Goal: Information Seeking & Learning: Compare options

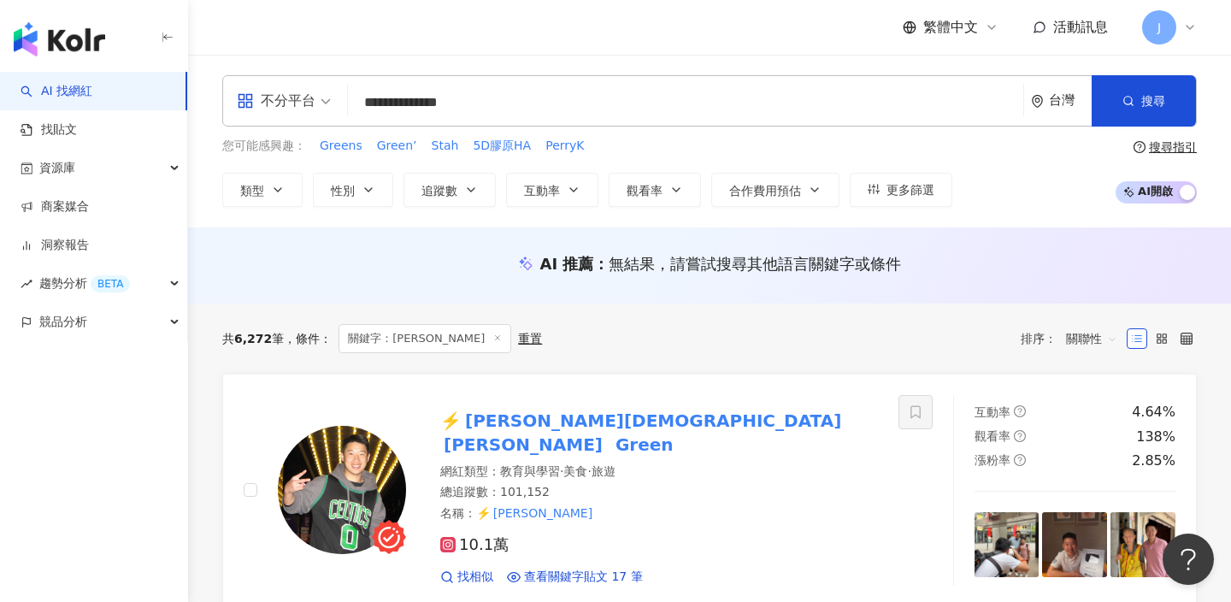
click at [482, 98] on input "**********" at bounding box center [686, 102] width 662 height 32
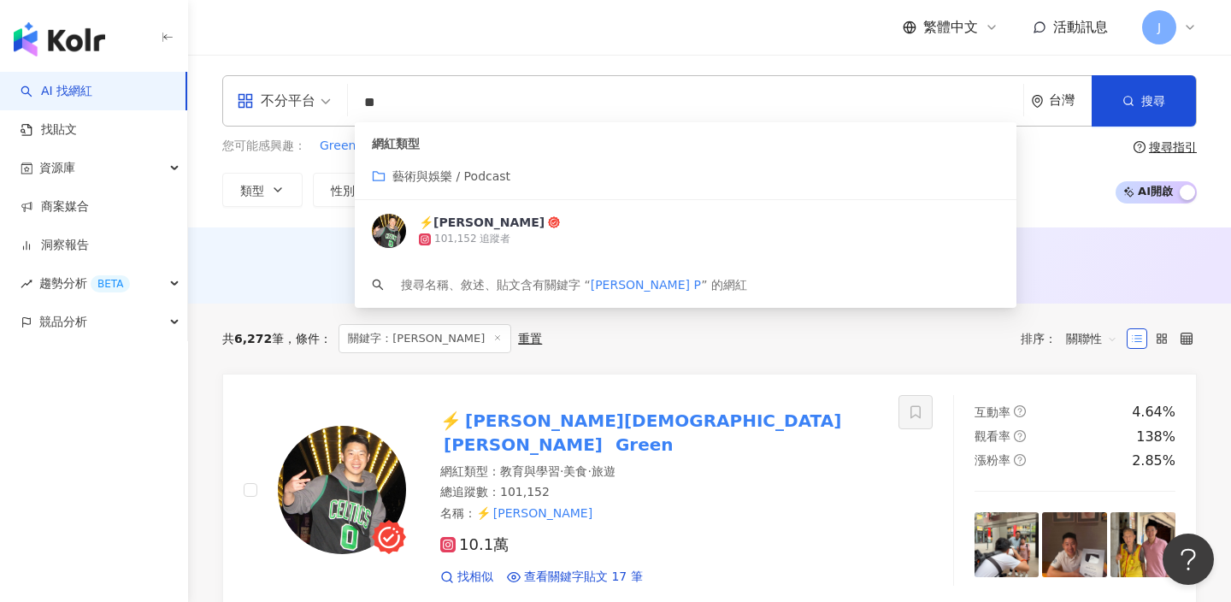
type input "*"
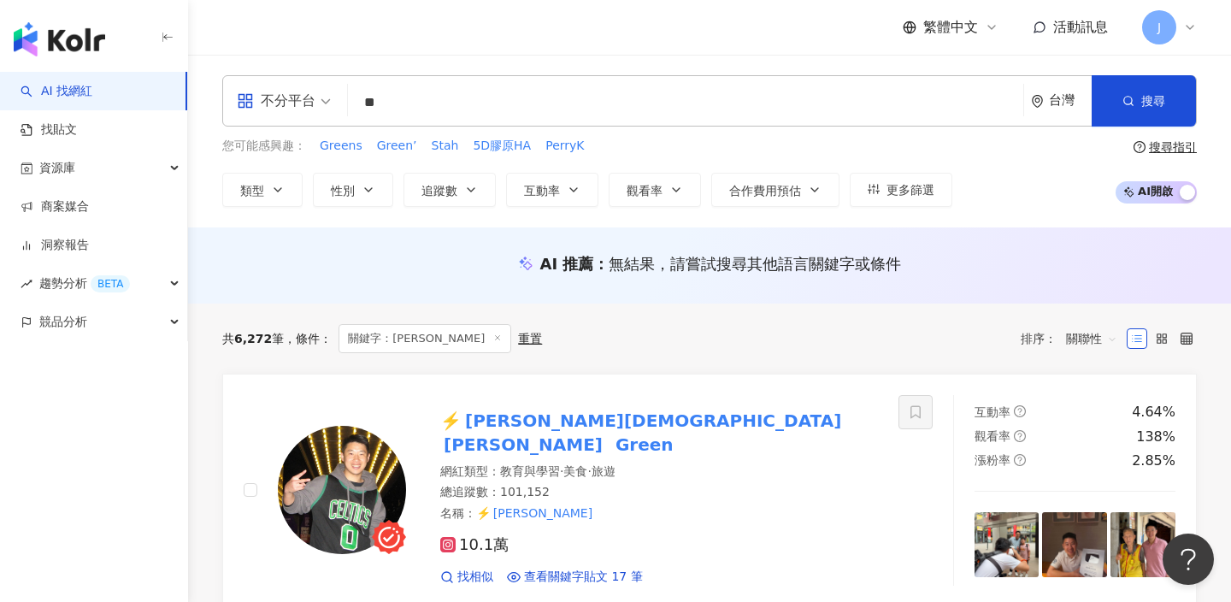
type input "**"
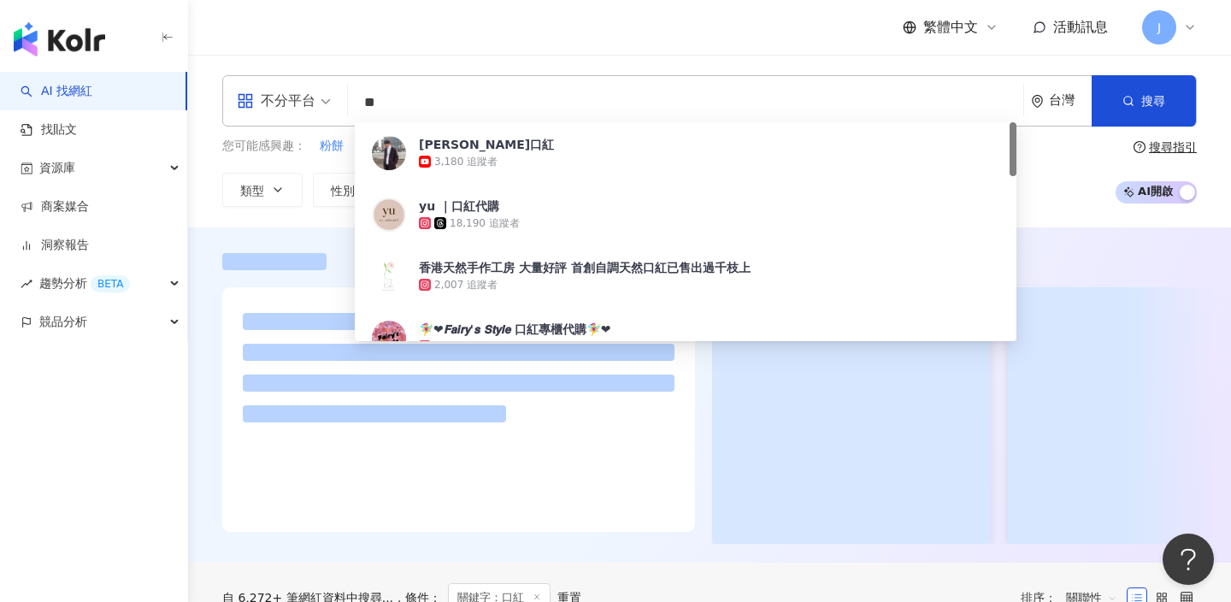
click at [668, 46] on div "繁體中文 活動訊息 J" at bounding box center [709, 27] width 975 height 55
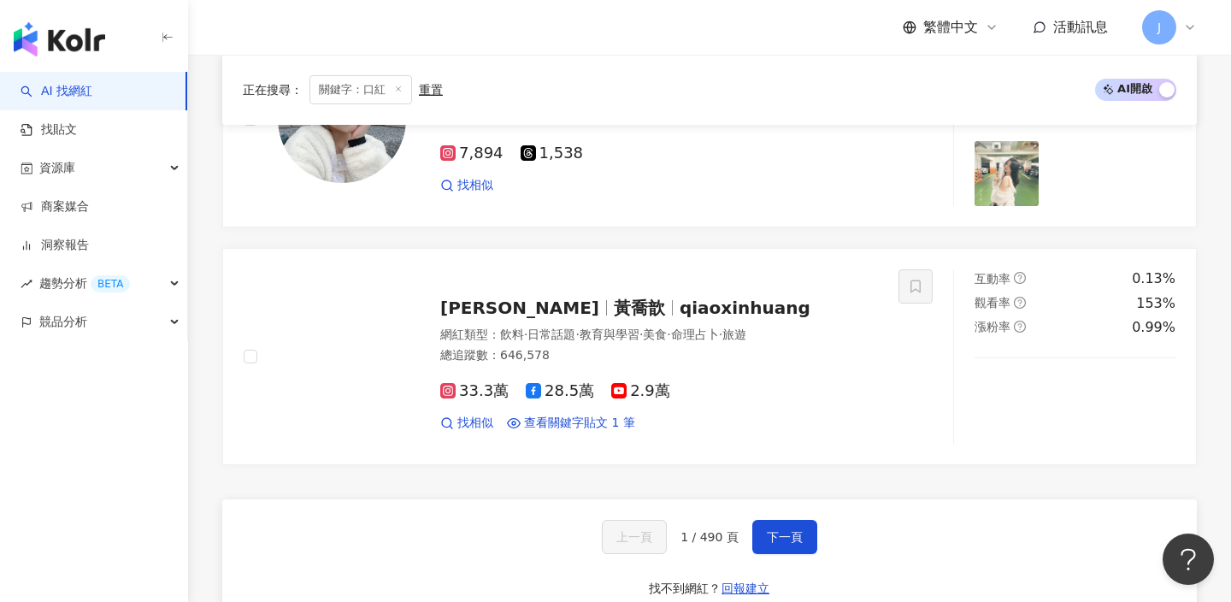
scroll to position [2783, 0]
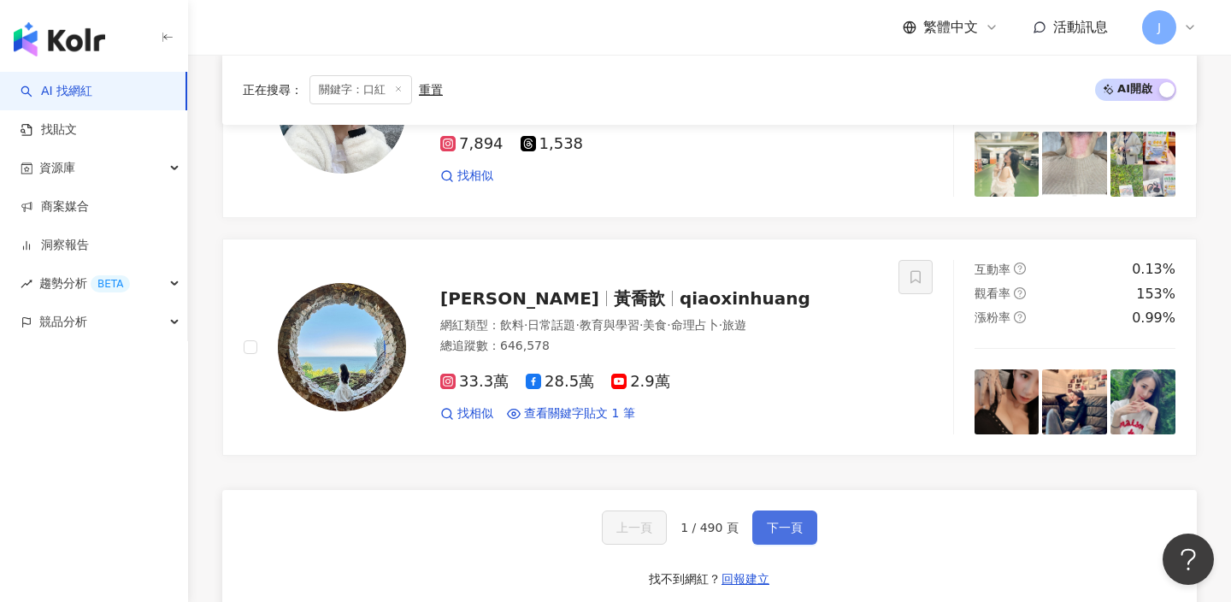
click at [786, 511] on button "下一頁" at bounding box center [785, 528] width 65 height 34
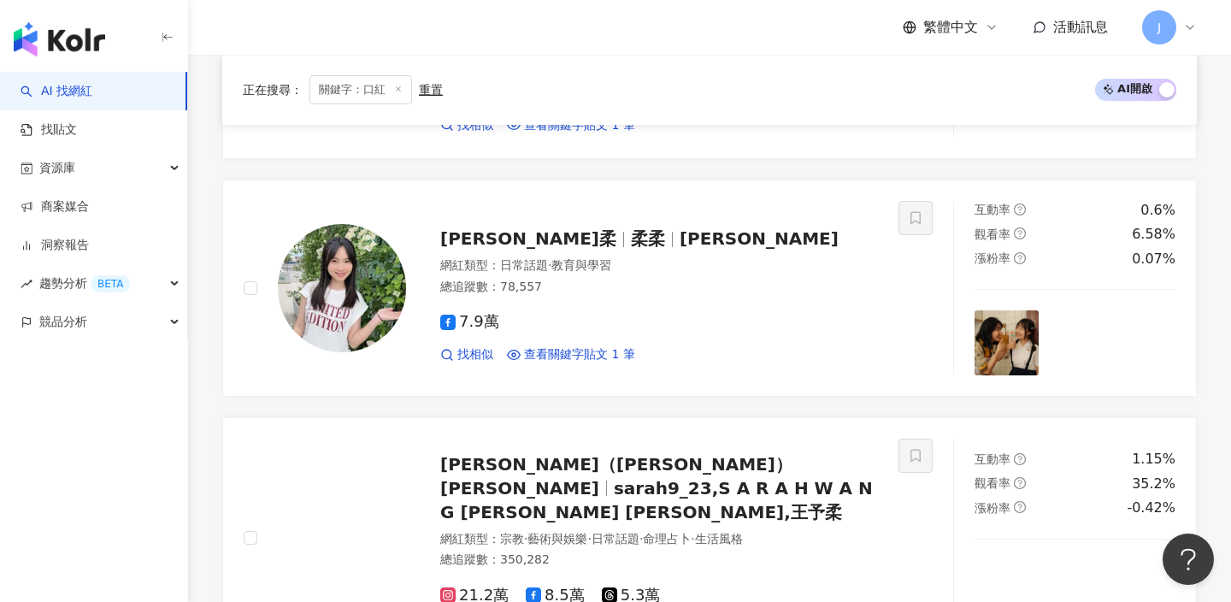
scroll to position [0, 0]
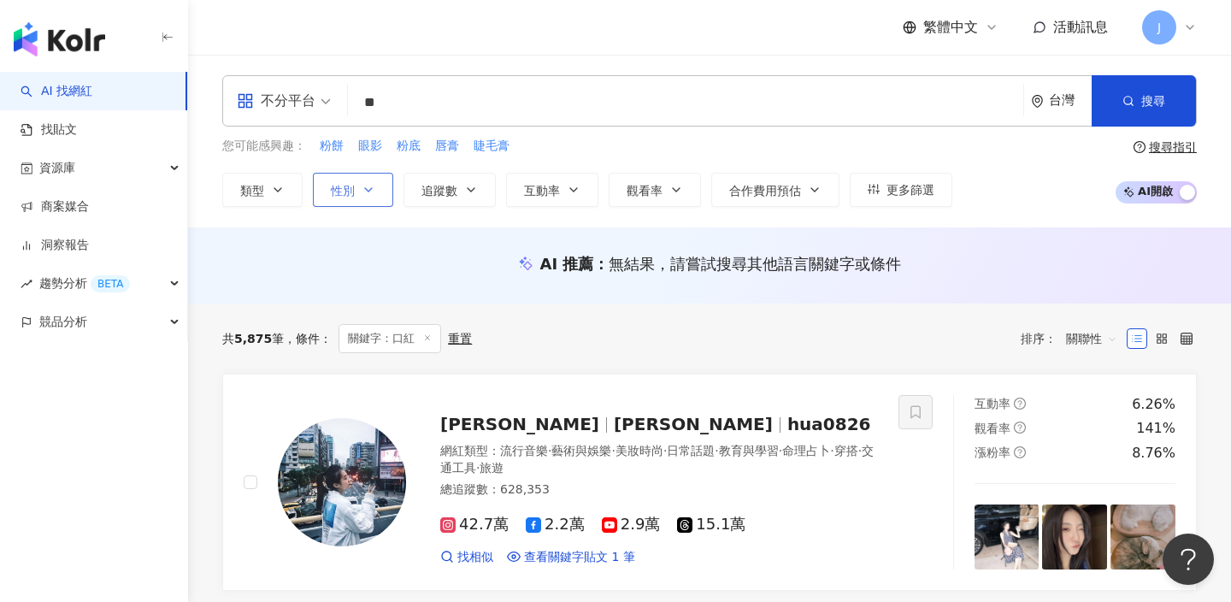
click at [374, 180] on button "性別" at bounding box center [353, 190] width 80 height 34
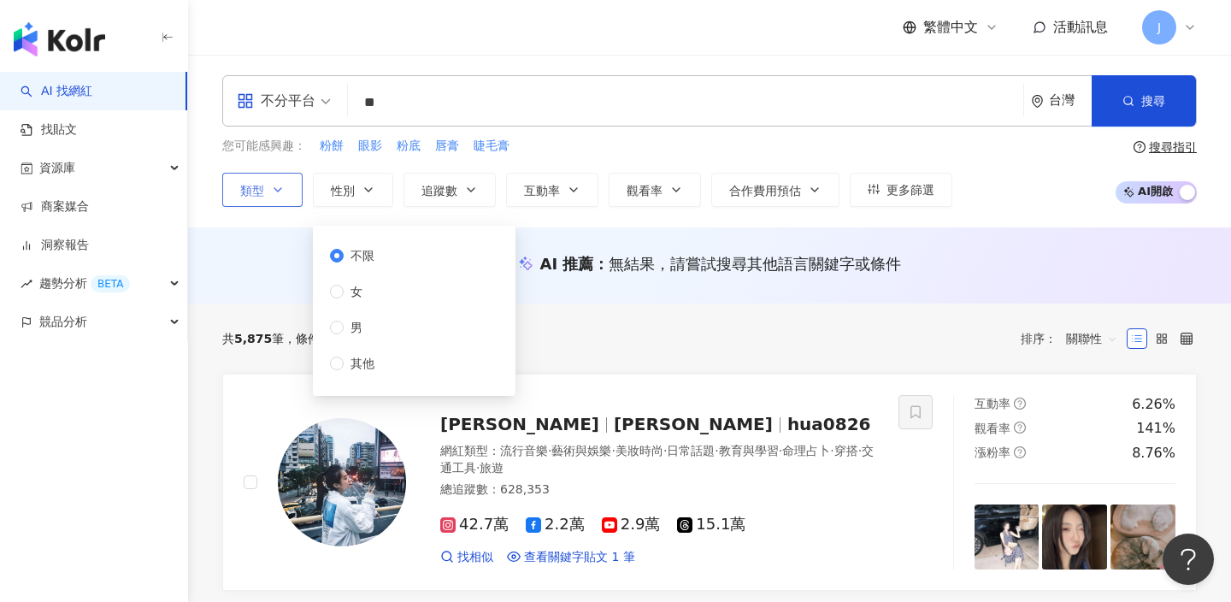
click at [271, 186] on icon "button" at bounding box center [278, 190] width 14 height 14
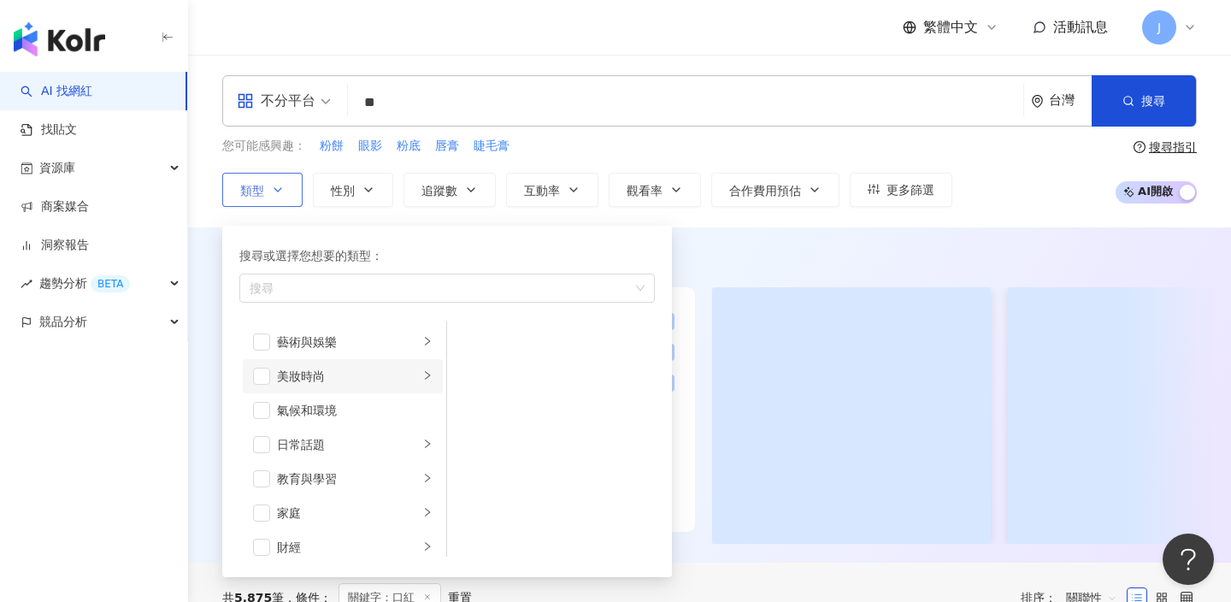
click at [355, 371] on div "美妝時尚" at bounding box center [348, 376] width 142 height 19
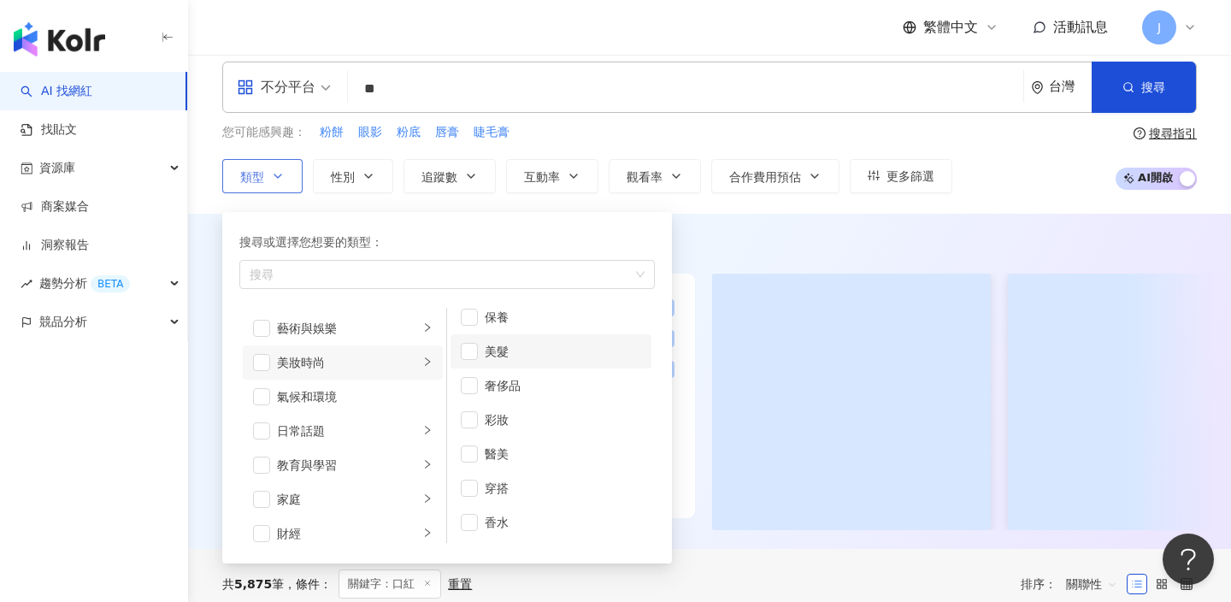
scroll to position [15, 0]
click at [530, 424] on div "彩妝" at bounding box center [563, 419] width 156 height 19
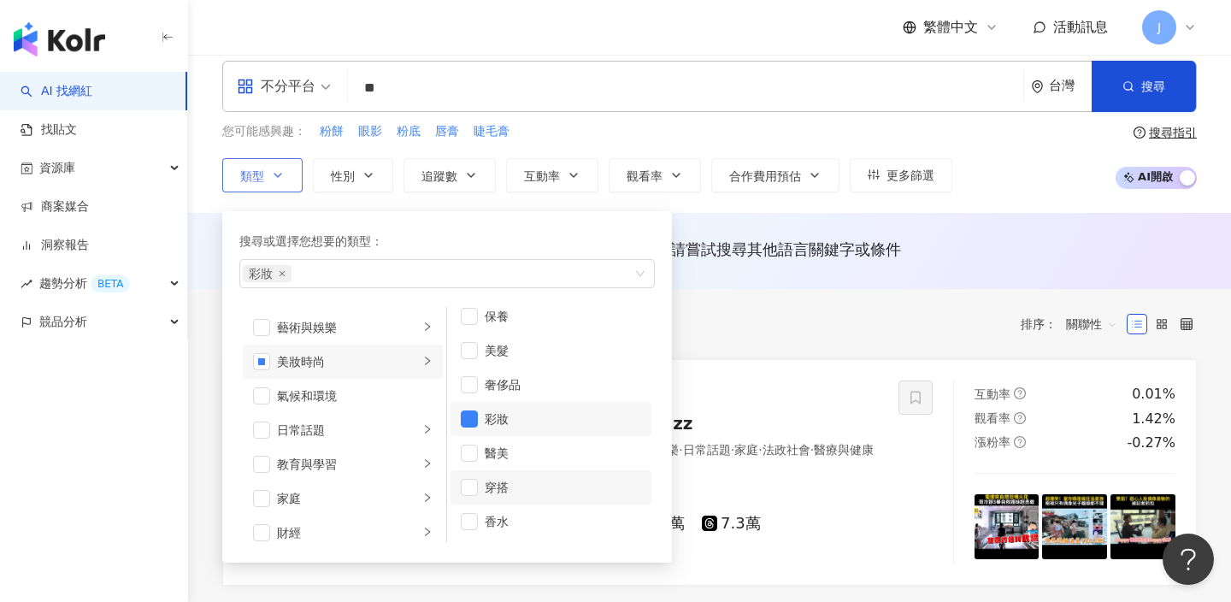
click at [528, 493] on div "穿搭" at bounding box center [563, 487] width 156 height 19
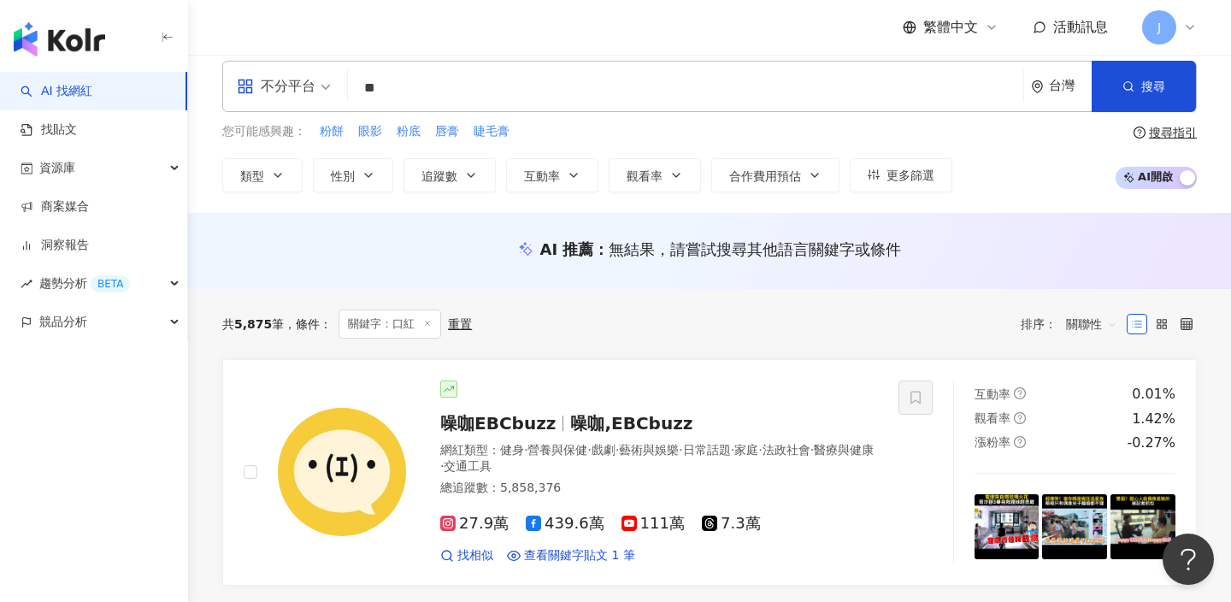
click at [709, 312] on div "共 5,875 筆 條件 ： 關鍵字：口紅 重置 排序： 關聯性" at bounding box center [709, 324] width 975 height 29
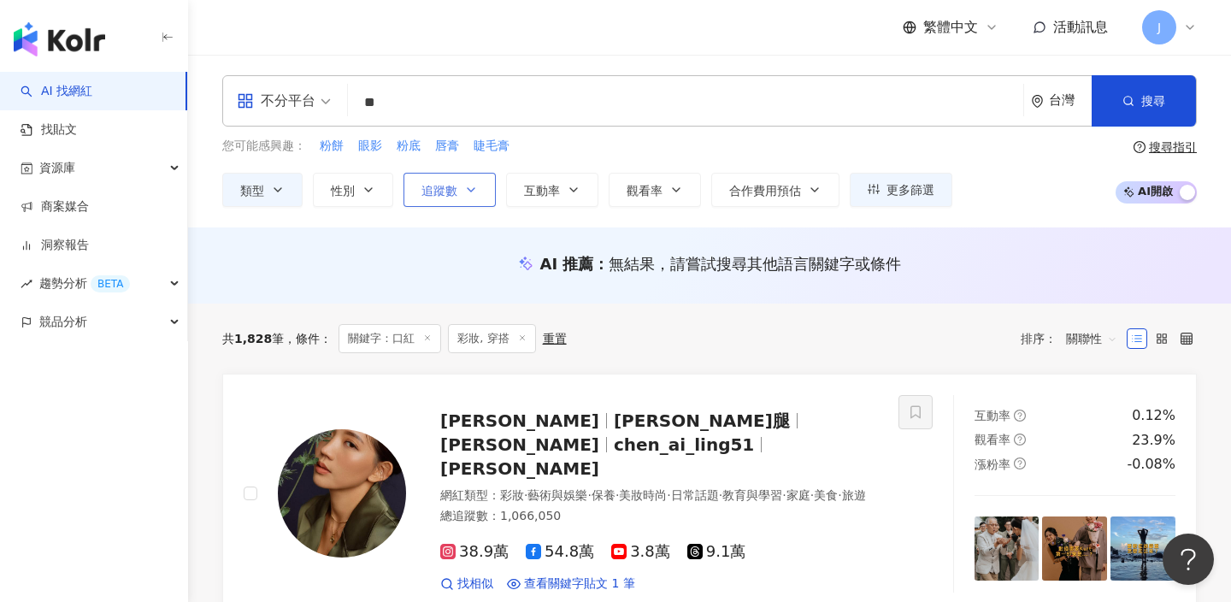
click at [488, 183] on button "追蹤數" at bounding box center [450, 190] width 92 height 34
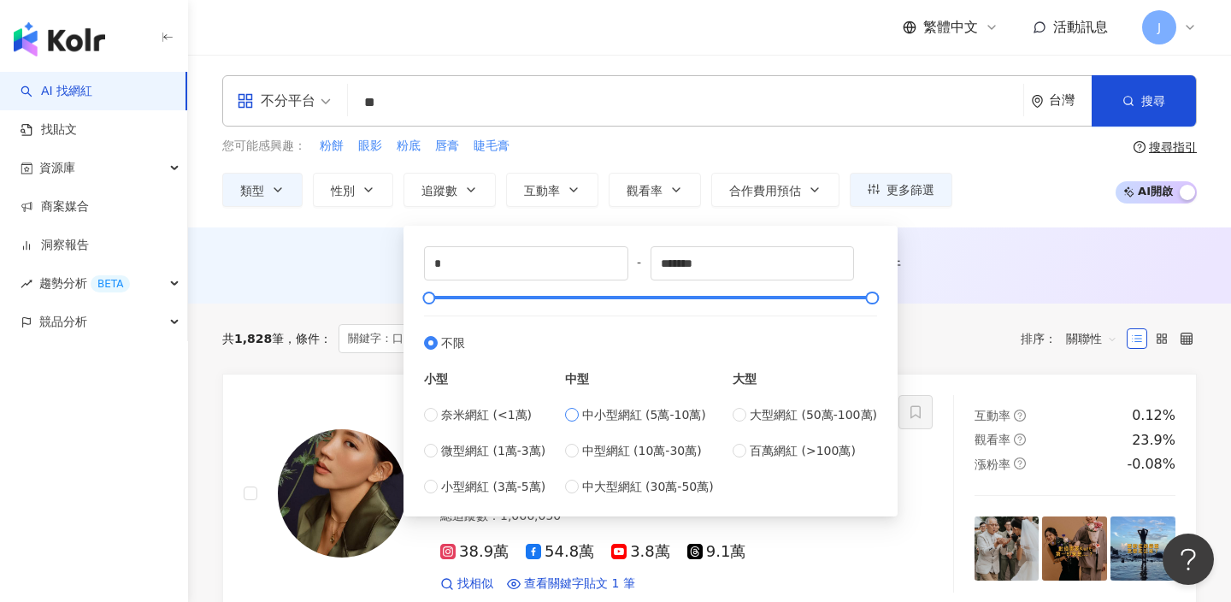
click at [593, 411] on span "中小型網紅 (5萬-10萬)" at bounding box center [644, 414] width 124 height 19
type input "*****"
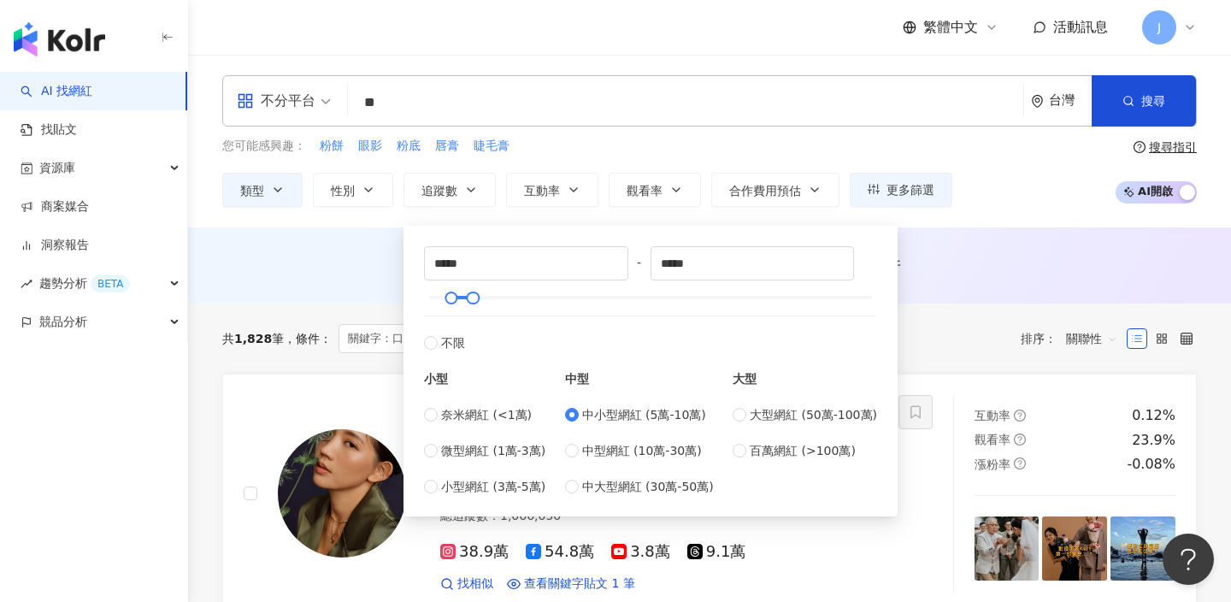
click at [943, 292] on div "AI 推薦 ： 無結果，請嘗試搜尋其他語言關鍵字或條件" at bounding box center [709, 265] width 1043 height 76
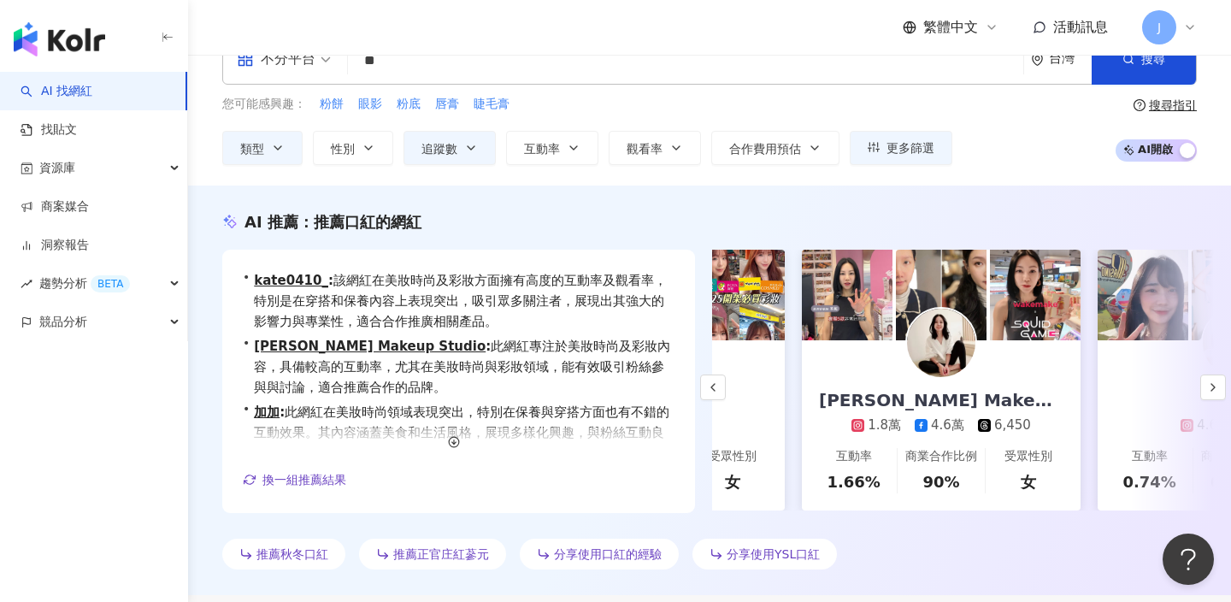
scroll to position [0, 348]
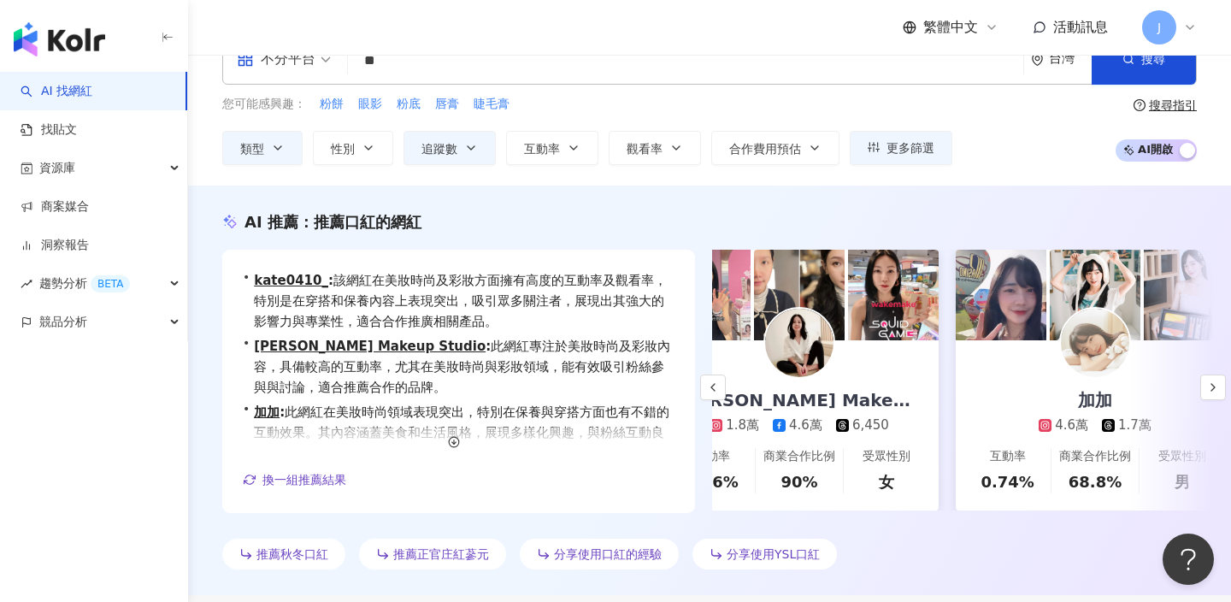
click at [877, 344] on div "Minnie Kao Makeup Studio 1.8萬 4.6萬 6,450" at bounding box center [799, 387] width 279 height 94
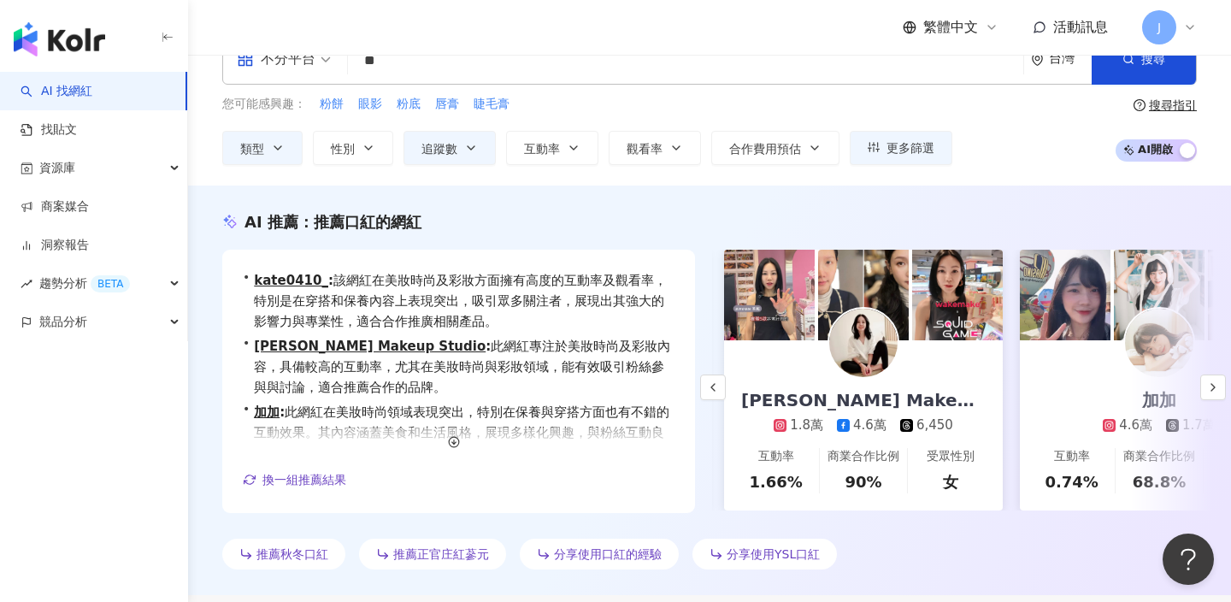
scroll to position [0, 420]
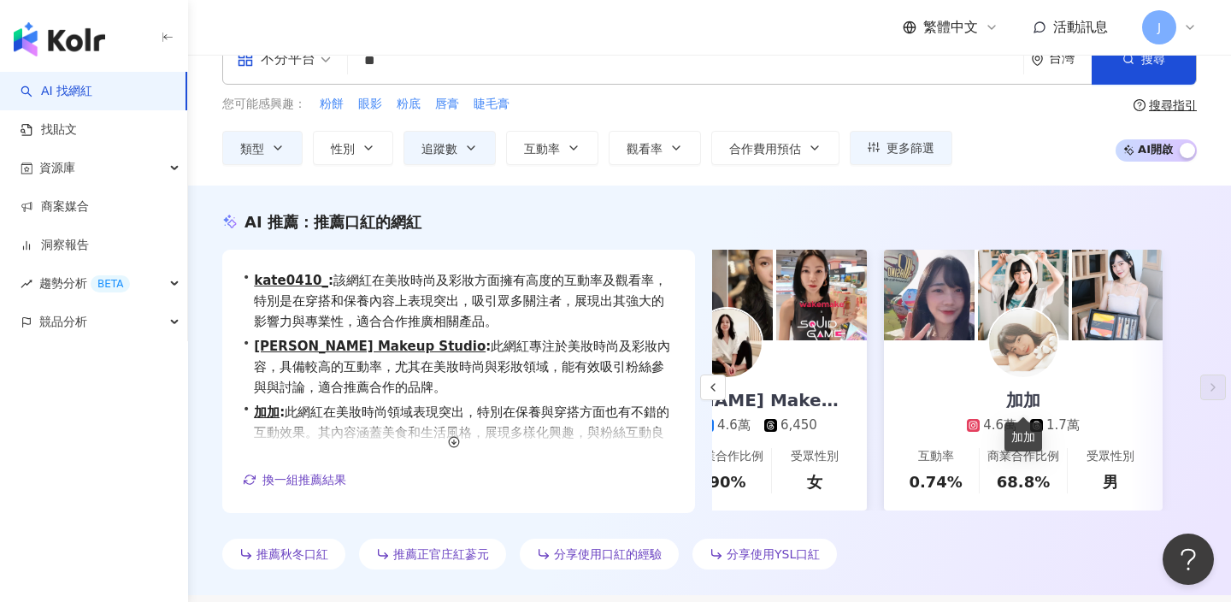
click at [1040, 404] on div "加加" at bounding box center [1023, 400] width 68 height 24
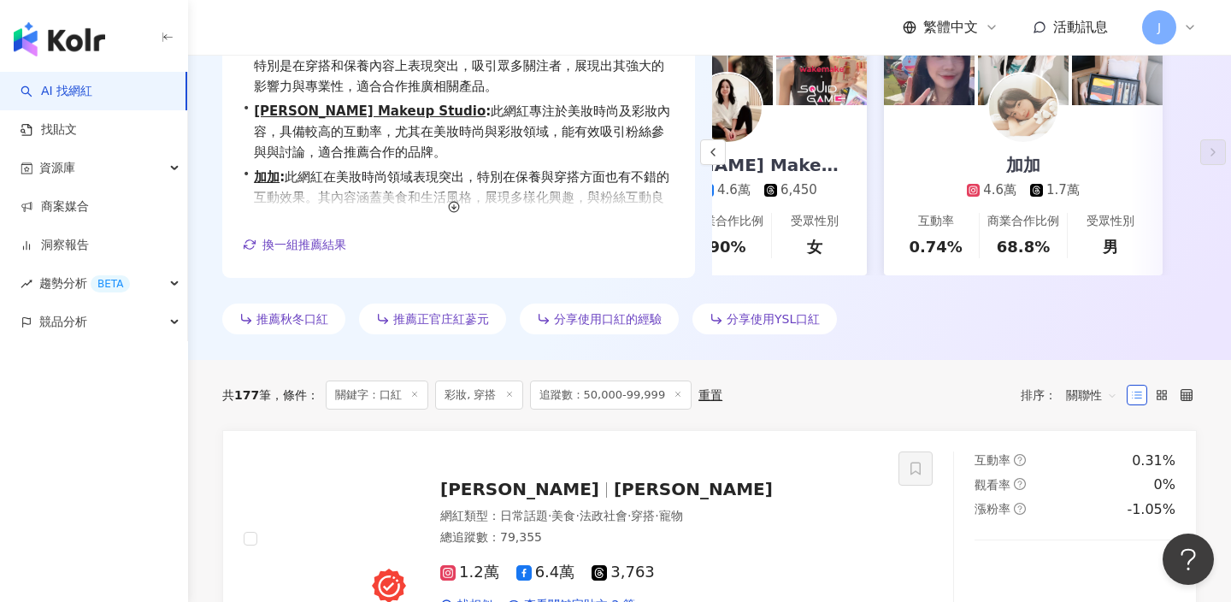
scroll to position [343, 0]
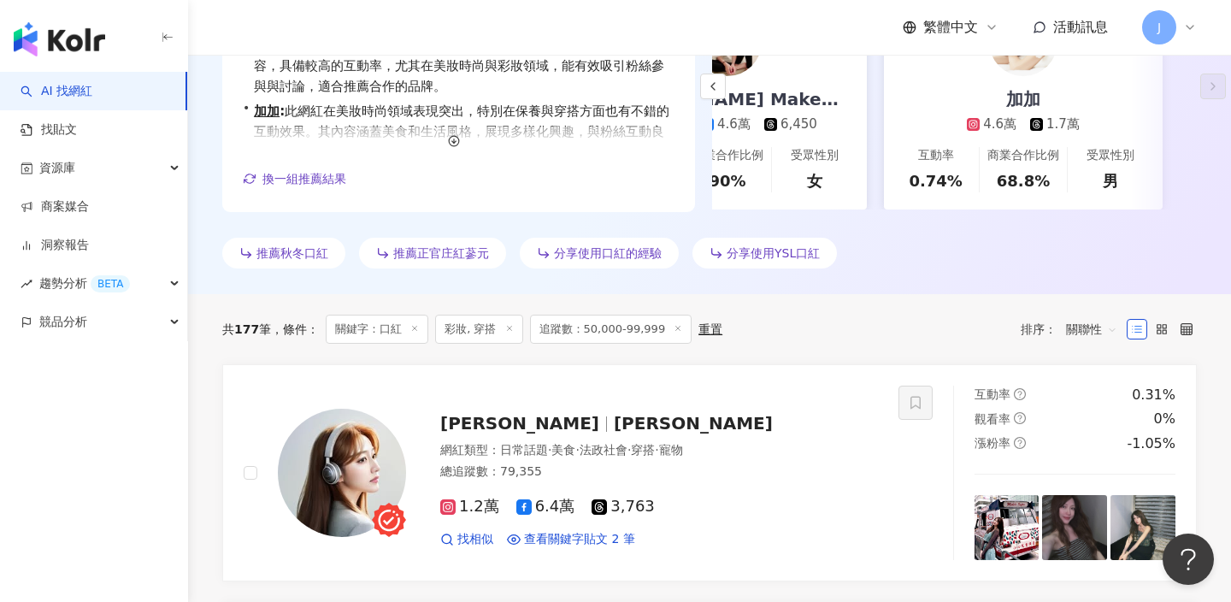
click at [316, 246] on span "推薦秋冬口紅" at bounding box center [293, 253] width 72 height 14
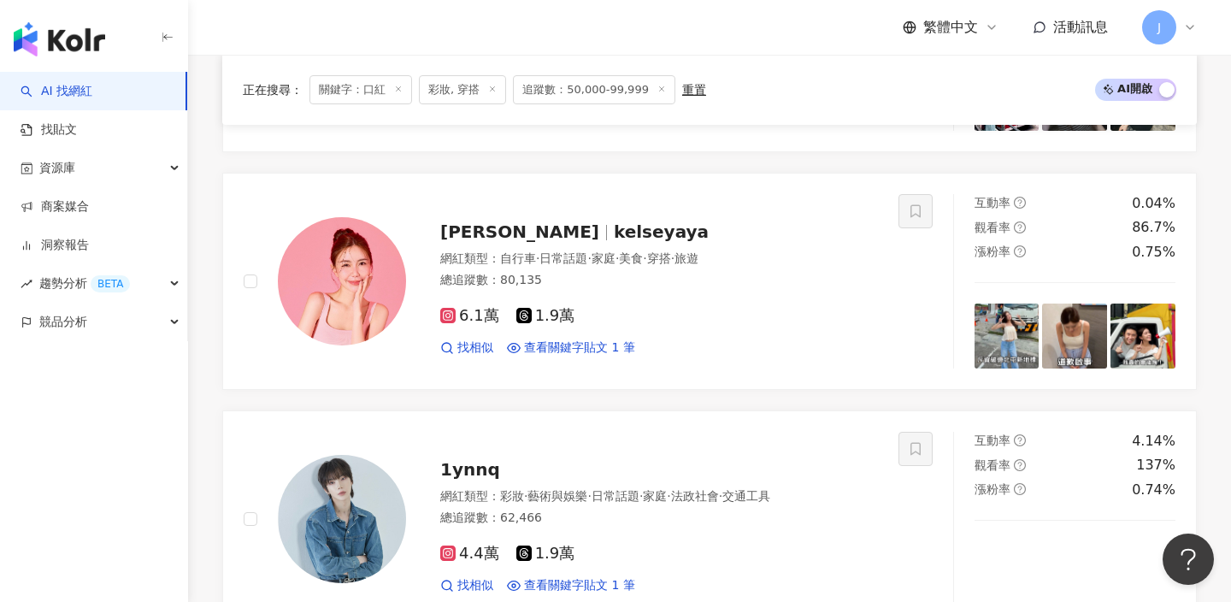
scroll to position [798, 0]
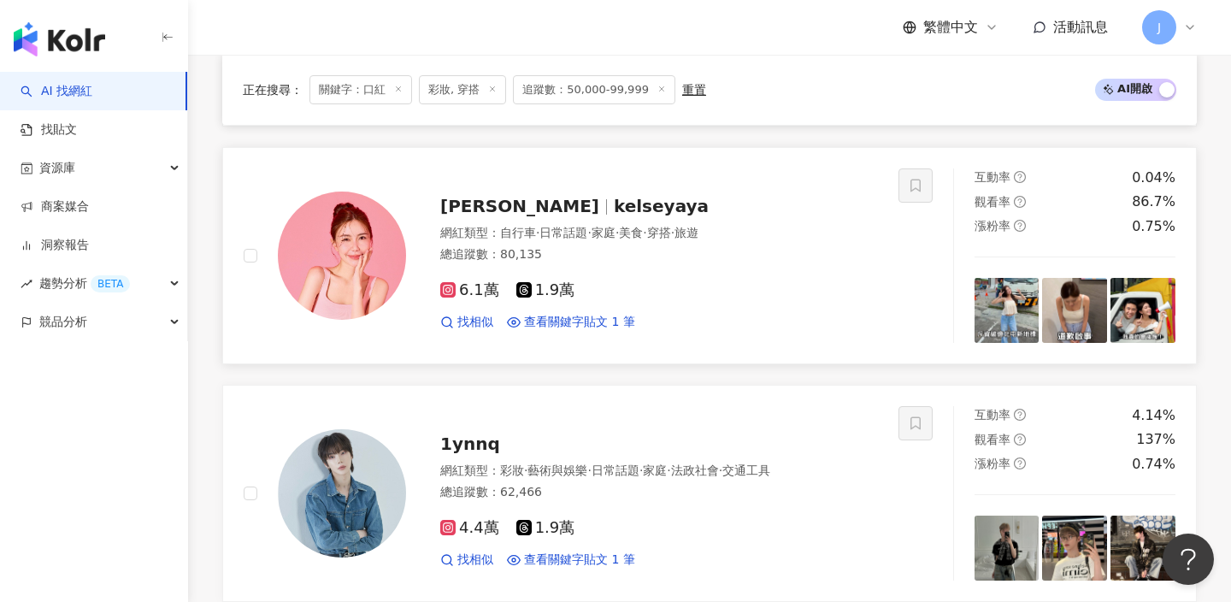
click at [712, 245] on div "網紅類型 ： 自行車 · 日常話題 · 家庭 · 美食 · 穿搭 · 旅遊 總追蹤數 ： 80,135" at bounding box center [659, 246] width 438 height 42
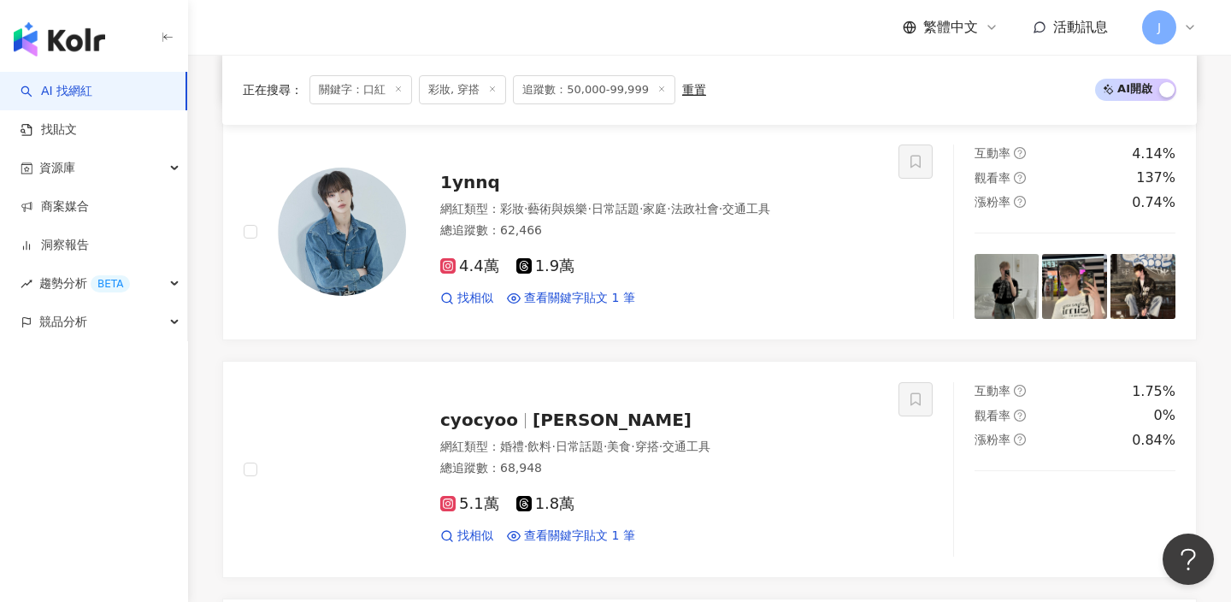
scroll to position [1079, 0]
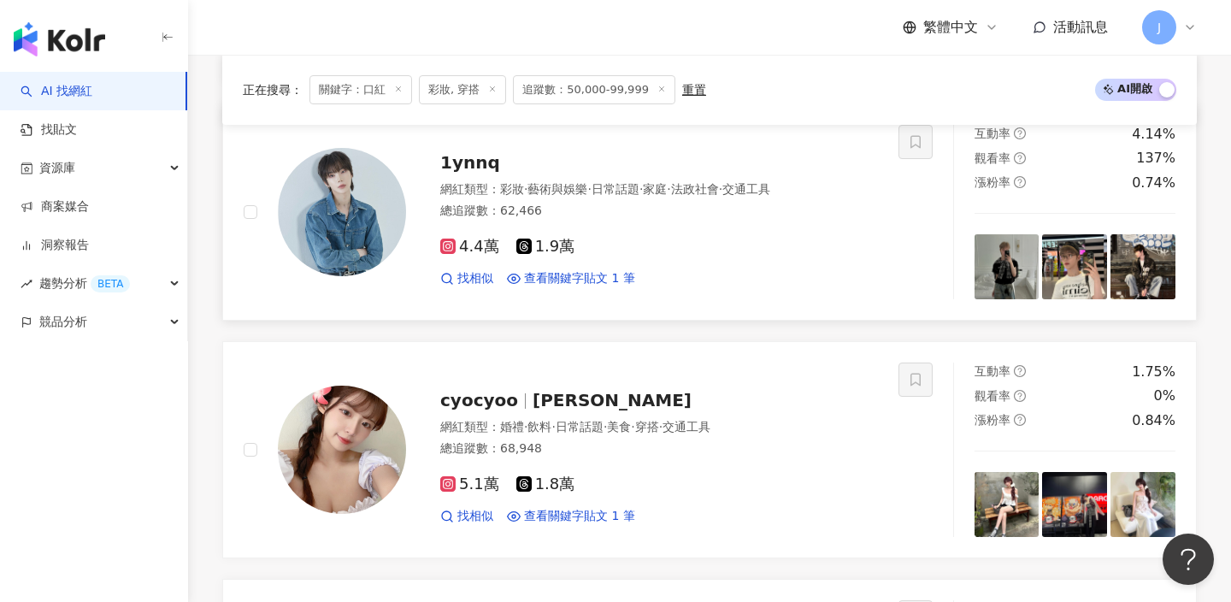
click at [676, 240] on div "4.4萬 1.9萬" at bounding box center [659, 247] width 438 height 19
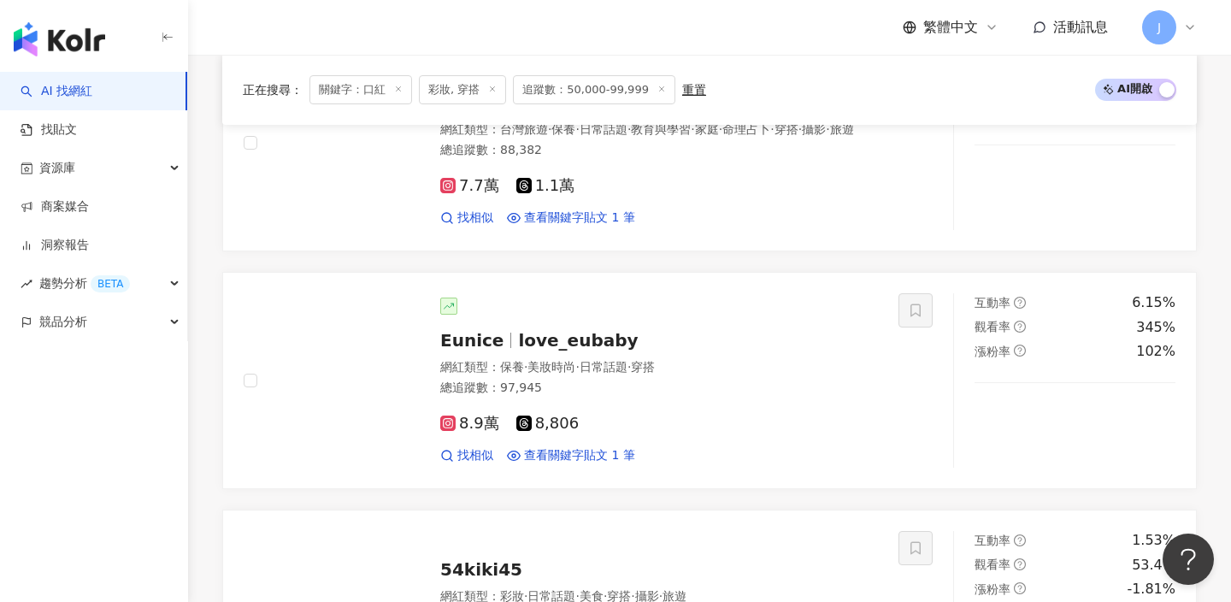
scroll to position [2362, 0]
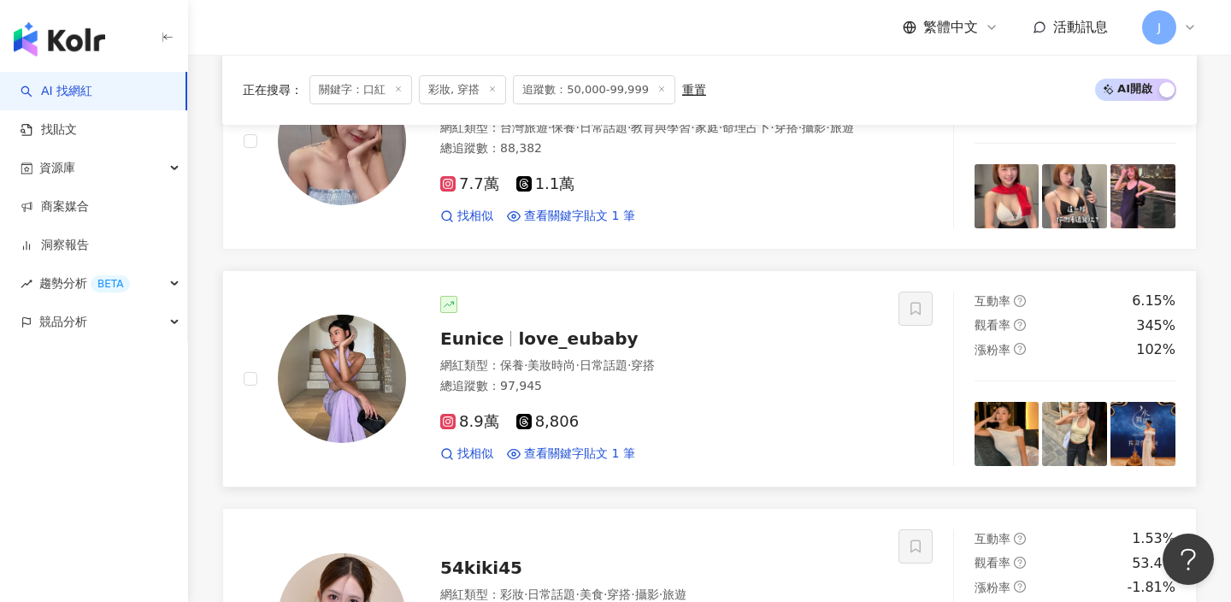
click at [800, 334] on div "Eunice love_eubaby" at bounding box center [659, 339] width 438 height 24
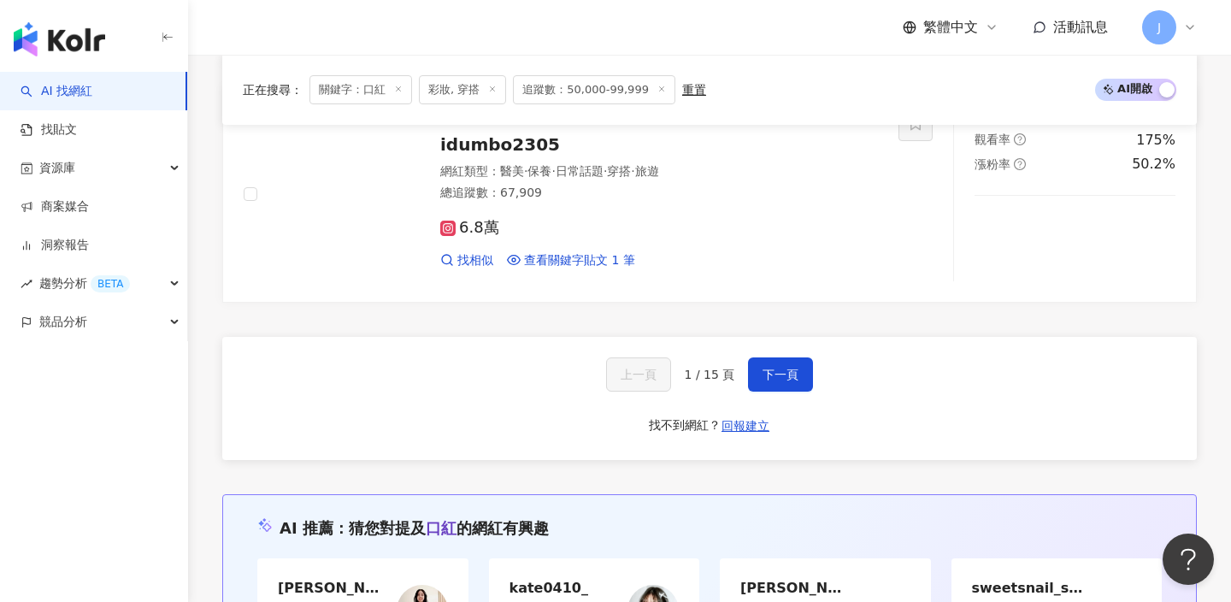
scroll to position [3263, 0]
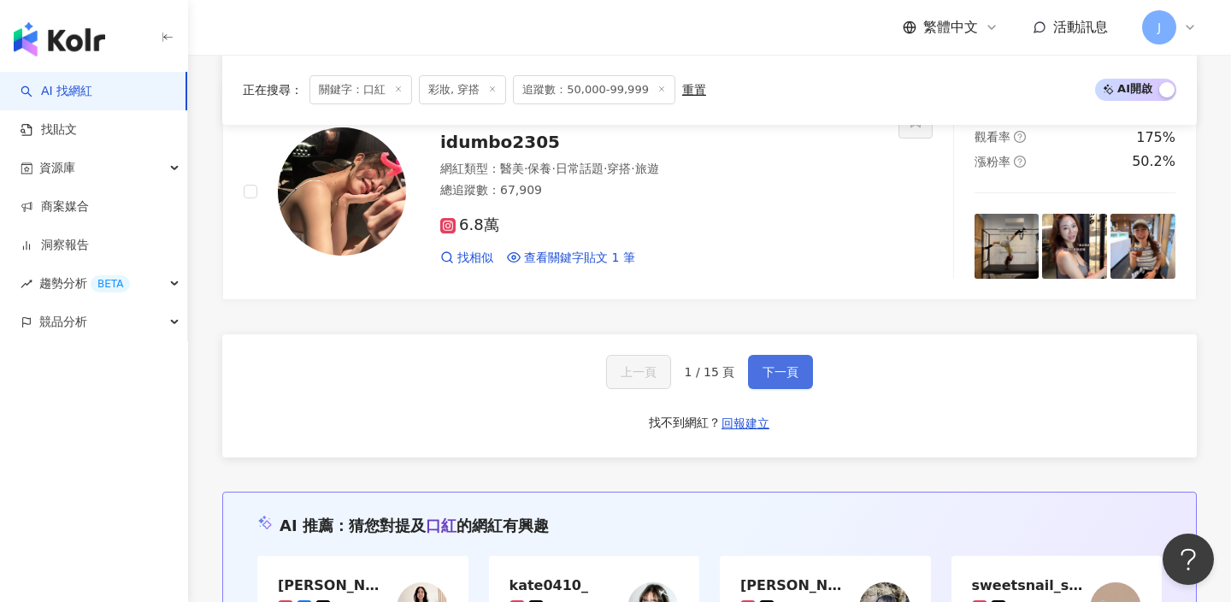
click at [782, 365] on span "下一頁" at bounding box center [781, 372] width 36 height 14
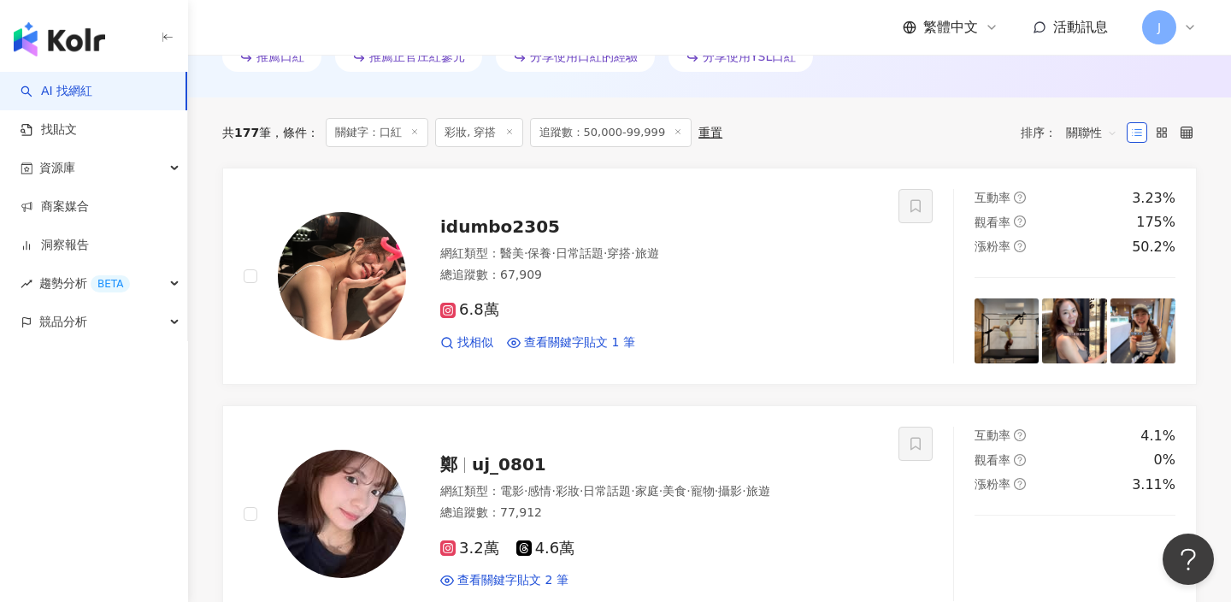
scroll to position [544, 0]
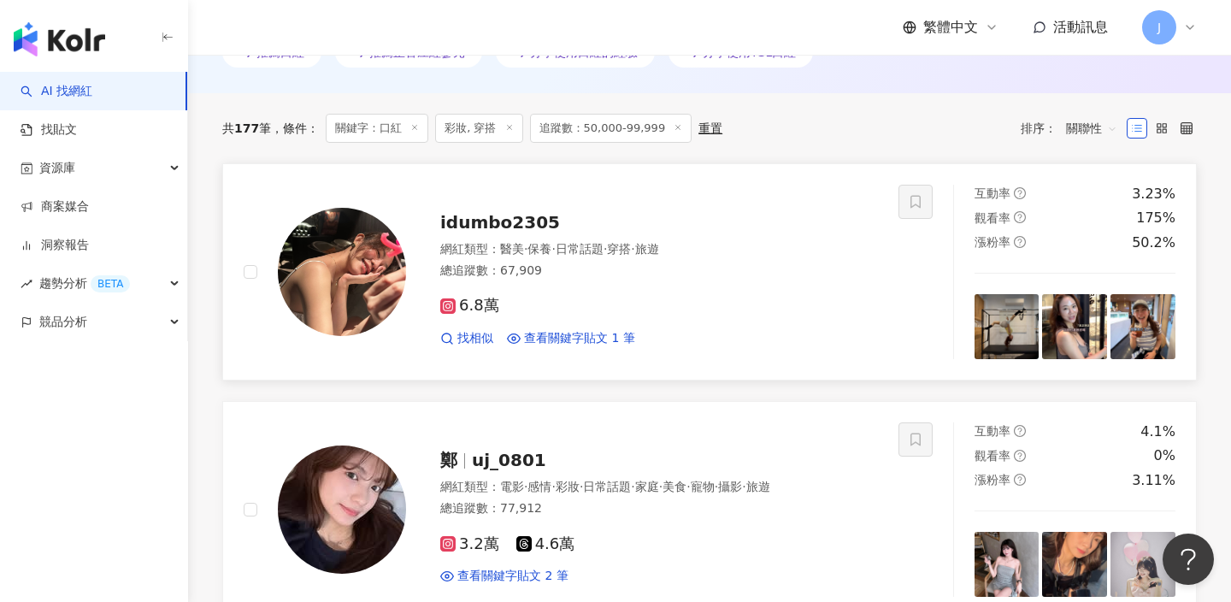
click at [498, 258] on div "網紅類型 ： 醫美 · 保養 · 日常話題 · 穿搭 · 旅遊 總追蹤數 ： 67,909" at bounding box center [659, 262] width 438 height 42
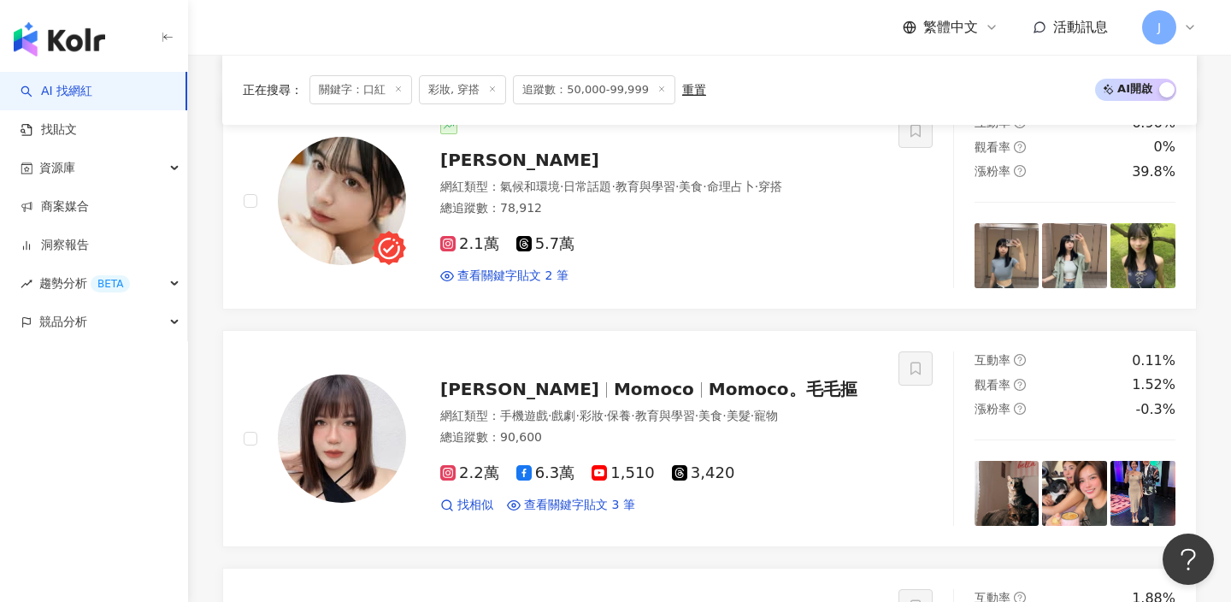
scroll to position [1099, 0]
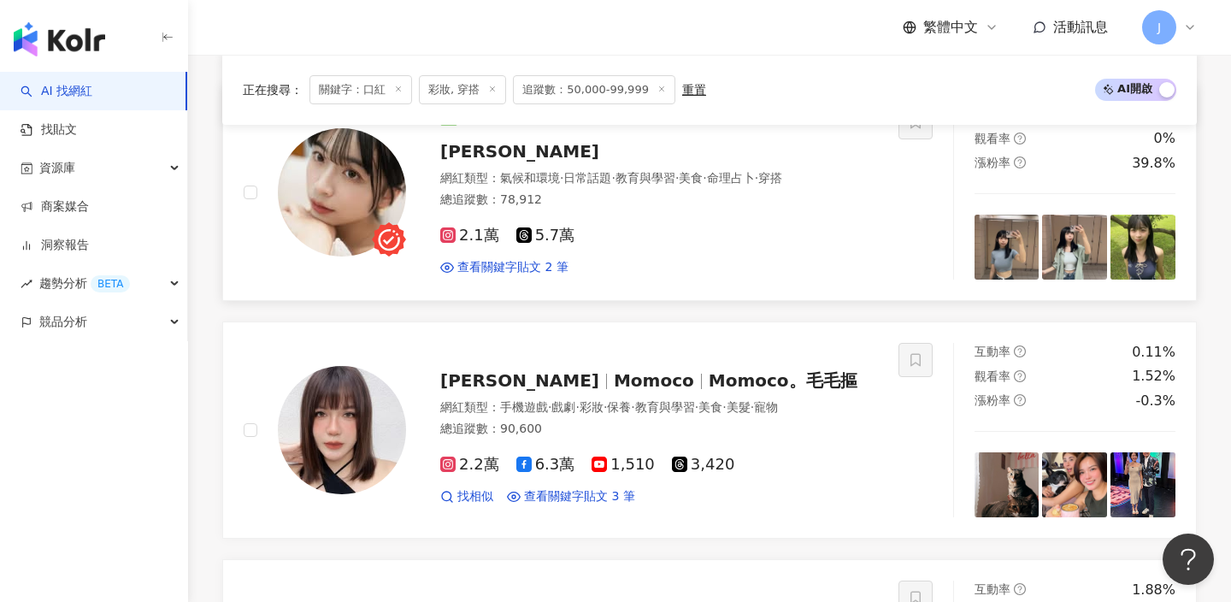
click at [561, 202] on div "總追蹤數 ： 78,912" at bounding box center [659, 200] width 438 height 17
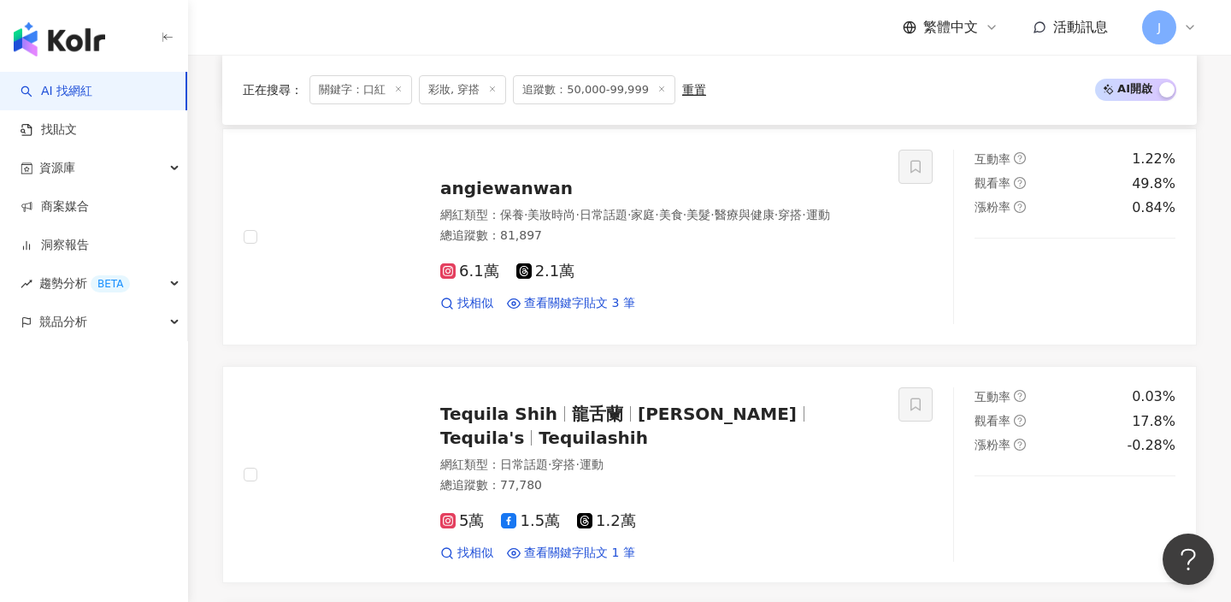
scroll to position [2010, 0]
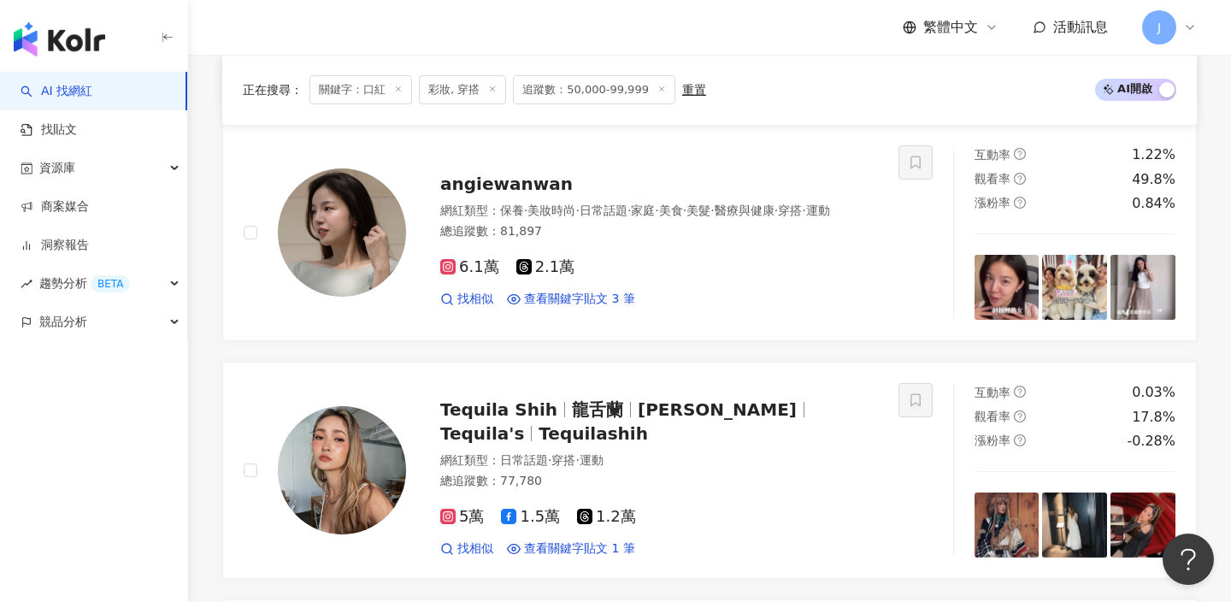
click at [718, 240] on div "總追蹤數 ： 81,897" at bounding box center [659, 231] width 438 height 17
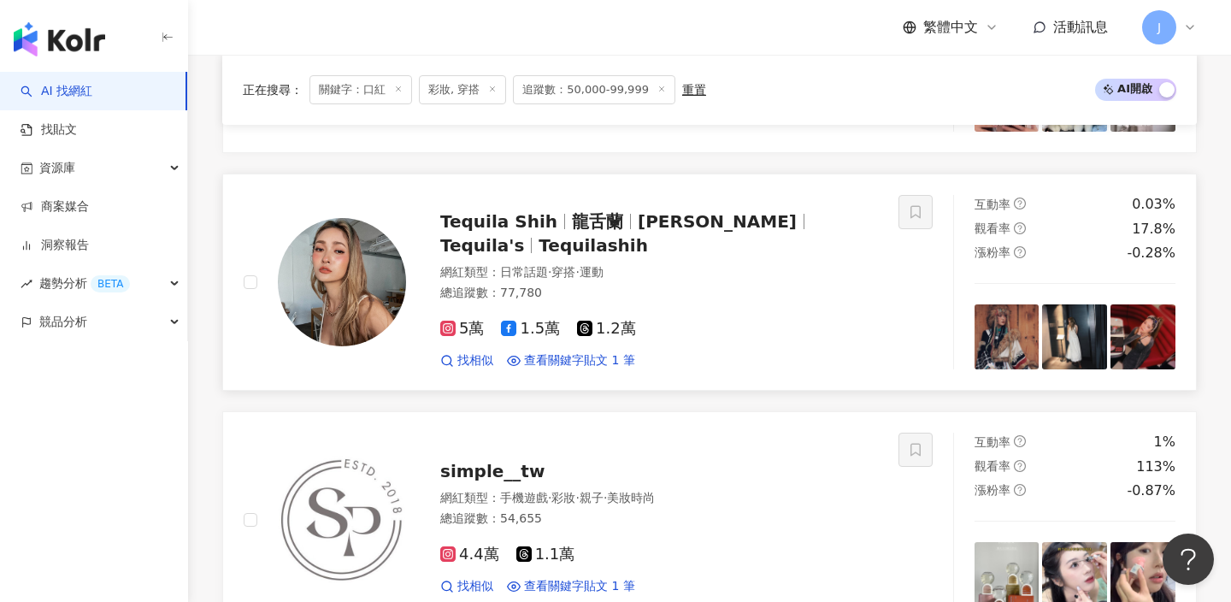
click at [717, 306] on div "5萬 1.5萬 1.2萬 找相似 查看關鍵字貼文 1 筆" at bounding box center [659, 337] width 438 height 63
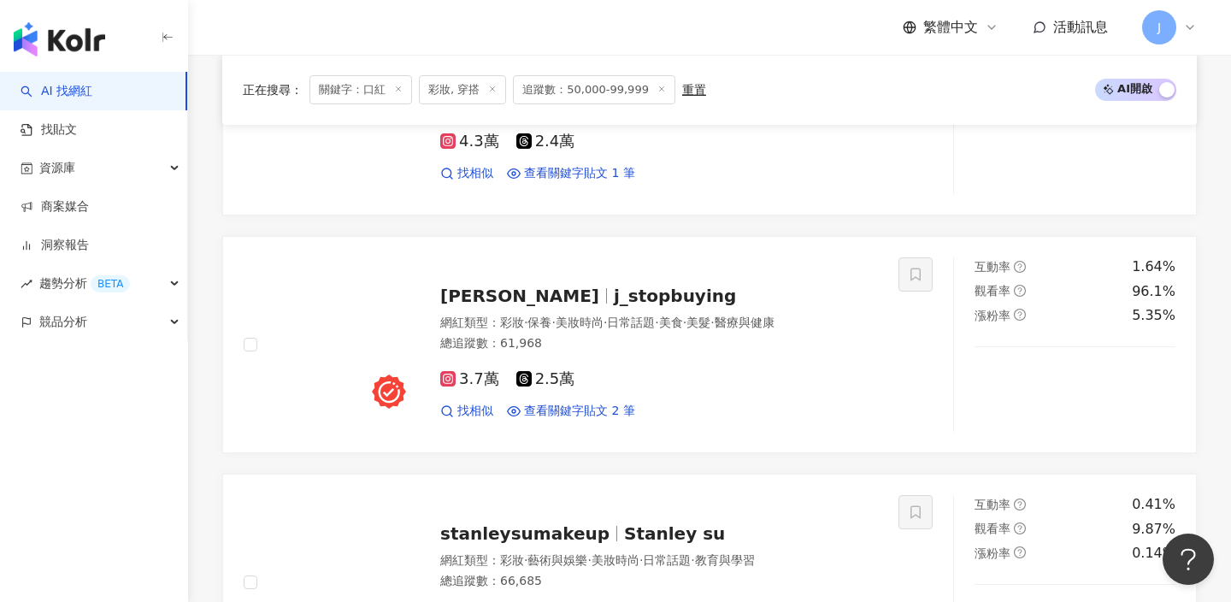
scroll to position [2864, 0]
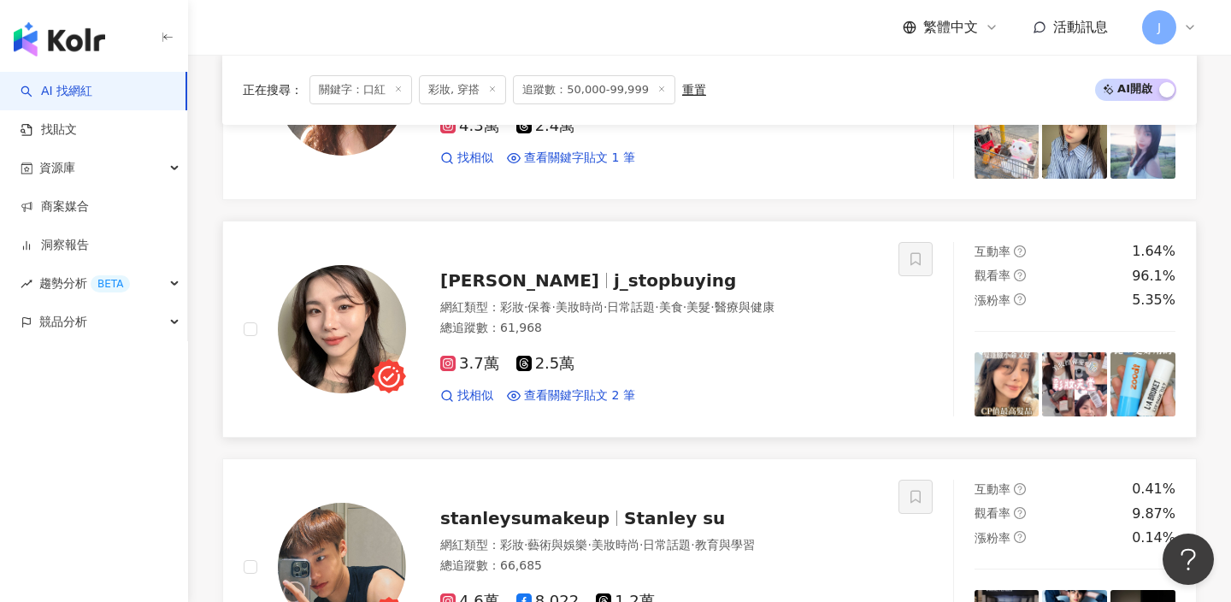
click at [627, 271] on div "CJ香香 j_stopbuying" at bounding box center [659, 281] width 438 height 24
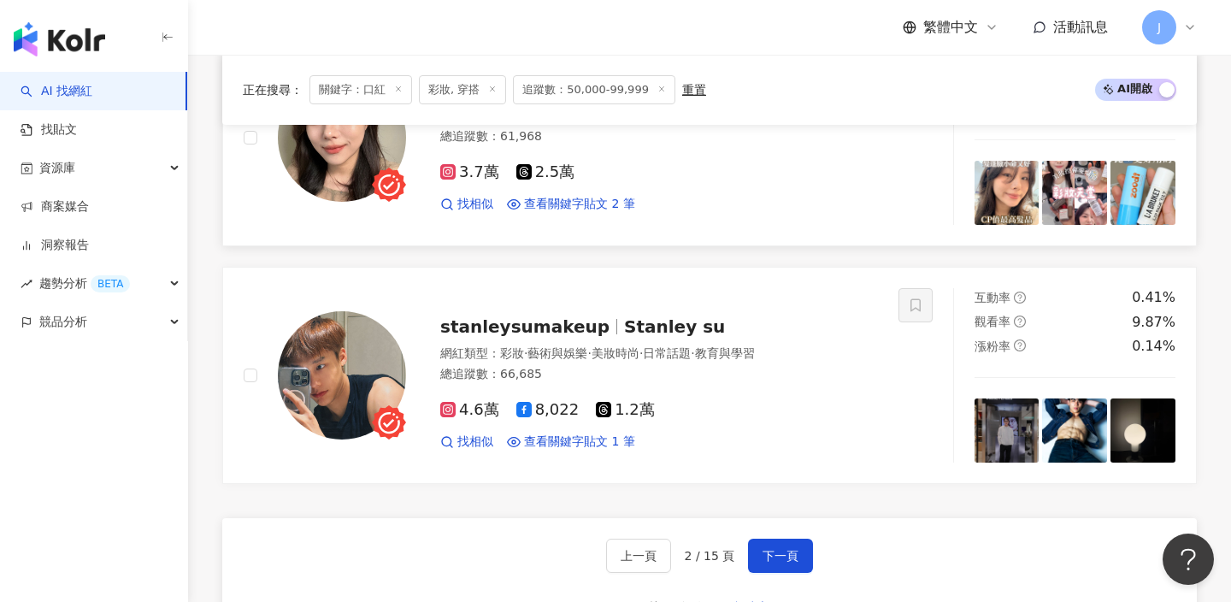
scroll to position [3109, 0]
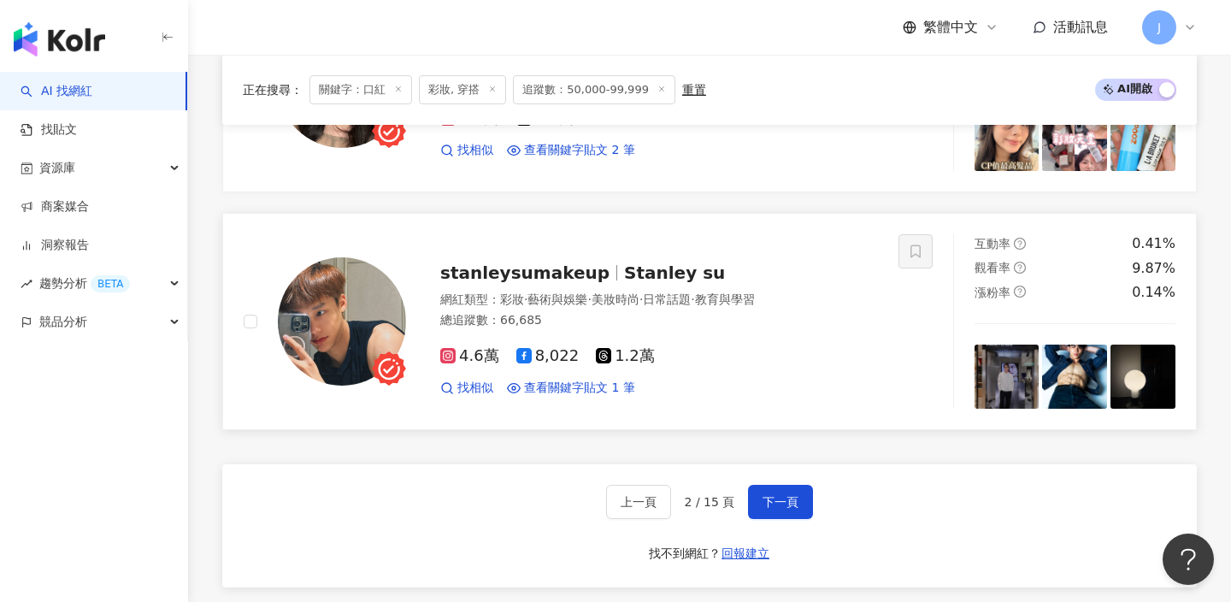
click at [670, 280] on span "Stanley su" at bounding box center [674, 273] width 101 height 21
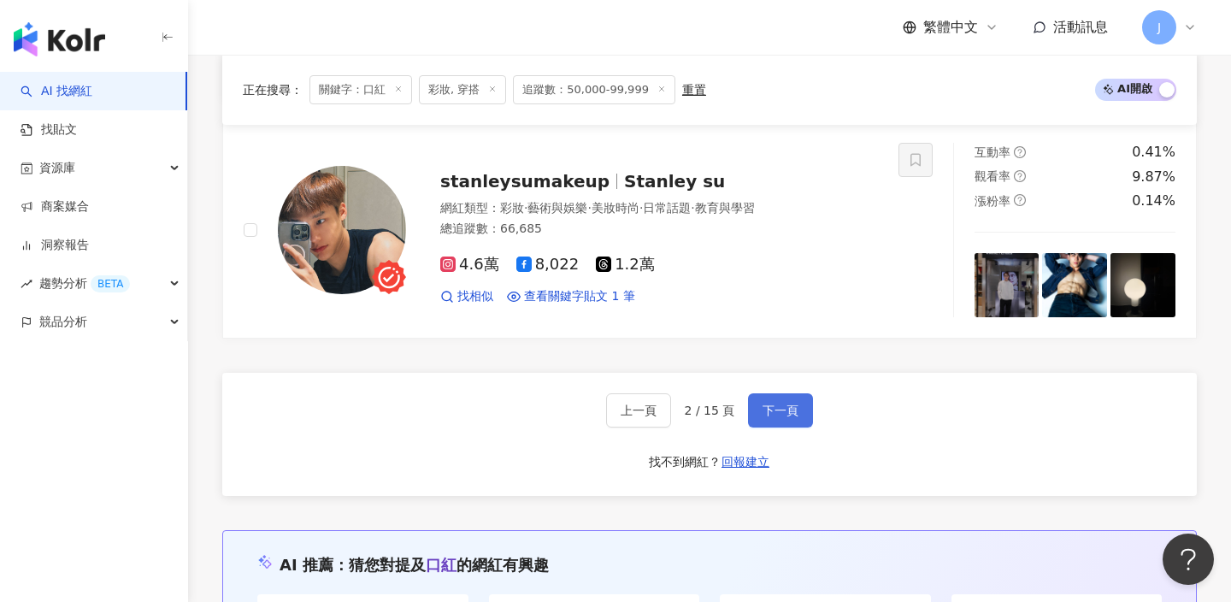
click at [754, 408] on button "下一頁" at bounding box center [780, 410] width 65 height 34
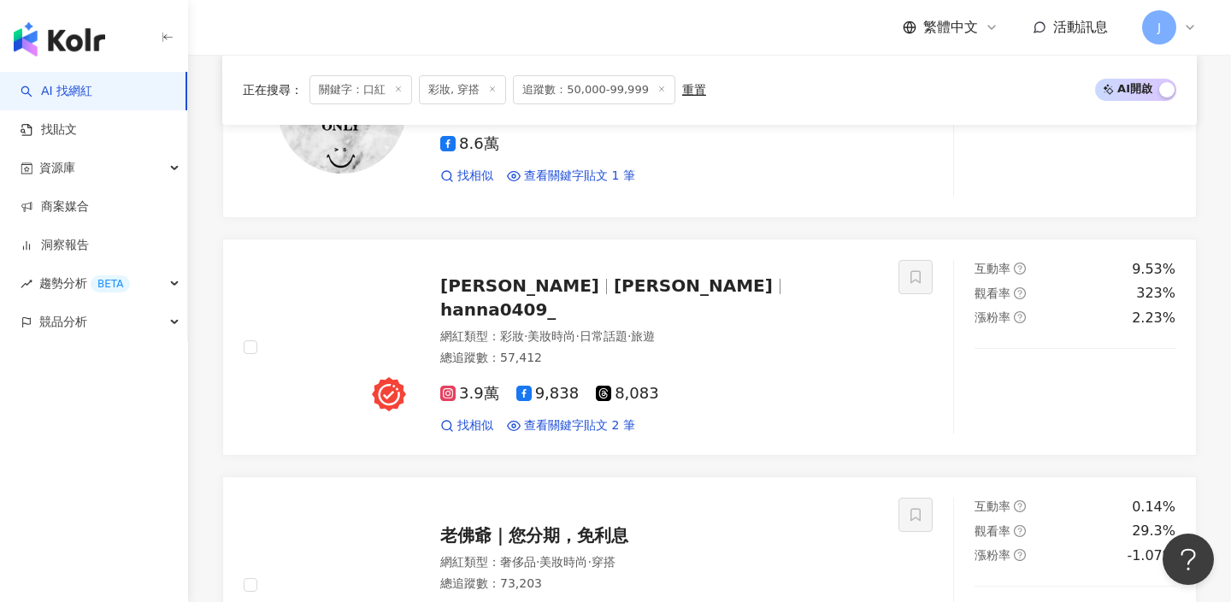
scroll to position [1192, 0]
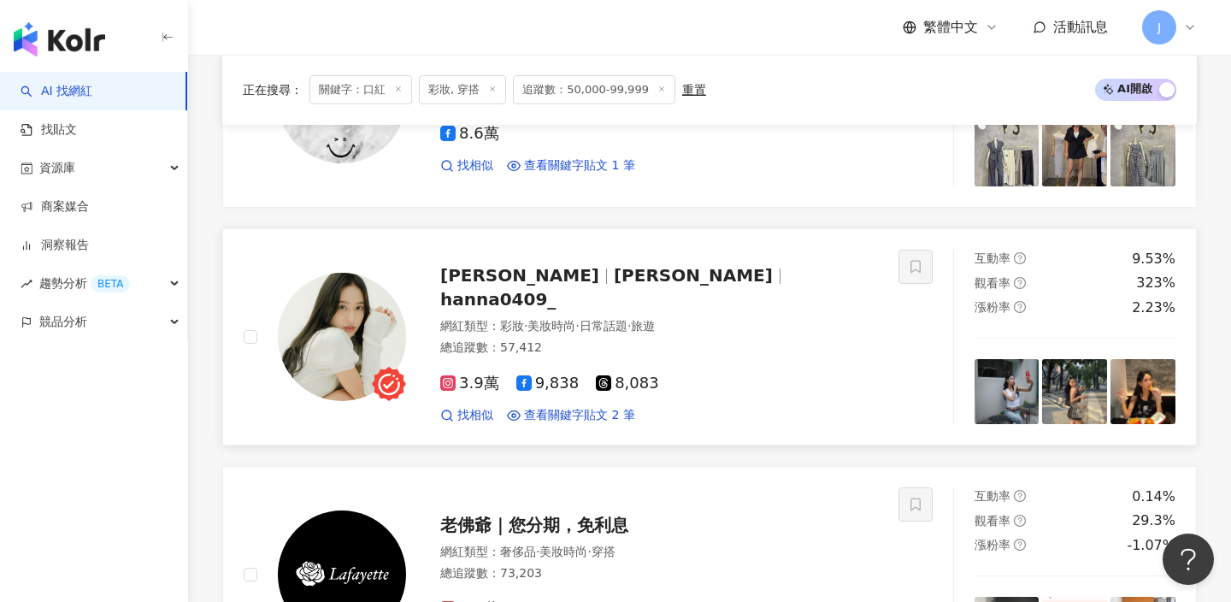
click at [504, 340] on div "總追蹤數 ： 57,412" at bounding box center [659, 348] width 438 height 17
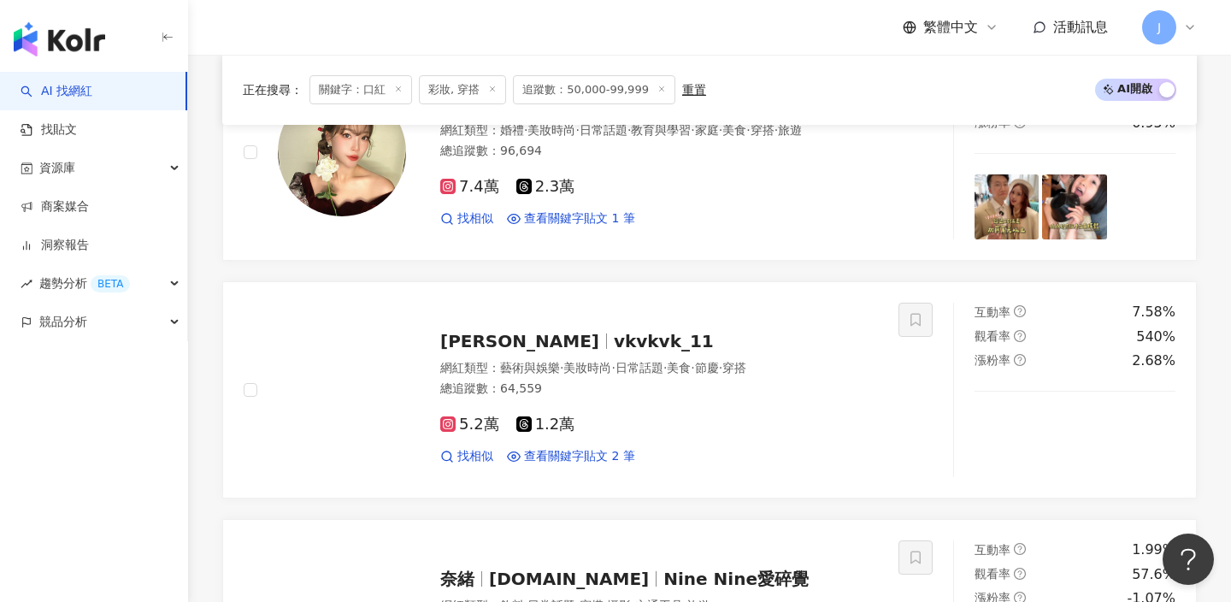
scroll to position [2116, 0]
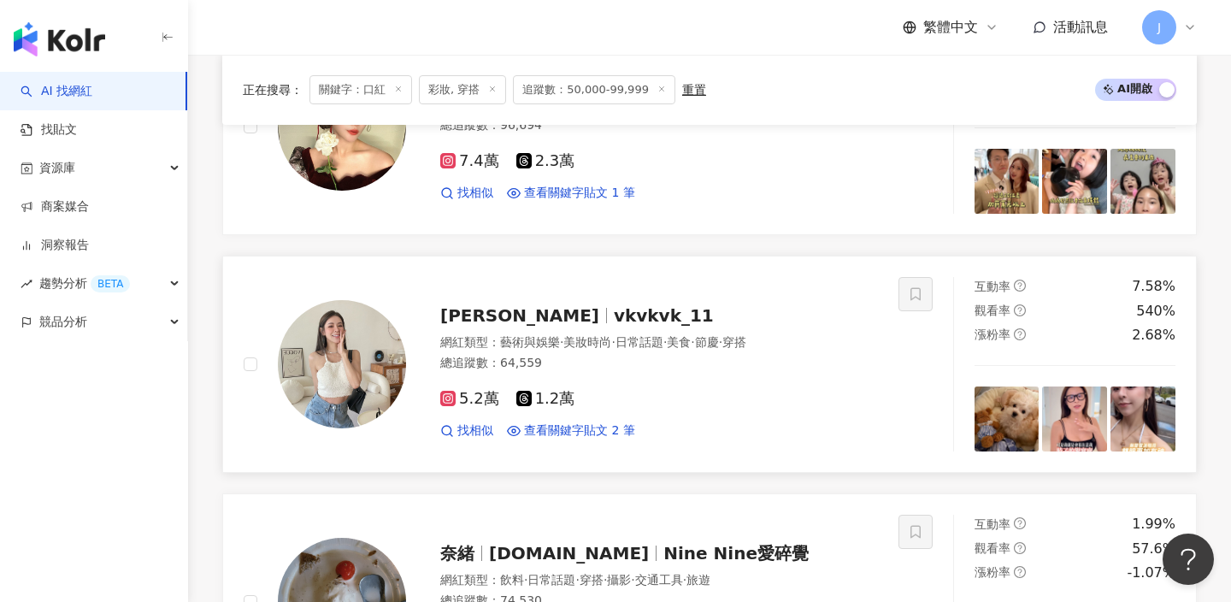
click at [614, 307] on span "vkvkvk_11" at bounding box center [664, 315] width 100 height 21
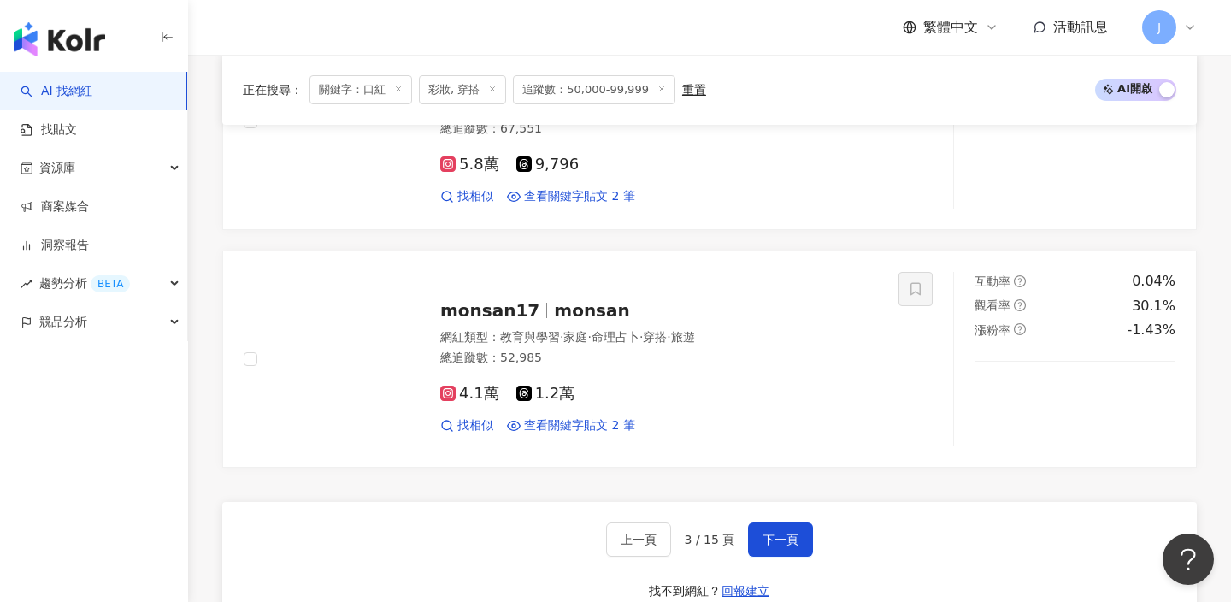
scroll to position [3082, 0]
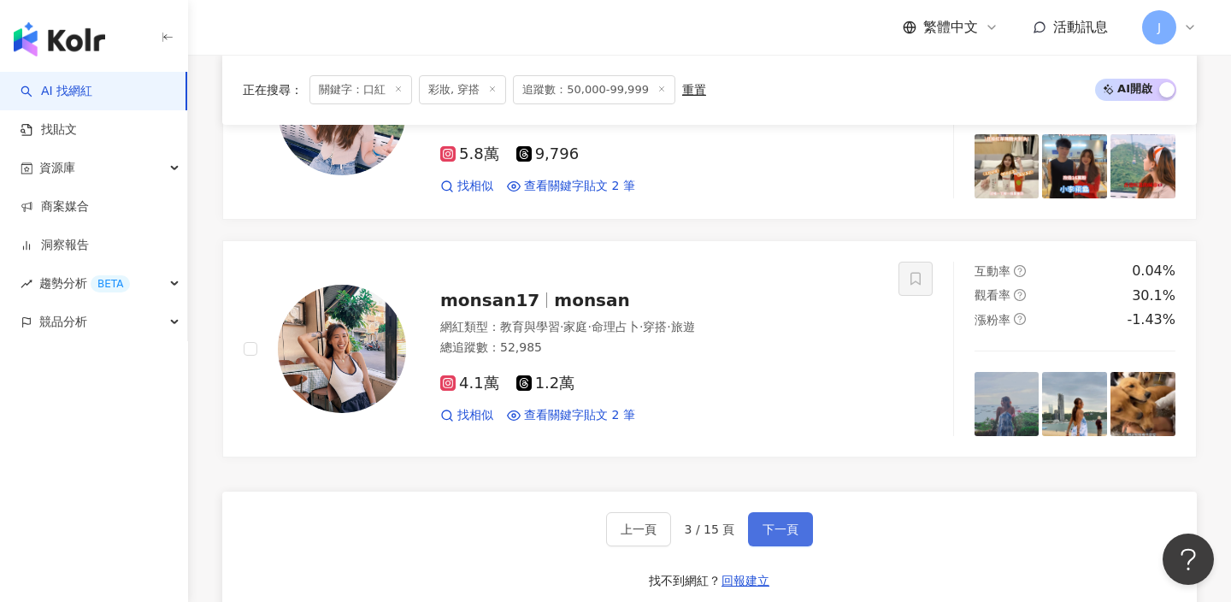
click at [781, 525] on span "下一頁" at bounding box center [781, 530] width 36 height 14
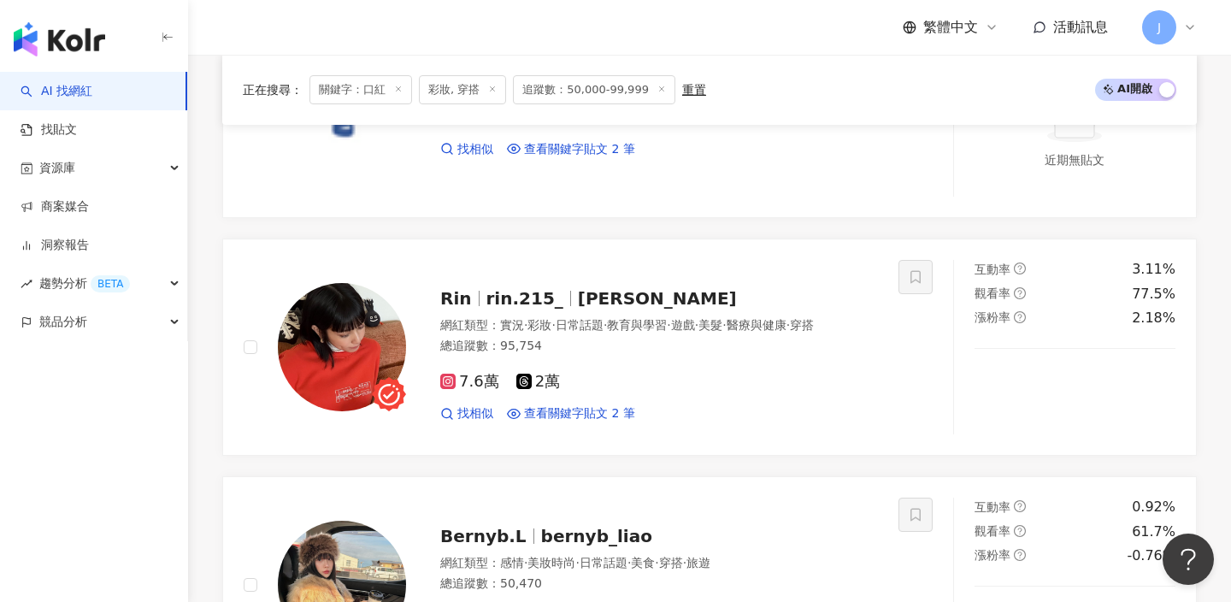
scroll to position [772, 0]
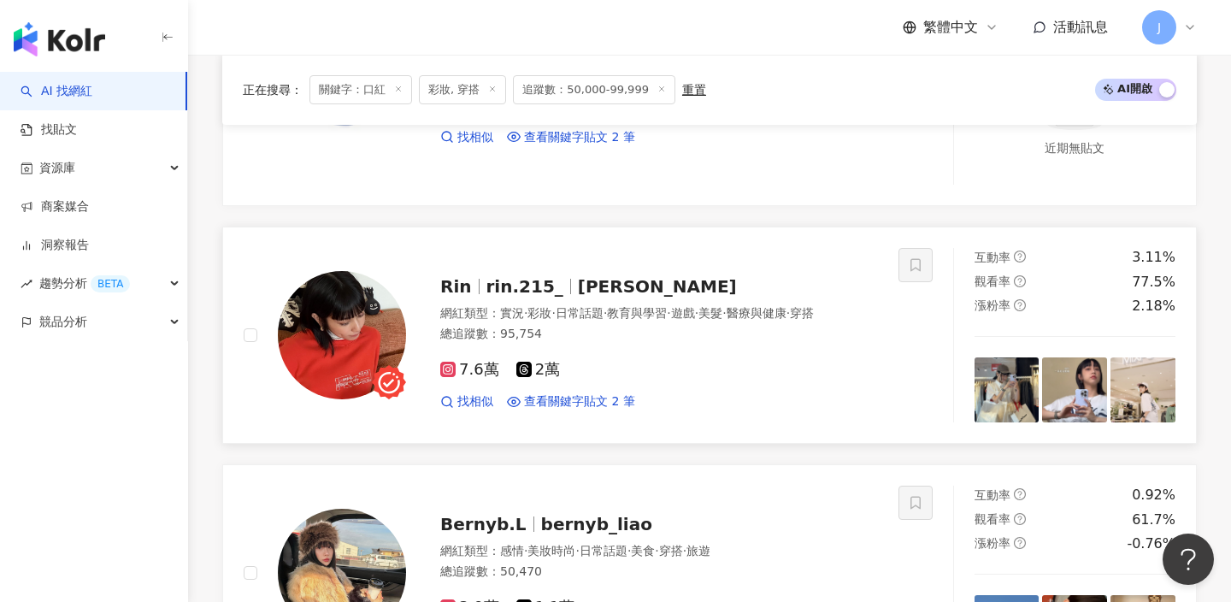
click at [554, 292] on span "rin.215_" at bounding box center [533, 286] width 92 height 21
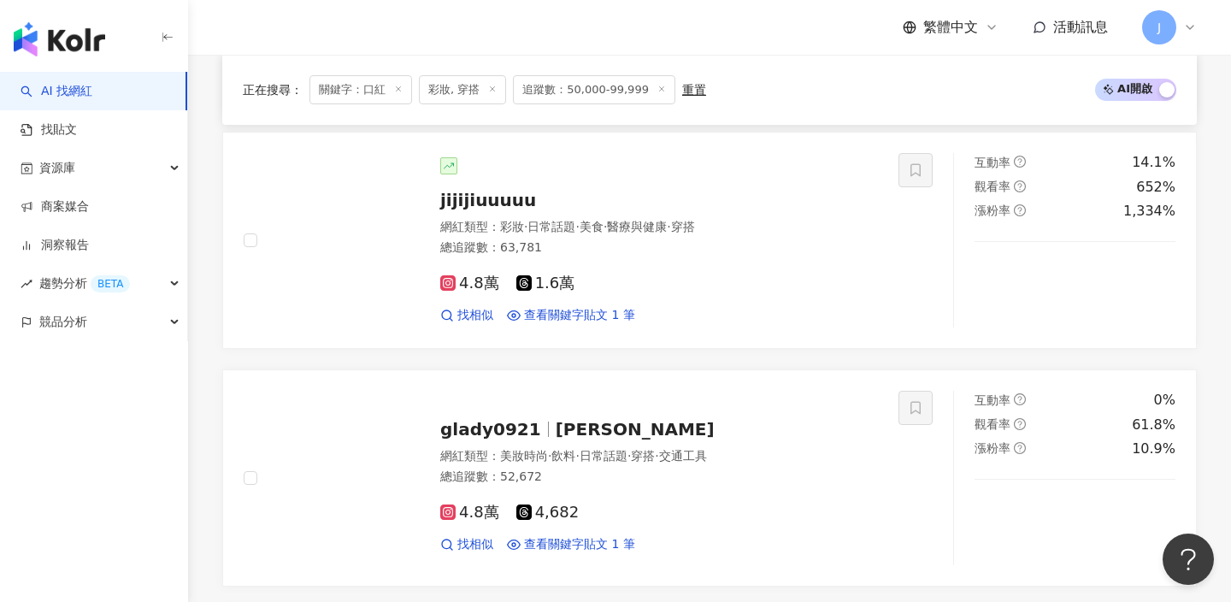
scroll to position [1346, 0]
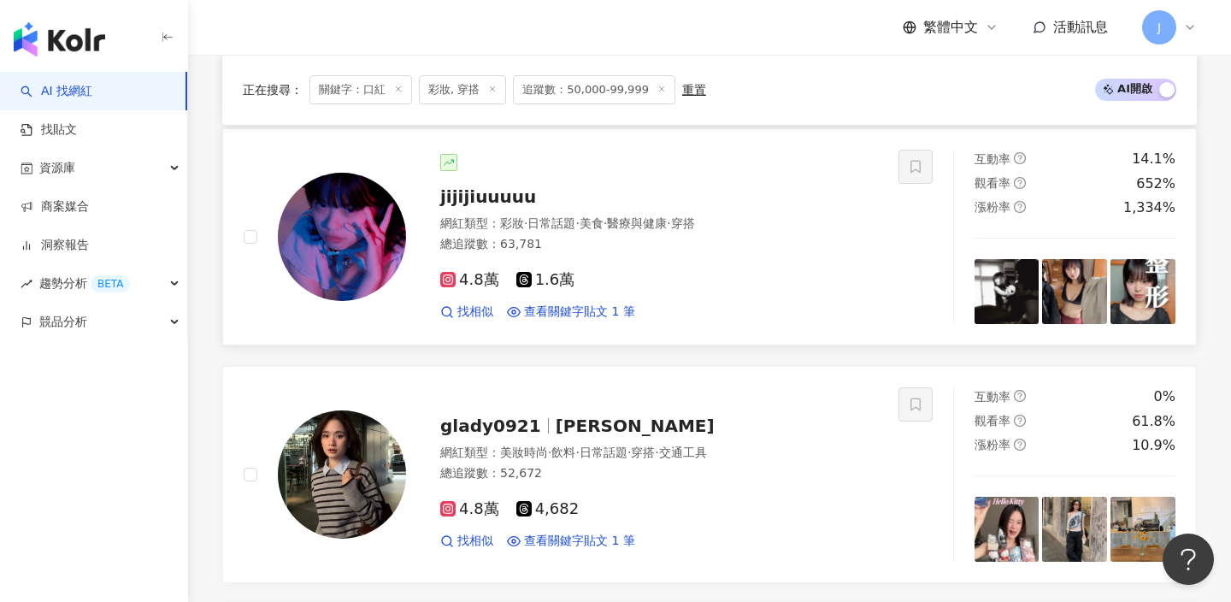
click at [498, 182] on div "jijijiuuuuu 網紅類型 ： 彩妝 · 日常話題 · 美食 · 醫療與健康 · 穿搭 總追蹤數 ： 63,781 4.8萬 1.6萬 找相似 查看關鍵…" at bounding box center [642, 237] width 472 height 167
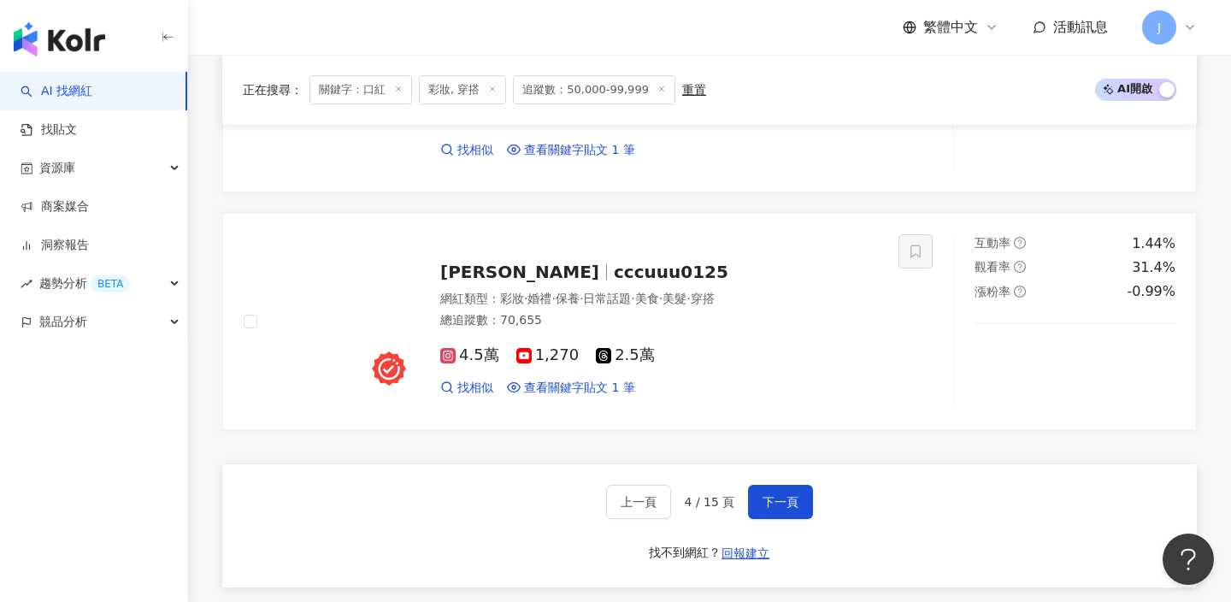
scroll to position [3167, 0]
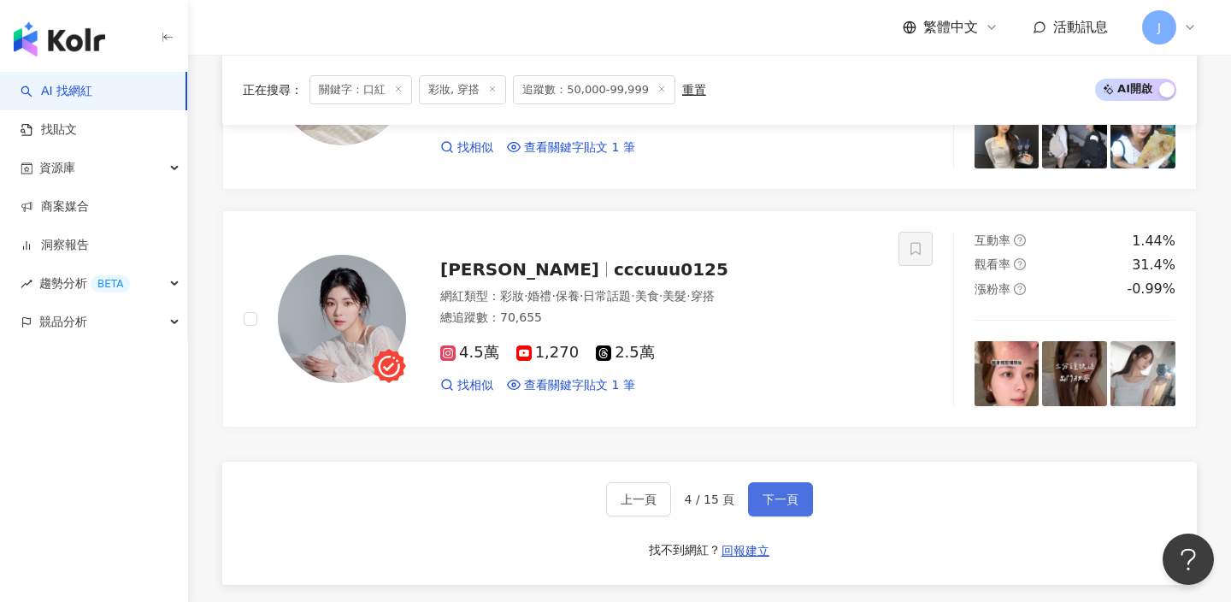
click at [774, 505] on span "下一頁" at bounding box center [781, 500] width 36 height 14
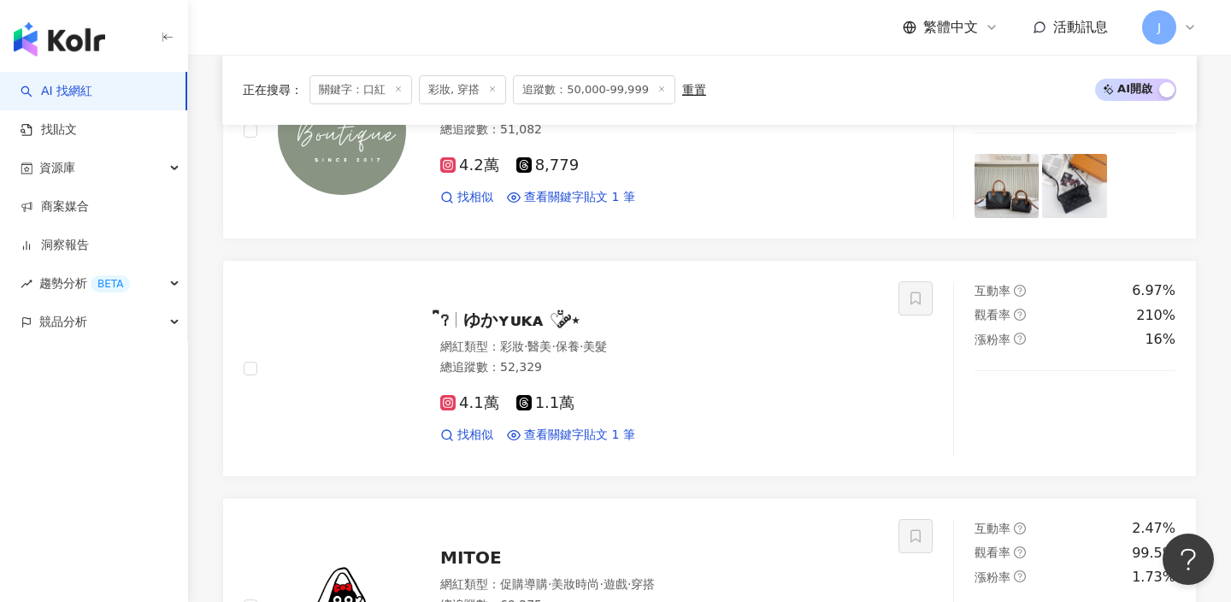
scroll to position [2258, 0]
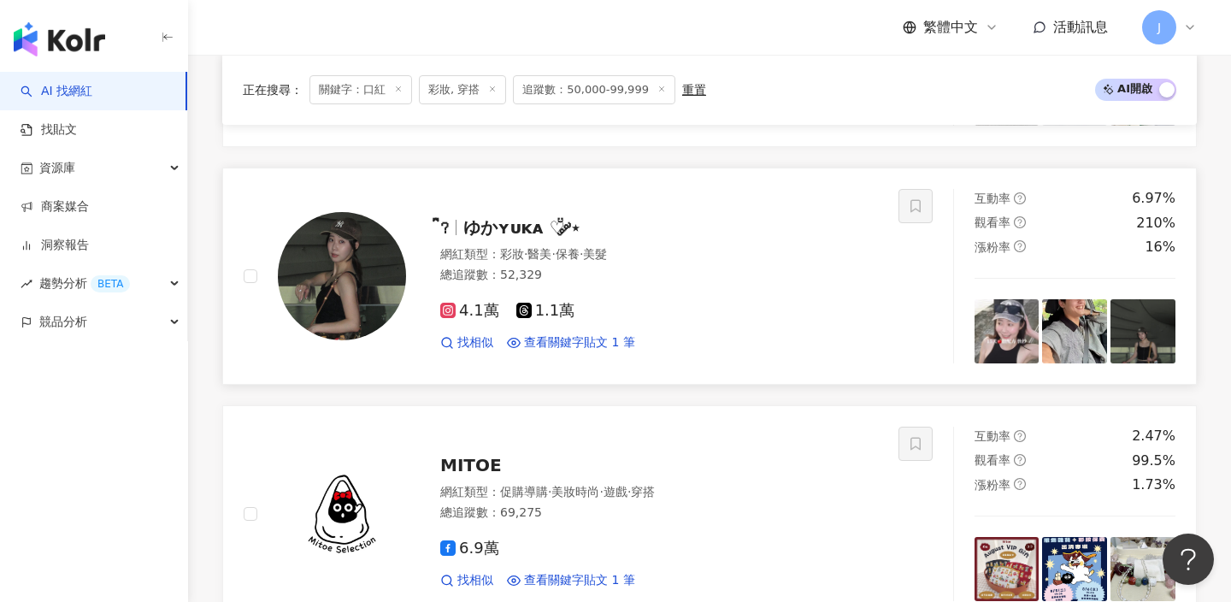
click at [690, 237] on div "?ིྀ ゆかʏᴜᴋᴀ ♡̆̈ ༘⋆" at bounding box center [659, 228] width 438 height 24
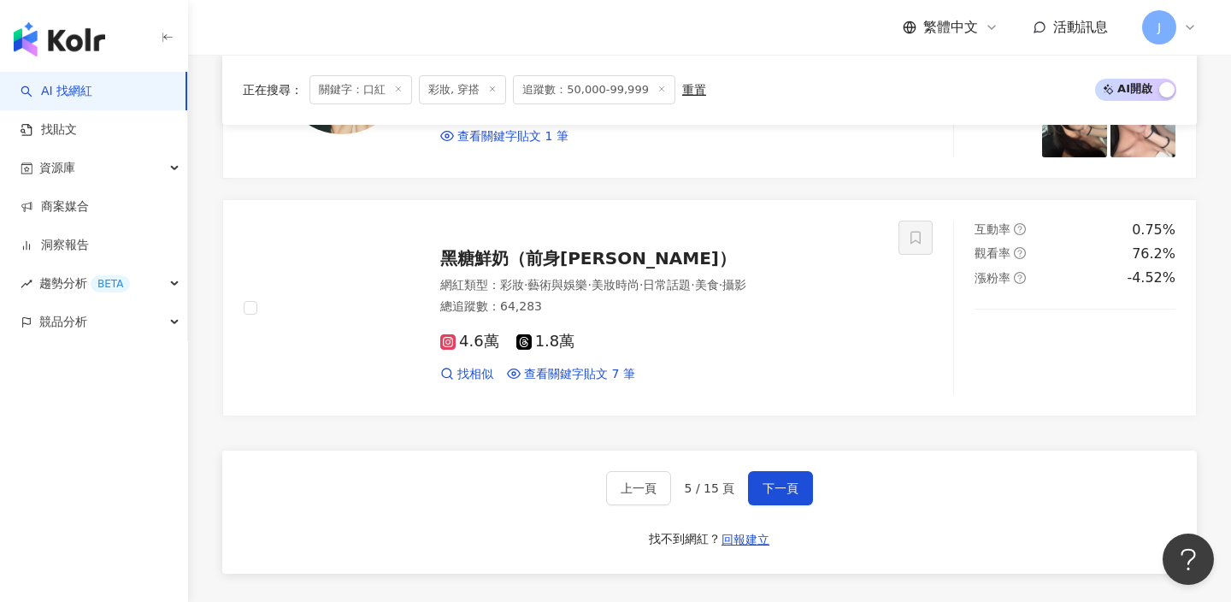
scroll to position [3185, 0]
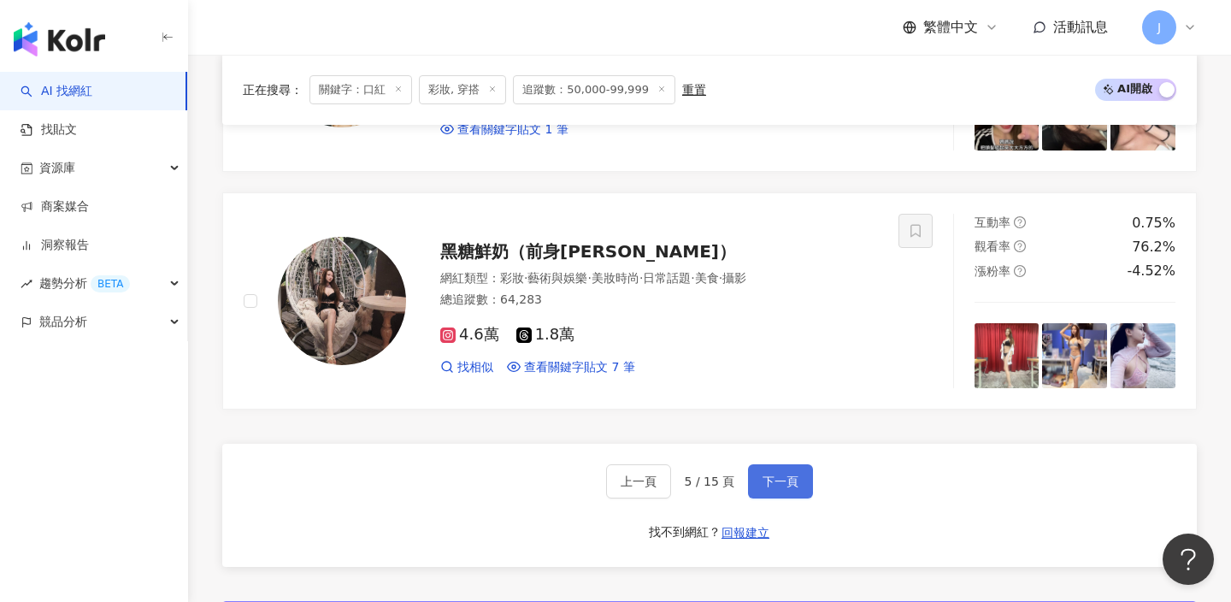
click at [777, 483] on span "下一頁" at bounding box center [781, 482] width 36 height 14
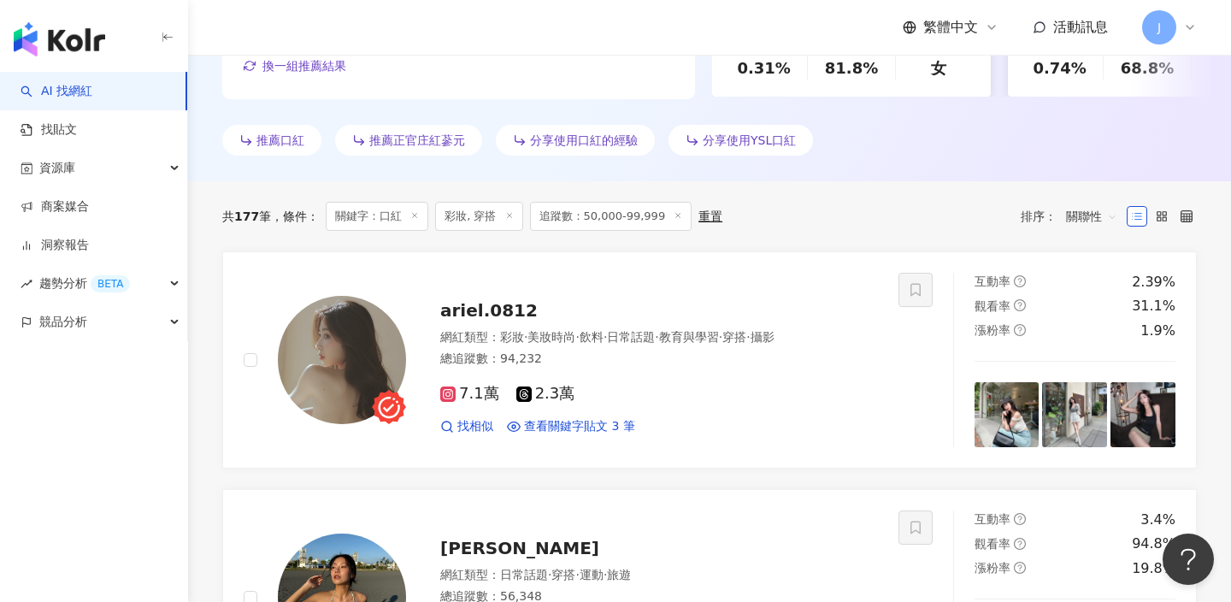
scroll to position [536, 0]
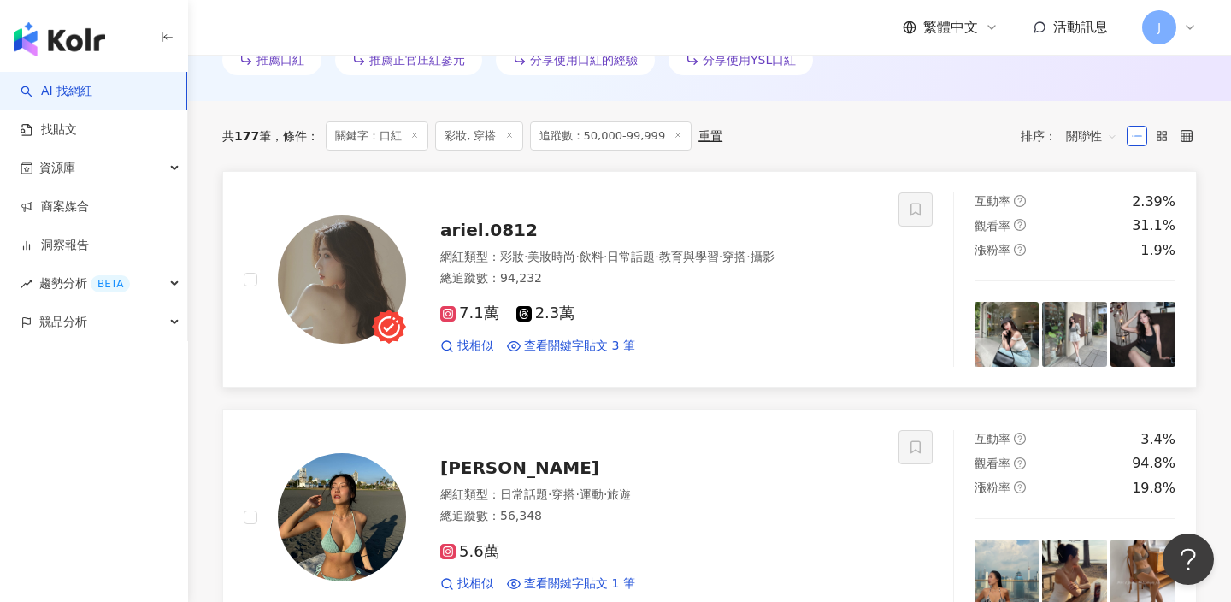
click at [516, 235] on span "ariel.0812" at bounding box center [488, 230] width 97 height 21
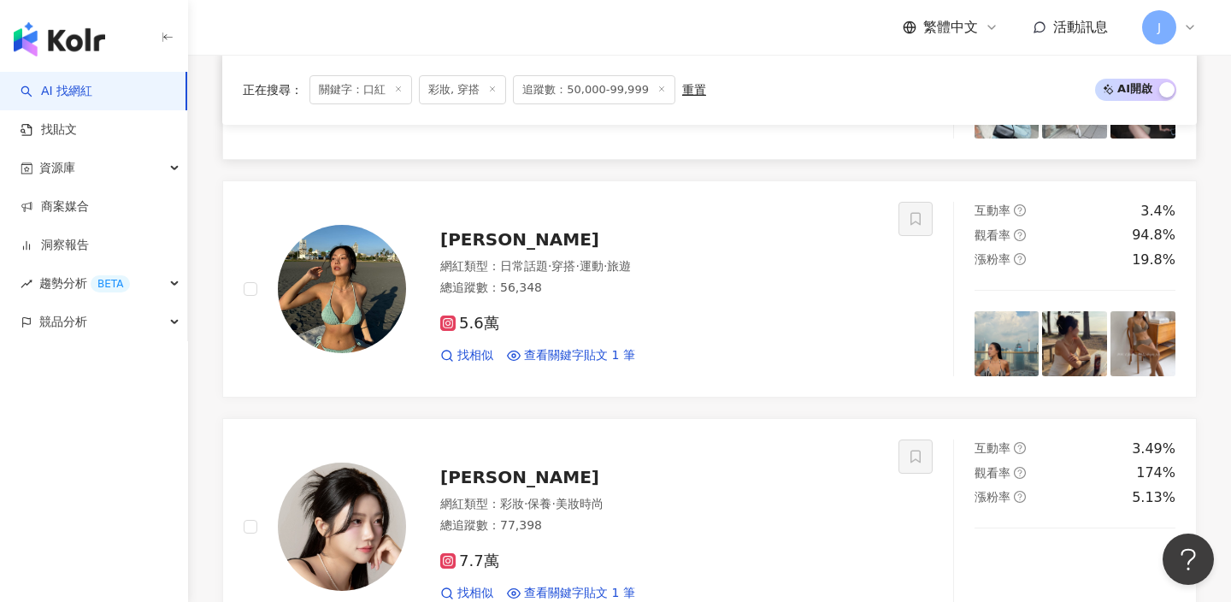
scroll to position [748, 0]
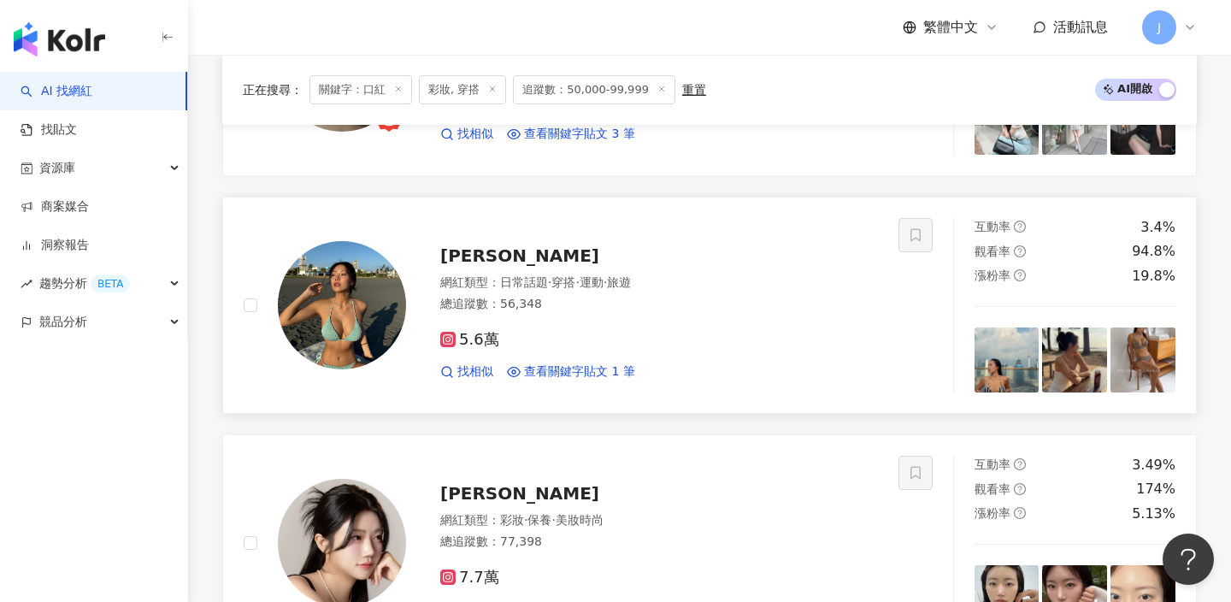
click at [659, 280] on div "網紅類型 ： 日常話題 · 穿搭 · 運動 · 旅遊" at bounding box center [659, 283] width 438 height 17
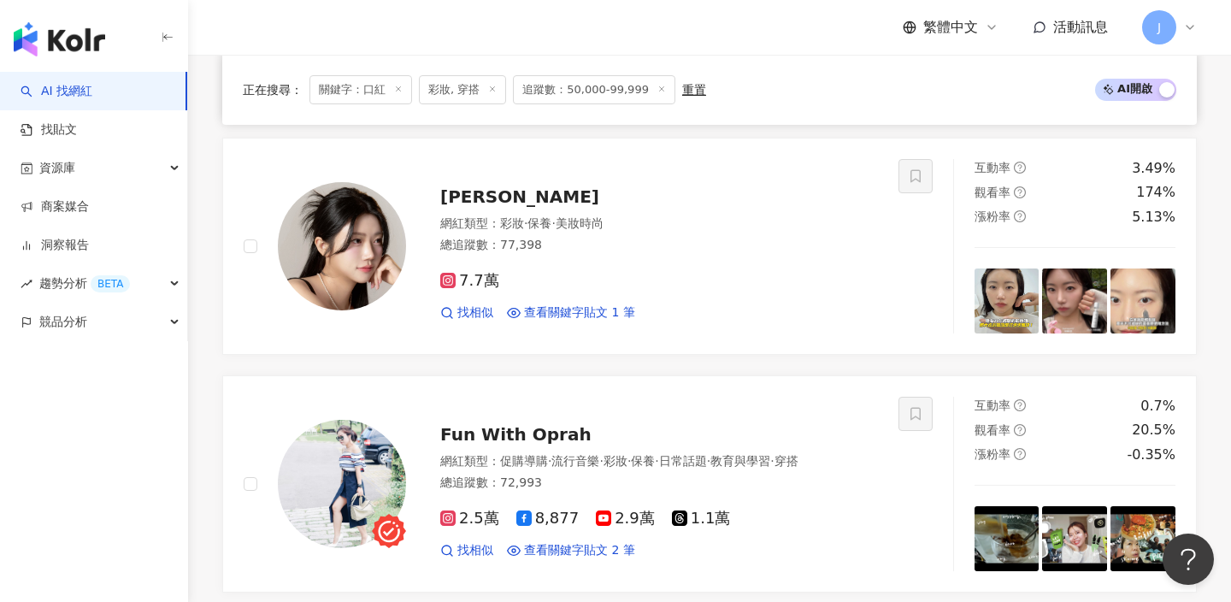
scroll to position [1064, 0]
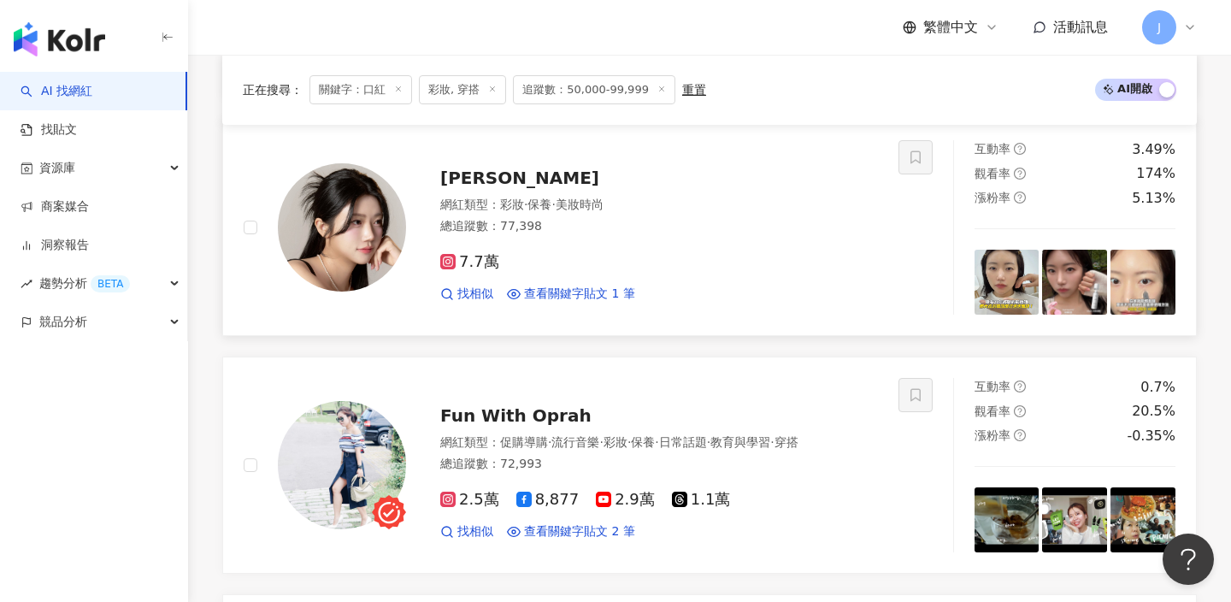
click at [664, 251] on div "7.7萬 找相似 查看關鍵字貼文 1 筆" at bounding box center [659, 270] width 438 height 63
click at [508, 197] on div "網紅類型 ： 彩妝 · 保養 · 美妝時尚" at bounding box center [659, 205] width 438 height 17
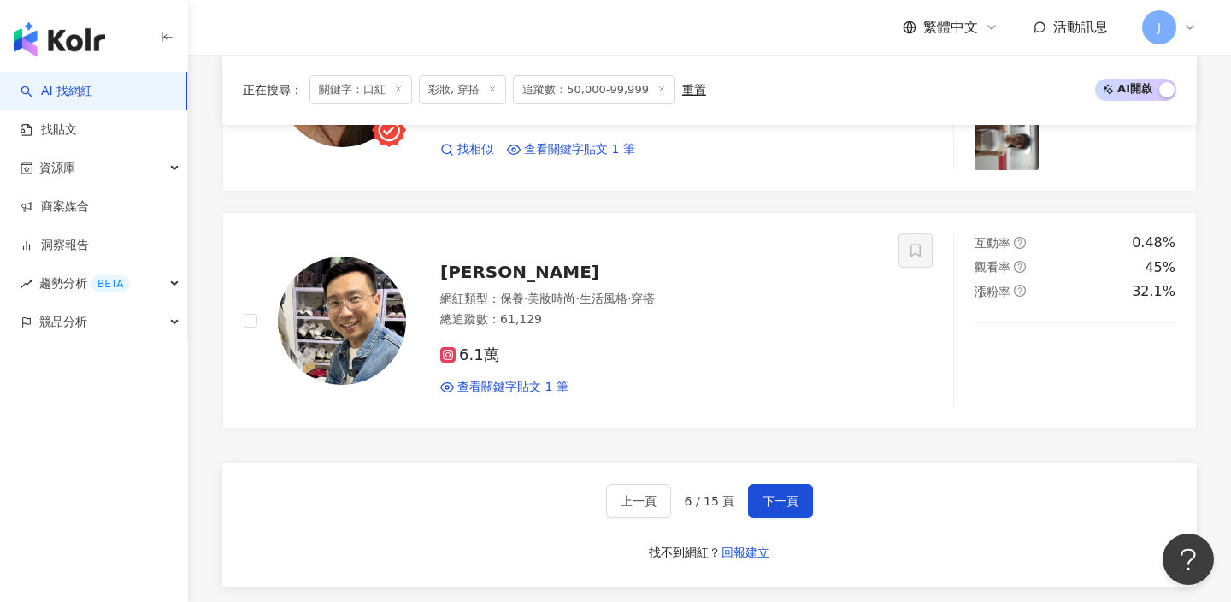
scroll to position [3097, 0]
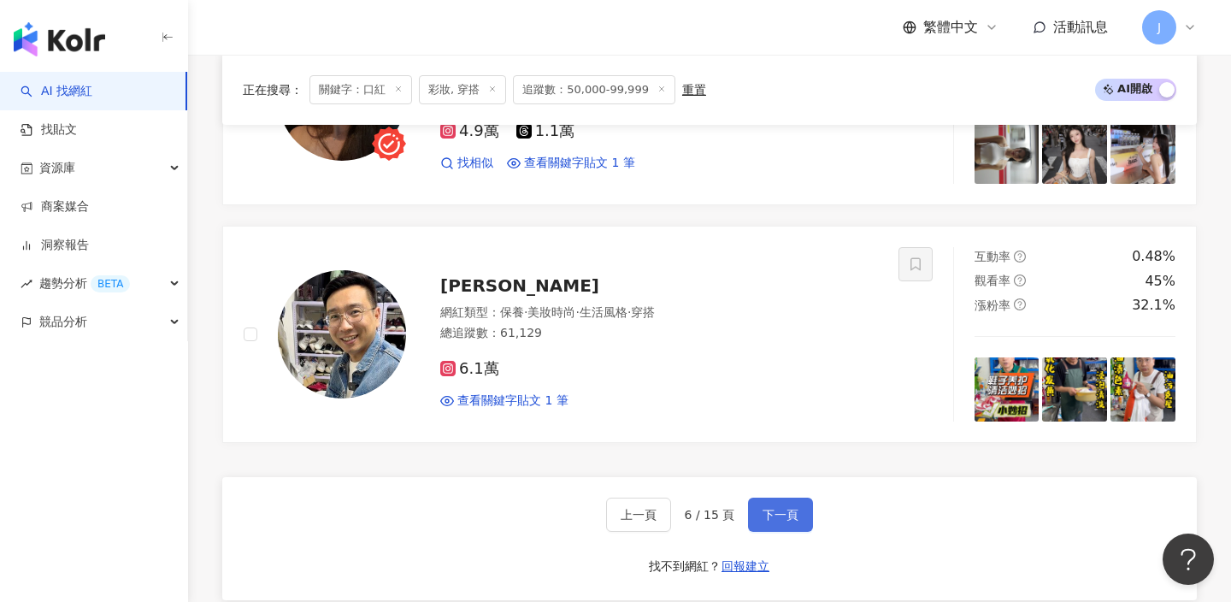
click at [761, 499] on button "下一頁" at bounding box center [780, 515] width 65 height 34
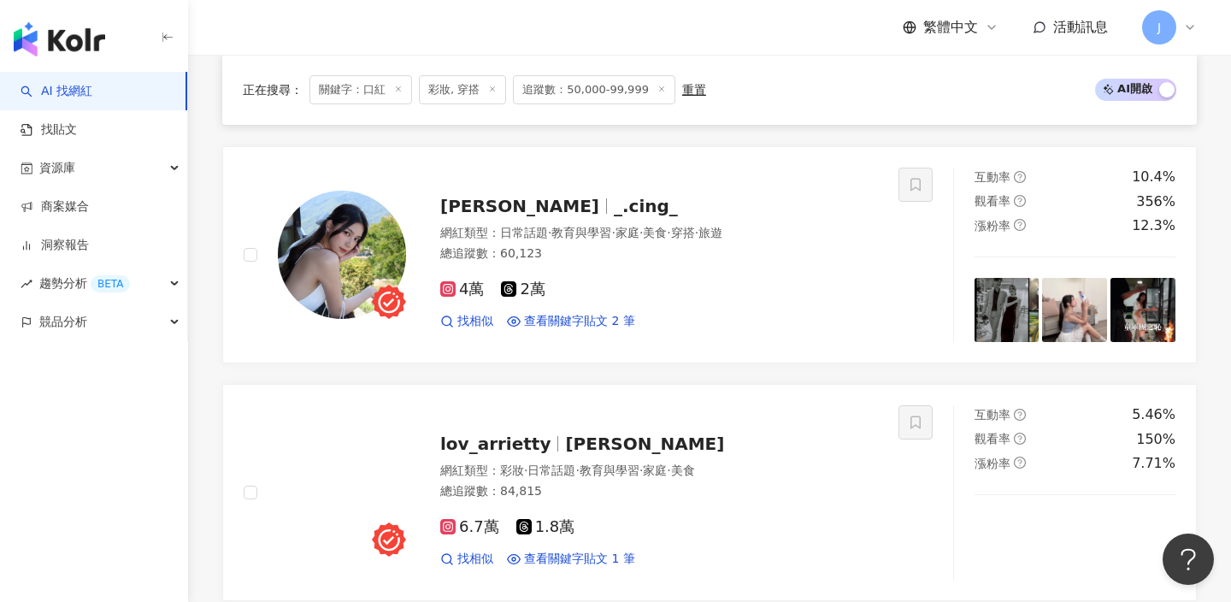
scroll to position [2884, 0]
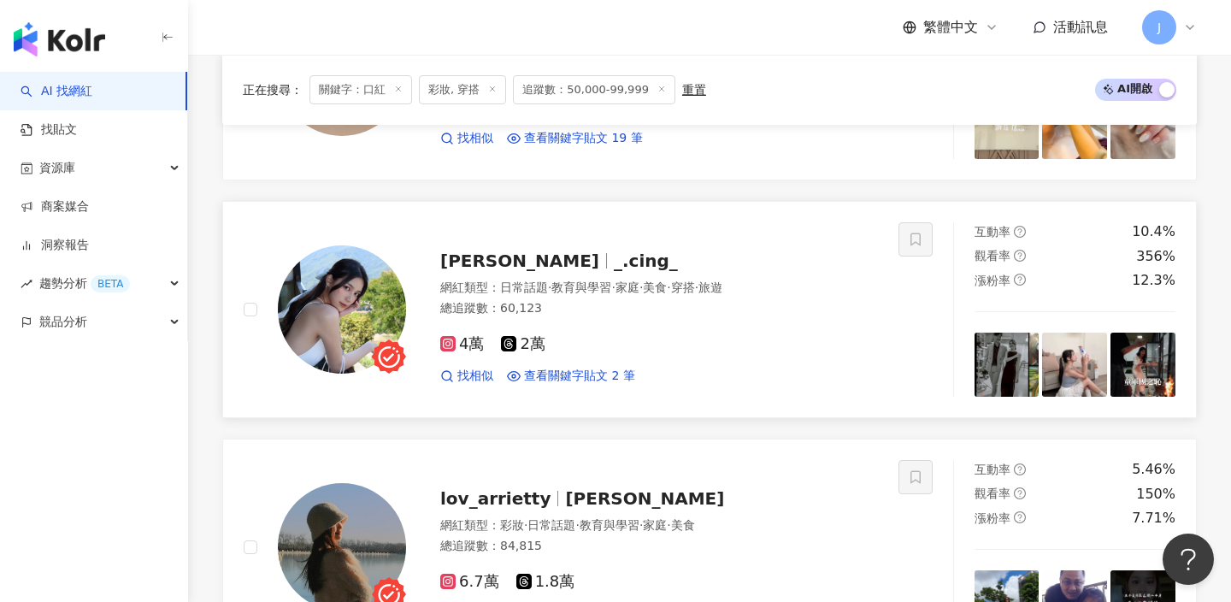
click at [614, 251] on span "_.cing_" at bounding box center [646, 261] width 64 height 21
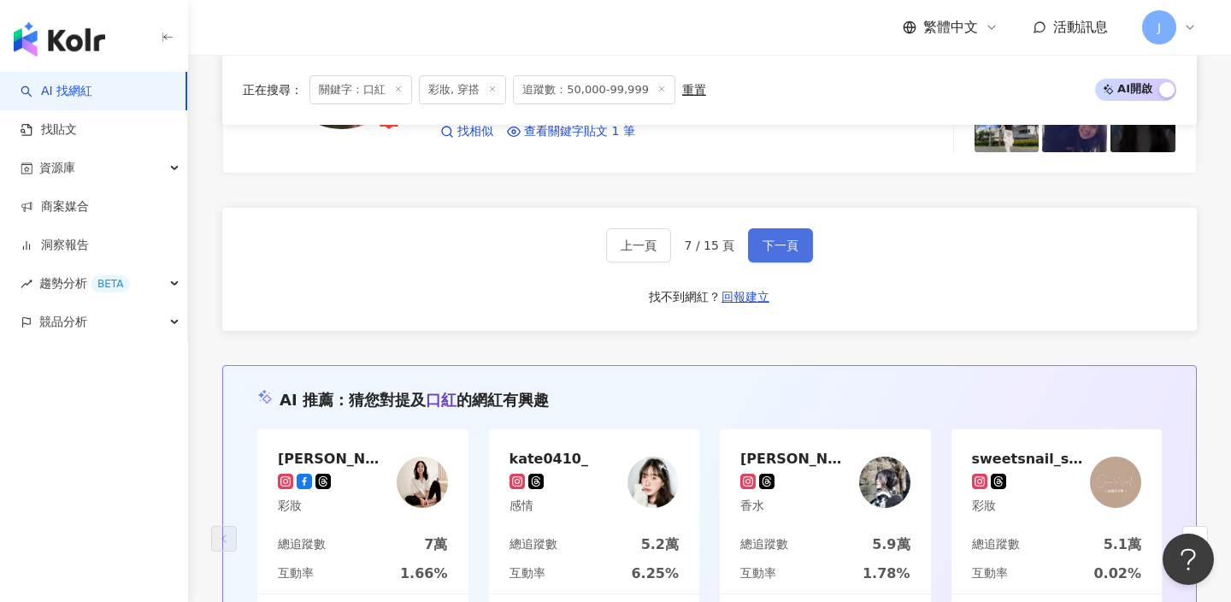
click at [765, 241] on span "下一頁" at bounding box center [781, 246] width 36 height 14
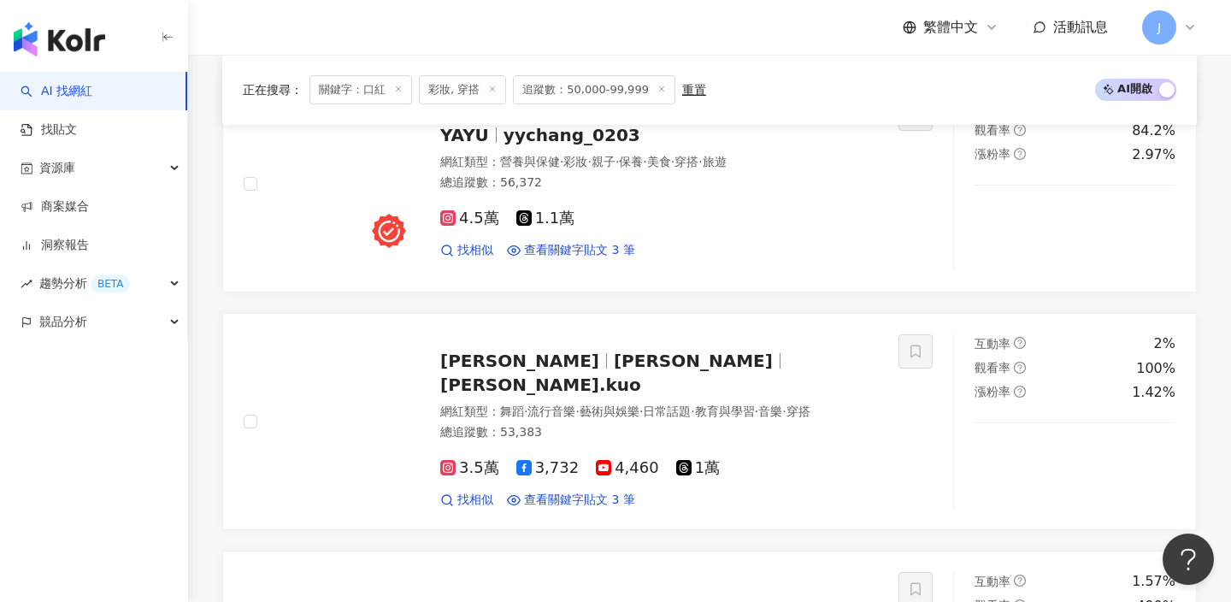
scroll to position [1396, 0]
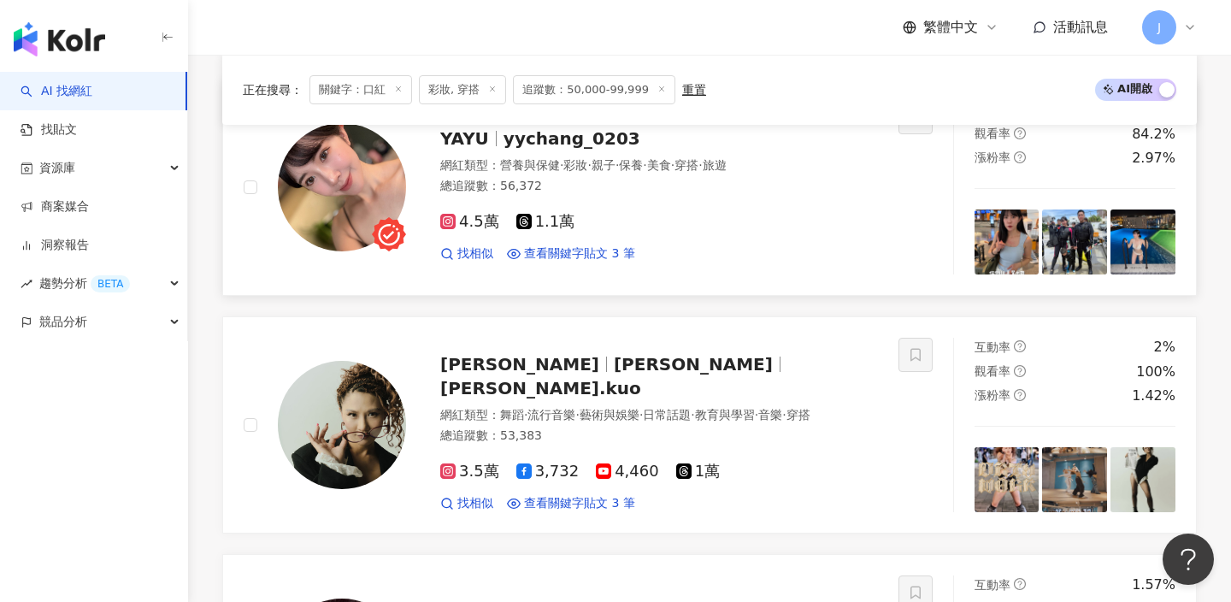
click at [688, 174] on div "網紅類型 ： 營養與保健 · 彩妝 · 親子 · 保養 · 美食 · 穿搭 · 旅遊 總追蹤數 ： 56,372" at bounding box center [659, 178] width 438 height 42
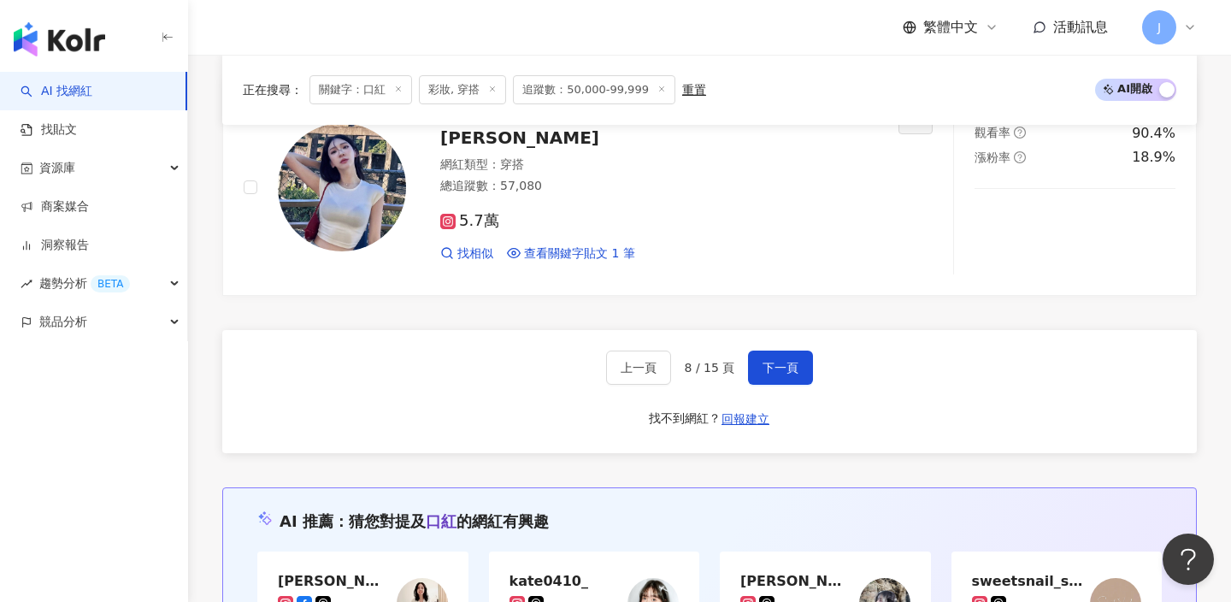
scroll to position [3315, 0]
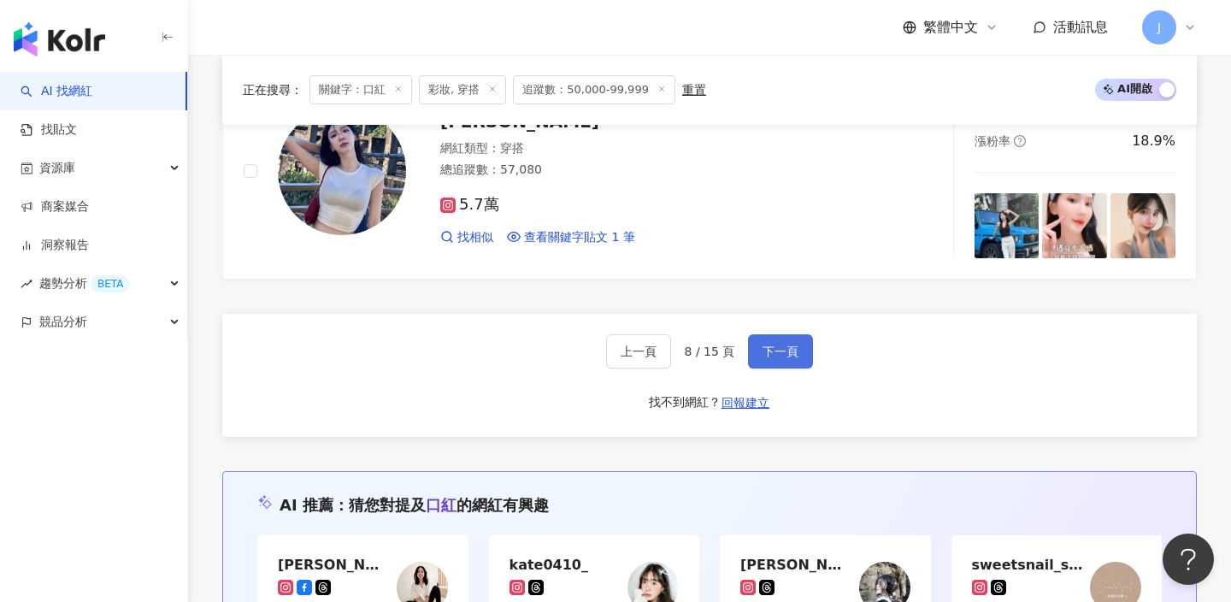
click at [776, 357] on button "下一頁" at bounding box center [780, 351] width 65 height 34
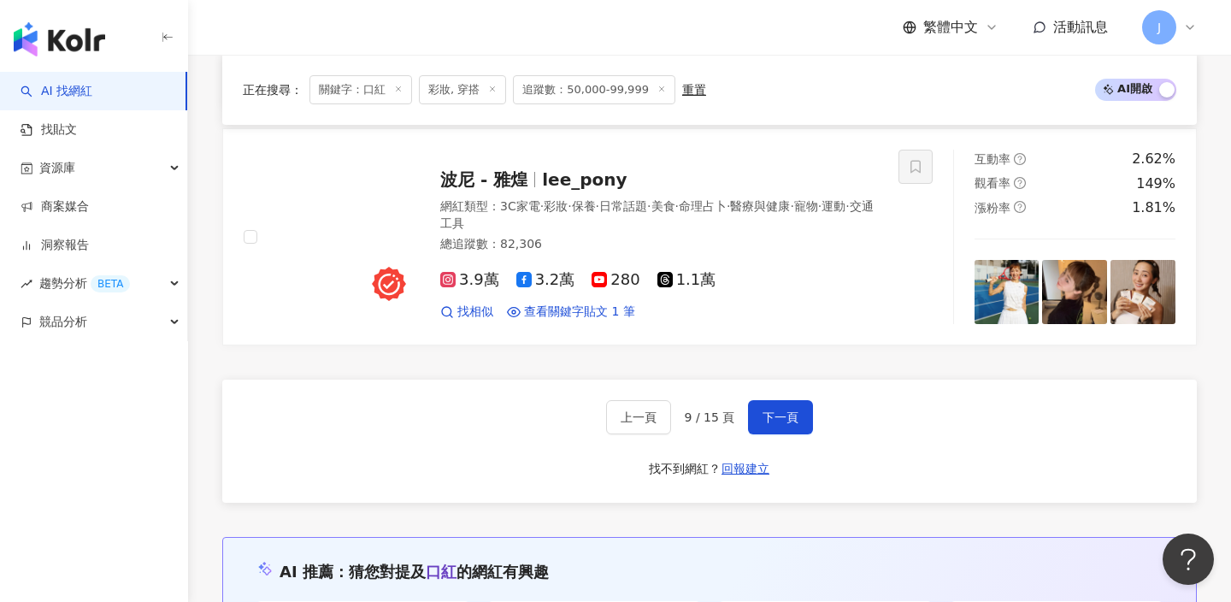
scroll to position [3171, 0]
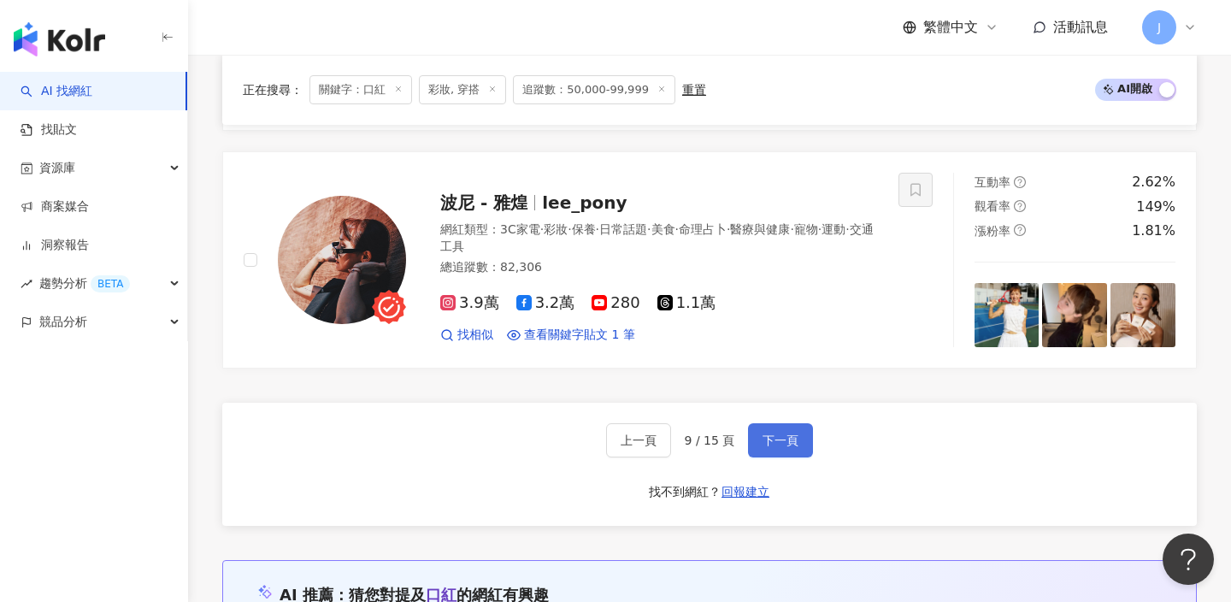
click at [808, 436] on button "下一頁" at bounding box center [780, 440] width 65 height 34
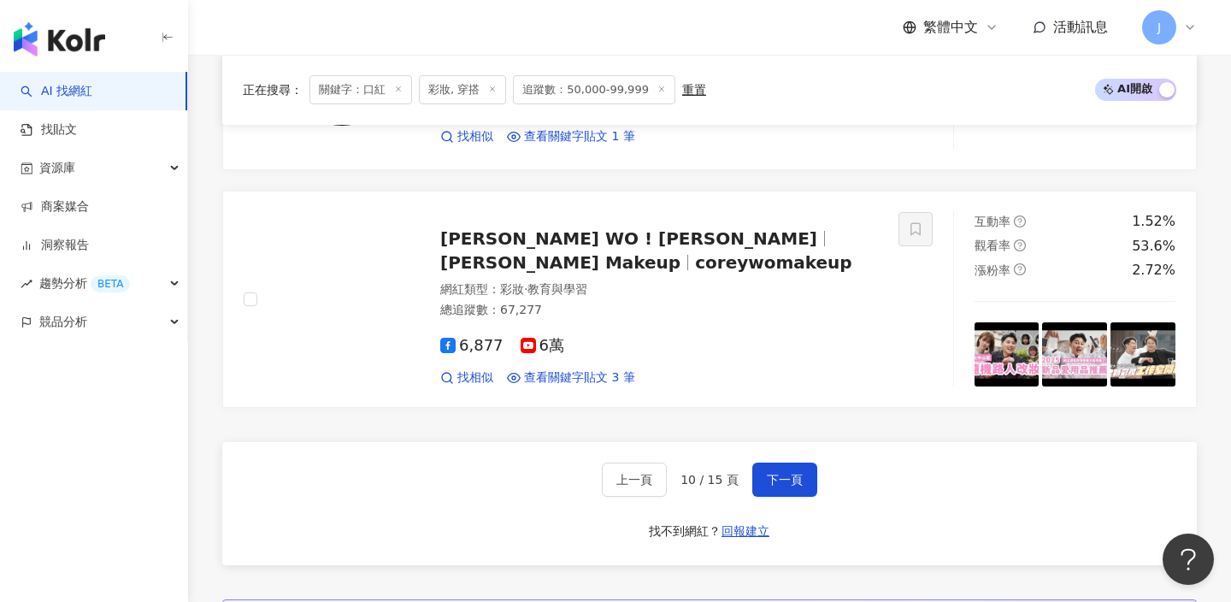
scroll to position [3135, 0]
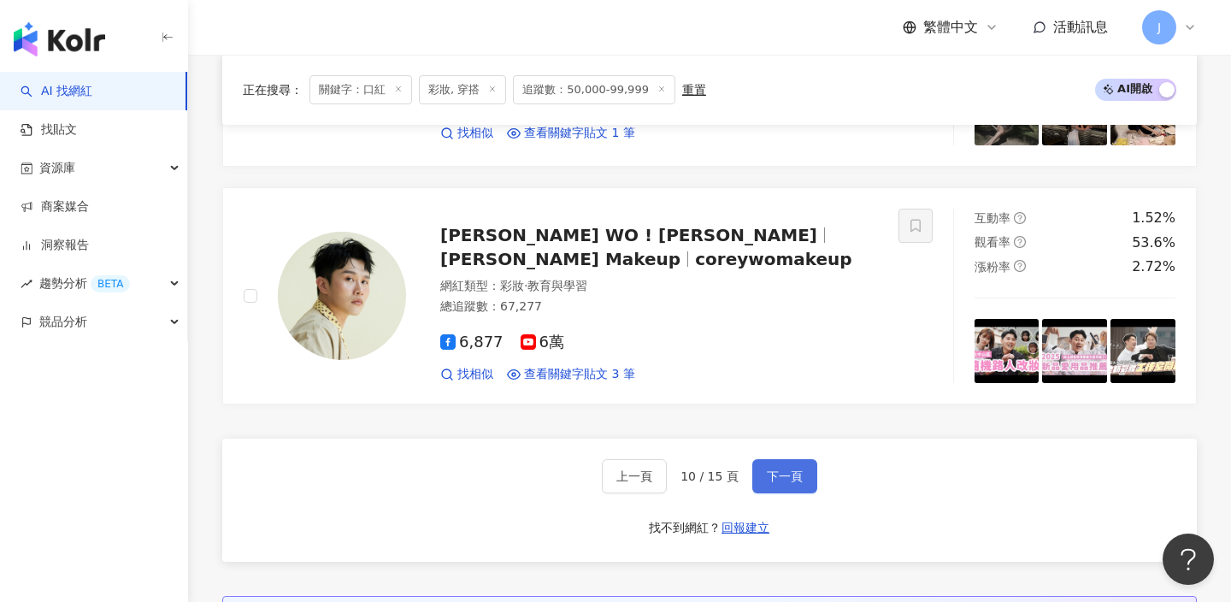
click at [795, 483] on span "下一頁" at bounding box center [785, 476] width 36 height 14
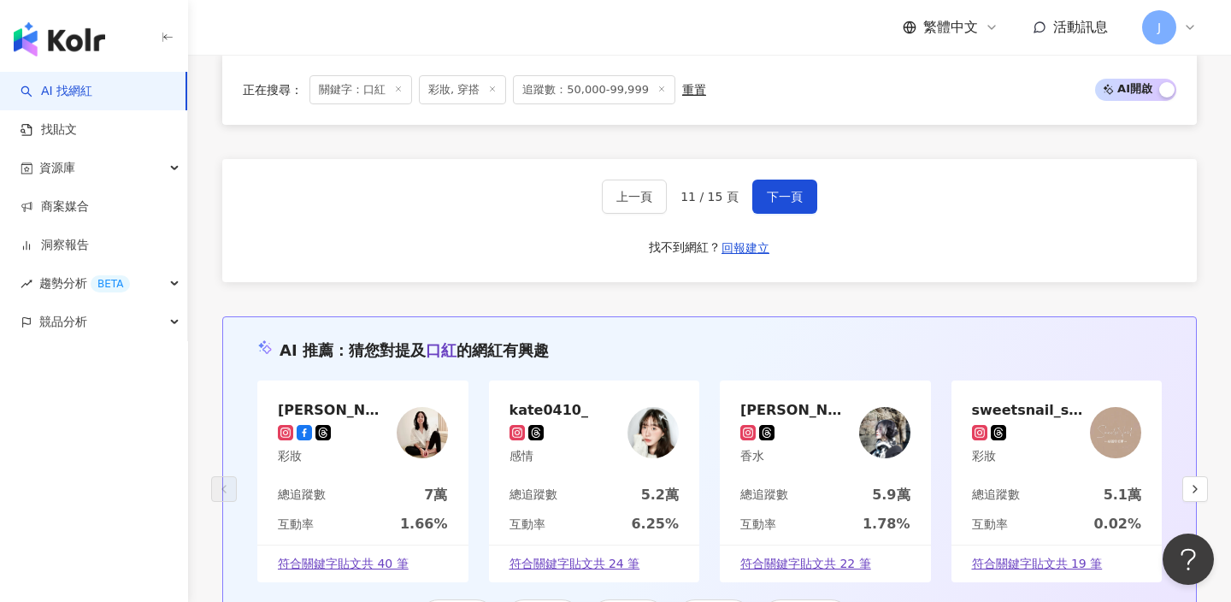
scroll to position [3388, 0]
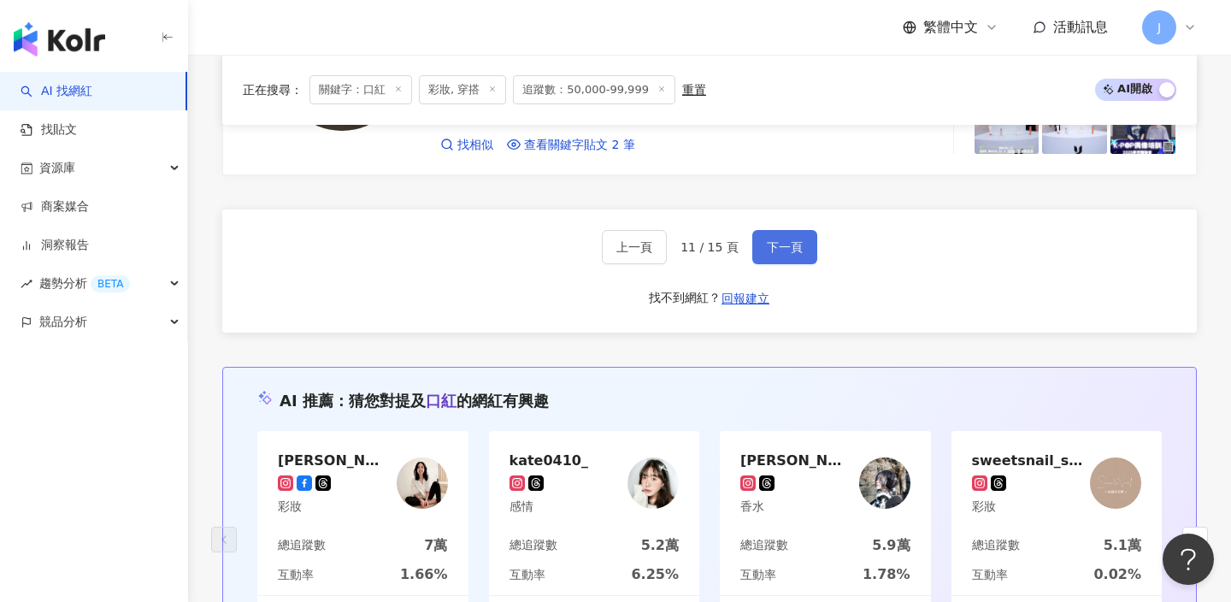
click at [778, 240] on span "下一頁" at bounding box center [785, 247] width 36 height 14
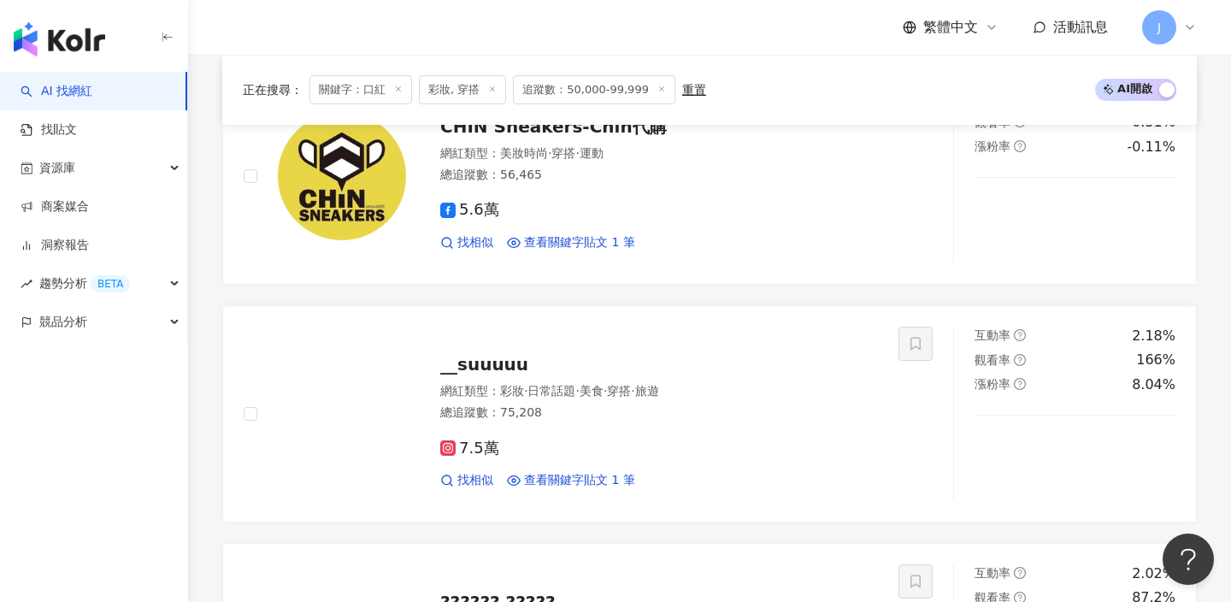
scroll to position [649, 0]
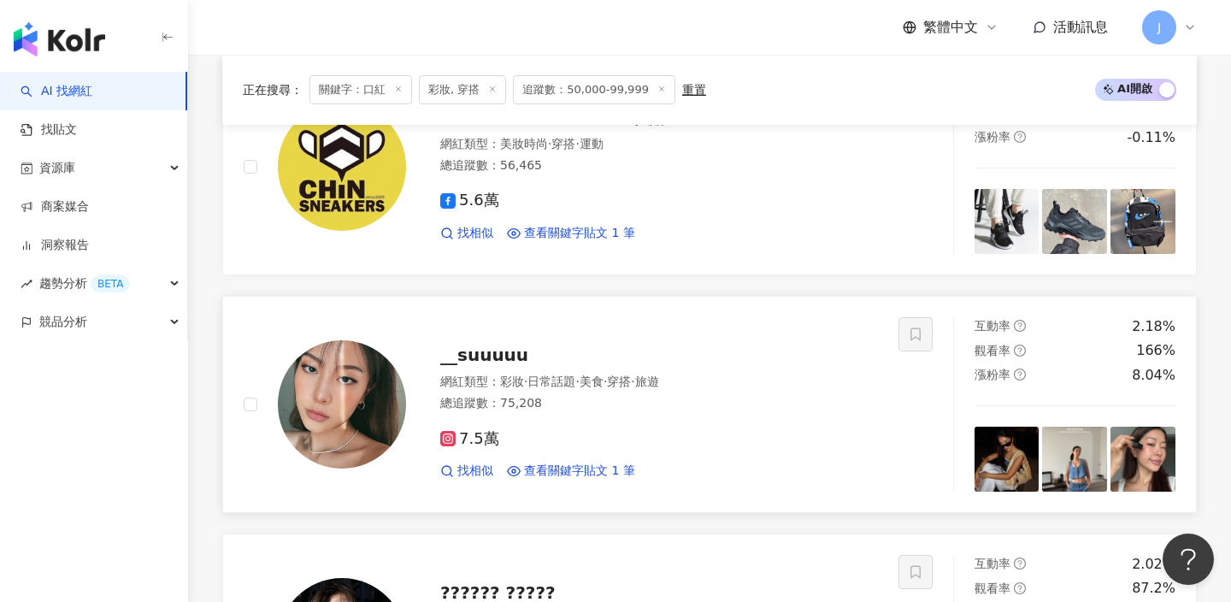
click at [682, 346] on div "__suuuuu" at bounding box center [659, 355] width 438 height 24
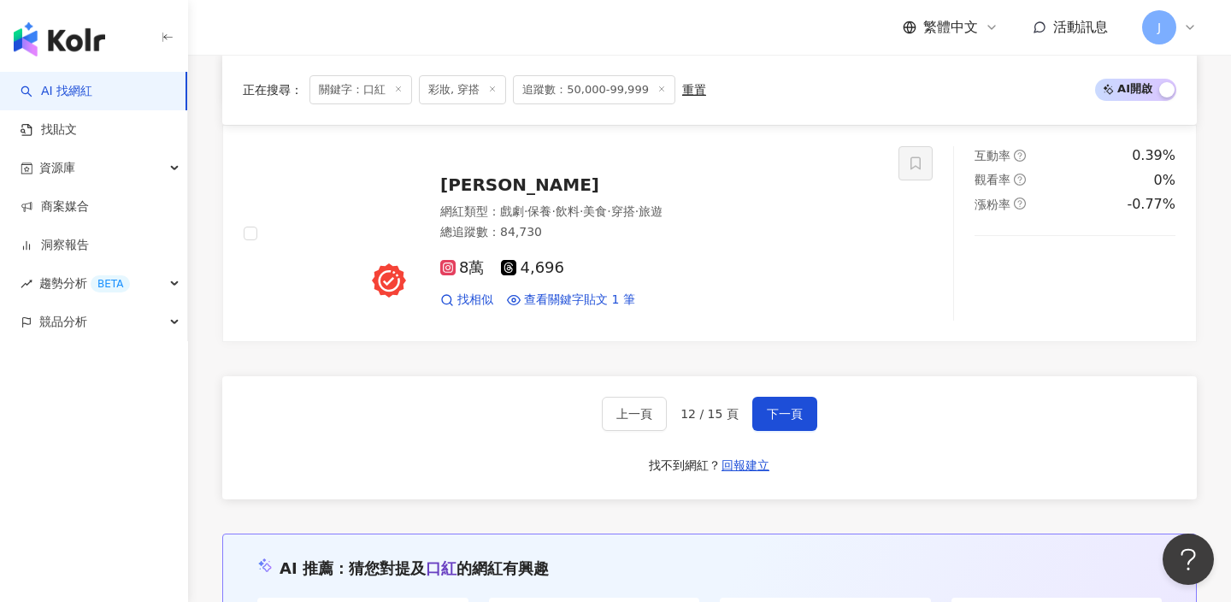
scroll to position [3203, 0]
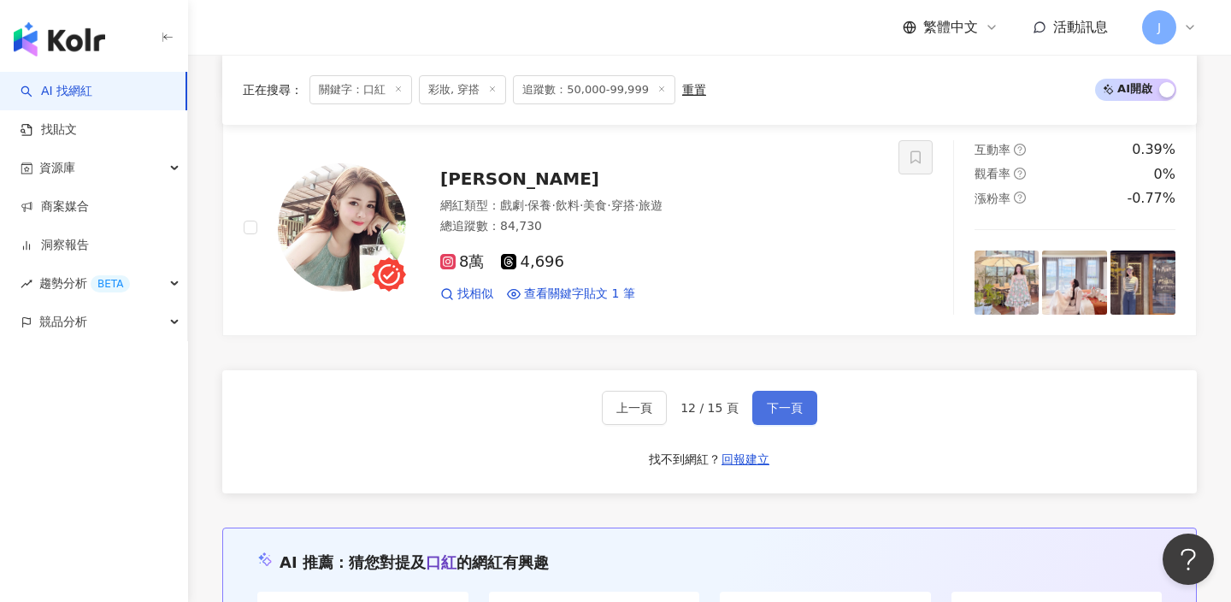
click at [753, 415] on button "下一頁" at bounding box center [785, 408] width 65 height 34
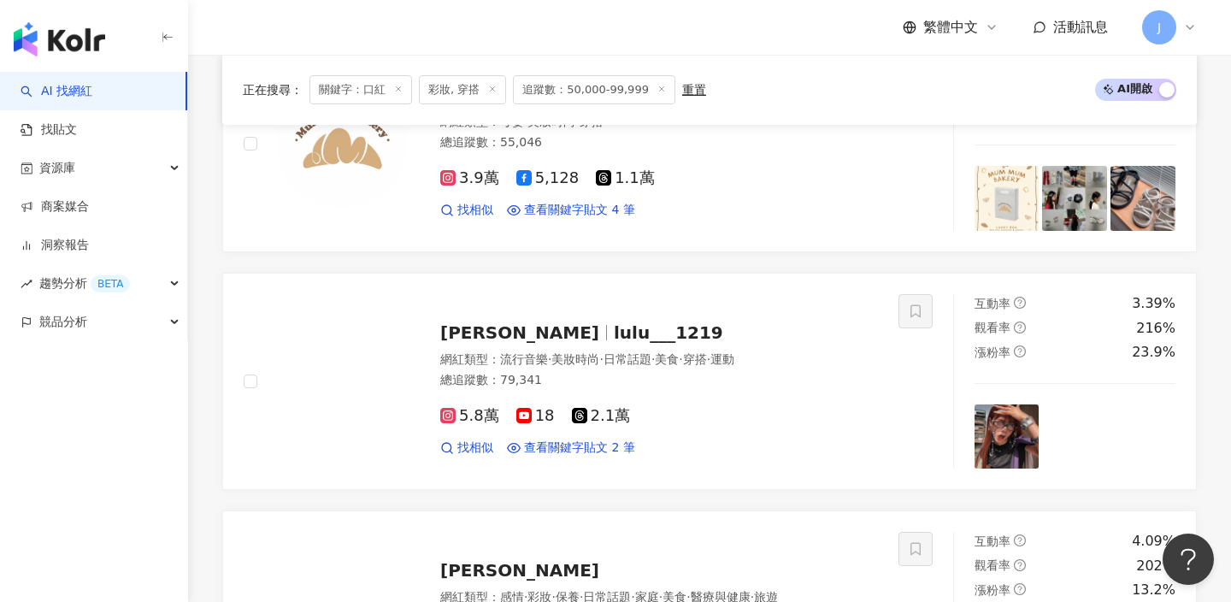
scroll to position [2847, 0]
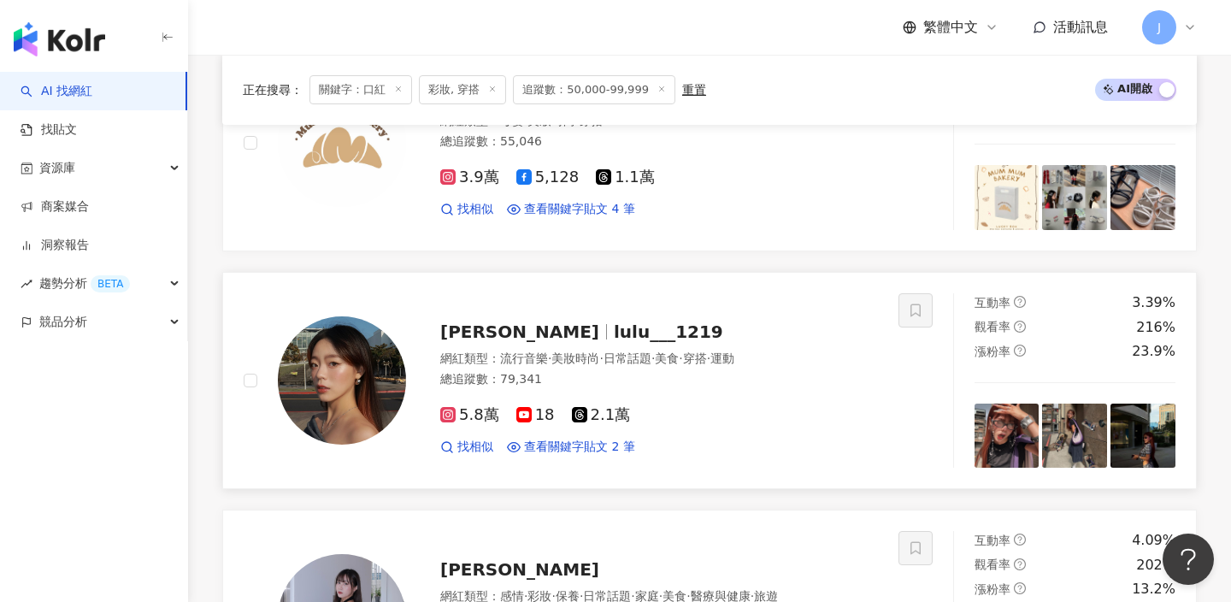
click at [616, 326] on div "路怡仁 lulu___1219" at bounding box center [659, 332] width 438 height 24
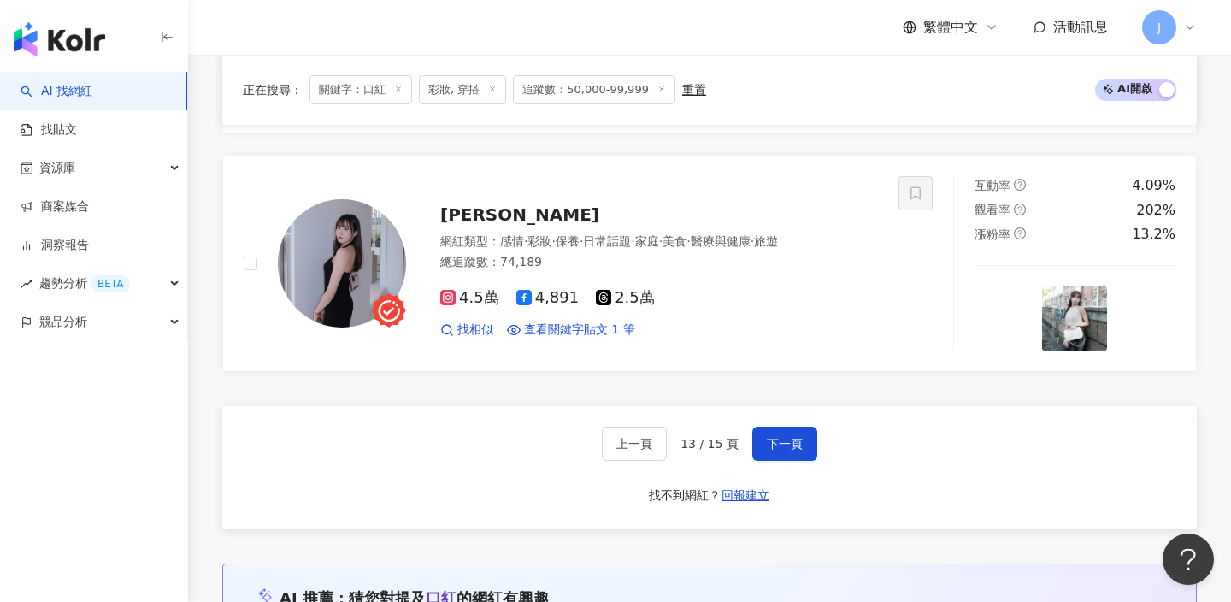
scroll to position [3203, 0]
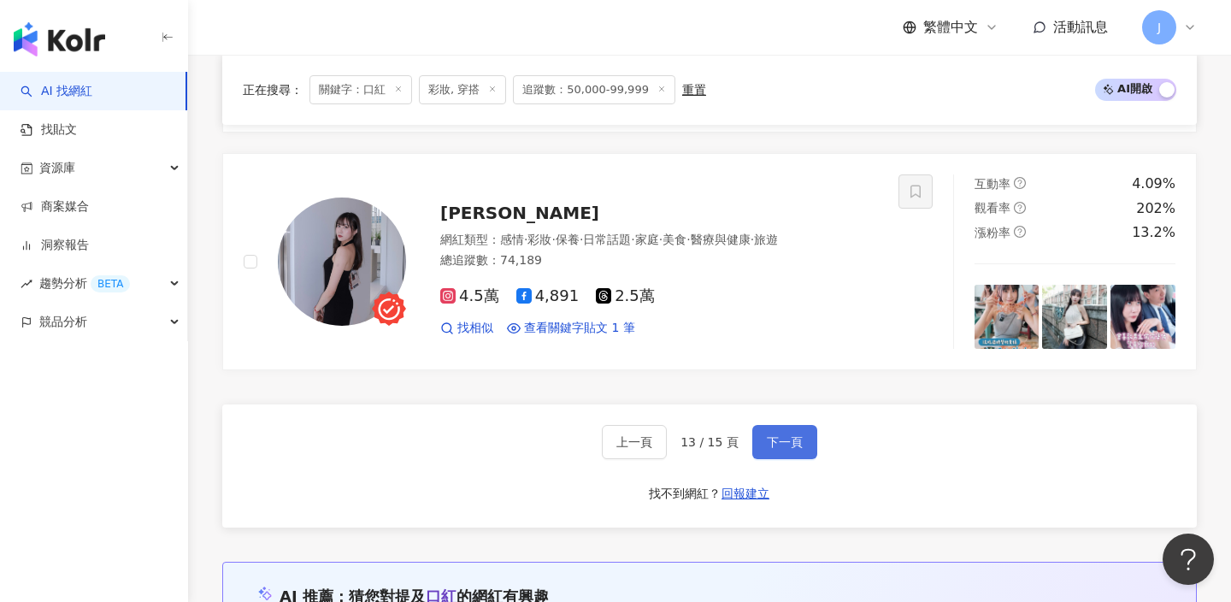
click at [800, 443] on button "下一頁" at bounding box center [785, 442] width 65 height 34
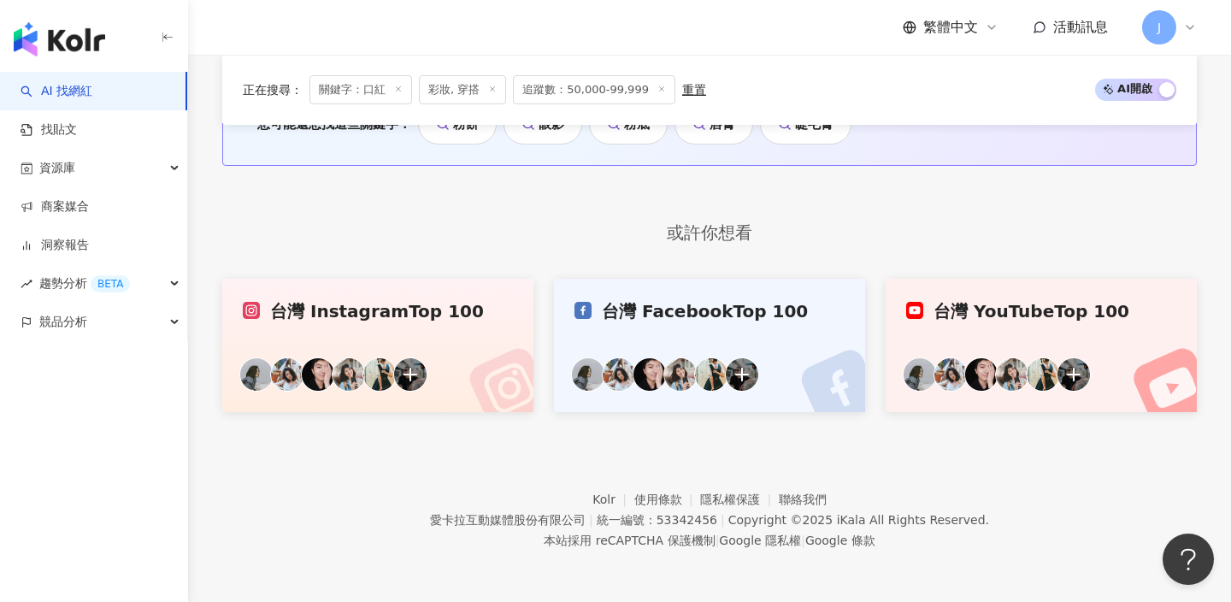
scroll to position [1353, 0]
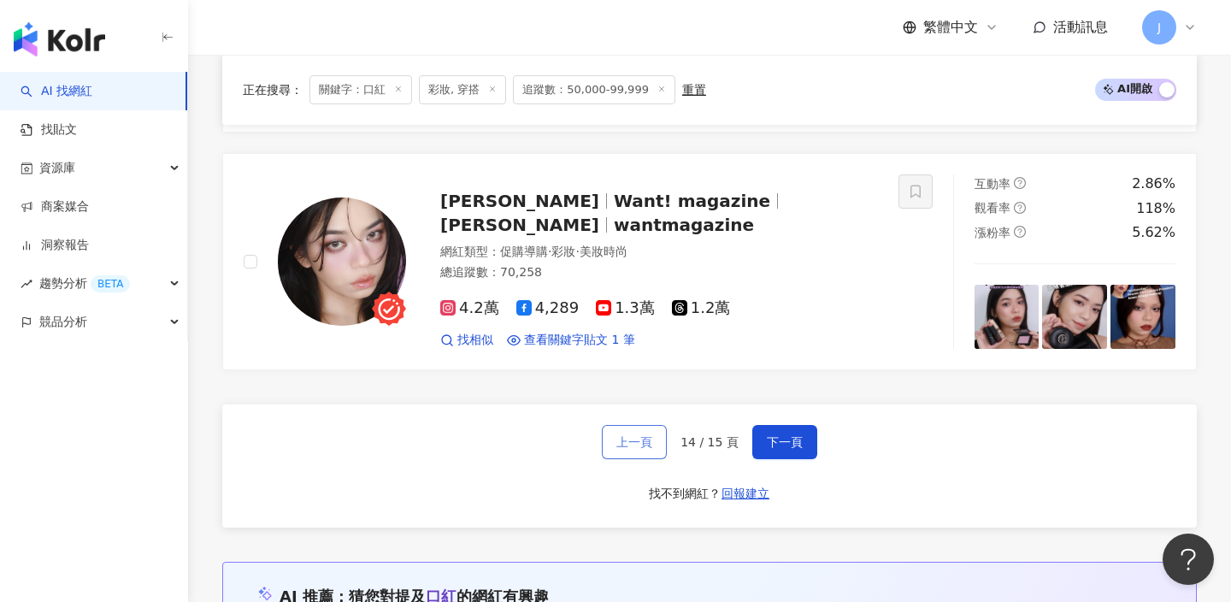
click at [635, 444] on span "上一頁" at bounding box center [635, 442] width 36 height 14
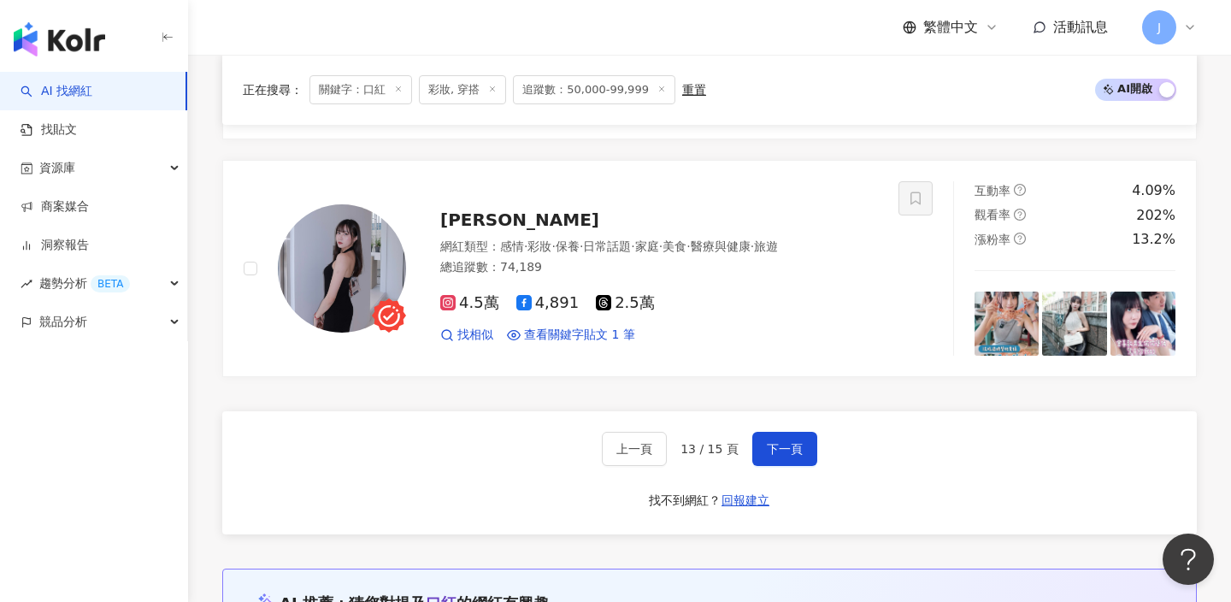
scroll to position [3183, 0]
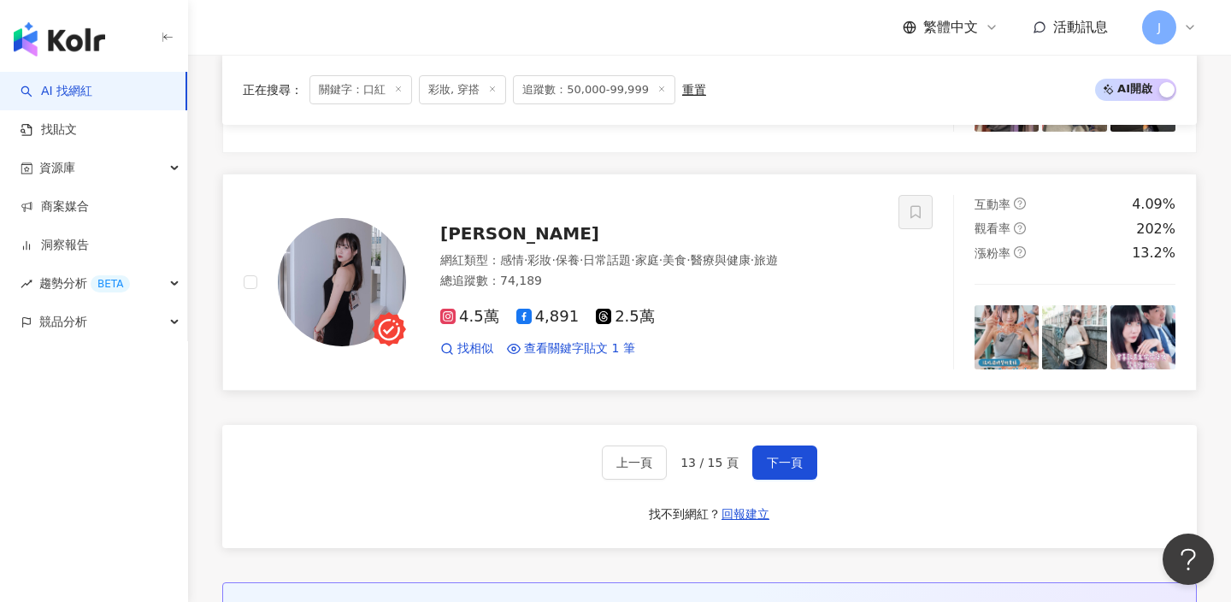
click at [599, 269] on div "網紅類型 ： 感情 · 彩妝 · 保養 · 日常話題 · 家庭 · 美食 · 醫療與健康 · 旅遊 總追蹤數 ： 74,189" at bounding box center [659, 273] width 438 height 42
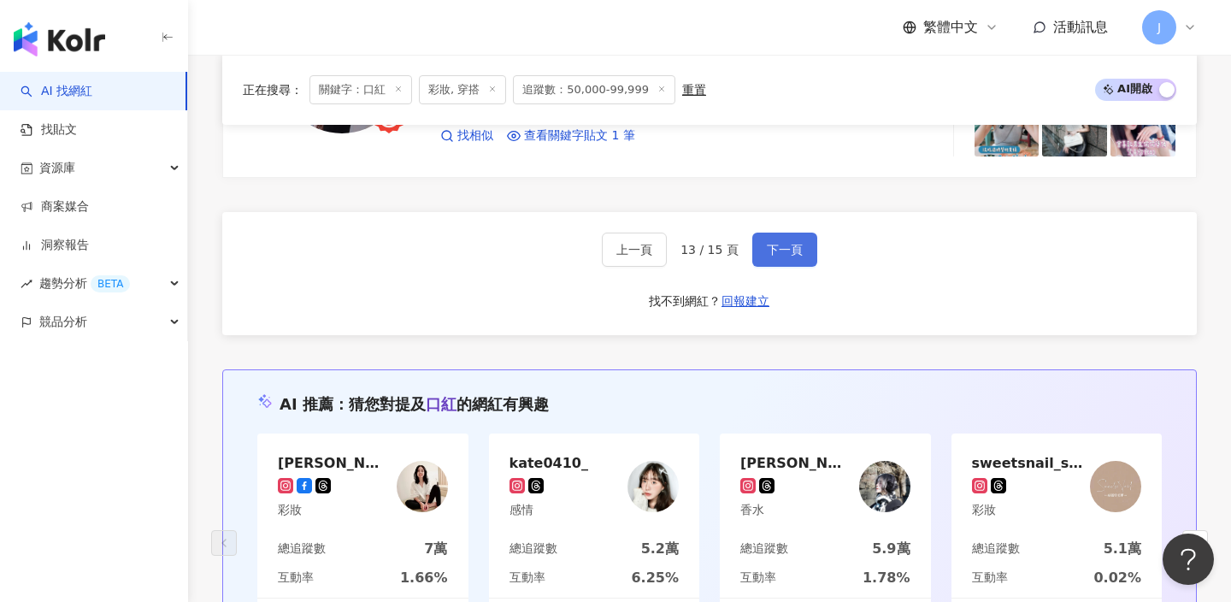
click at [768, 247] on span "下一頁" at bounding box center [785, 250] width 36 height 14
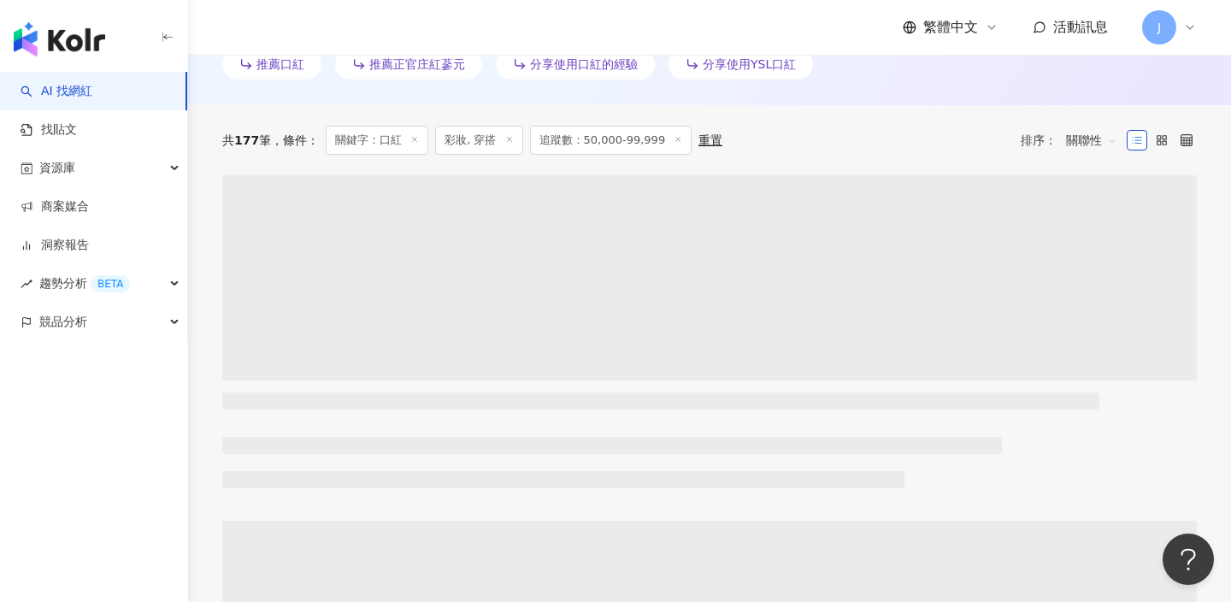
scroll to position [537, 0]
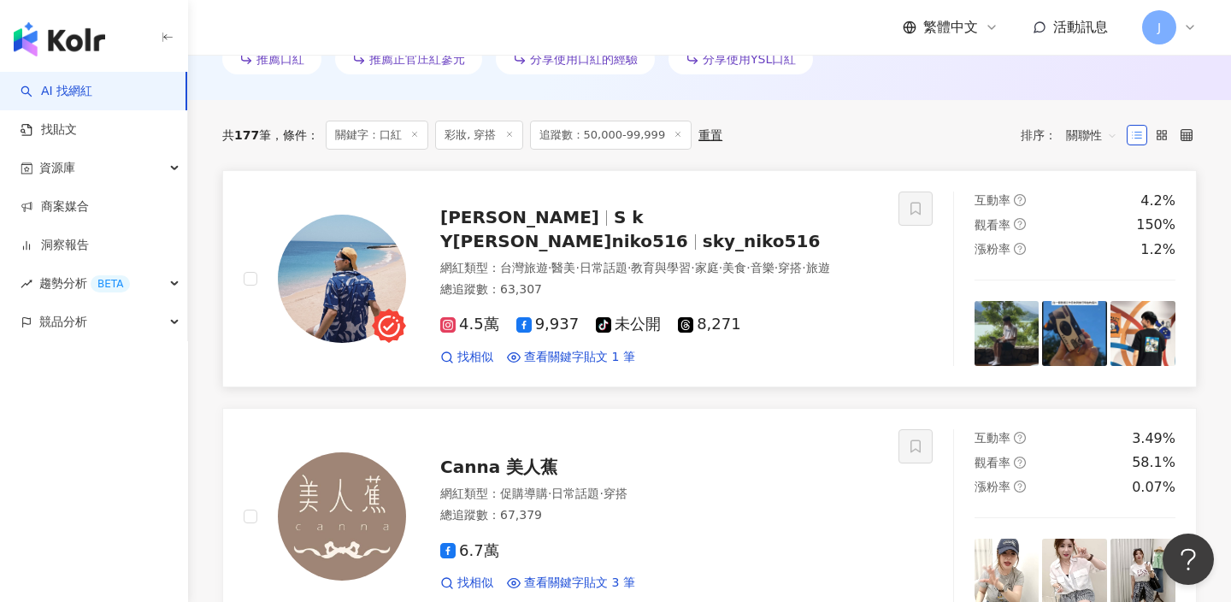
click at [679, 236] on div "尼克 S k Y尼克niko516 sky_niko516 網紅類型 ： 台灣旅遊 · 醫美 · 日常話題 · 教育與學習 · 家庭 · 美食 · 音樂 · …" at bounding box center [642, 279] width 472 height 174
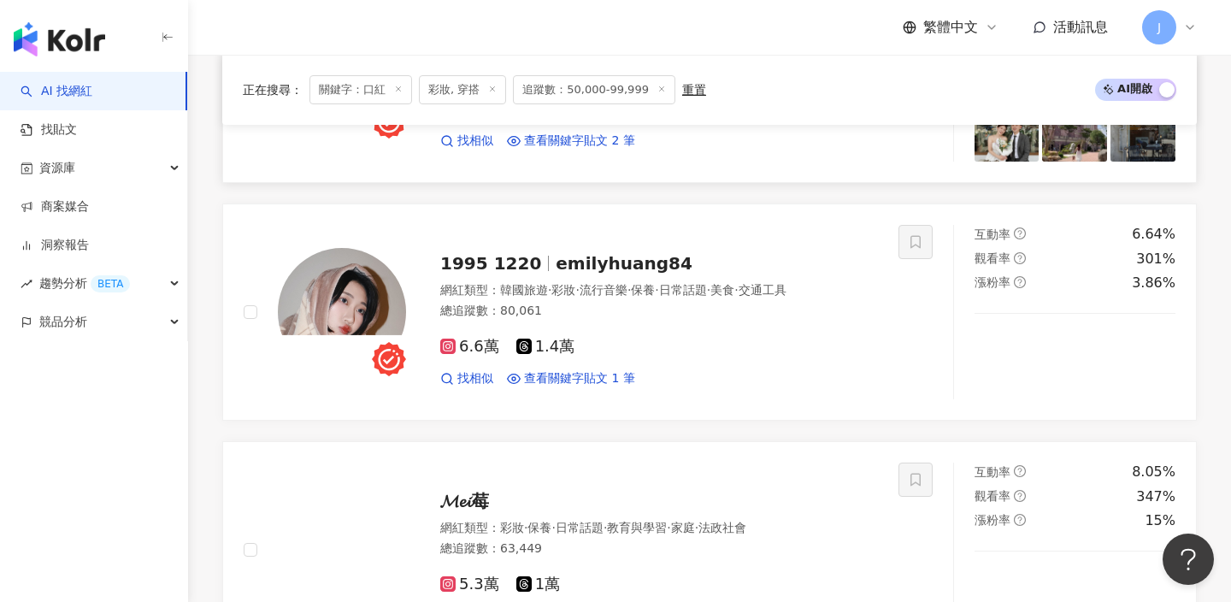
scroll to position [1701, 0]
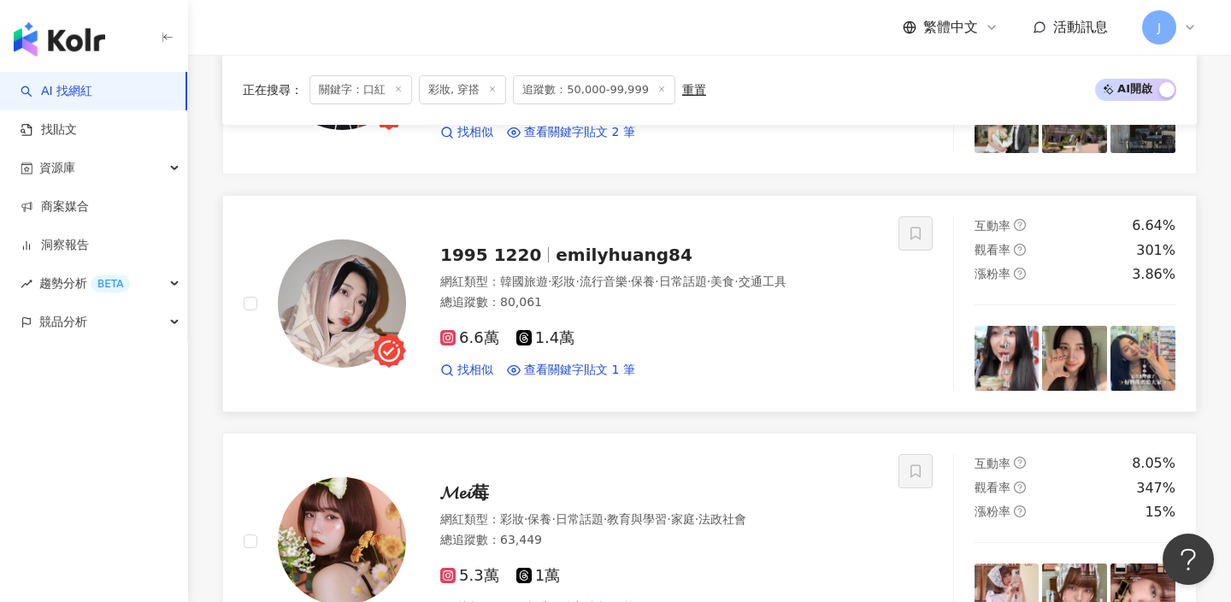
click at [716, 322] on div "6.6萬 1.4萬 找相似 查看關鍵字貼文 1 筆" at bounding box center [659, 347] width 438 height 63
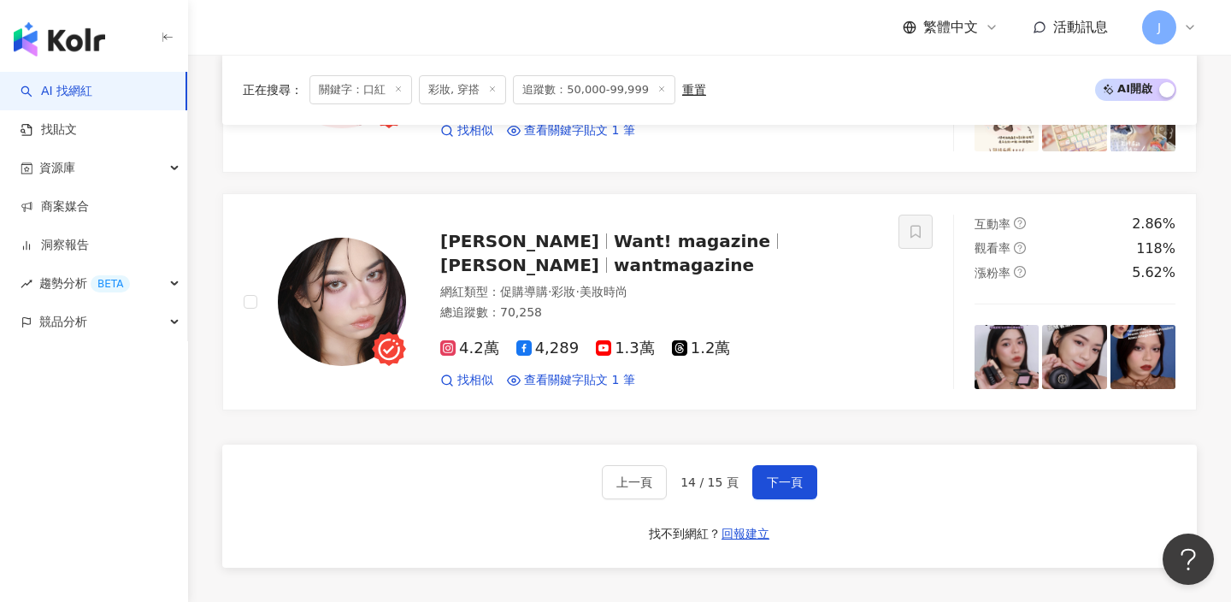
scroll to position [3451, 0]
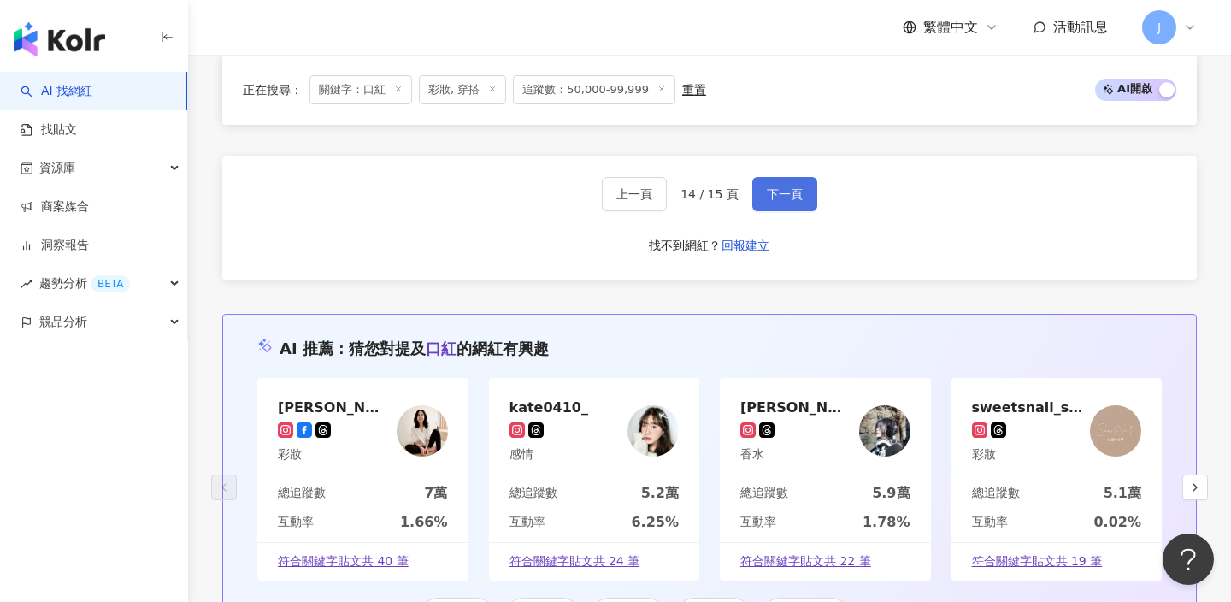
click at [791, 200] on span "下一頁" at bounding box center [785, 194] width 36 height 14
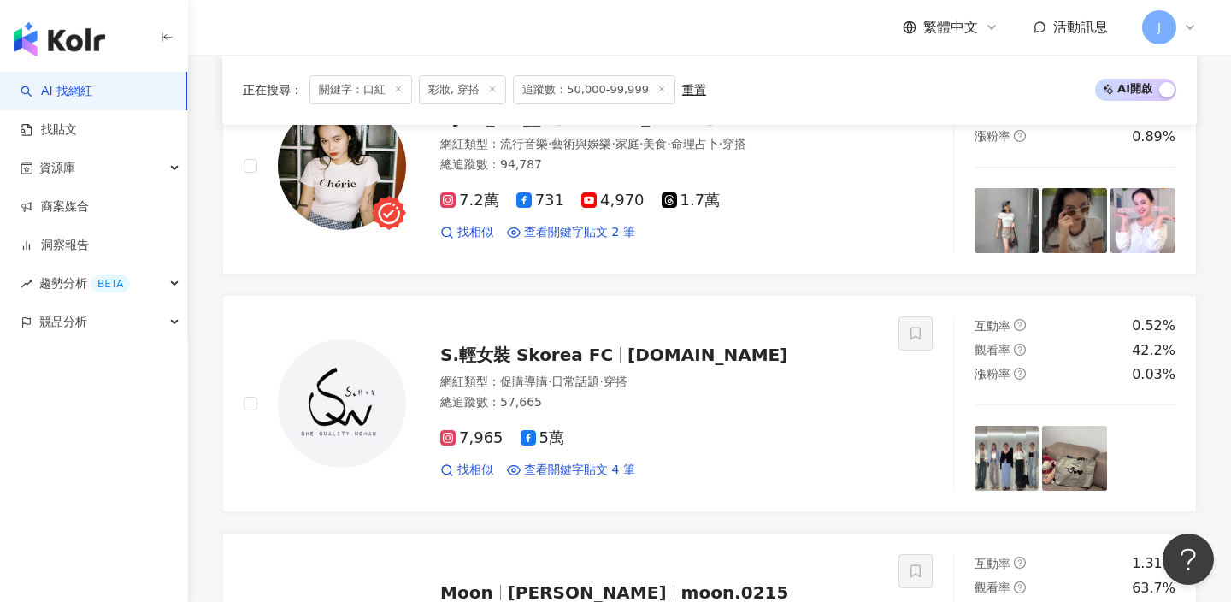
scroll to position [2237, 0]
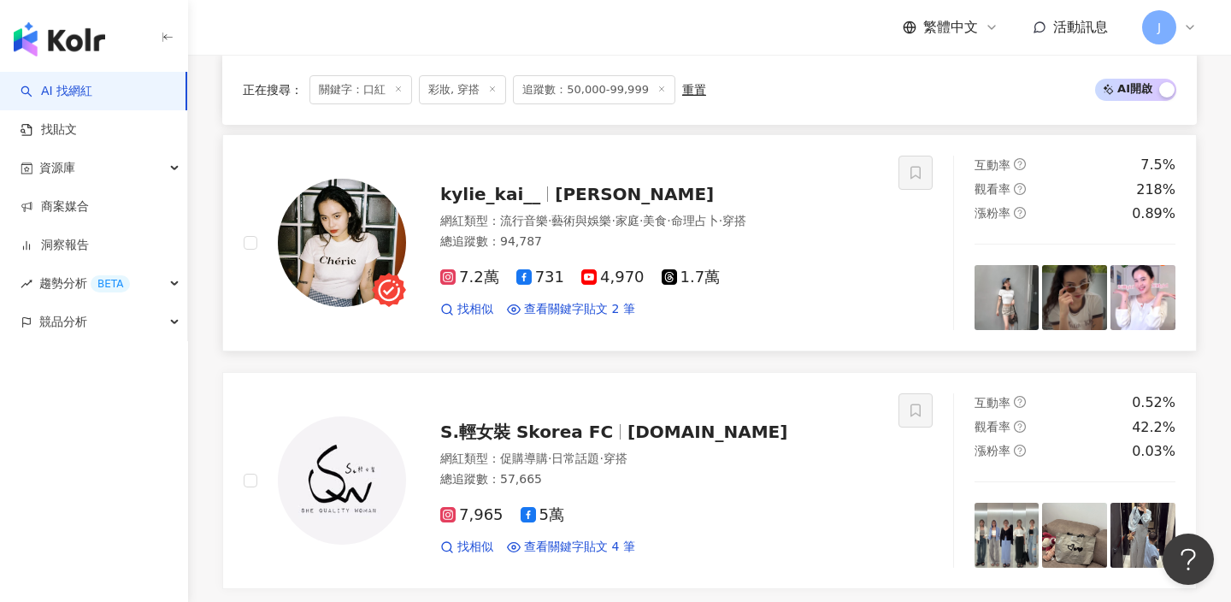
click at [555, 188] on span "Kai" at bounding box center [634, 194] width 159 height 21
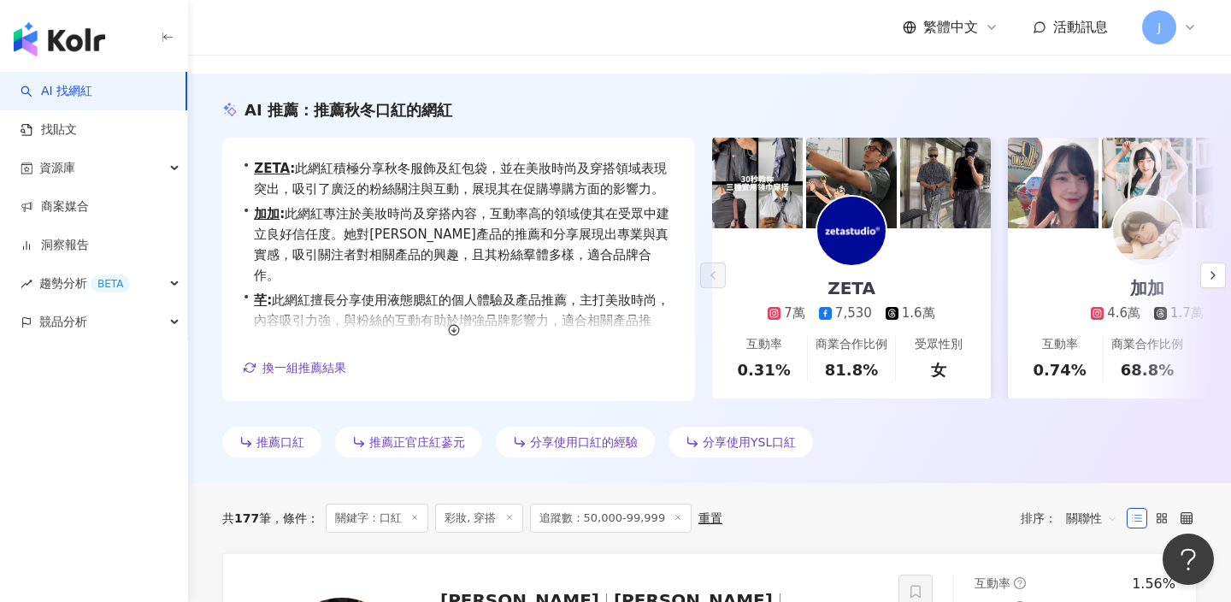
scroll to position [0, 0]
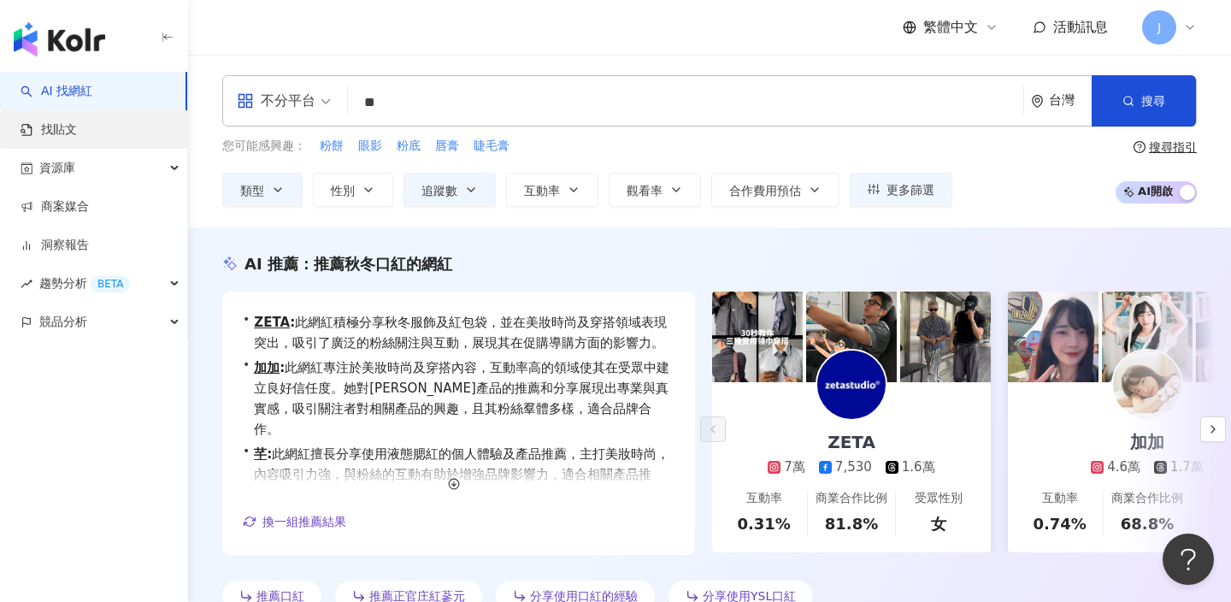
click at [77, 132] on link "找貼文" at bounding box center [49, 129] width 56 height 17
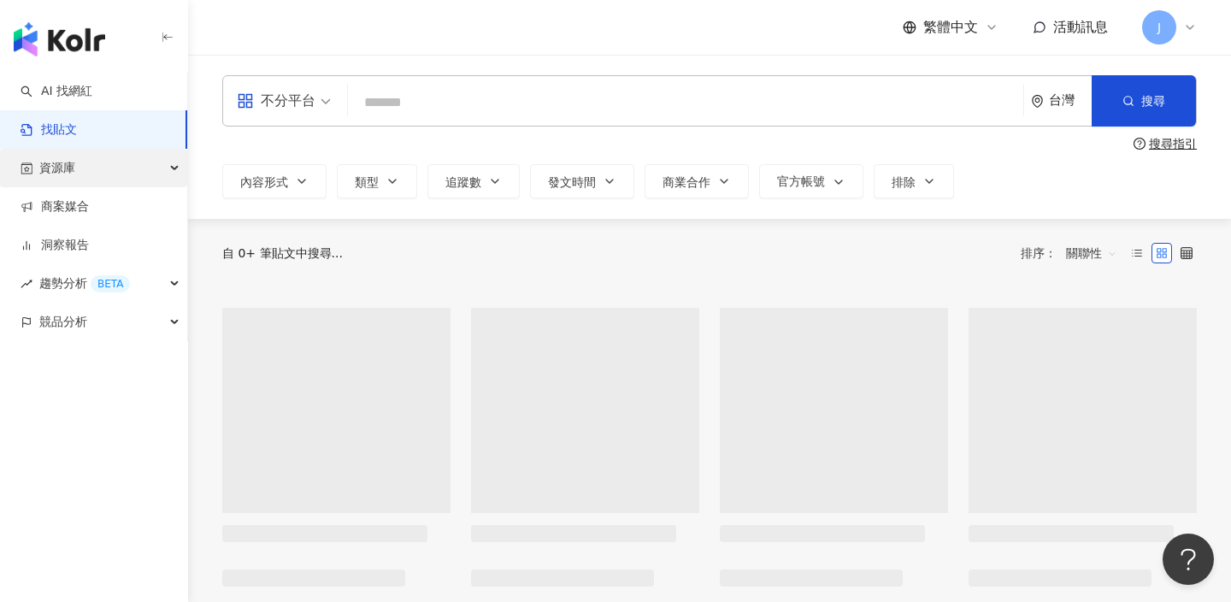
click at [108, 172] on div "資源庫" at bounding box center [93, 168] width 187 height 38
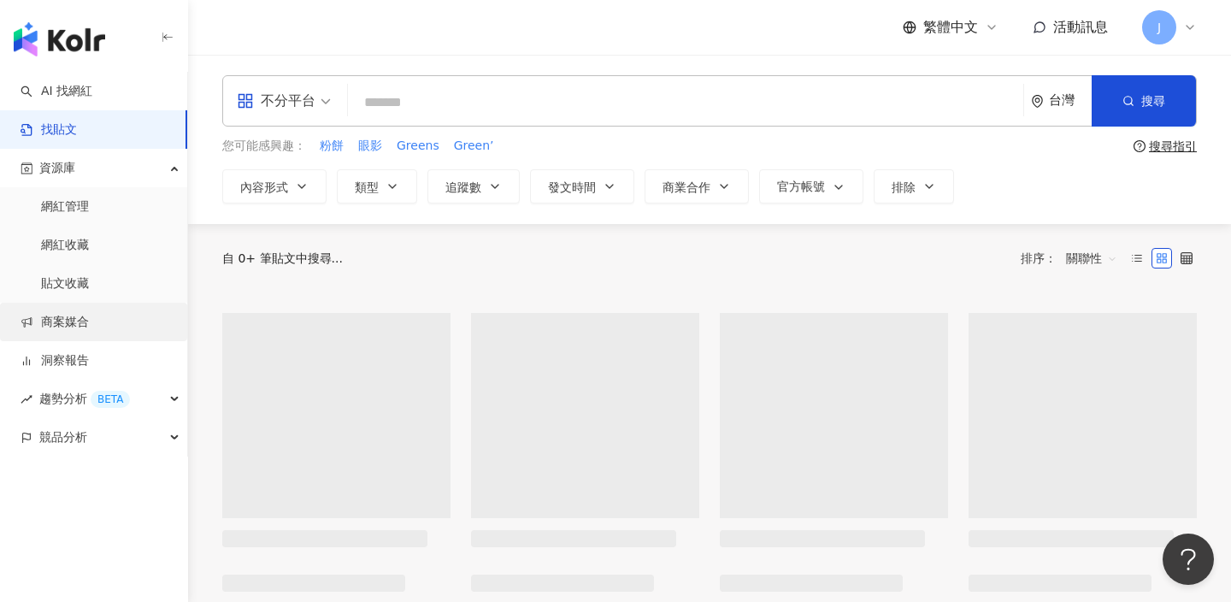
click at [89, 314] on link "商案媒合" at bounding box center [55, 322] width 68 height 17
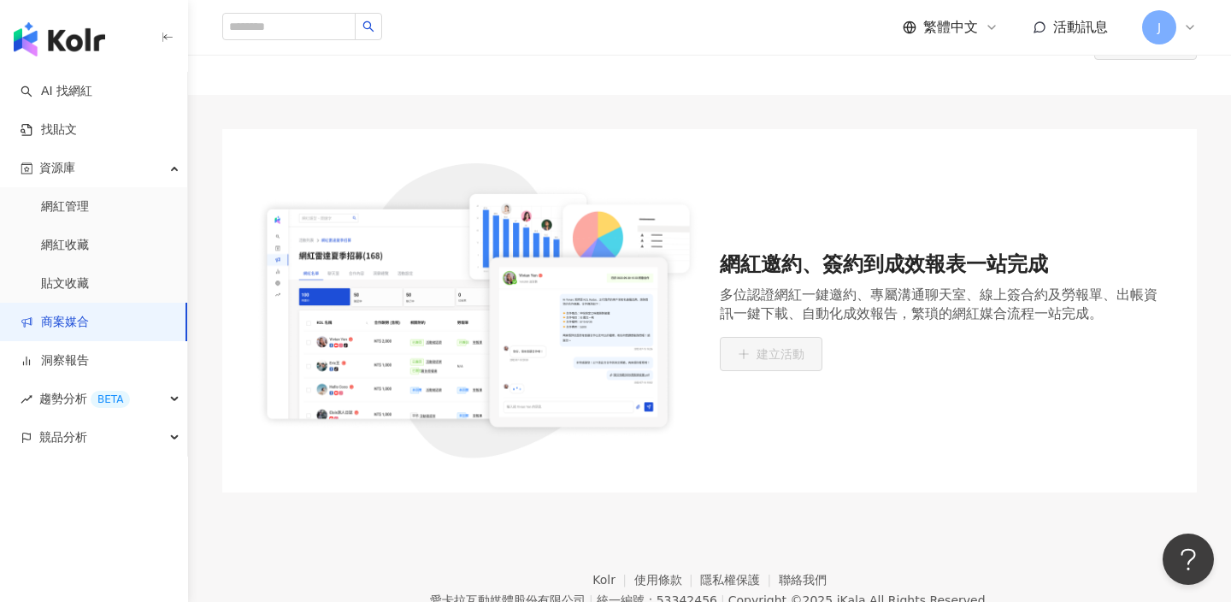
scroll to position [71, 0]
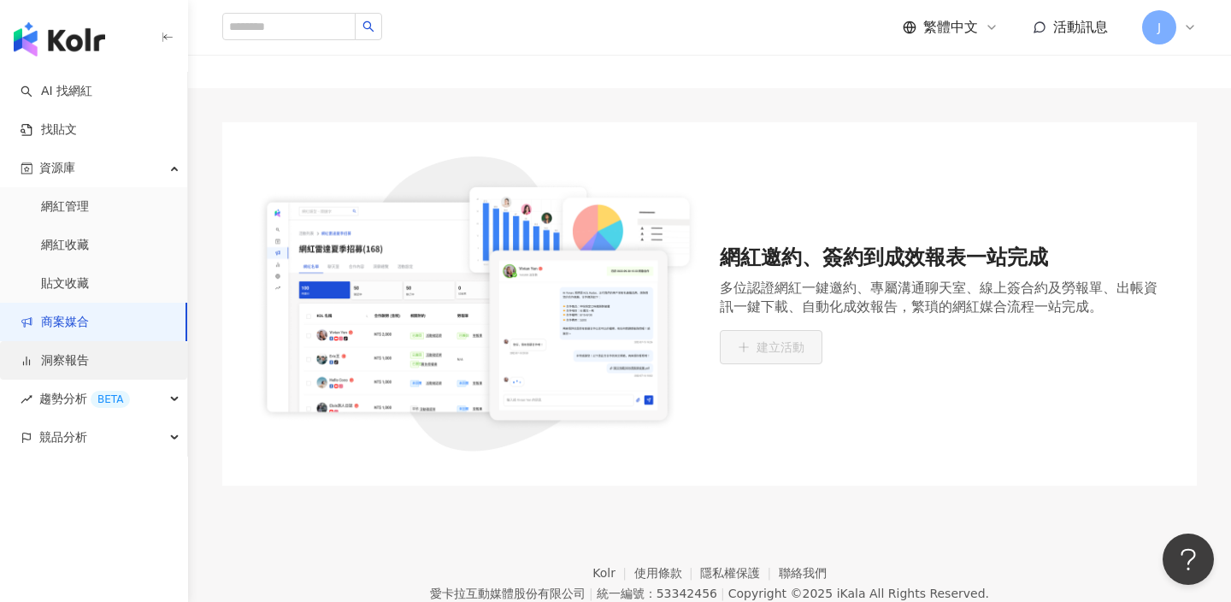
click at [81, 353] on link "洞察報告" at bounding box center [55, 360] width 68 height 17
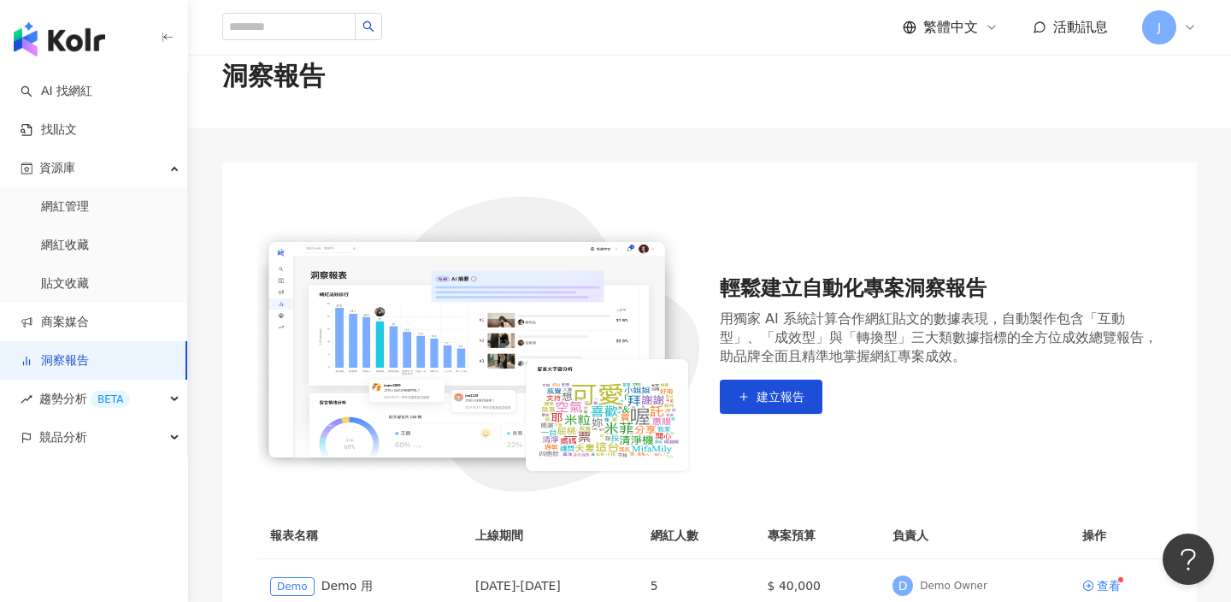
scroll to position [145, 0]
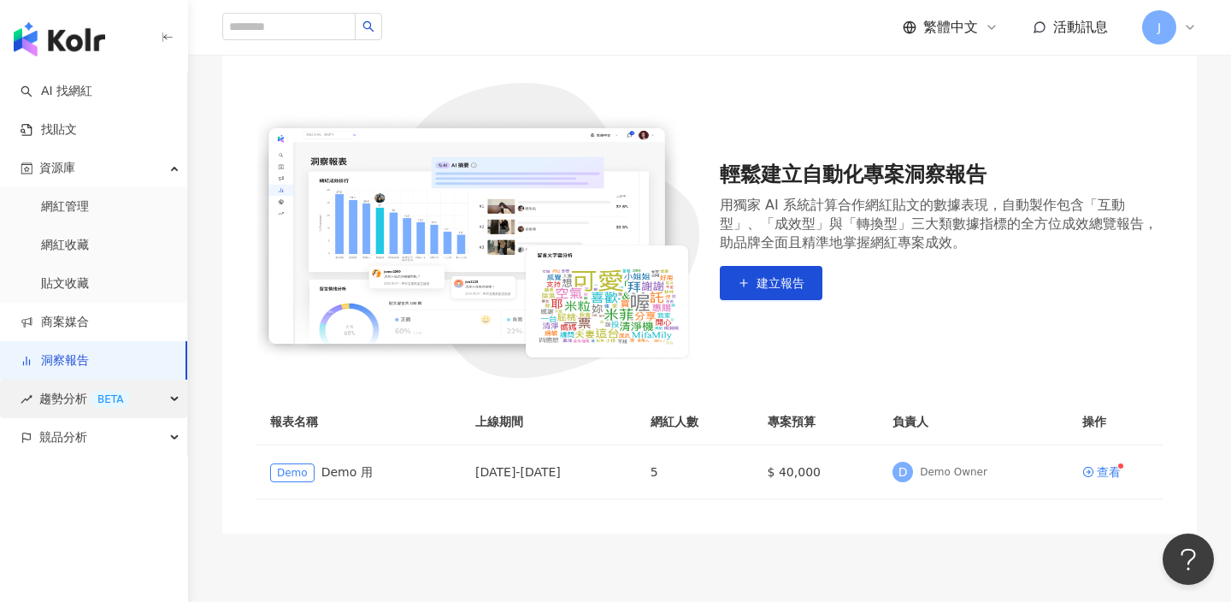
click at [91, 409] on span "趨勢分析 BETA" at bounding box center [84, 399] width 91 height 38
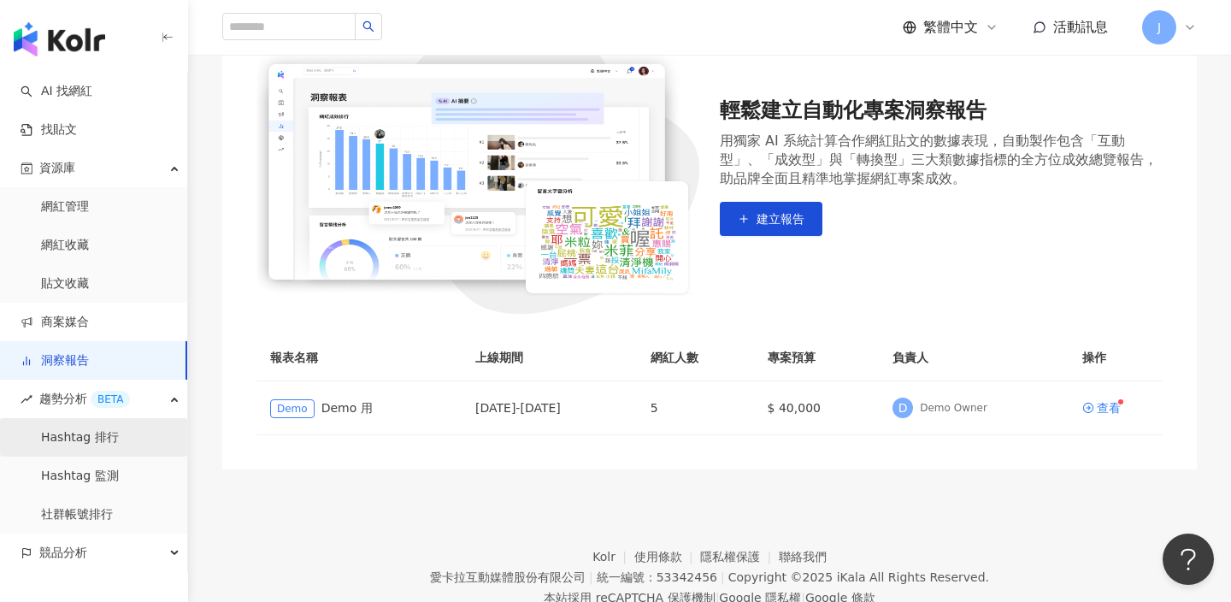
scroll to position [240, 0]
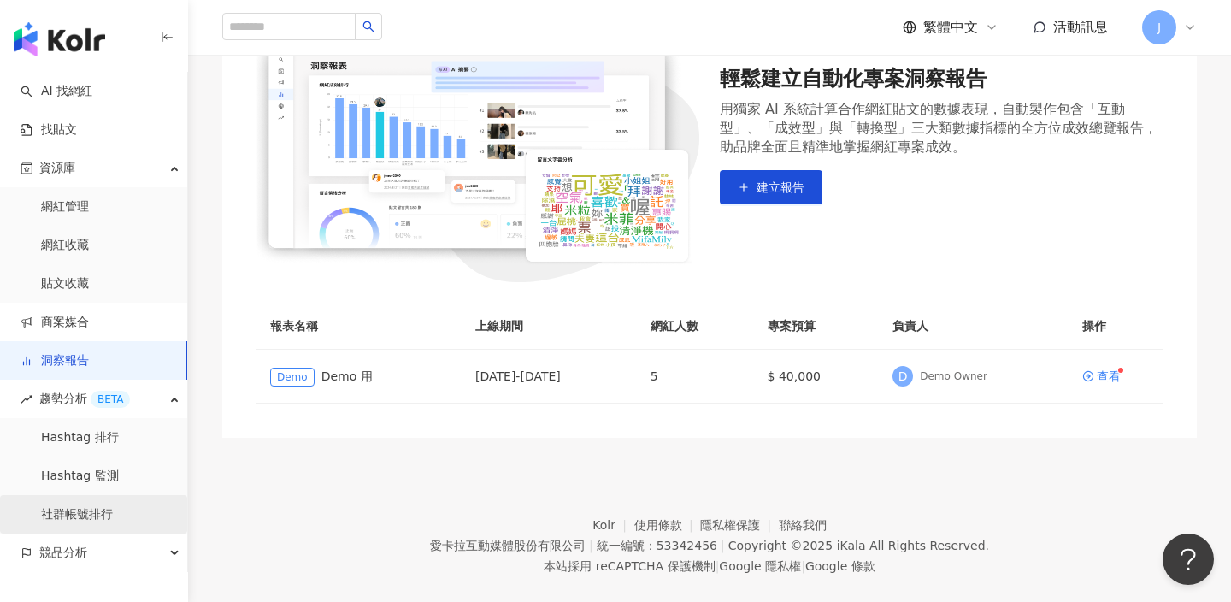
click at [103, 506] on link "社群帳號排行" at bounding box center [77, 514] width 72 height 17
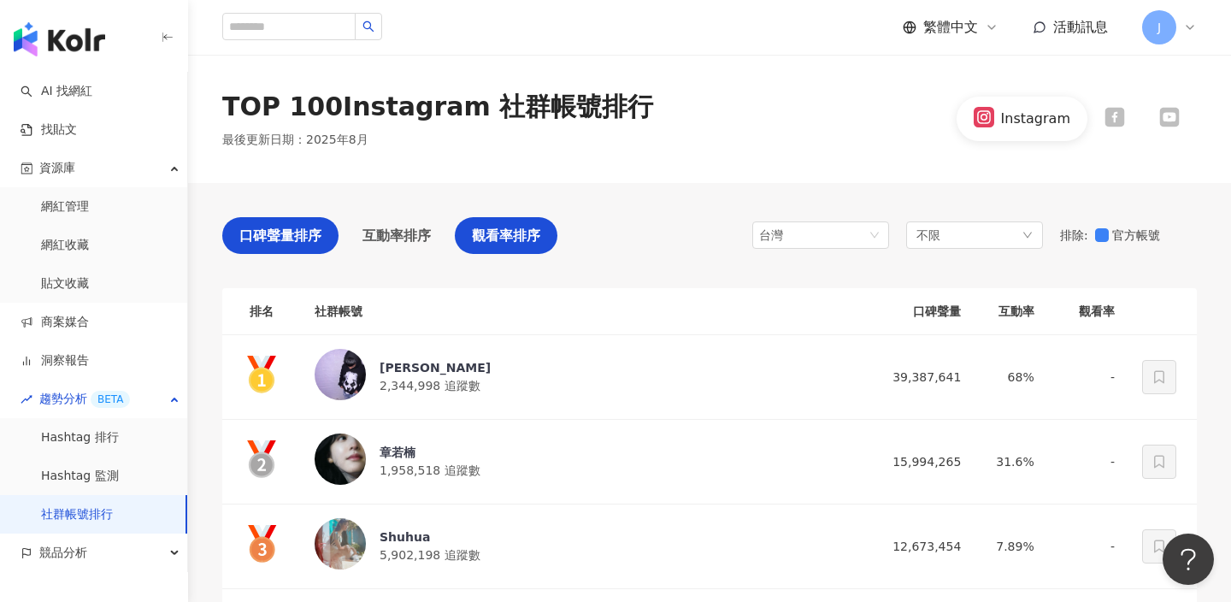
click at [520, 245] on span "觀看率排序" at bounding box center [506, 235] width 68 height 21
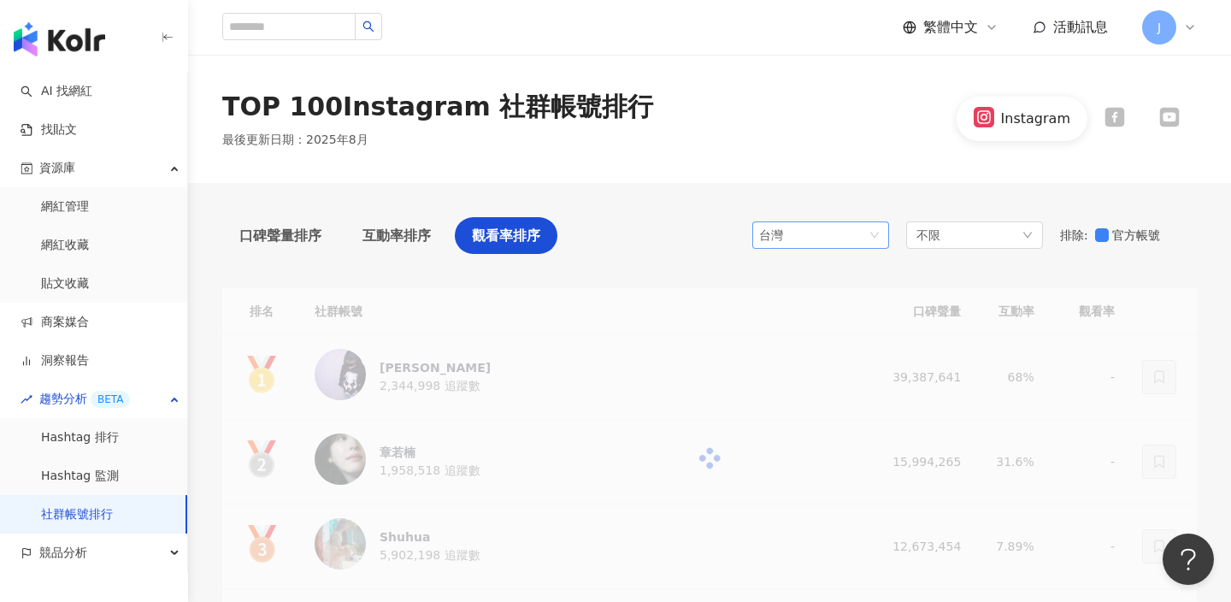
click at [868, 235] on span "台灣" at bounding box center [820, 235] width 123 height 26
click at [945, 250] on div "台灣 tw jp 台灣 日本 香港 馬來西亞 泰國 越南 新加坡 韓國 美國 不限 排除 : 官方帳號" at bounding box center [975, 235] width 445 height 37
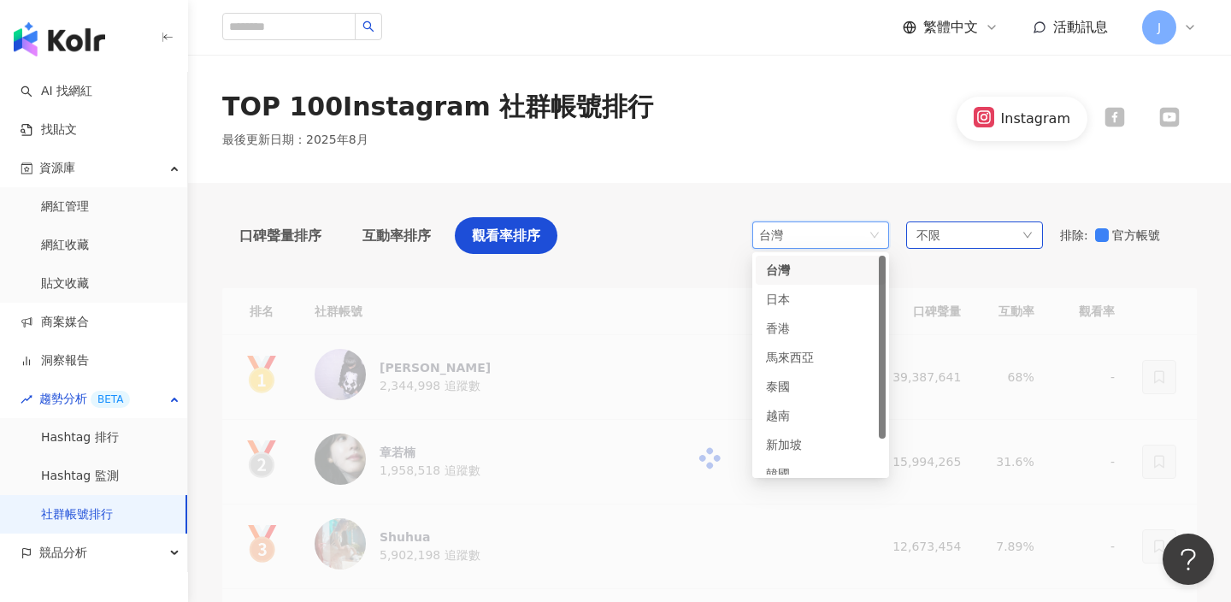
click at [974, 230] on div "不限" at bounding box center [974, 234] width 137 height 27
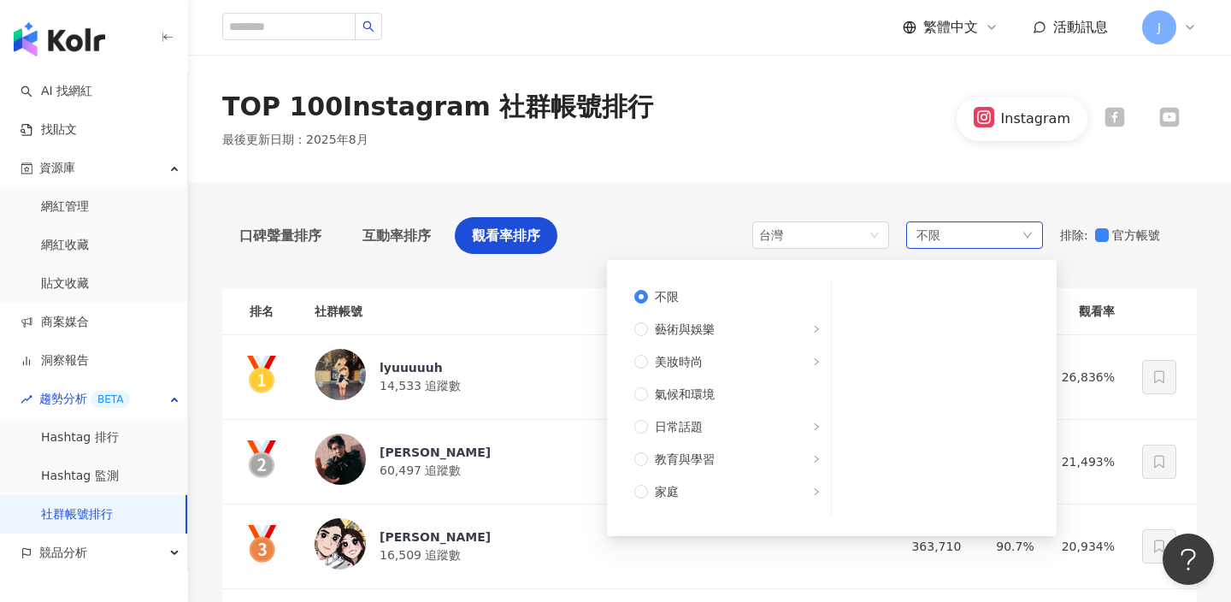
click at [995, 233] on div "不限 不限 藝術與娛樂 美妝時尚 氣候和環境 日常話題 教育與學習 家庭 財經 美食 命理占卜 遊戲 法政社會 生活風格 影視娛樂 醫療與健康 寵物 攝影 感…" at bounding box center [974, 234] width 137 height 27
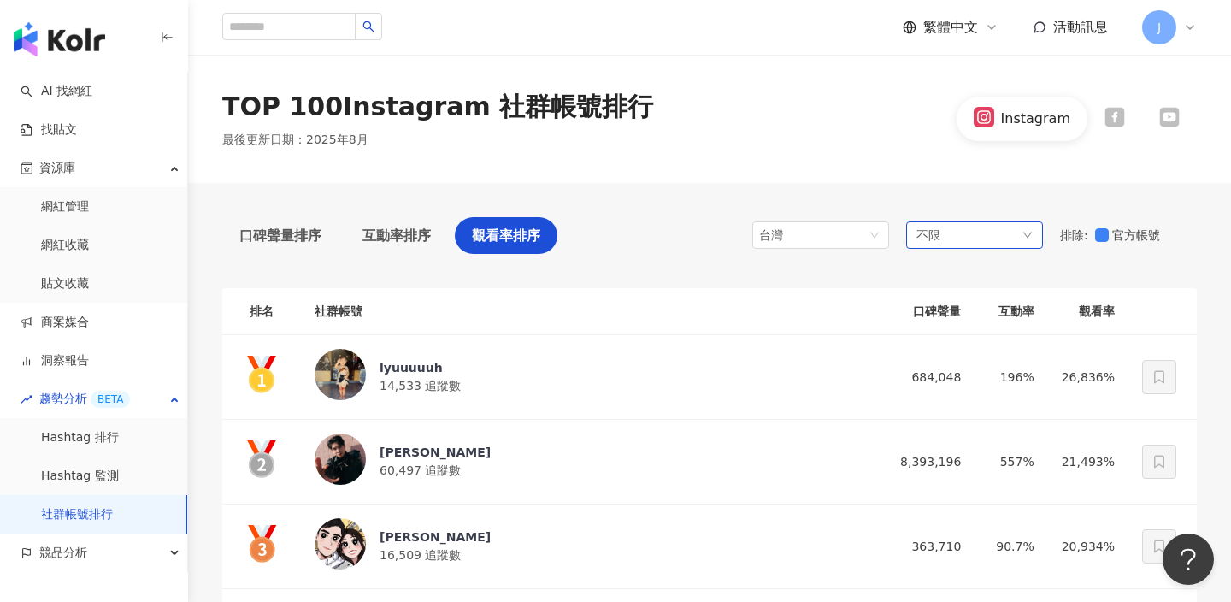
click at [913, 243] on div "不限" at bounding box center [974, 234] width 137 height 27
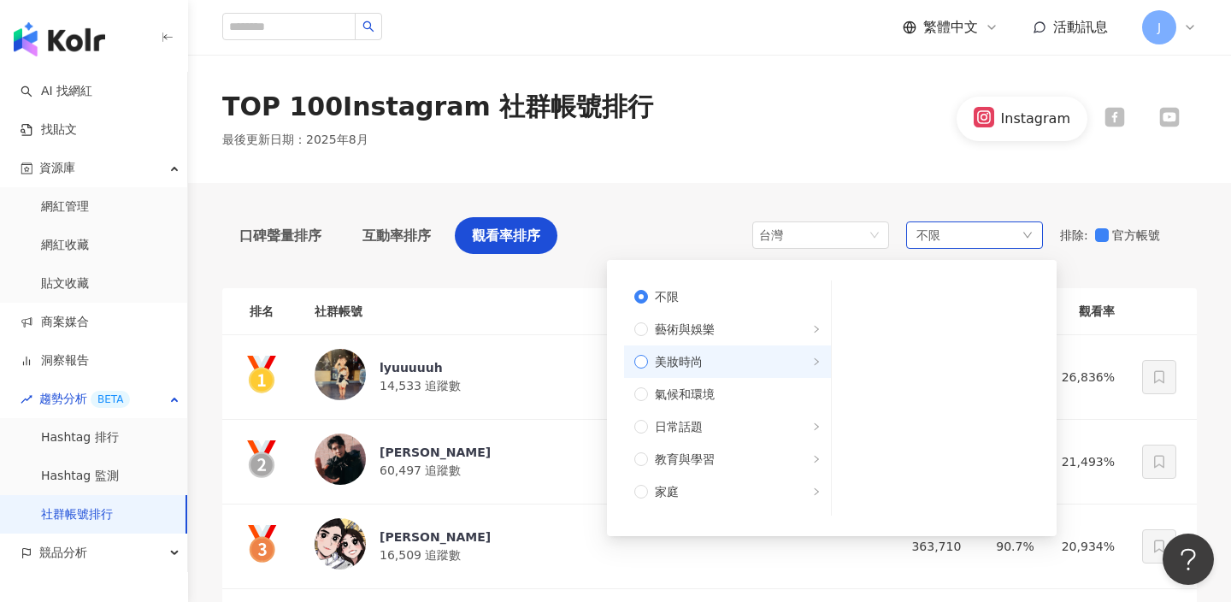
click at [738, 349] on label "美妝時尚" at bounding box center [727, 361] width 207 height 32
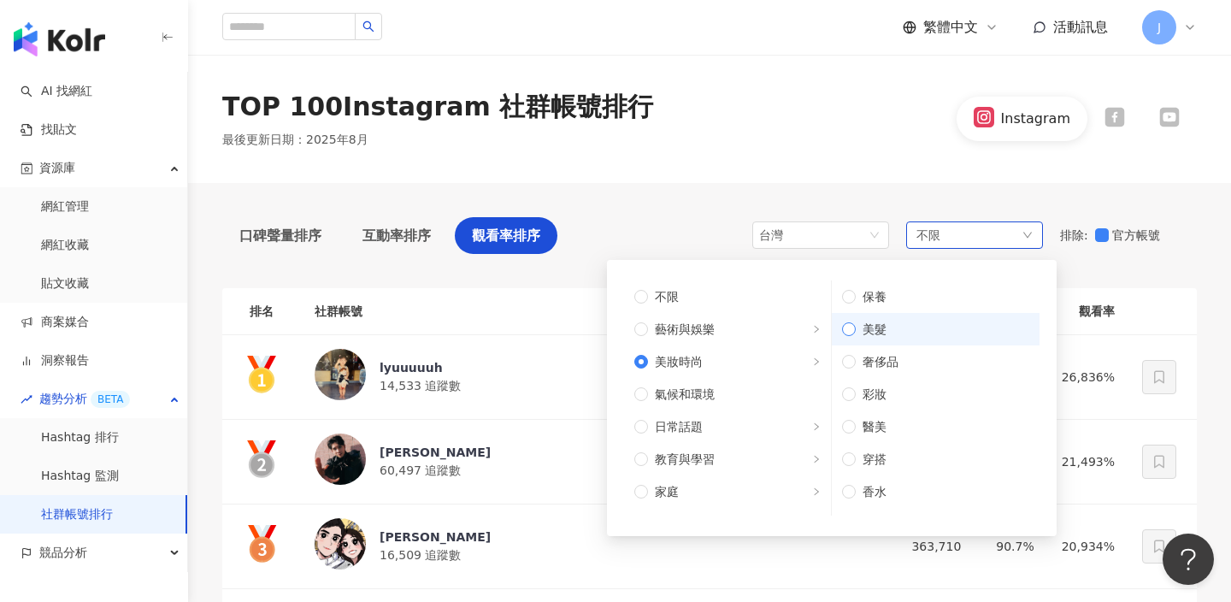
click at [891, 320] on span "美髮" at bounding box center [943, 329] width 174 height 19
click at [897, 303] on span "保養" at bounding box center [943, 296] width 174 height 19
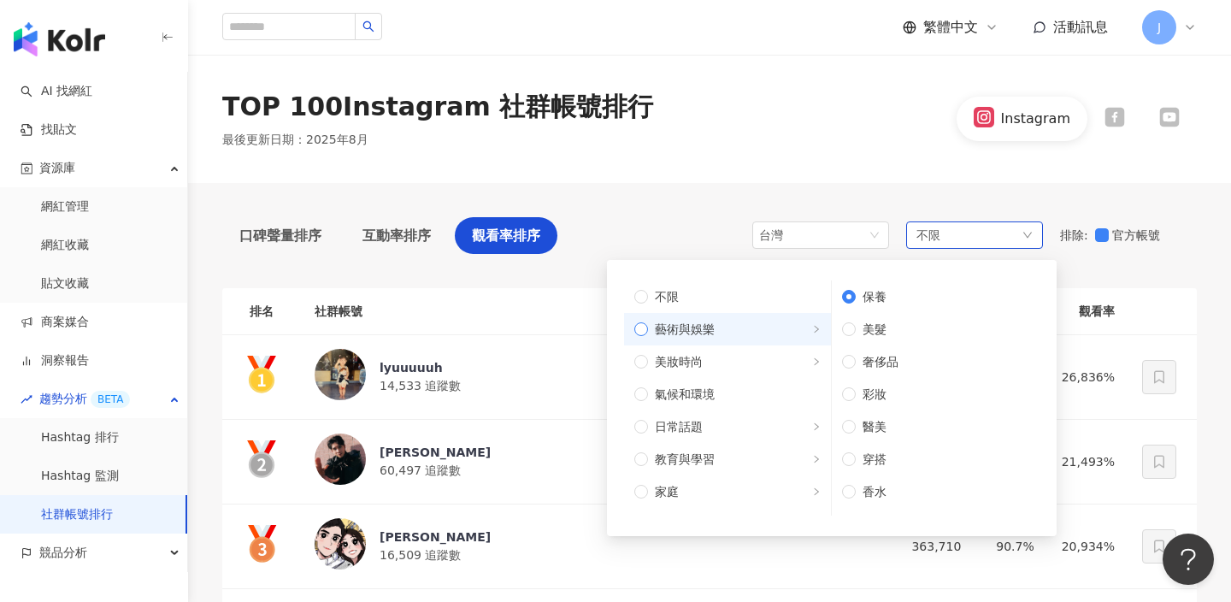
click at [718, 334] on span "藝術與娛樂" at bounding box center [734, 329] width 173 height 19
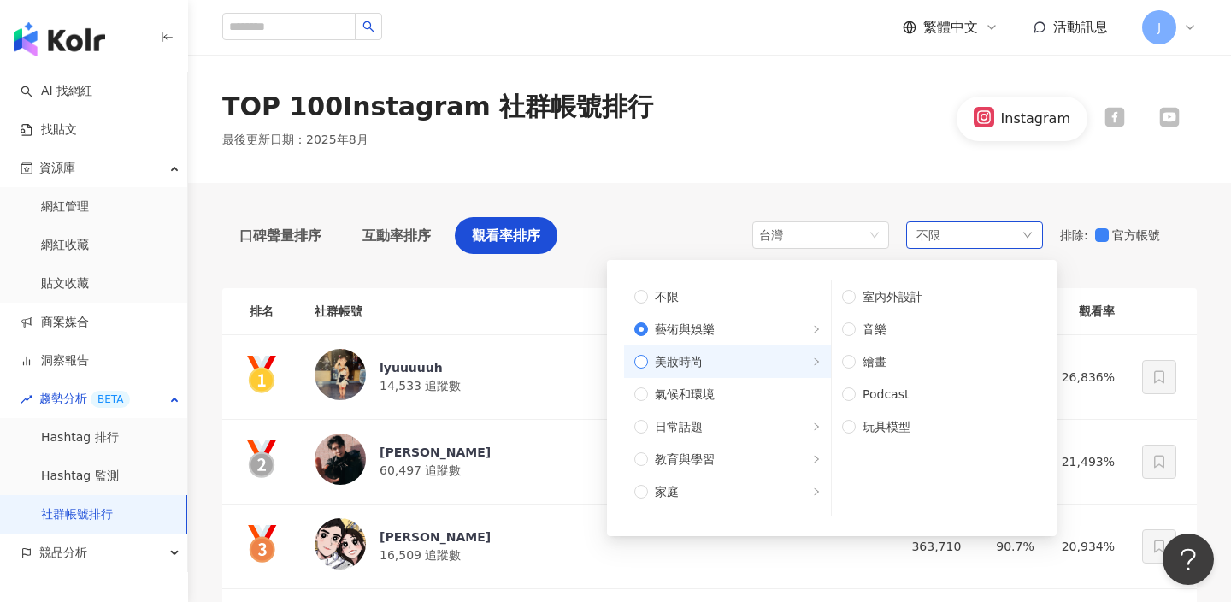
click at [700, 355] on span "美妝時尚" at bounding box center [679, 361] width 48 height 19
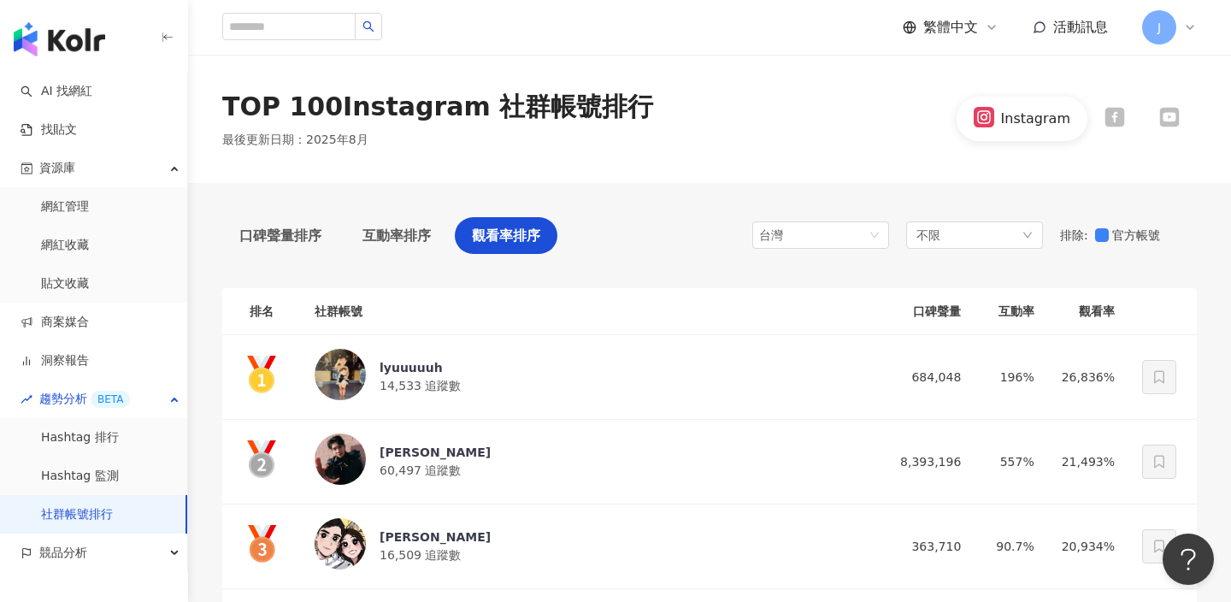
click at [854, 166] on div "TOP 100 Instagram 社群帳號排行 最後更新日期 ： 2025年8月 Instagram" at bounding box center [709, 119] width 1043 height 128
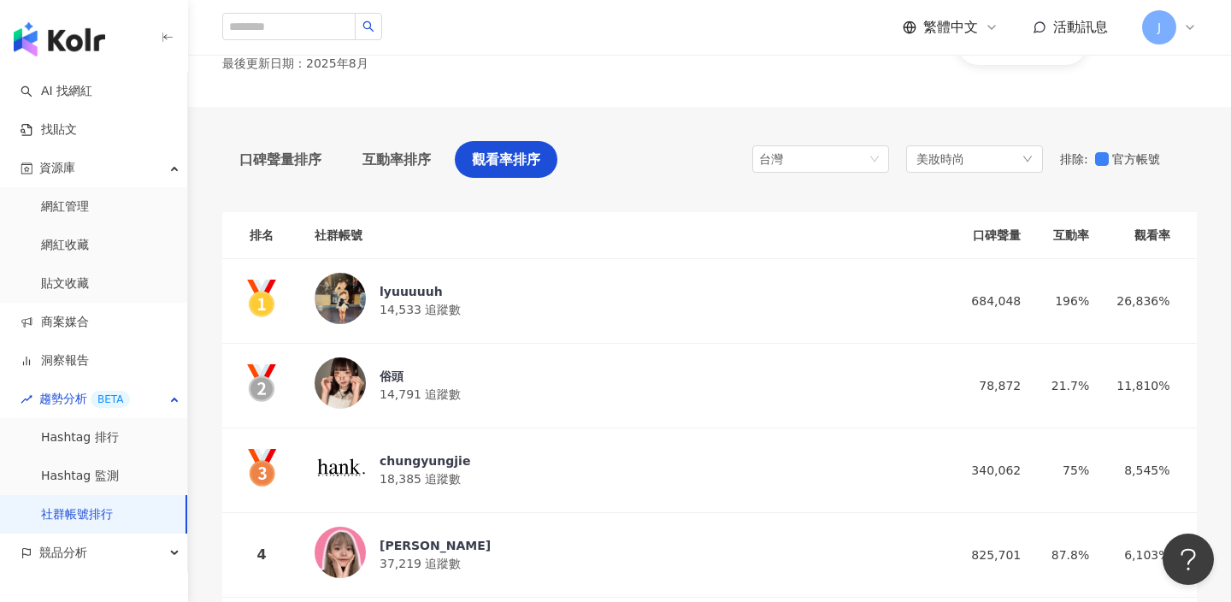
scroll to position [115, 0]
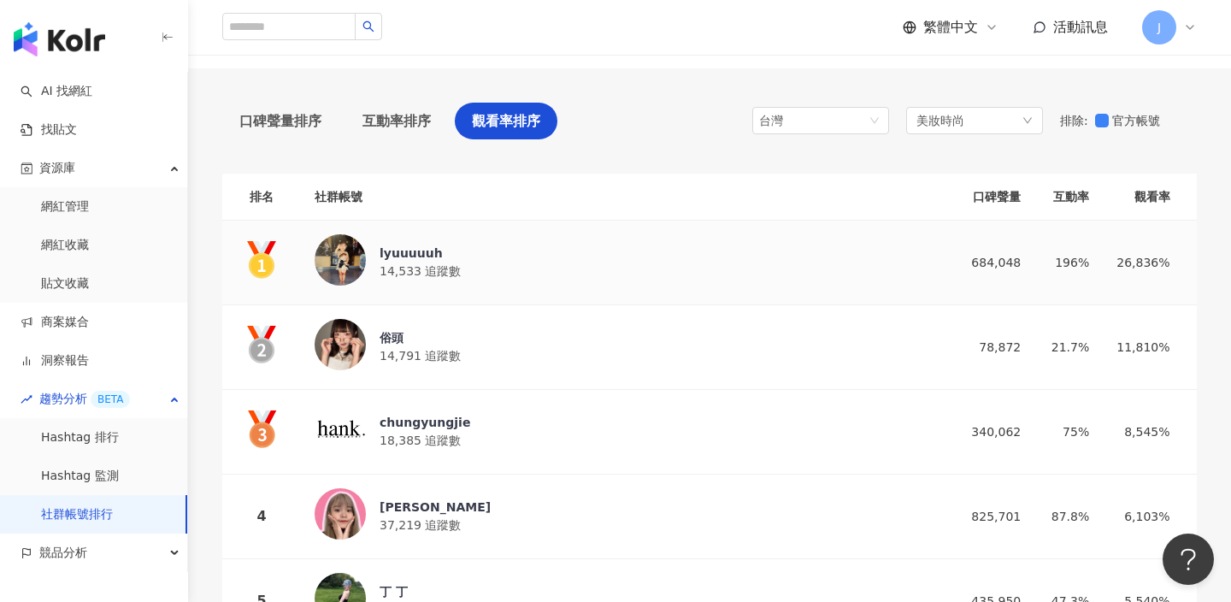
click at [547, 261] on div "lyuuuuuh 14,533 追蹤數" at bounding box center [617, 262] width 604 height 56
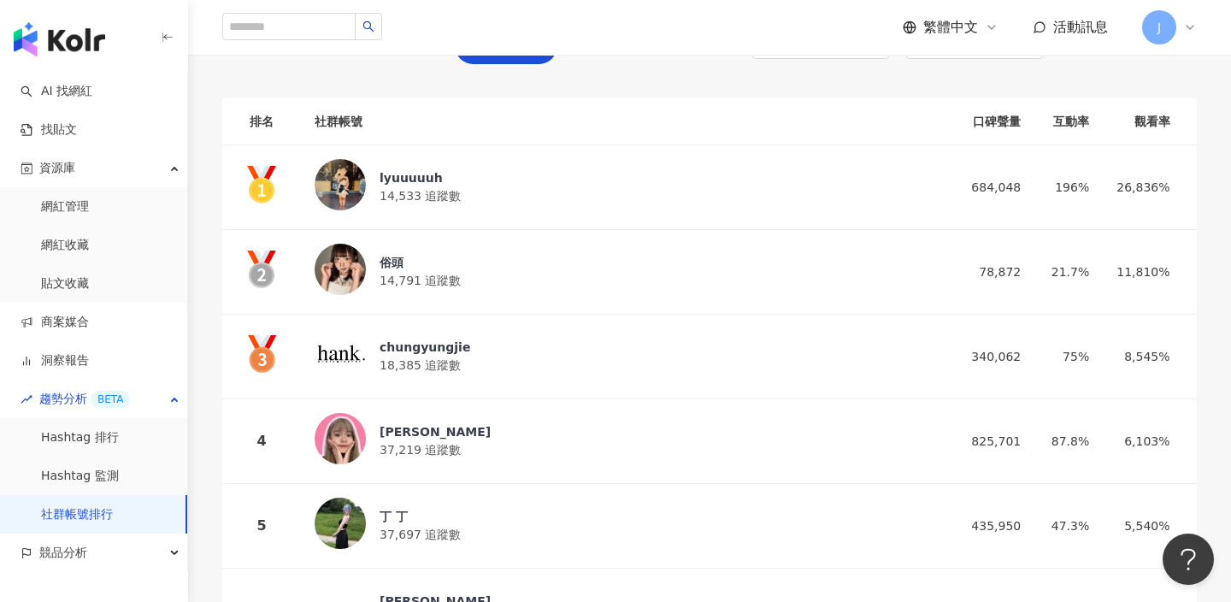
scroll to position [307, 0]
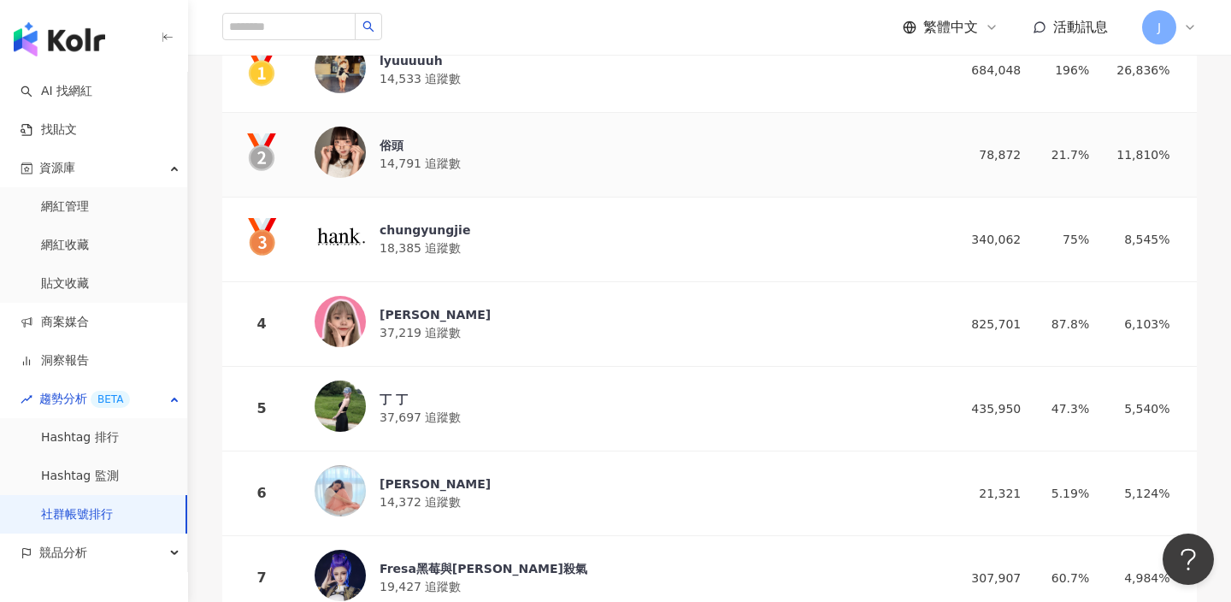
click at [481, 162] on div "俗頭 14,791 追蹤數" at bounding box center [617, 155] width 604 height 56
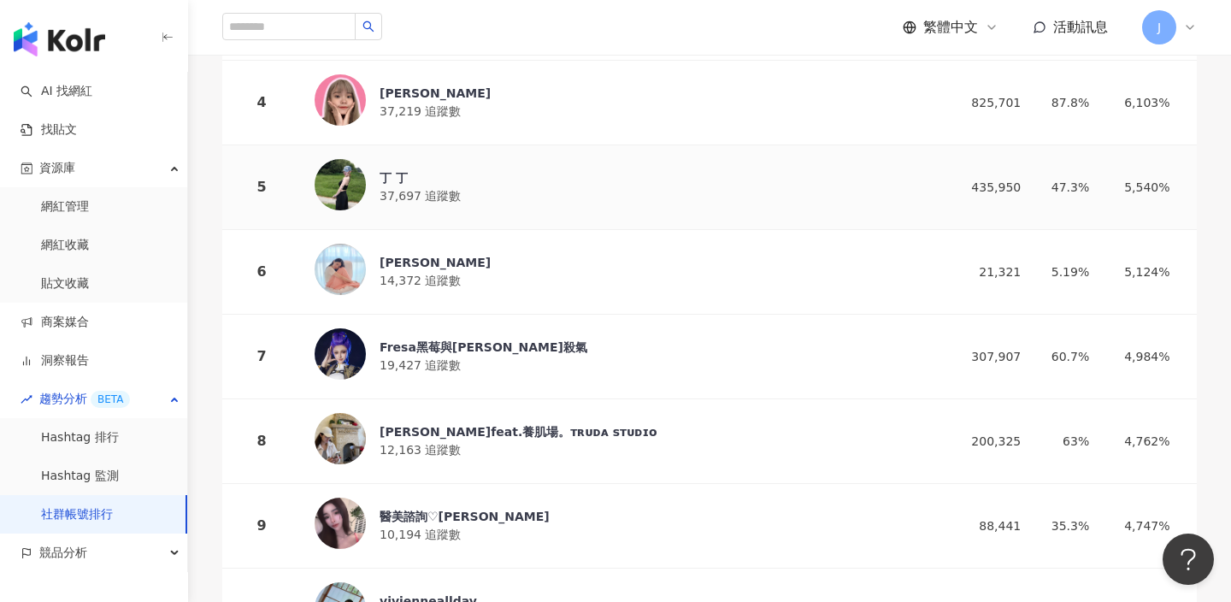
click at [683, 195] on div "丁 丁 37,697 追蹤數" at bounding box center [617, 187] width 604 height 56
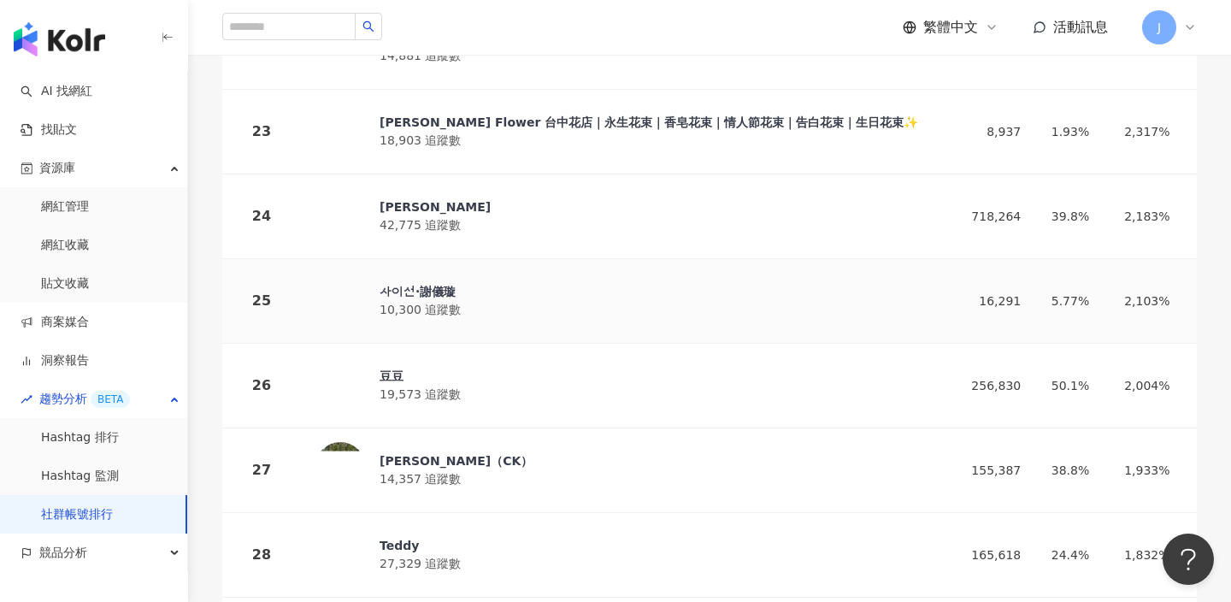
scroll to position [2109, 0]
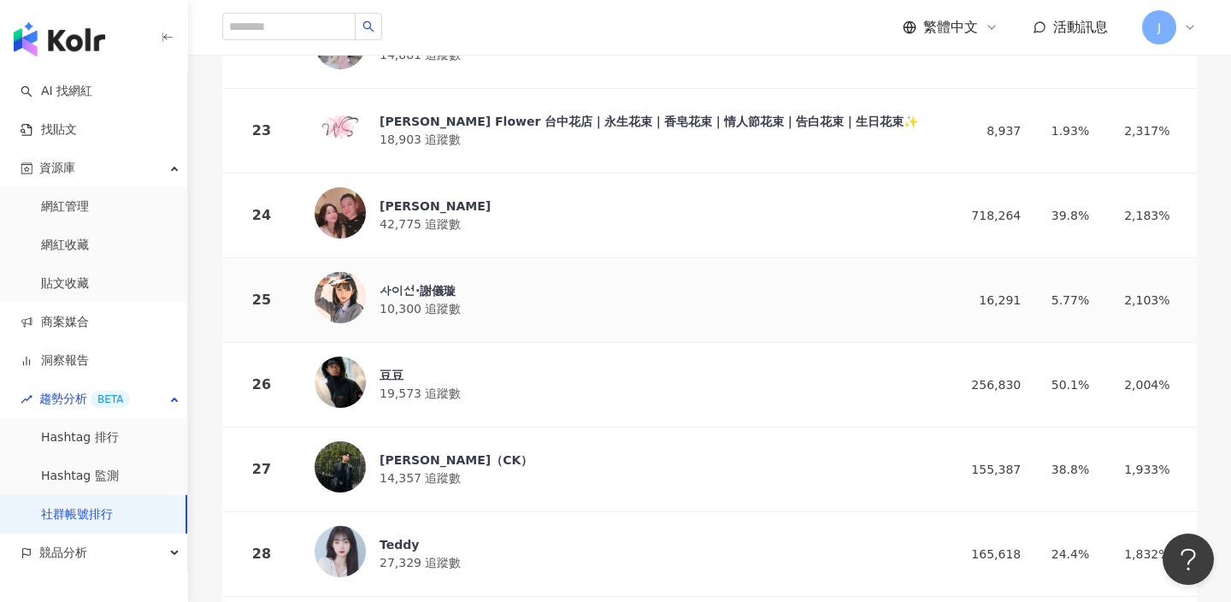
click at [511, 320] on div "사이선·謝儀璇 10,300 追蹤數" at bounding box center [617, 300] width 604 height 56
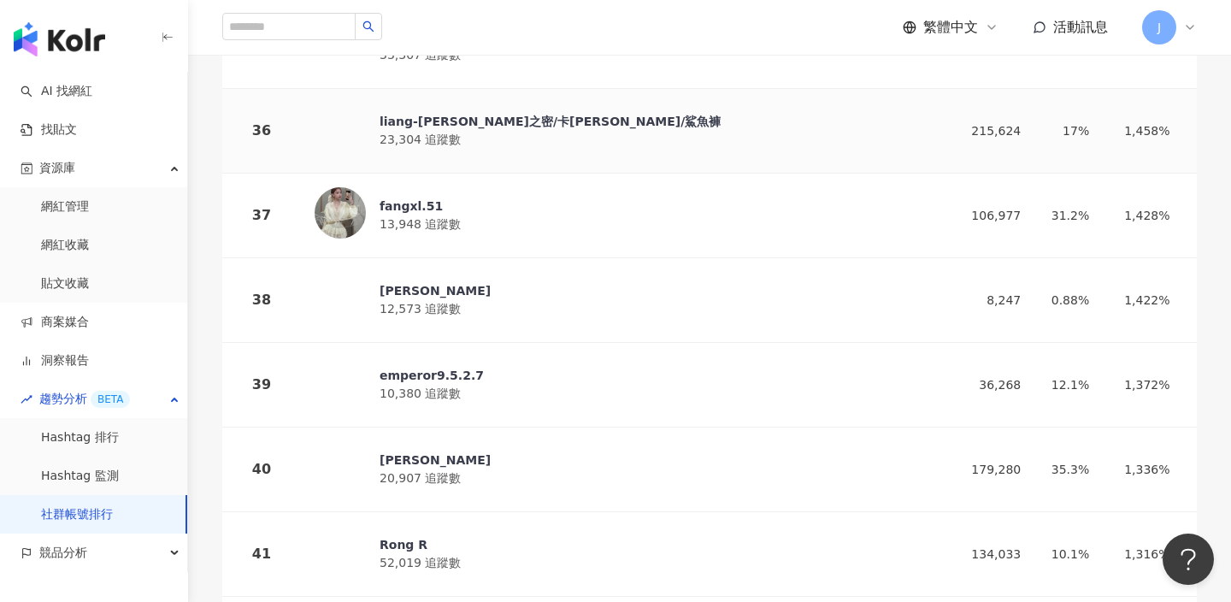
scroll to position [3263, 0]
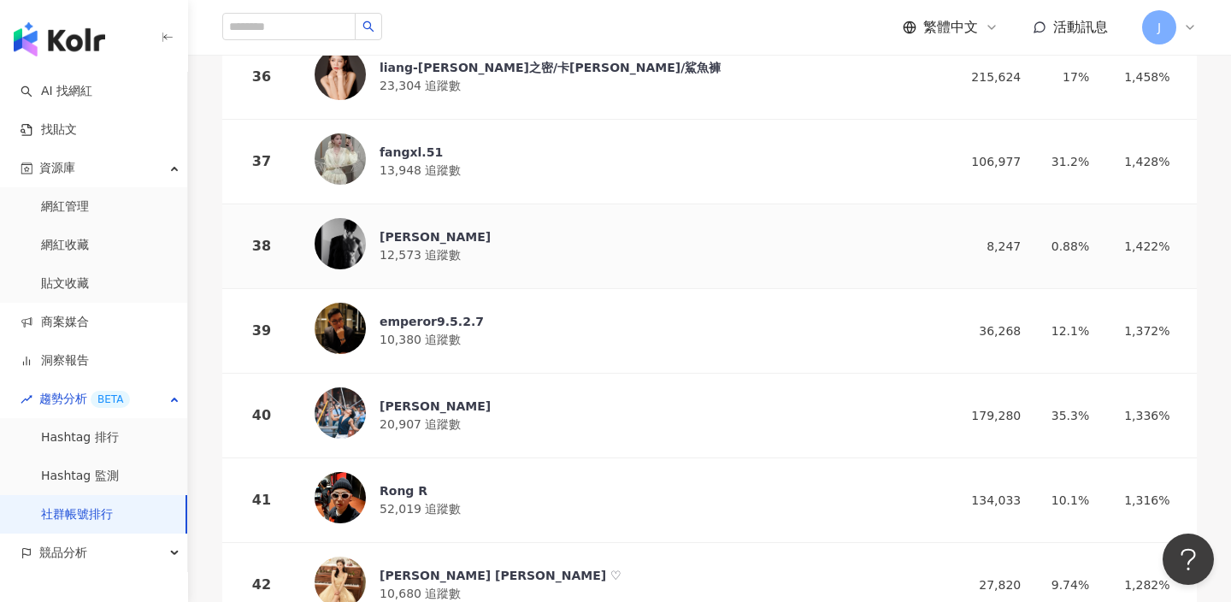
click at [559, 233] on div "蔣政 12,573 追蹤數" at bounding box center [617, 246] width 604 height 56
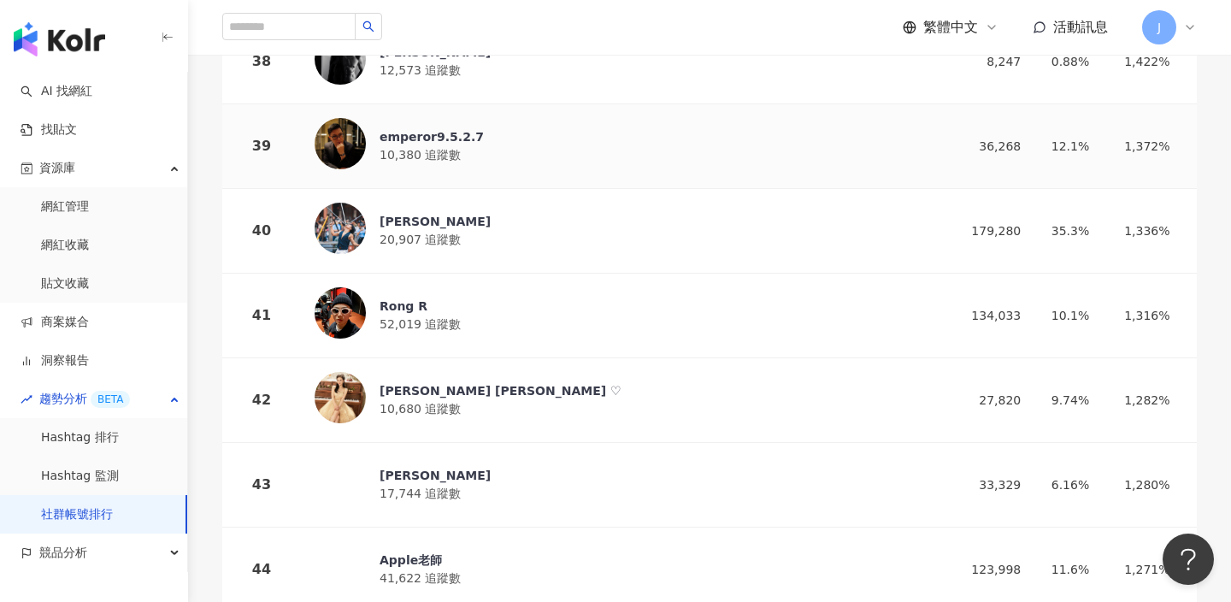
scroll to position [3563, 0]
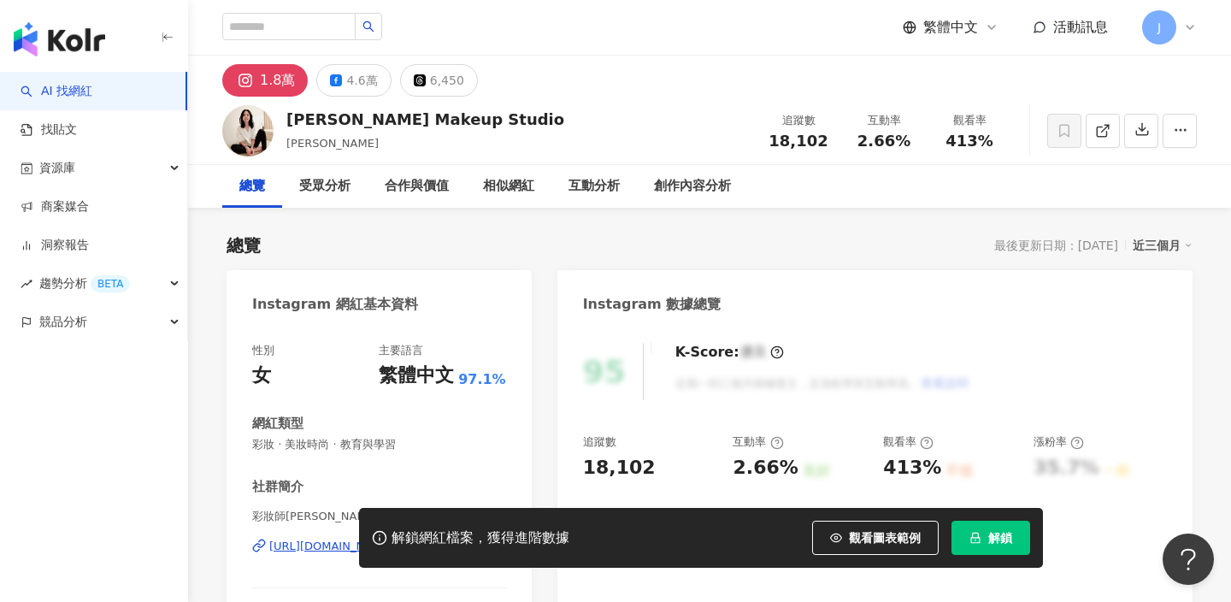
click at [381, 539] on div "https://www.instagram.com/mkm_makeup.beauty/" at bounding box center [377, 546] width 216 height 15
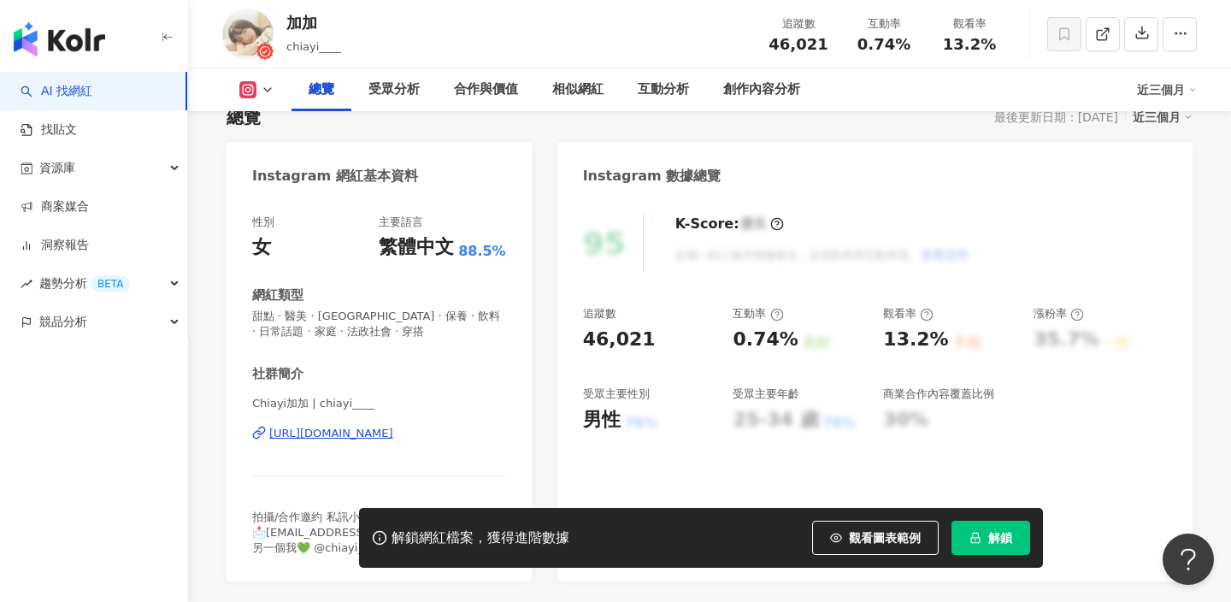
scroll to position [151, 0]
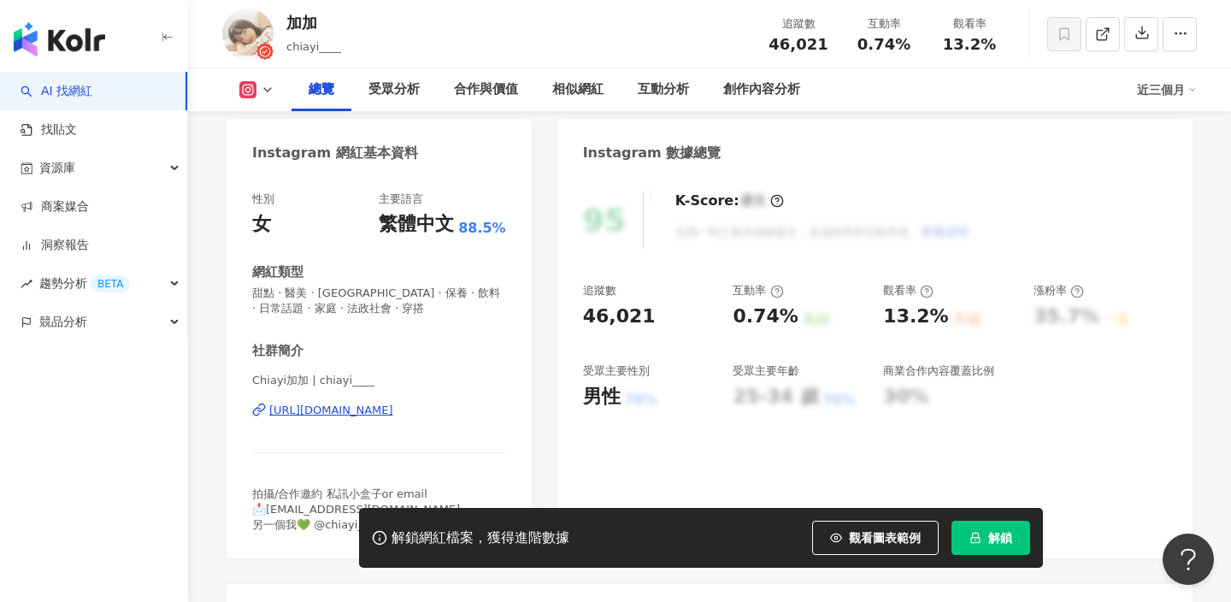
click at [400, 420] on div "Chiayi加加 | chiayi____ https://www.instagram.com/chiayi____/" at bounding box center [379, 423] width 254 height 100
click at [393, 412] on div "https://www.instagram.com/chiayi____/" at bounding box center [331, 410] width 124 height 15
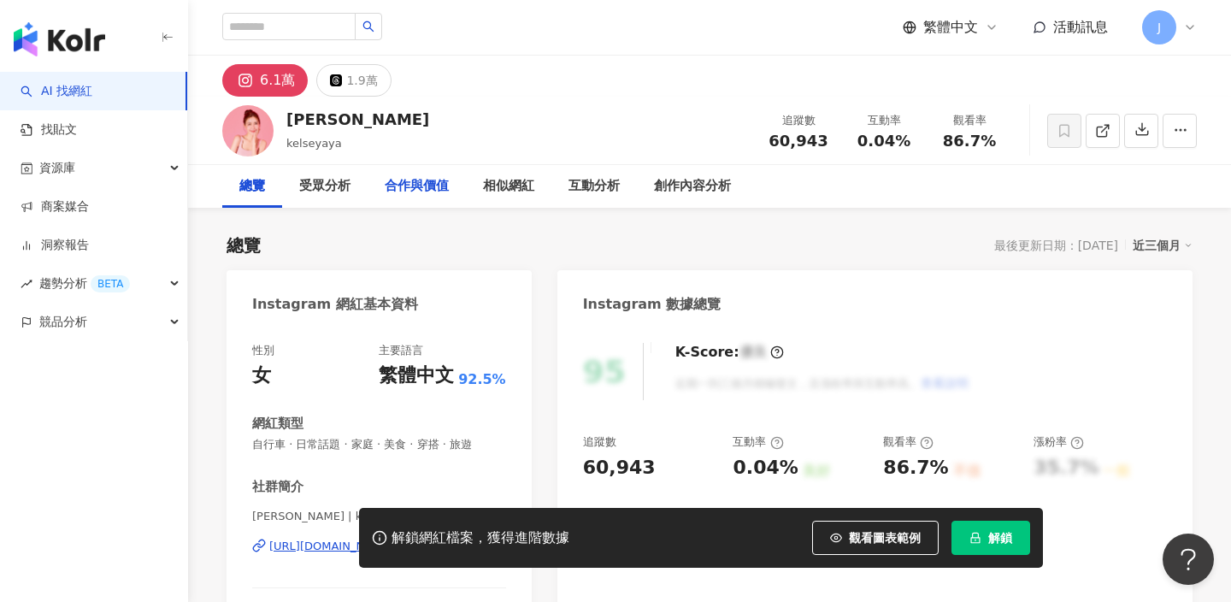
scroll to position [120, 0]
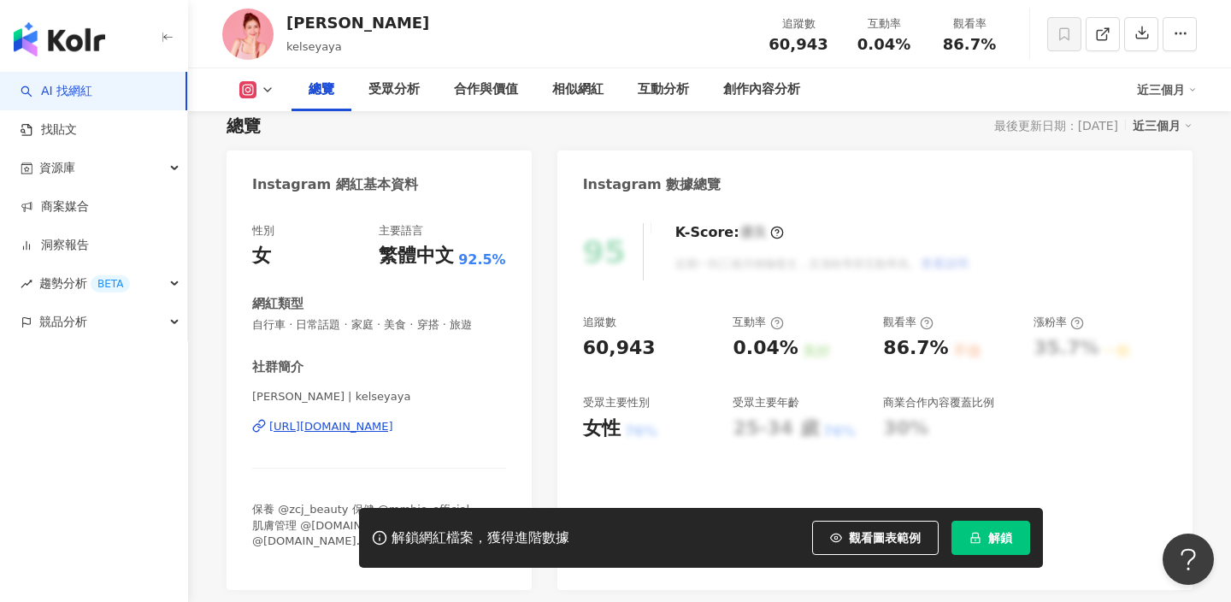
click at [360, 420] on div "https://www.instagram.com/kelseyaya/" at bounding box center [331, 426] width 124 height 15
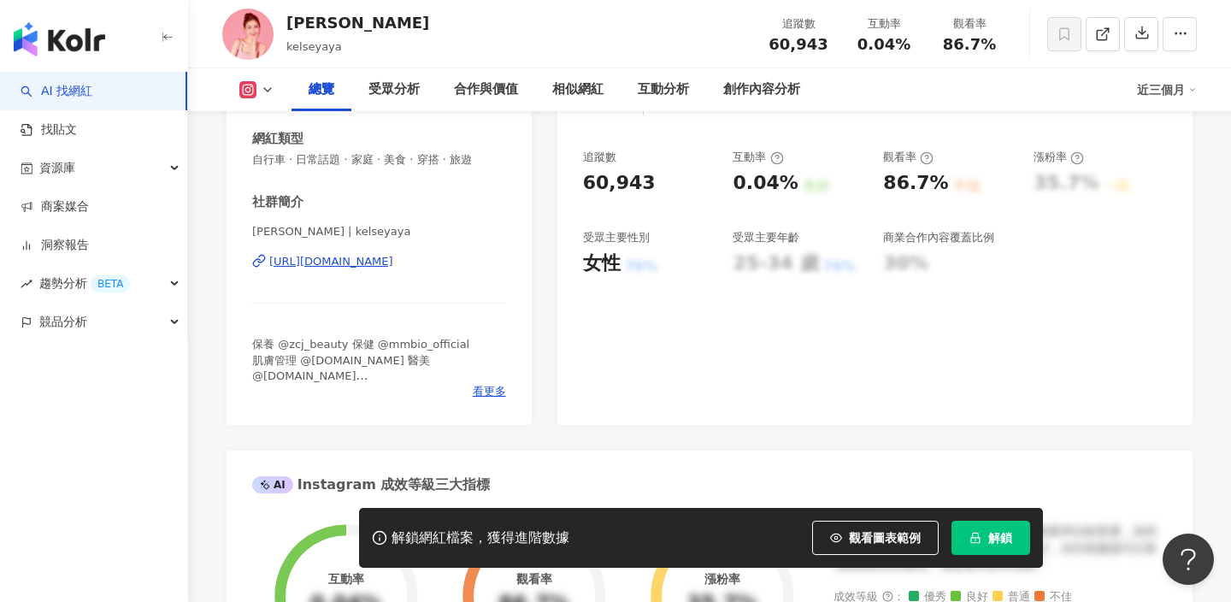
scroll to position [647, 0]
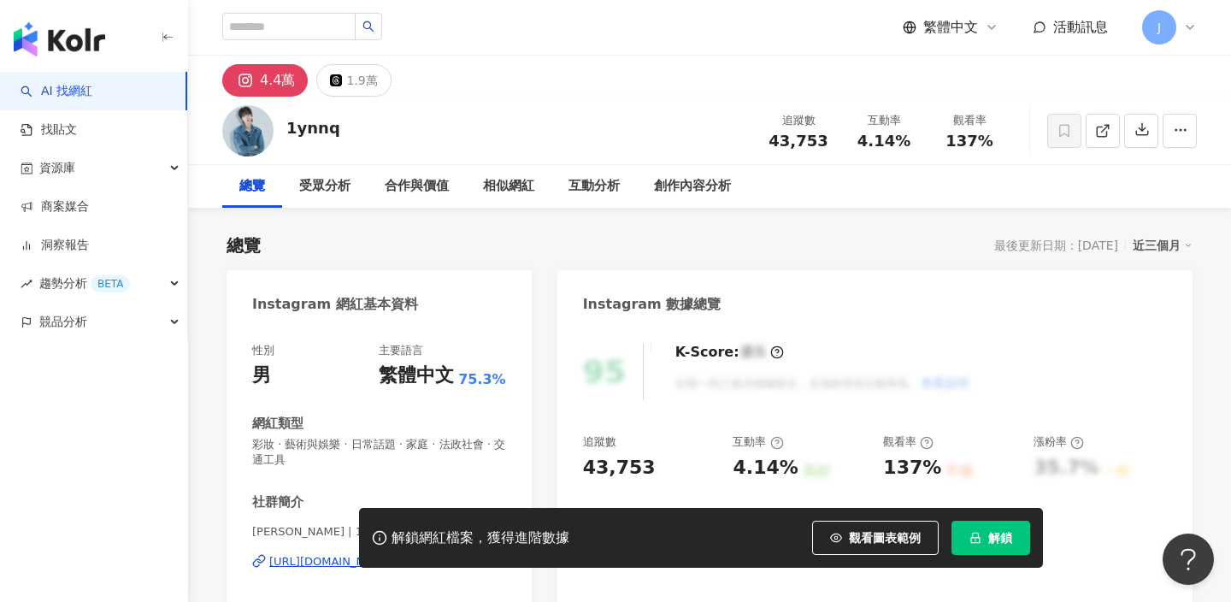
scroll to position [173, 0]
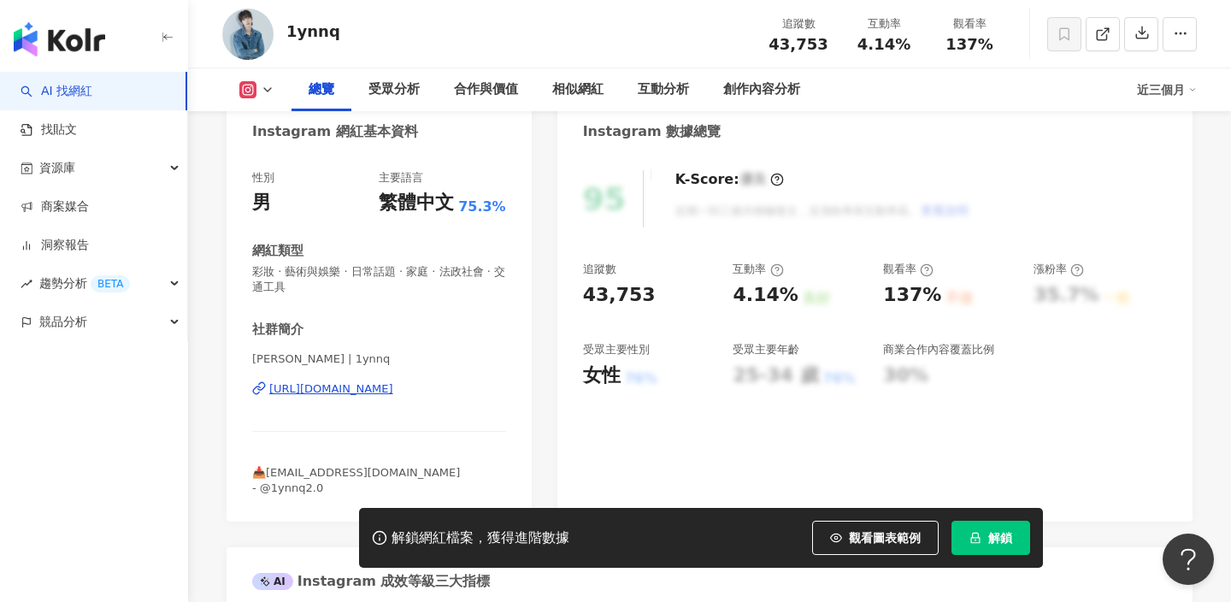
click at [357, 383] on div "https://www.instagram.com/1ynnq/" at bounding box center [331, 388] width 124 height 15
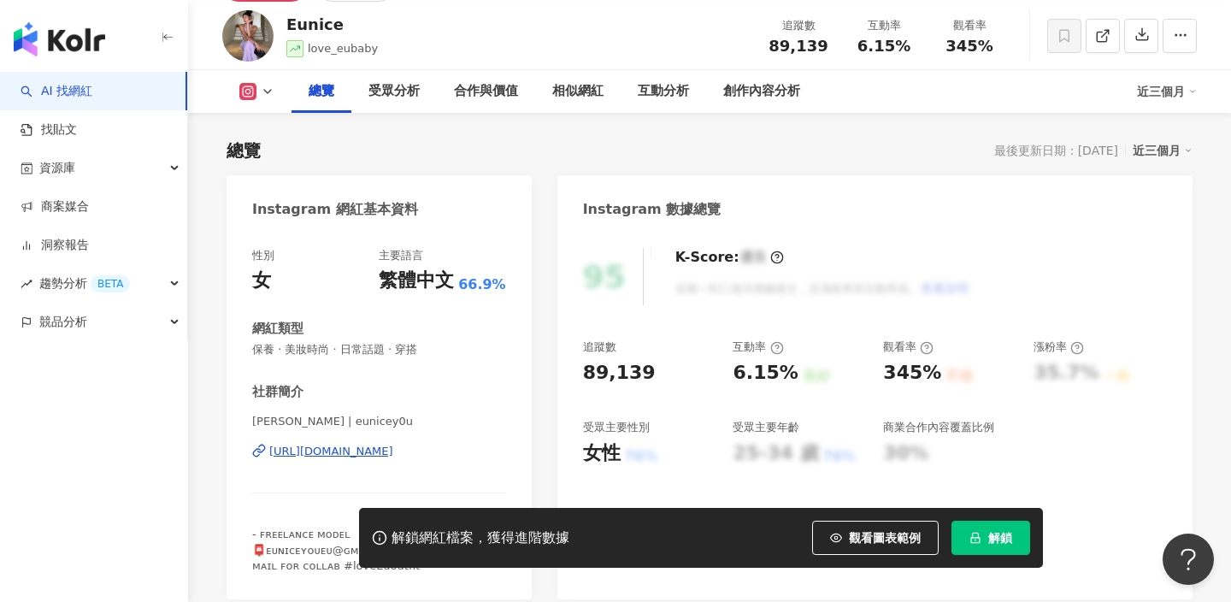
scroll to position [198, 0]
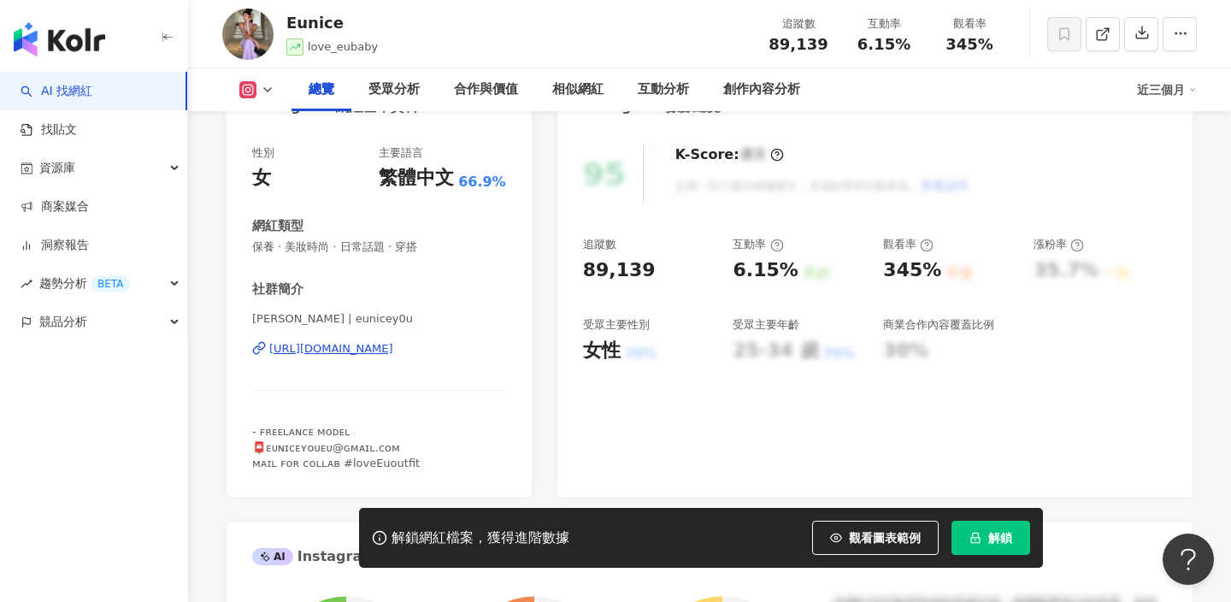
click at [381, 348] on div "https://www.instagram.com/eunicey0u/" at bounding box center [331, 348] width 124 height 15
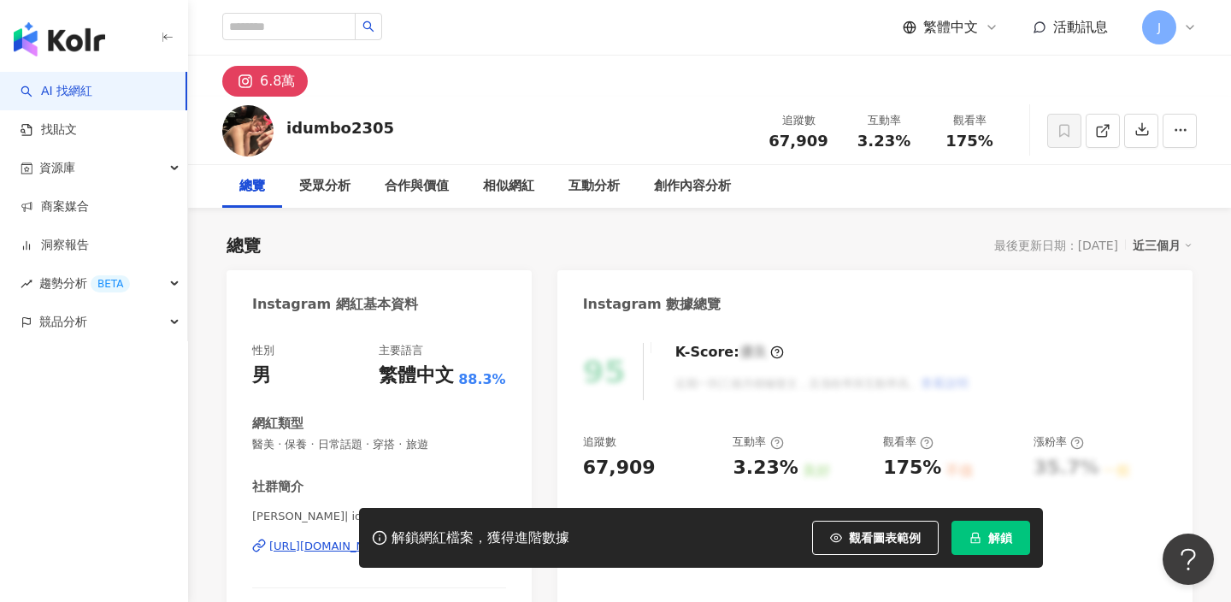
scroll to position [133, 0]
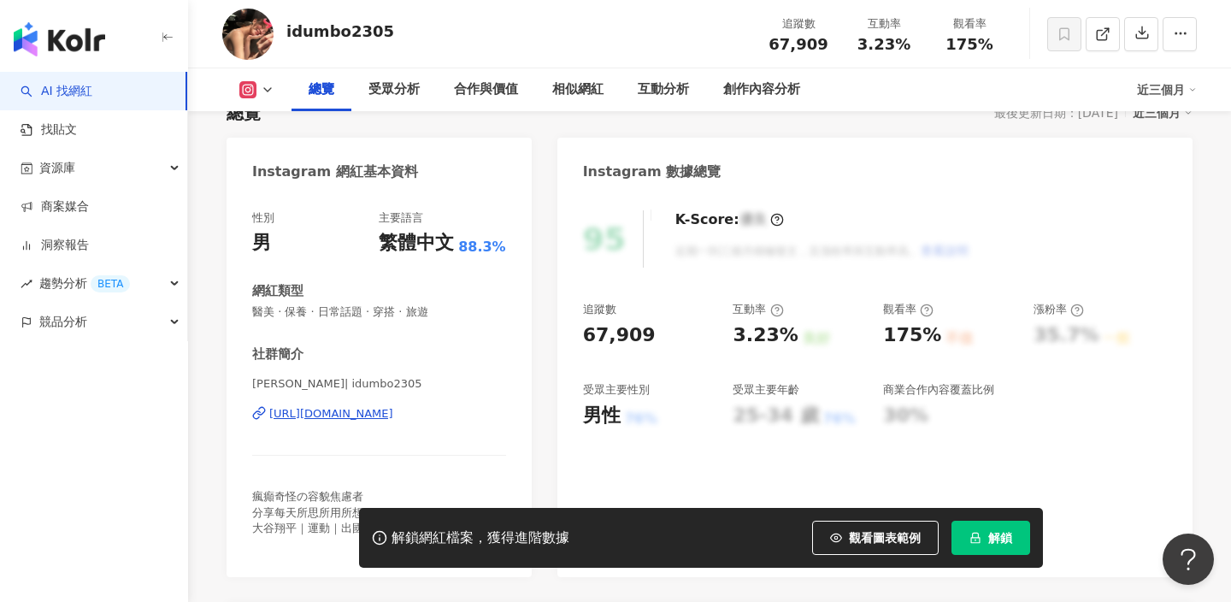
click at [377, 417] on div "https://www.instagram.com/idumbo2305/" at bounding box center [331, 413] width 124 height 15
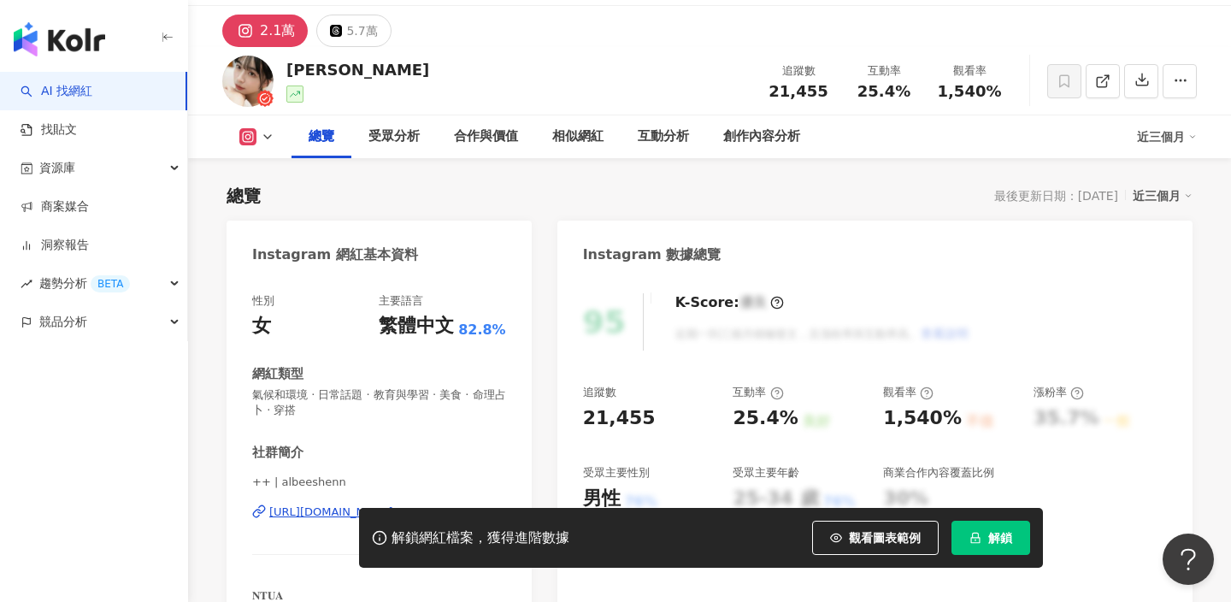
scroll to position [137, 0]
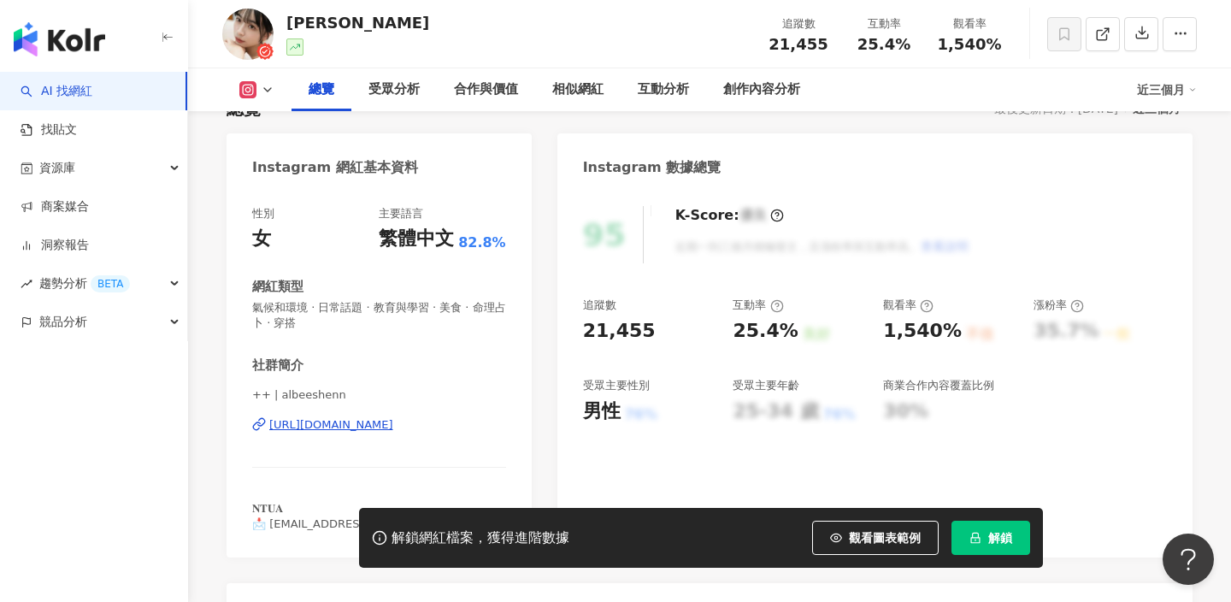
click at [393, 417] on div "[URL][DOMAIN_NAME]" at bounding box center [331, 424] width 124 height 15
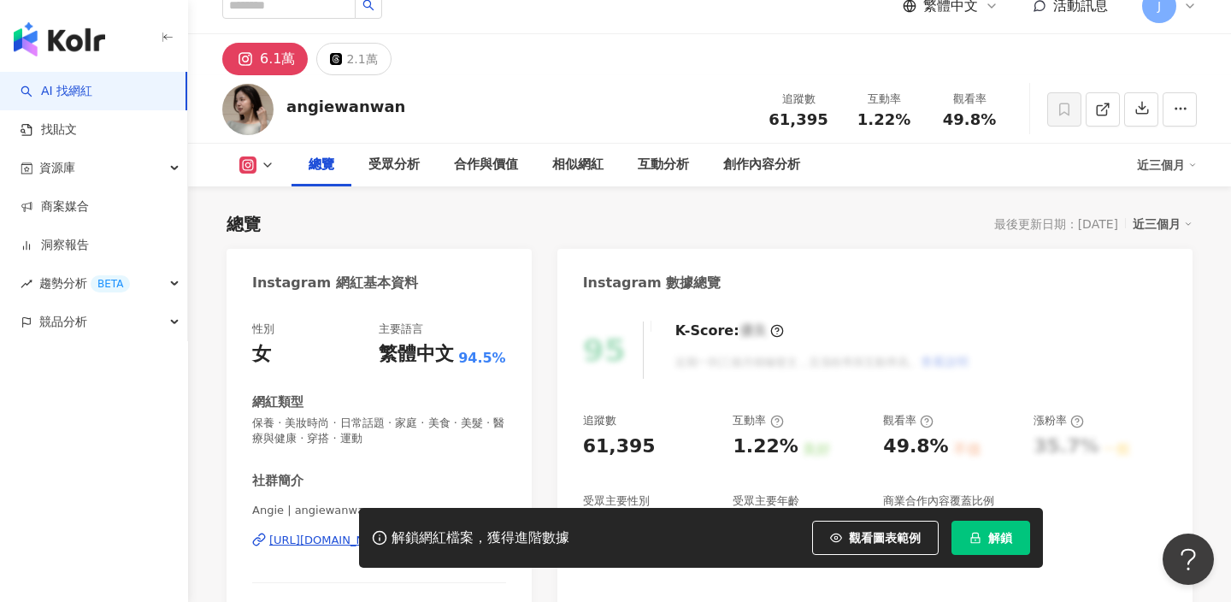
scroll to position [103, 0]
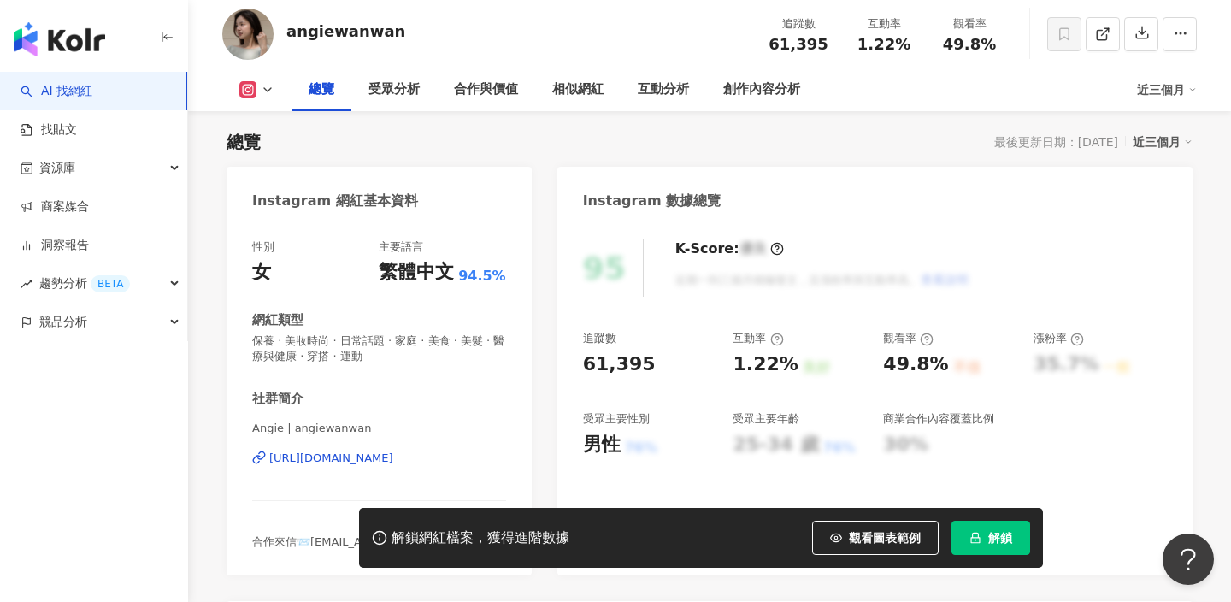
click at [367, 449] on div "Angie | angiewanwan https://www.instagram.com/angiewanwan/" at bounding box center [379, 471] width 254 height 100
click at [372, 458] on div "https://www.instagram.com/angiewanwan/" at bounding box center [331, 458] width 124 height 15
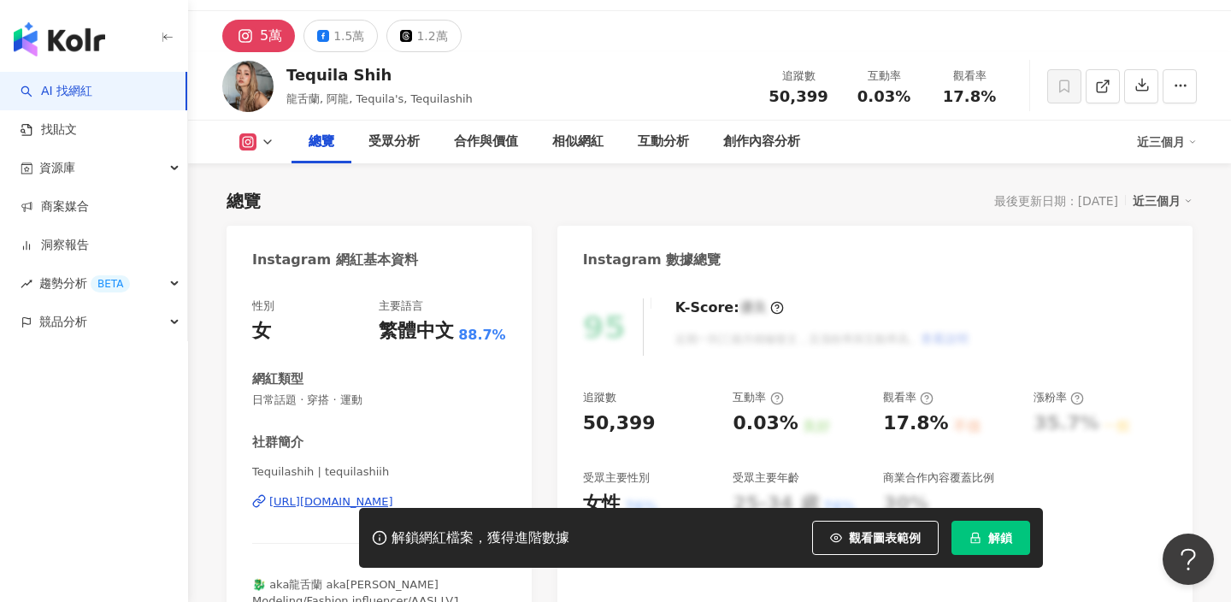
scroll to position [135, 0]
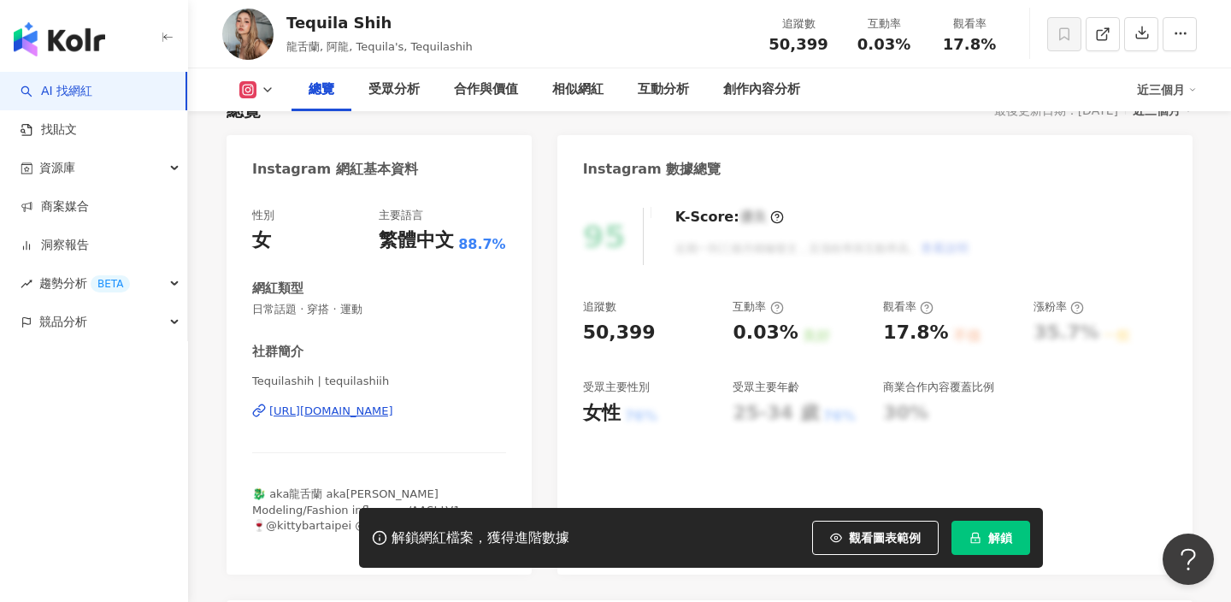
click at [357, 407] on div "[URL][DOMAIN_NAME]" at bounding box center [331, 411] width 124 height 15
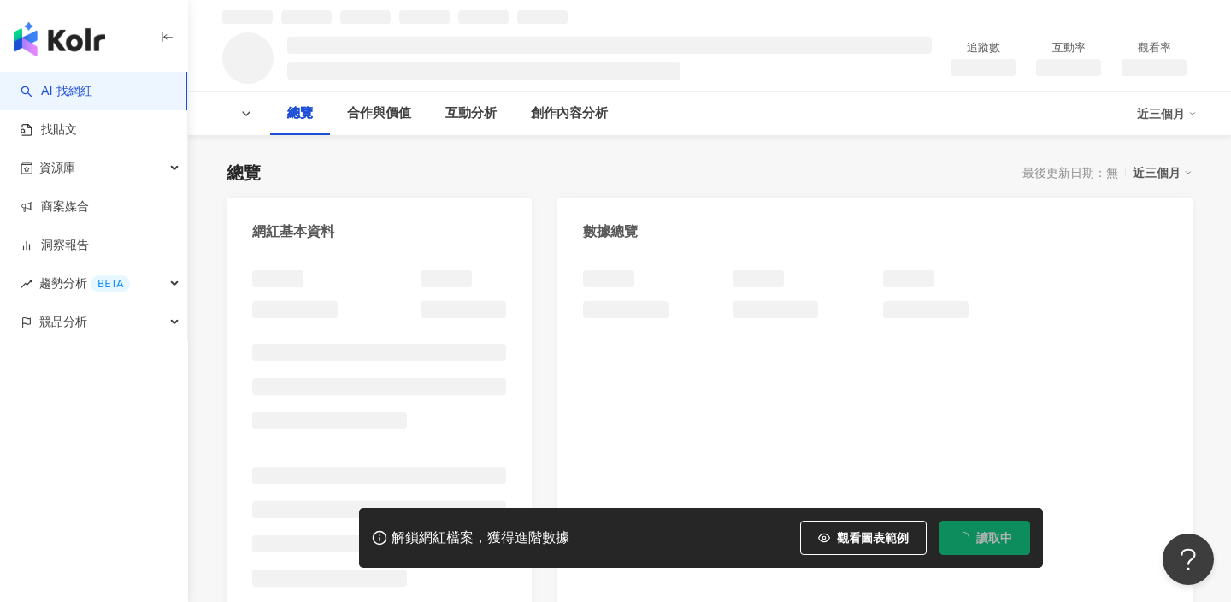
scroll to position [200, 0]
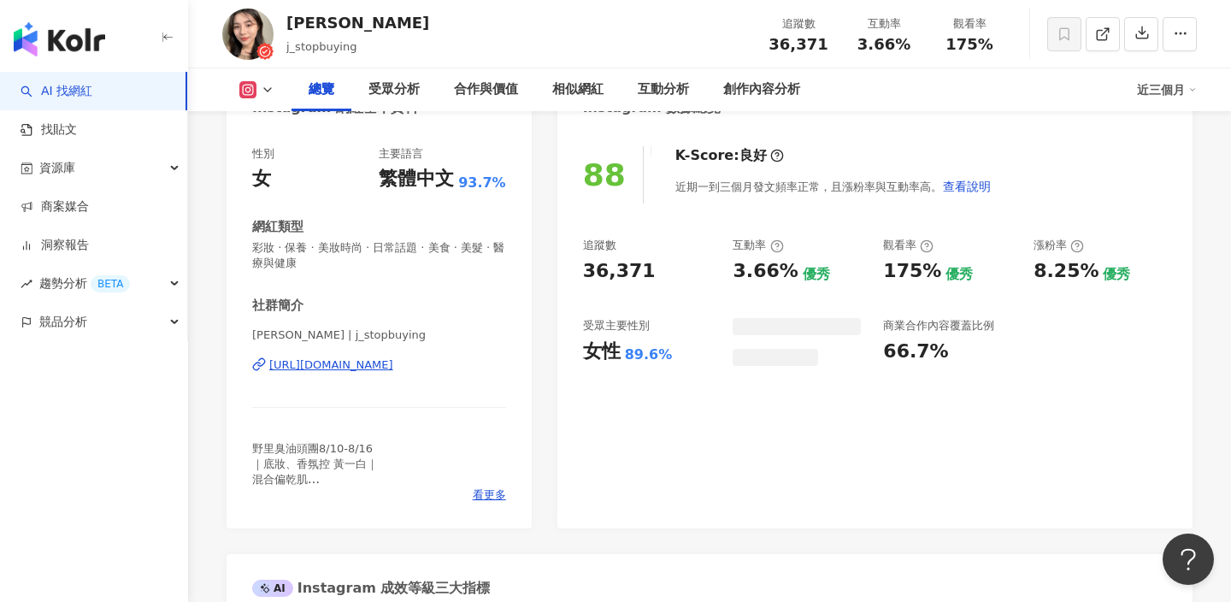
click at [389, 365] on div "https://www.instagram.com/j_stopbuying/" at bounding box center [331, 364] width 124 height 15
click at [393, 367] on div "https://www.instagram.com/j_stopbuying/" at bounding box center [331, 364] width 124 height 15
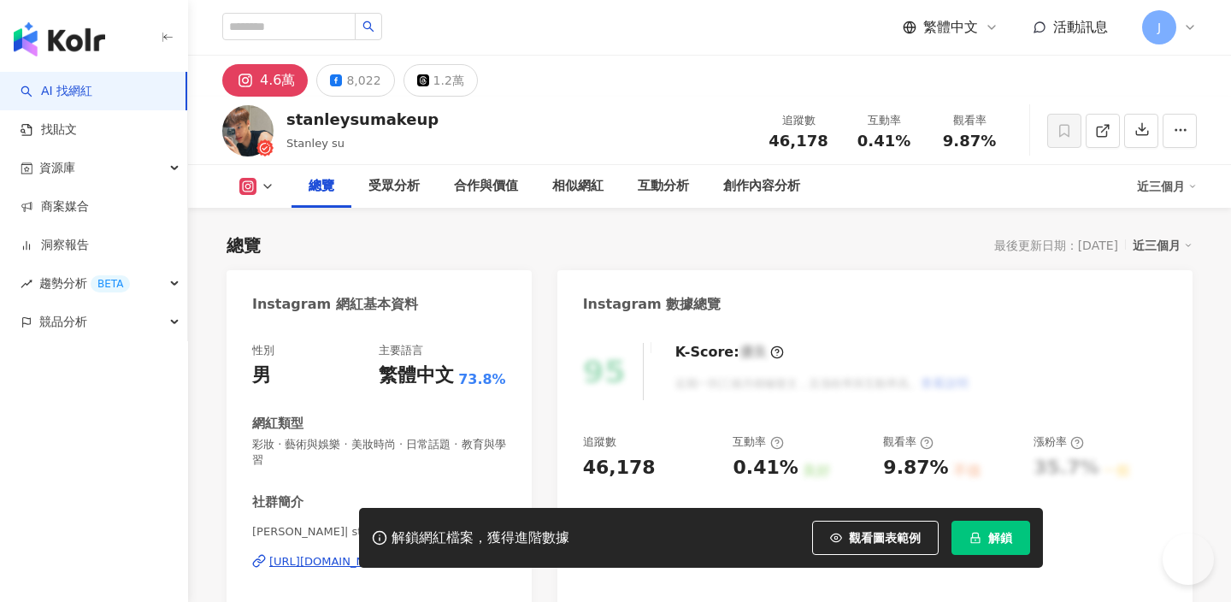
click at [345, 554] on div "[URL][DOMAIN_NAME]" at bounding box center [331, 561] width 124 height 15
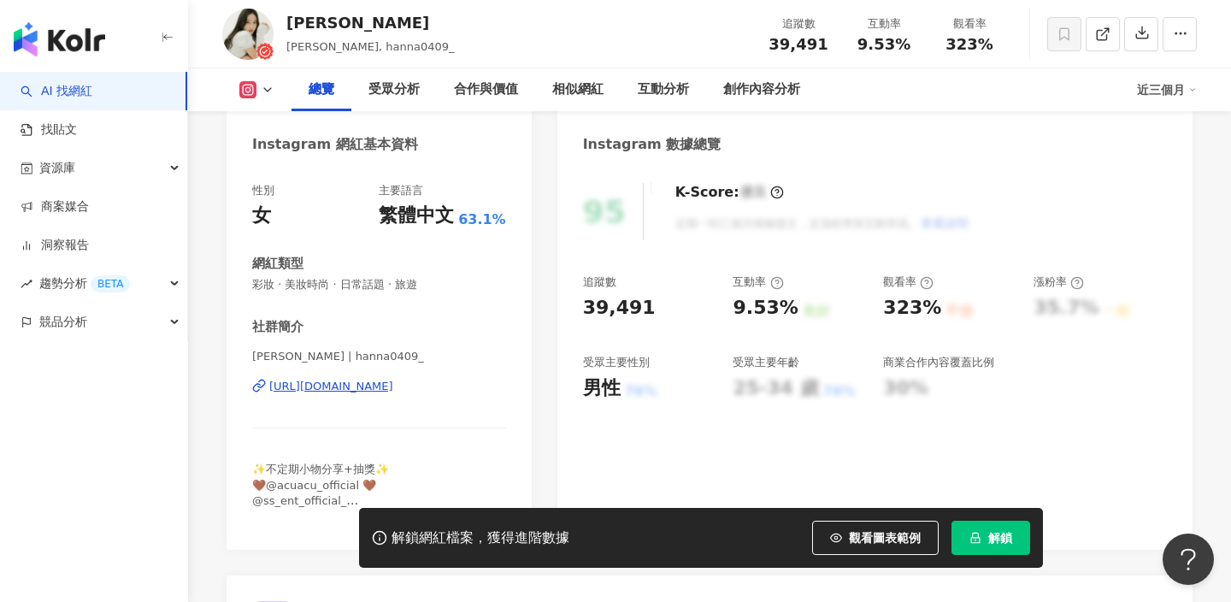
click at [372, 391] on div "https://www.instagram.com/hanna0409_/" at bounding box center [331, 386] width 124 height 15
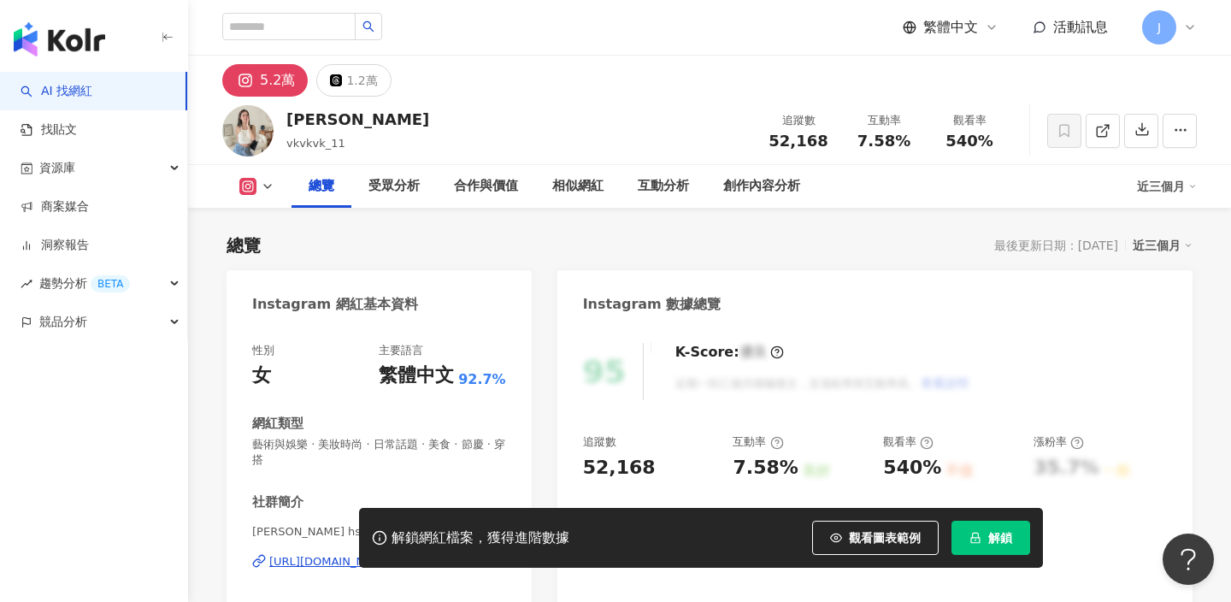
scroll to position [180, 0]
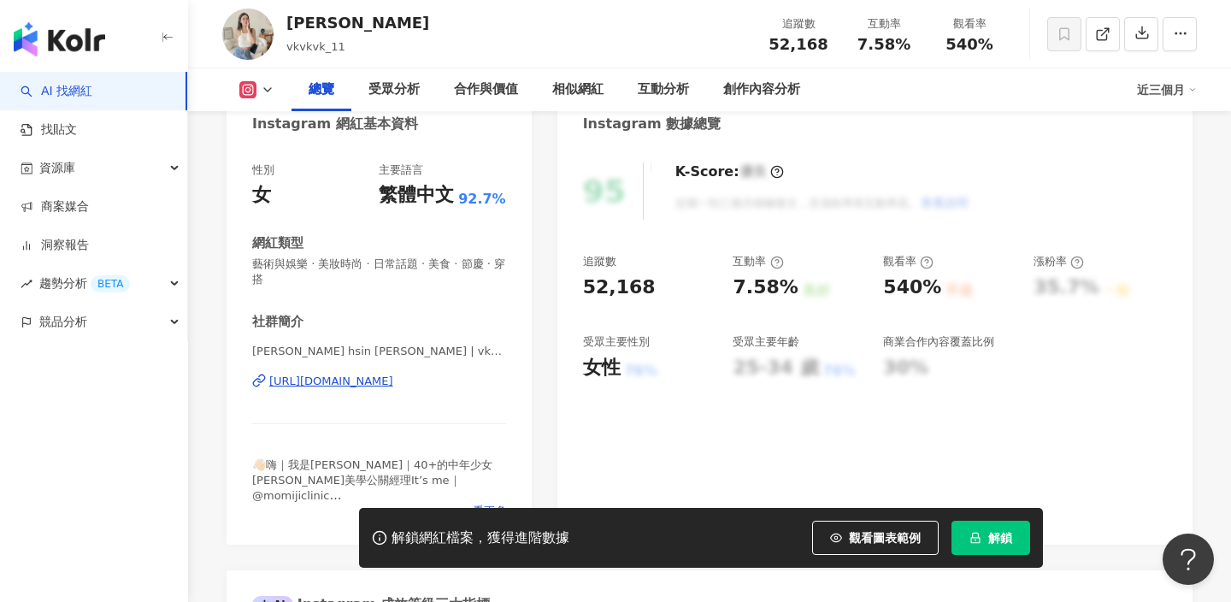
click at [393, 381] on div "https://www.instagram.com/vkvkvk_11/" at bounding box center [331, 381] width 124 height 15
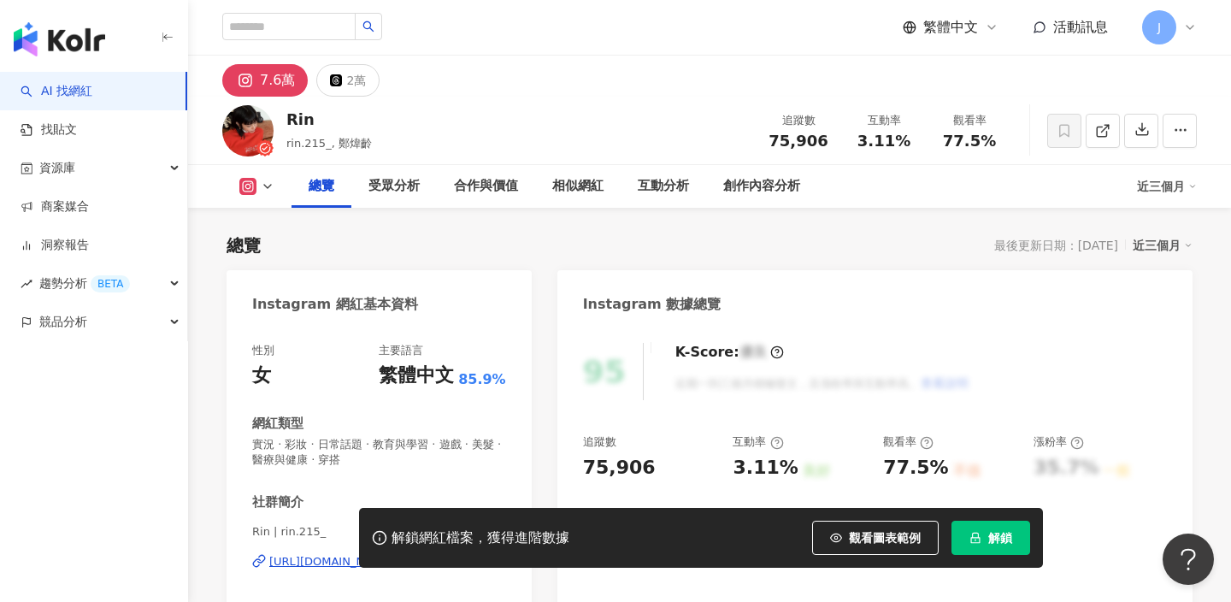
scroll to position [171, 0]
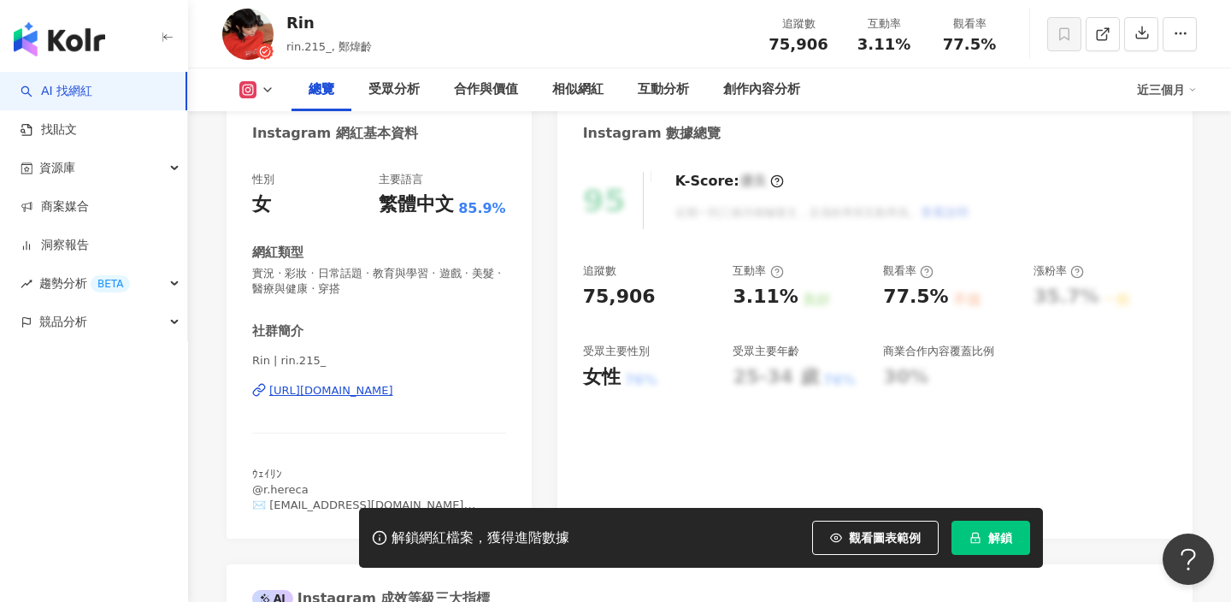
click at [384, 395] on div "[URL][DOMAIN_NAME]" at bounding box center [331, 390] width 124 height 15
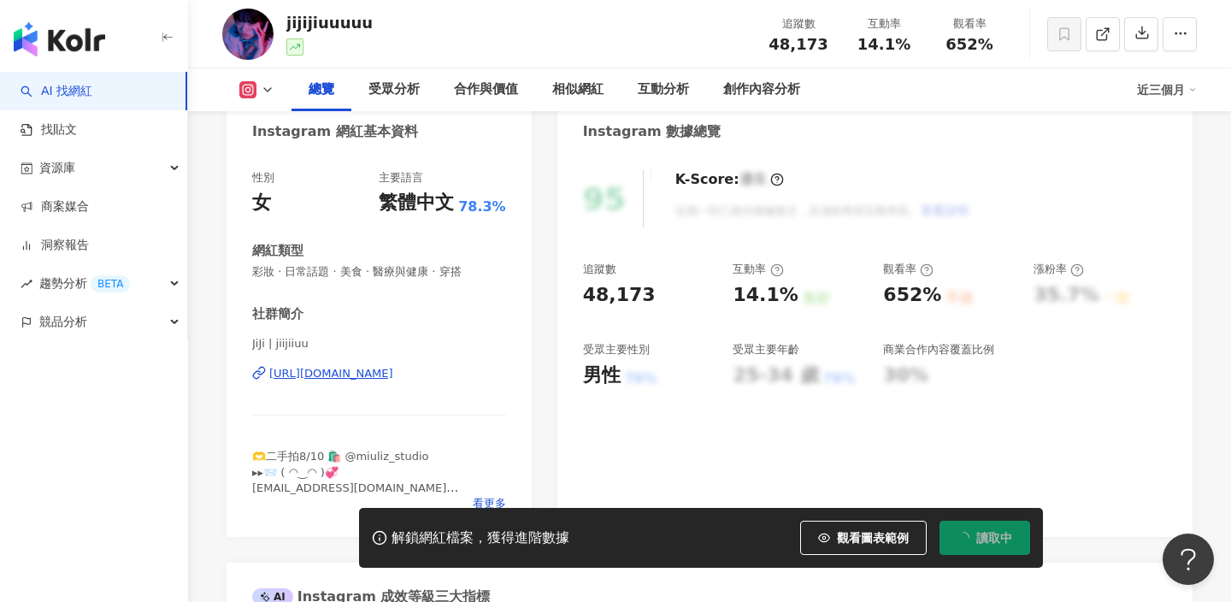
scroll to position [257, 0]
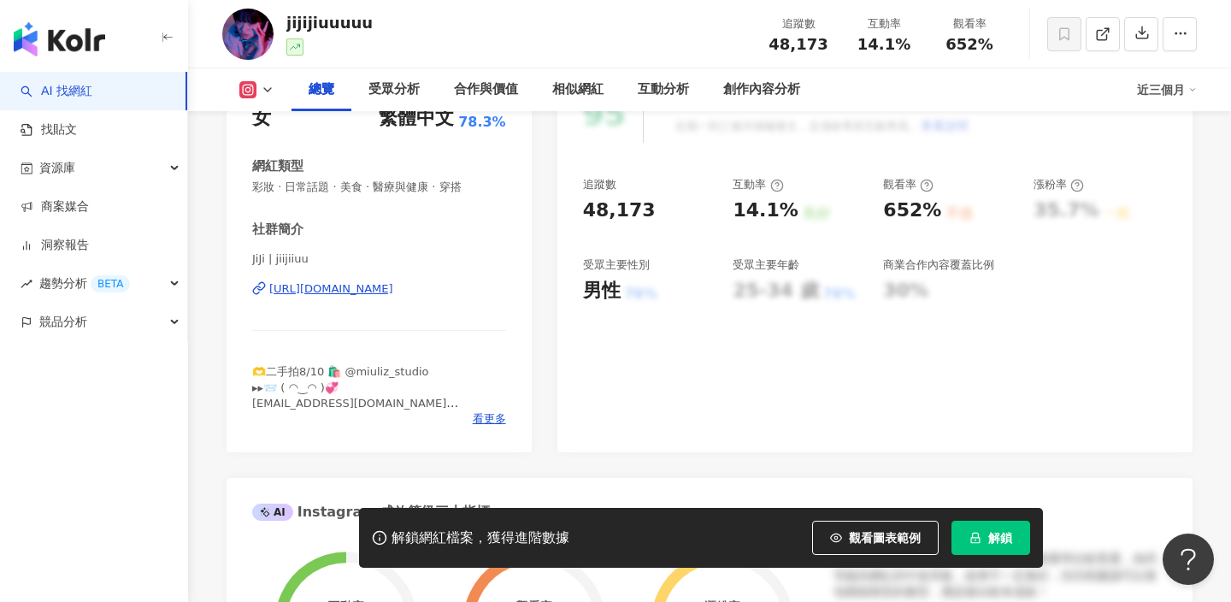
click at [384, 281] on div "https://www.instagram.com/jiijiiuu/" at bounding box center [331, 288] width 124 height 15
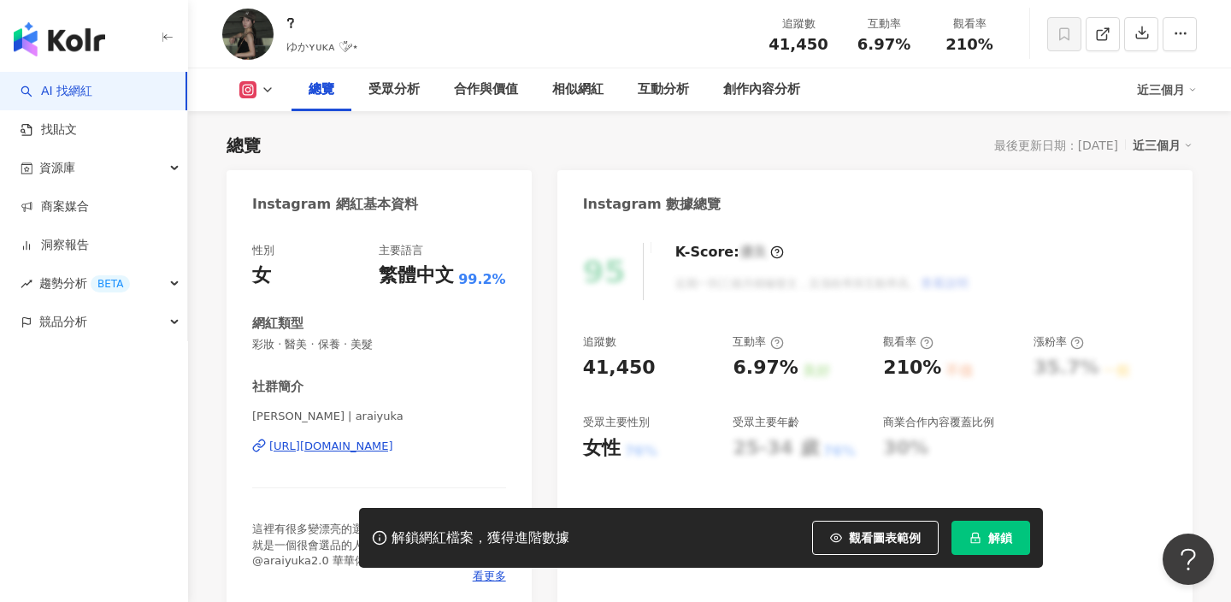
click at [393, 439] on div "[URL][DOMAIN_NAME]" at bounding box center [331, 446] width 124 height 15
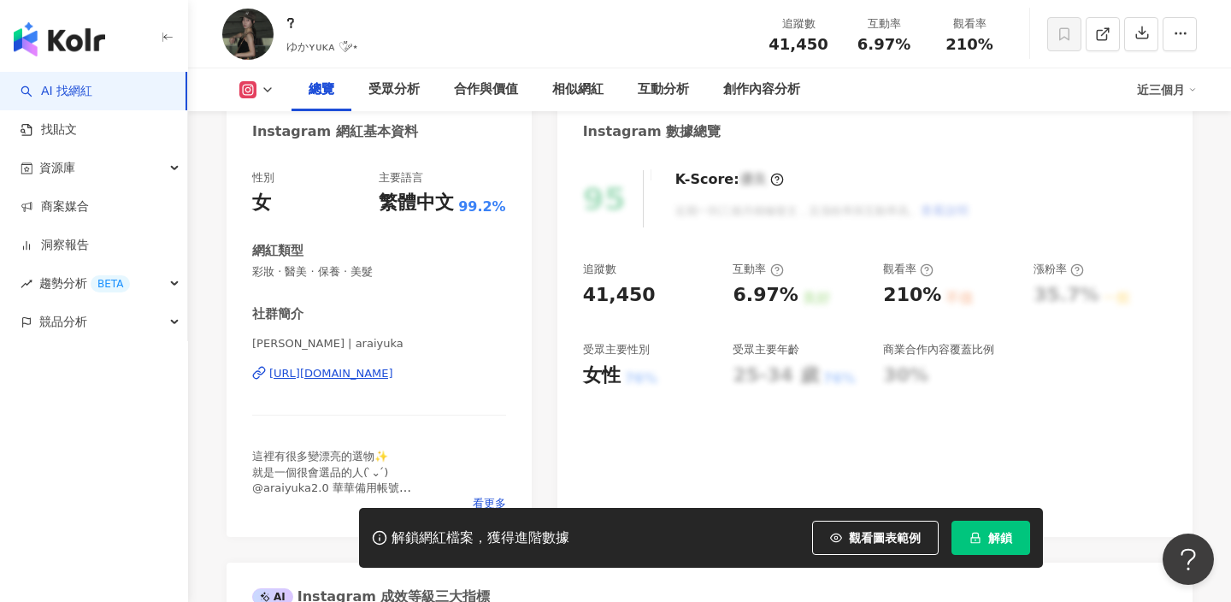
click at [470, 368] on div "[URL][DOMAIN_NAME]" at bounding box center [379, 373] width 254 height 15
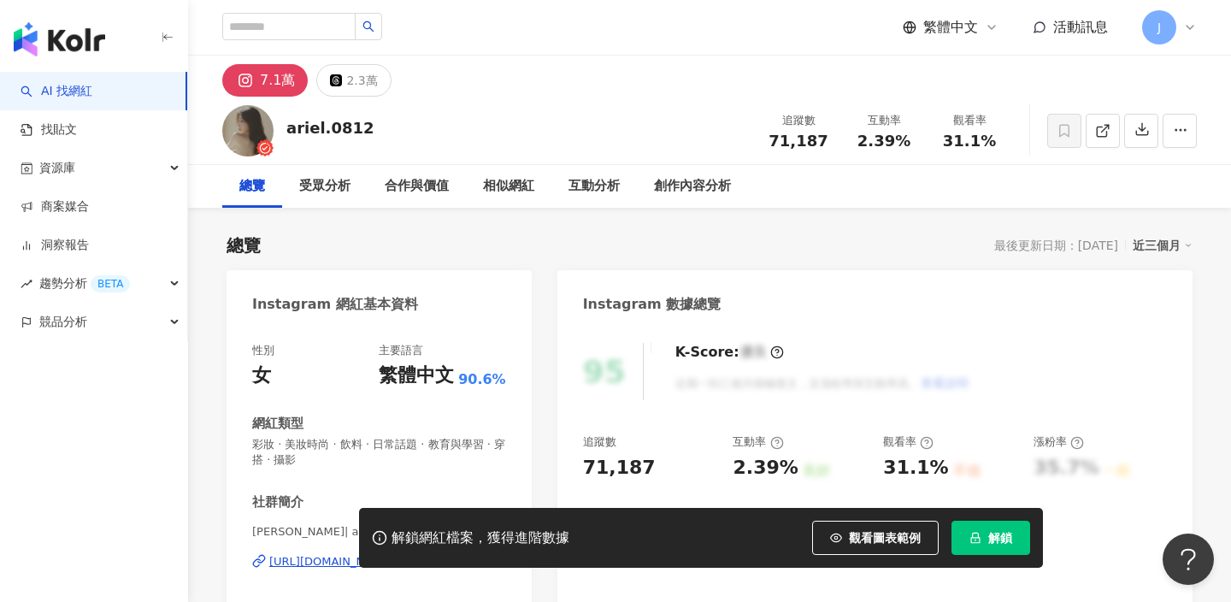
click at [374, 554] on div "https://www.instagram.com/ariel.0812/" at bounding box center [331, 561] width 124 height 15
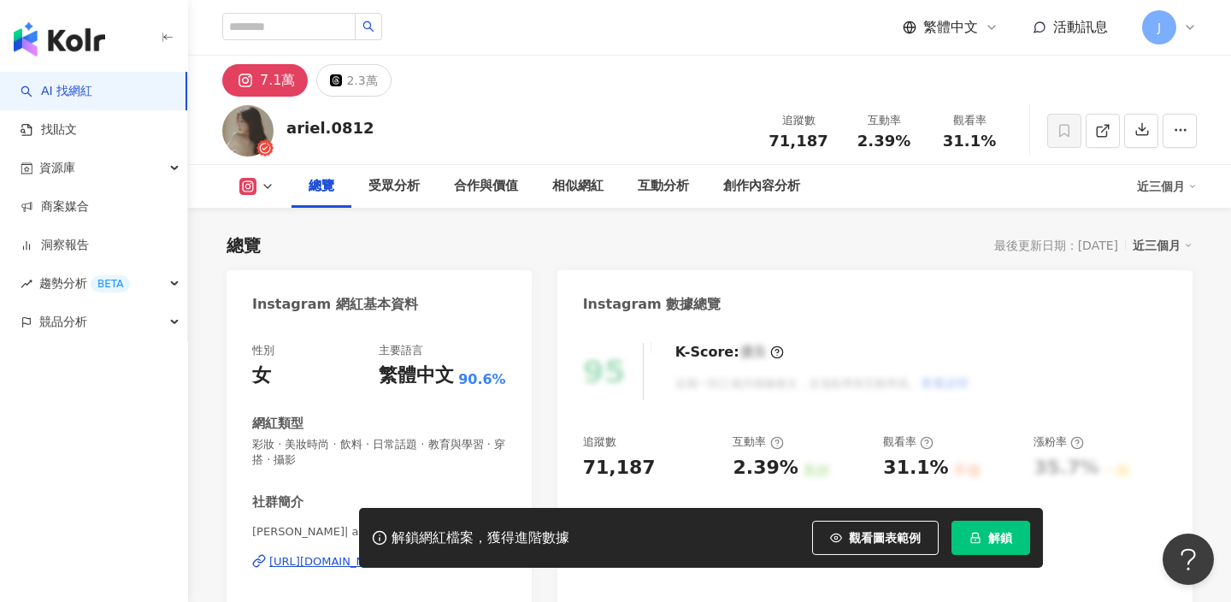
scroll to position [193, 0]
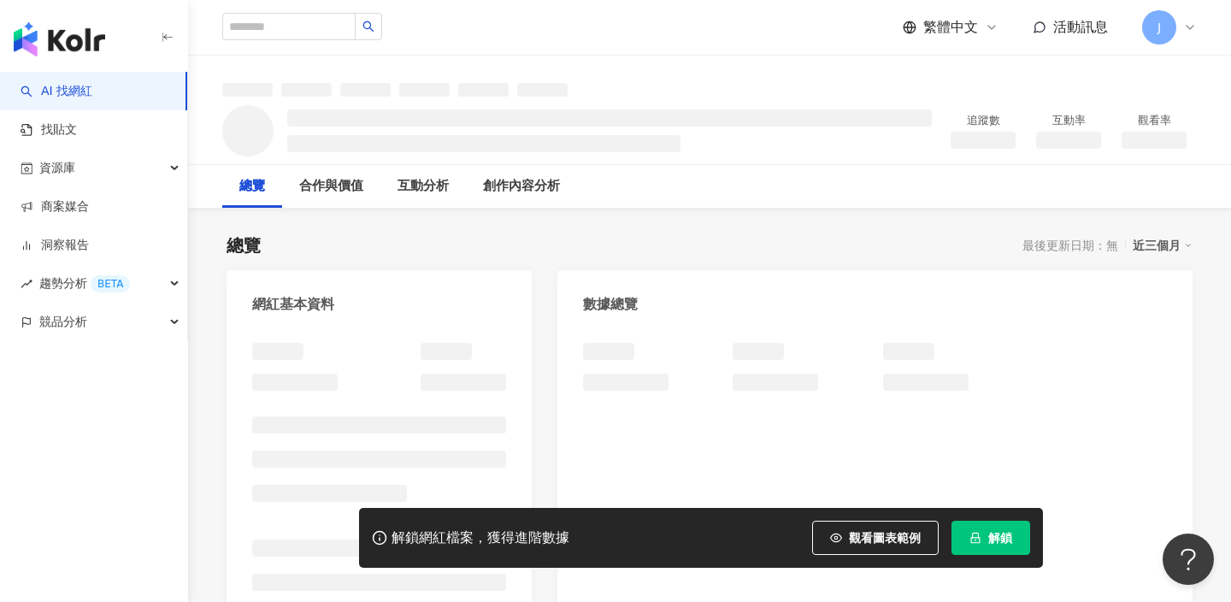
scroll to position [47, 0]
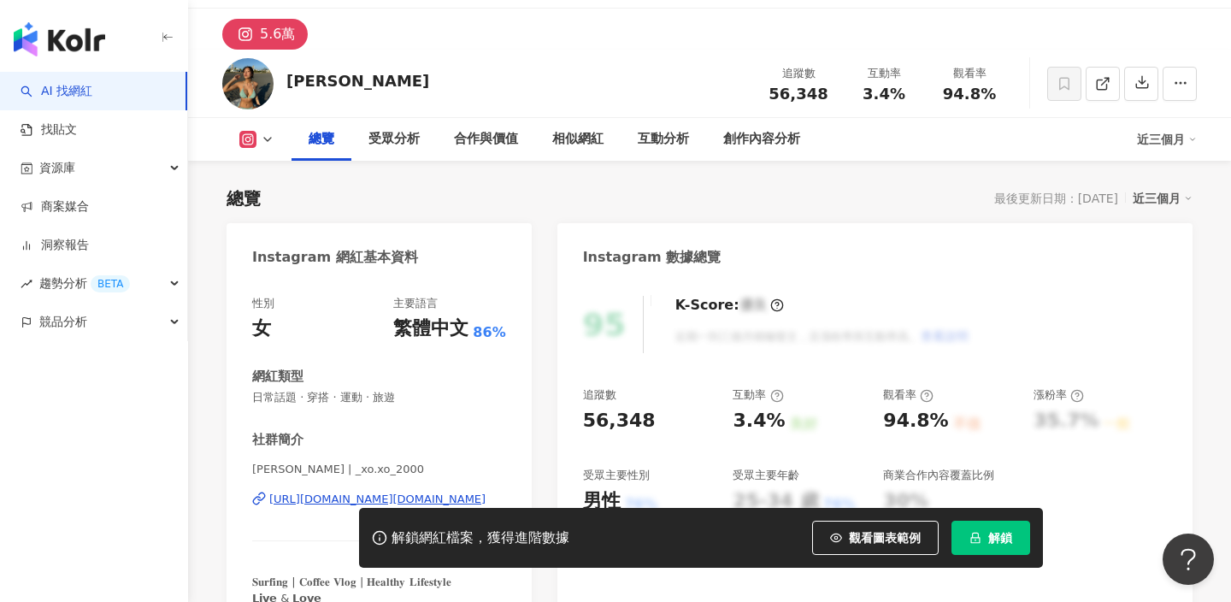
click at [399, 462] on div "Christine | _xo.xo_2000 https://www.instagram.com/_xo.xo_2000/" at bounding box center [379, 512] width 254 height 100
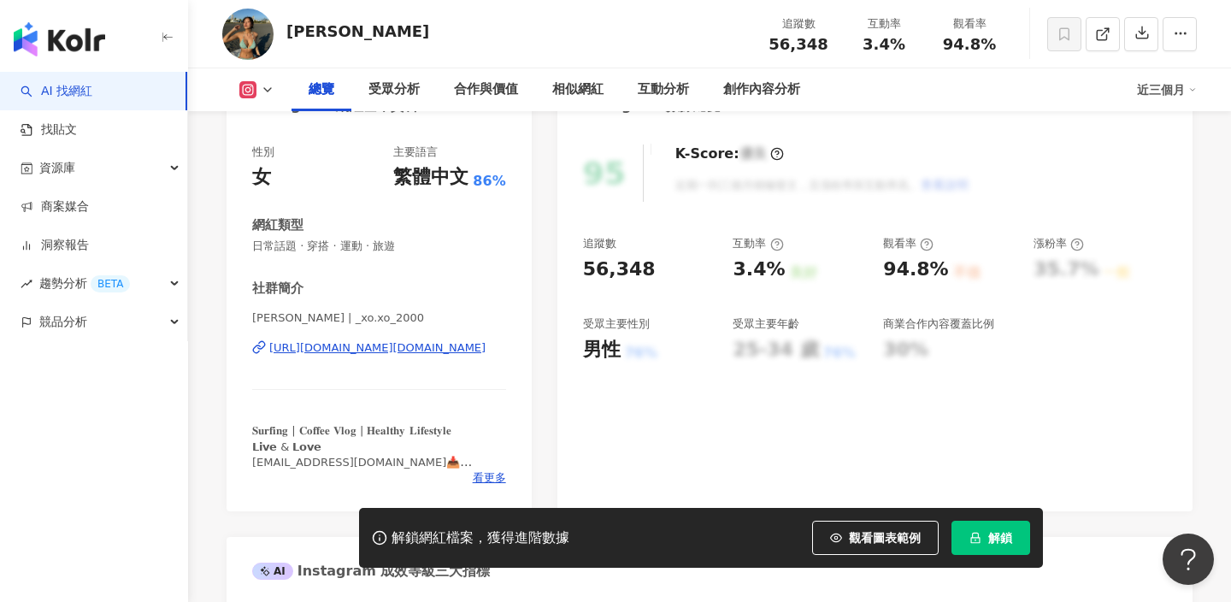
click at [399, 356] on div "Christine | _xo.xo_2000 https://www.instagram.com/_xo.xo_2000/" at bounding box center [379, 360] width 254 height 100
click at [399, 350] on div "https://www.instagram.com/_xo.xo_2000/" at bounding box center [377, 347] width 216 height 15
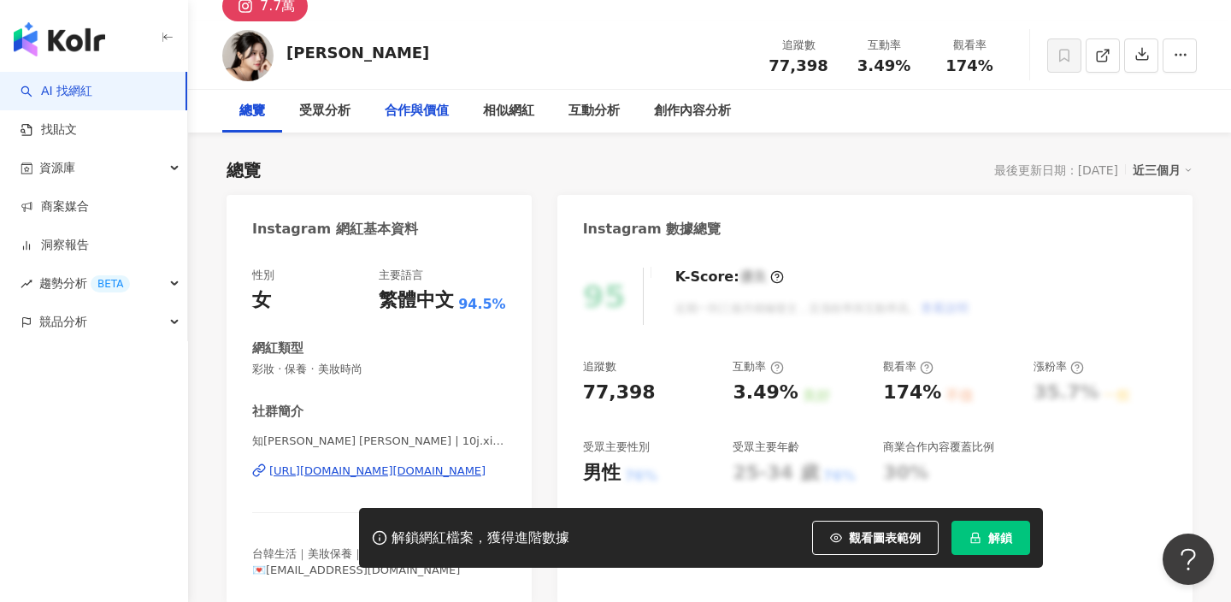
scroll to position [192, 0]
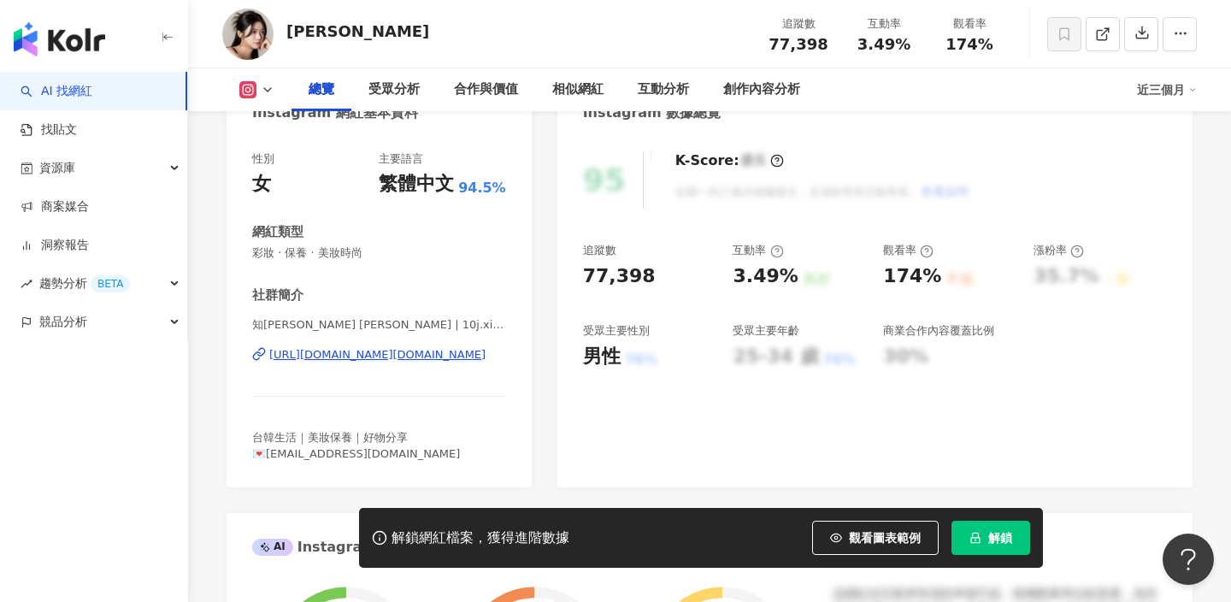
click at [357, 343] on div "知[PERSON_NAME] [PERSON_NAME] | 10j.[PERSON_NAME] [URL][DOMAIN_NAME][DOMAIN_NAME]" at bounding box center [379, 367] width 254 height 100
click at [355, 352] on div "[URL][DOMAIN_NAME][DOMAIN_NAME]" at bounding box center [377, 354] width 216 height 15
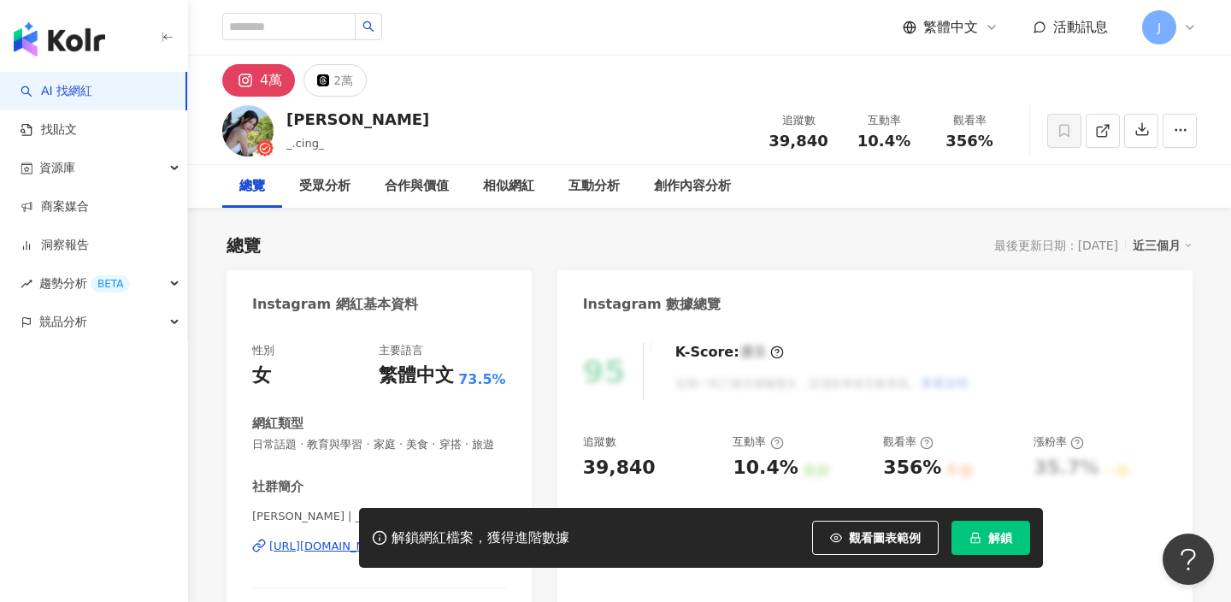
click at [372, 509] on div "舒晴 | _.cing_ https://www.instagram.com/_.cing_/" at bounding box center [379, 559] width 254 height 100
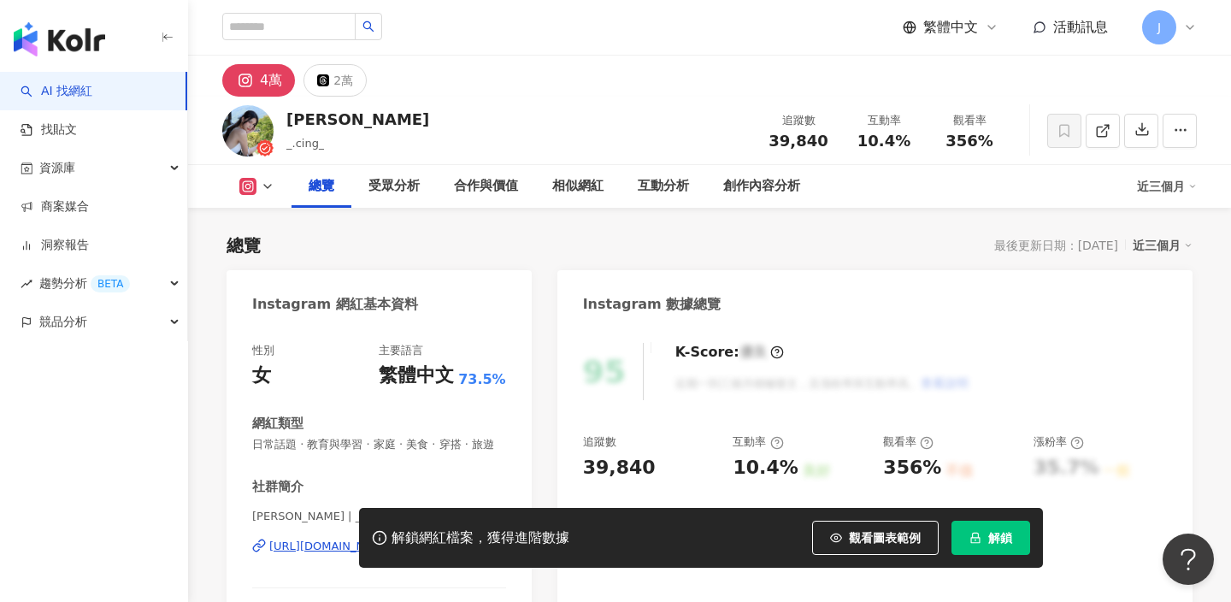
scroll to position [237, 0]
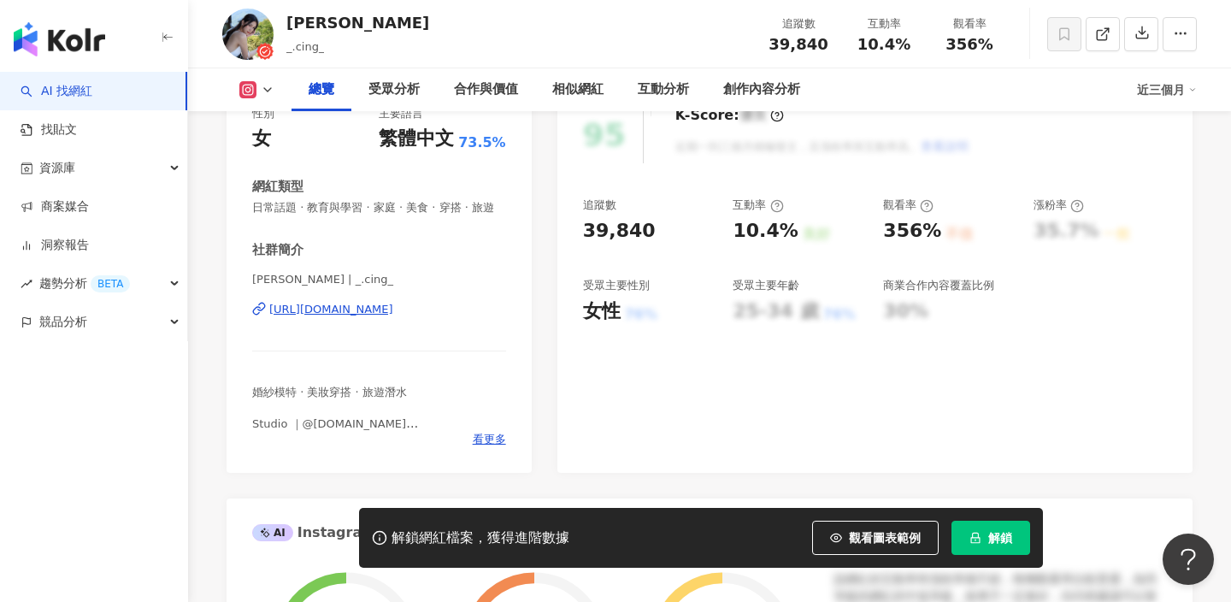
click at [361, 310] on div "https://www.instagram.com/_.cing_/" at bounding box center [331, 309] width 124 height 15
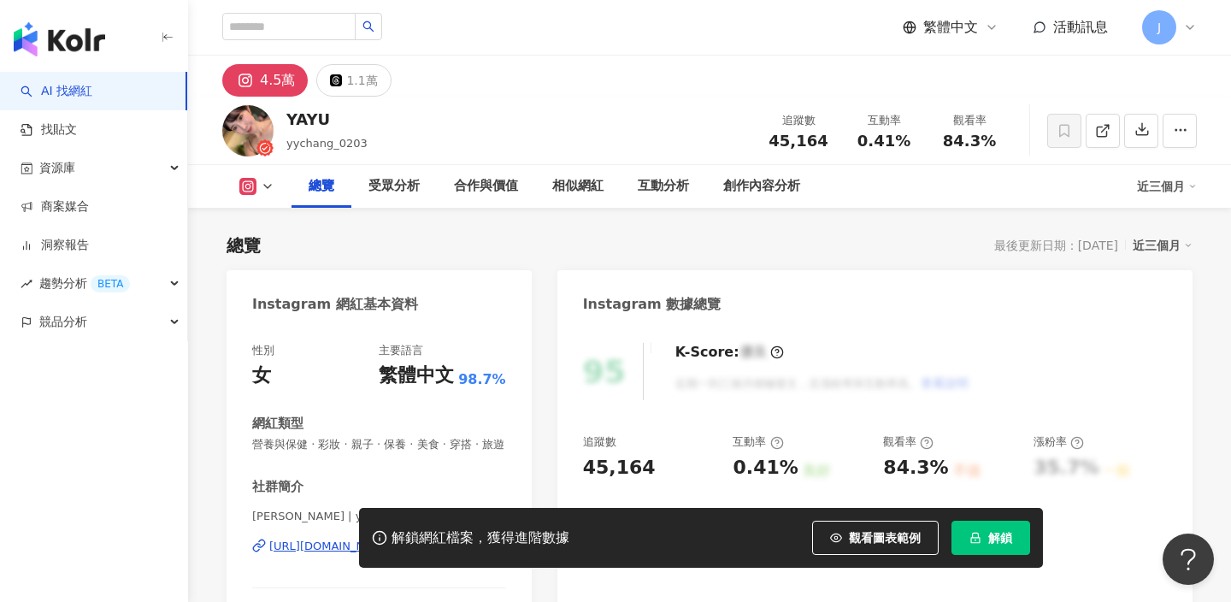
click at [344, 539] on div "[URL][DOMAIN_NAME]" at bounding box center [331, 546] width 124 height 15
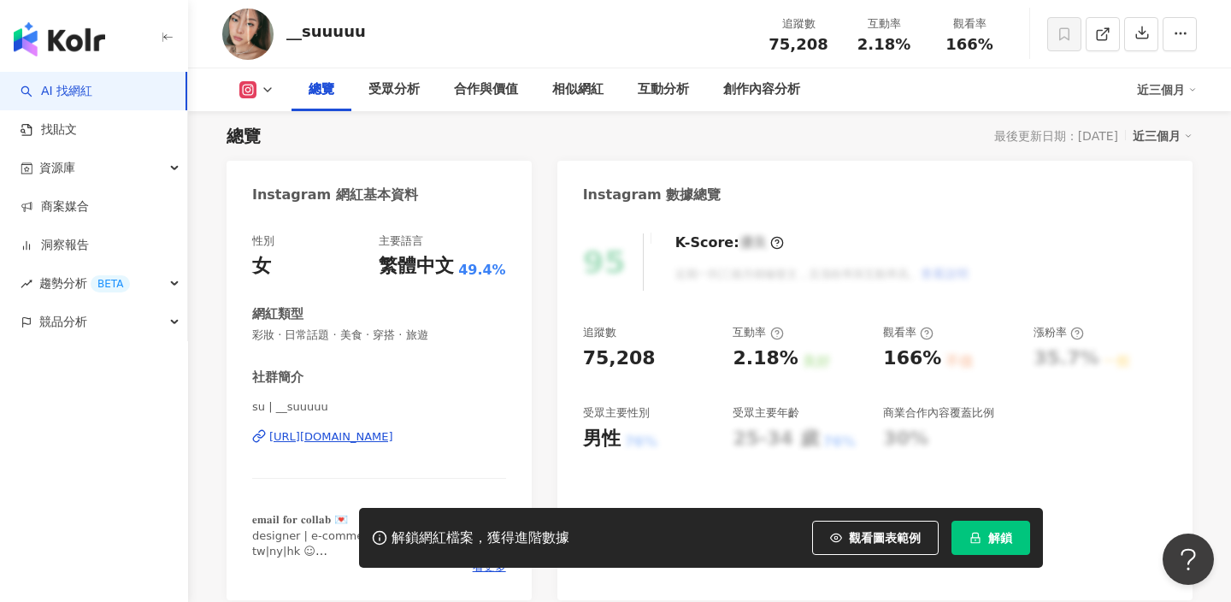
scroll to position [156, 0]
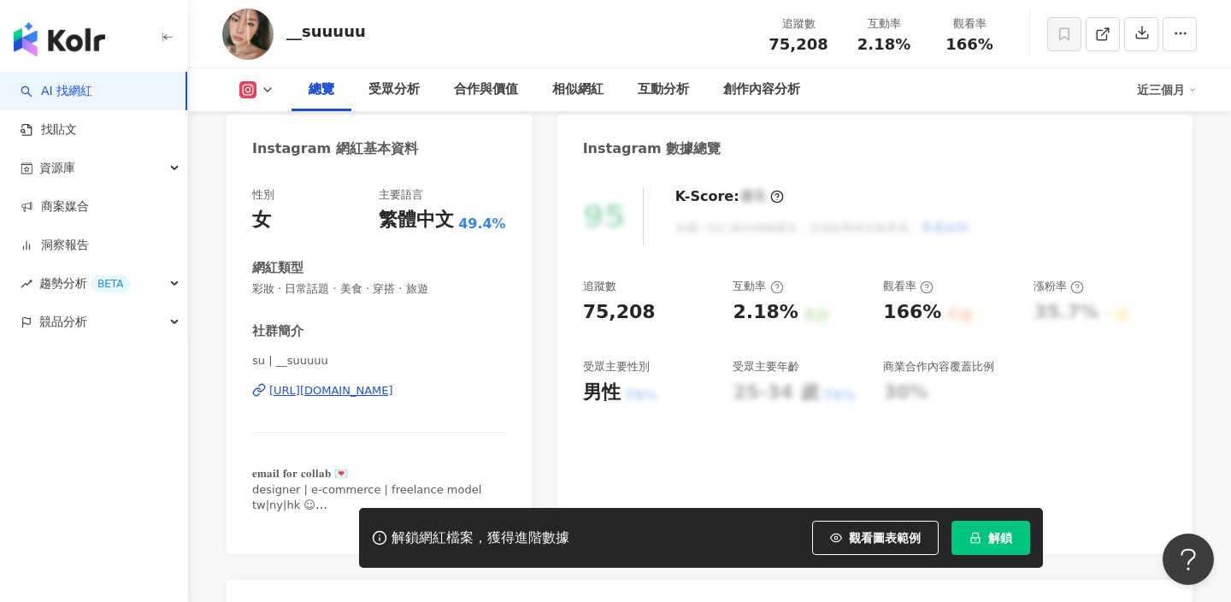
click at [393, 387] on div "[URL][DOMAIN_NAME]" at bounding box center [331, 390] width 124 height 15
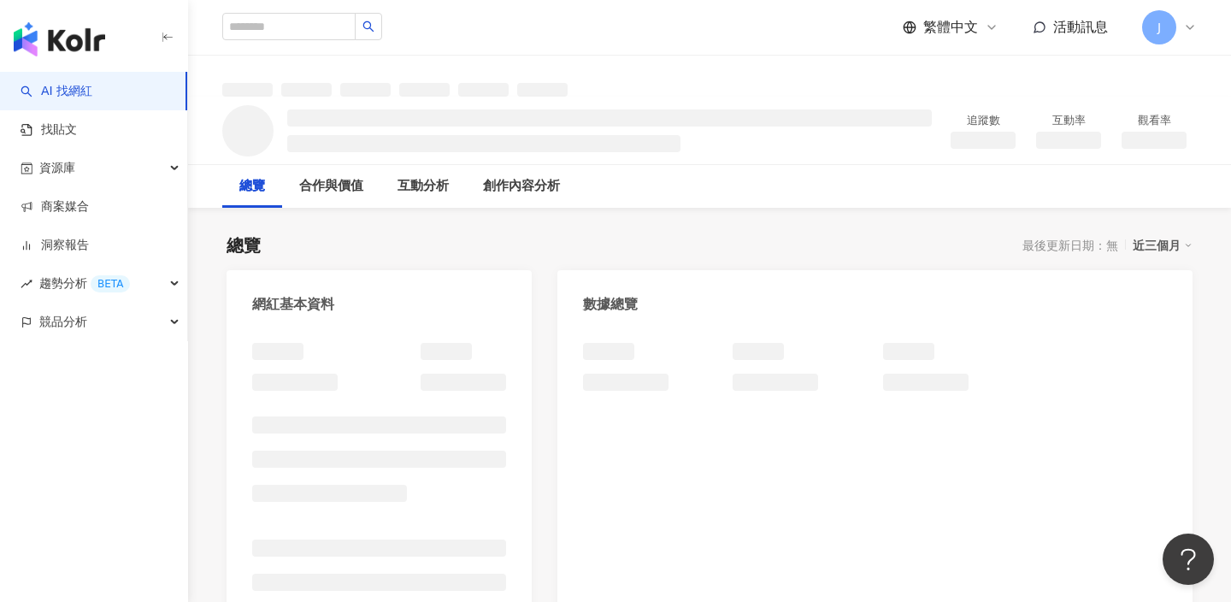
scroll to position [414, 0]
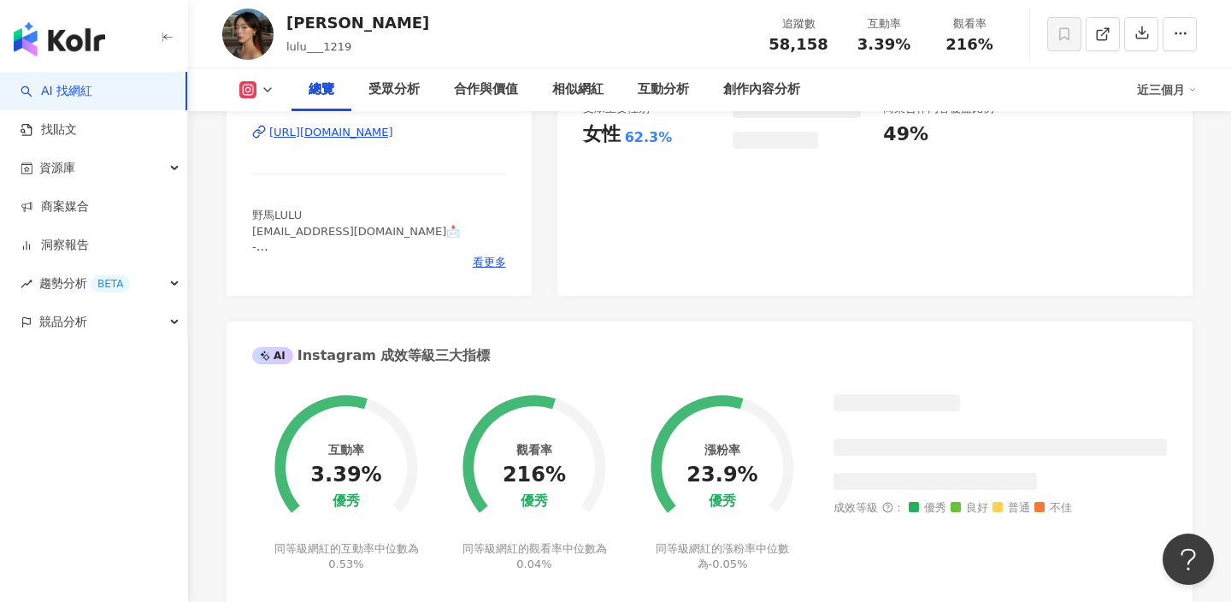
scroll to position [174, 0]
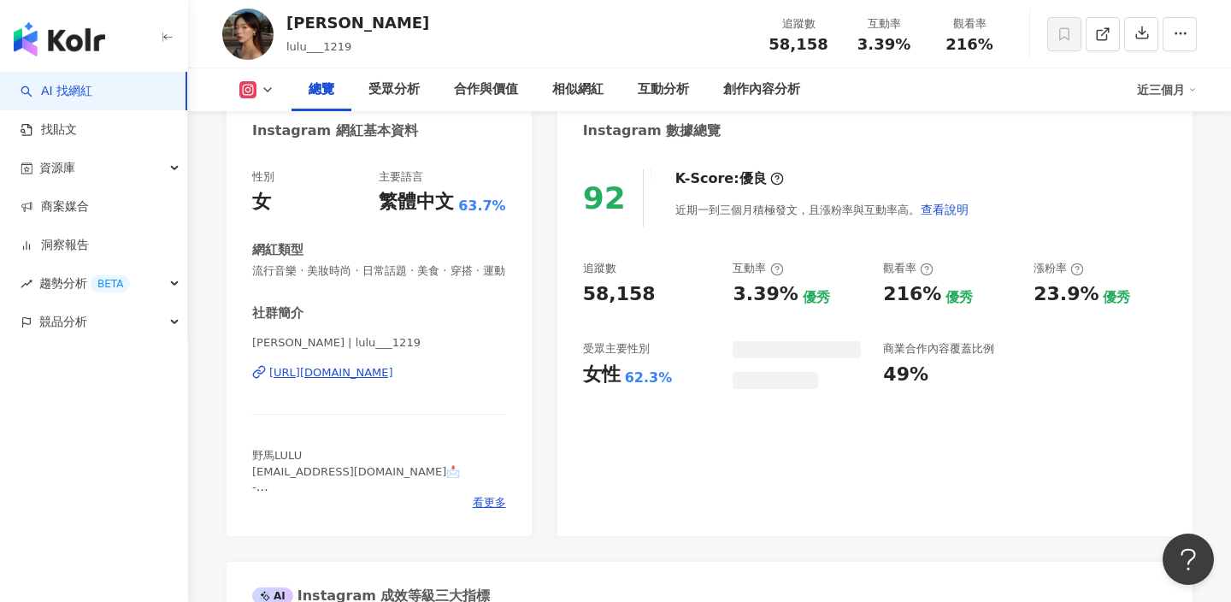
click at [357, 366] on div "[URL][DOMAIN_NAME]" at bounding box center [331, 372] width 124 height 15
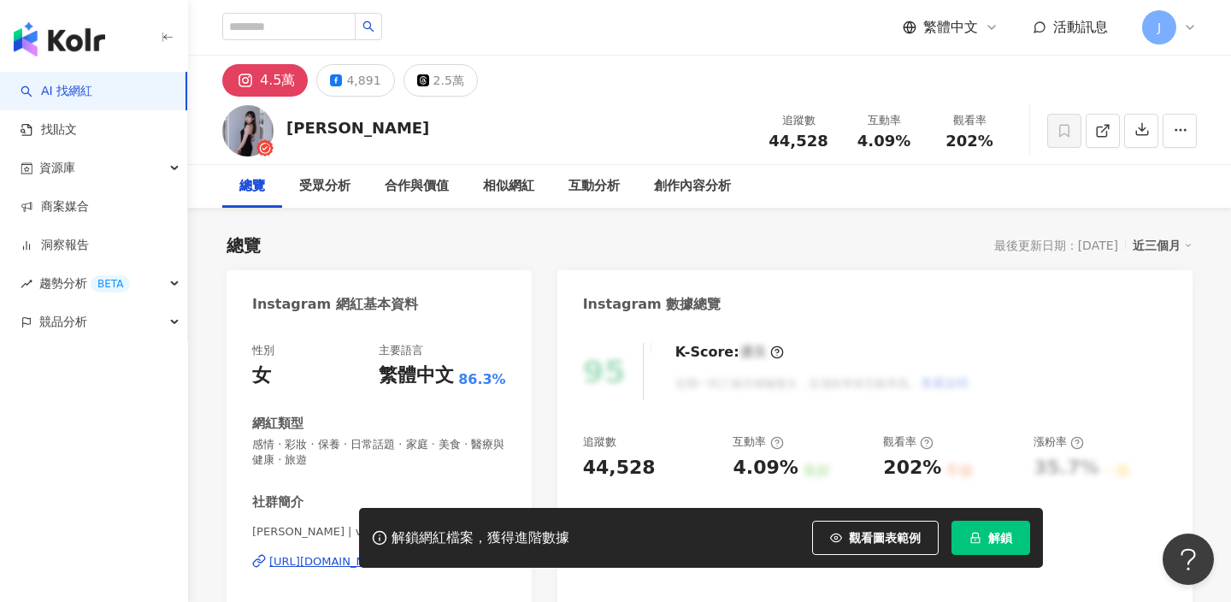
click at [424, 524] on div "高采葳 | victoria0829_ https://www.instagram.com/victoria0829_/" at bounding box center [379, 574] width 254 height 100
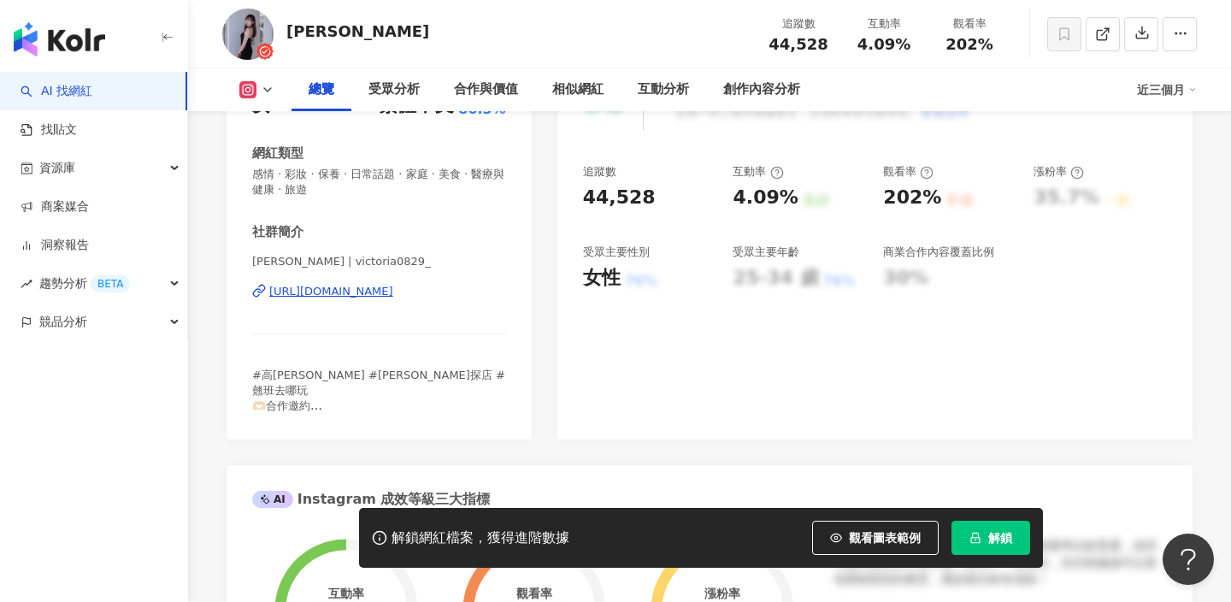
click at [393, 293] on div "https://www.instagram.com/victoria0829_/" at bounding box center [331, 291] width 124 height 15
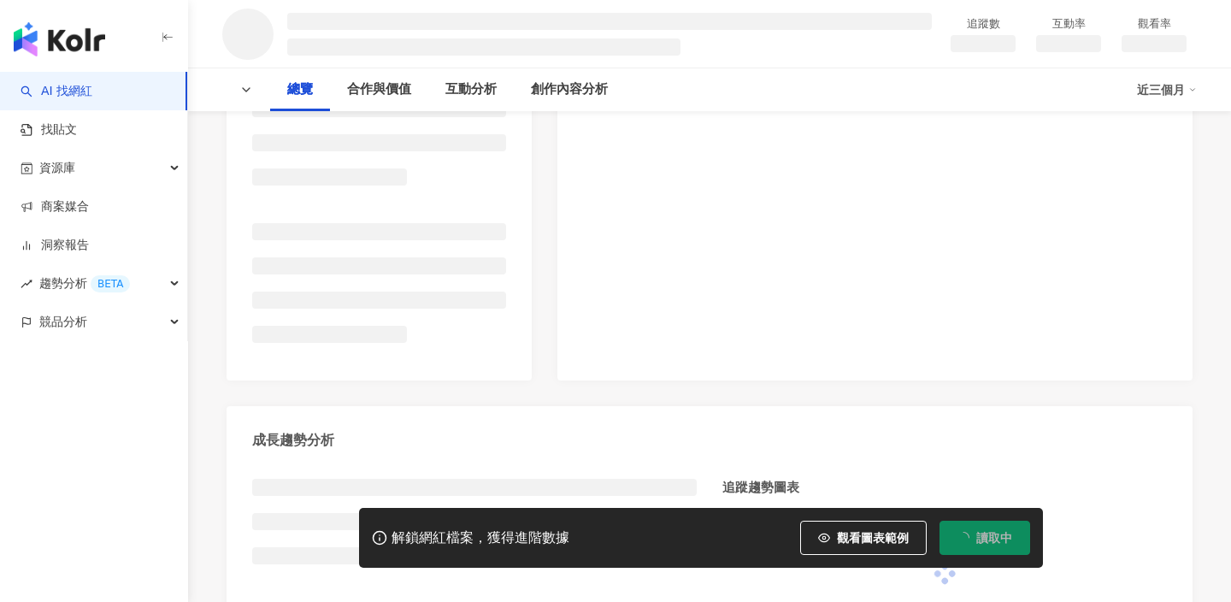
scroll to position [368, 0]
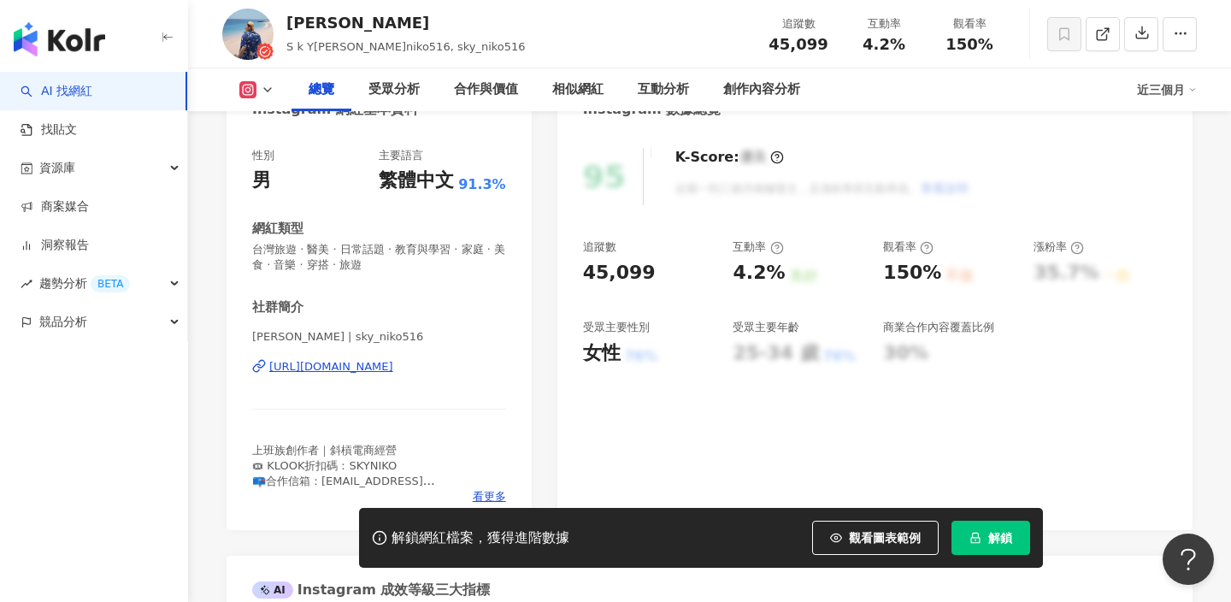
click at [412, 357] on div "尼克 Niko | sky_niko516 https://www.instagram.com/sky_niko516/" at bounding box center [379, 379] width 254 height 100
click at [393, 362] on div "https://www.instagram.com/sky_niko516/" at bounding box center [331, 366] width 124 height 15
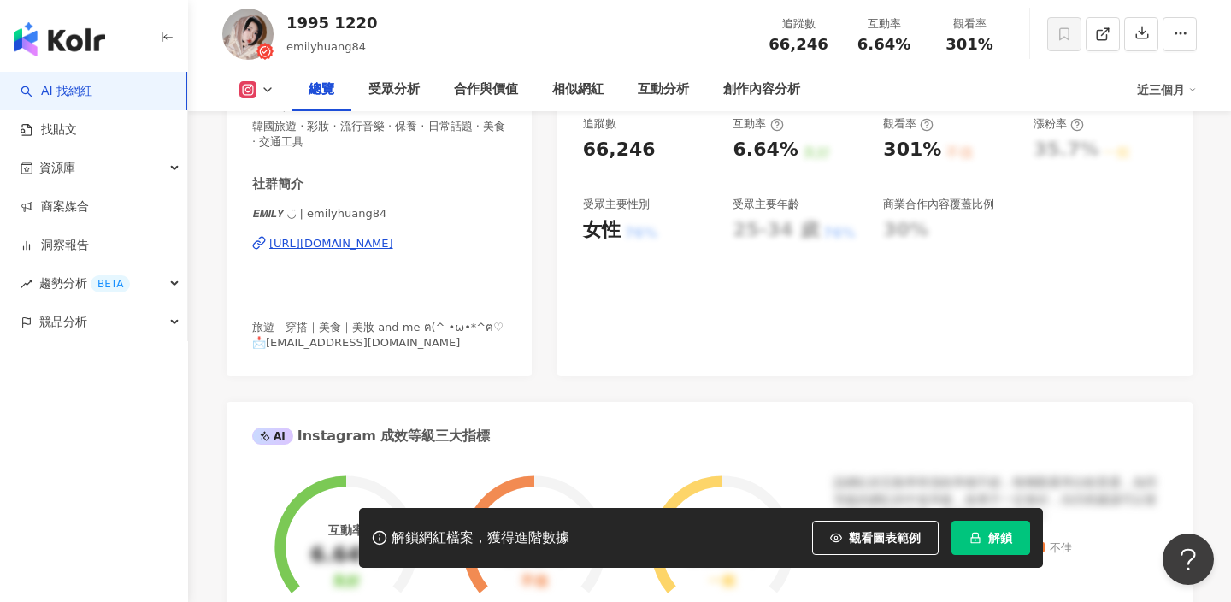
scroll to position [275, 0]
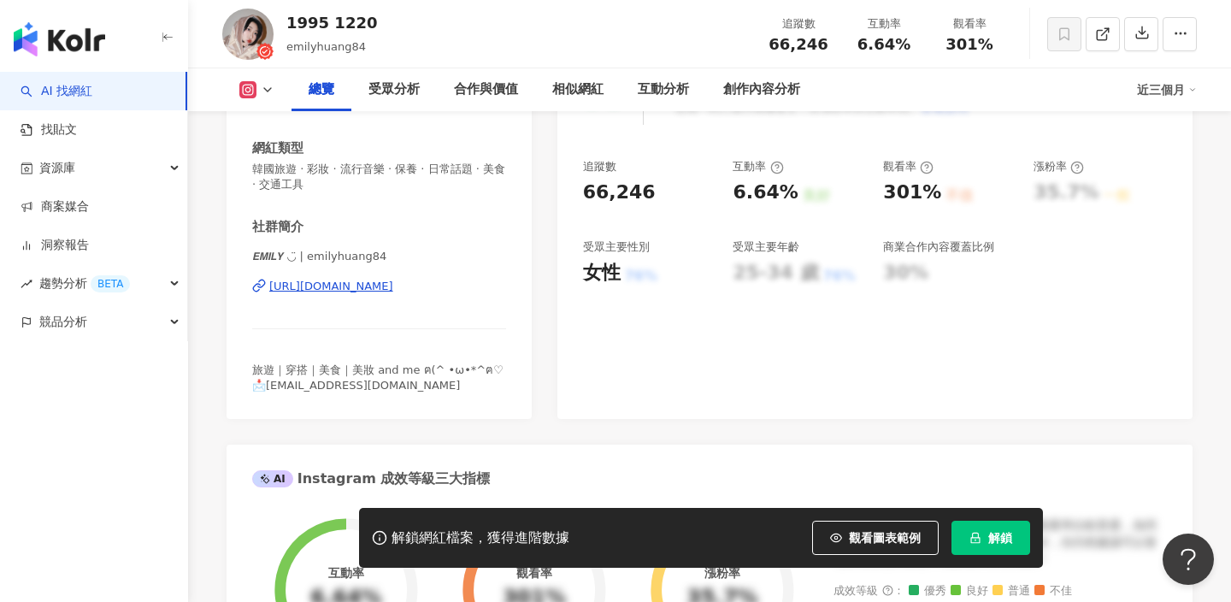
click at [393, 283] on div "https://www.instagram.com/emilyhuang84/" at bounding box center [331, 286] width 124 height 15
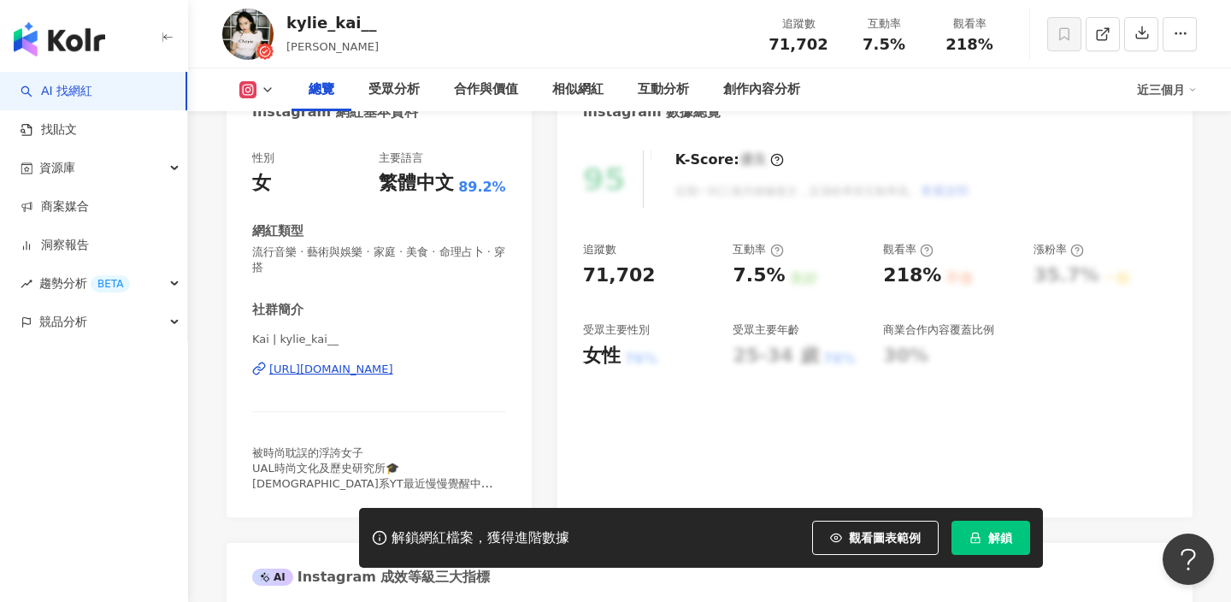
click at [352, 374] on div "https://www.instagram.com/kylie_kai__/" at bounding box center [331, 369] width 124 height 15
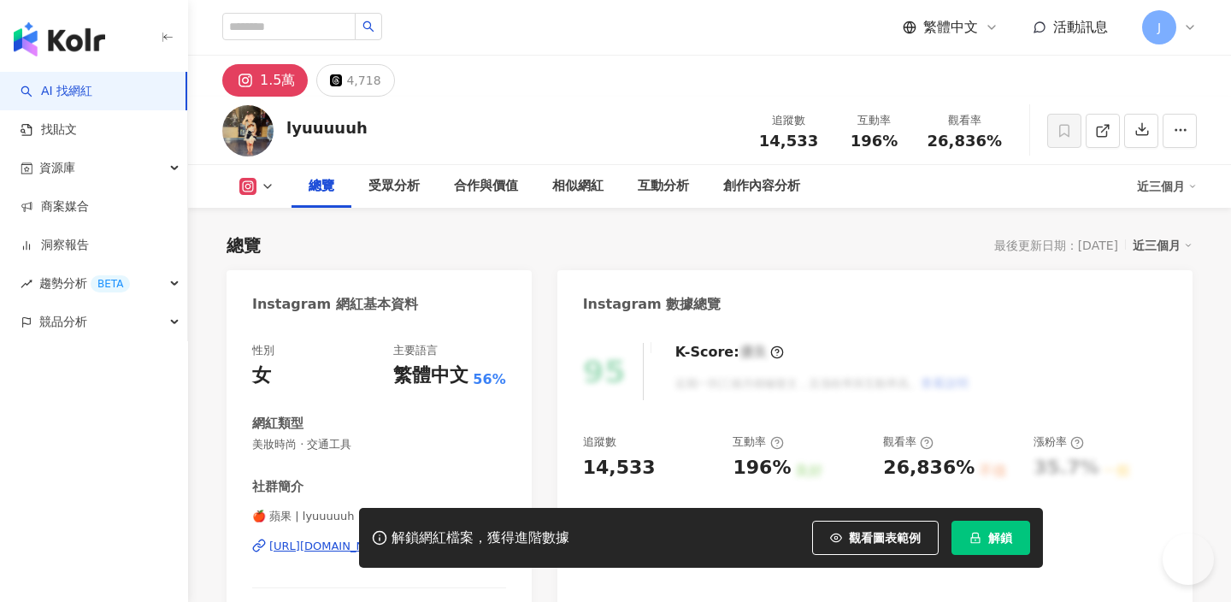
scroll to position [215, 0]
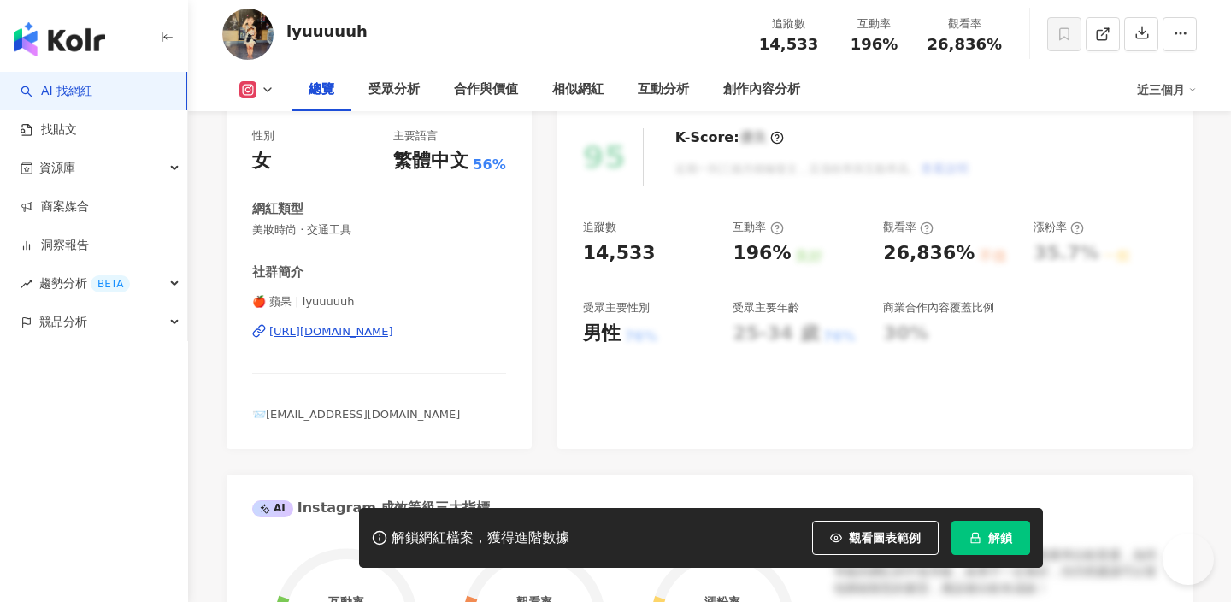
click at [393, 332] on div "https://www.instagram.com/lyuuuuuh/" at bounding box center [331, 331] width 124 height 15
click at [393, 328] on div "https://www.instagram.com/lyuuuuuh/" at bounding box center [331, 331] width 124 height 15
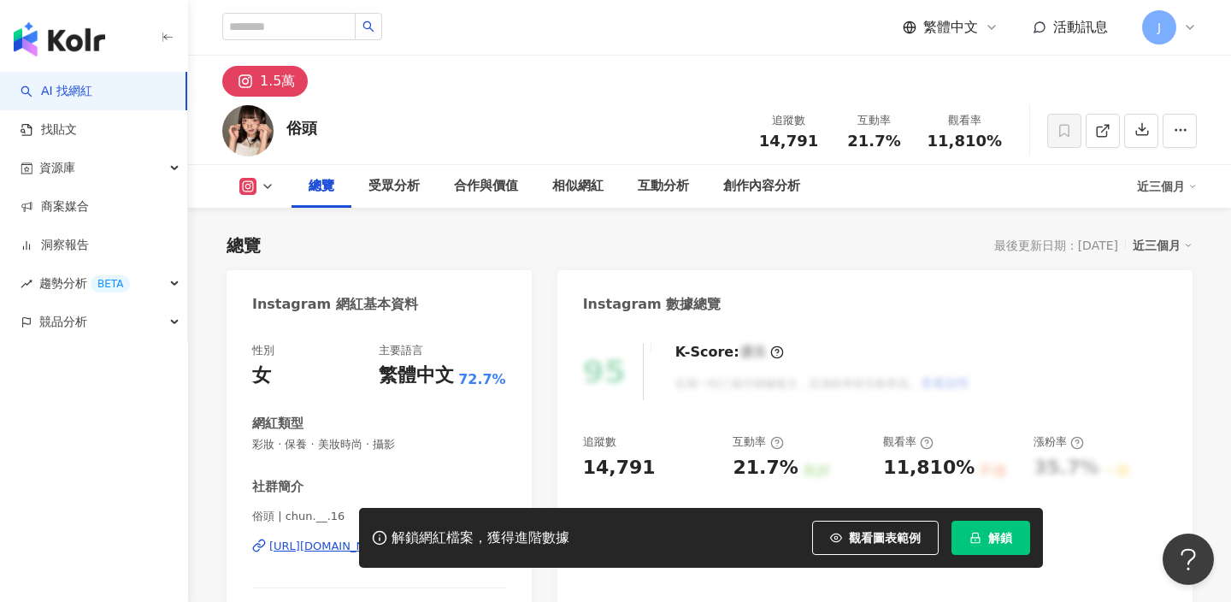
scroll to position [111, 0]
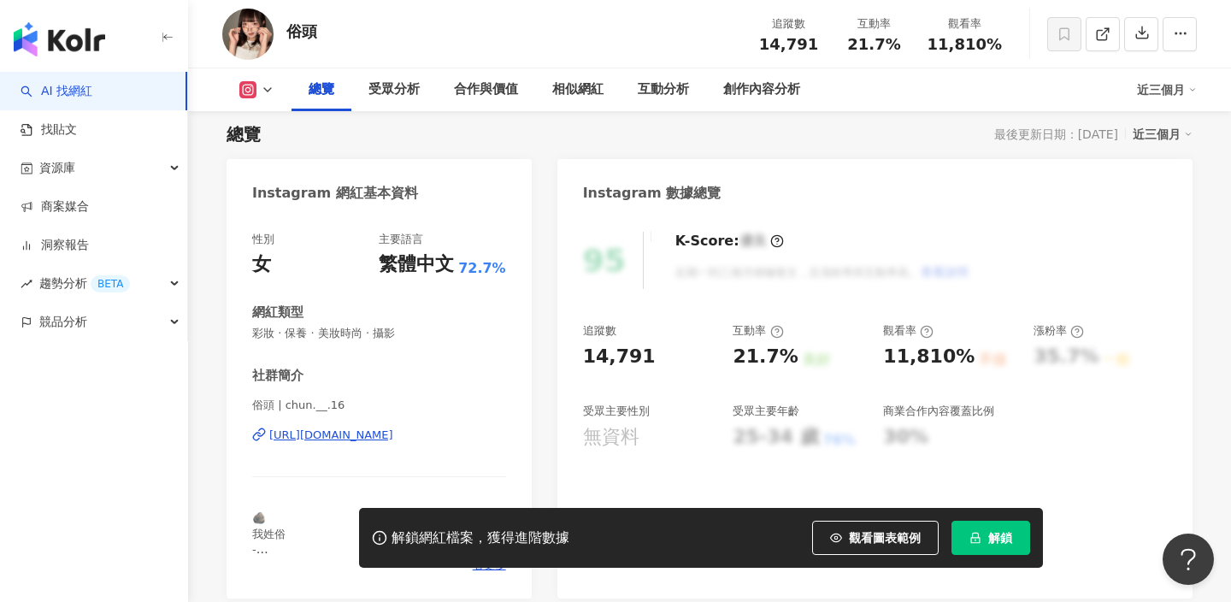
click at [381, 452] on div "俗頭 | chun.__.16 [URL][DOMAIN_NAME]" at bounding box center [379, 448] width 254 height 100
click at [393, 430] on div "https://www.instagram.com/chun.__.16/" at bounding box center [331, 435] width 124 height 15
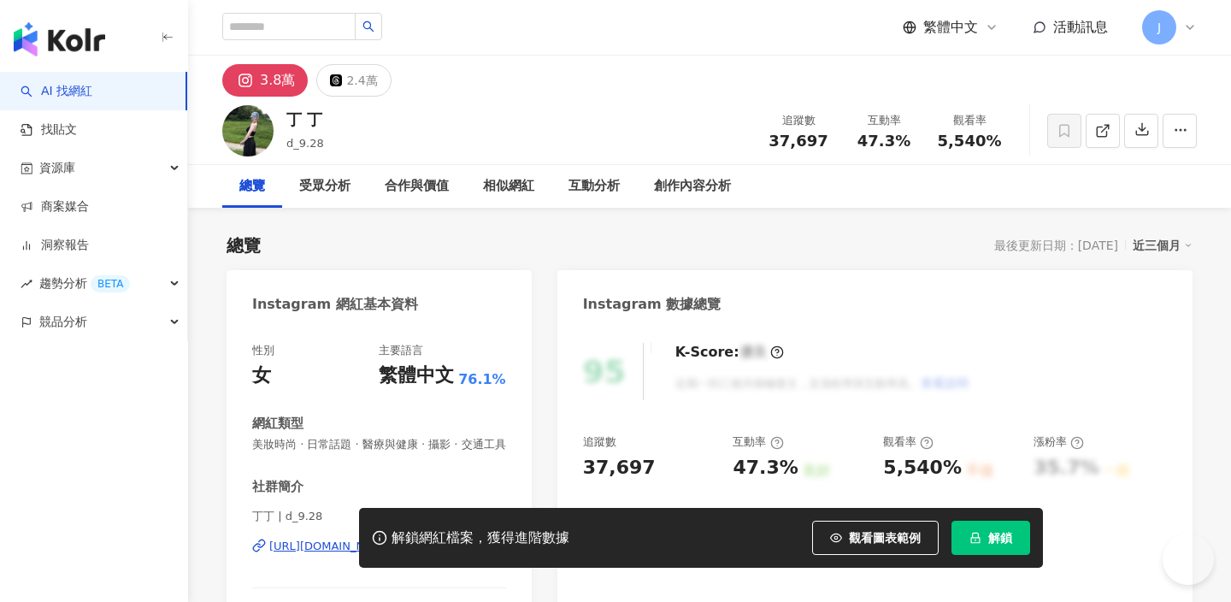
click at [381, 539] on div "[URL][DOMAIN_NAME]" at bounding box center [331, 546] width 124 height 15
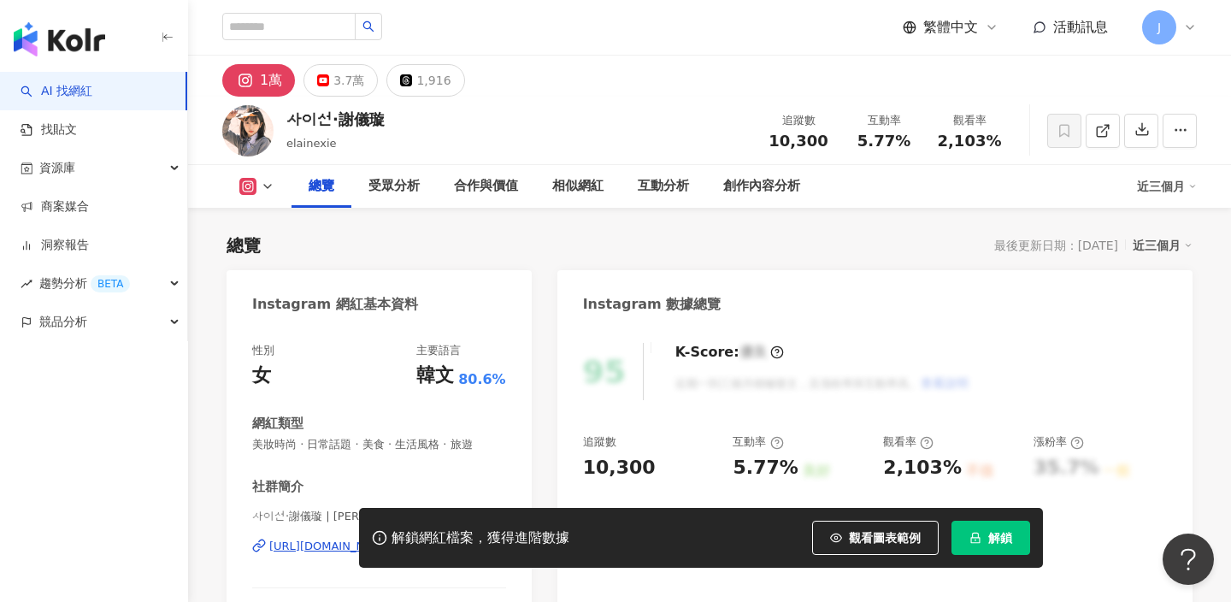
scroll to position [242, 0]
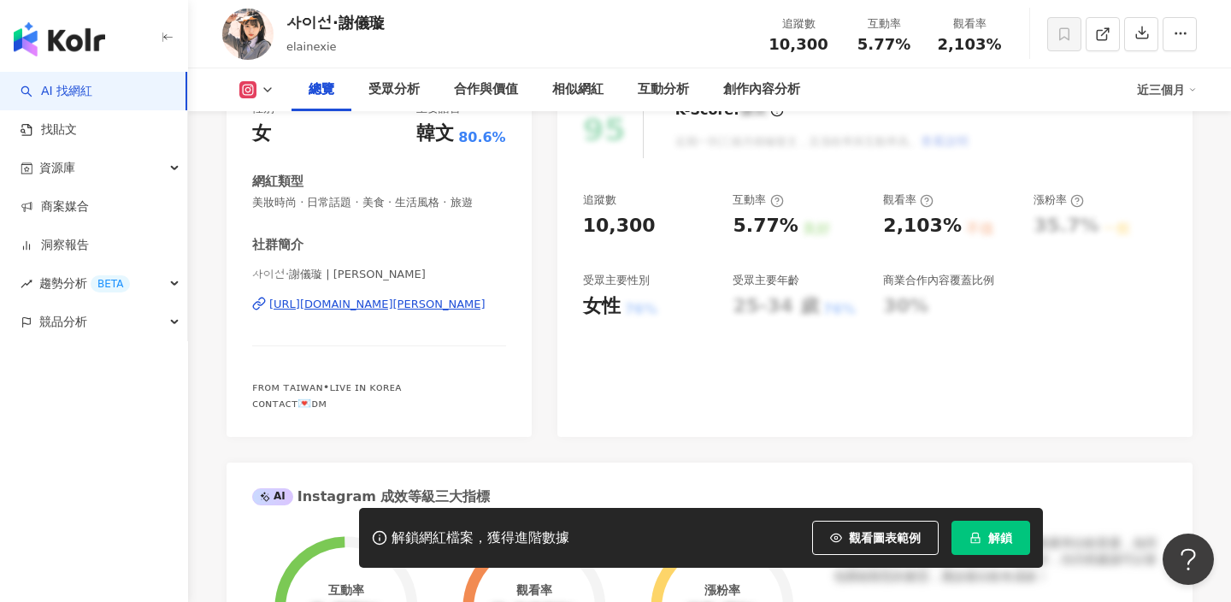
click at [420, 306] on div "[URL][DOMAIN_NAME][PERSON_NAME]" at bounding box center [377, 304] width 216 height 15
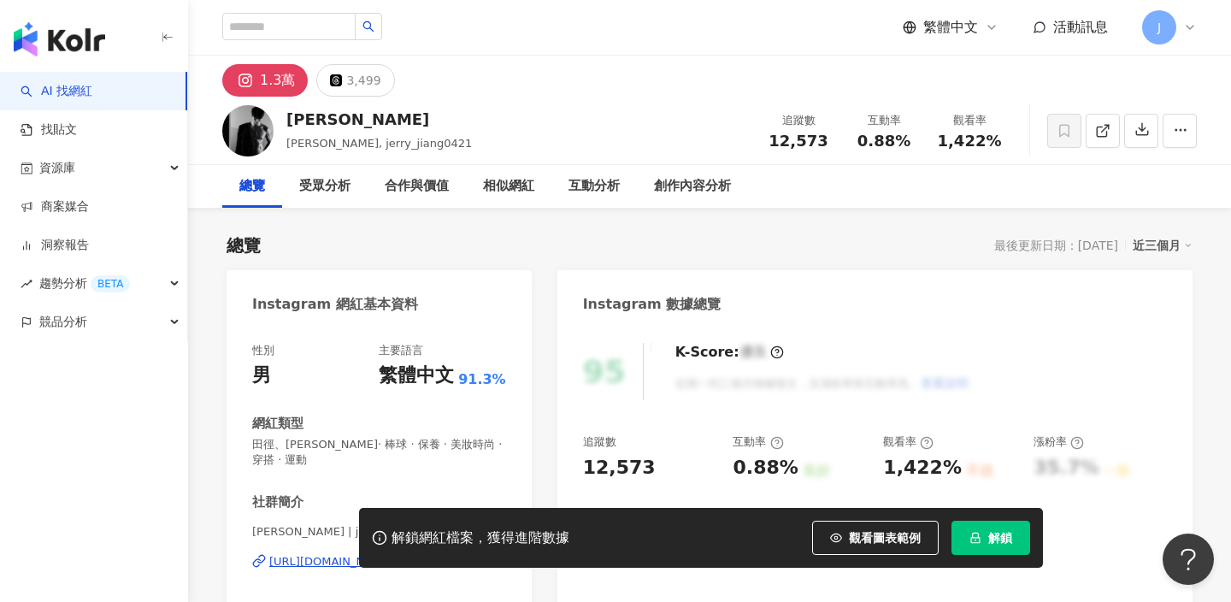
click at [433, 524] on div "Jerry | jerry_jiang0421 https://www.instagram.com/jerry_jiang0421/" at bounding box center [379, 574] width 254 height 100
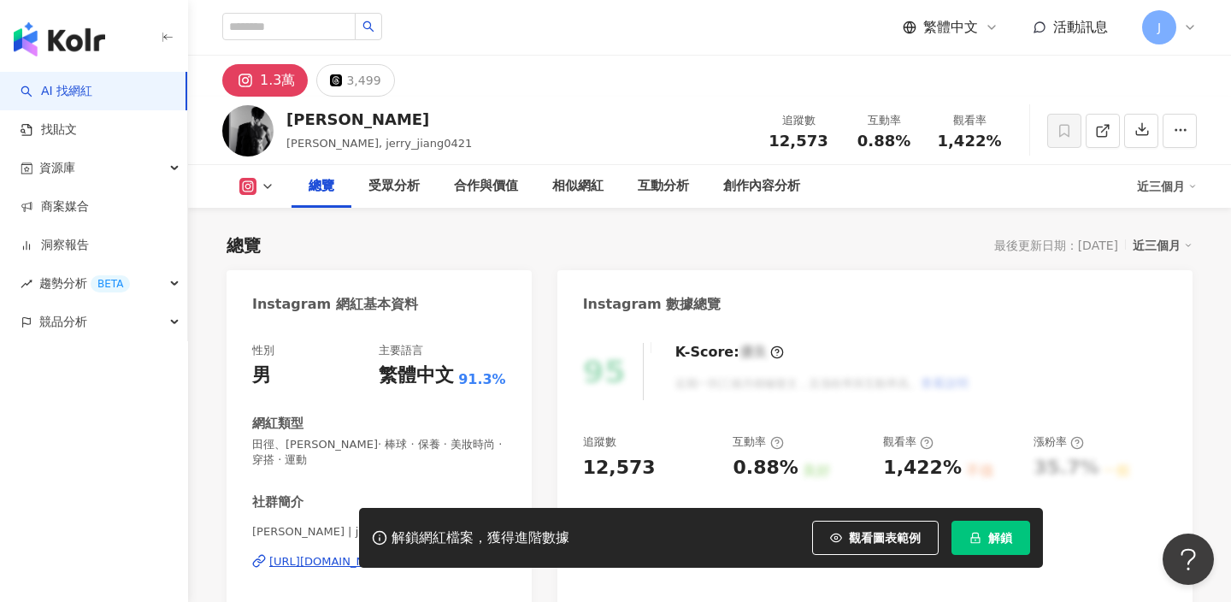
scroll to position [225, 0]
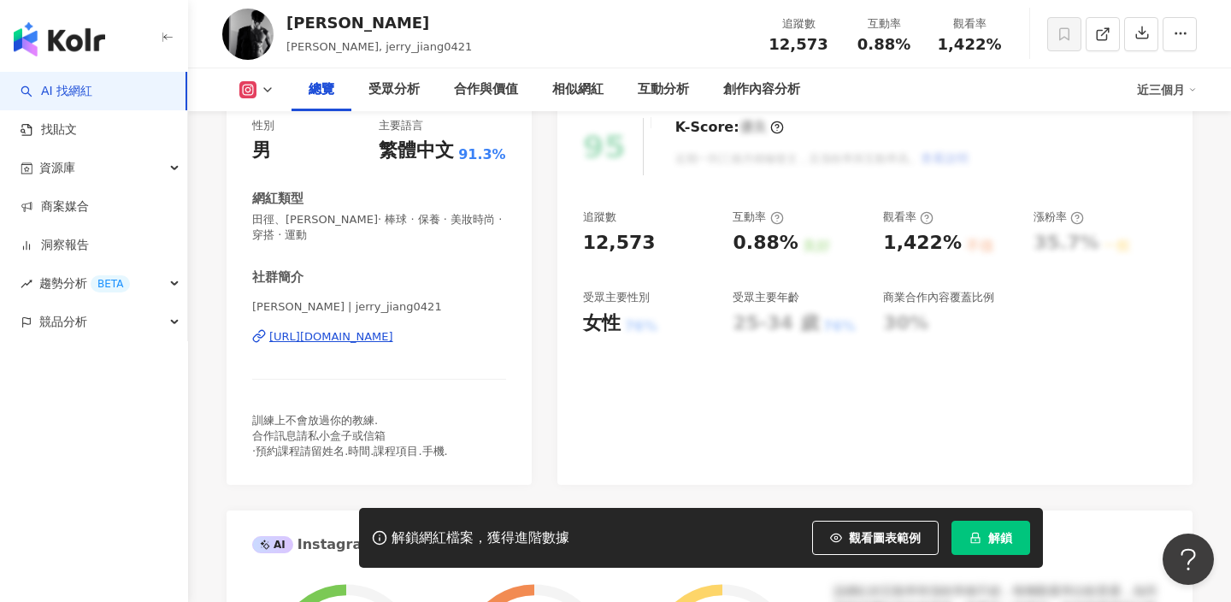
click at [393, 329] on div "https://www.instagram.com/jerry_jiang0421/" at bounding box center [331, 336] width 124 height 15
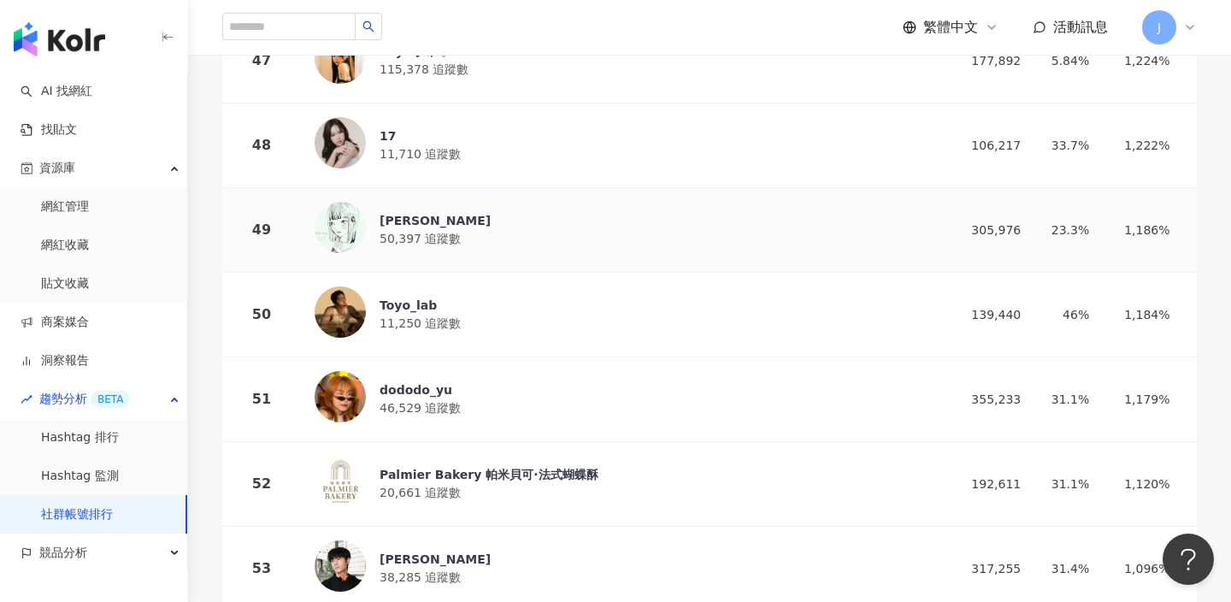
scroll to position [4244, 0]
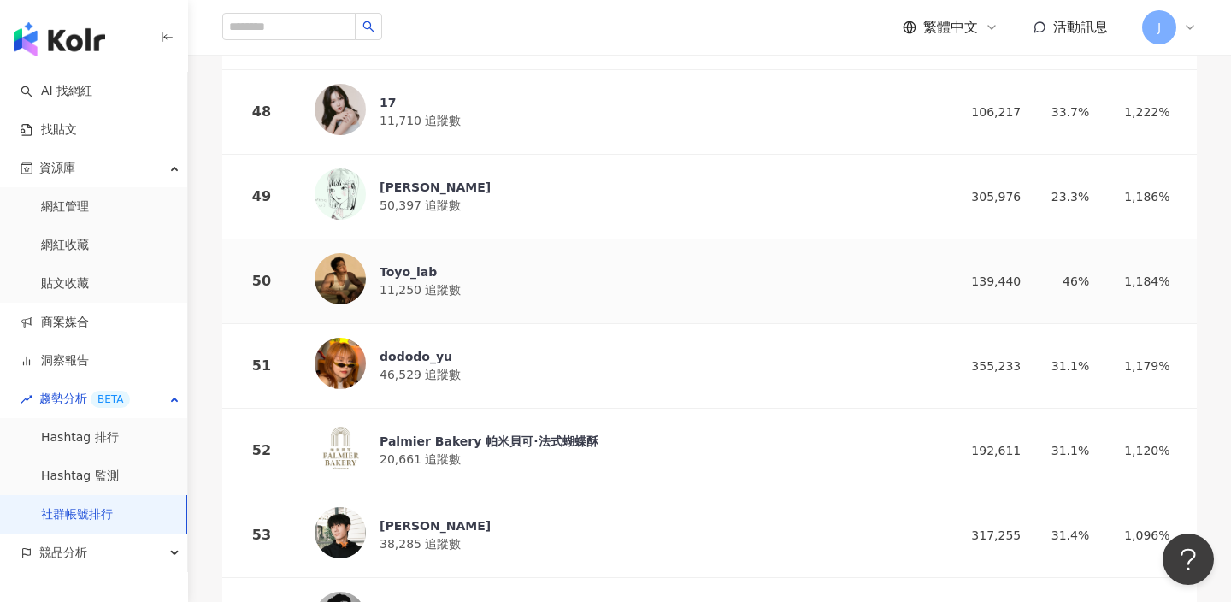
click at [668, 286] on div "Toyo_lab 11,250 追蹤數" at bounding box center [617, 281] width 604 height 56
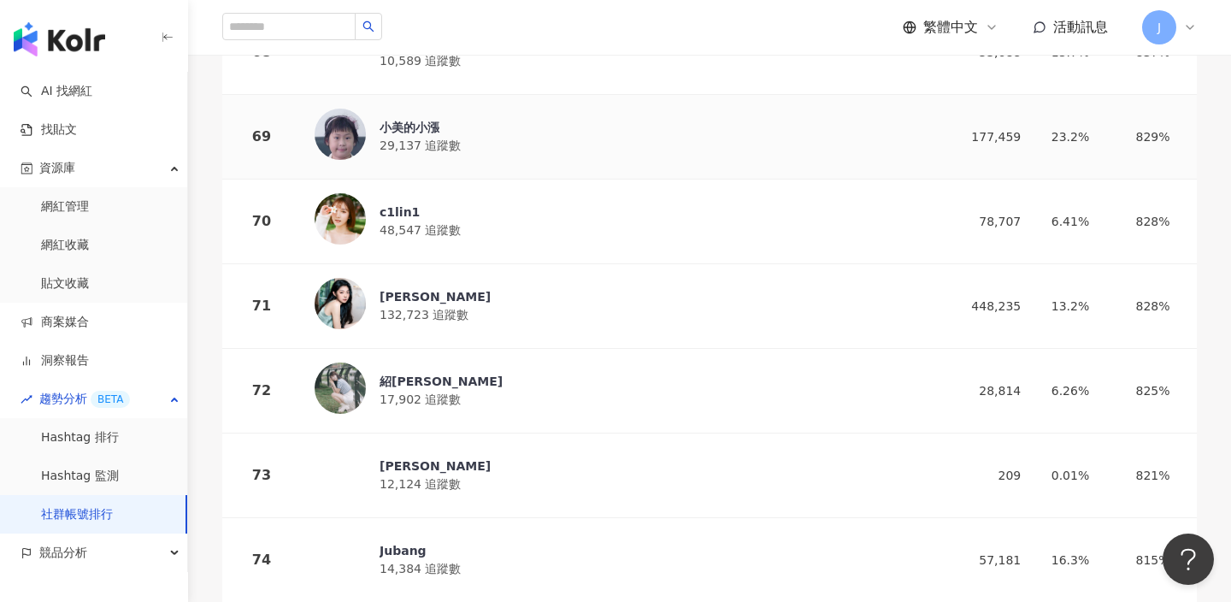
scroll to position [6002, 0]
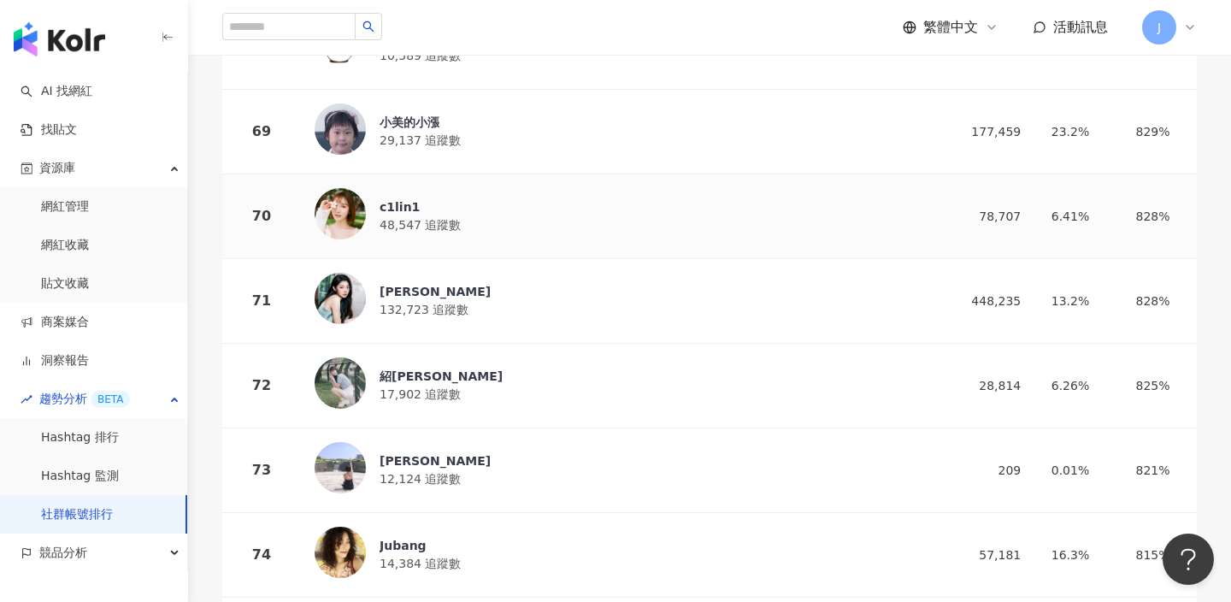
click at [581, 206] on div "c1lin1 48,547 追蹤數" at bounding box center [617, 216] width 604 height 56
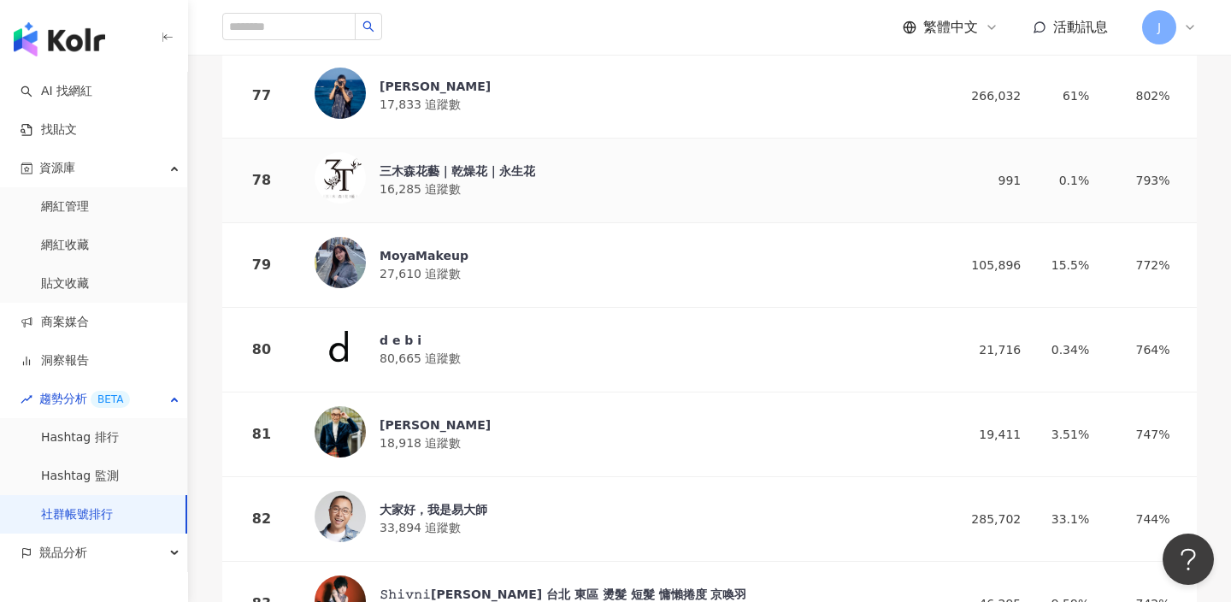
scroll to position [6738, 0]
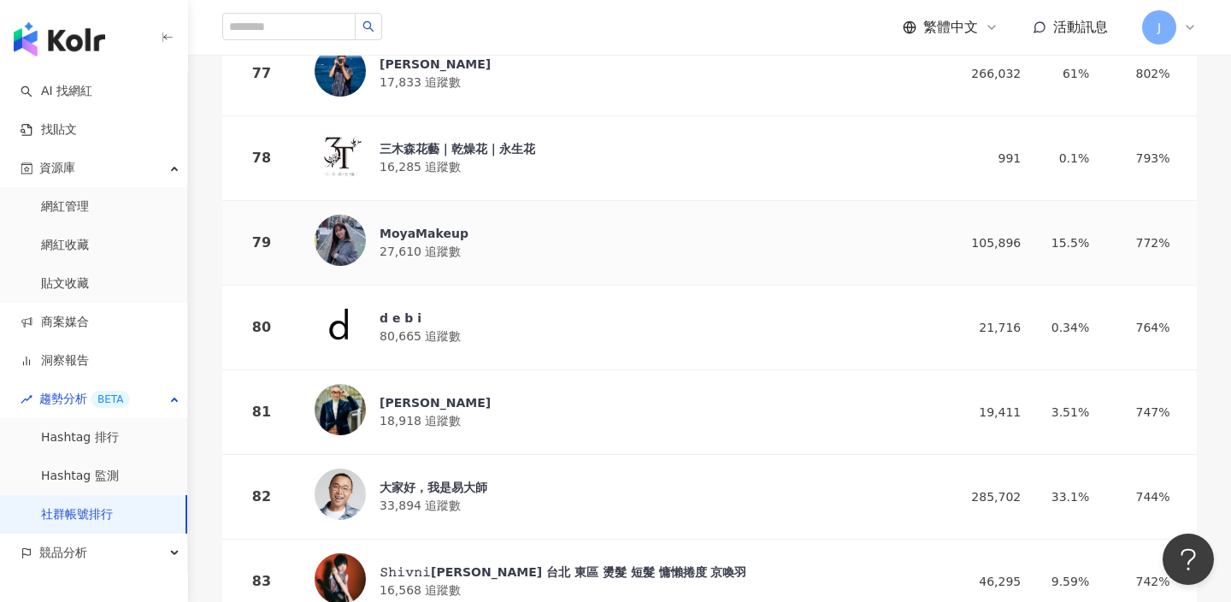
click at [442, 235] on div "MoyaMakeup" at bounding box center [424, 233] width 89 height 17
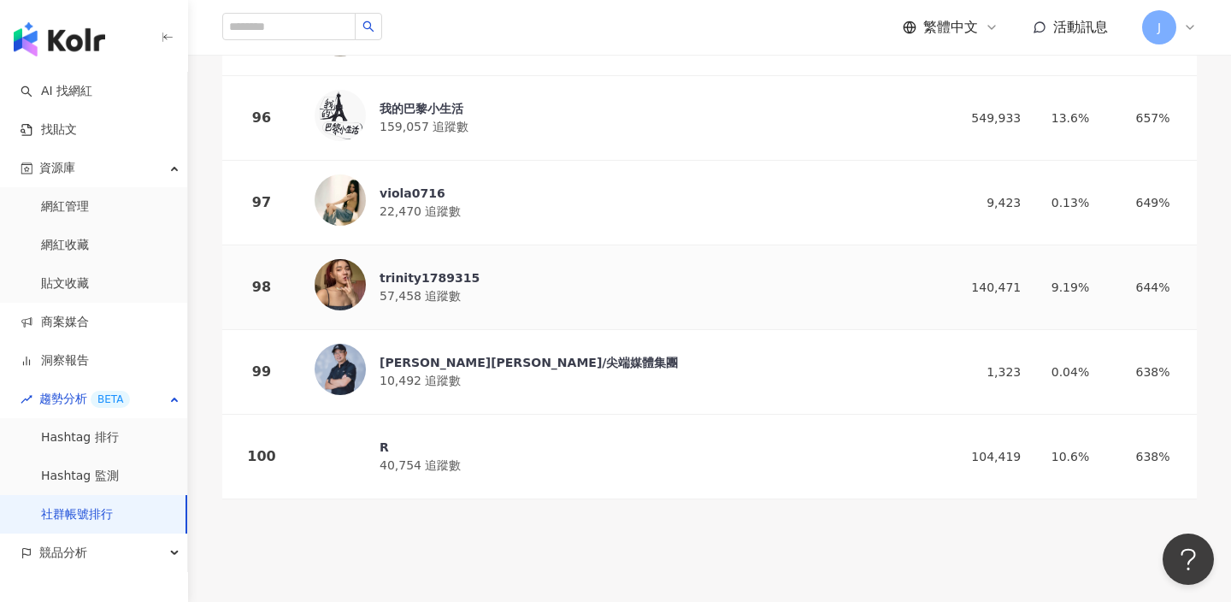
scroll to position [8340, 0]
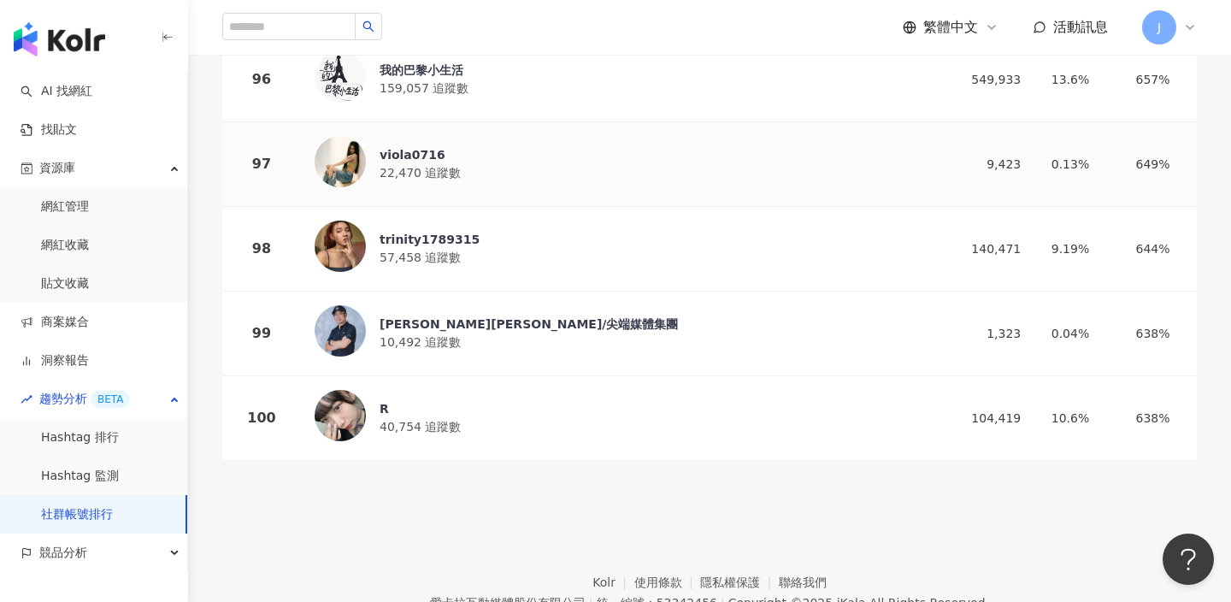
click at [442, 158] on div "viola0716" at bounding box center [420, 154] width 81 height 17
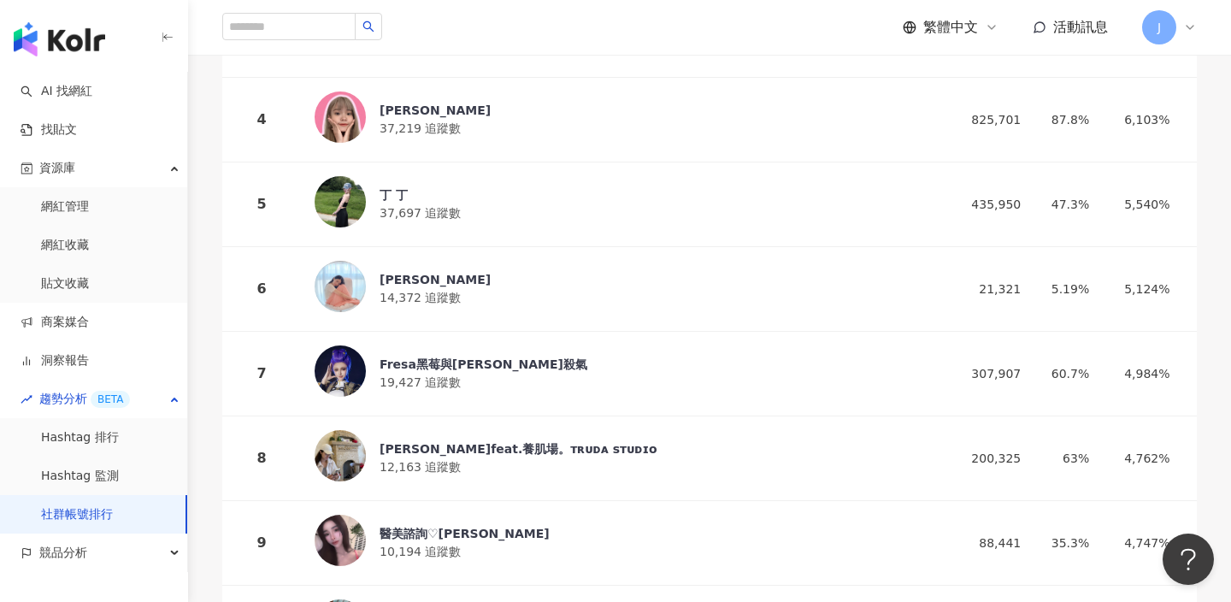
scroll to position [0, 0]
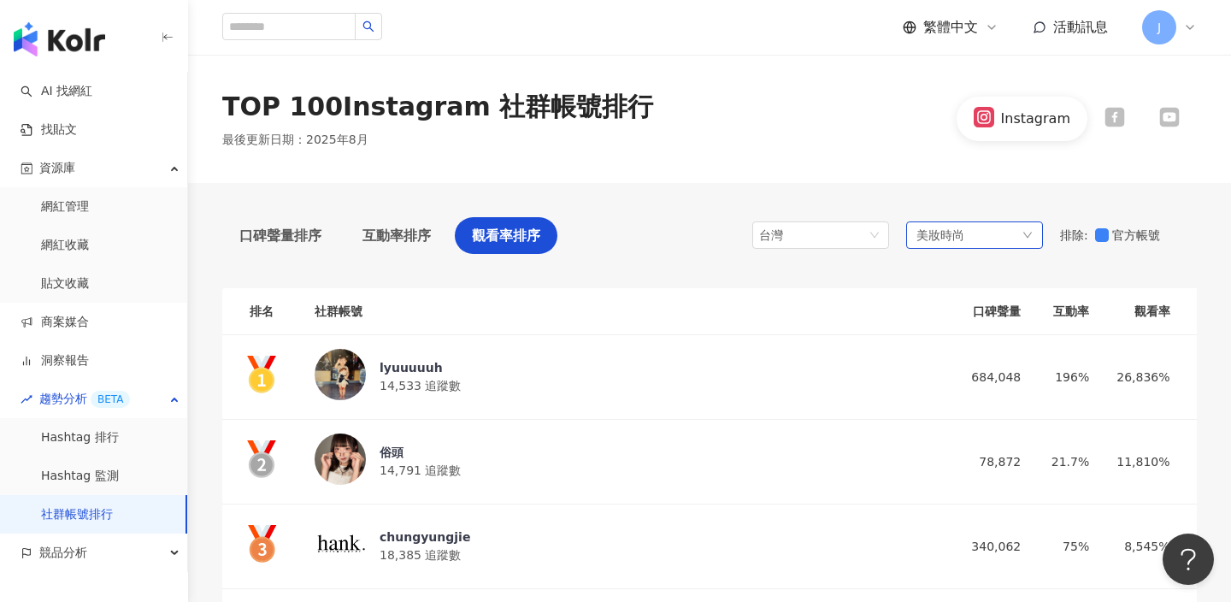
click at [942, 238] on span "美妝時尚" at bounding box center [941, 235] width 48 height 19
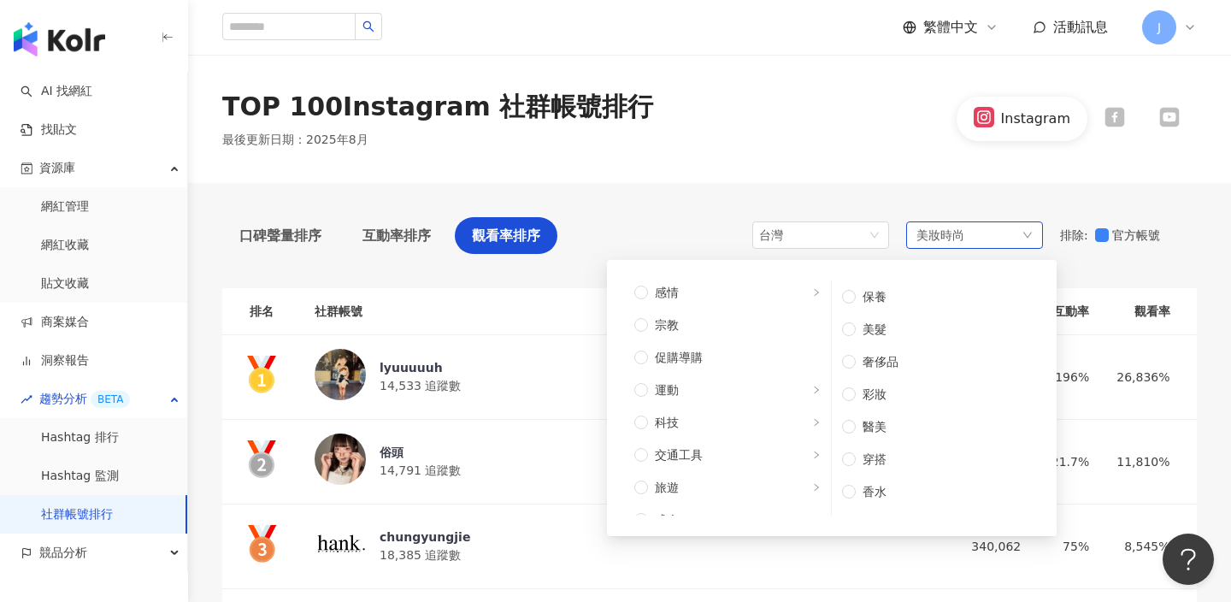
scroll to position [577, 0]
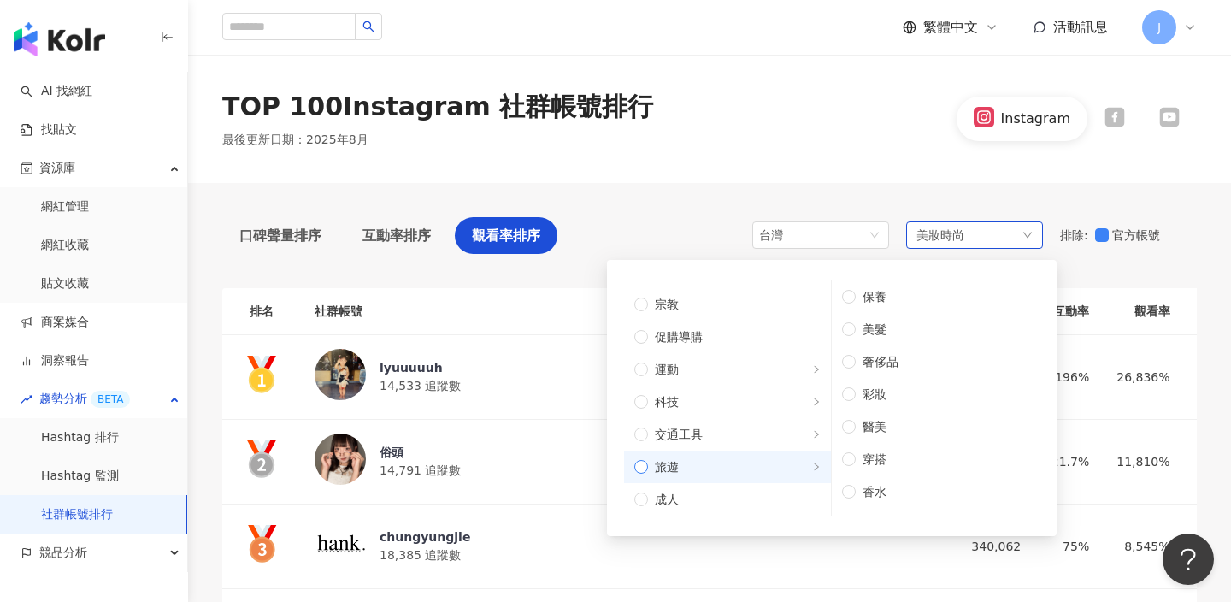
click at [729, 461] on span "旅遊" at bounding box center [734, 467] width 173 height 19
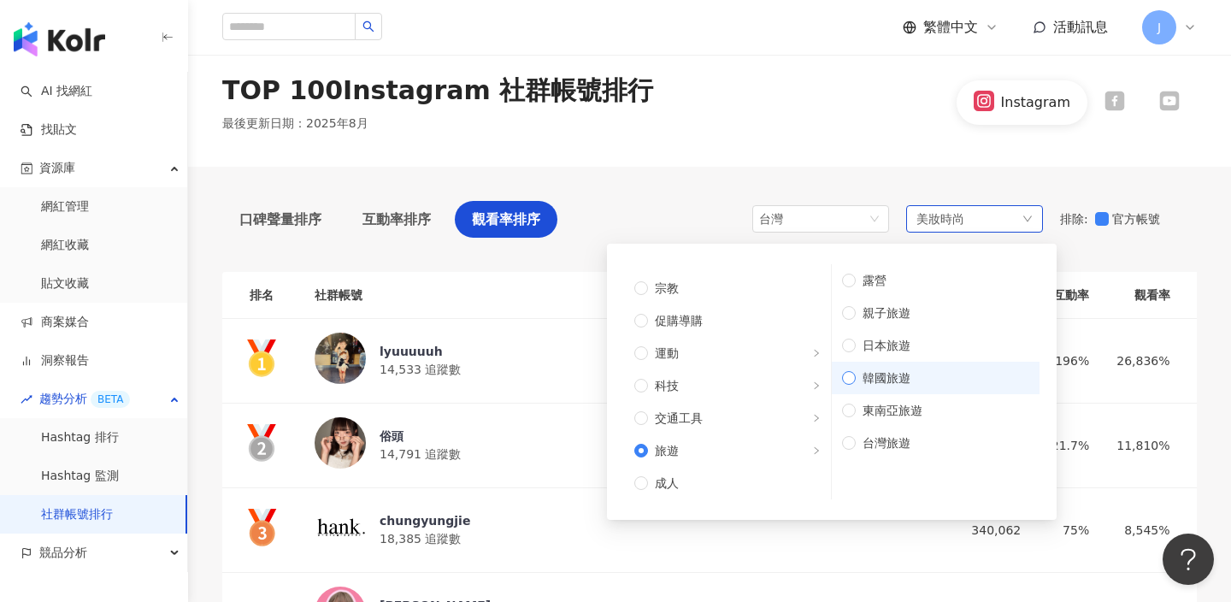
scroll to position [18, 0]
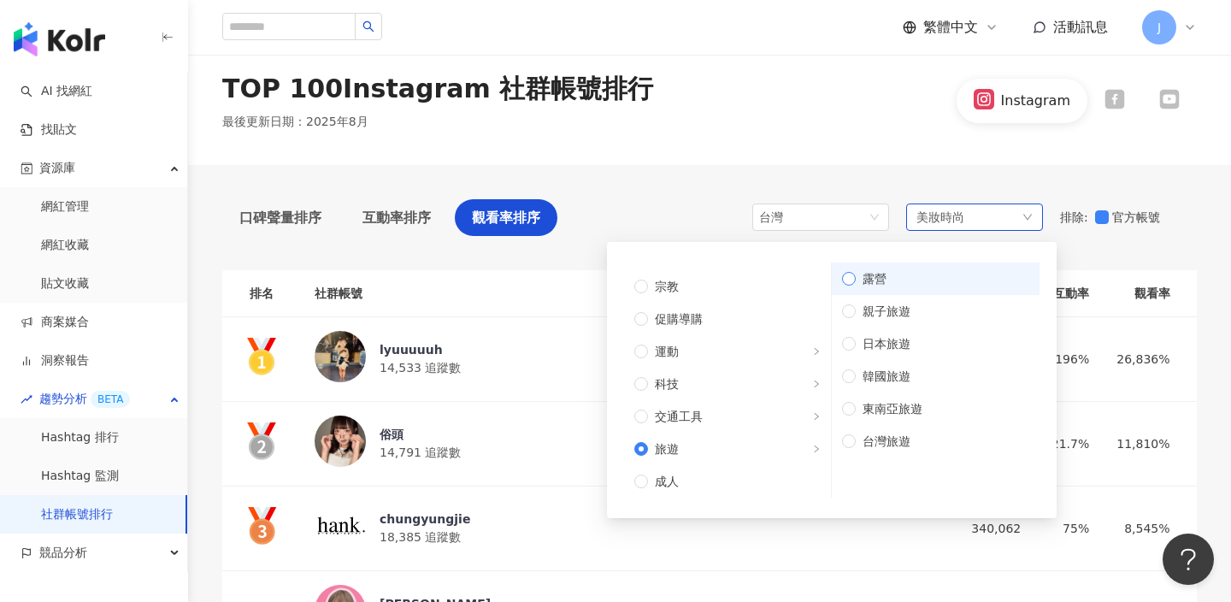
click at [877, 284] on span "露營" at bounding box center [943, 278] width 174 height 19
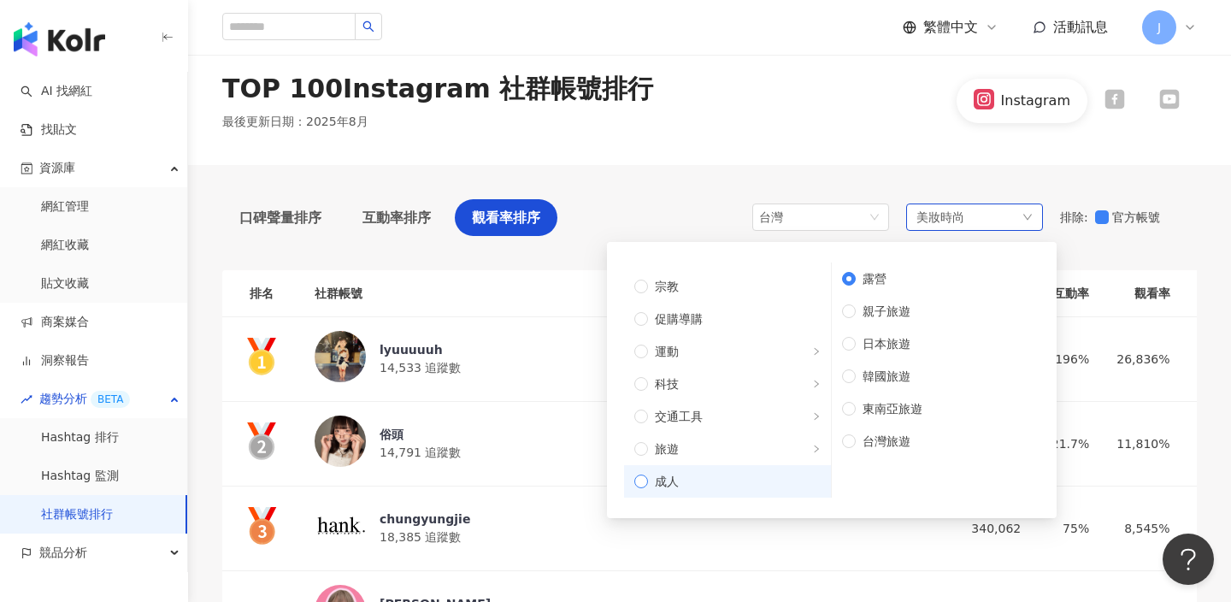
click at [715, 479] on span "成人" at bounding box center [734, 481] width 173 height 19
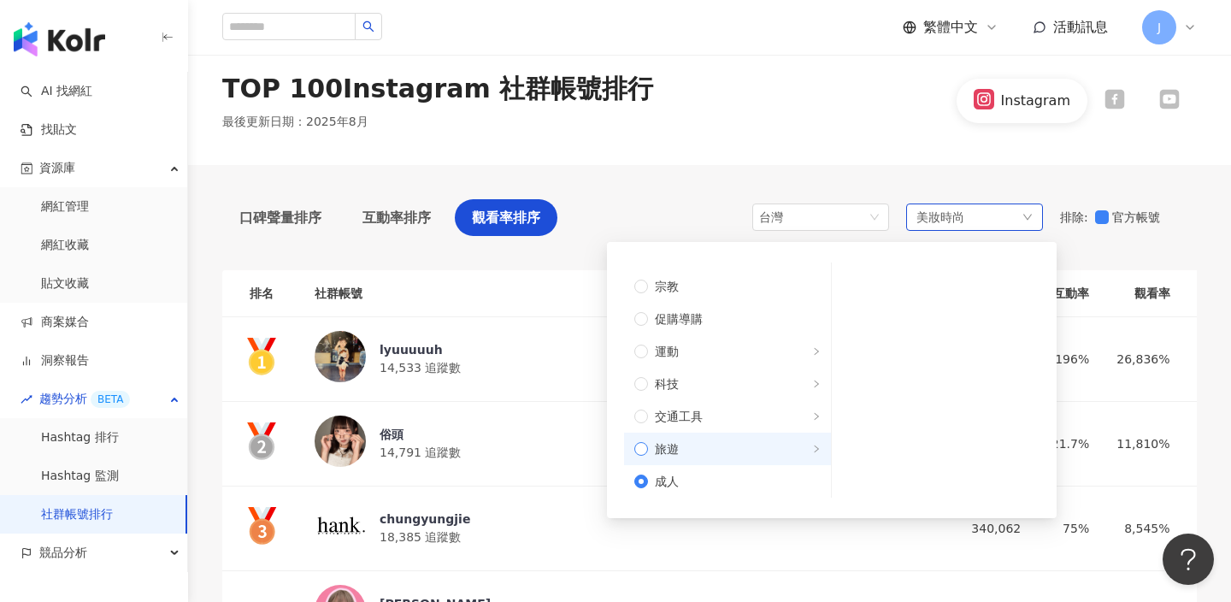
click at [715, 434] on label "旅遊" at bounding box center [727, 449] width 207 height 32
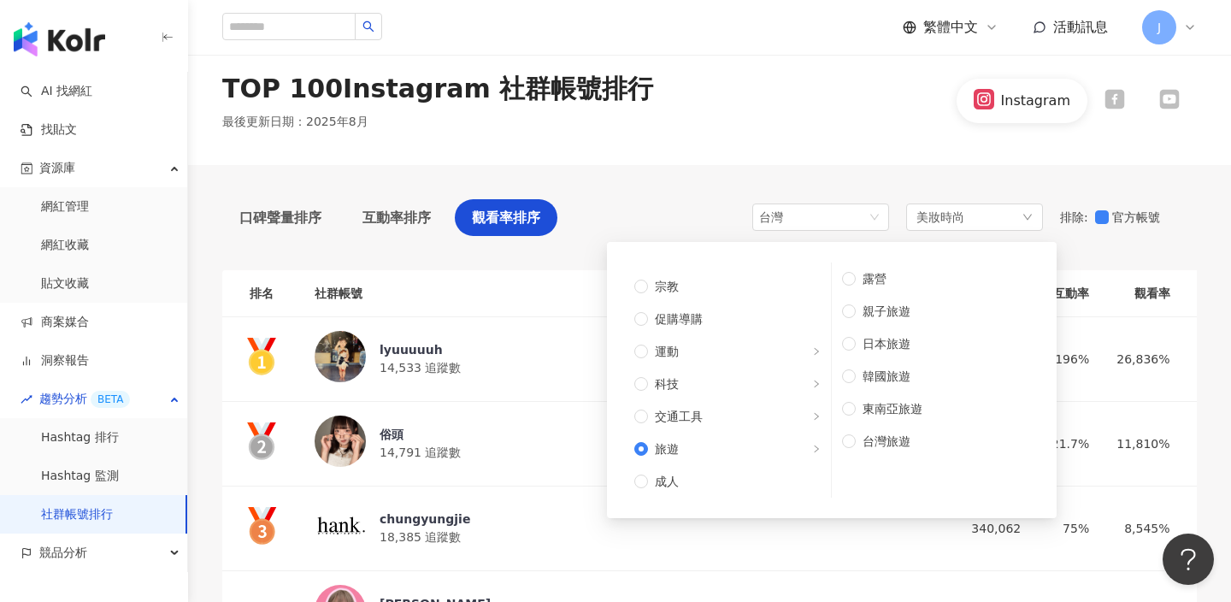
click at [895, 83] on div "TOP 100 Instagram 社群帳號排行 最後更新日期 ： 2025年8月 Instagram" at bounding box center [709, 101] width 1043 height 60
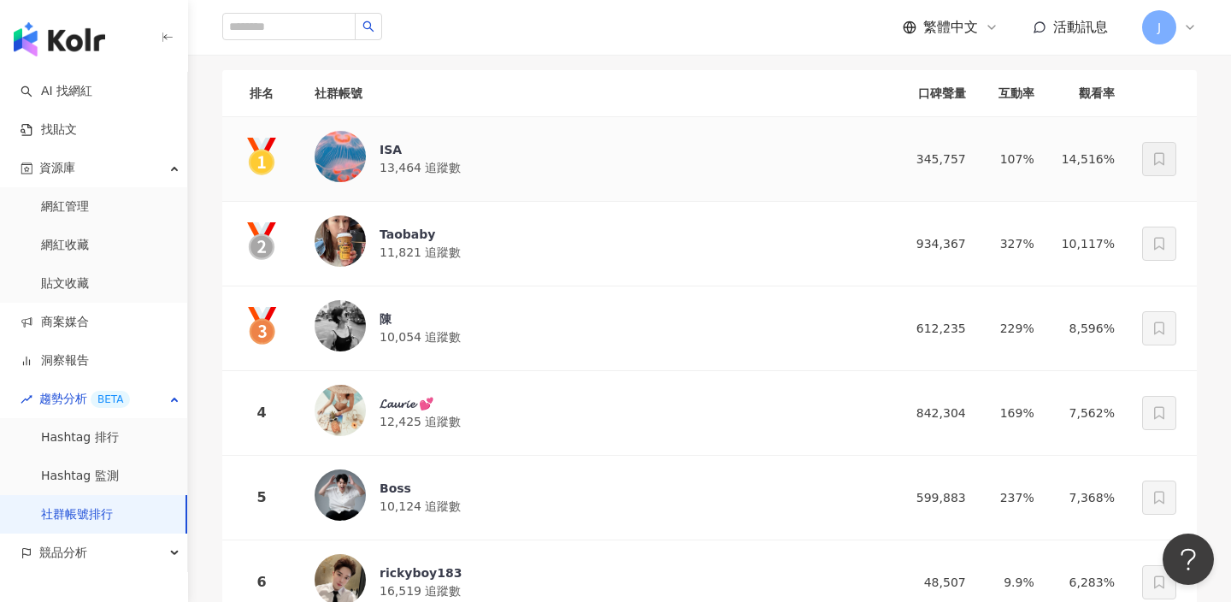
scroll to position [246, 0]
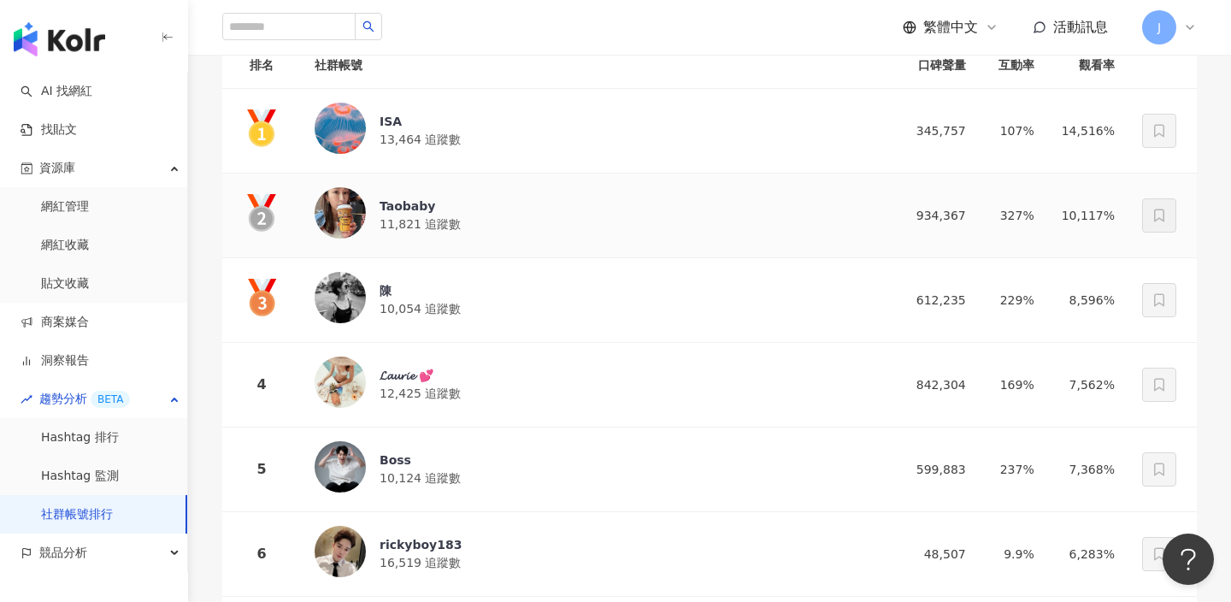
click at [600, 230] on div "Taobaby 11,821 追蹤數" at bounding box center [589, 215] width 549 height 56
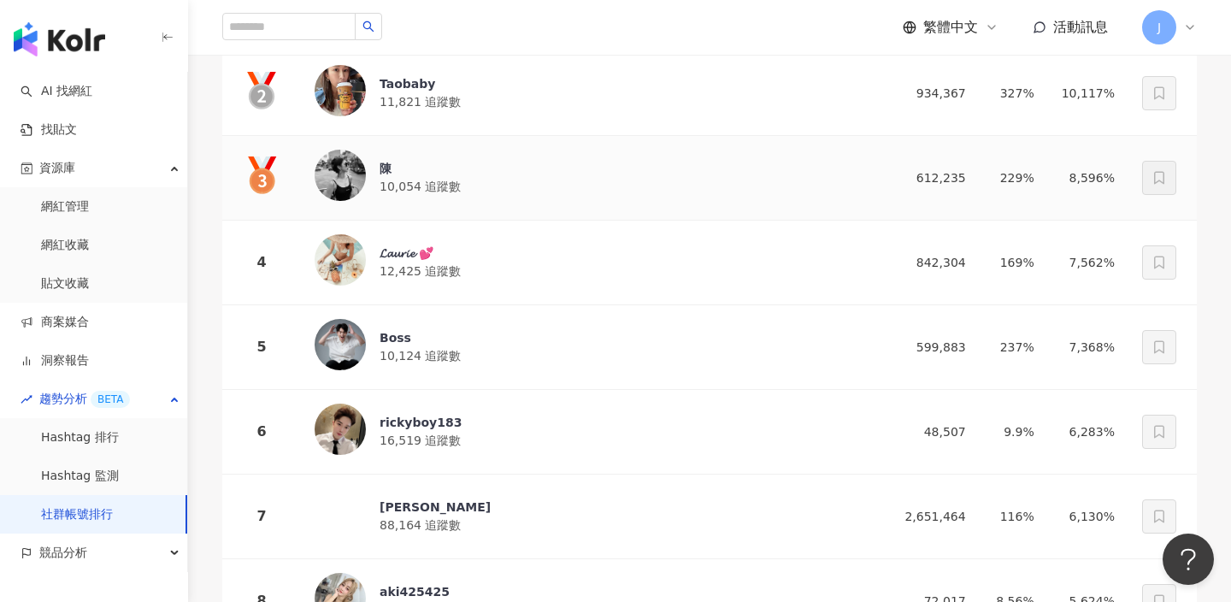
scroll to position [376, 0]
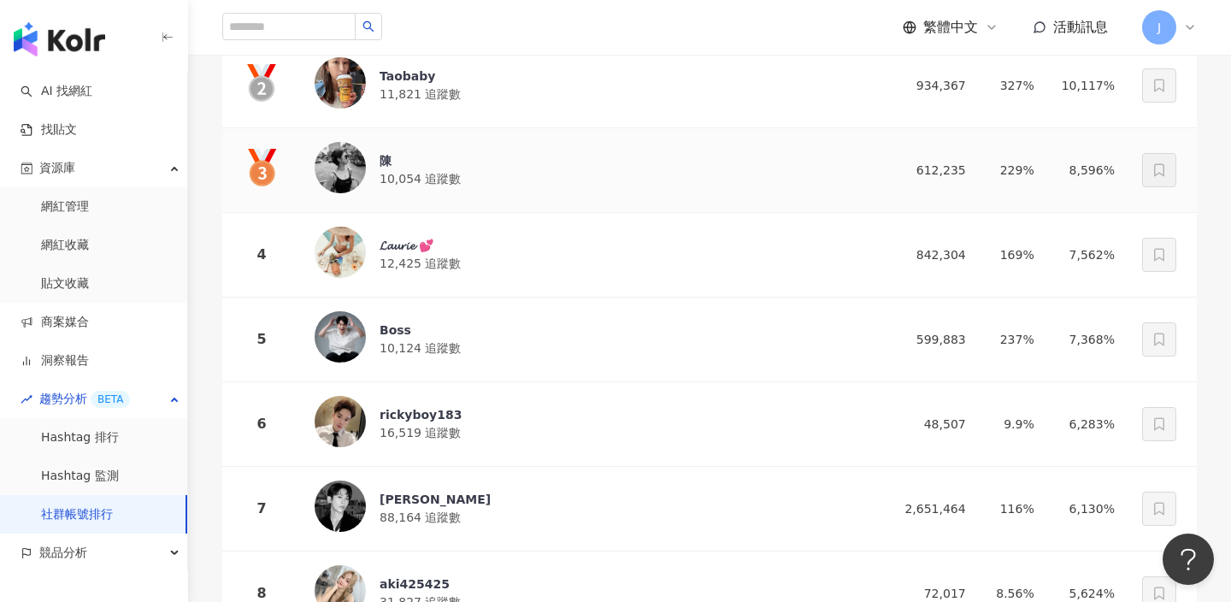
click at [573, 192] on div "陳 10,054 追蹤數" at bounding box center [589, 170] width 549 height 56
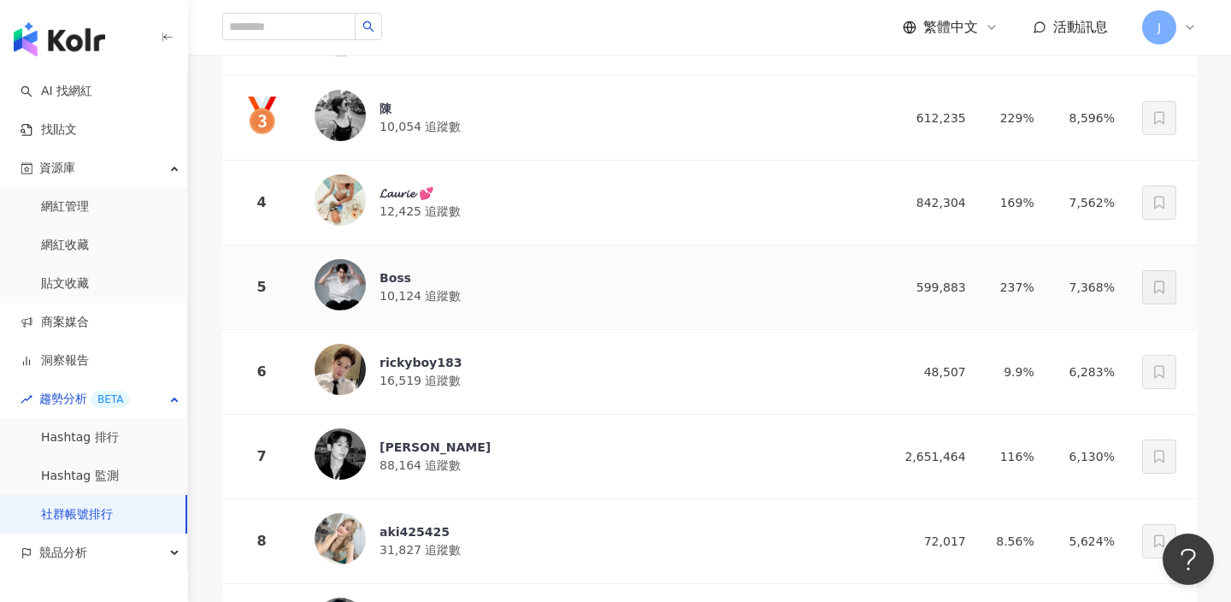
scroll to position [440, 0]
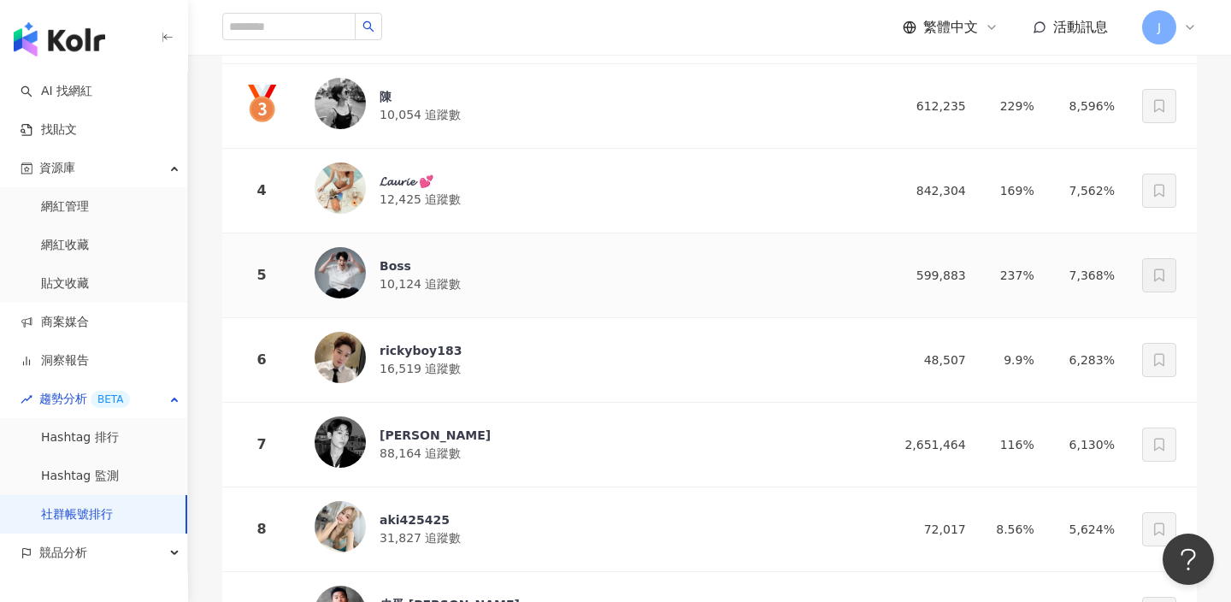
click at [571, 266] on div "Boss 10,124 追蹤數" at bounding box center [589, 275] width 549 height 56
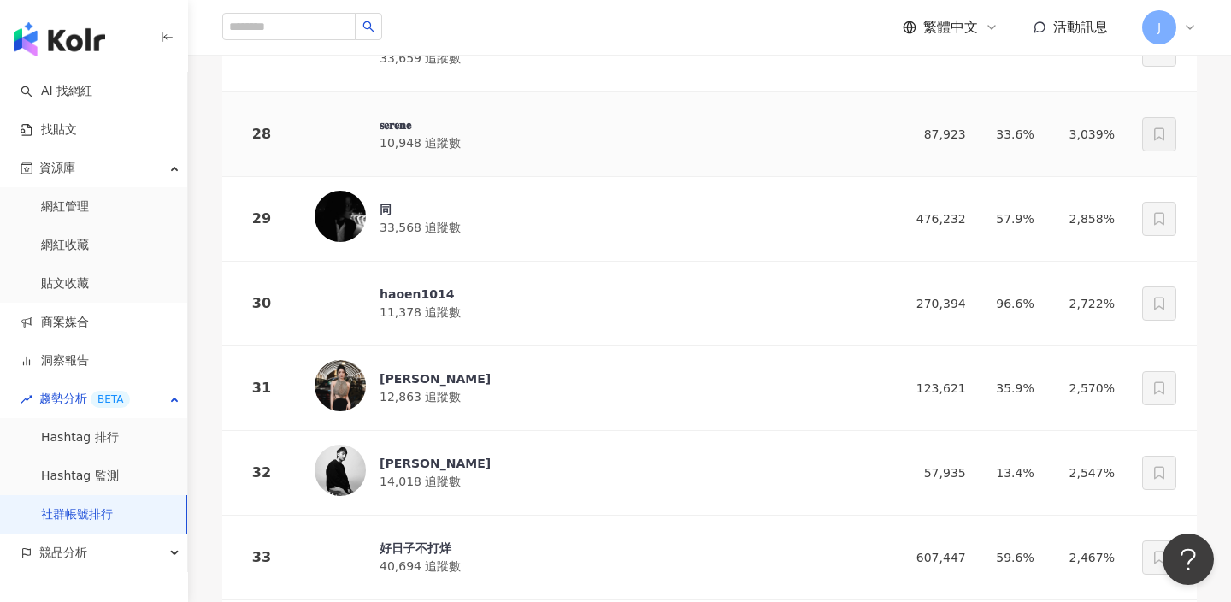
scroll to position [2577, 0]
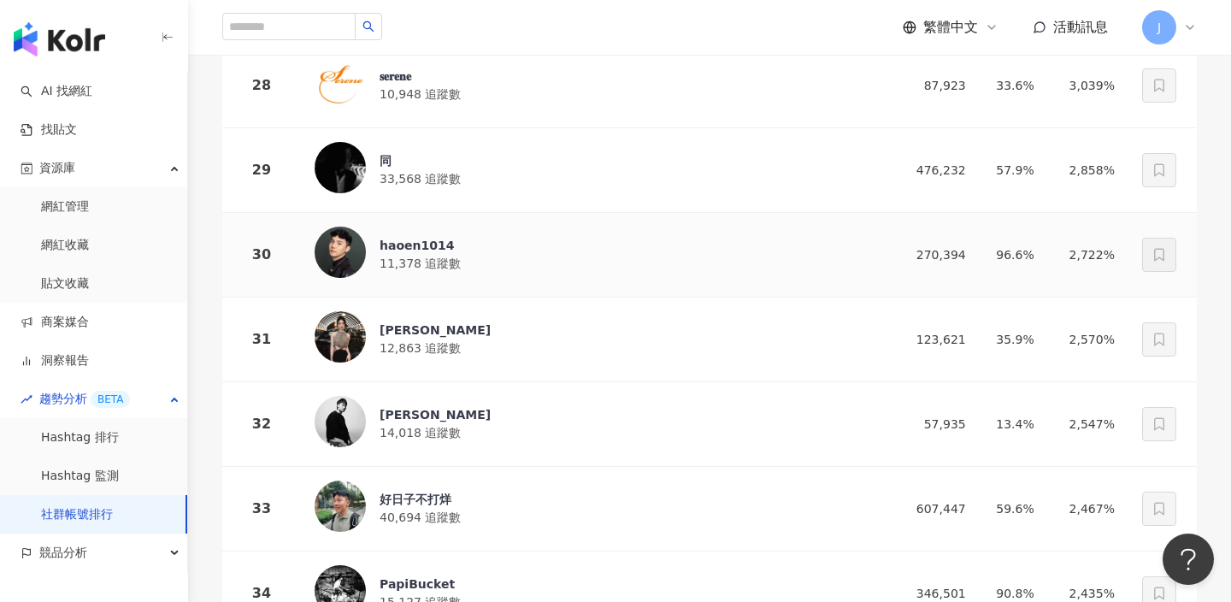
click at [580, 263] on div "haoen1014 11,378 追蹤數" at bounding box center [589, 255] width 549 height 56
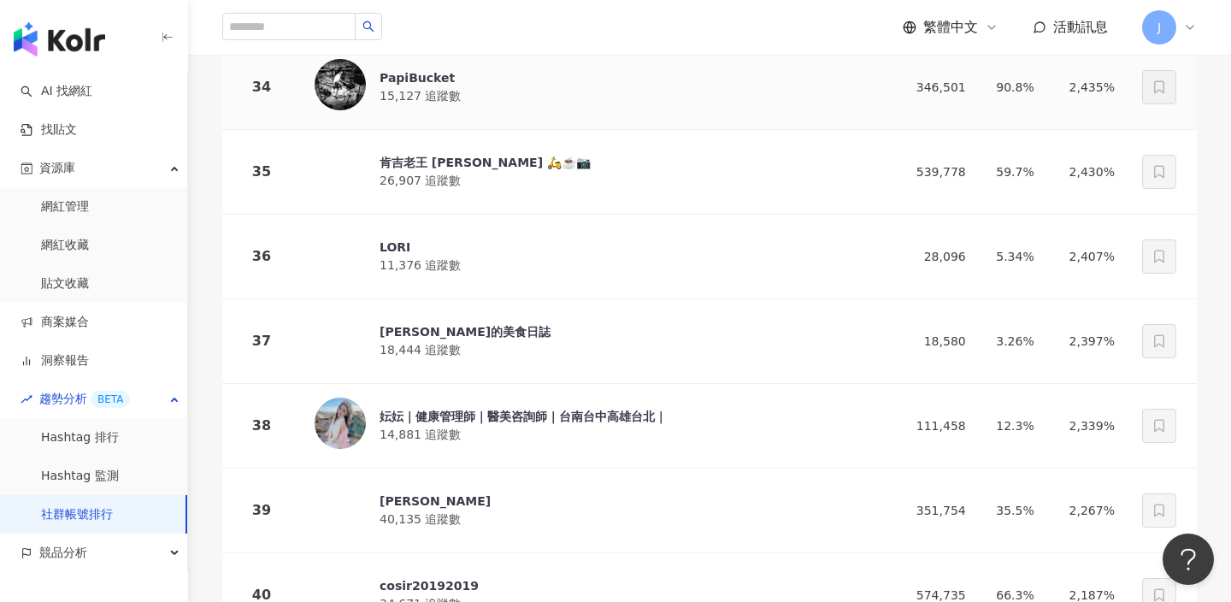
scroll to position [3200, 0]
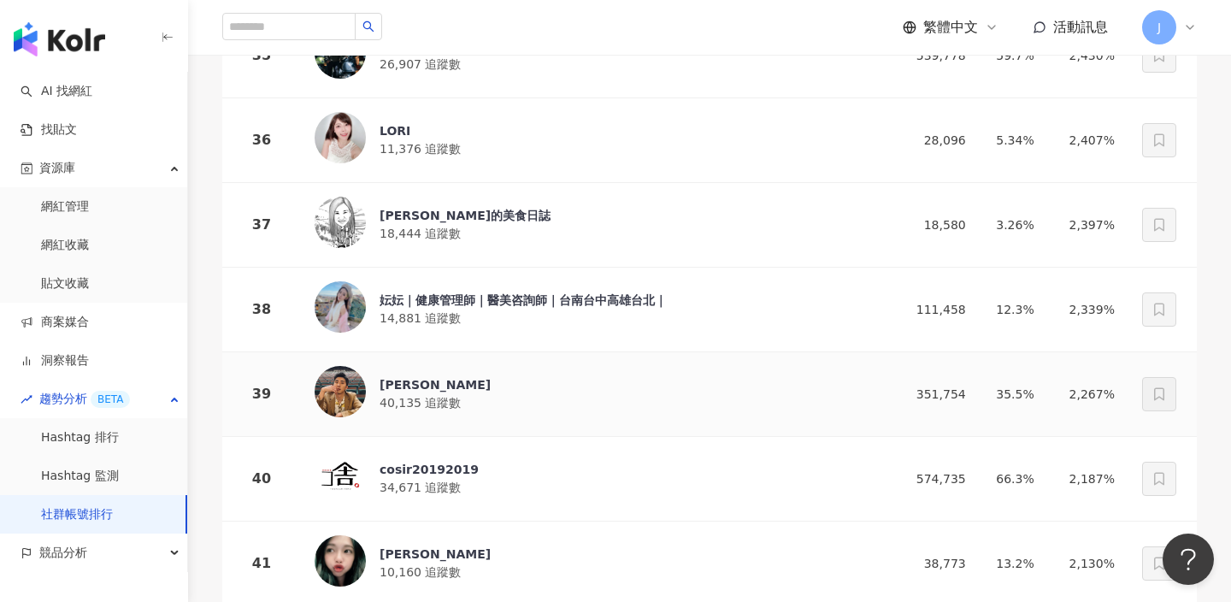
click at [523, 388] on div "胡釋安 安安 40,135 追蹤數" at bounding box center [589, 394] width 549 height 56
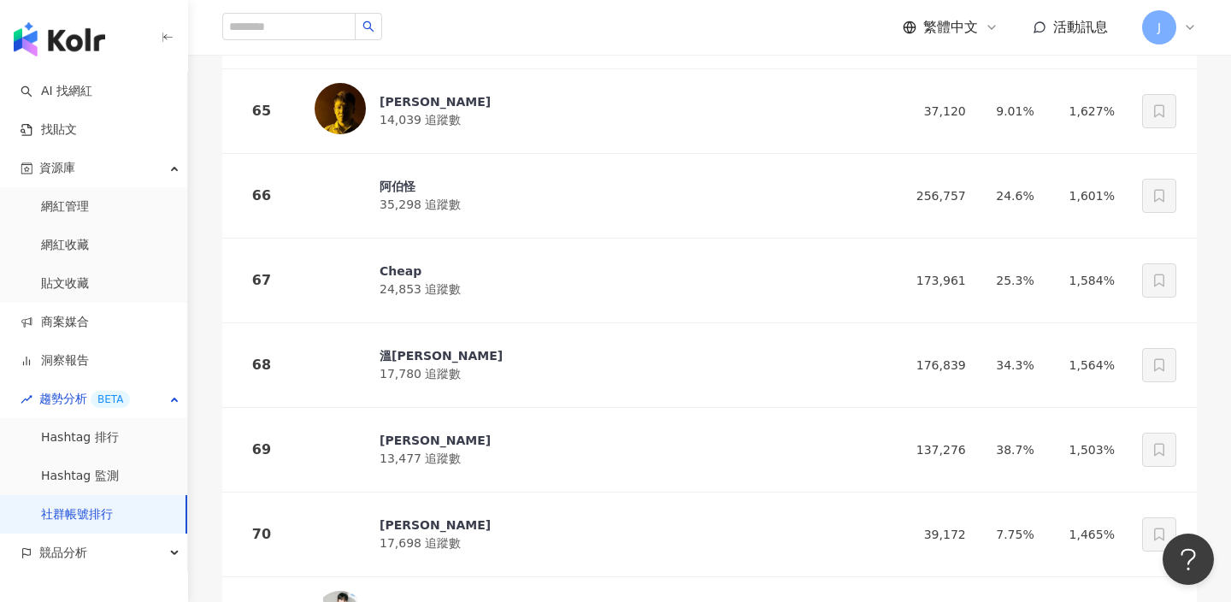
scroll to position [5729, 0]
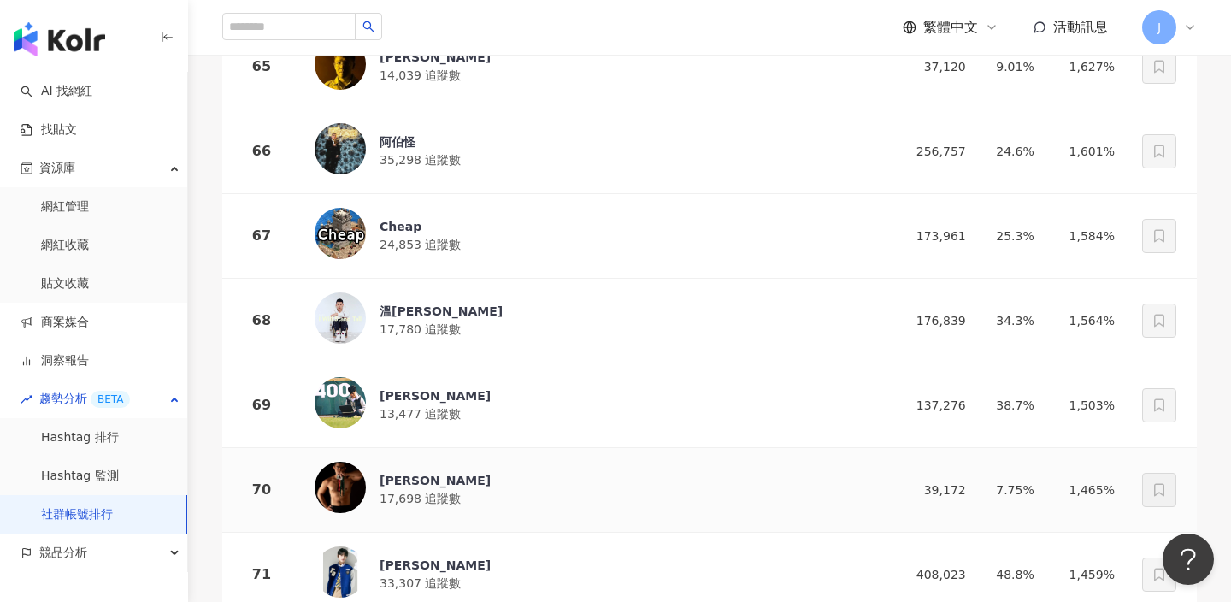
click at [599, 487] on div "劉峻源 17,698 追蹤數" at bounding box center [589, 490] width 549 height 56
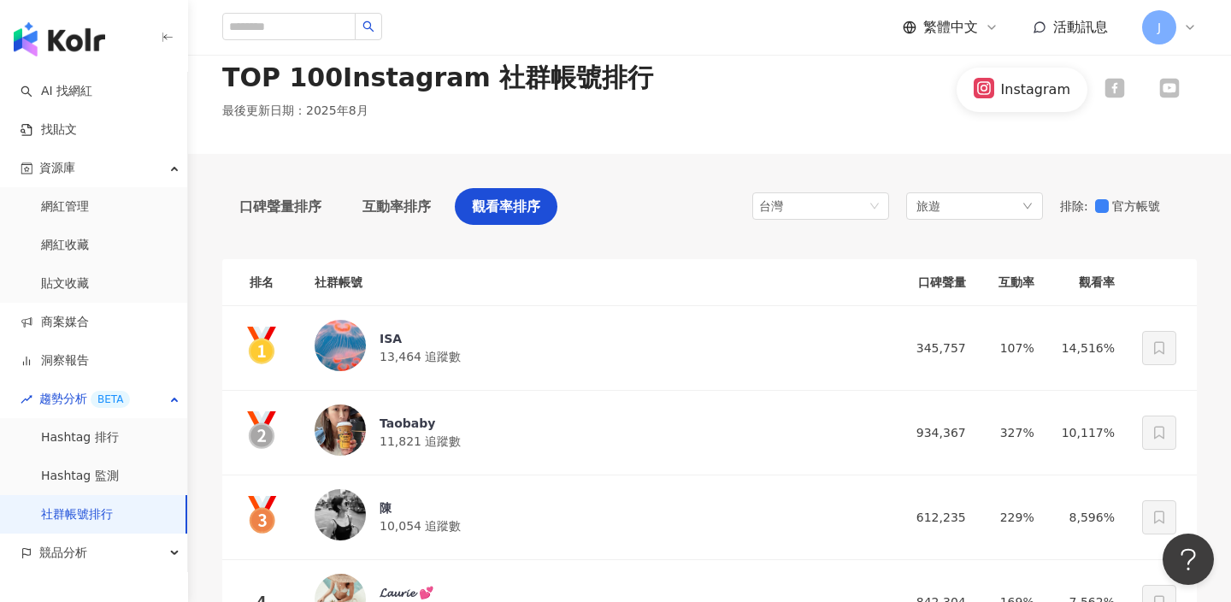
scroll to position [0, 0]
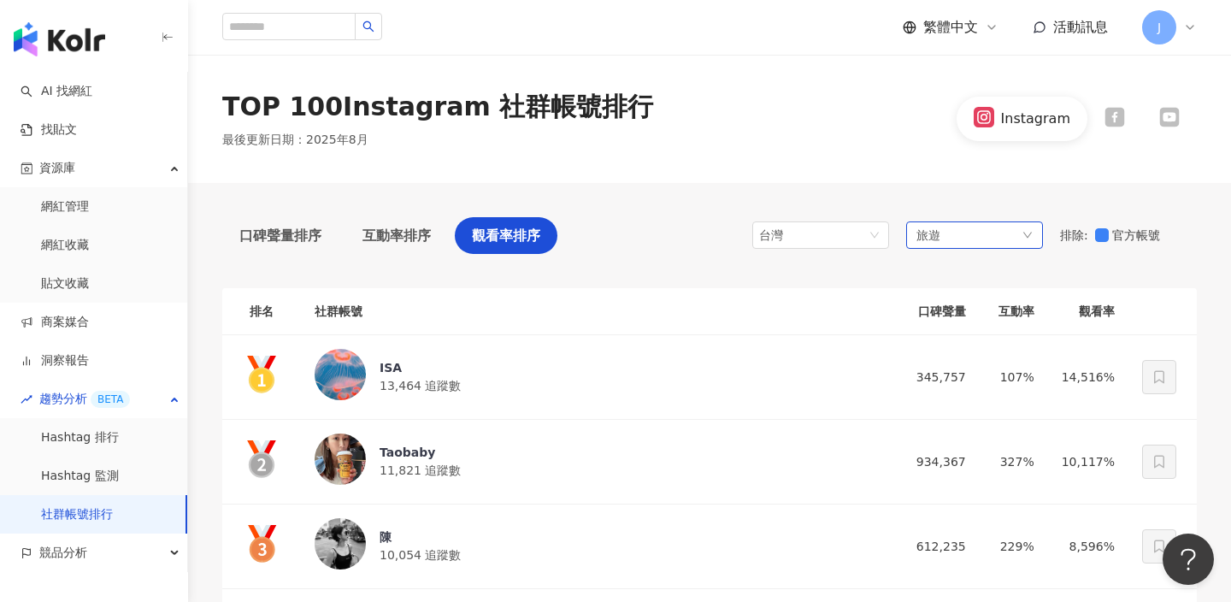
click at [973, 235] on div "旅遊" at bounding box center [974, 234] width 137 height 27
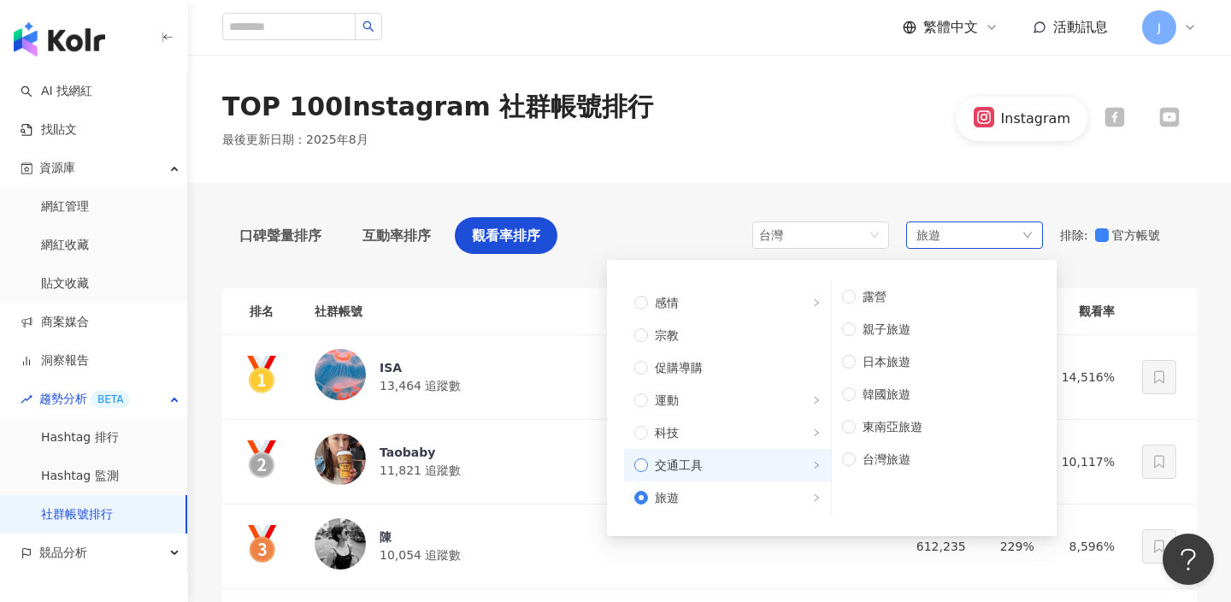
scroll to position [540, 0]
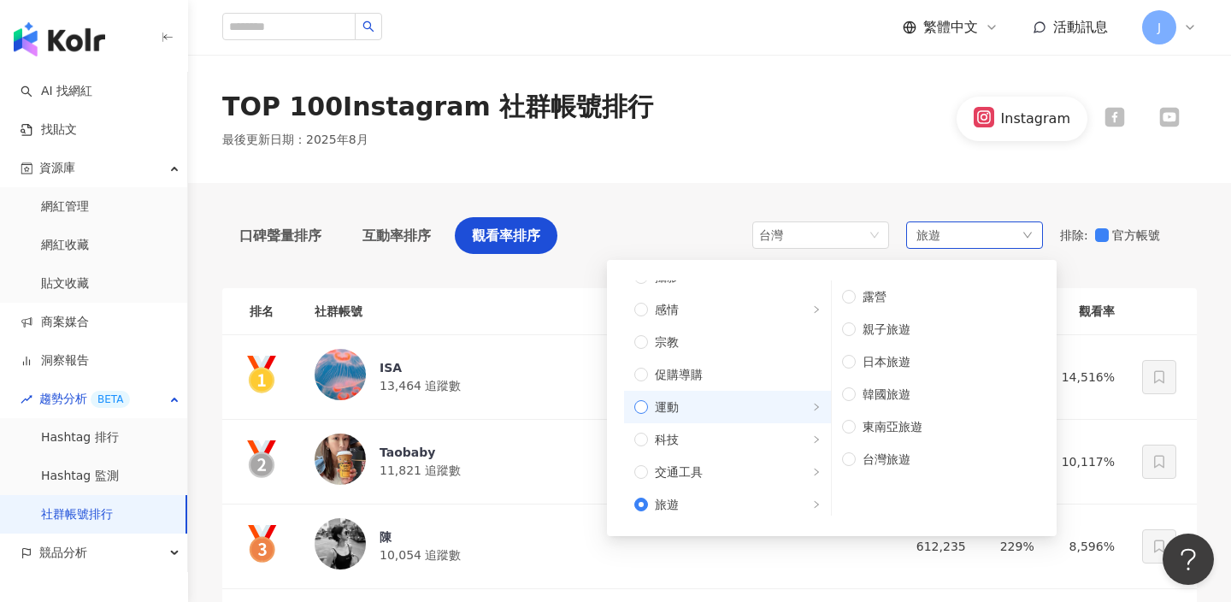
click at [755, 415] on span "運動" at bounding box center [734, 407] width 173 height 19
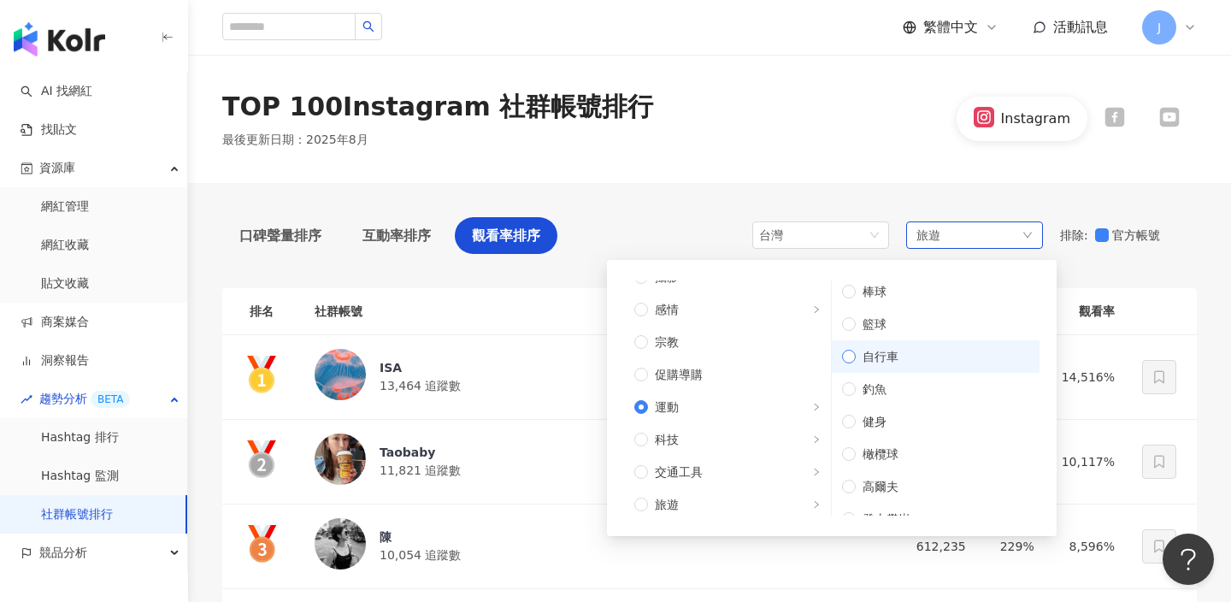
scroll to position [50, 0]
click at [923, 394] on label "健身" at bounding box center [936, 409] width 208 height 32
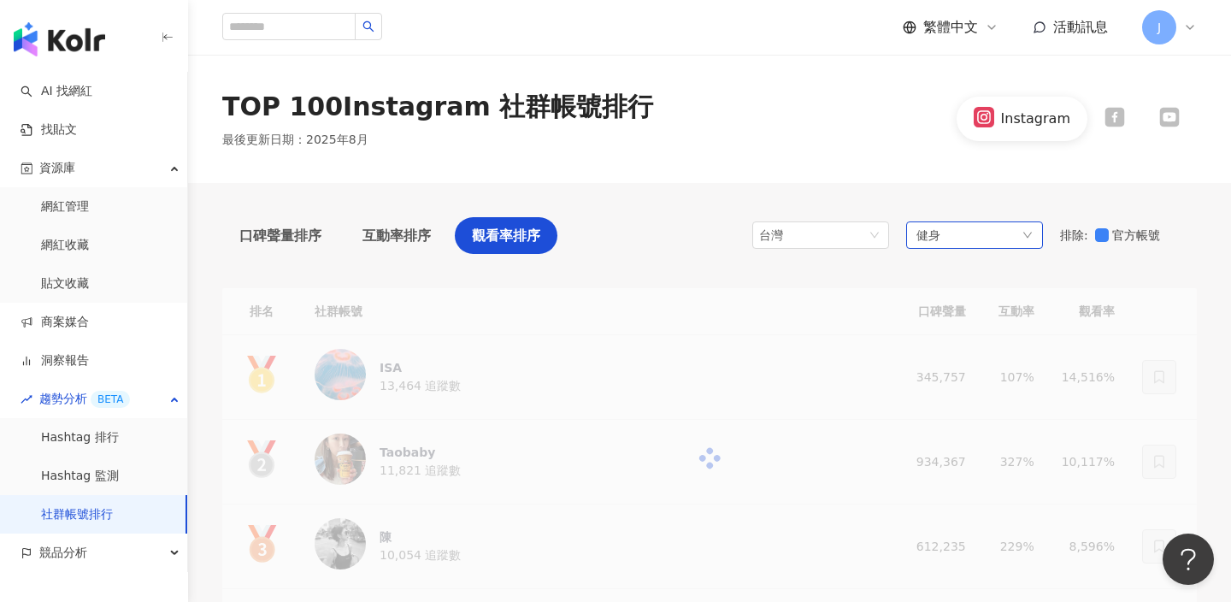
click at [977, 234] on div "健身" at bounding box center [974, 234] width 137 height 27
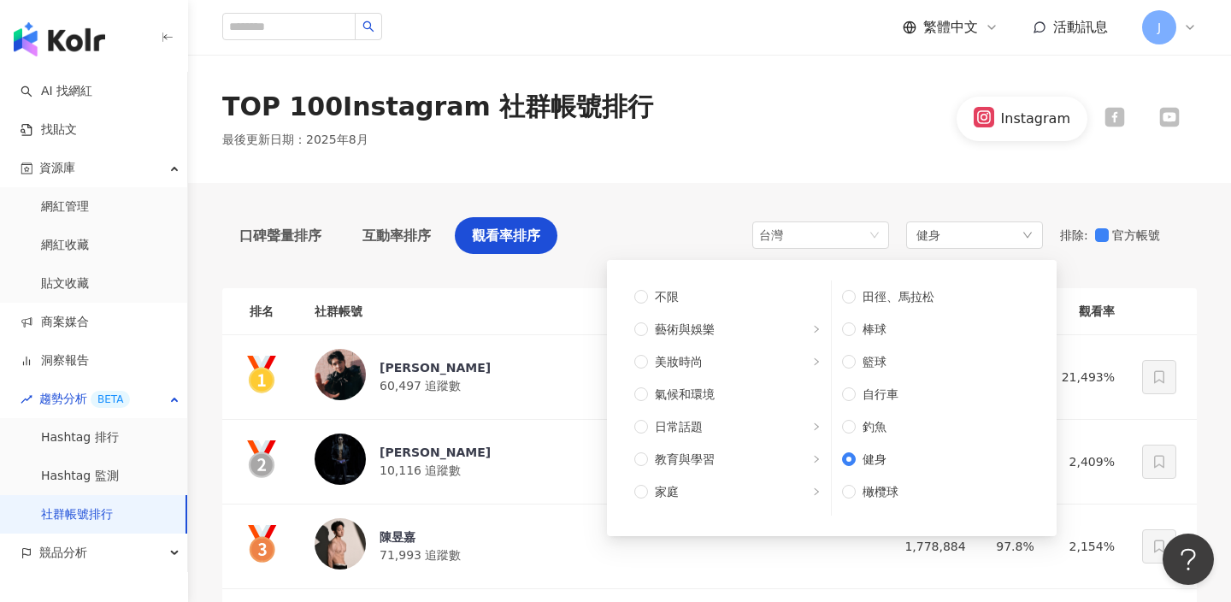
click at [698, 170] on div "TOP 100 Instagram 社群帳號排行 最後更新日期 ： 2025年8月 Instagram" at bounding box center [709, 119] width 1043 height 128
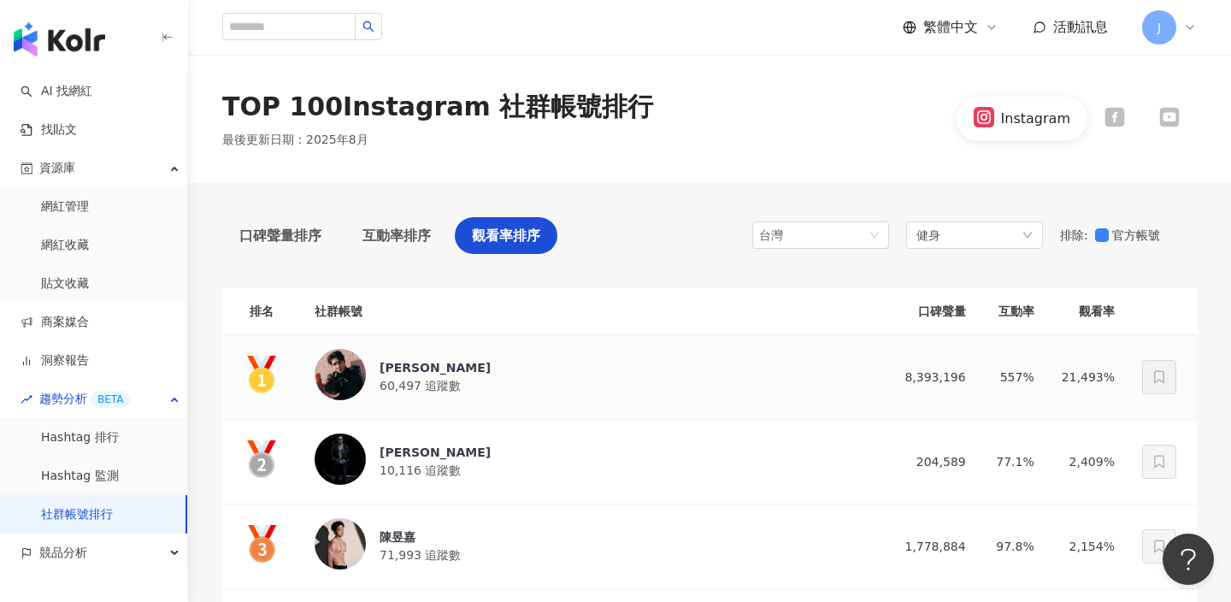
click at [514, 366] on div "楊峻毅 60,497 追蹤數" at bounding box center [589, 377] width 549 height 56
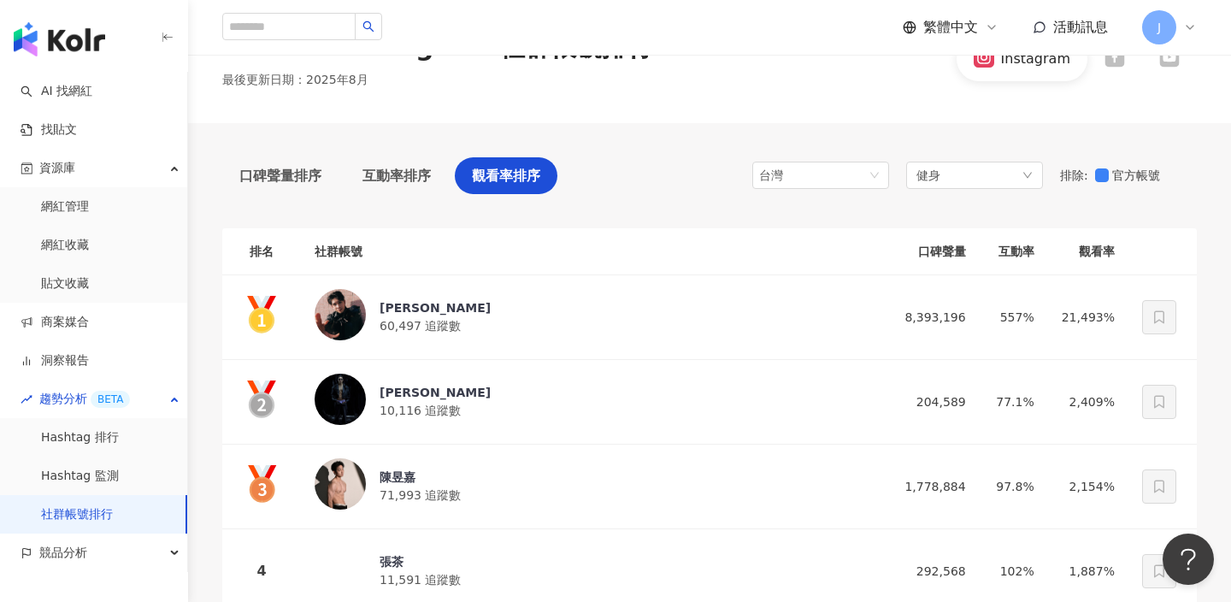
scroll to position [144, 0]
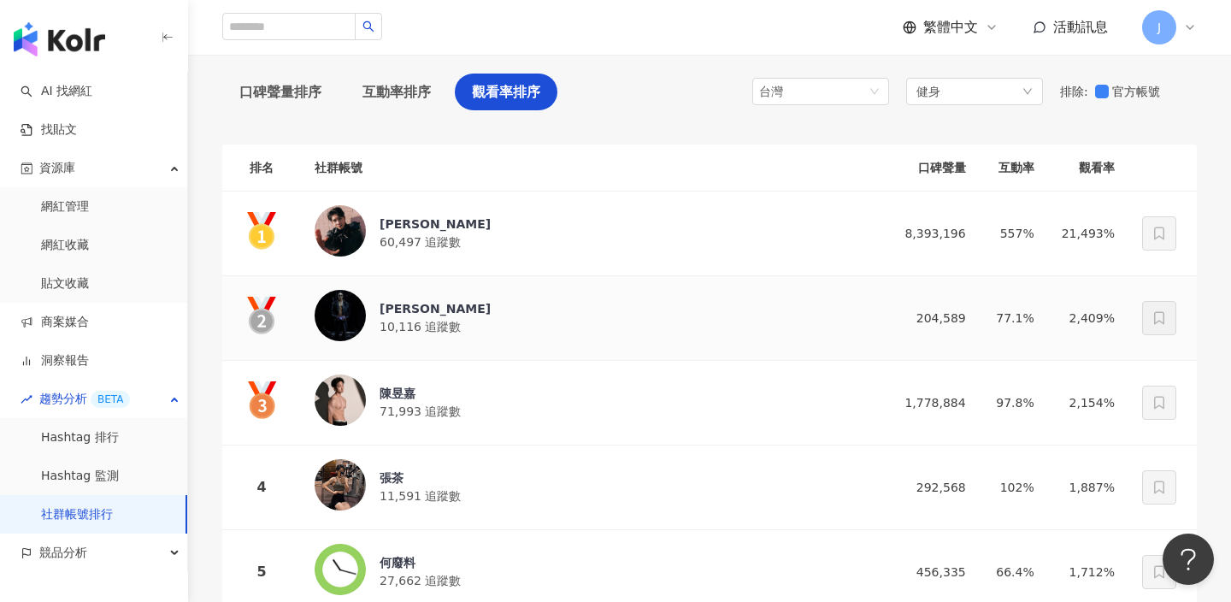
click at [674, 334] on div "Josh 10,116 追蹤數" at bounding box center [589, 318] width 549 height 56
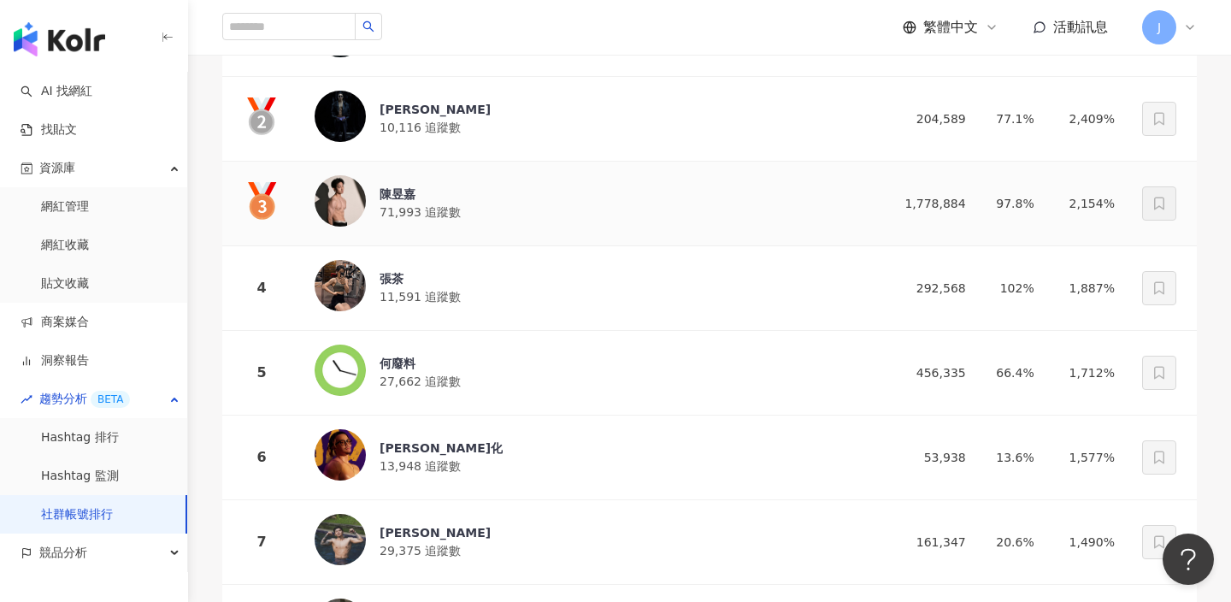
click at [626, 221] on div "陳昱嘉 71,993 追蹤數" at bounding box center [589, 203] width 549 height 56
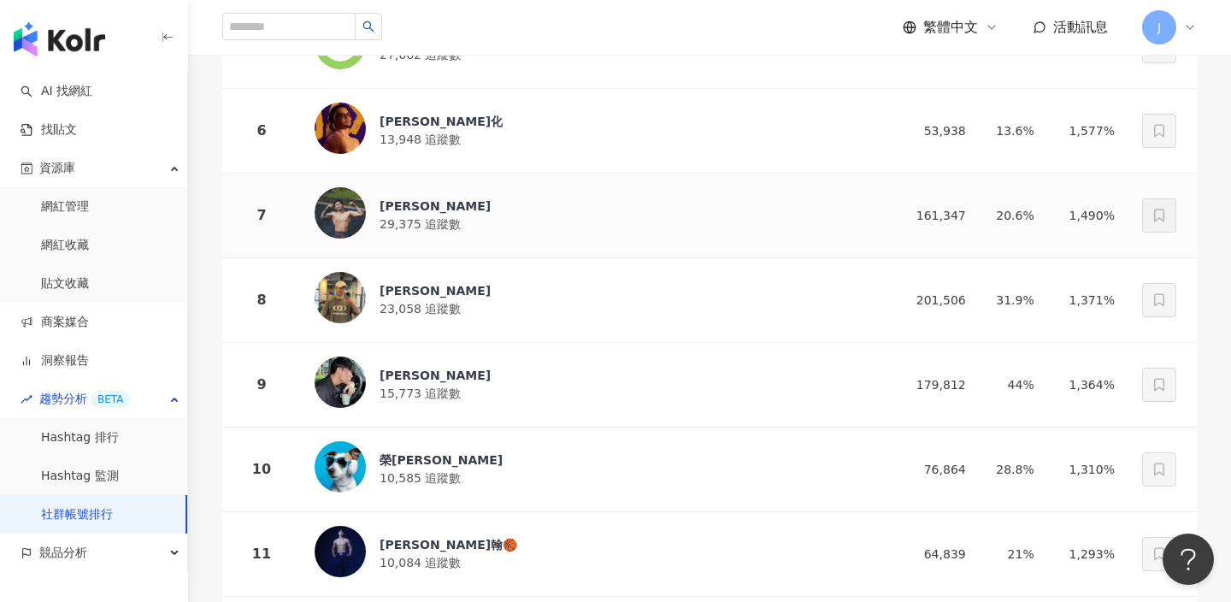
scroll to position [678, 0]
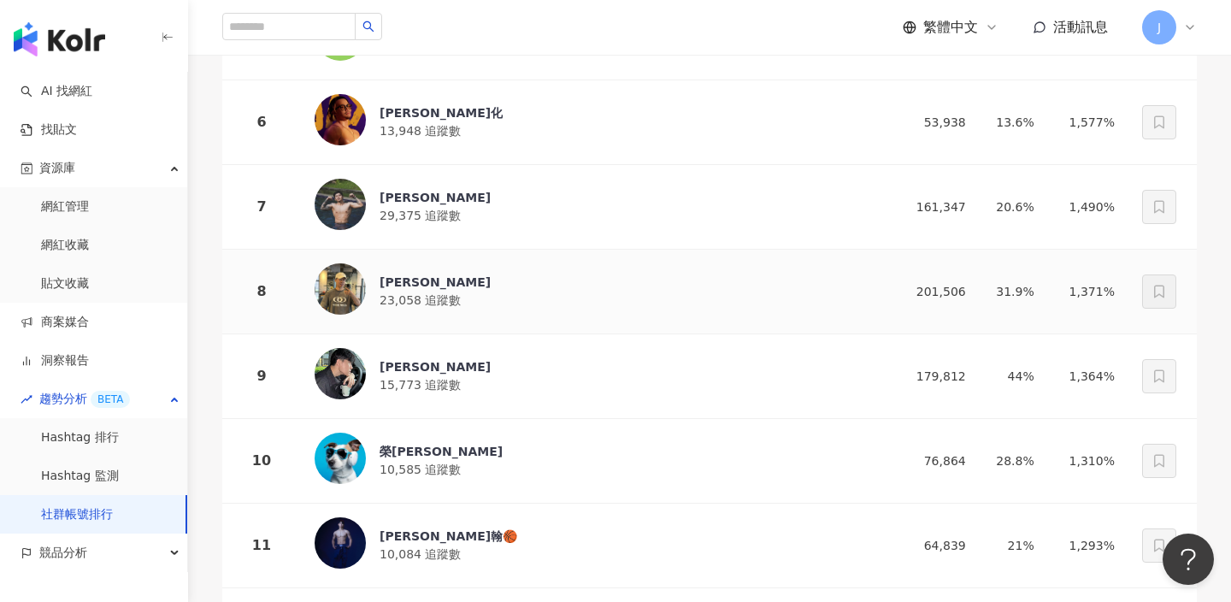
click at [659, 283] on div "DENNY YANG 23,058 追蹤數" at bounding box center [589, 291] width 549 height 56
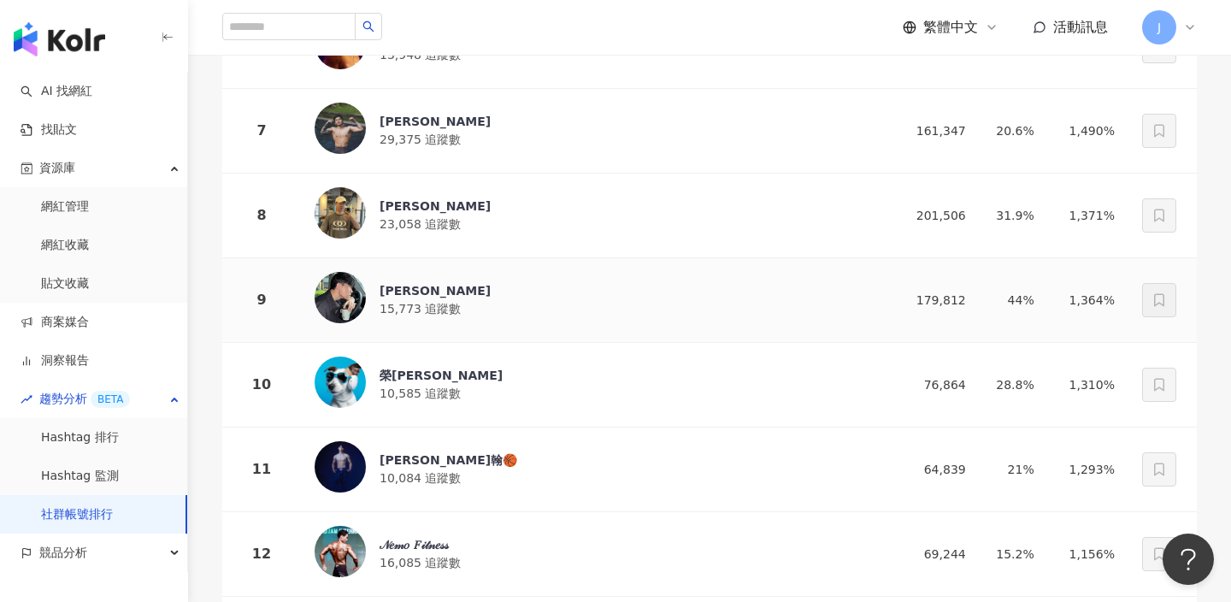
click at [559, 304] on div "Sam 15,773 追蹤數" at bounding box center [589, 300] width 549 height 56
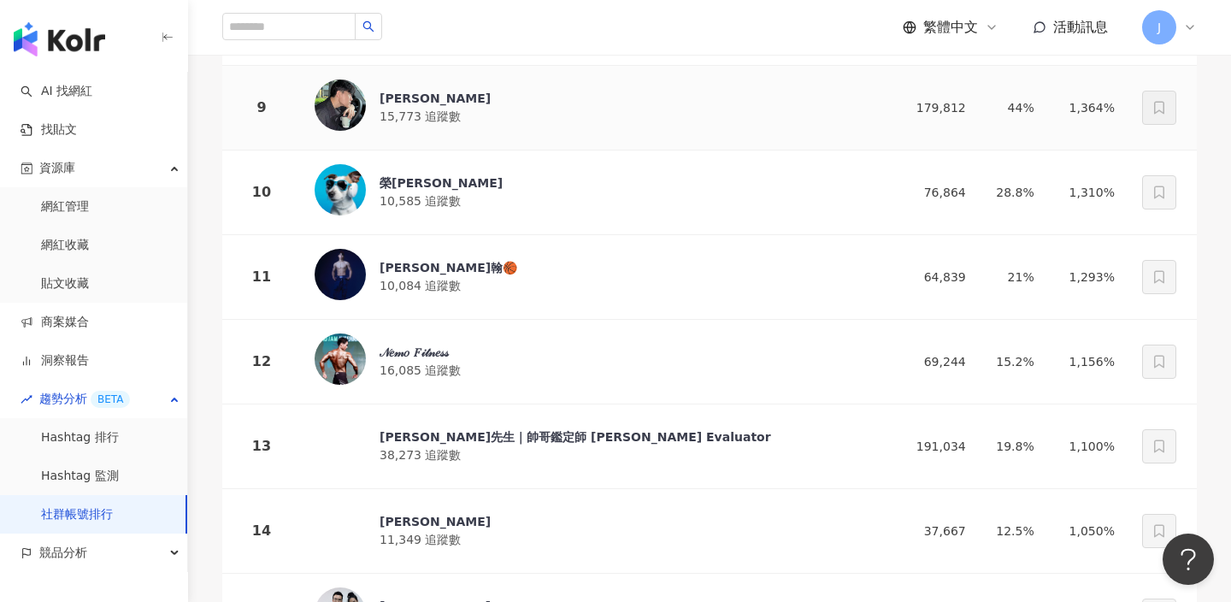
scroll to position [959, 0]
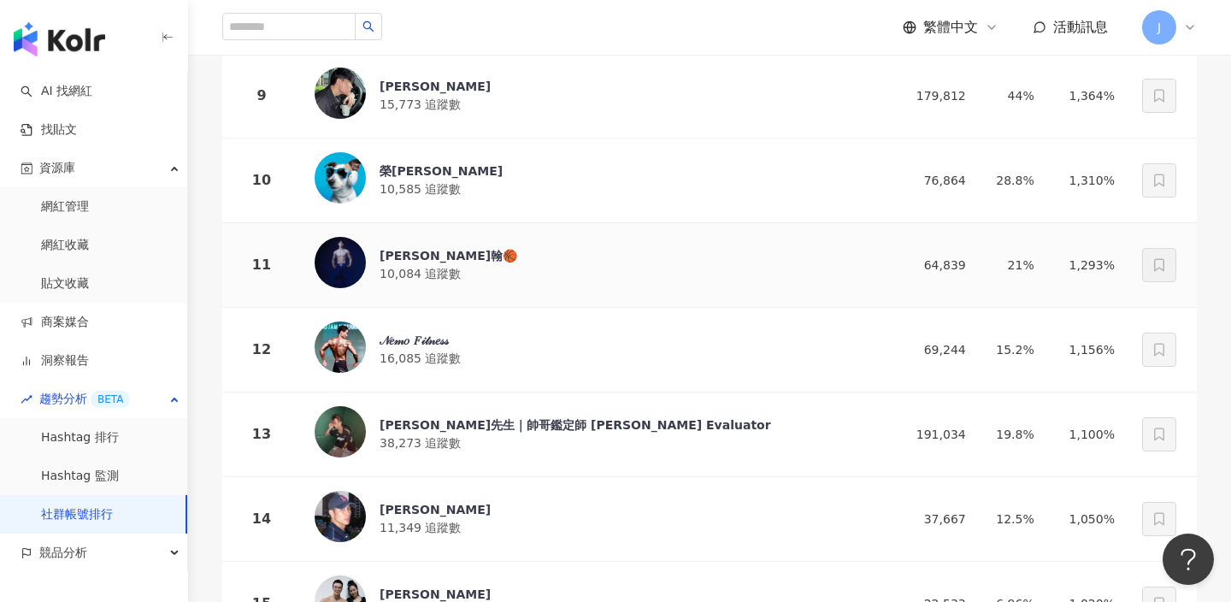
click at [568, 269] on div "Johnson明翰🏀 10,084 追蹤數" at bounding box center [589, 265] width 549 height 56
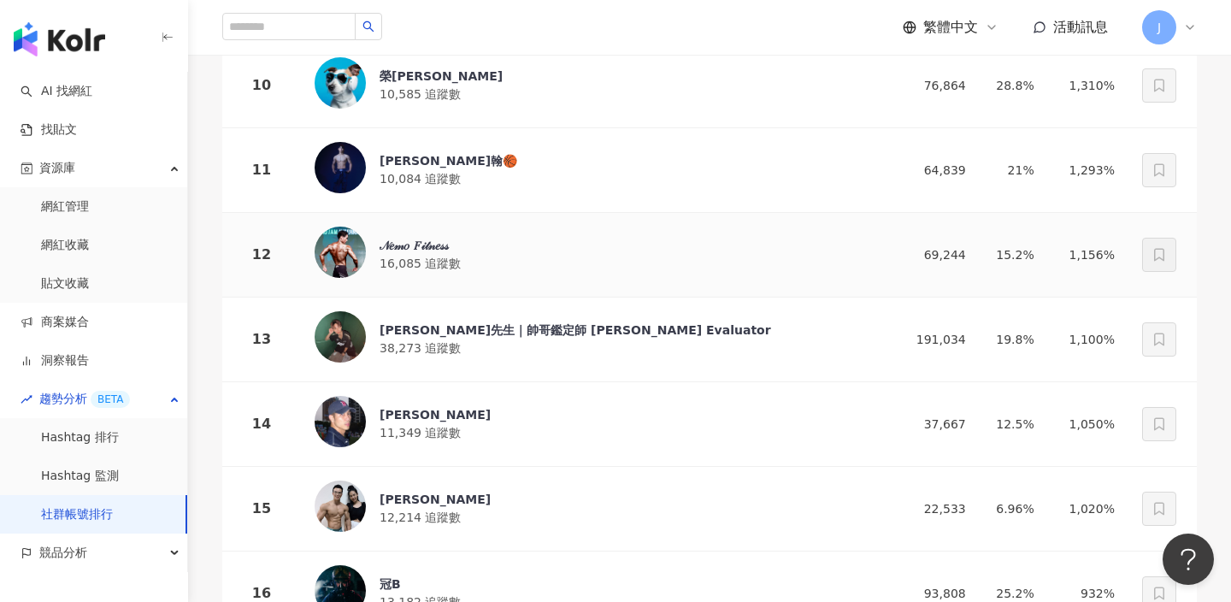
click at [644, 253] on div "𝒩𝑒𝓂𝑜 𝐹𝒾𝓉𝓃𝑒𝓈𝓈 16,085 追蹤數" at bounding box center [589, 255] width 549 height 56
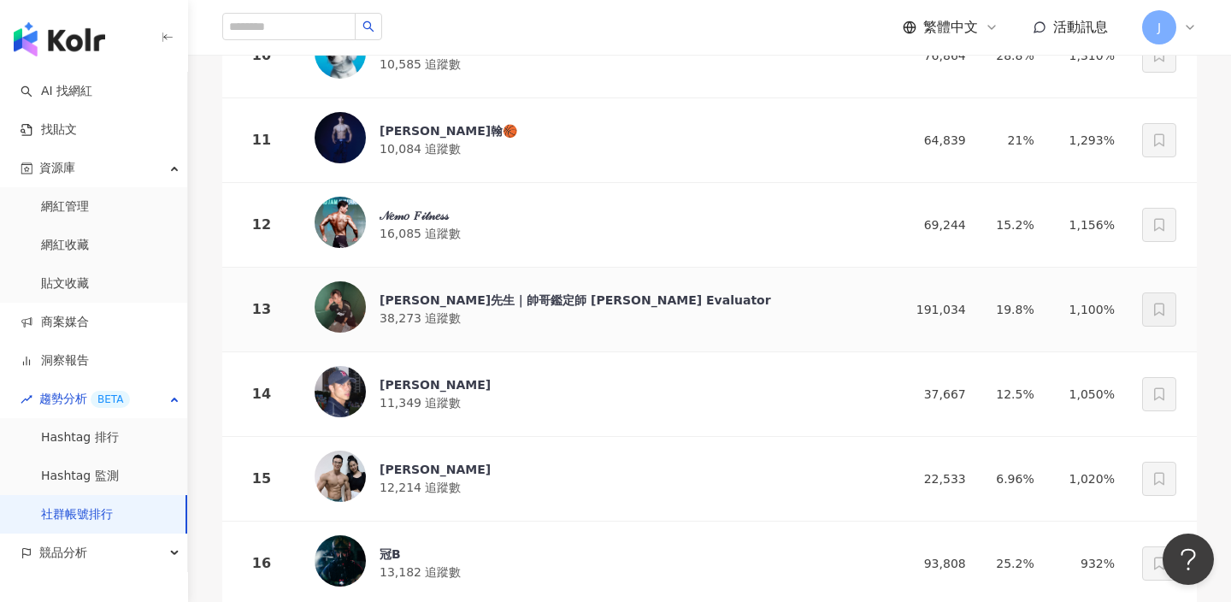
scroll to position [1087, 0]
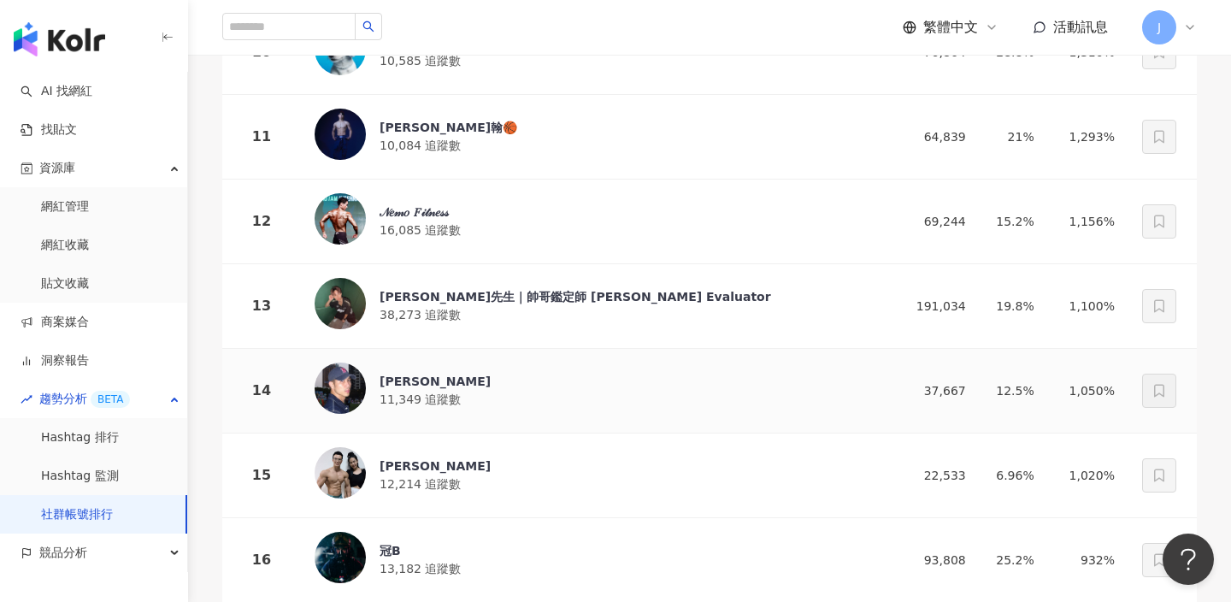
click at [416, 383] on div "李銘叡" at bounding box center [435, 381] width 111 height 17
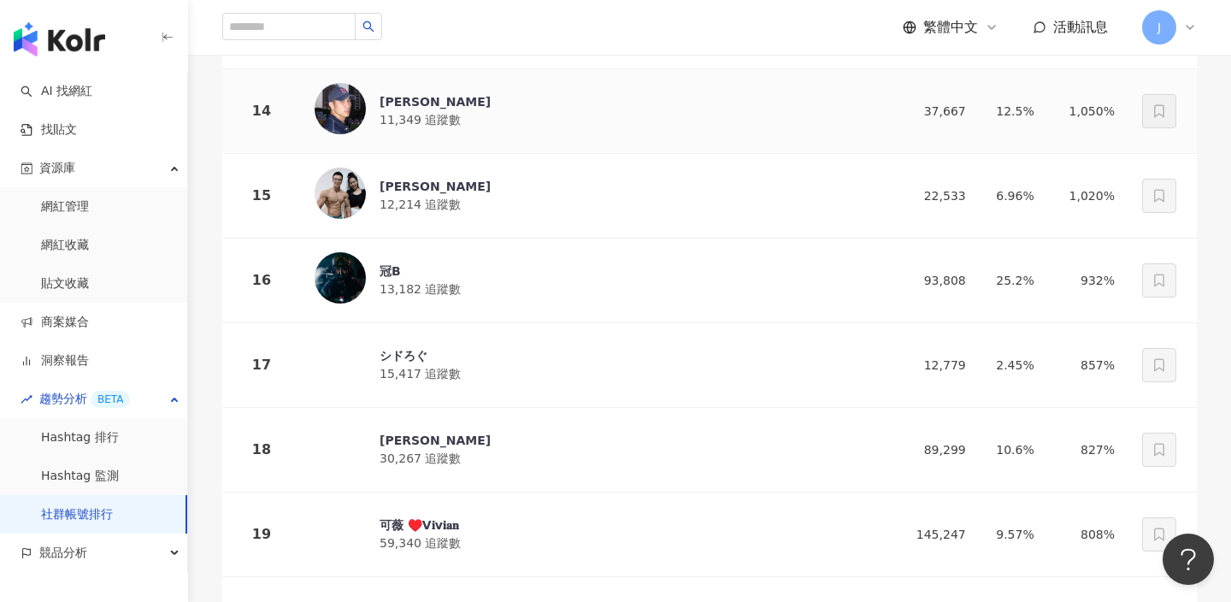
scroll to position [1409, 0]
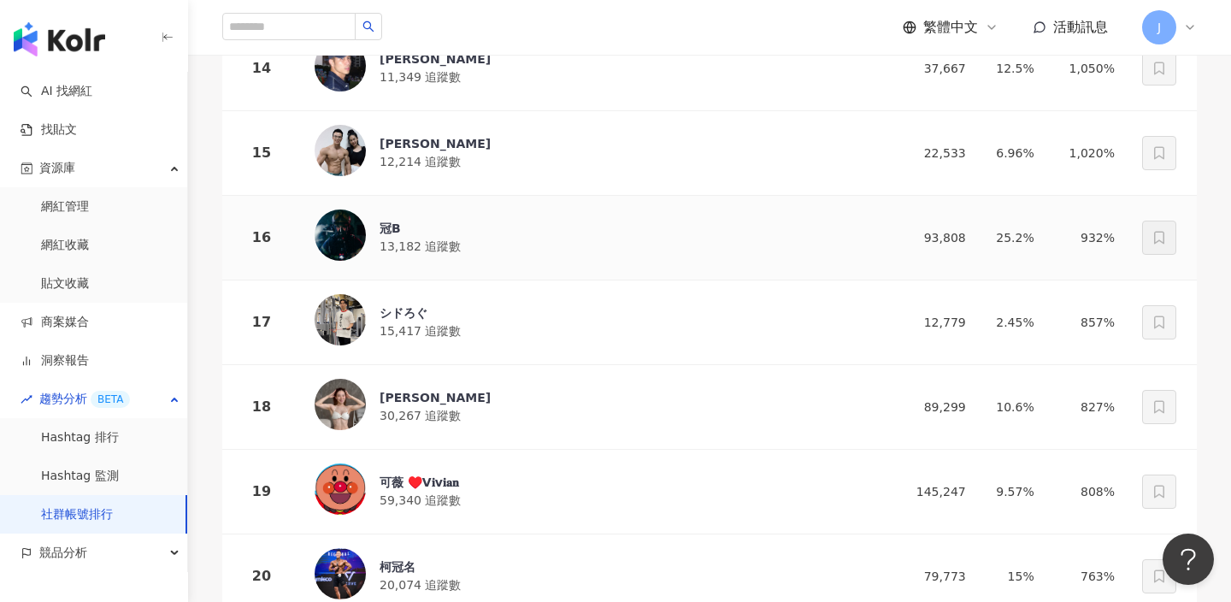
click at [426, 251] on span "13,182 追蹤數" at bounding box center [420, 246] width 81 height 14
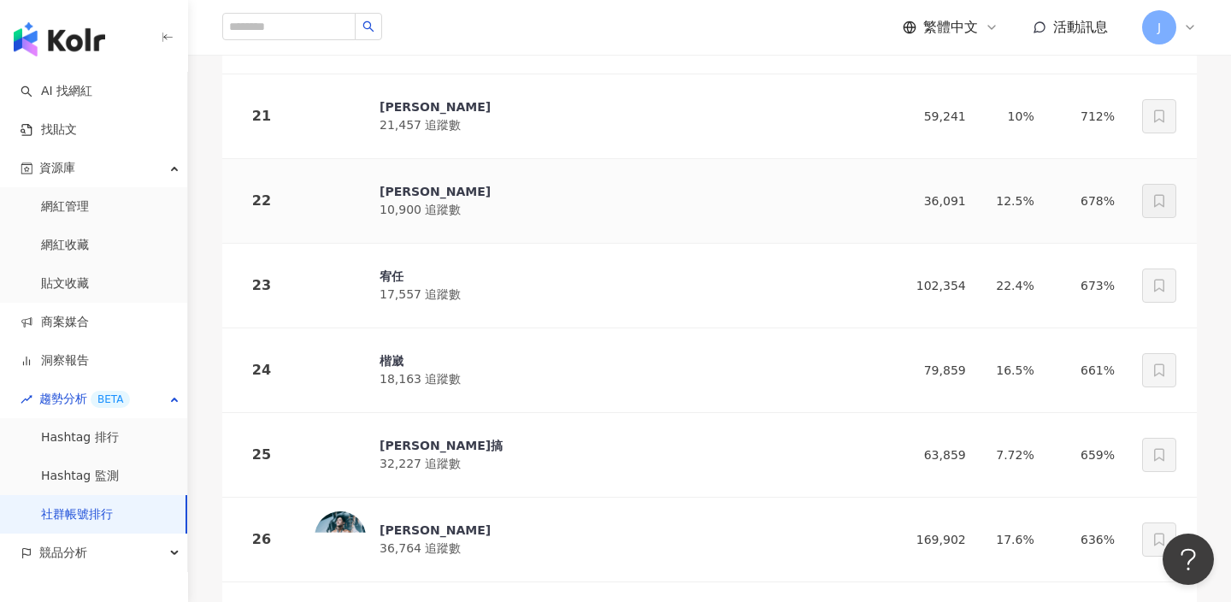
scroll to position [1964, 0]
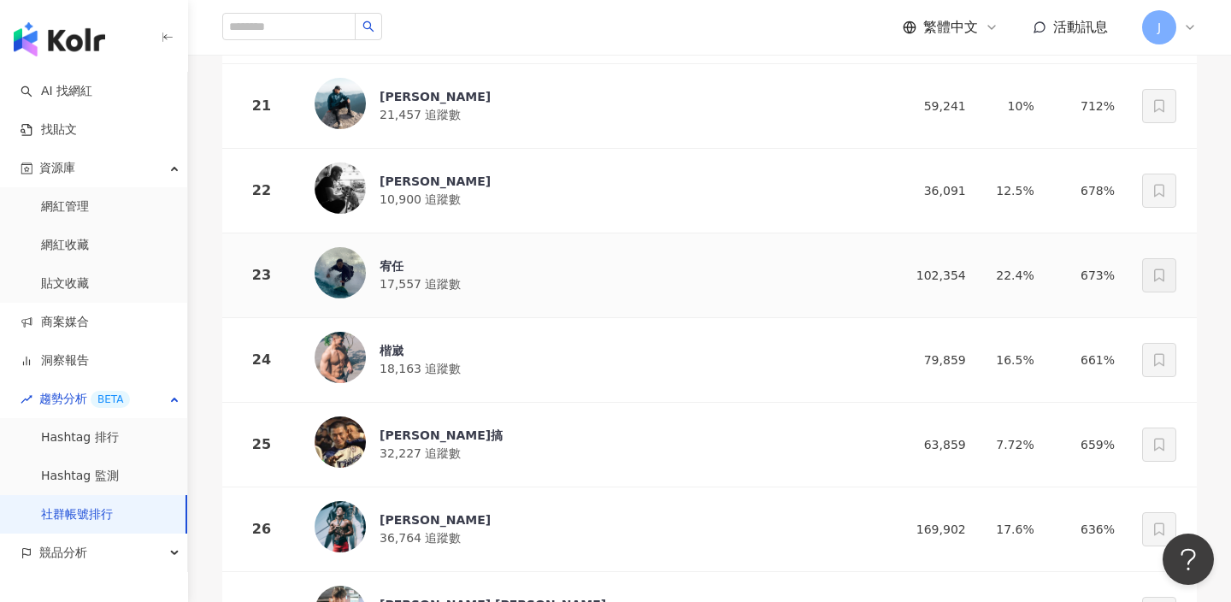
click at [545, 275] on div "宥任 17,557 追蹤數" at bounding box center [589, 275] width 549 height 56
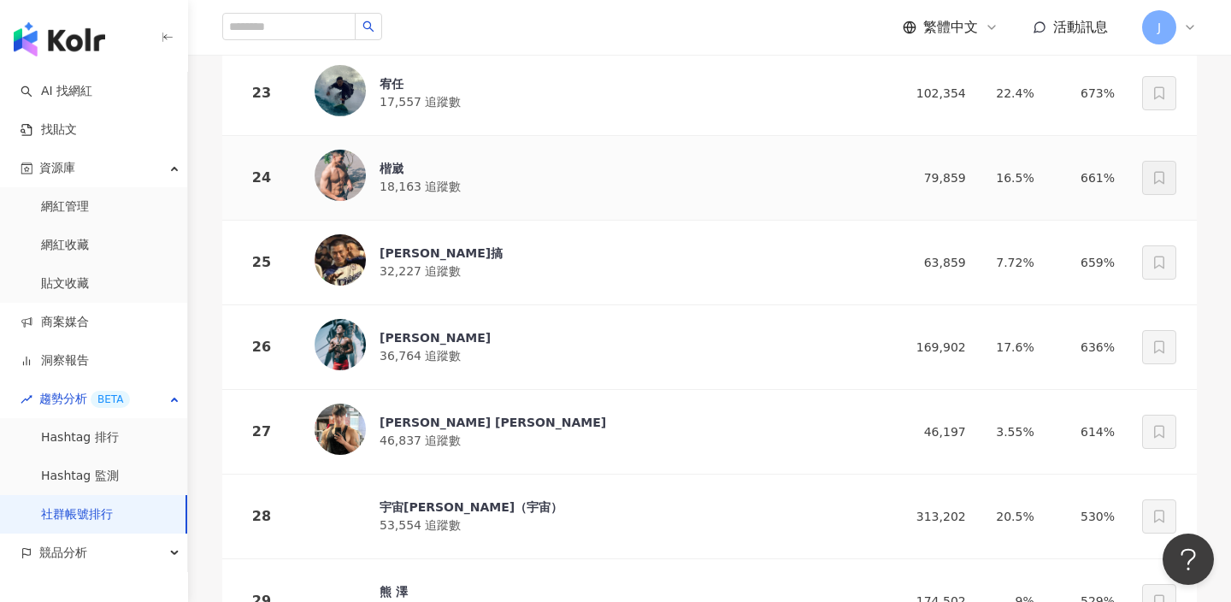
scroll to position [2158, 0]
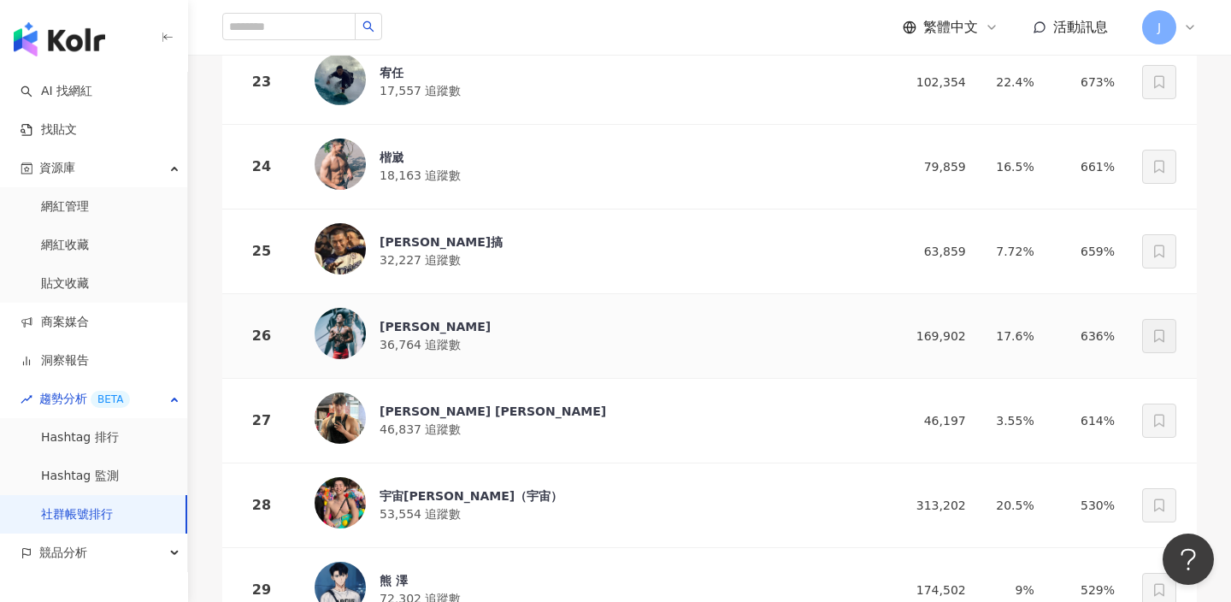
click at [488, 323] on div "James M 36,764 追蹤數" at bounding box center [589, 336] width 549 height 56
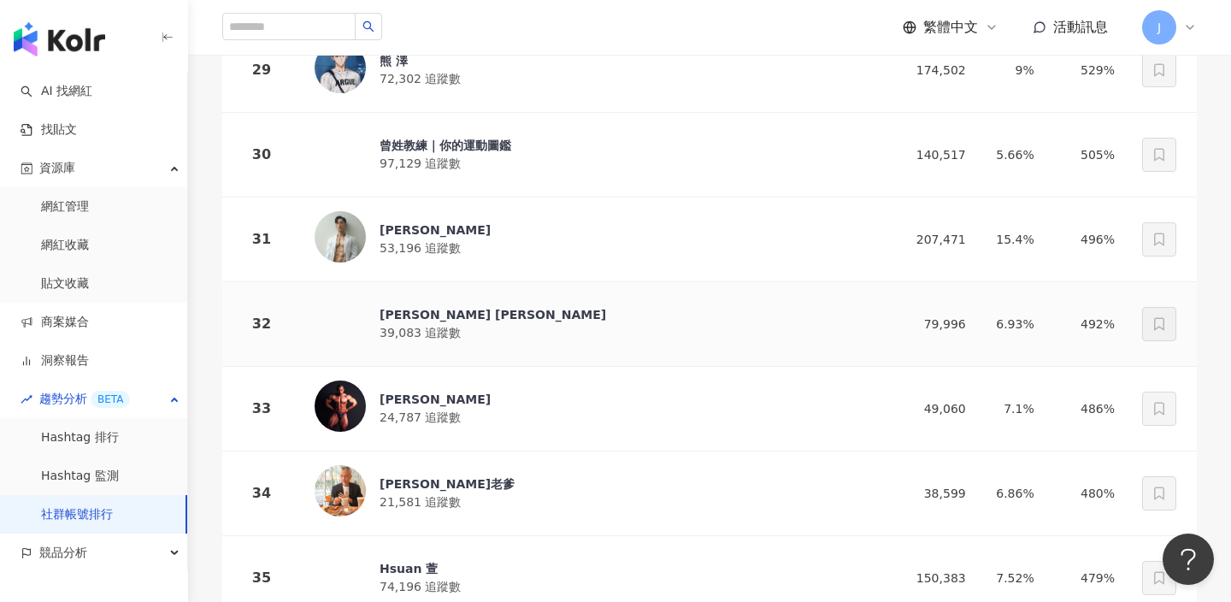
scroll to position [2717, 0]
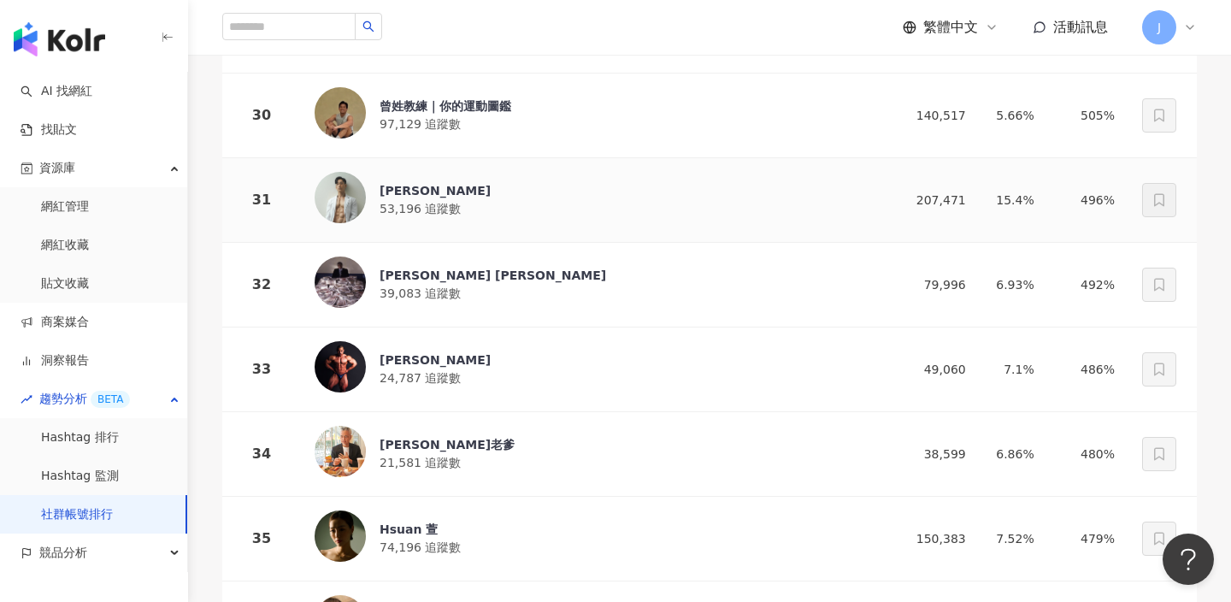
click at [521, 202] on div "林常棣 53,196 追蹤數" at bounding box center [589, 200] width 549 height 56
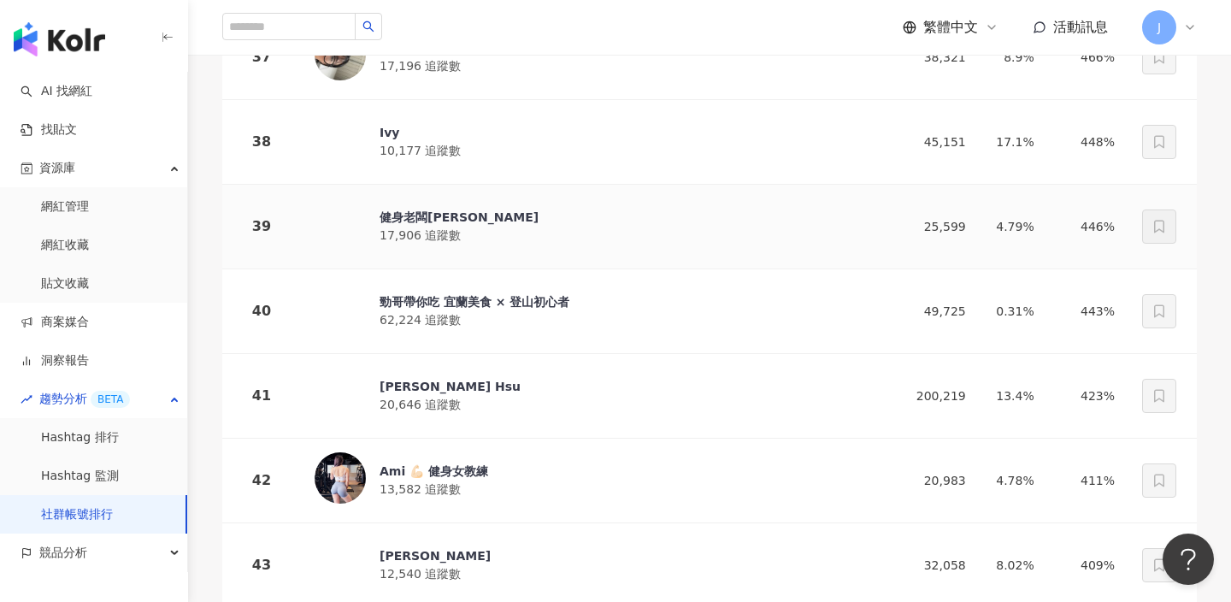
scroll to position [3374, 0]
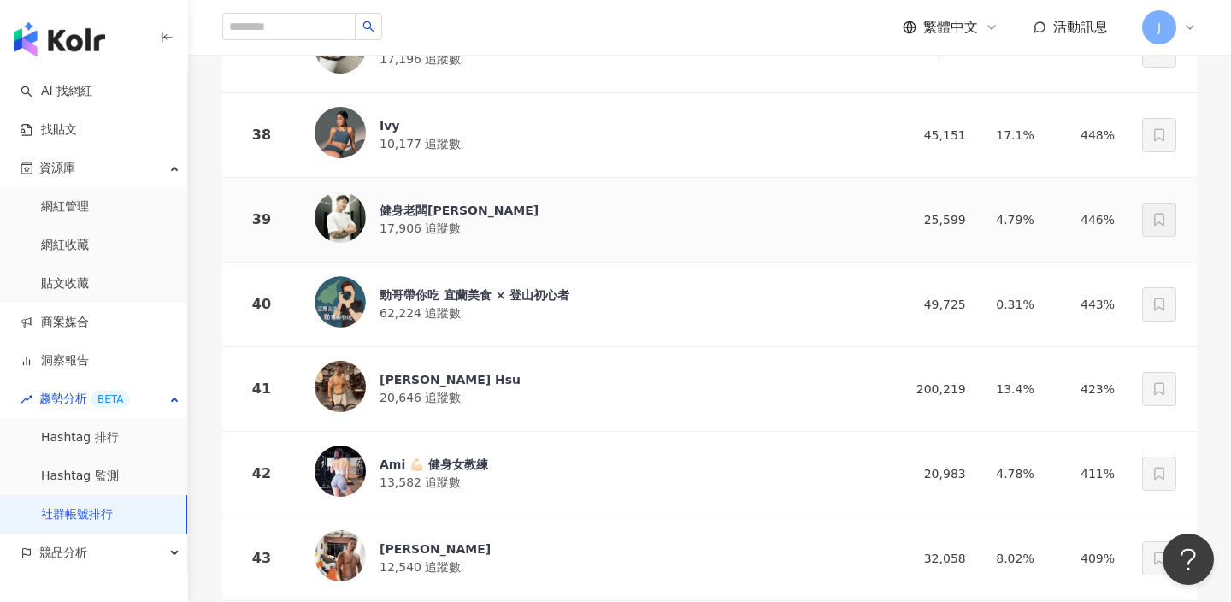
click at [504, 210] on div "健身老闆Sam 17,906 追蹤數" at bounding box center [589, 220] width 549 height 56
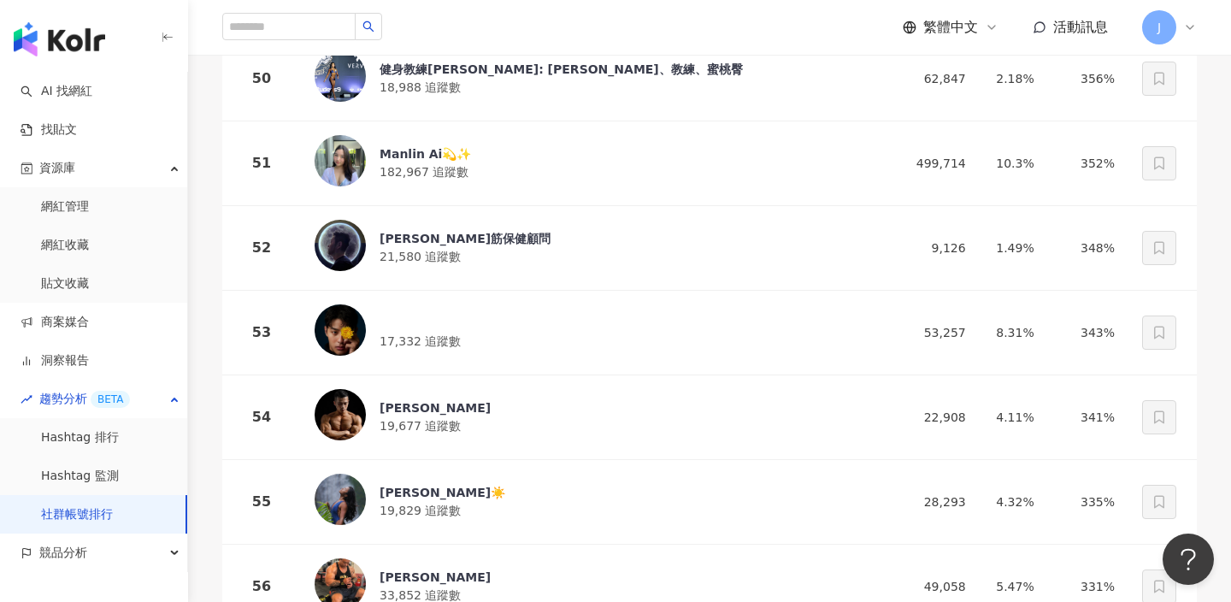
scroll to position [4515, 0]
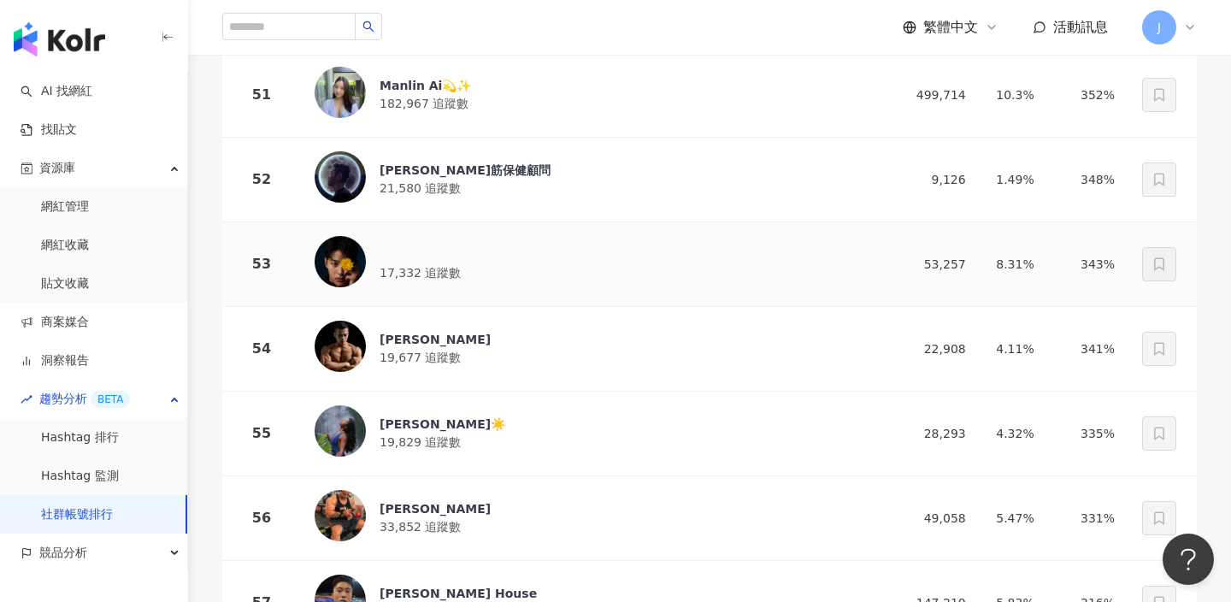
click at [534, 249] on div "17,332 追蹤數" at bounding box center [589, 264] width 549 height 56
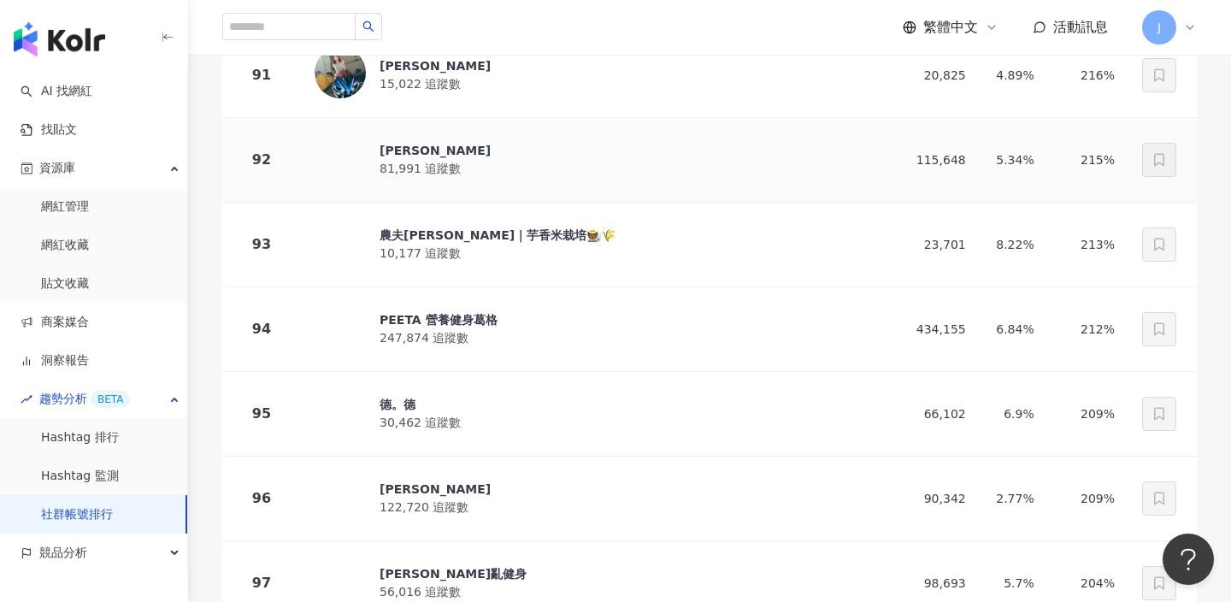
scroll to position [8086, 0]
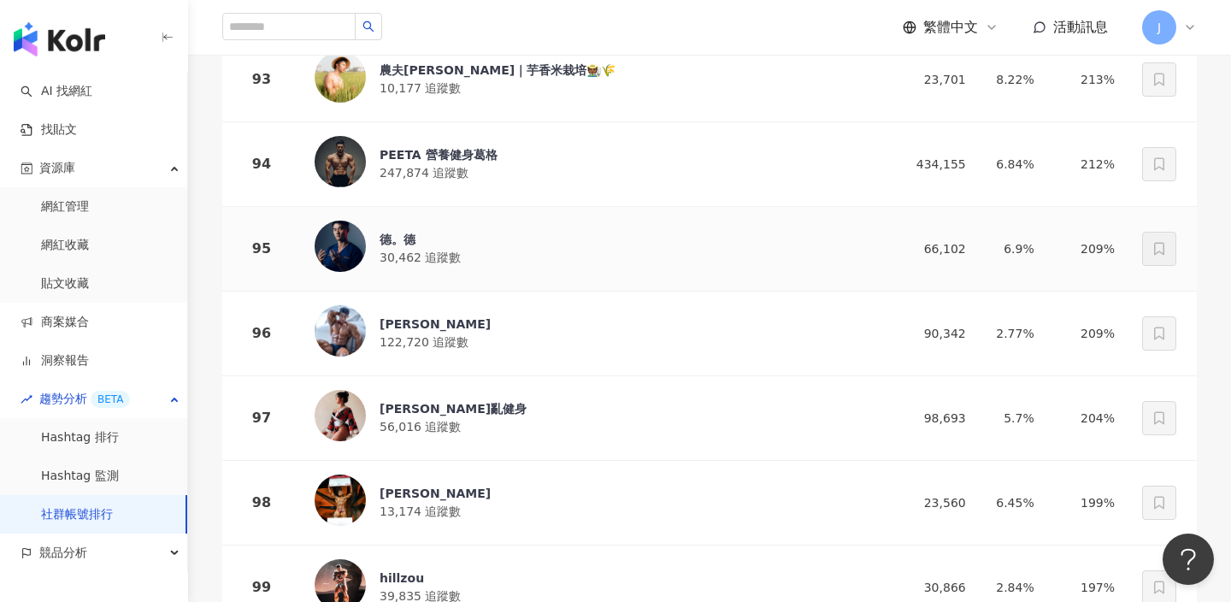
click at [527, 245] on div "德。德 30,462 追蹤數" at bounding box center [589, 249] width 549 height 56
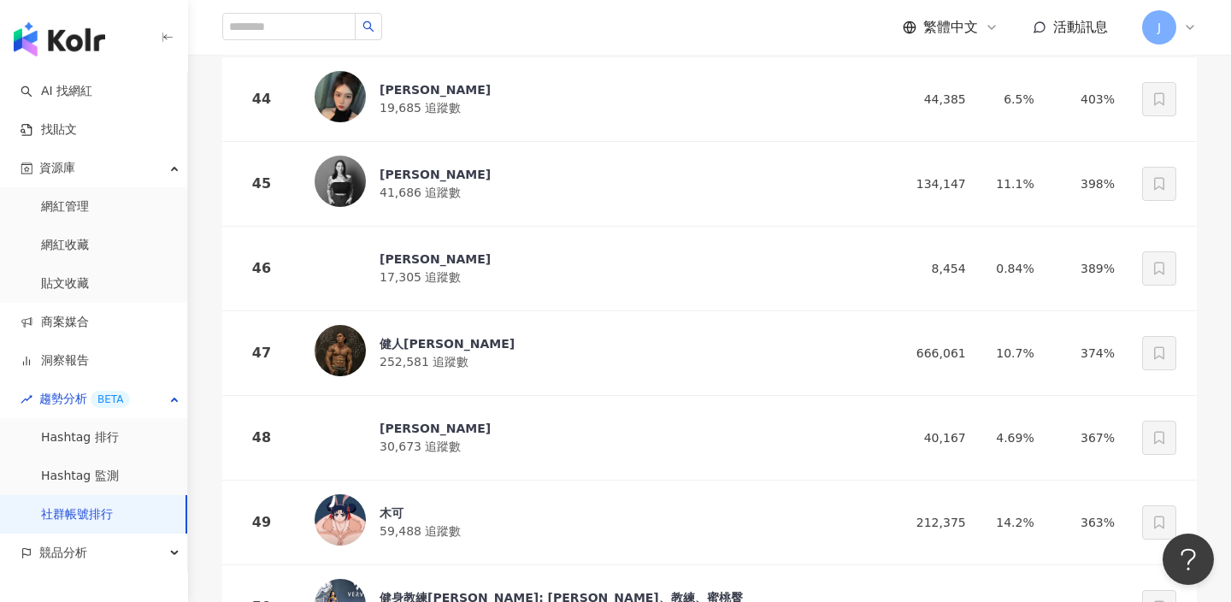
scroll to position [2886, 0]
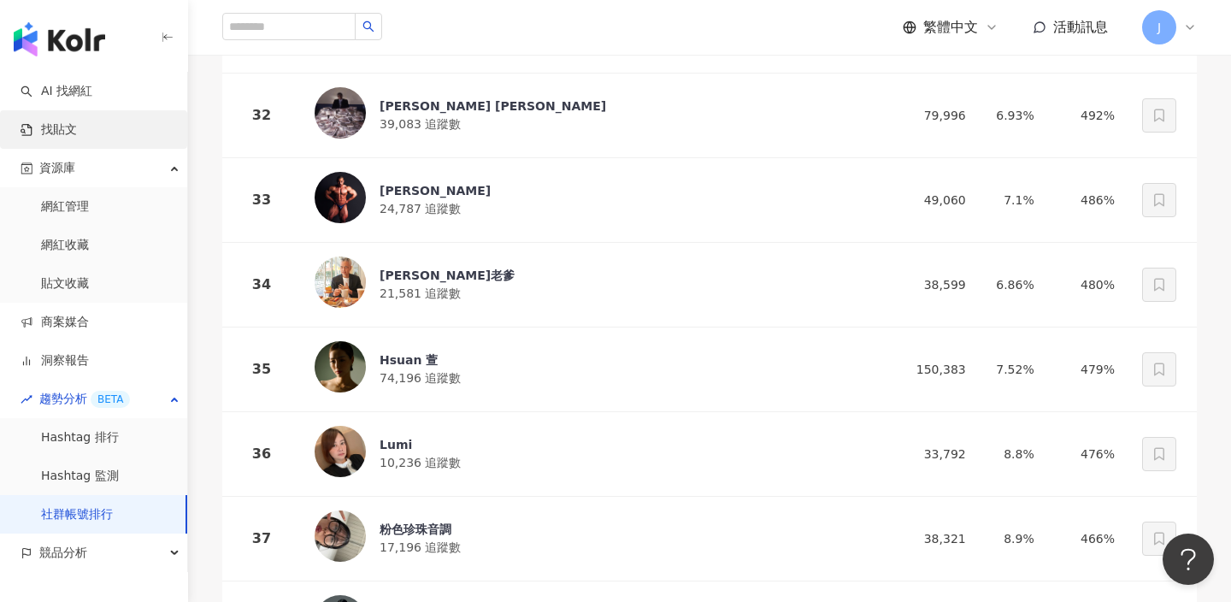
click at [77, 130] on link "找貼文" at bounding box center [49, 129] width 56 height 17
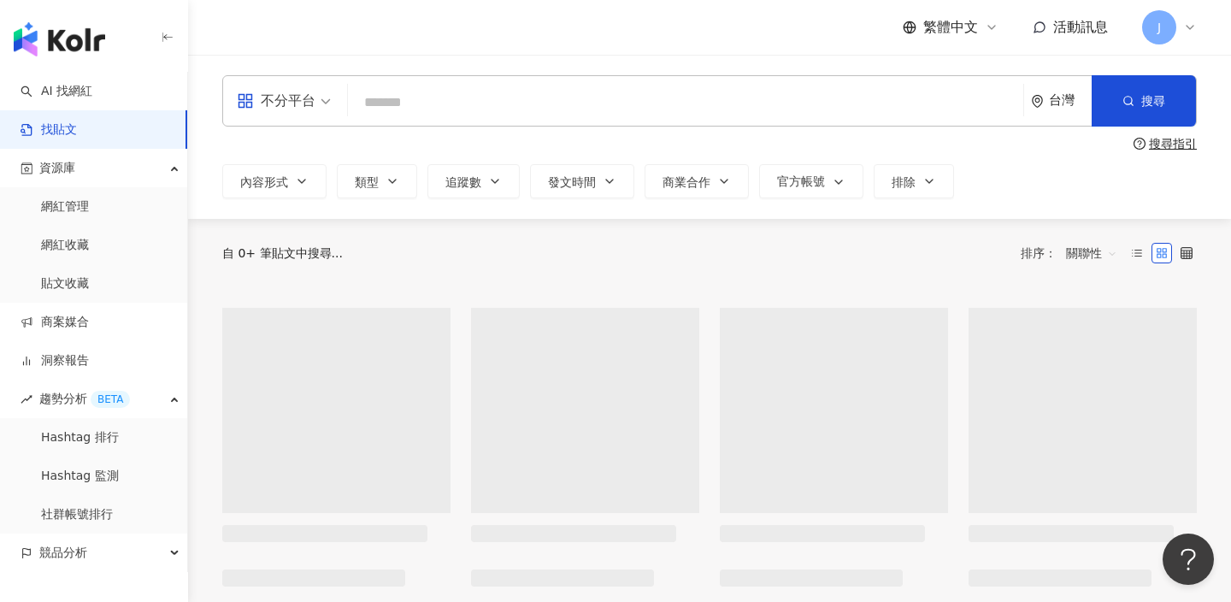
click at [403, 92] on input "search" at bounding box center [686, 102] width 662 height 37
type input "*"
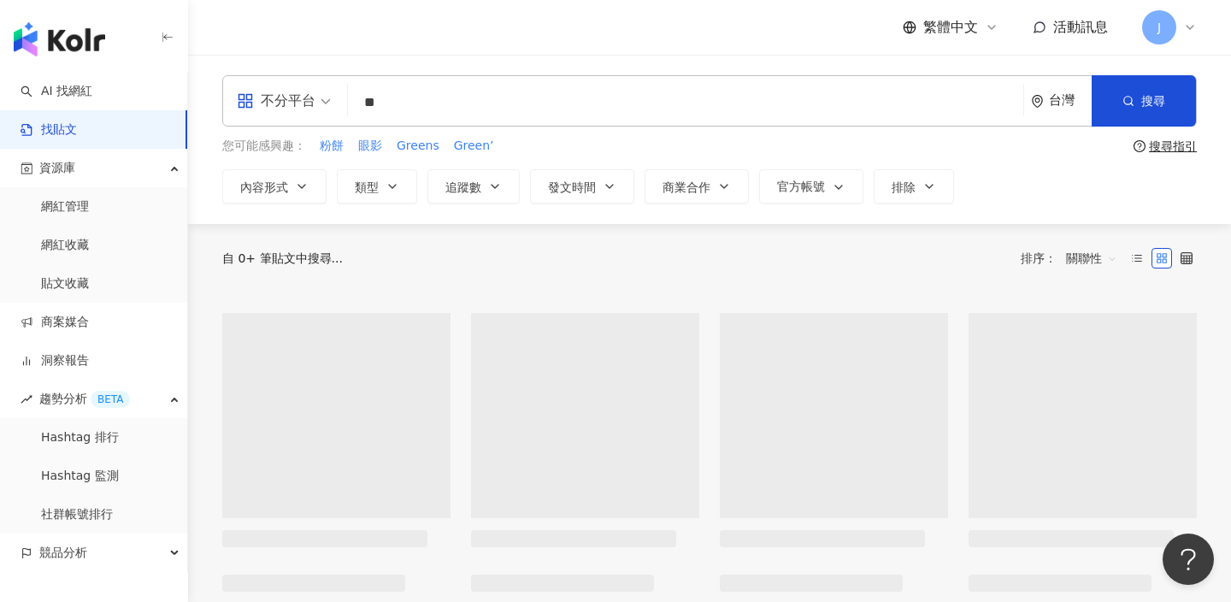
type input "**"
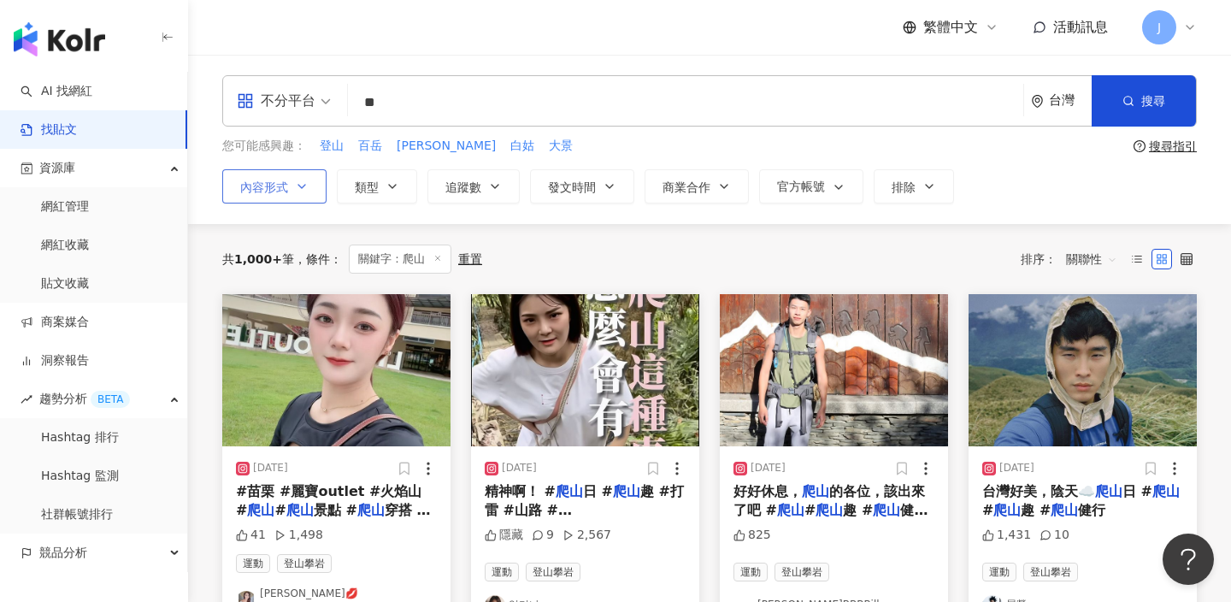
click at [315, 186] on button "內容形式" at bounding box center [274, 186] width 104 height 34
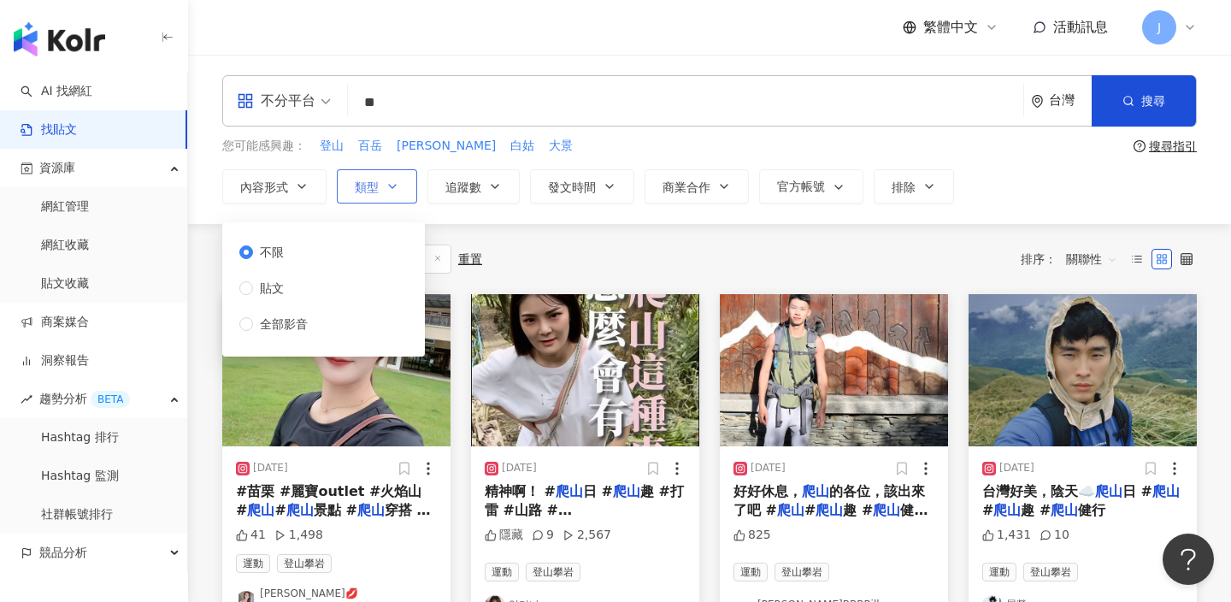
click at [361, 188] on span "類型" at bounding box center [367, 187] width 24 height 14
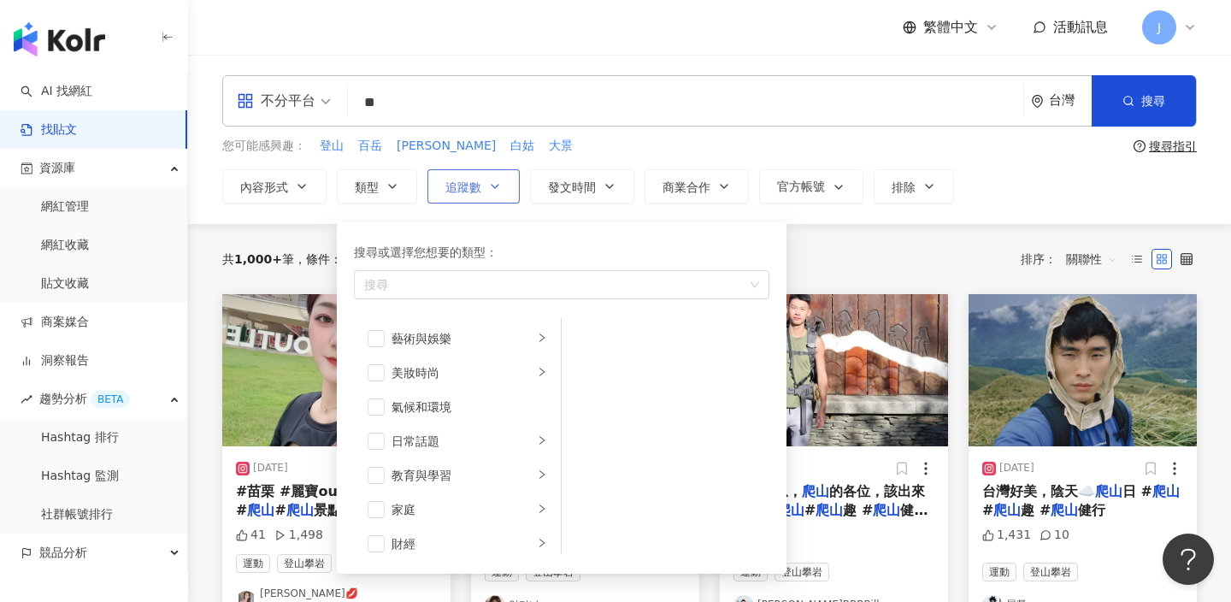
click at [500, 191] on icon "button" at bounding box center [495, 187] width 14 height 14
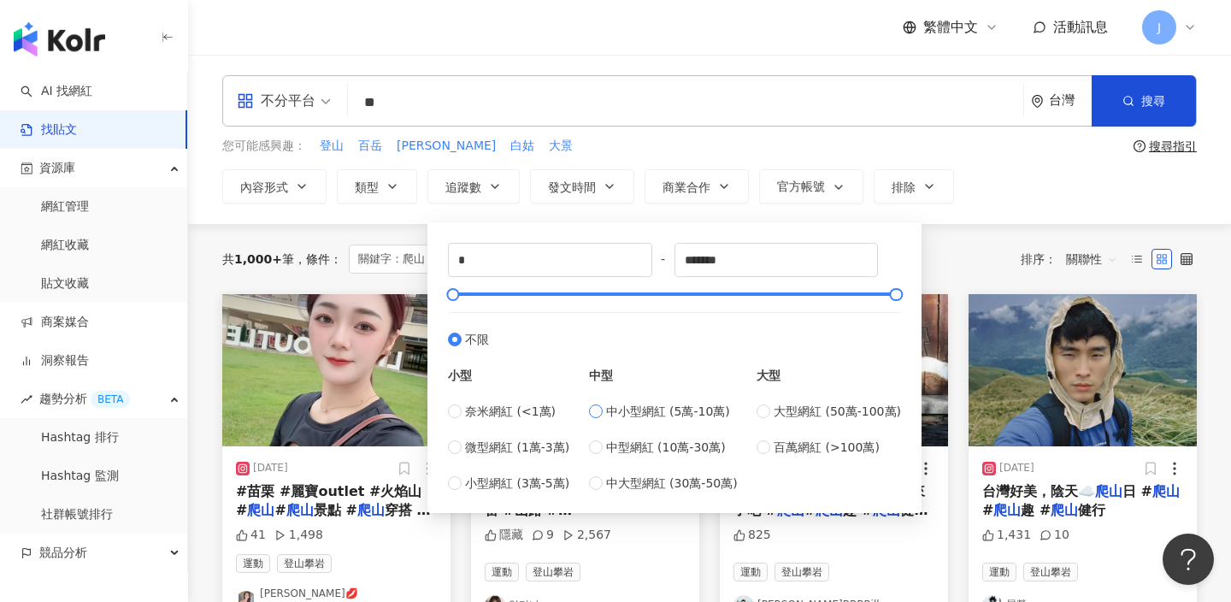
click at [664, 409] on span "中小型網紅 (5萬-10萬)" at bounding box center [668, 411] width 124 height 19
type input "*****"
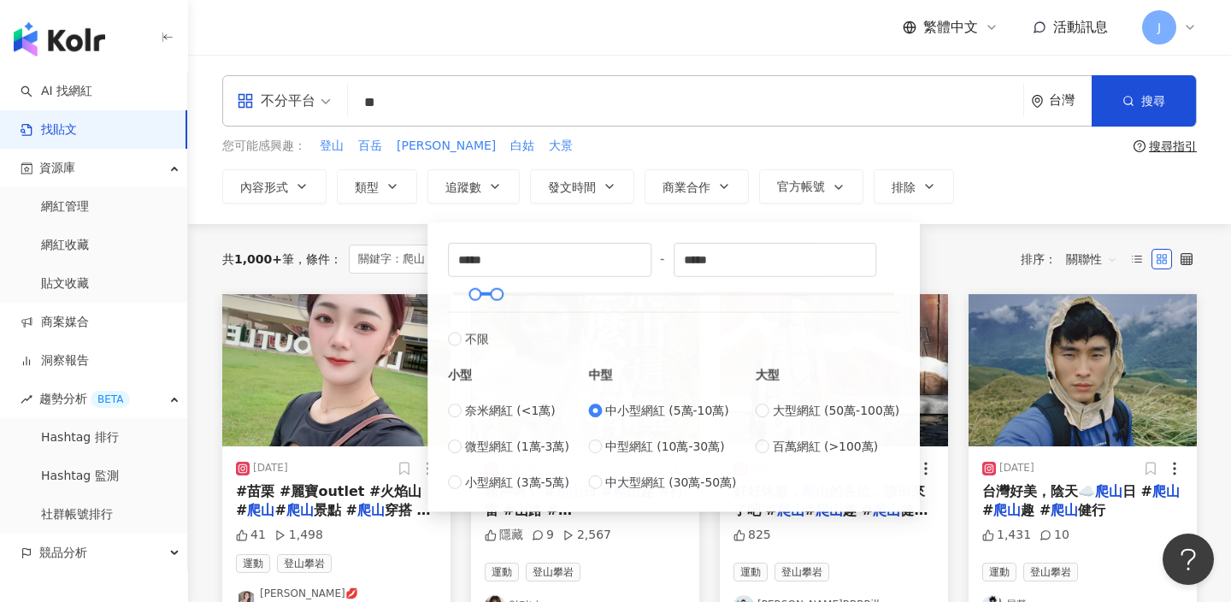
click at [944, 221] on div "不分平台 ** 台灣 搜尋 您可能感興趣： 登山 百岳 山友 白姑 大景 搜尋指引 內容形式 類型 追蹤數 發文時間 商業合作 官方帳號 排除 不限 貼文 全…" at bounding box center [709, 139] width 1043 height 169
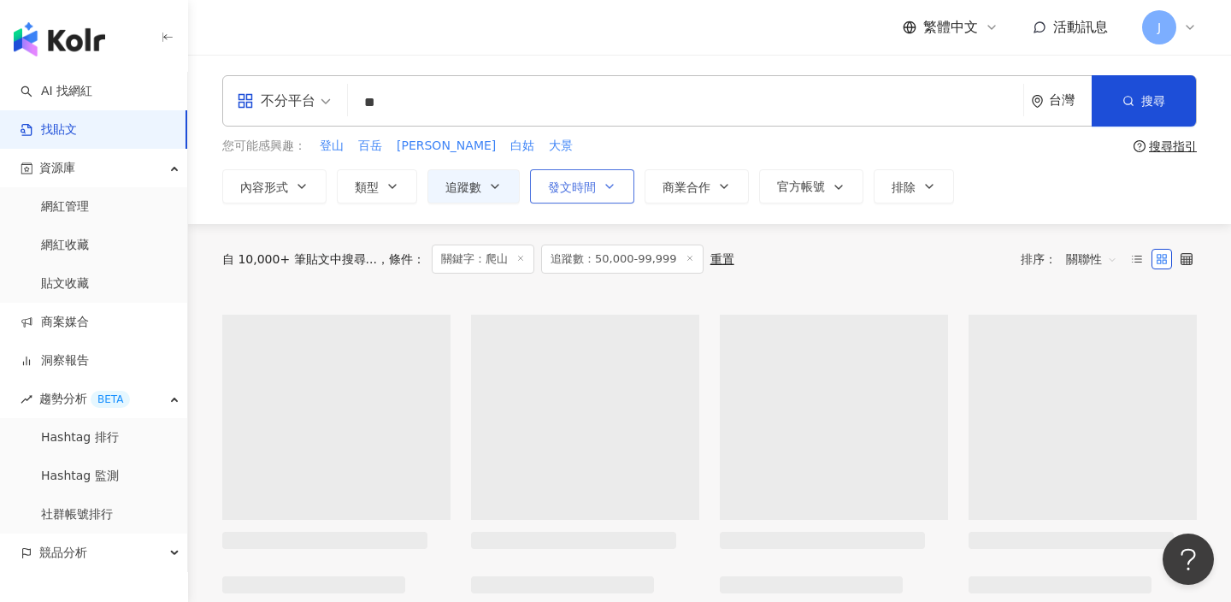
click at [561, 203] on button "發文時間" at bounding box center [582, 186] width 104 height 34
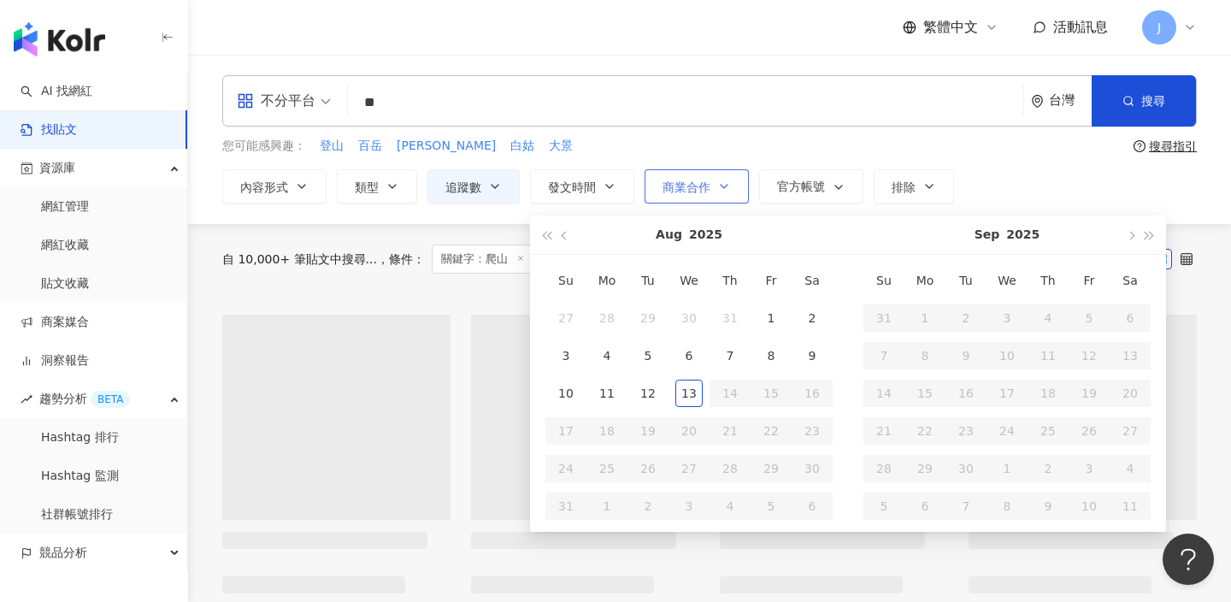
click at [690, 191] on span "商業合作" at bounding box center [687, 187] width 48 height 14
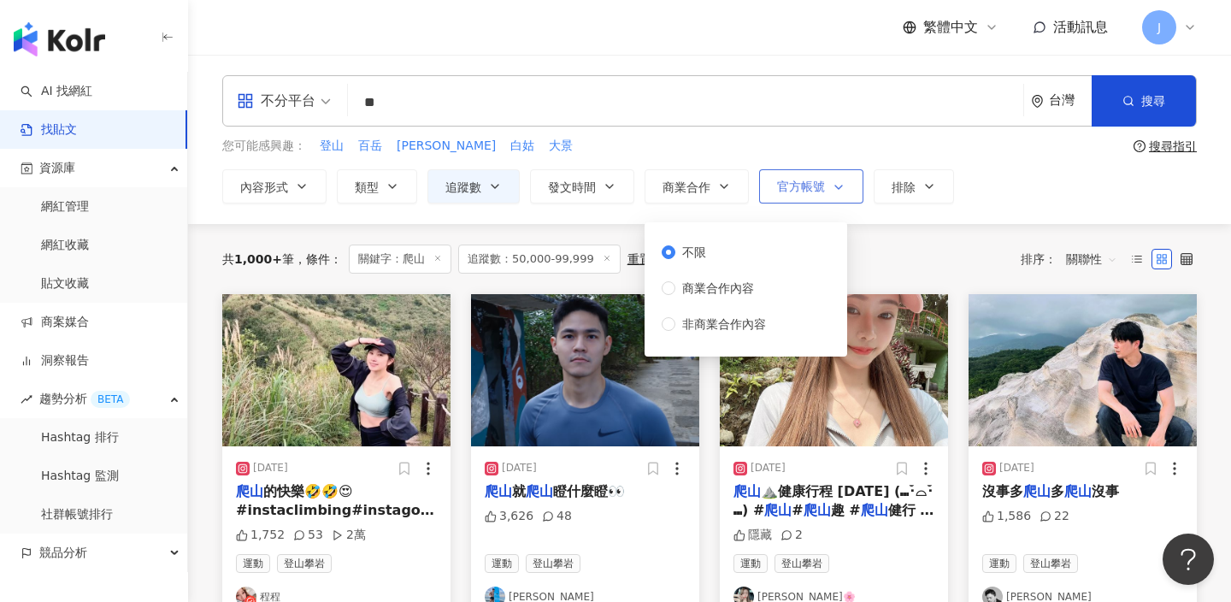
click at [785, 191] on span "官方帳號" at bounding box center [801, 187] width 48 height 14
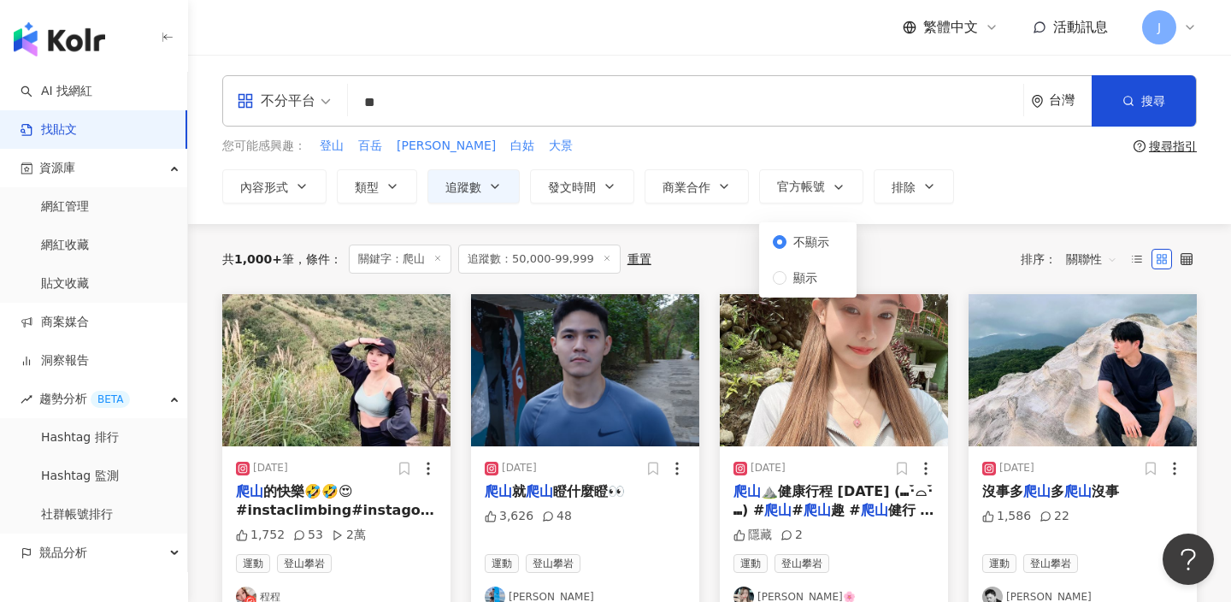
click at [974, 174] on div "內容形式 類型 追蹤數 發文時間 Aug 2025 Su Mo Tu We Th Fr Sa 27 28 29 30 31 1 2 3 4 5 6 7 8 9…" at bounding box center [709, 186] width 975 height 34
click at [918, 180] on button "排除" at bounding box center [914, 186] width 80 height 34
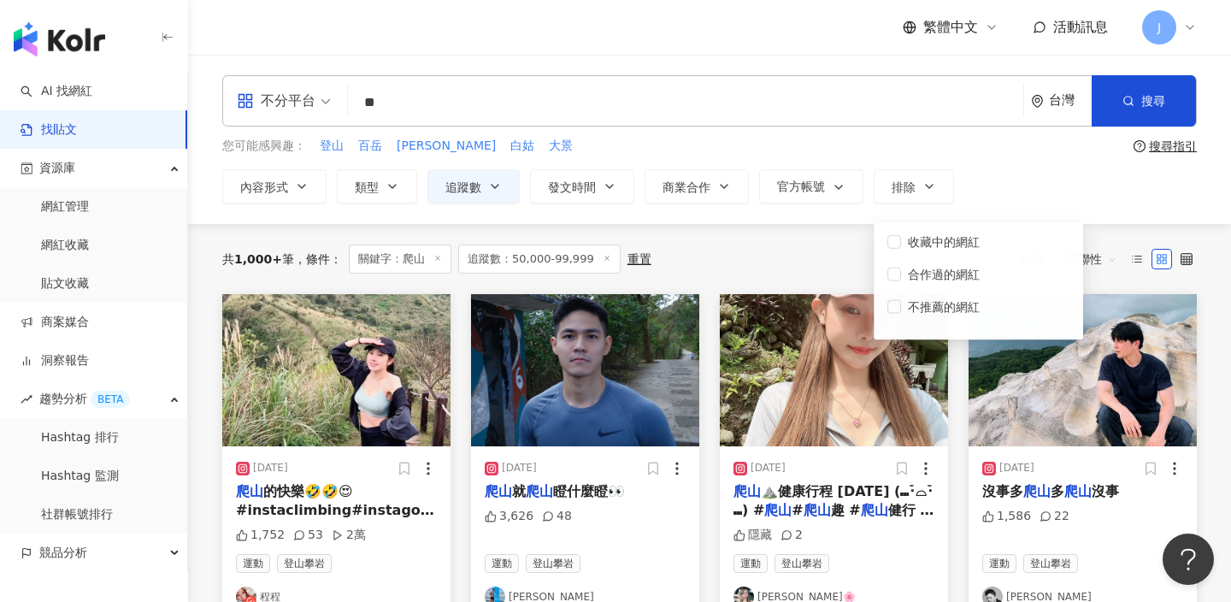
click at [995, 177] on div "內容形式 類型 追蹤數 發文時間 Aug 2025 Su Mo Tu We Th Fr Sa 27 28 29 30 31 1 2 3 4 5 6 7 8 9…" at bounding box center [709, 186] width 975 height 34
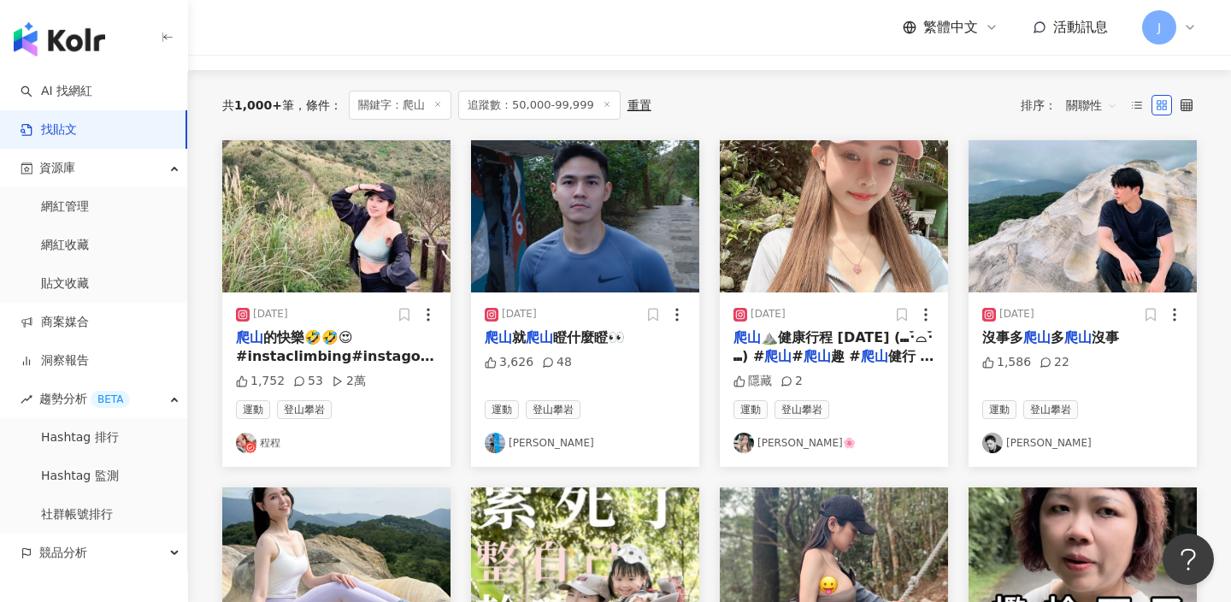
scroll to position [151, 0]
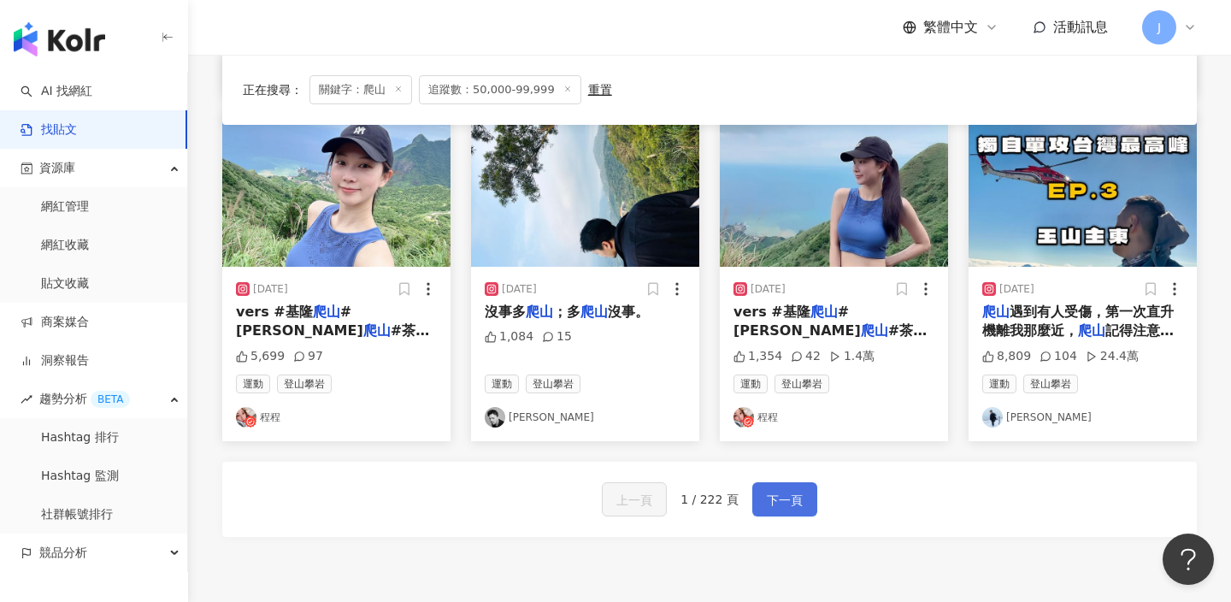
click at [805, 494] on button "下一頁" at bounding box center [785, 499] width 65 height 34
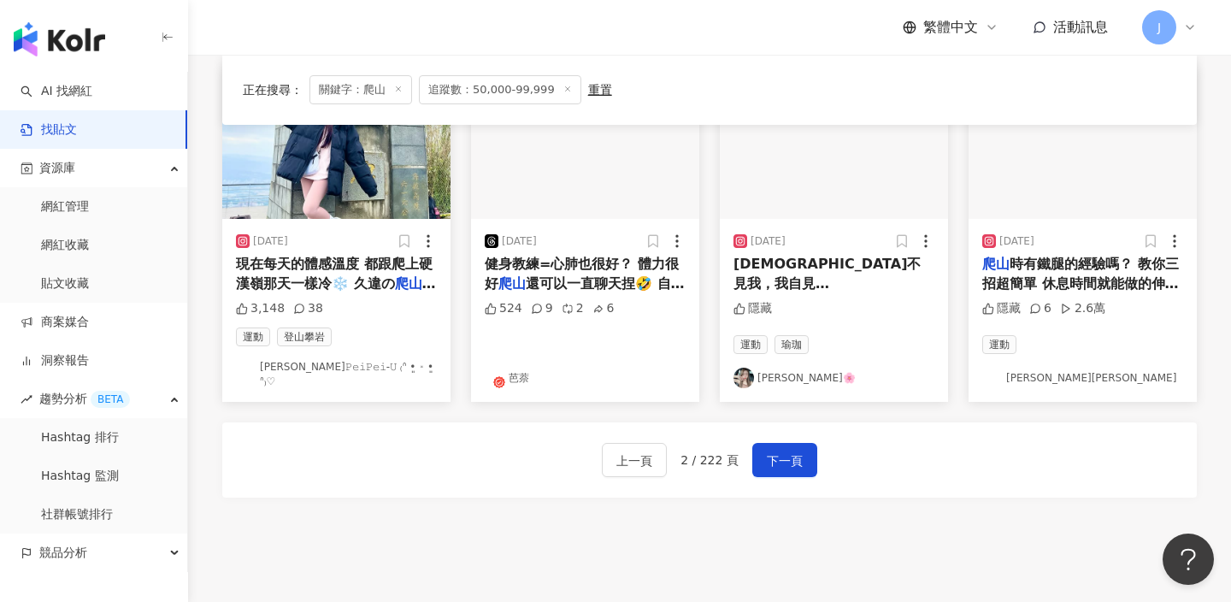
scroll to position [1028, 0]
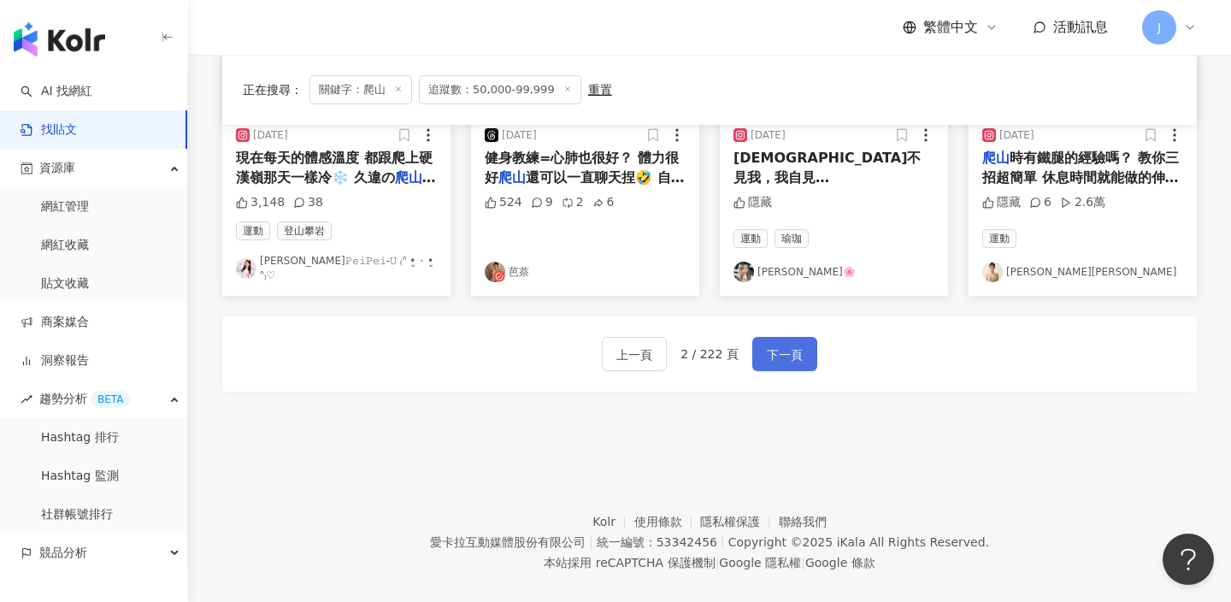
click at [790, 348] on span "下一頁" at bounding box center [785, 355] width 36 height 21
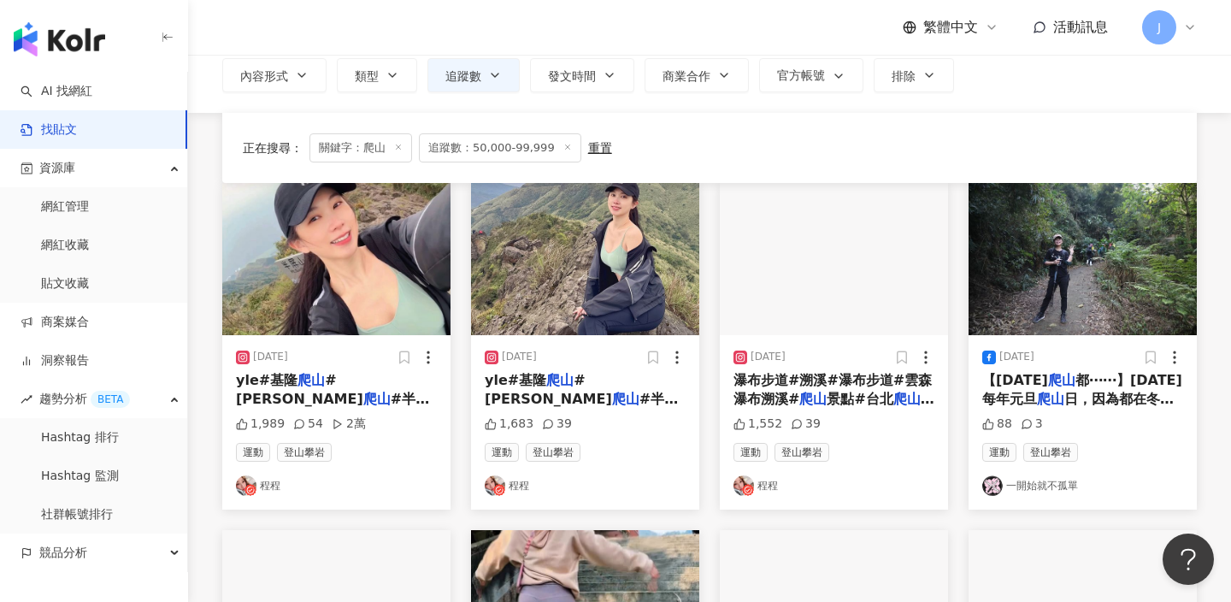
scroll to position [0, 0]
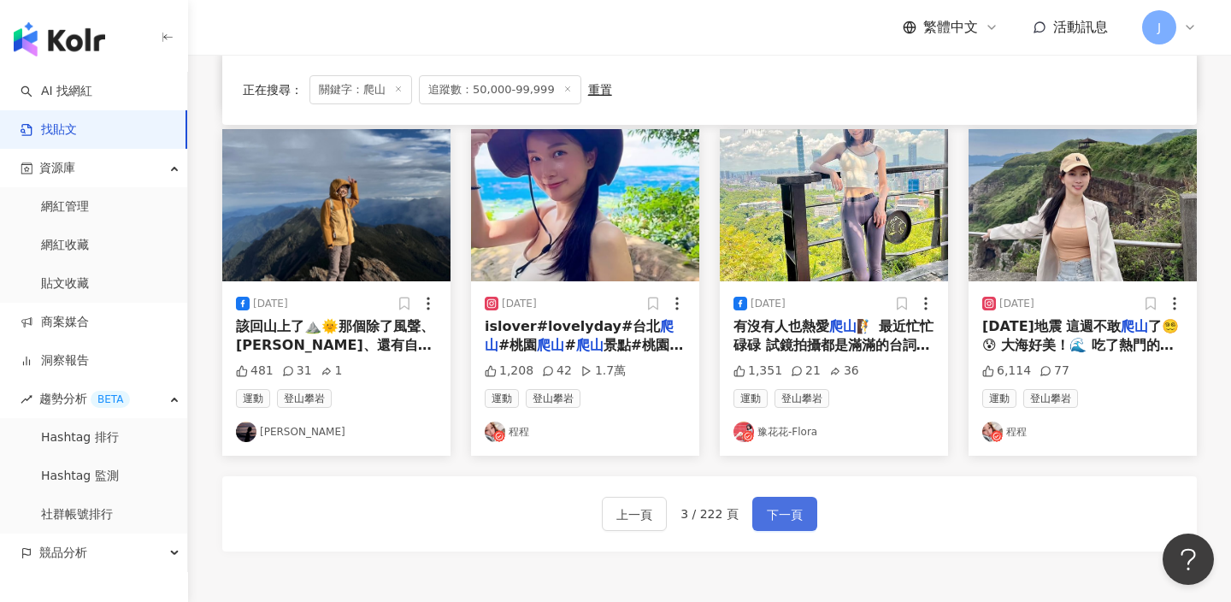
click at [794, 502] on button "下一頁" at bounding box center [785, 514] width 65 height 34
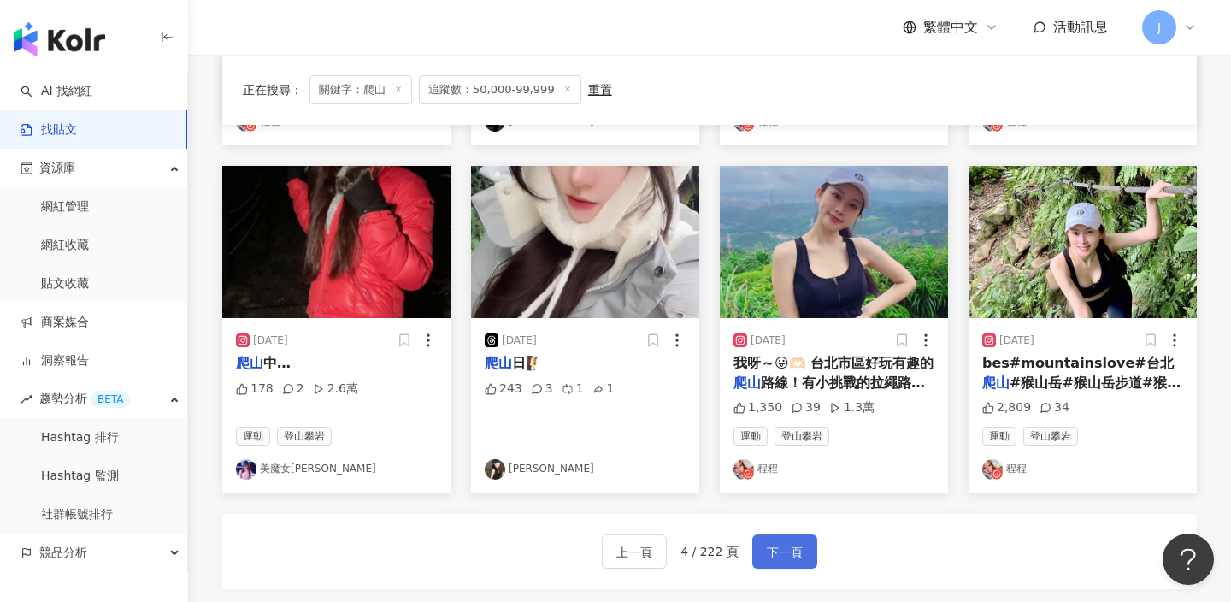
scroll to position [1042, 0]
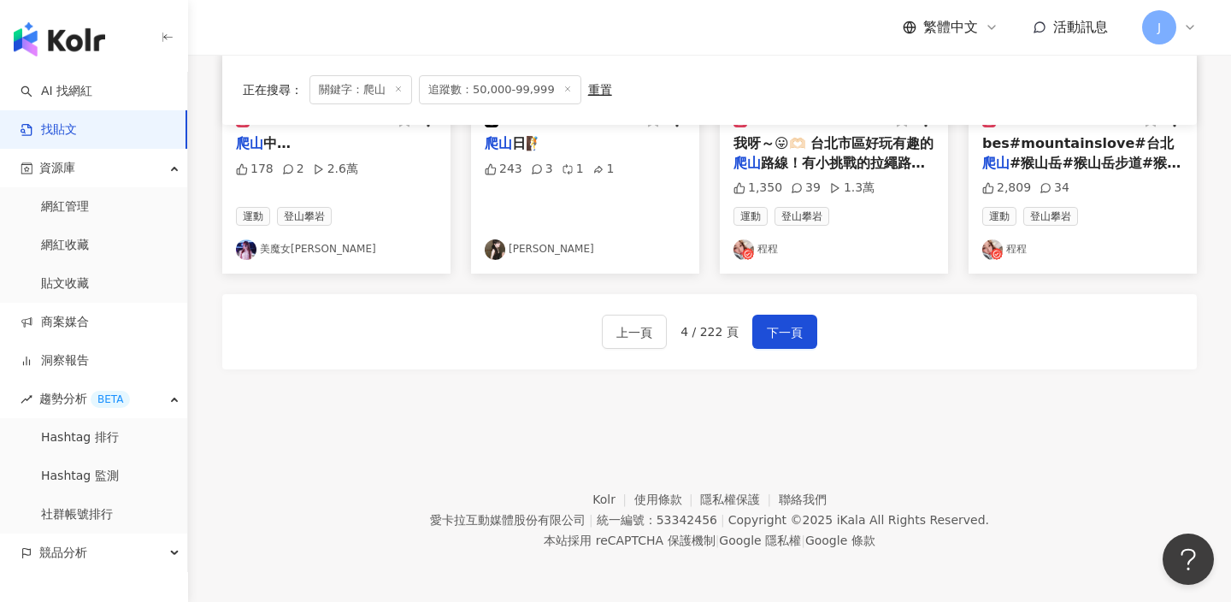
click at [785, 298] on div "上一頁 4 / 222 頁 下一頁" at bounding box center [709, 331] width 975 height 75
click at [785, 341] on span "下一頁" at bounding box center [785, 332] width 36 height 21
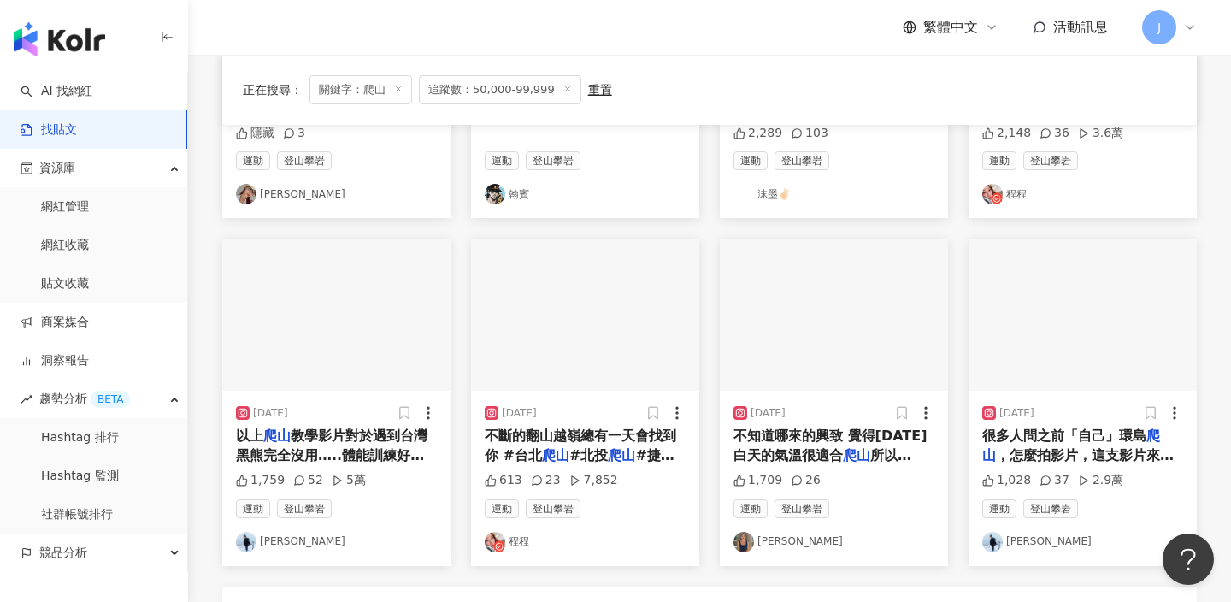
scroll to position [759, 0]
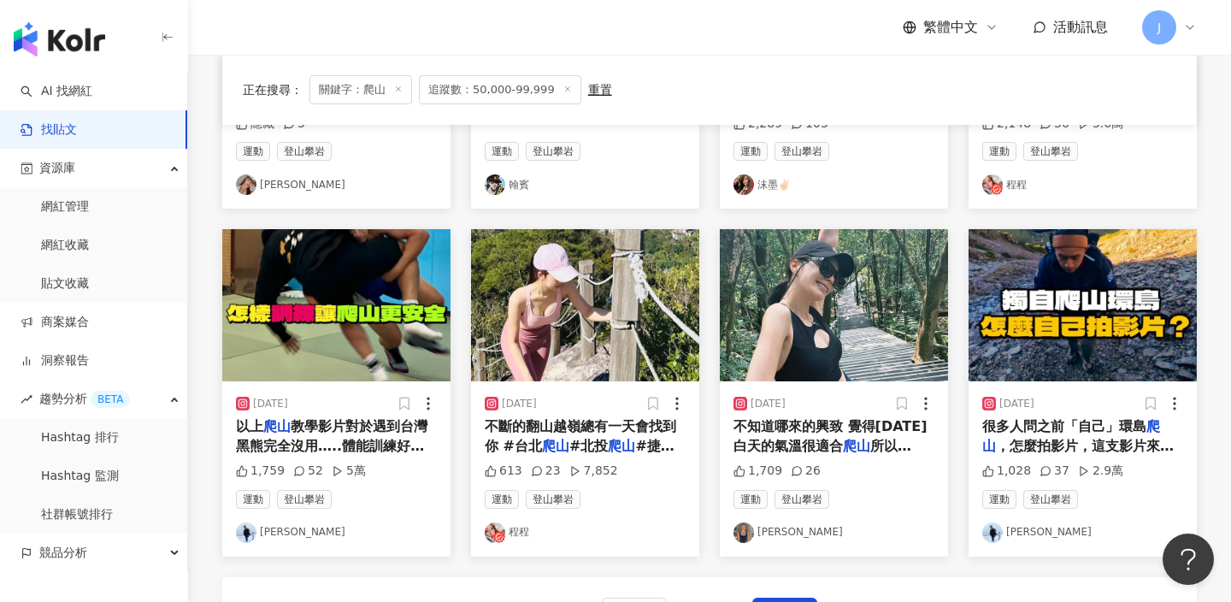
click at [1072, 434] on div "很多人問之前「自己」環島 爬山 ，怎麼拍影片，這支影片來教你們，自己一個人也能幫自己記錄生活#拍攝教學 # 爬山 #環島 #野營 #獨自拍攝" at bounding box center [1083, 436] width 201 height 38
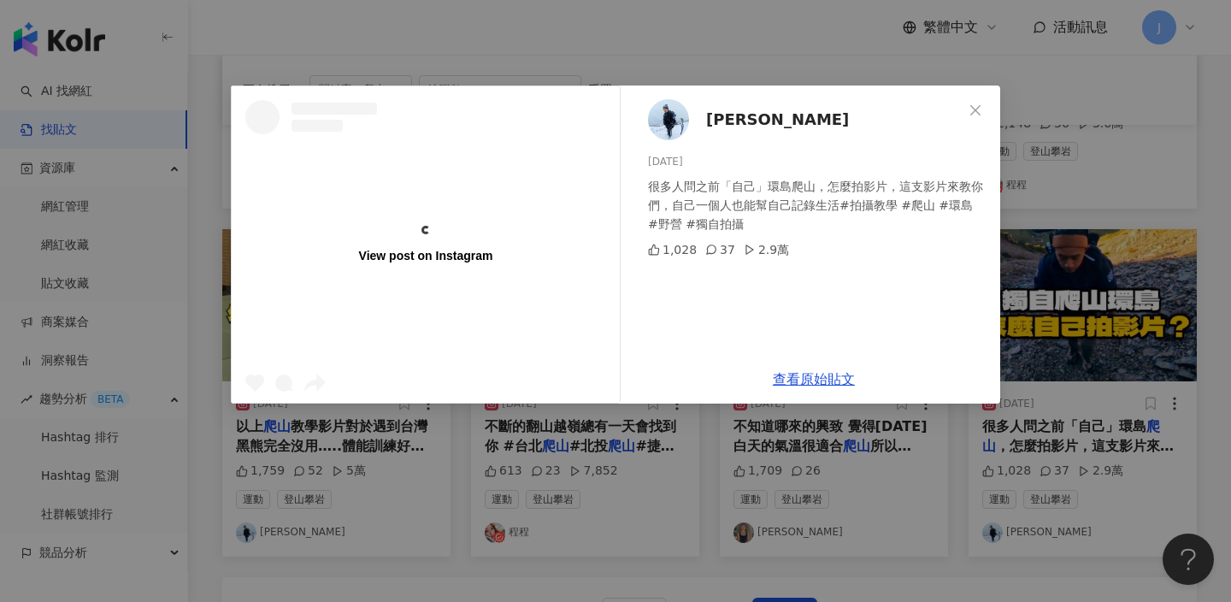
click at [721, 121] on span "詹愽智" at bounding box center [777, 120] width 143 height 24
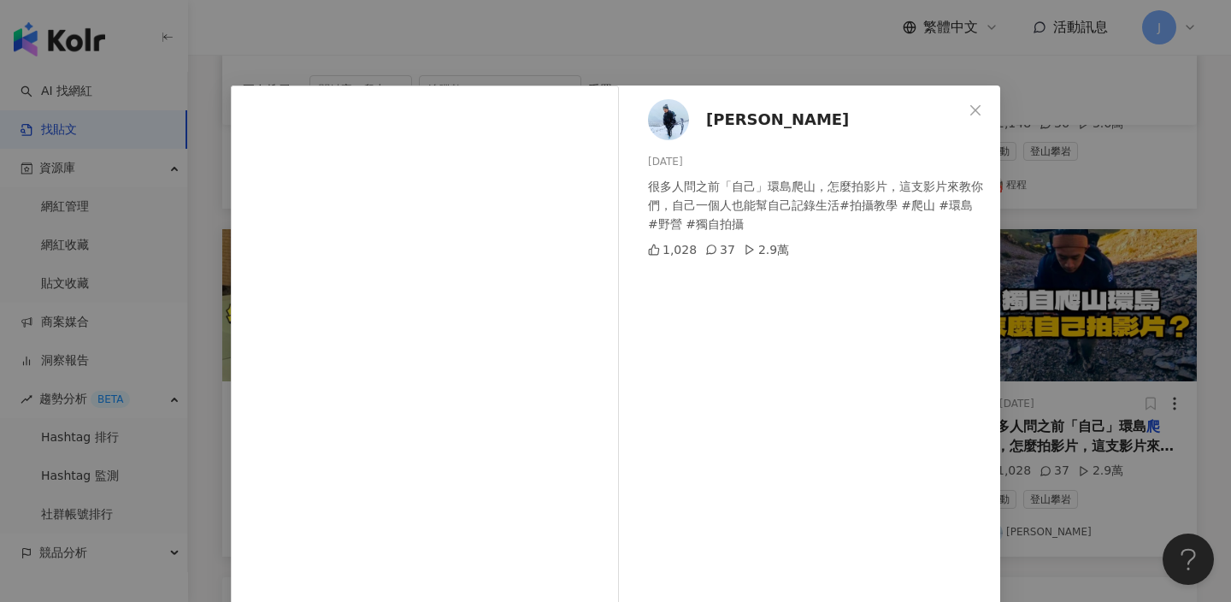
click at [1028, 147] on div "詹愽智 2024/11/7 很多人問之前「自己」環島爬山，怎麼拍影片，這支影片來教你們，自己一個人也能幫自己記錄生活#拍攝教學 #爬山 #環島 #野營 #獨自…" at bounding box center [615, 301] width 1231 height 602
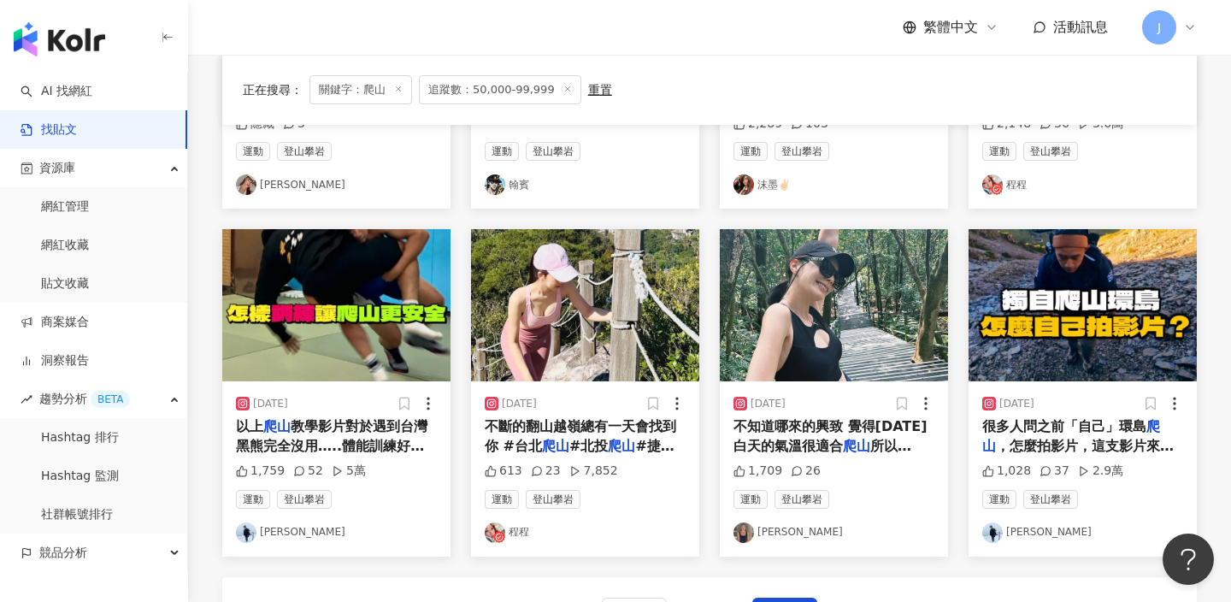
scroll to position [1042, 0]
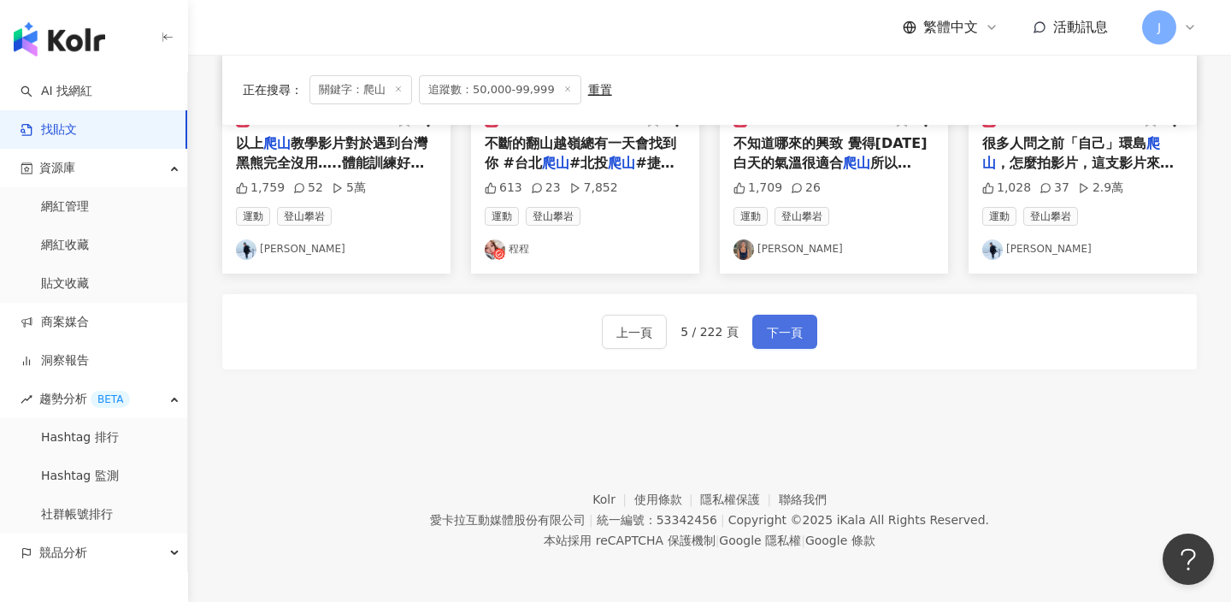
click at [795, 328] on span "下一頁" at bounding box center [785, 332] width 36 height 21
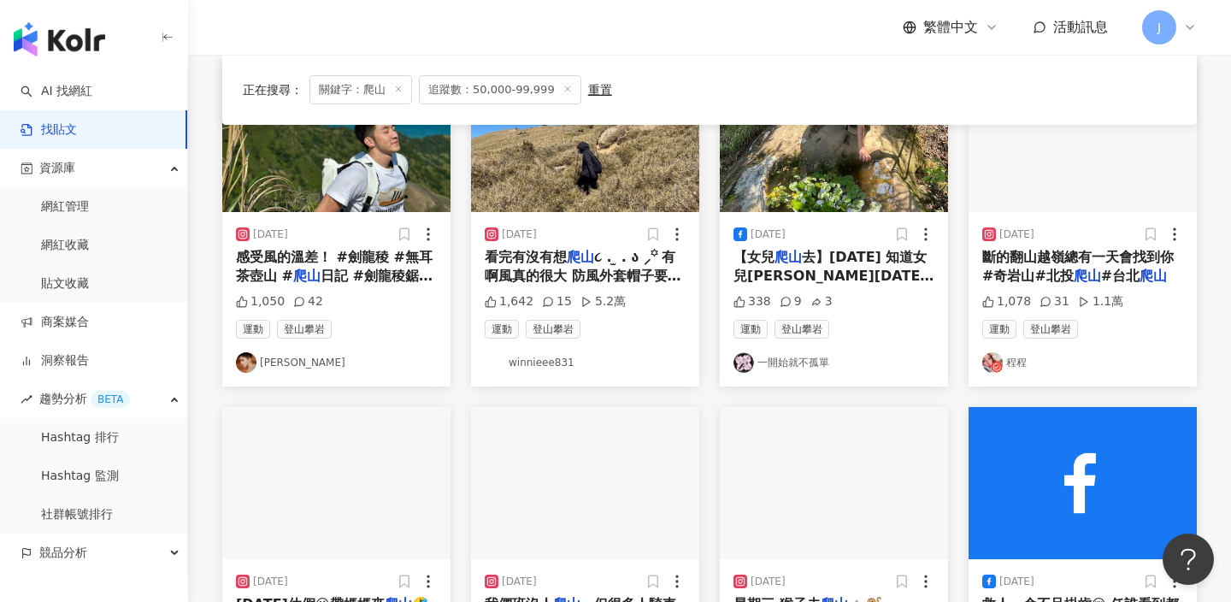
scroll to position [641, 0]
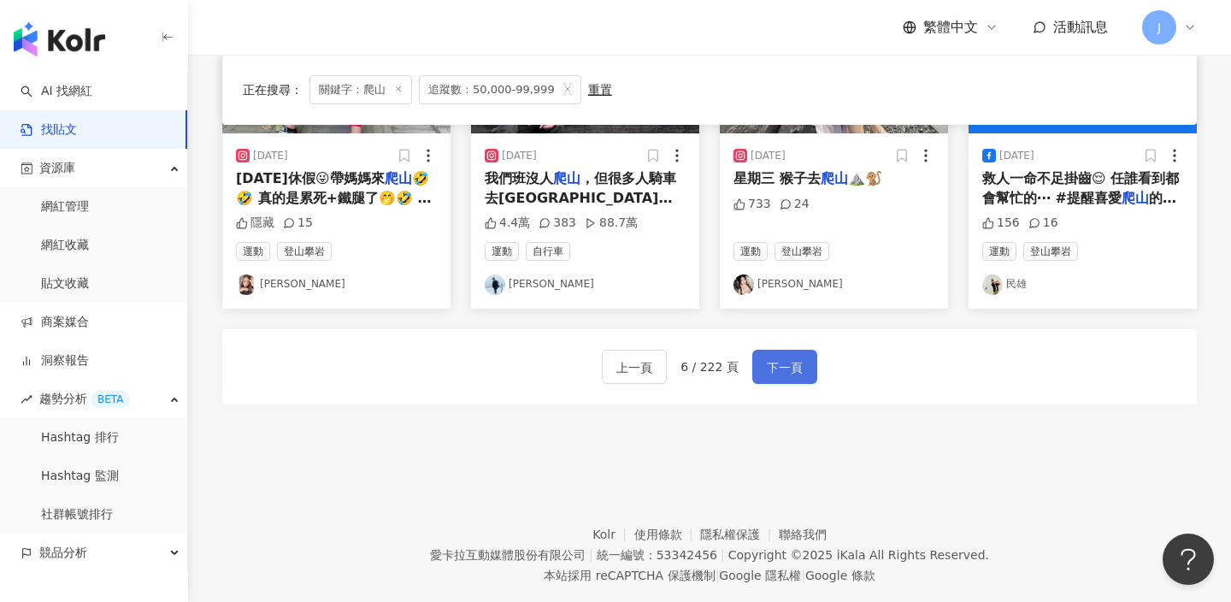
click at [787, 361] on span "下一頁" at bounding box center [785, 367] width 36 height 21
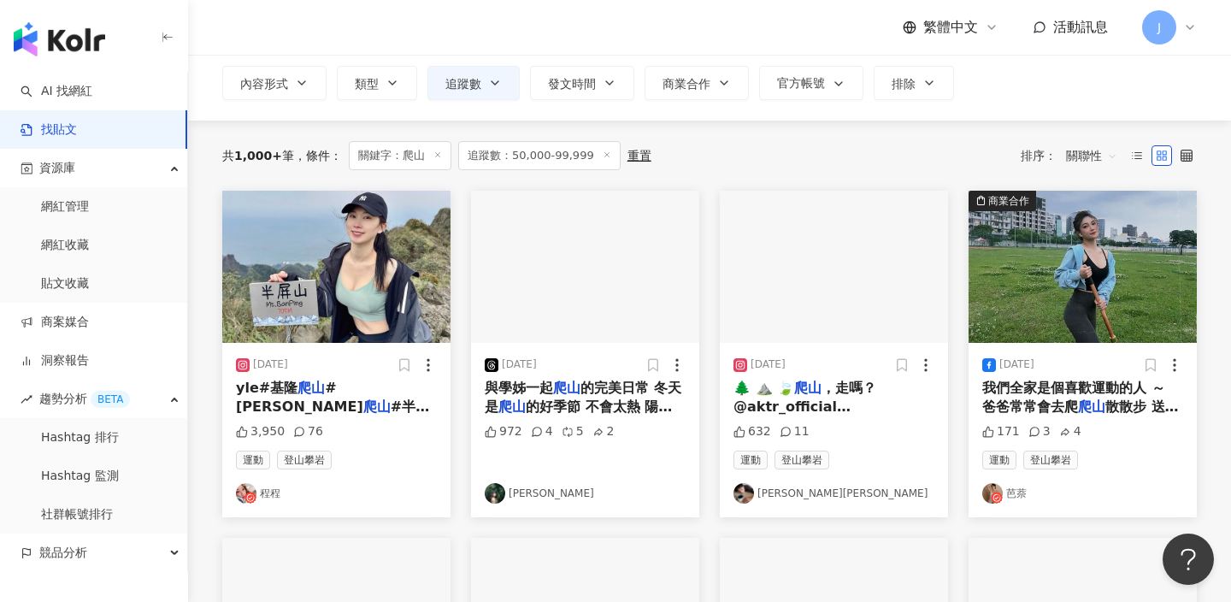
scroll to position [103, 0]
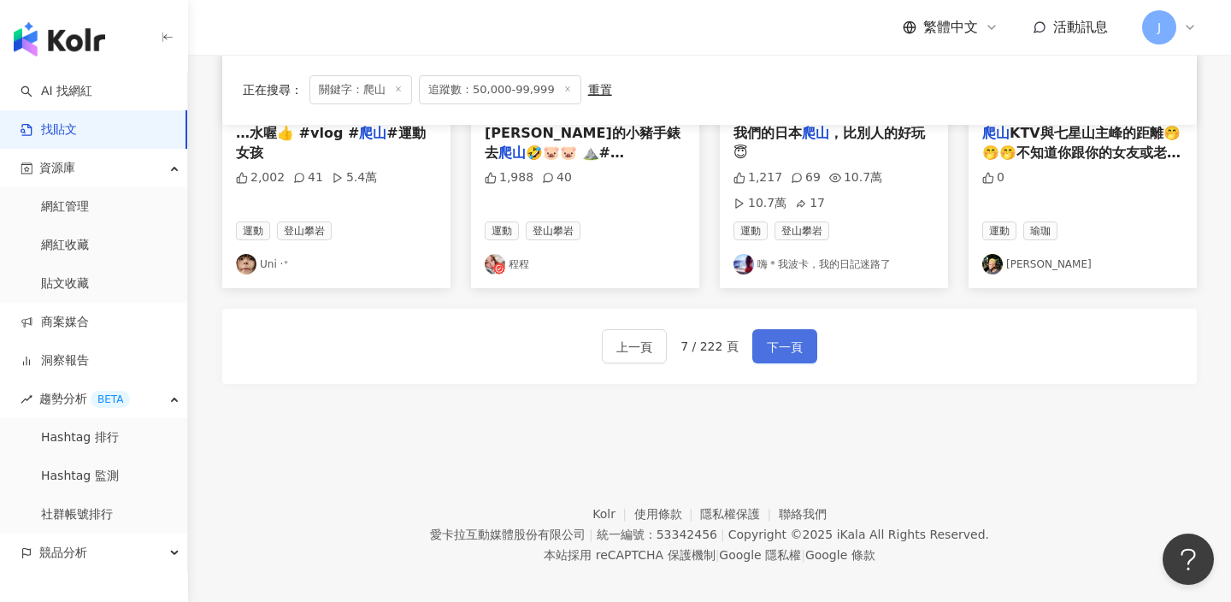
click at [789, 345] on span "下一頁" at bounding box center [785, 347] width 36 height 21
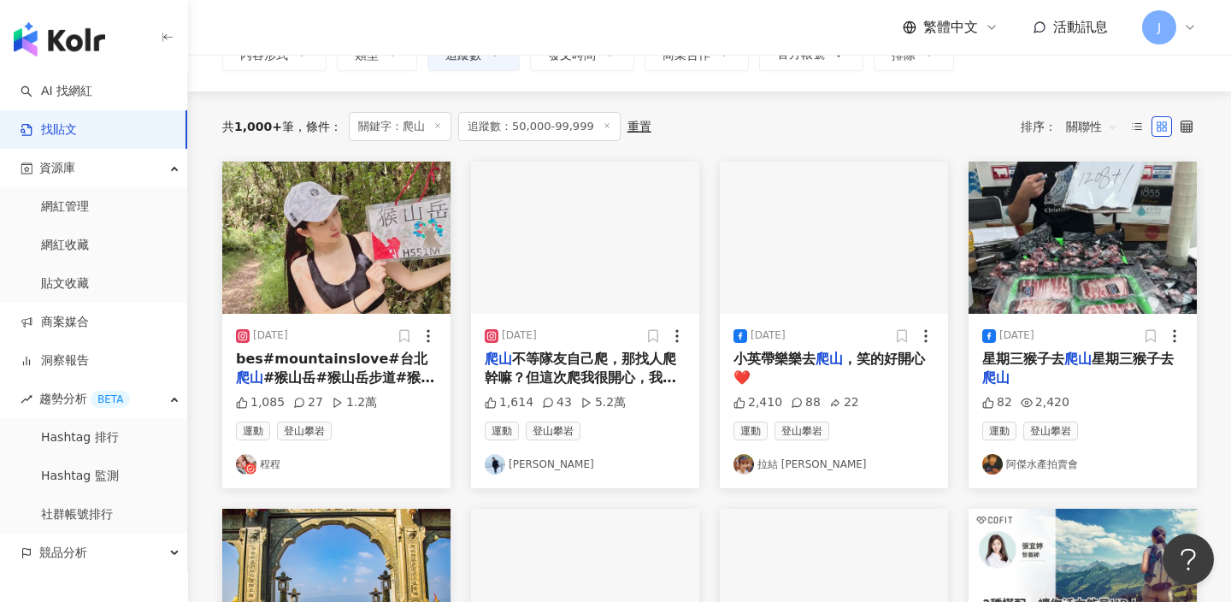
scroll to position [0, 0]
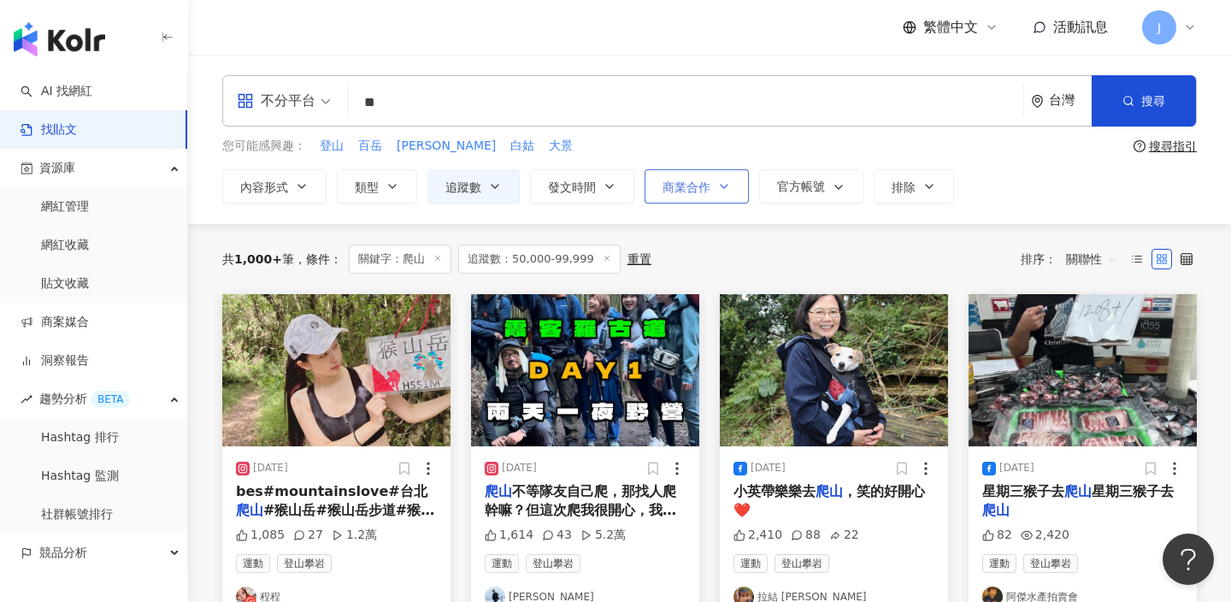
click at [691, 186] on span "商業合作" at bounding box center [687, 187] width 48 height 14
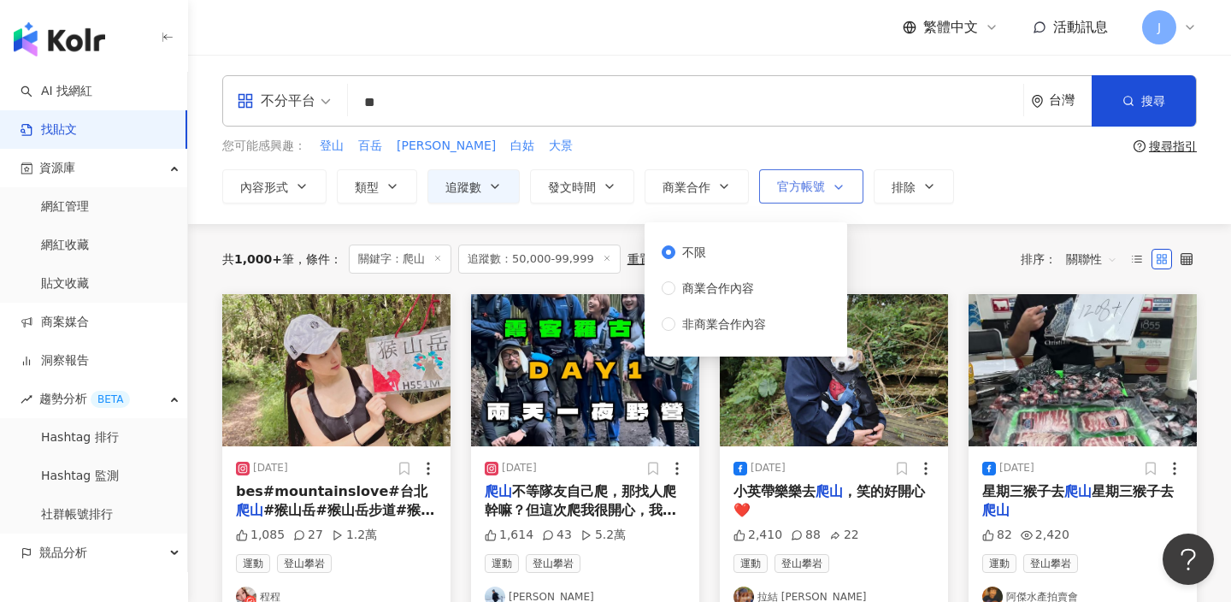
click at [780, 187] on span "官方帳號" at bounding box center [801, 187] width 48 height 14
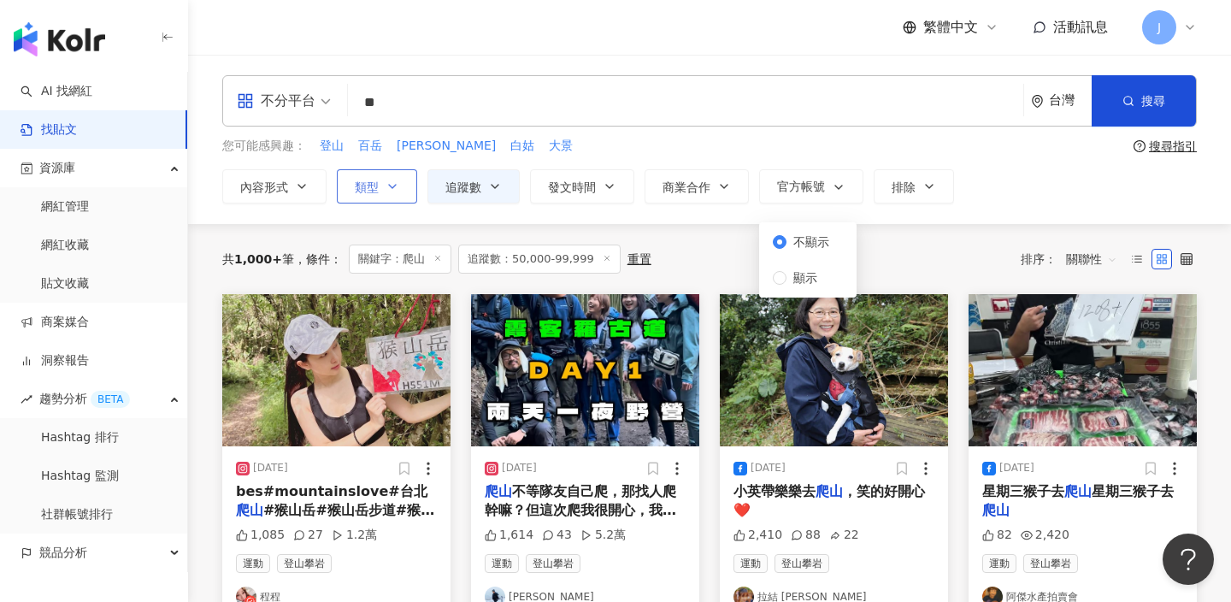
click at [408, 173] on button "類型" at bounding box center [377, 186] width 80 height 34
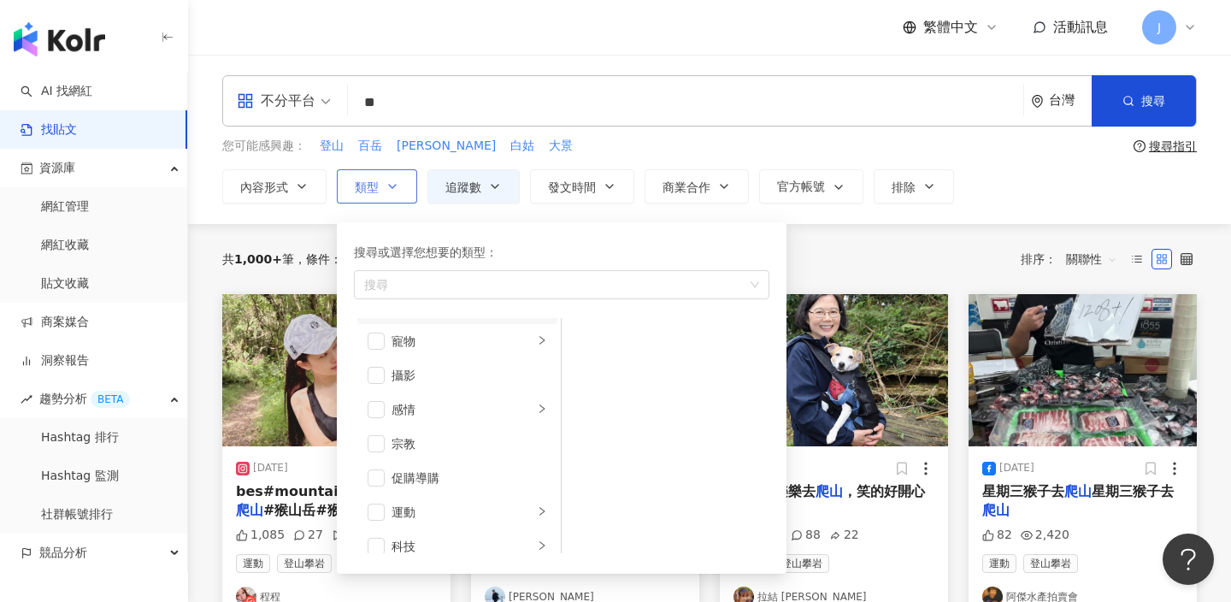
scroll to position [593, 0]
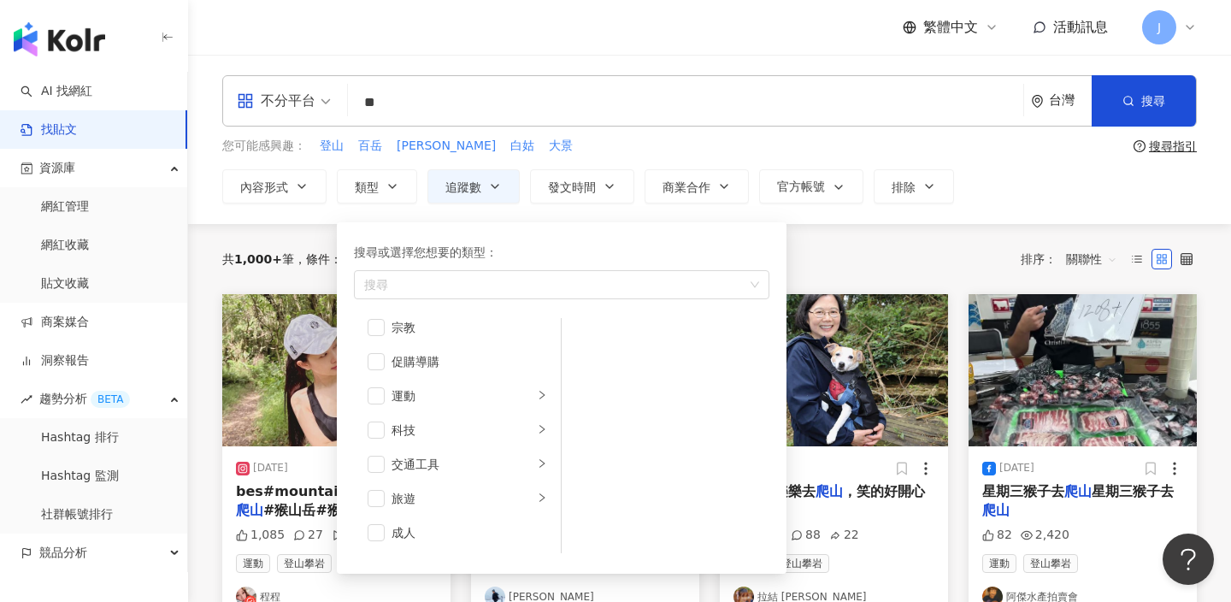
click at [857, 131] on div "不分平台 ** 台灣 搜尋 您可能感興趣： 登山 百岳 山友 白姑 大景 搜尋指引 內容形式 類型 搜尋或選擇您想要的類型： 搜尋 藝術與娛樂 美妝時尚 氣候…" at bounding box center [709, 139] width 1043 height 128
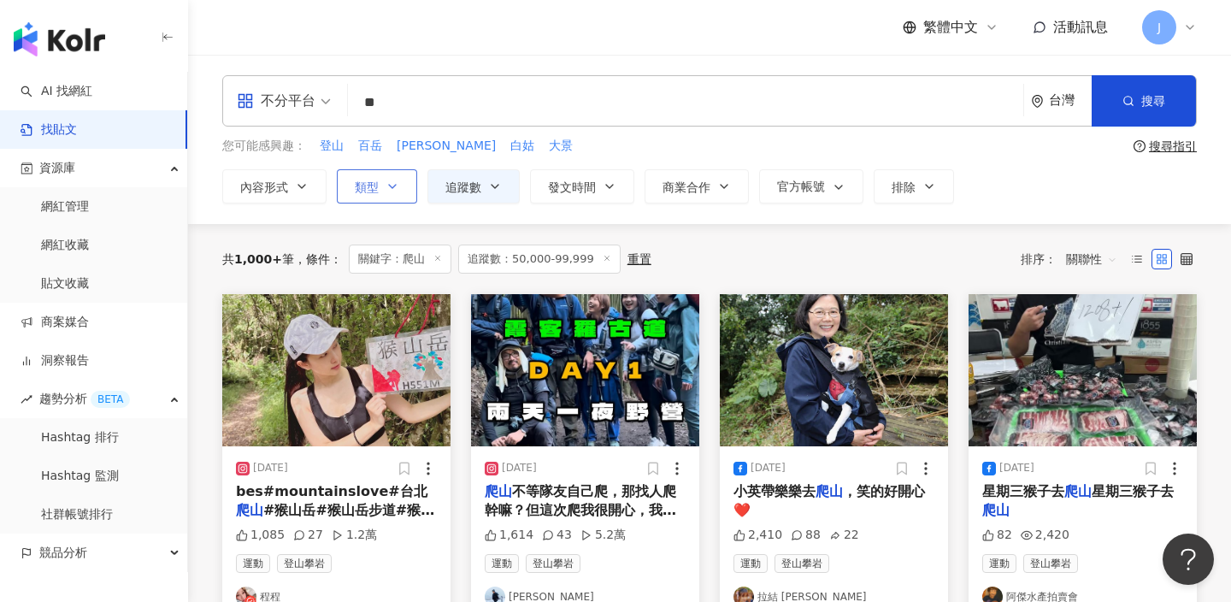
click at [378, 186] on span "類型" at bounding box center [367, 187] width 24 height 14
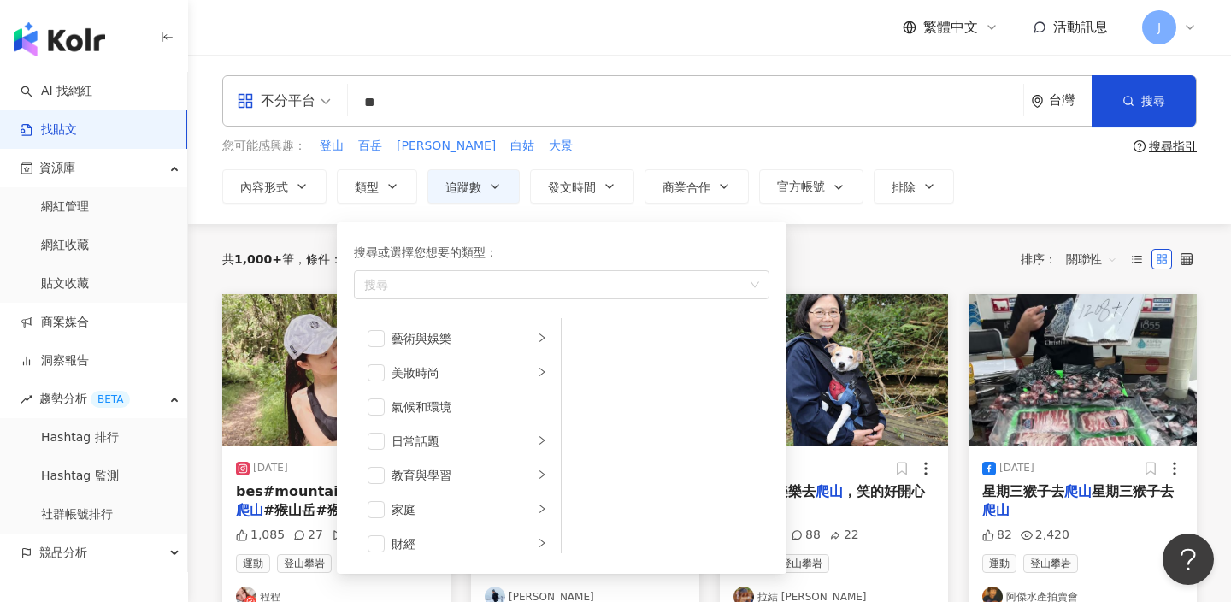
click at [1000, 156] on div "不分平台 ** 台灣 搜尋 您可能感興趣： 登山 百岳 山友 白姑 大景 搜尋指引 內容形式 類型 搜尋或選擇您想要的類型： 搜尋 藝術與娛樂 美妝時尚 氣候…" at bounding box center [709, 139] width 1043 height 128
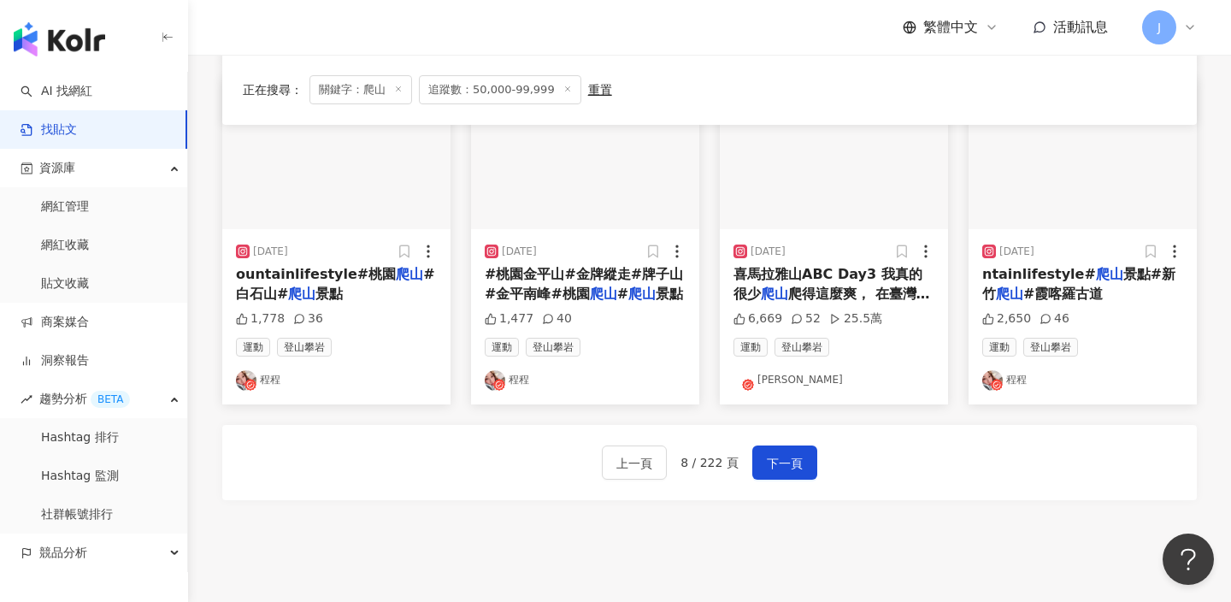
scroll to position [916, 0]
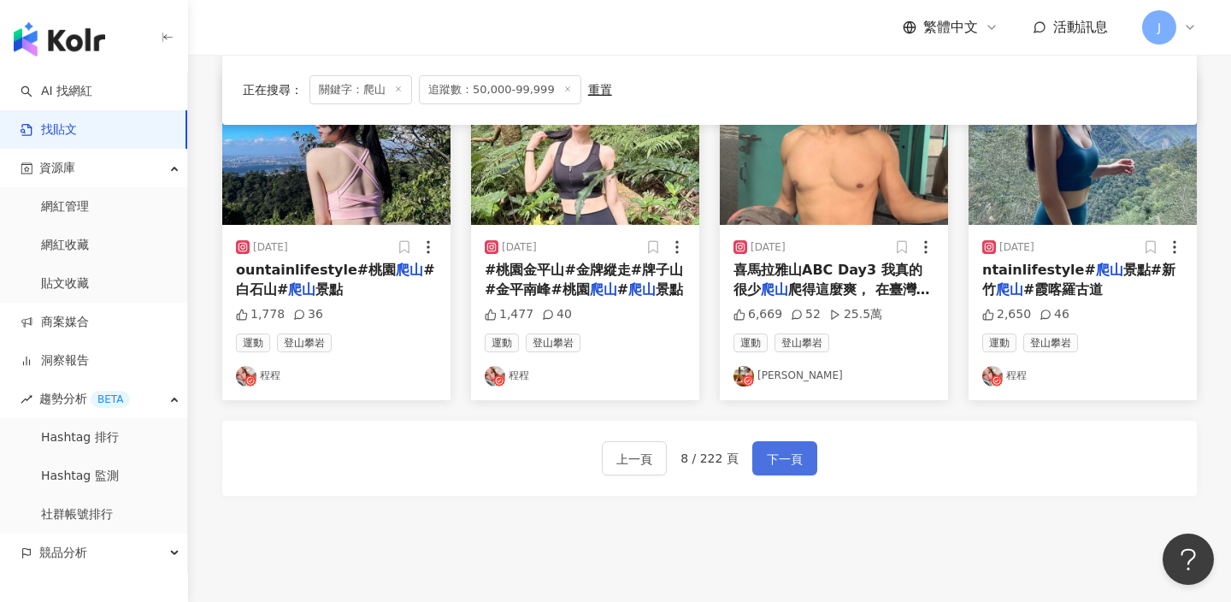
click at [807, 455] on button "下一頁" at bounding box center [785, 458] width 65 height 34
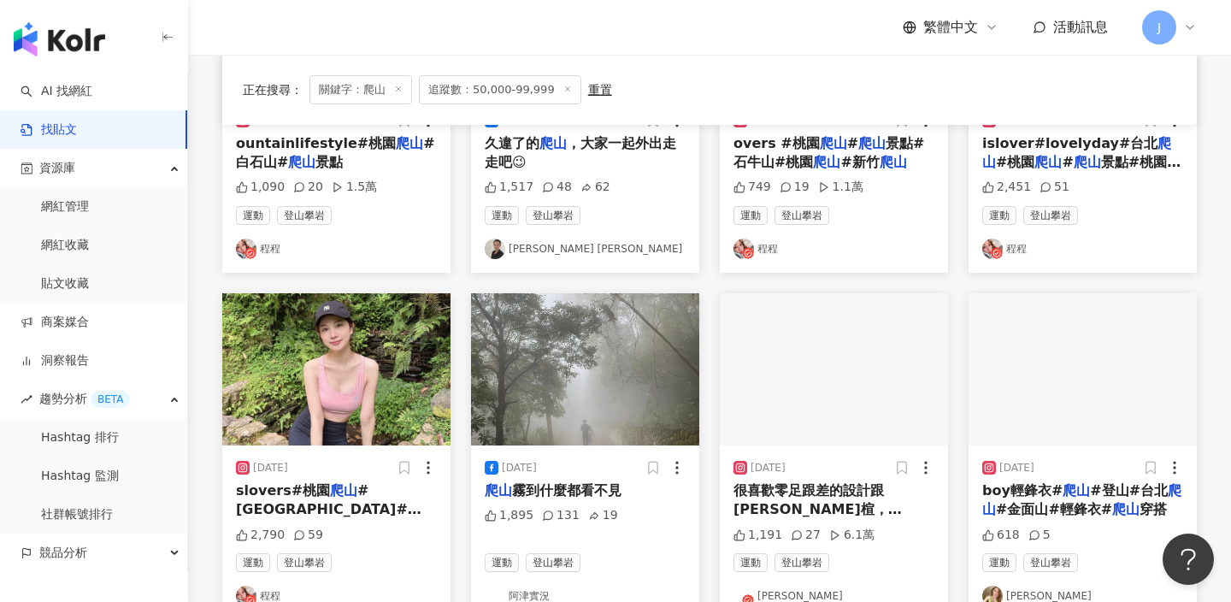
scroll to position [9, 0]
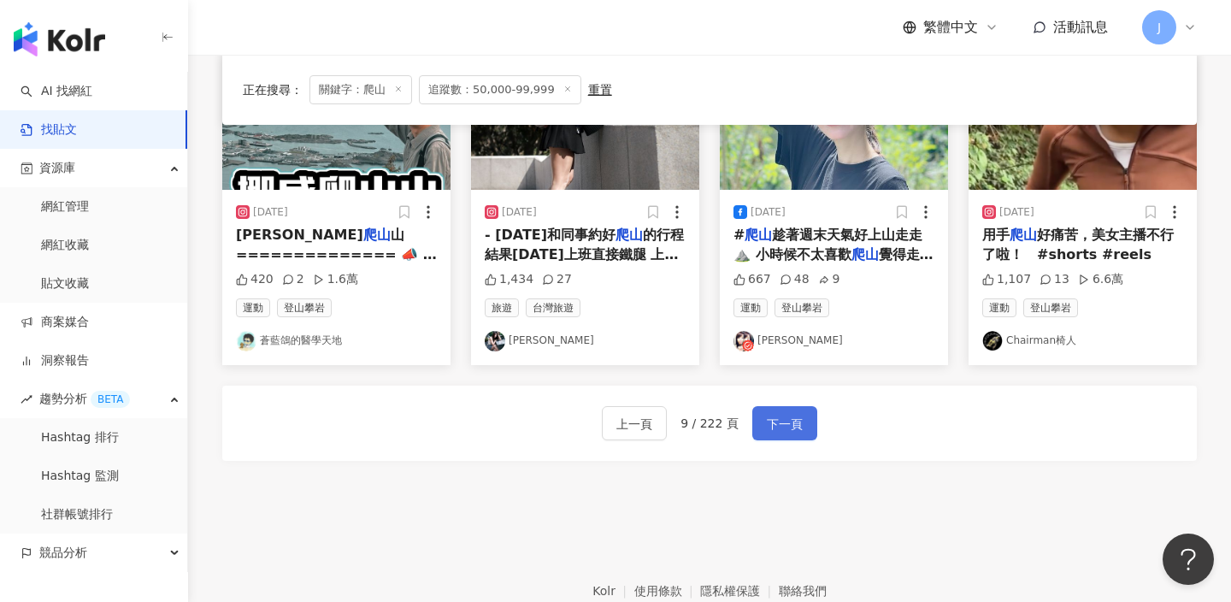
click at [784, 437] on button "下一頁" at bounding box center [785, 423] width 65 height 34
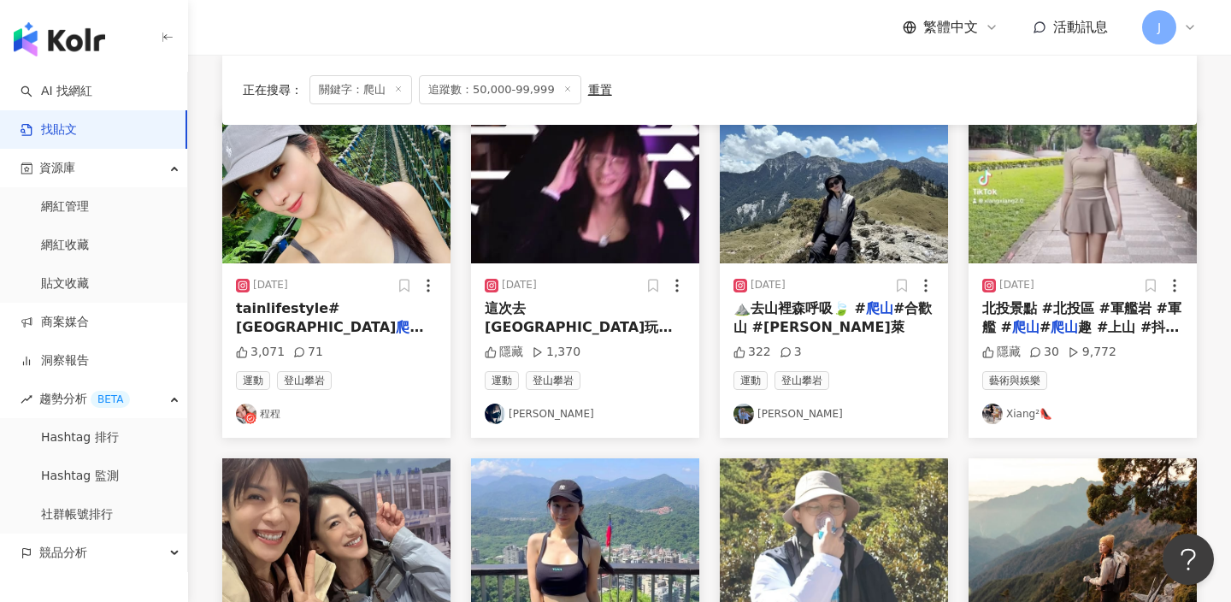
scroll to position [170, 0]
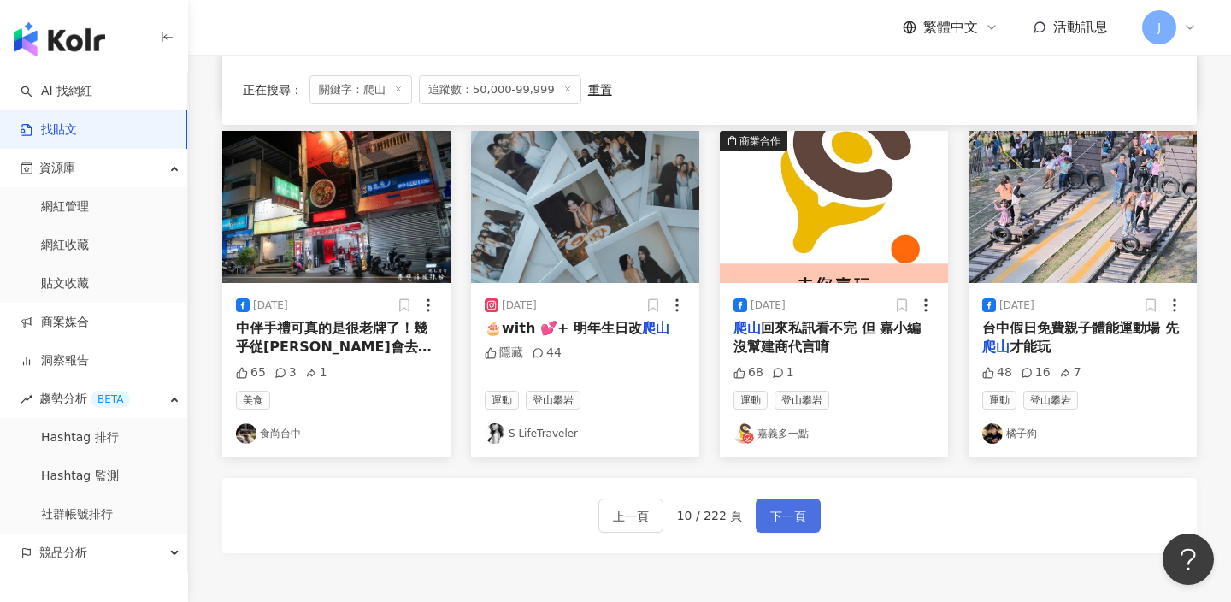
click at [802, 509] on span "下一頁" at bounding box center [789, 516] width 36 height 21
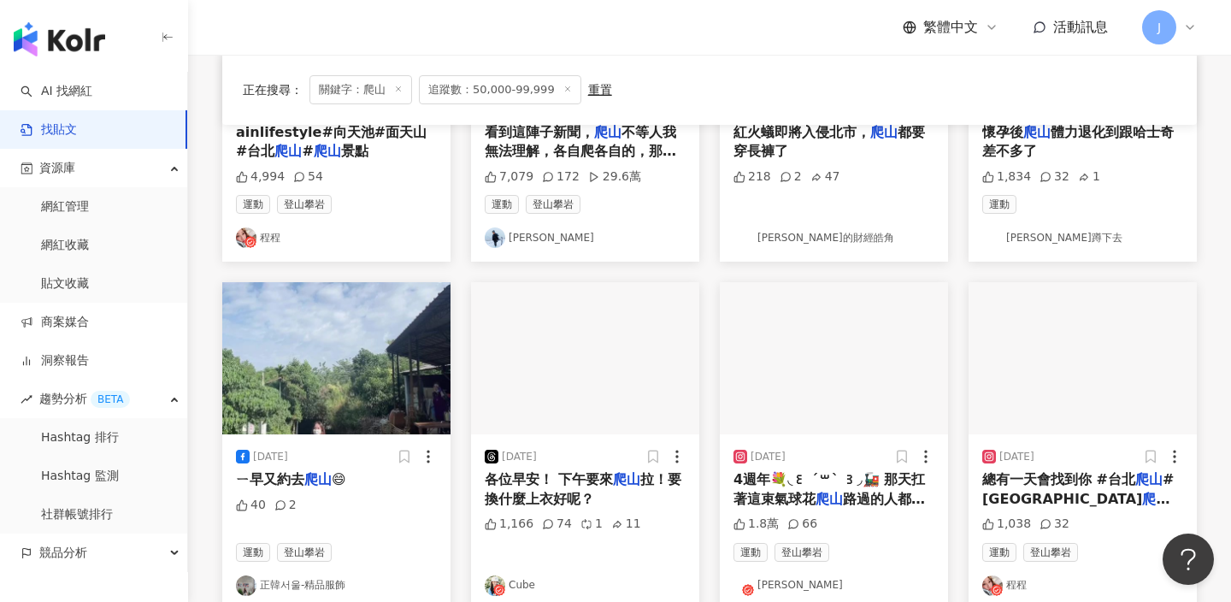
scroll to position [1042, 0]
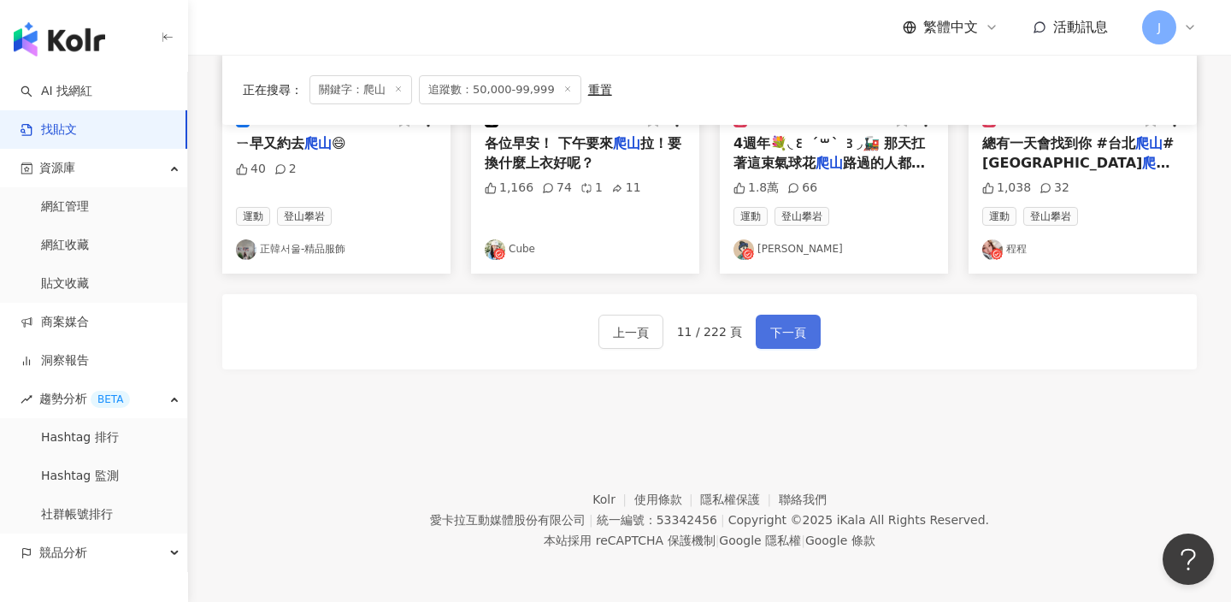
click at [781, 317] on button "下一頁" at bounding box center [788, 332] width 65 height 34
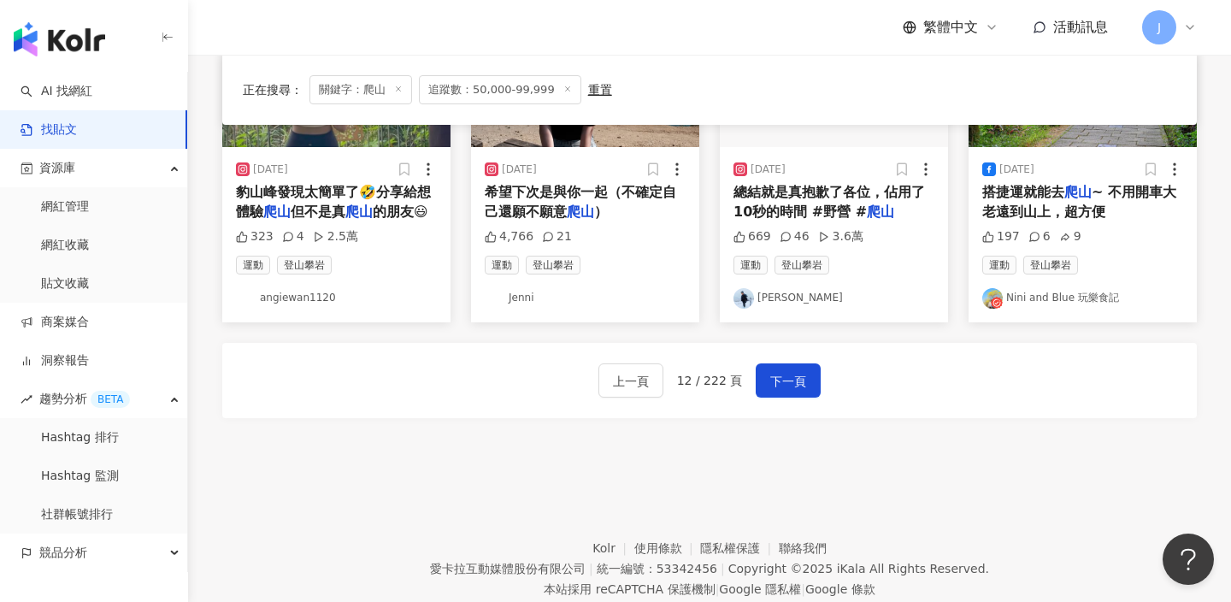
scroll to position [1019, 0]
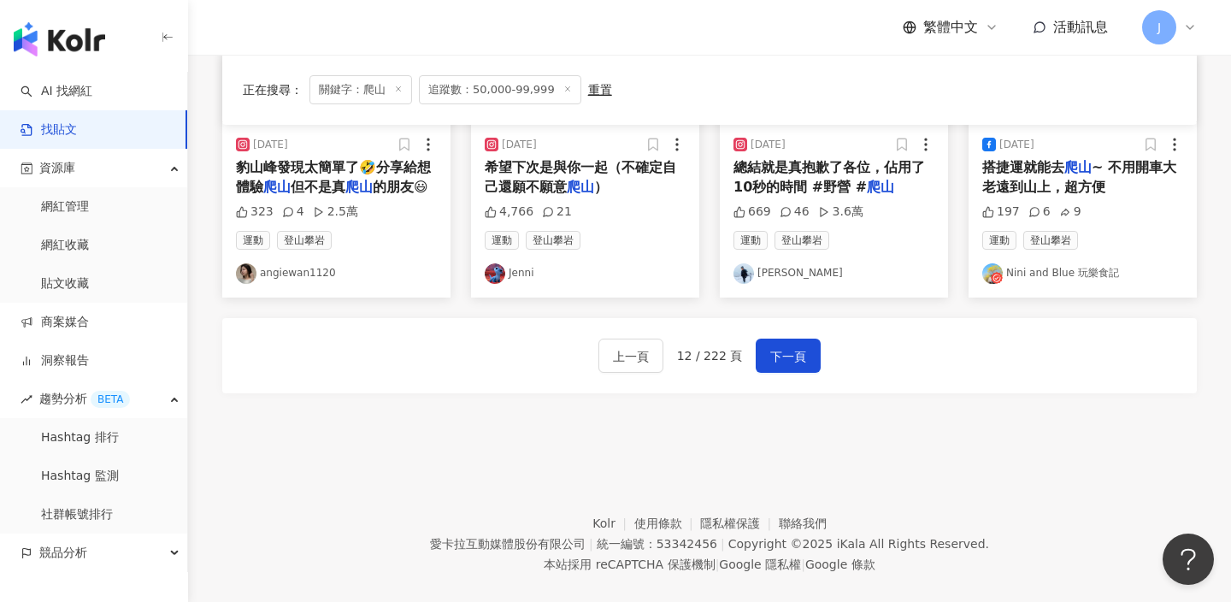
click at [820, 356] on div "上一頁 12 / 222 頁 下一頁" at bounding box center [709, 355] width 975 height 75
click at [802, 356] on button "下一頁" at bounding box center [788, 356] width 65 height 34
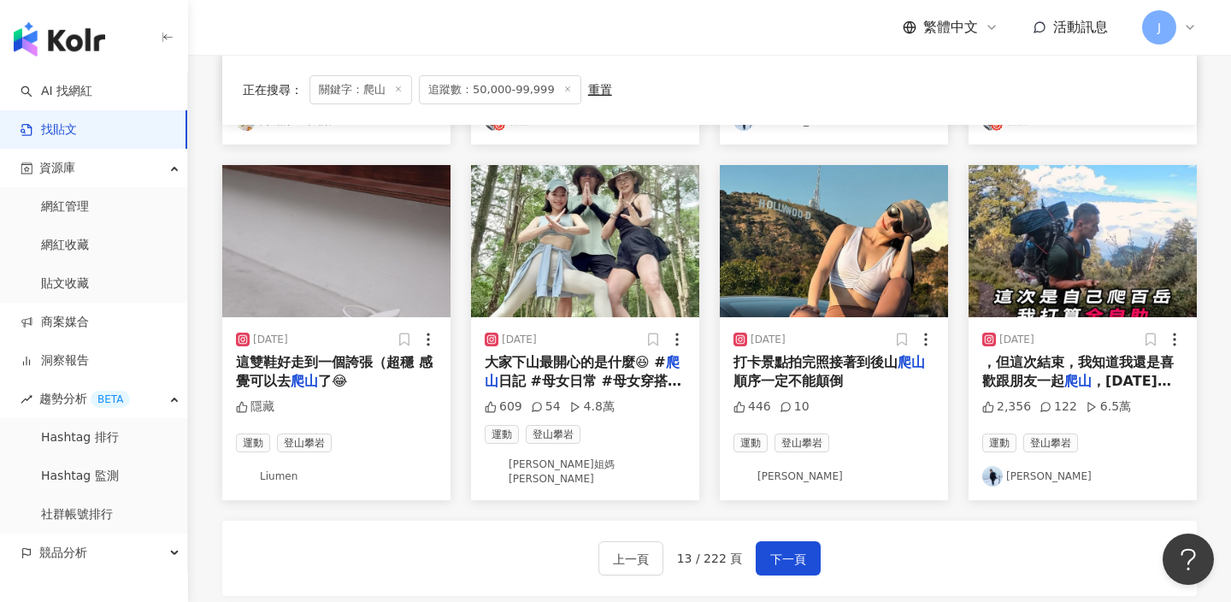
scroll to position [1042, 0]
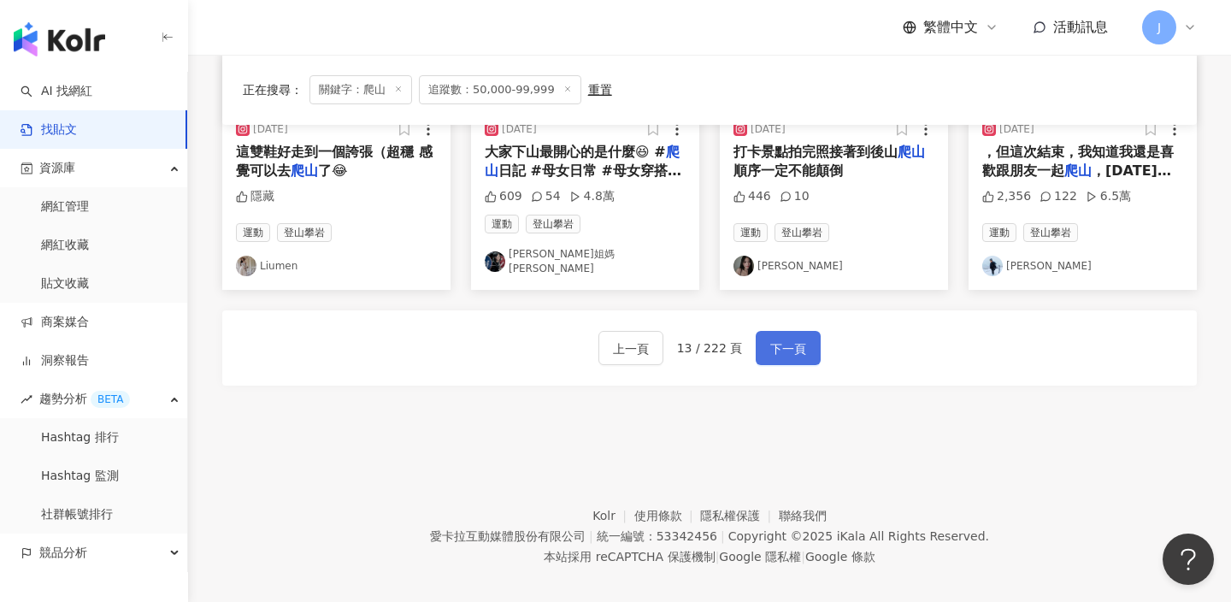
click at [812, 331] on button "下一頁" at bounding box center [788, 348] width 65 height 34
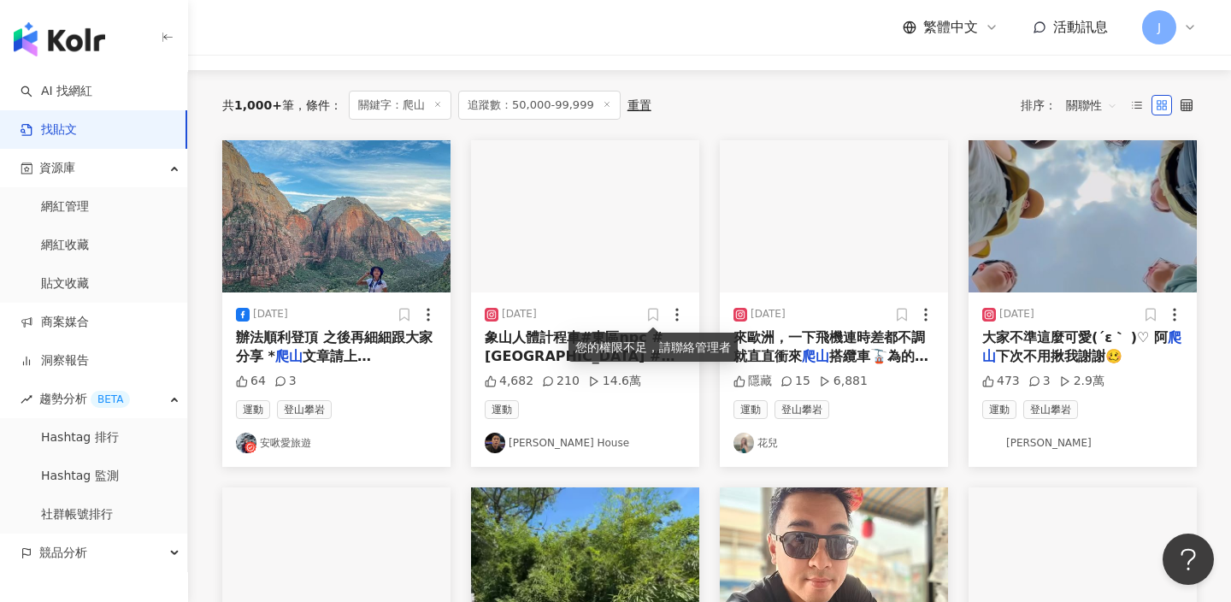
scroll to position [168, 0]
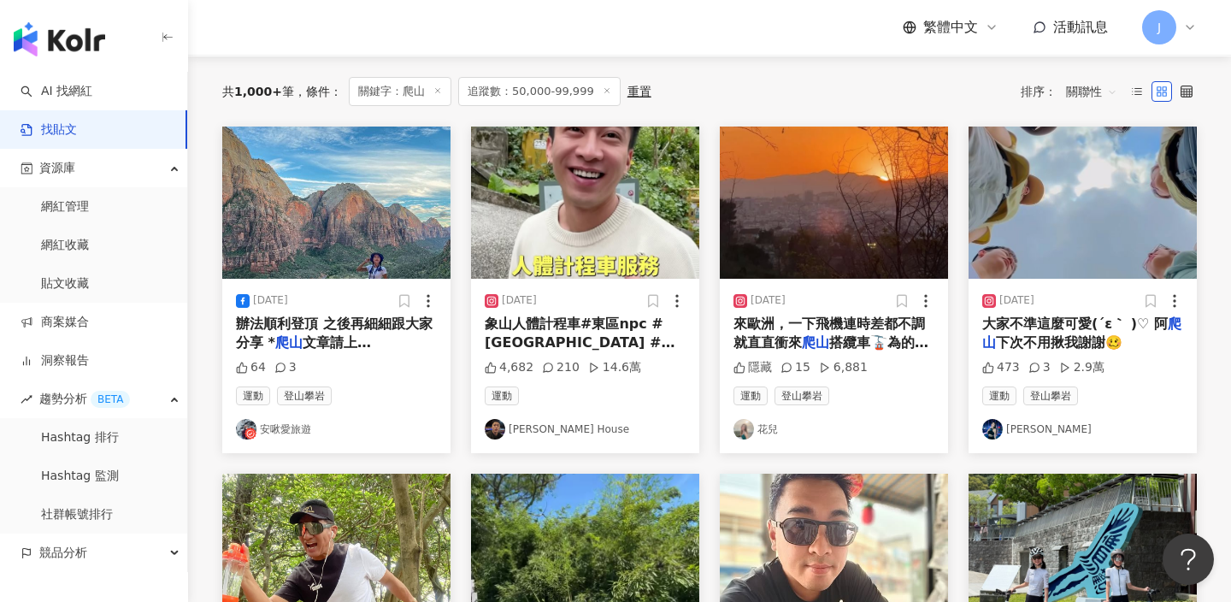
click at [590, 345] on span "象山人體計程車#東區npc #台北東區 #象山 #健身 #" at bounding box center [580, 343] width 190 height 55
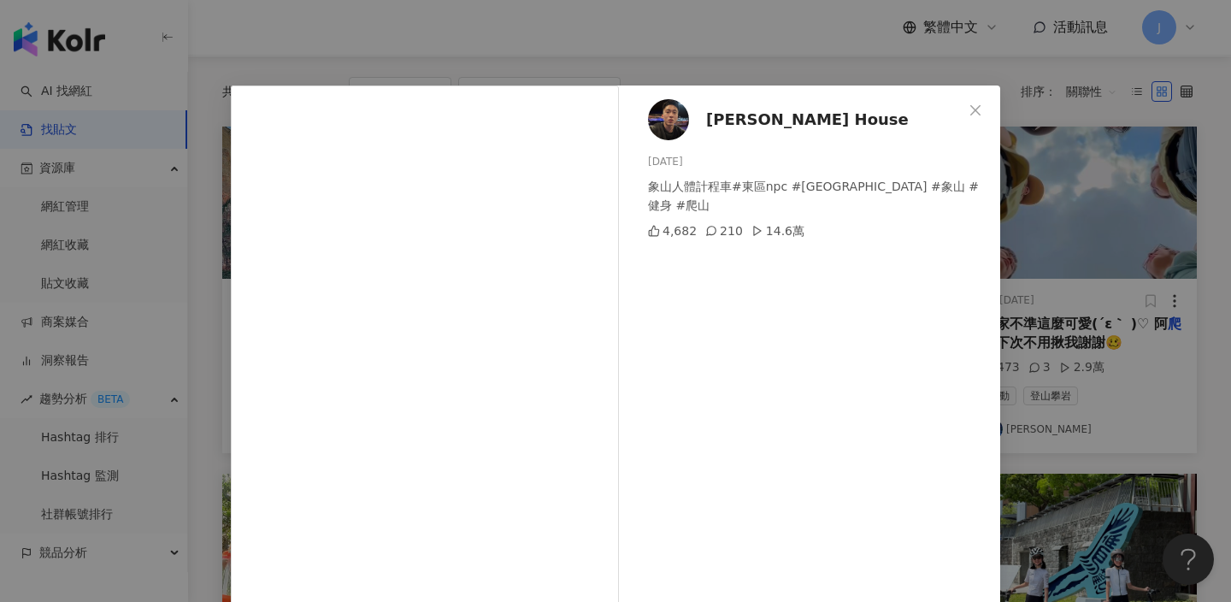
click at [759, 131] on span "豪斯 House" at bounding box center [807, 120] width 203 height 24
click at [973, 109] on icon "close" at bounding box center [976, 110] width 14 height 14
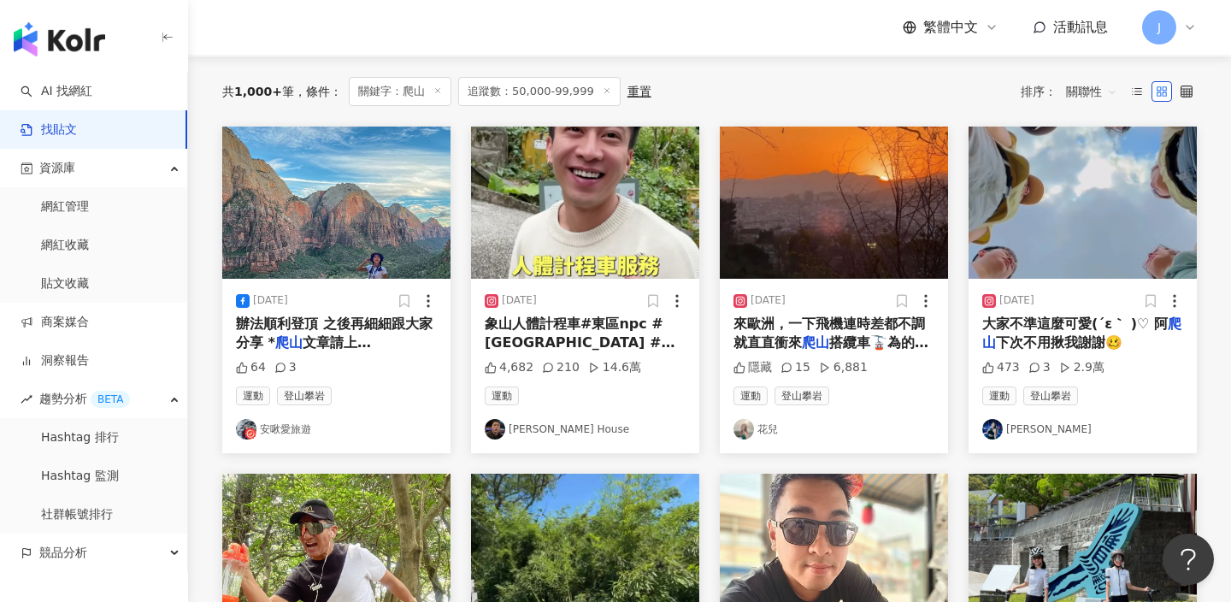
scroll to position [0, 0]
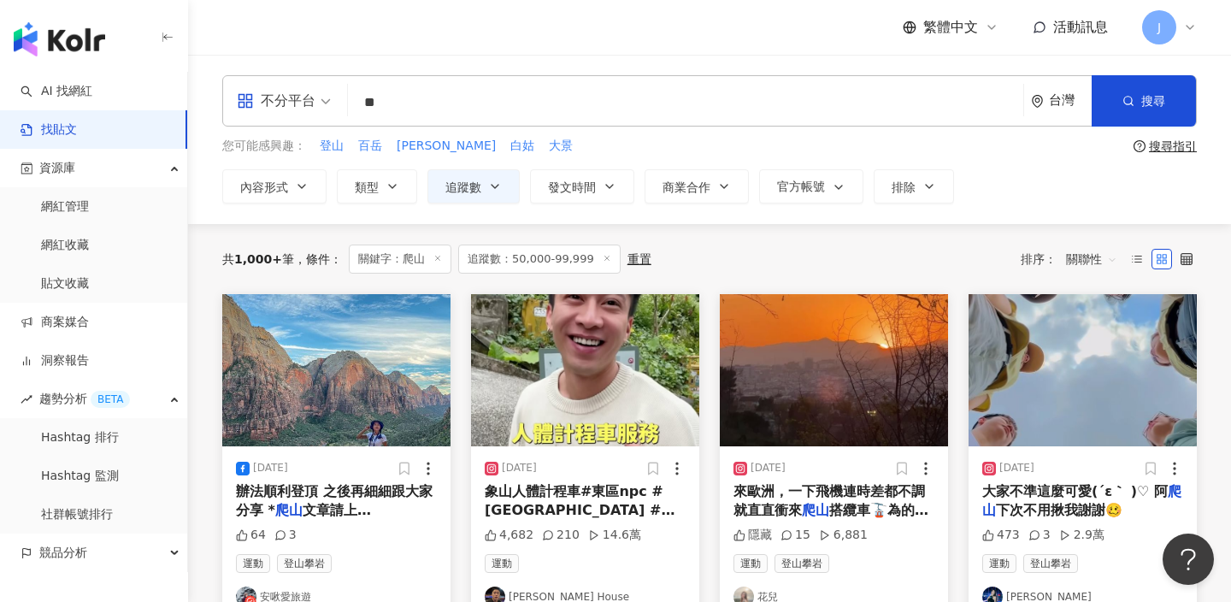
click at [475, 112] on input "**" at bounding box center [686, 102] width 662 height 37
type input "*"
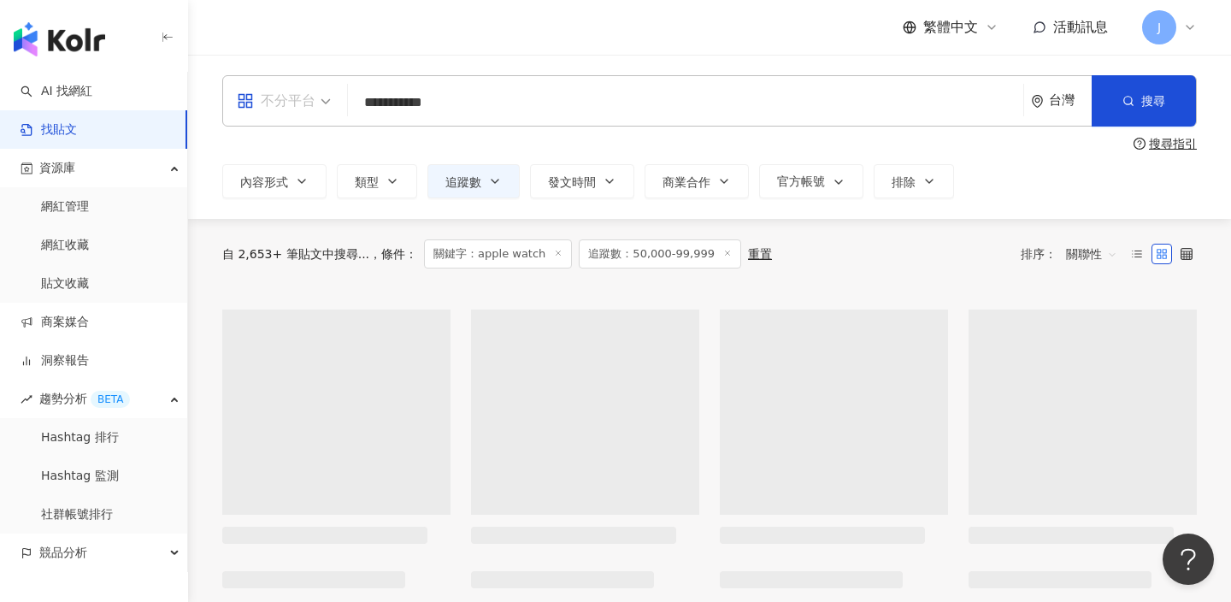
click at [304, 105] on div "不分平台" at bounding box center [276, 100] width 79 height 27
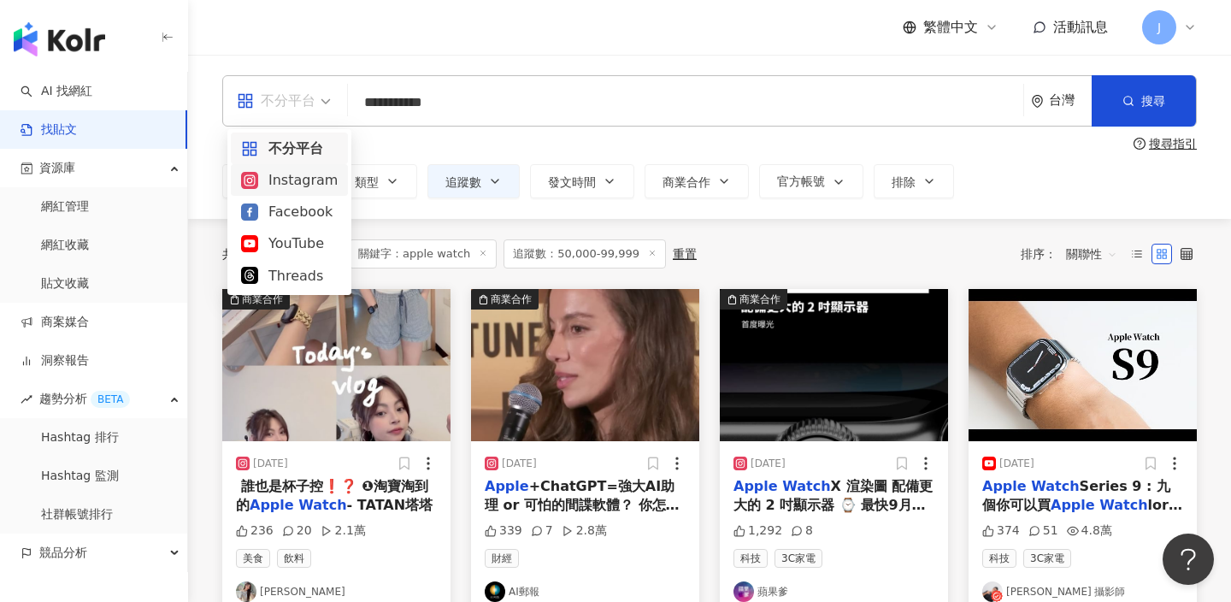
click at [292, 183] on div "Instagram" at bounding box center [289, 179] width 97 height 21
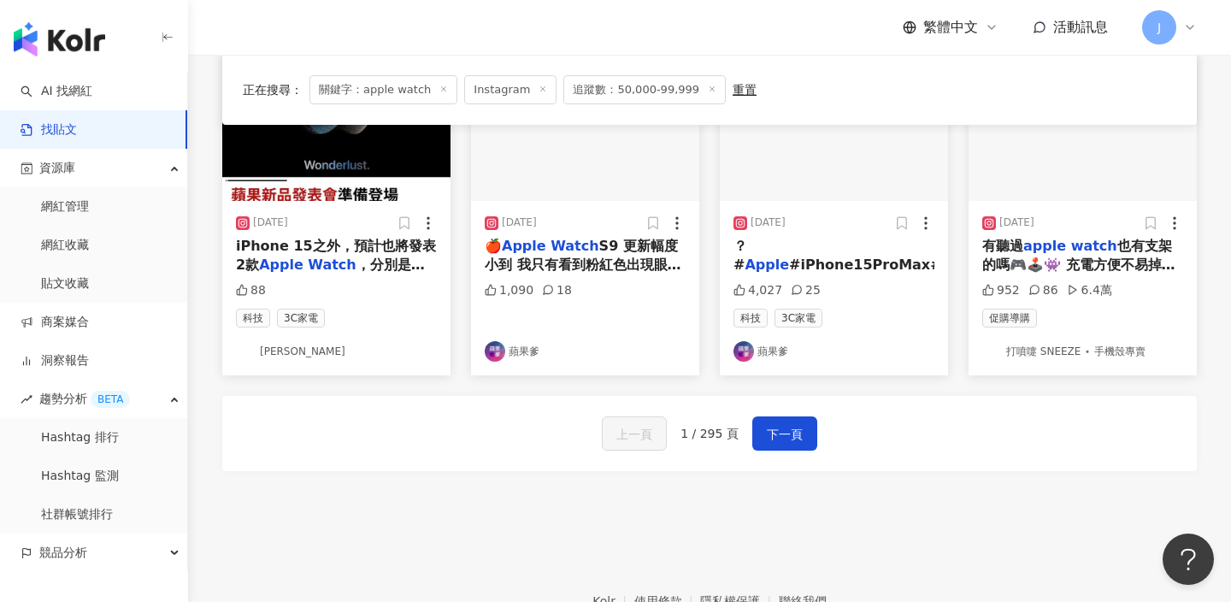
scroll to position [970, 0]
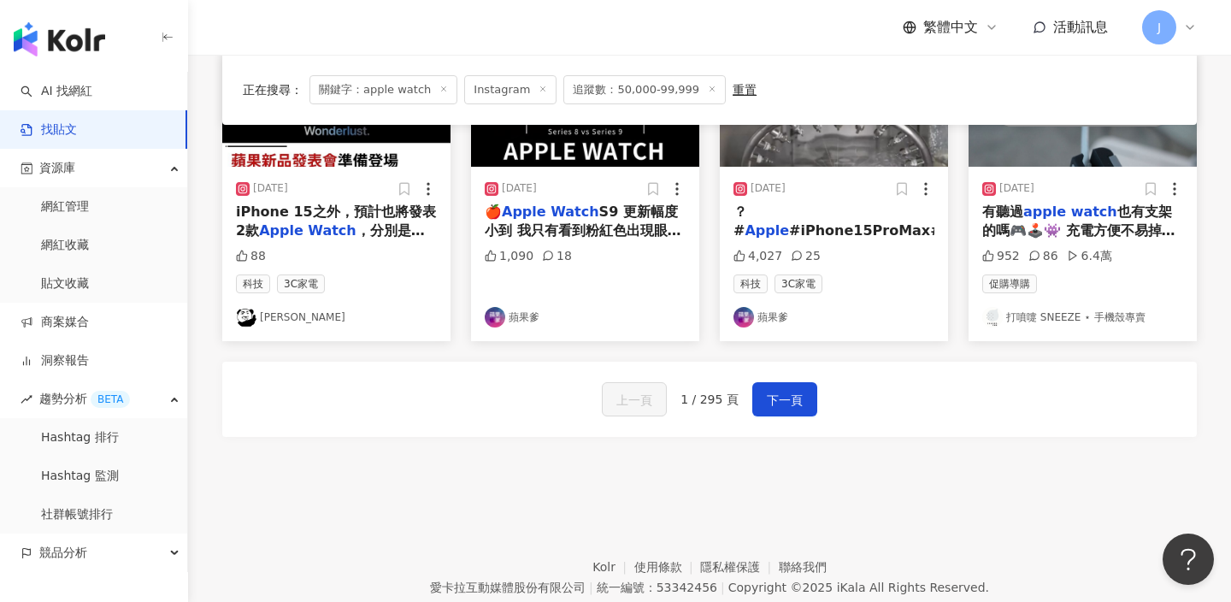
click at [763, 427] on div "上一頁 1 / 295 頁 下一頁" at bounding box center [709, 399] width 975 height 75
click at [786, 410] on span "下一頁" at bounding box center [785, 400] width 36 height 21
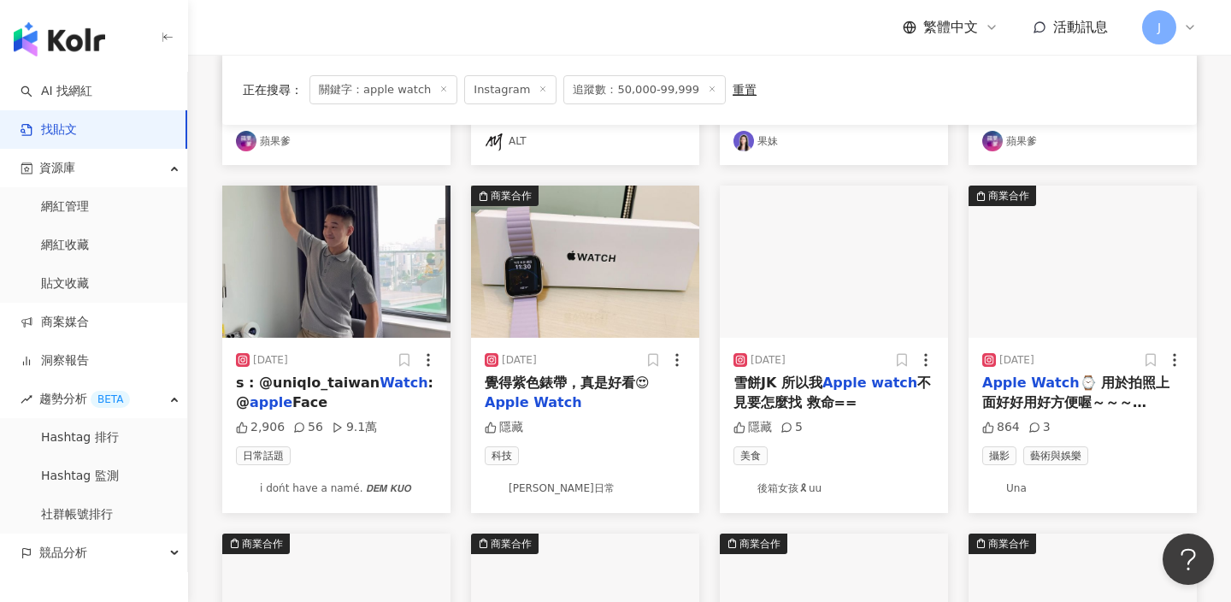
scroll to position [485, 0]
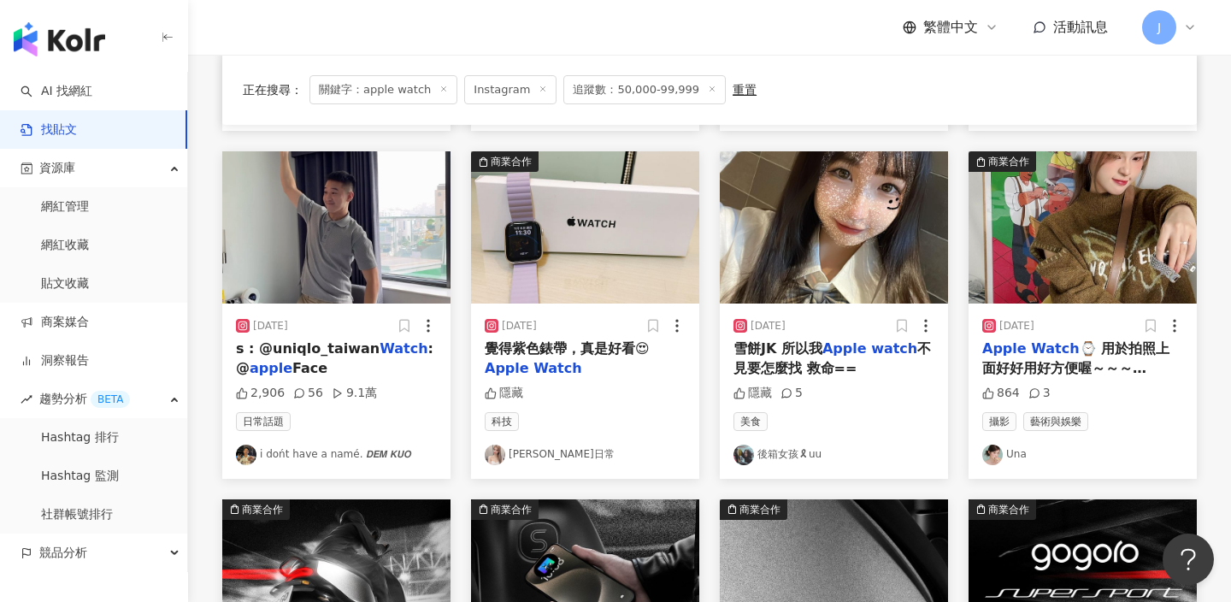
click at [380, 354] on mark "Watch" at bounding box center [404, 348] width 48 height 16
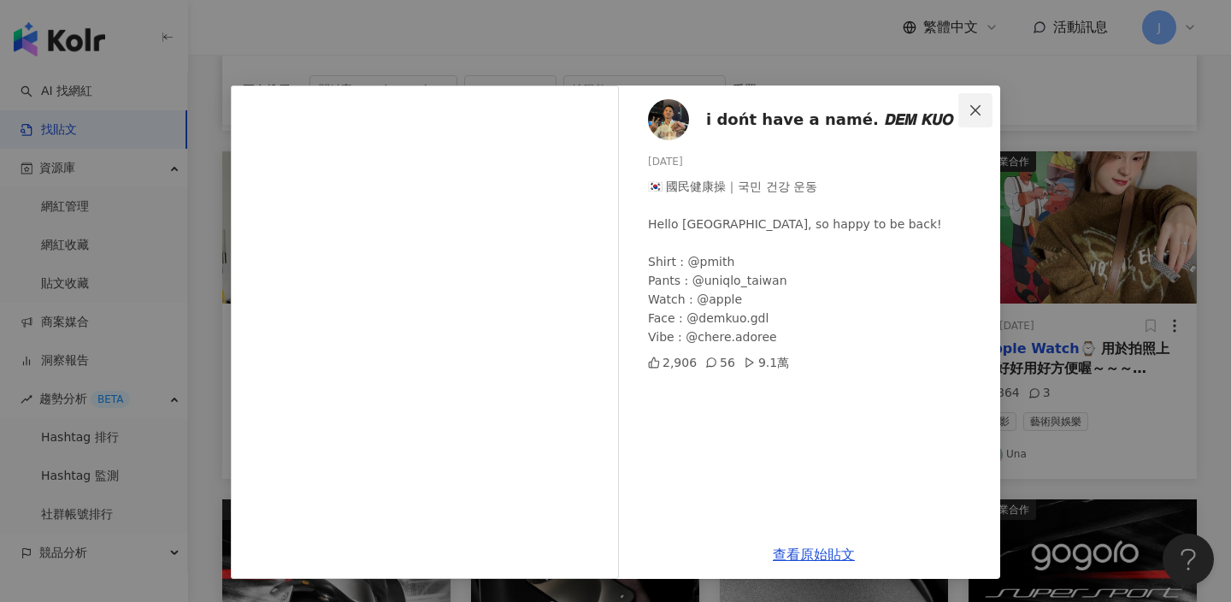
click at [968, 114] on span "Close" at bounding box center [976, 110] width 34 height 14
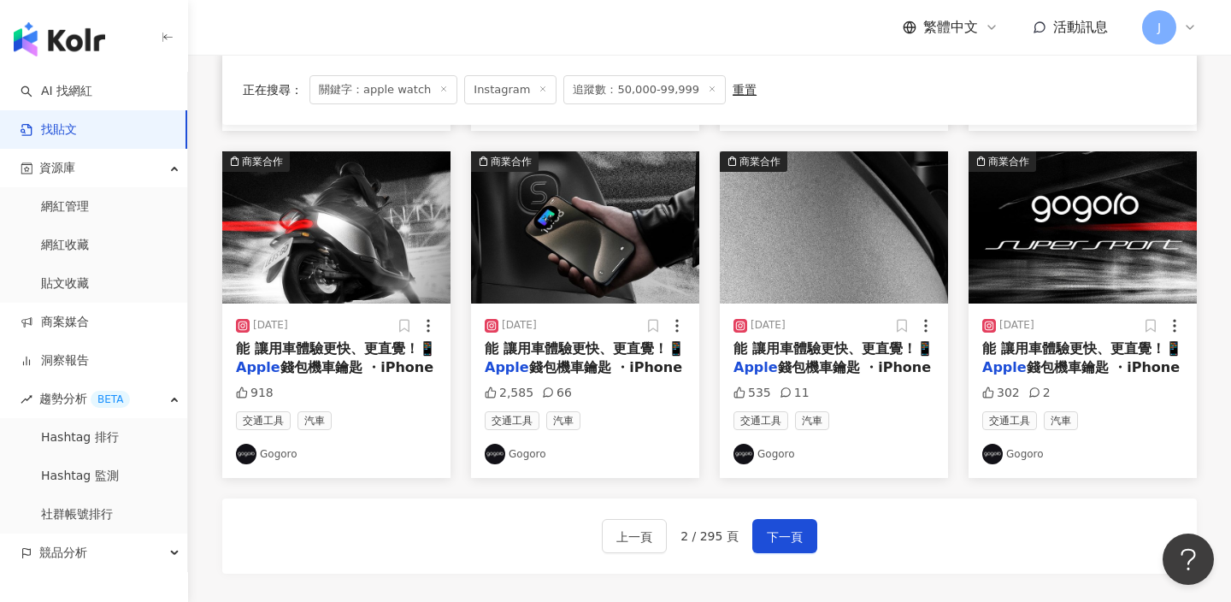
scroll to position [971, 0]
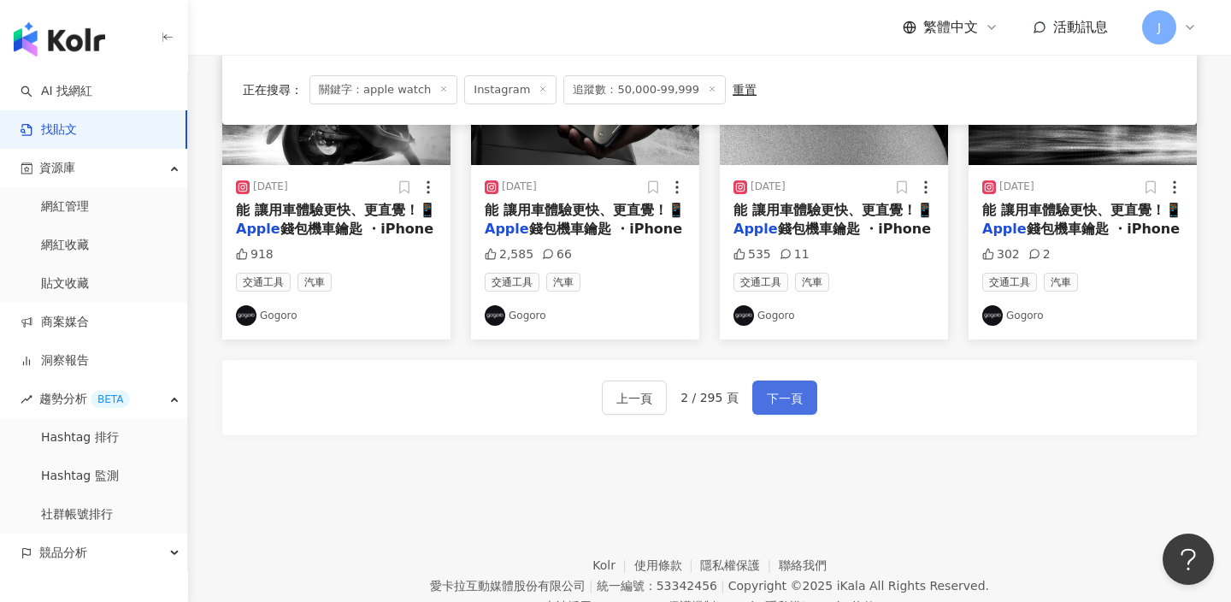
click at [783, 403] on span "下一頁" at bounding box center [785, 398] width 36 height 21
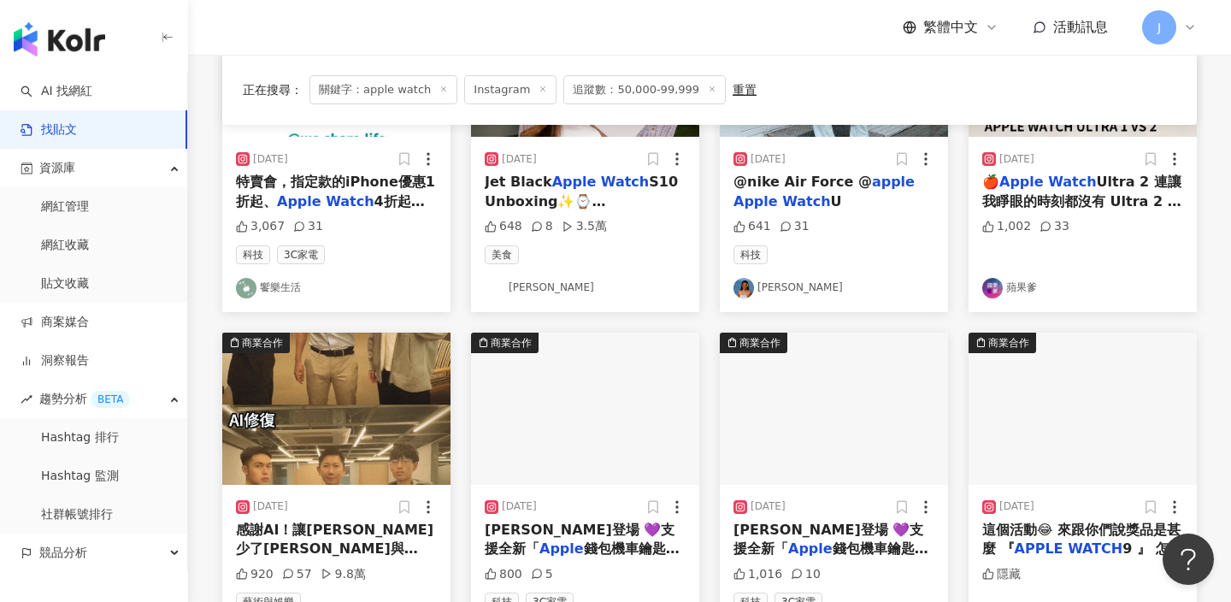
scroll to position [812, 0]
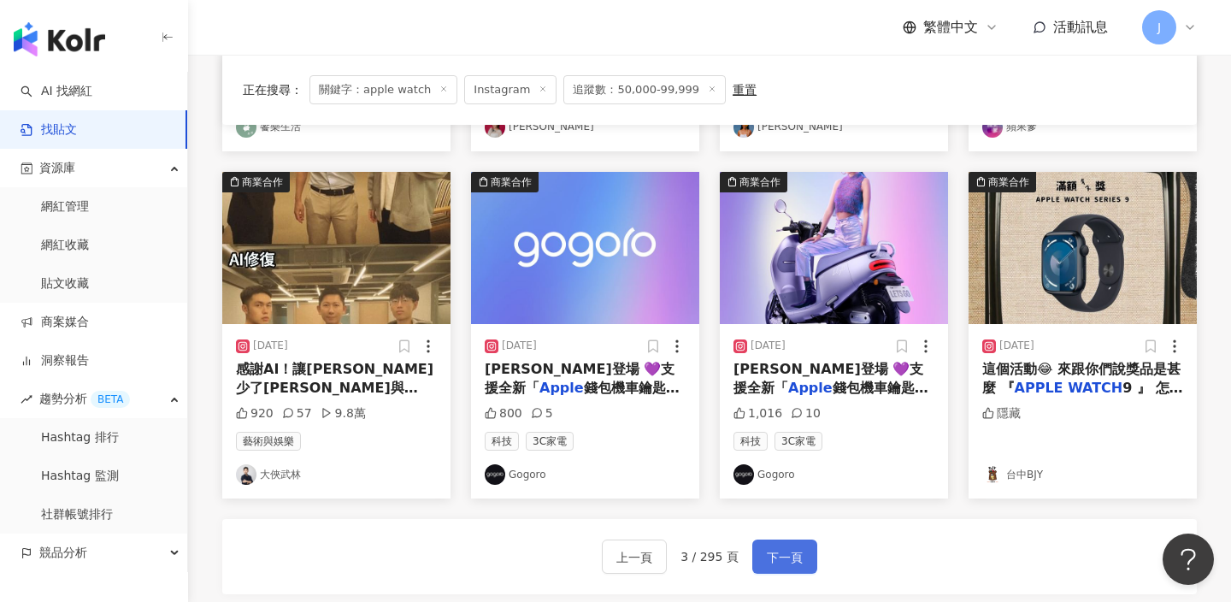
click at [784, 549] on span "下一頁" at bounding box center [785, 557] width 36 height 21
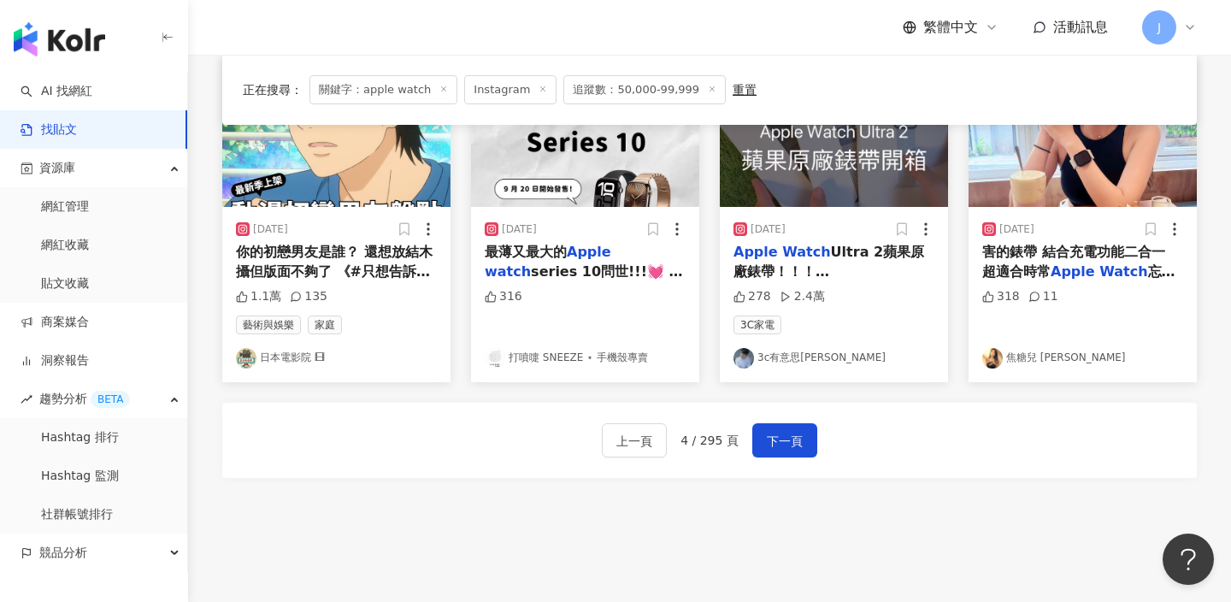
scroll to position [1037, 0]
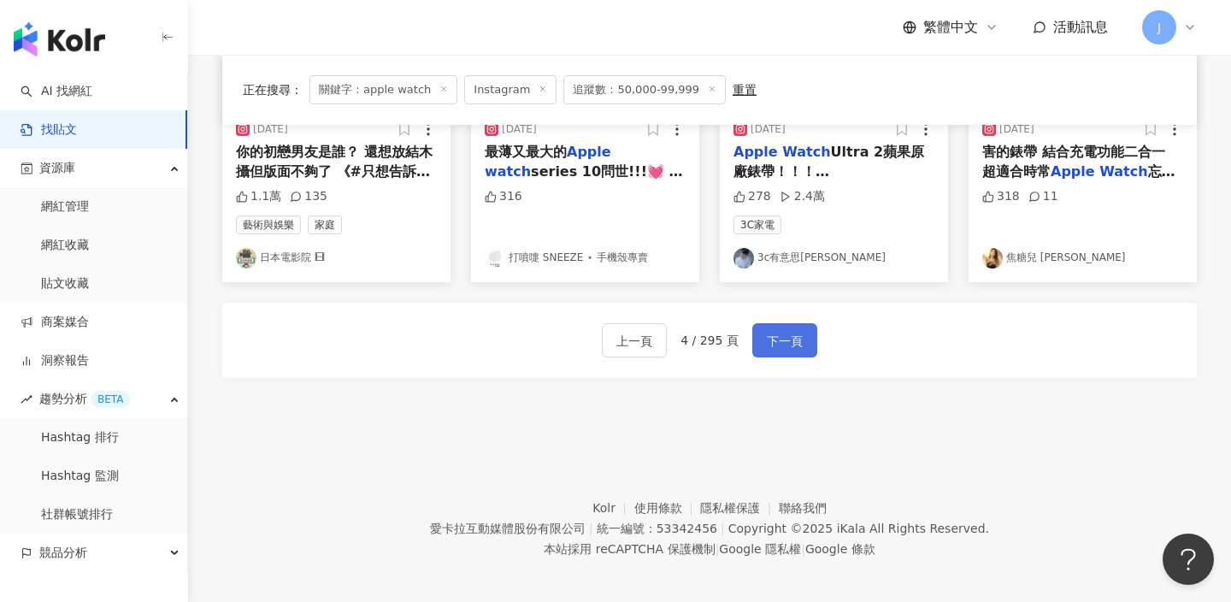
click at [788, 331] on span "下一頁" at bounding box center [785, 341] width 36 height 21
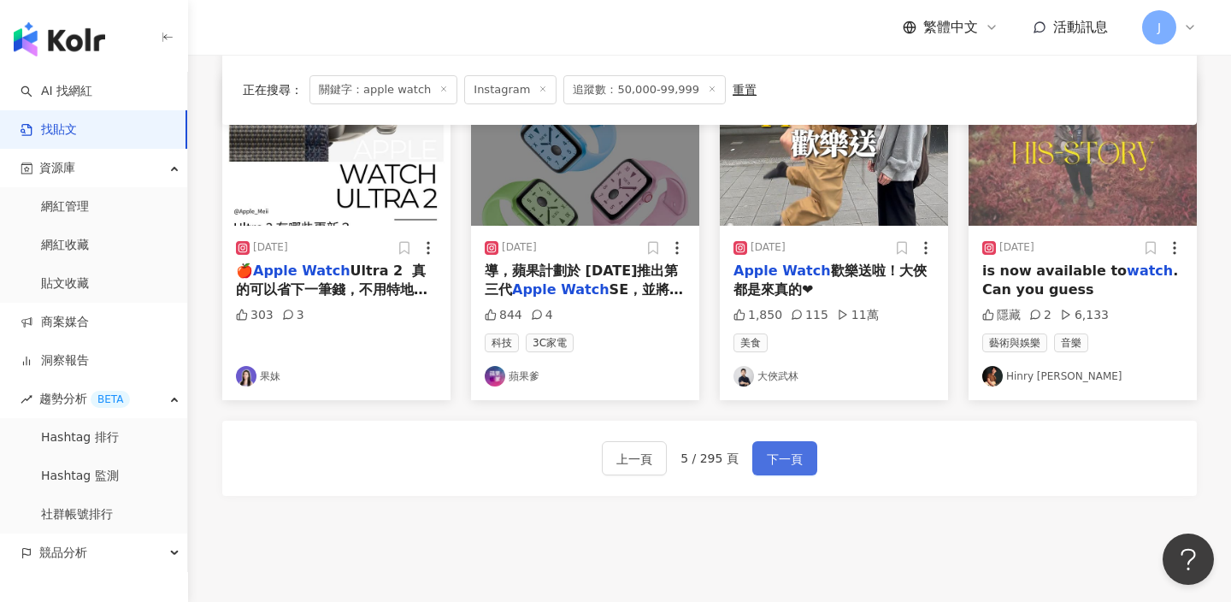
click at [798, 454] on span "下一頁" at bounding box center [785, 459] width 36 height 21
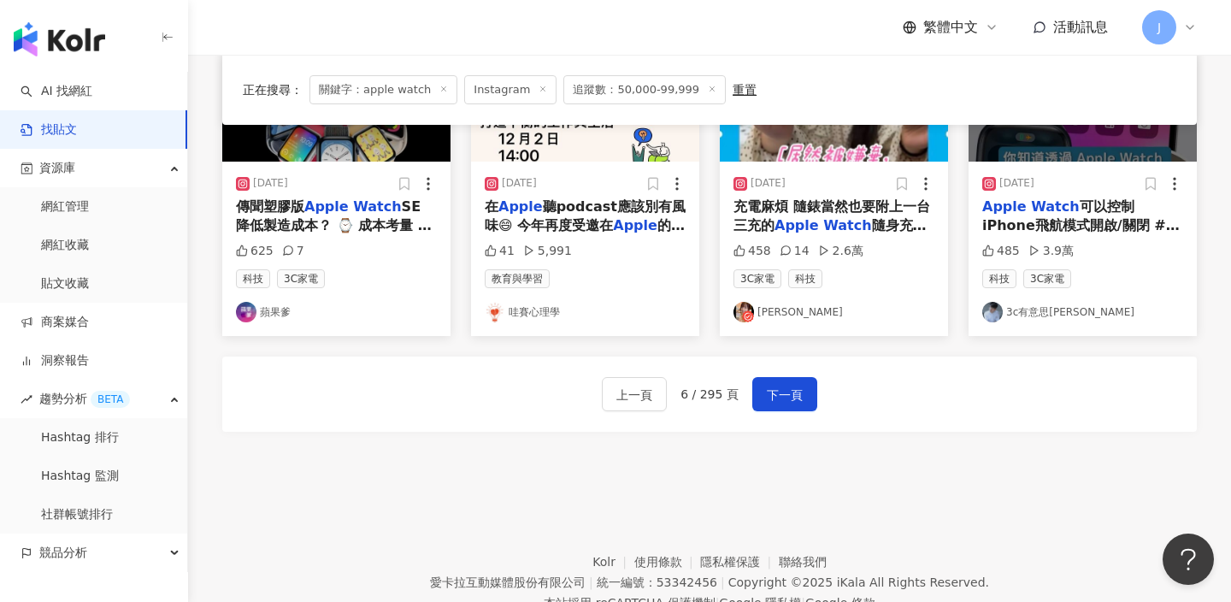
scroll to position [1028, 0]
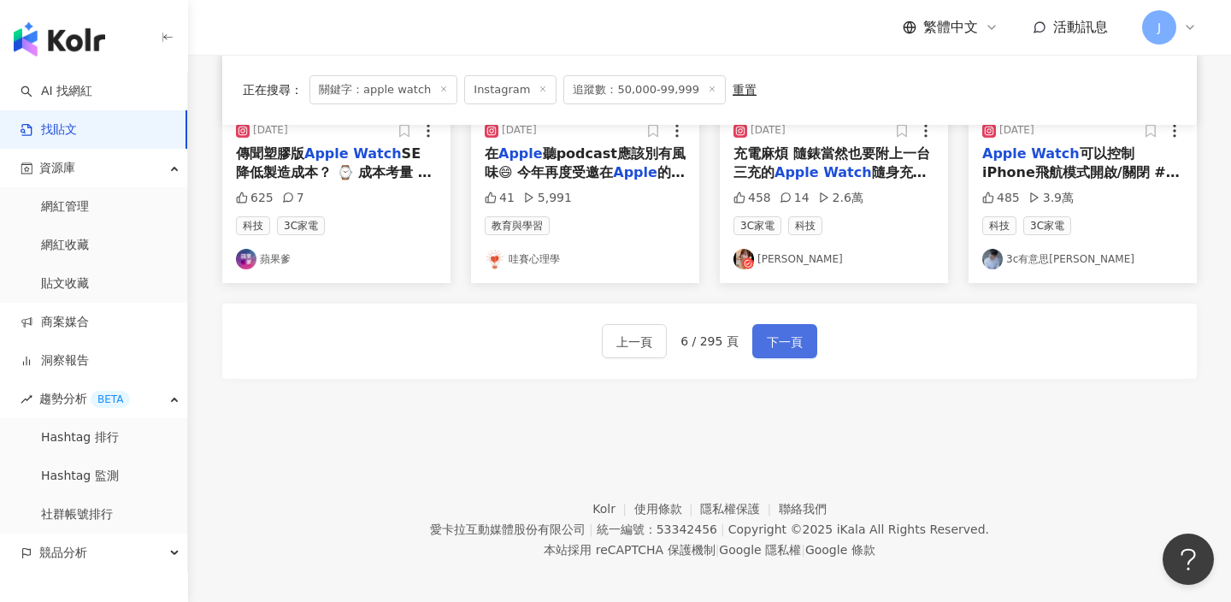
click at [804, 350] on button "下一頁" at bounding box center [785, 341] width 65 height 34
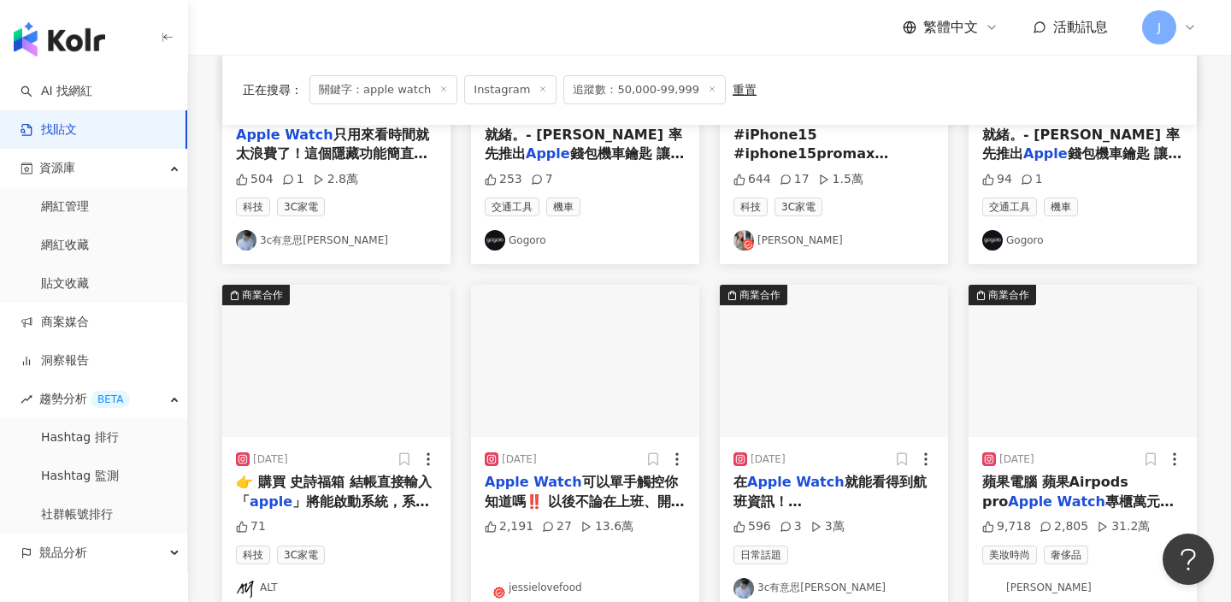
scroll to position [534, 0]
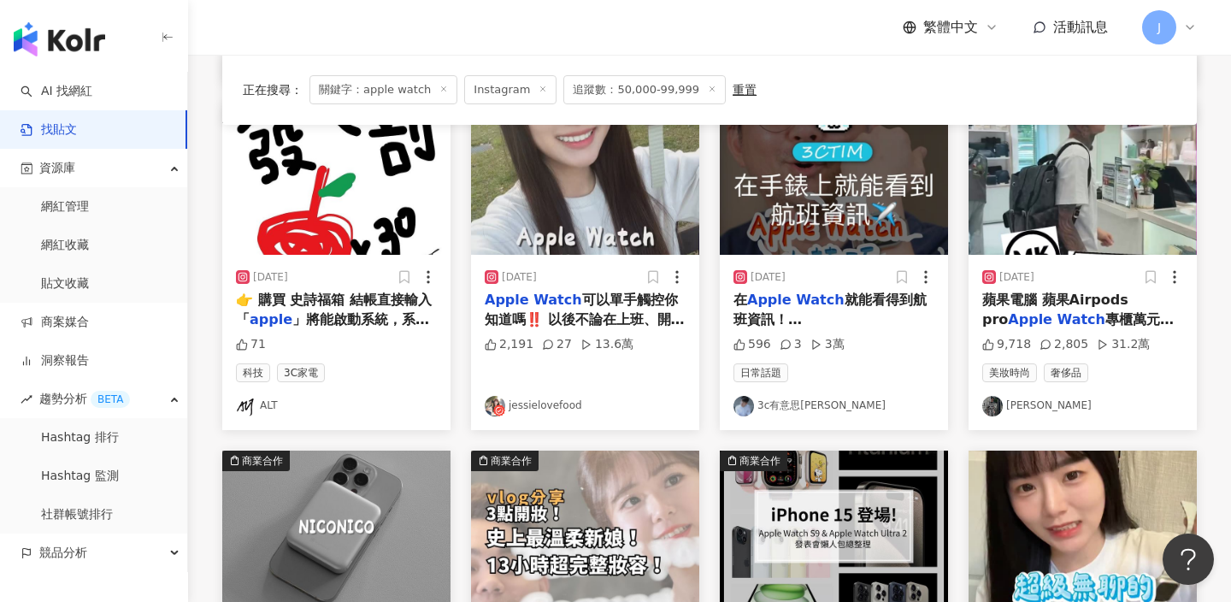
click at [1016, 410] on link "唐越" at bounding box center [1083, 406] width 201 height 21
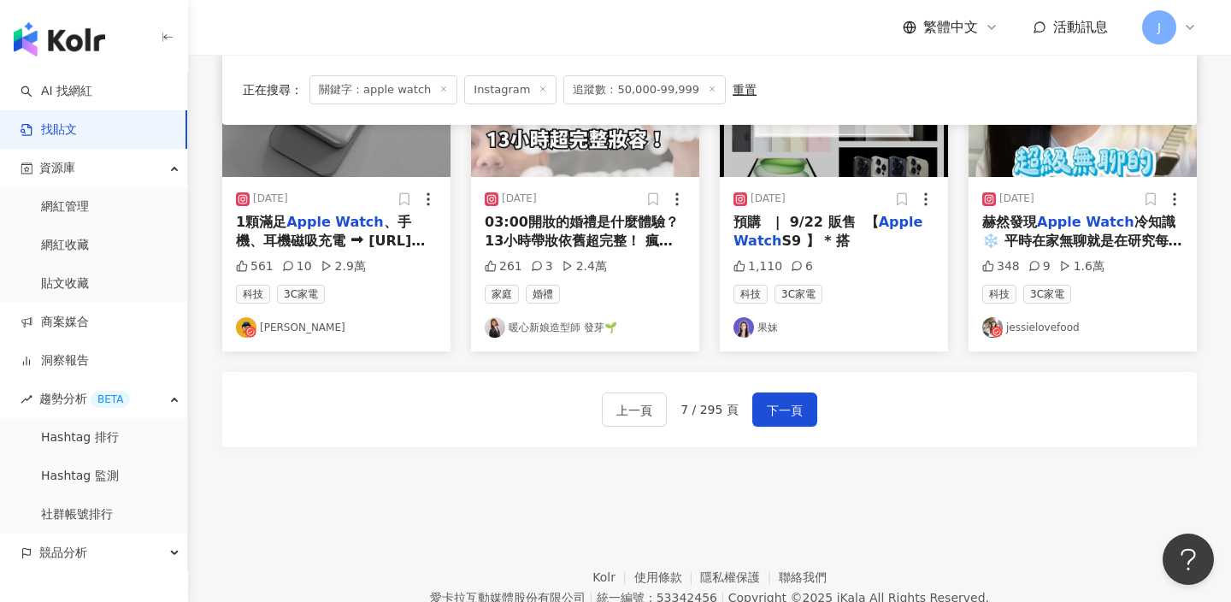
scroll to position [973, 0]
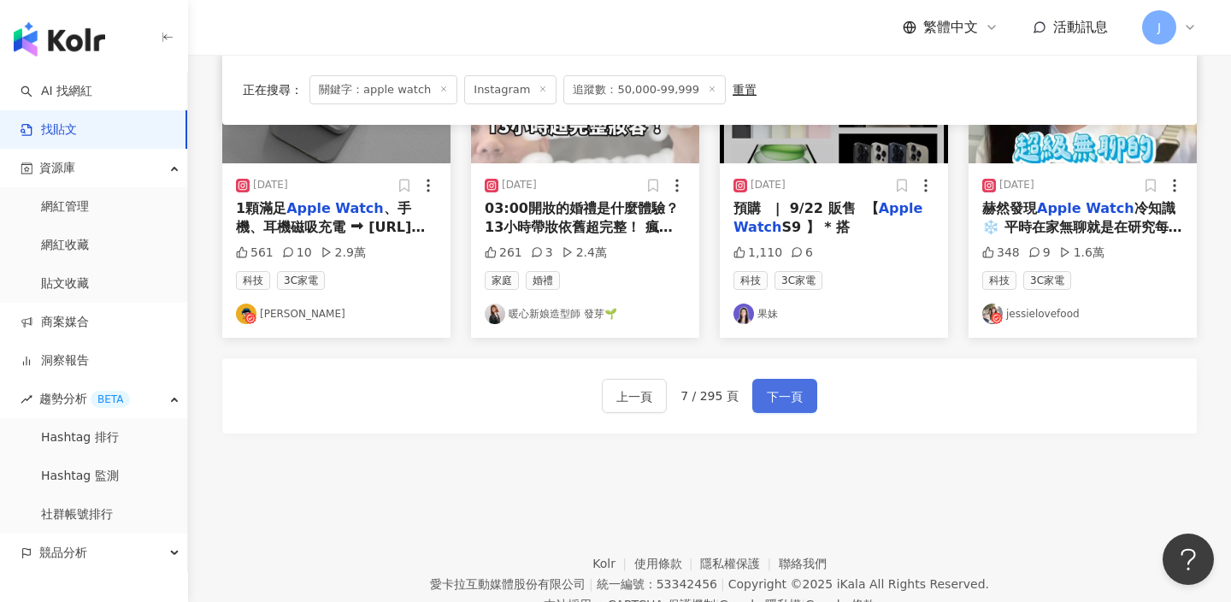
click at [789, 384] on button "下一頁" at bounding box center [785, 396] width 65 height 34
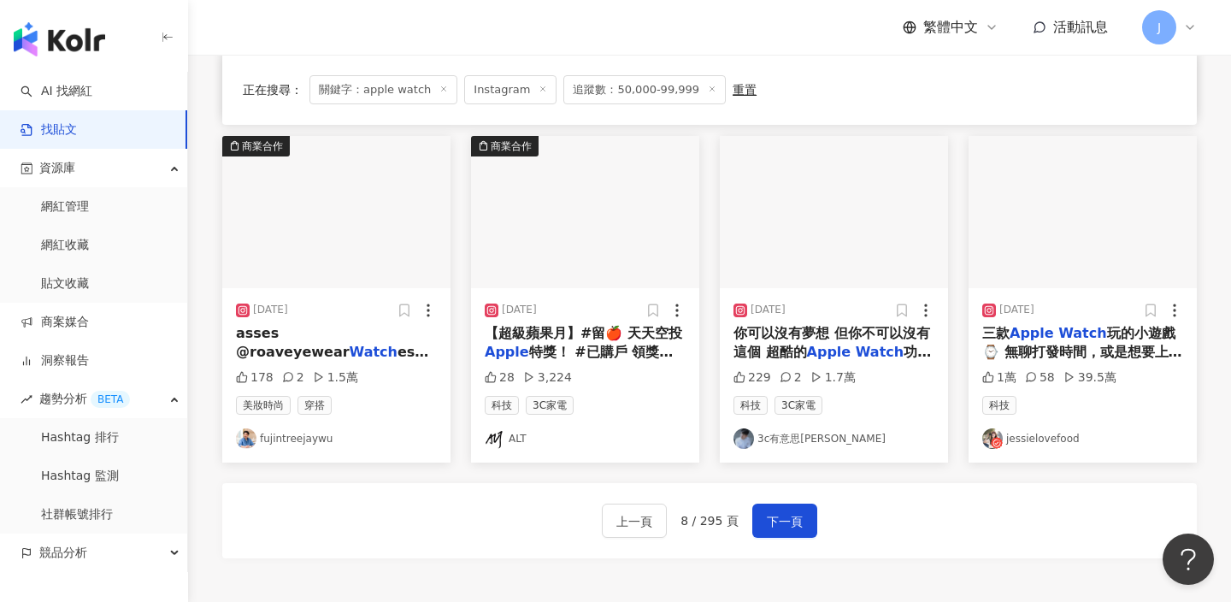
scroll to position [856, 0]
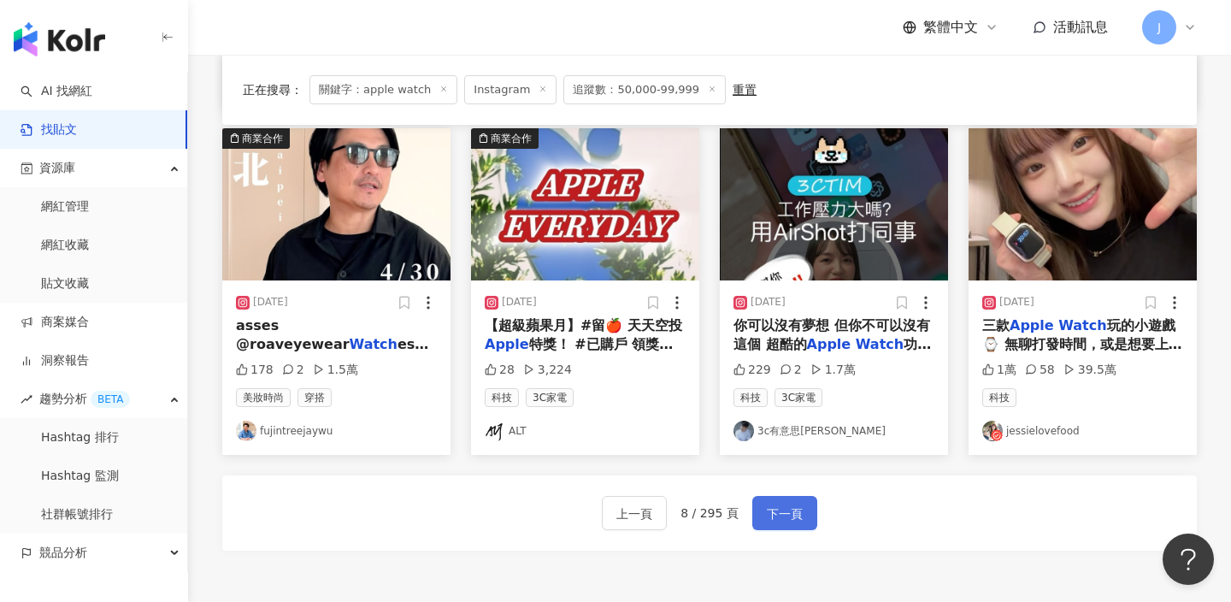
click at [794, 513] on span "下一頁" at bounding box center [785, 514] width 36 height 21
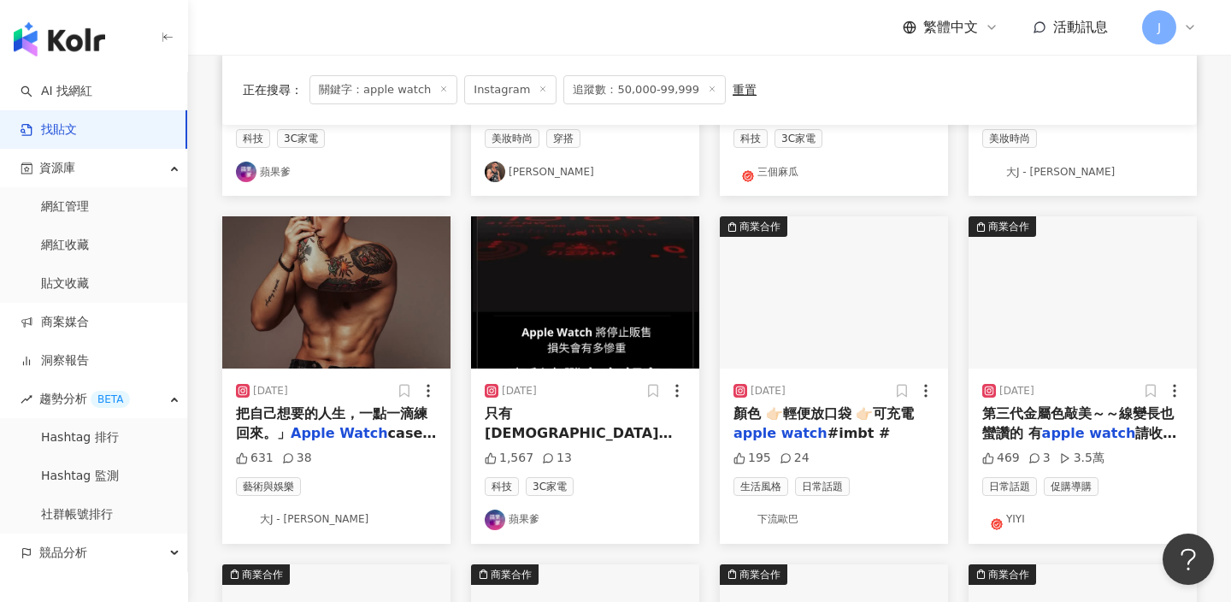
scroll to position [453, 0]
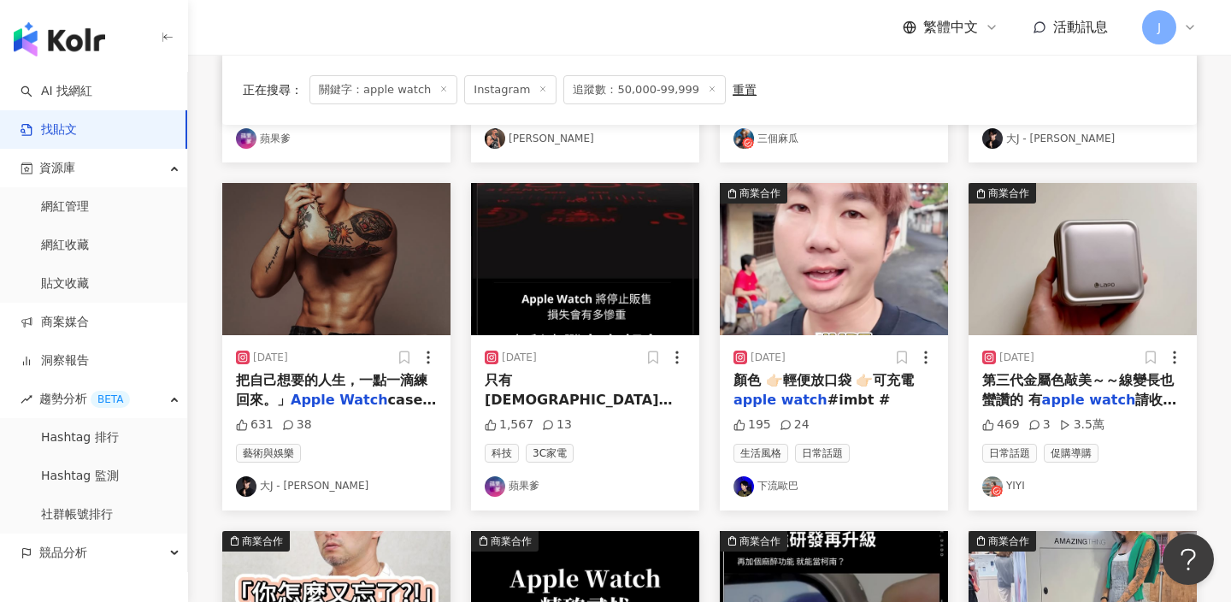
click at [354, 481] on link "大J - 蔡逸霖" at bounding box center [336, 486] width 201 height 21
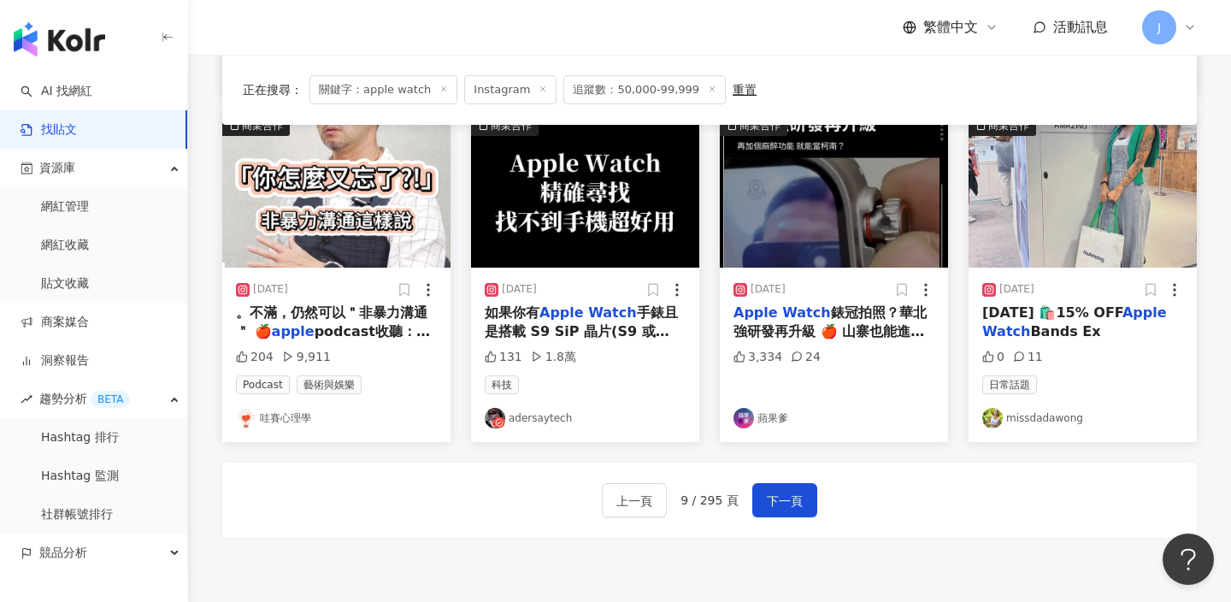
click at [821, 511] on div "上一頁 9 / 295 頁 下一頁" at bounding box center [709, 500] width 975 height 75
click at [796, 511] on button "下一頁" at bounding box center [785, 500] width 65 height 34
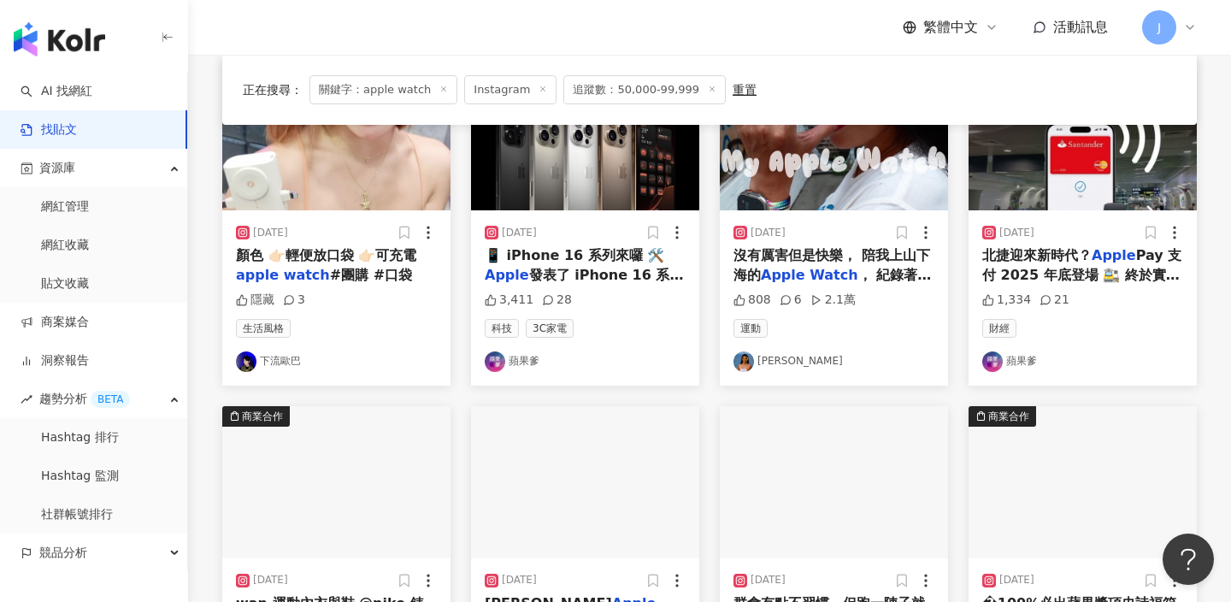
scroll to position [776, 0]
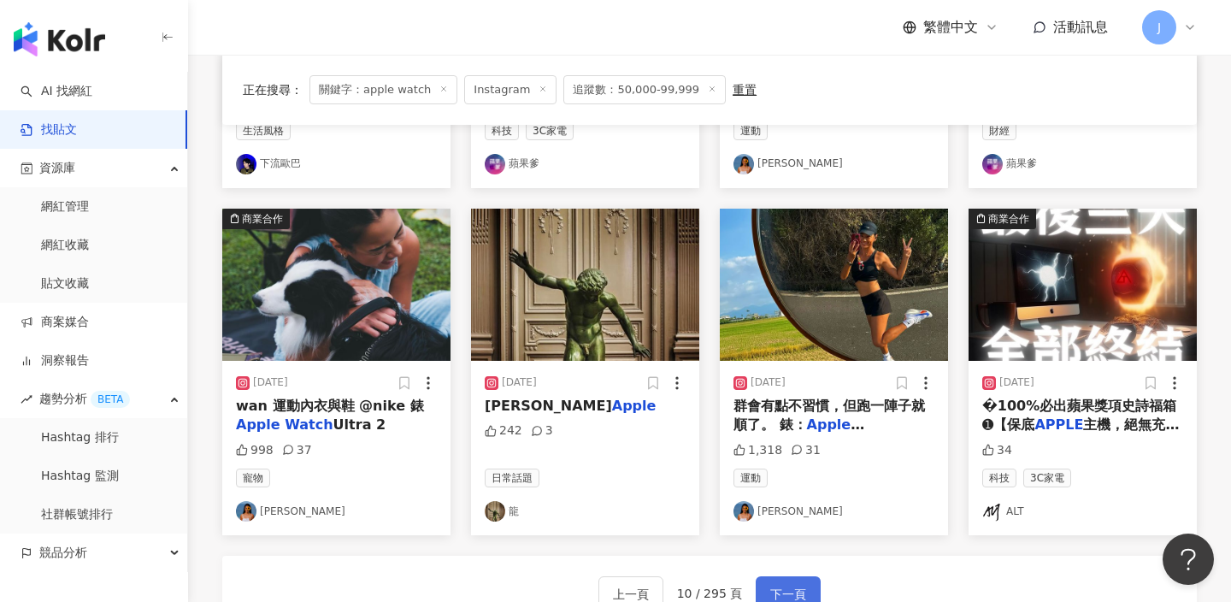
click at [797, 592] on span "下一頁" at bounding box center [789, 594] width 36 height 21
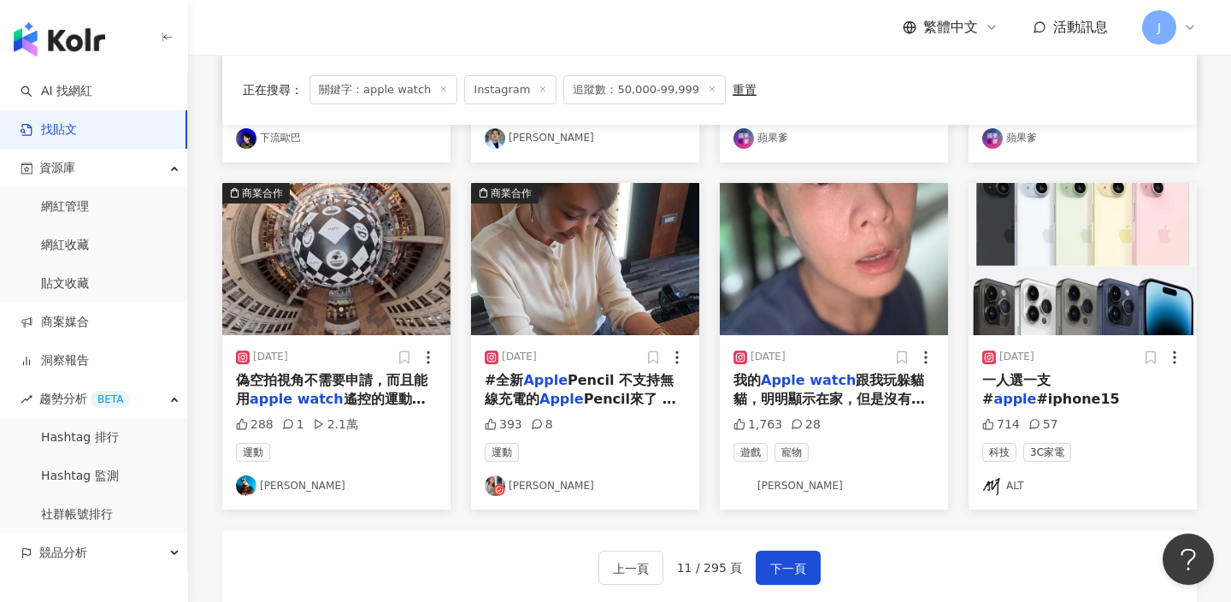
scroll to position [885, 0]
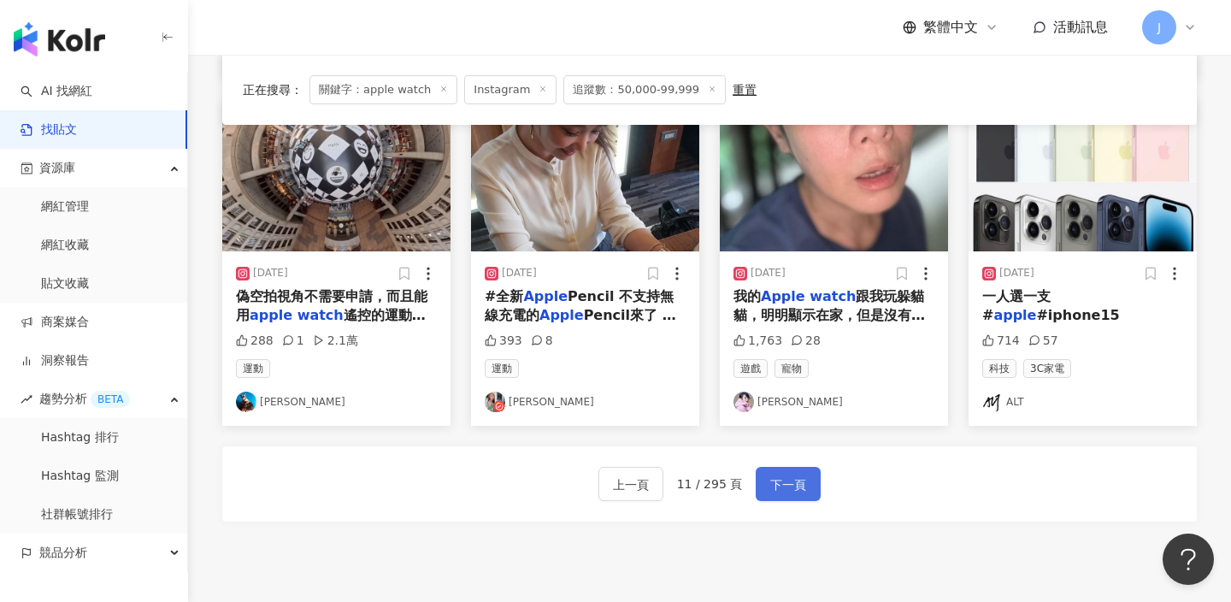
click at [789, 492] on span "下一頁" at bounding box center [789, 485] width 36 height 21
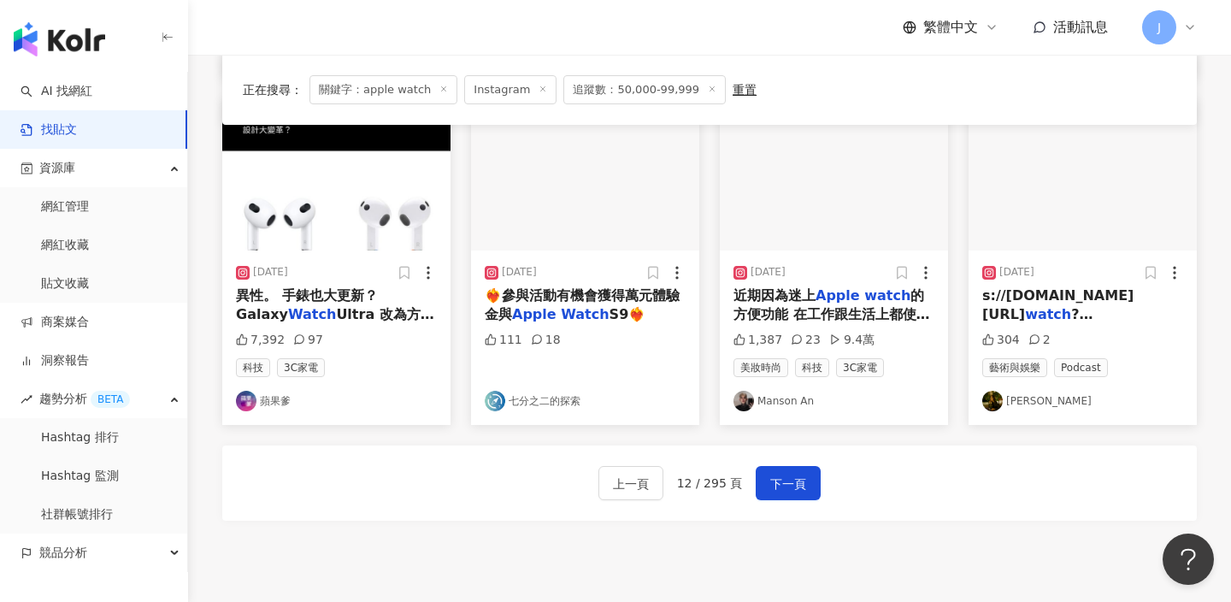
scroll to position [928, 0]
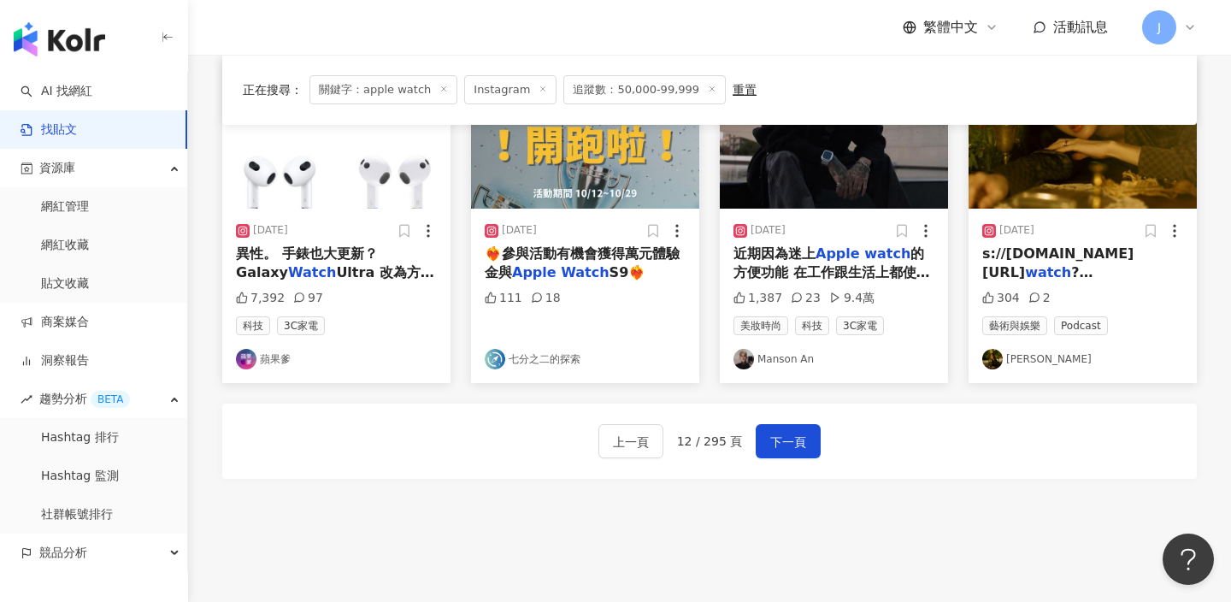
click at [804, 458] on div "上一頁 12 / 295 頁 下一頁" at bounding box center [709, 441] width 975 height 75
click at [797, 452] on button "下一頁" at bounding box center [788, 441] width 65 height 34
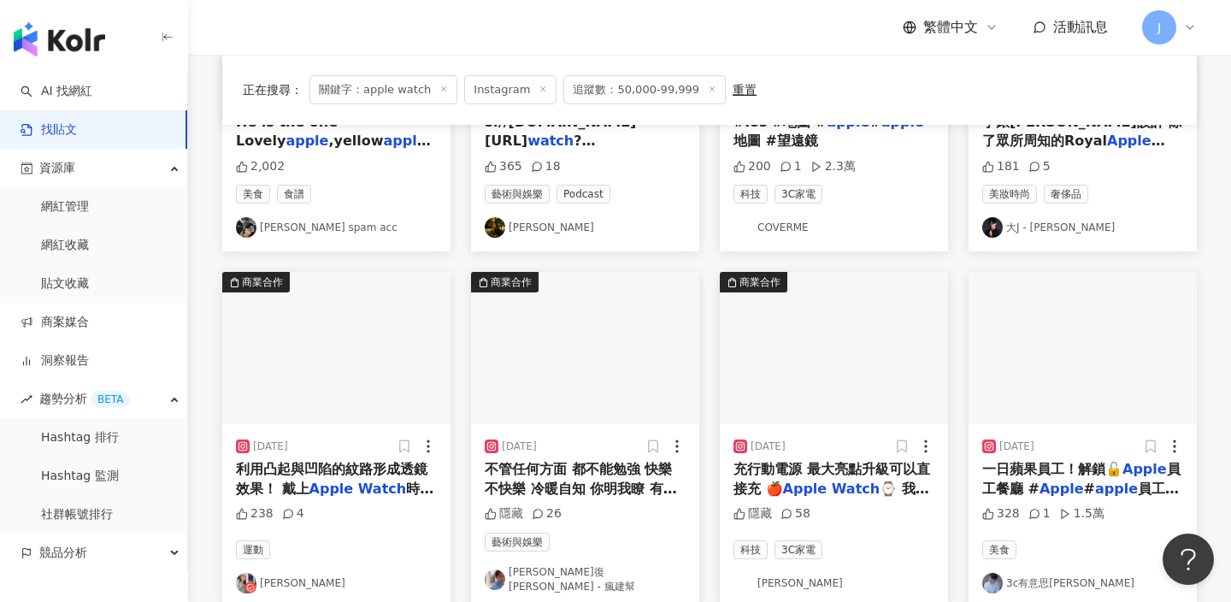
scroll to position [137, 0]
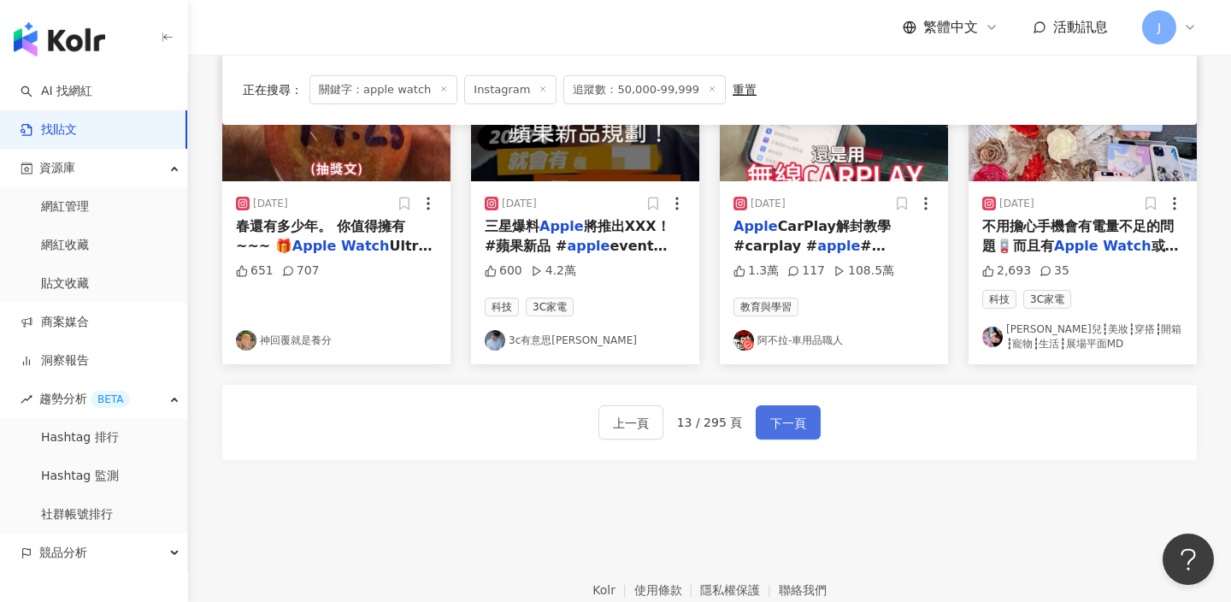
click at [787, 413] on span "下一頁" at bounding box center [789, 423] width 36 height 21
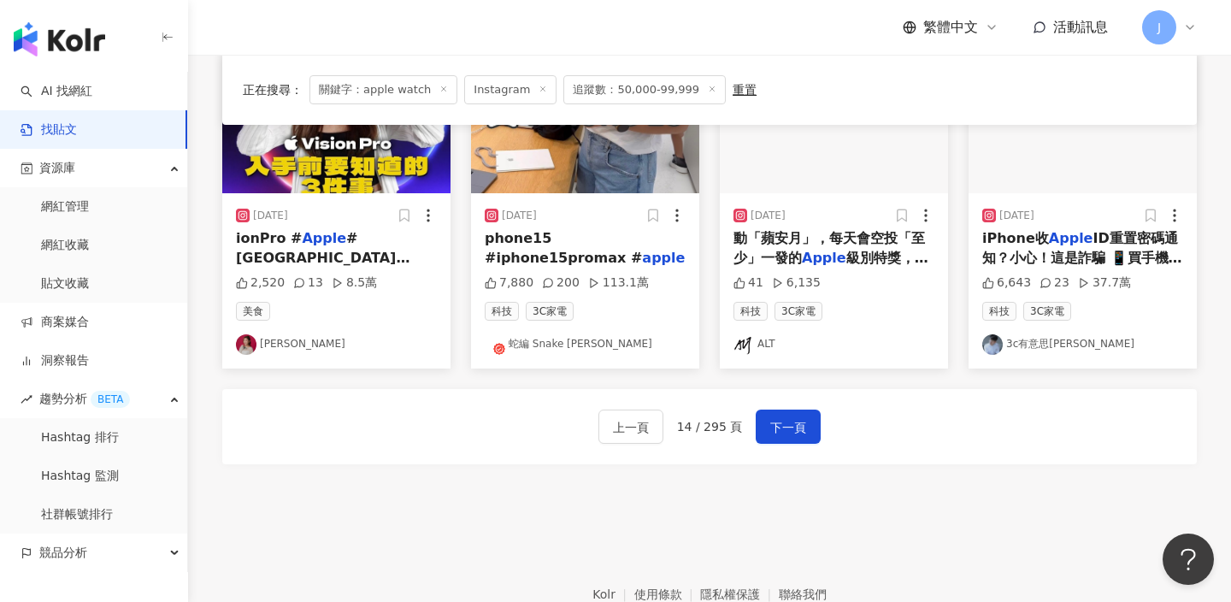
scroll to position [1037, 0]
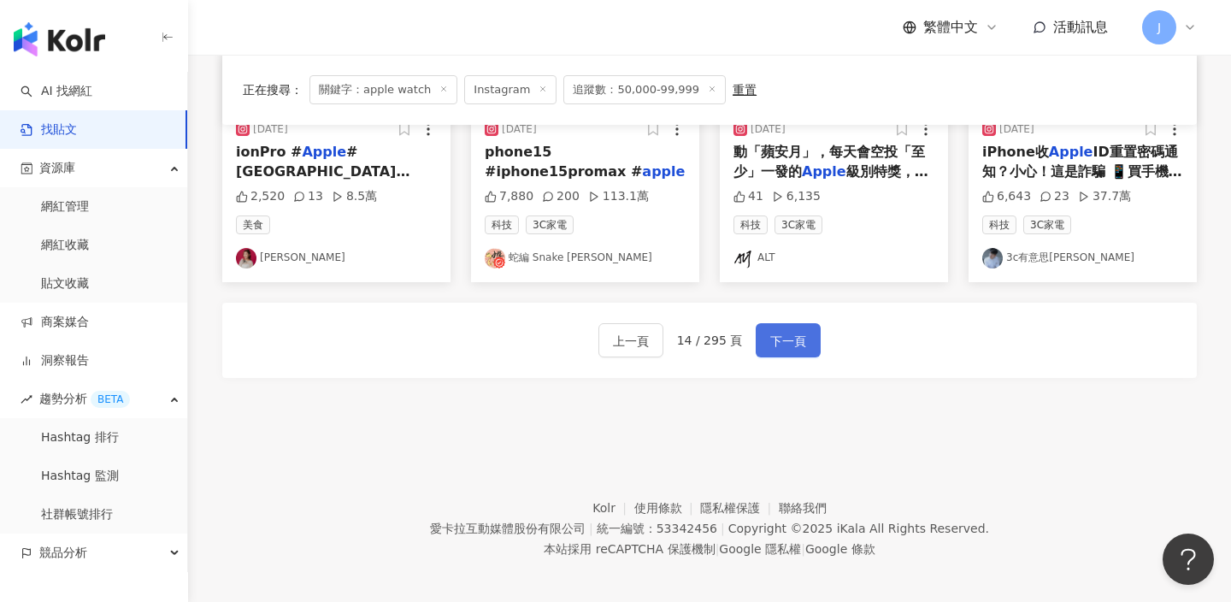
click at [797, 333] on span "下一頁" at bounding box center [789, 341] width 36 height 21
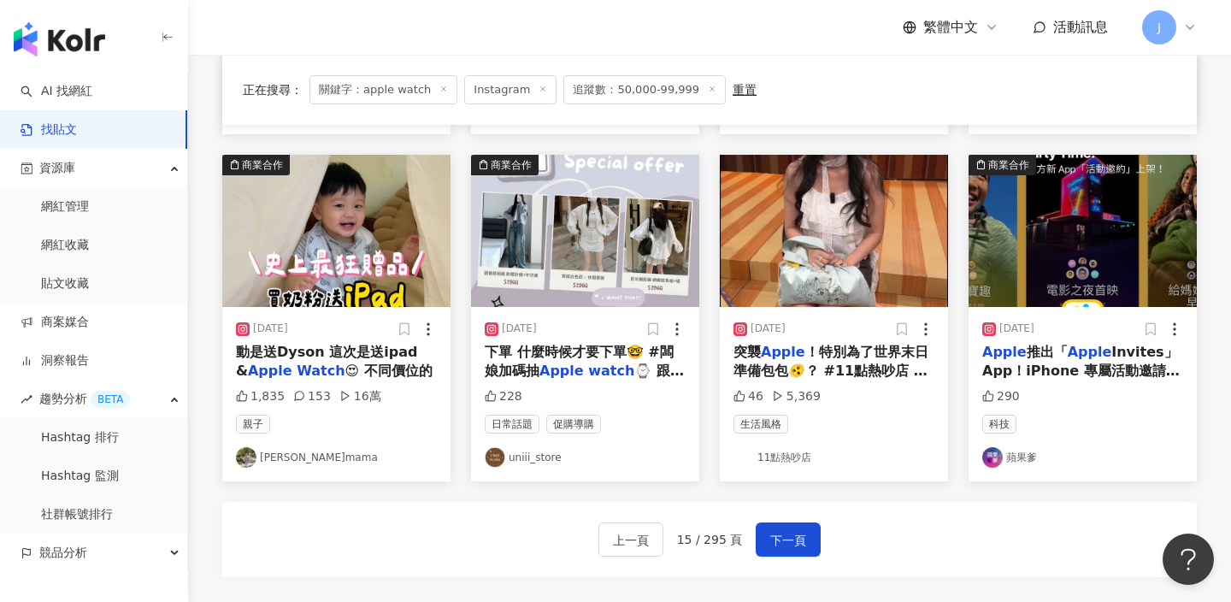
scroll to position [846, 0]
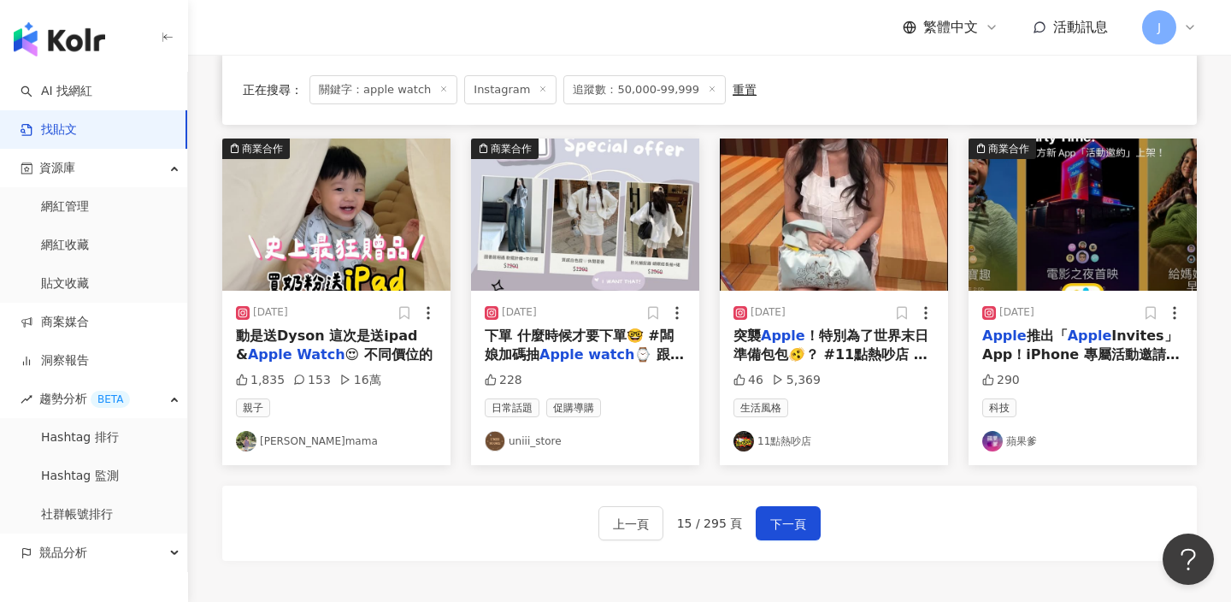
click at [808, 499] on div "上一頁 15 / 295 頁 下一頁" at bounding box center [709, 523] width 975 height 75
click at [793, 535] on button "下一頁" at bounding box center [788, 523] width 65 height 34
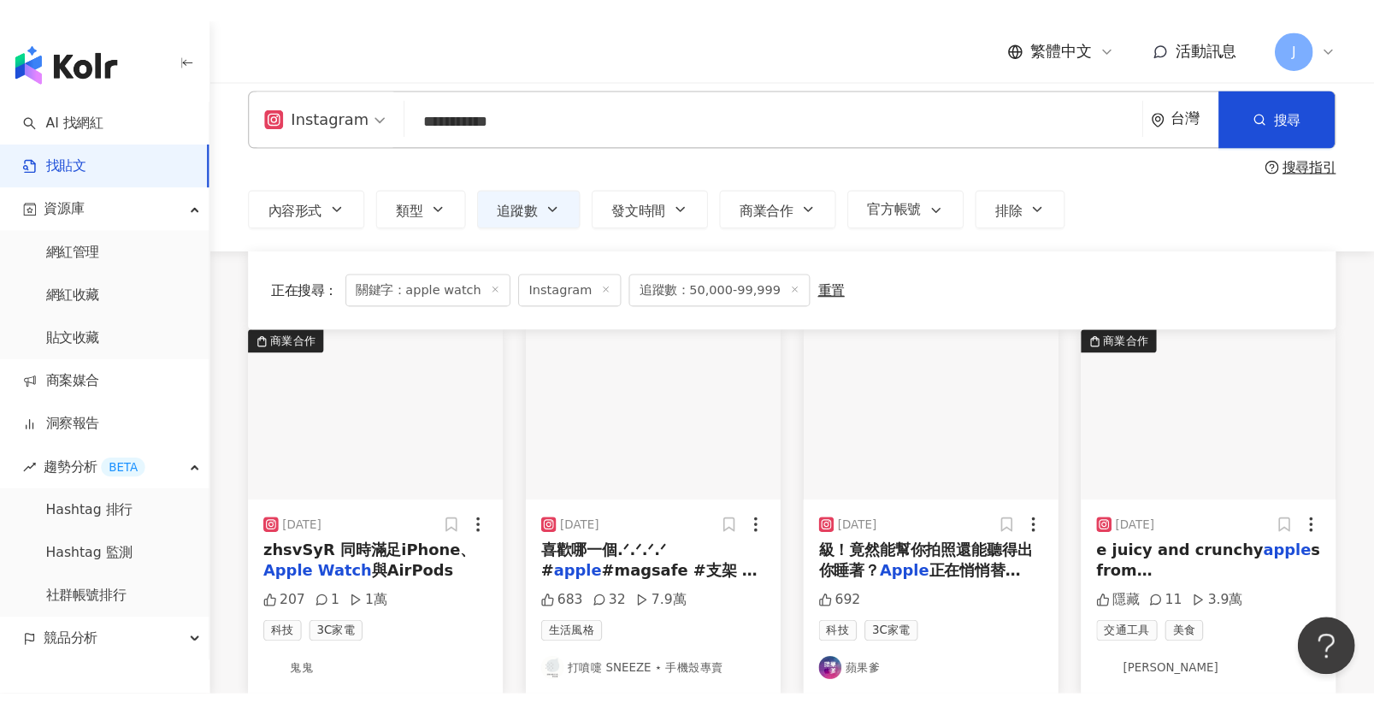
scroll to position [0, 0]
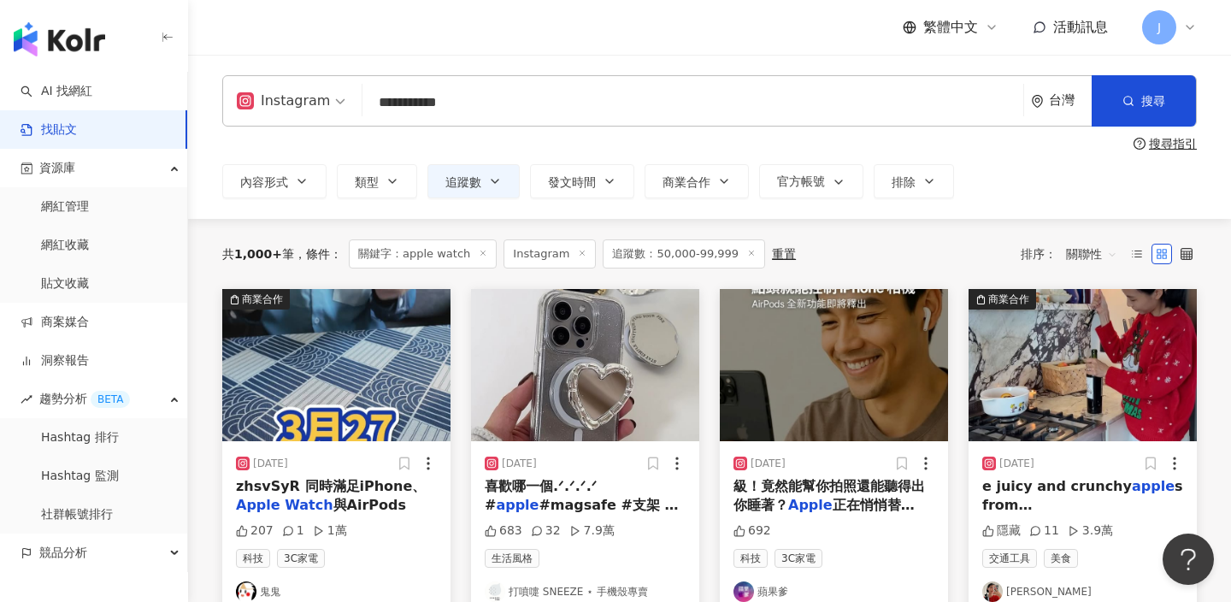
click at [452, 100] on input "**********" at bounding box center [692, 102] width 647 height 37
type input "*"
click at [92, 90] on link "AI 找網紅" at bounding box center [57, 91] width 72 height 17
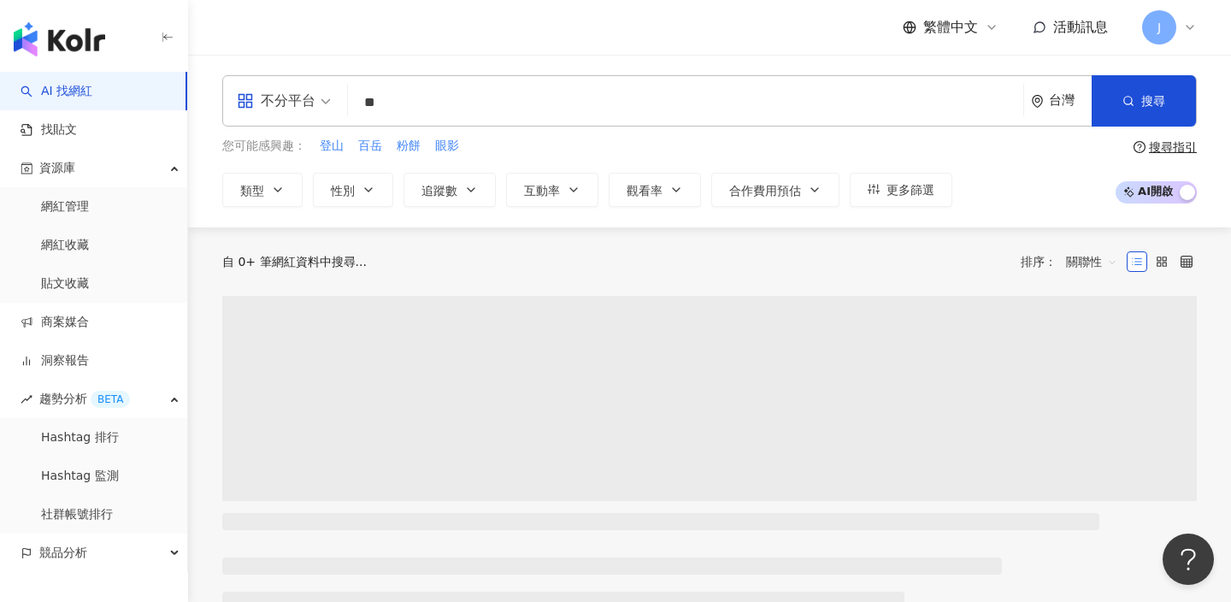
type input "*"
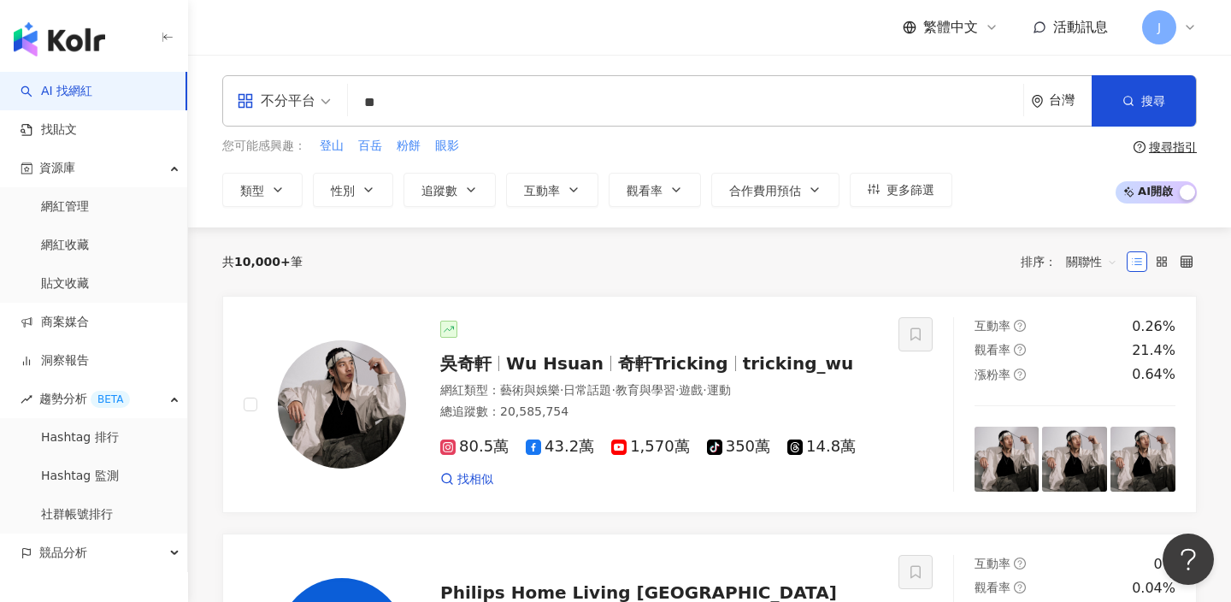
type input "*"
type input "****"
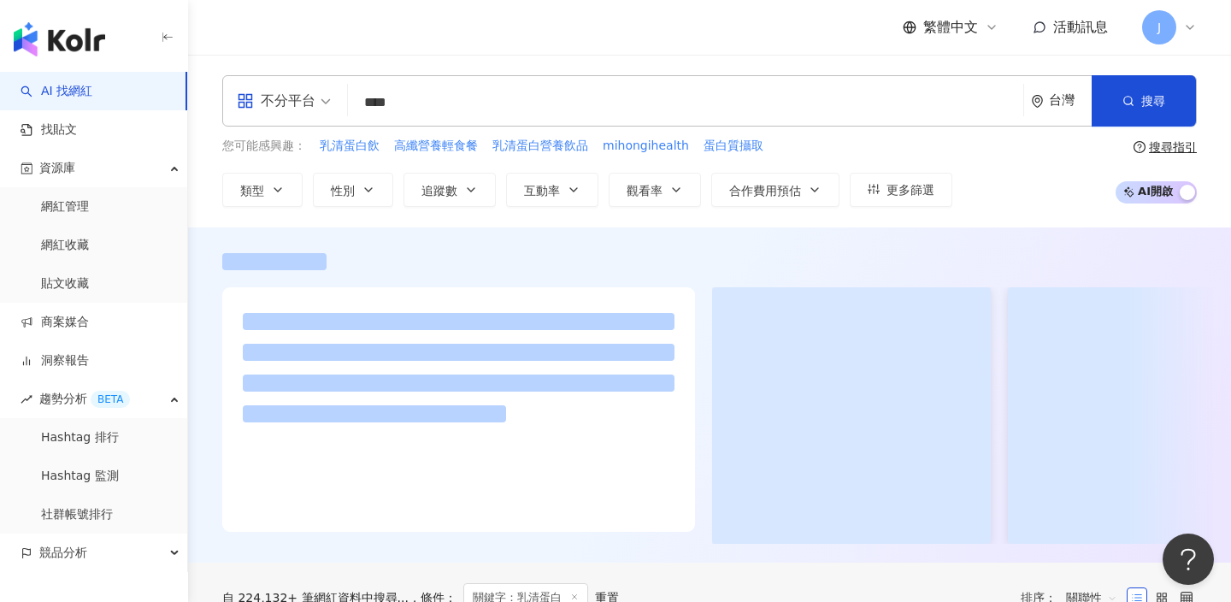
click at [575, 56] on div "不分平台 **** 台灣 搜尋 0936caf7-f391-4a04-9079-d92dde973f2d 3721 14,805 追蹤者 TRYALL 乳清蛋…" at bounding box center [709, 141] width 1043 height 173
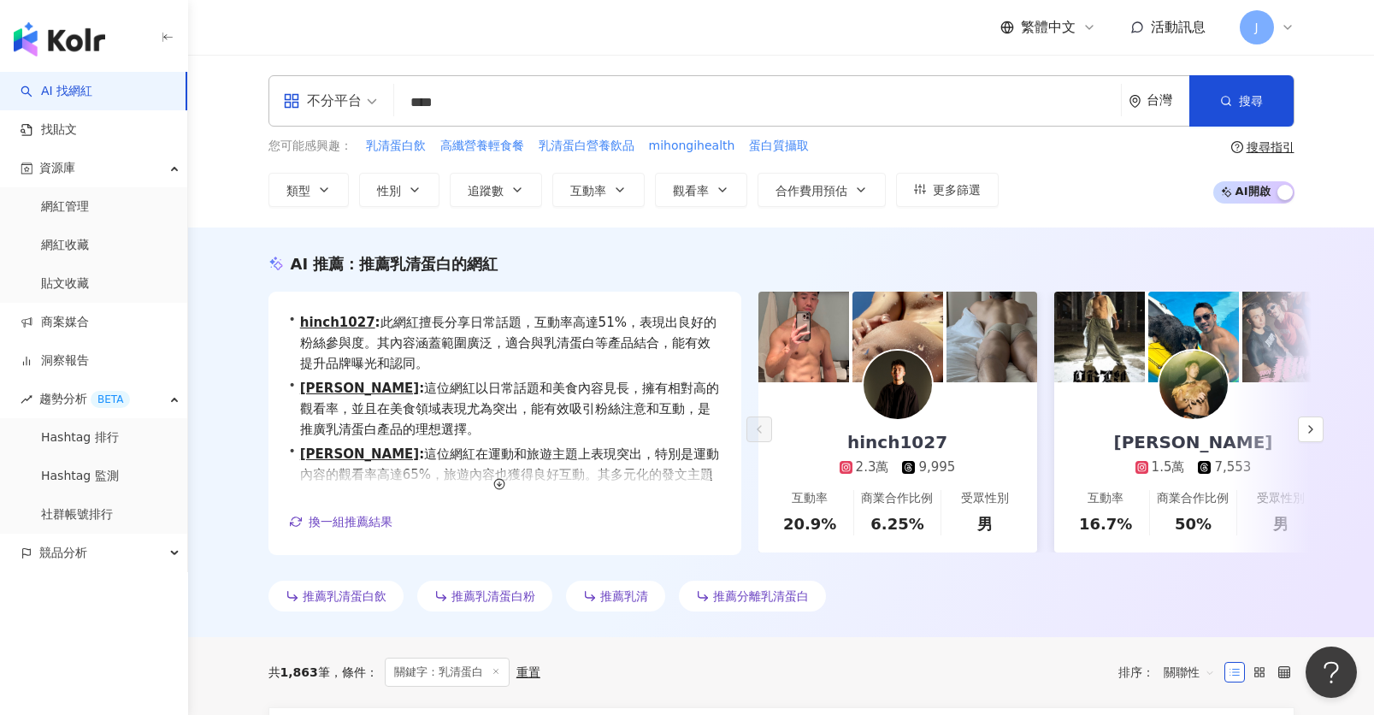
click at [1001, 437] on link "hinch1027 2.3萬 9,995 互動率 20.9% 商業合作比例 6.25% 受眾性別 男" at bounding box center [898, 467] width 279 height 170
click at [1231, 432] on icon "button" at bounding box center [1311, 429] width 14 height 14
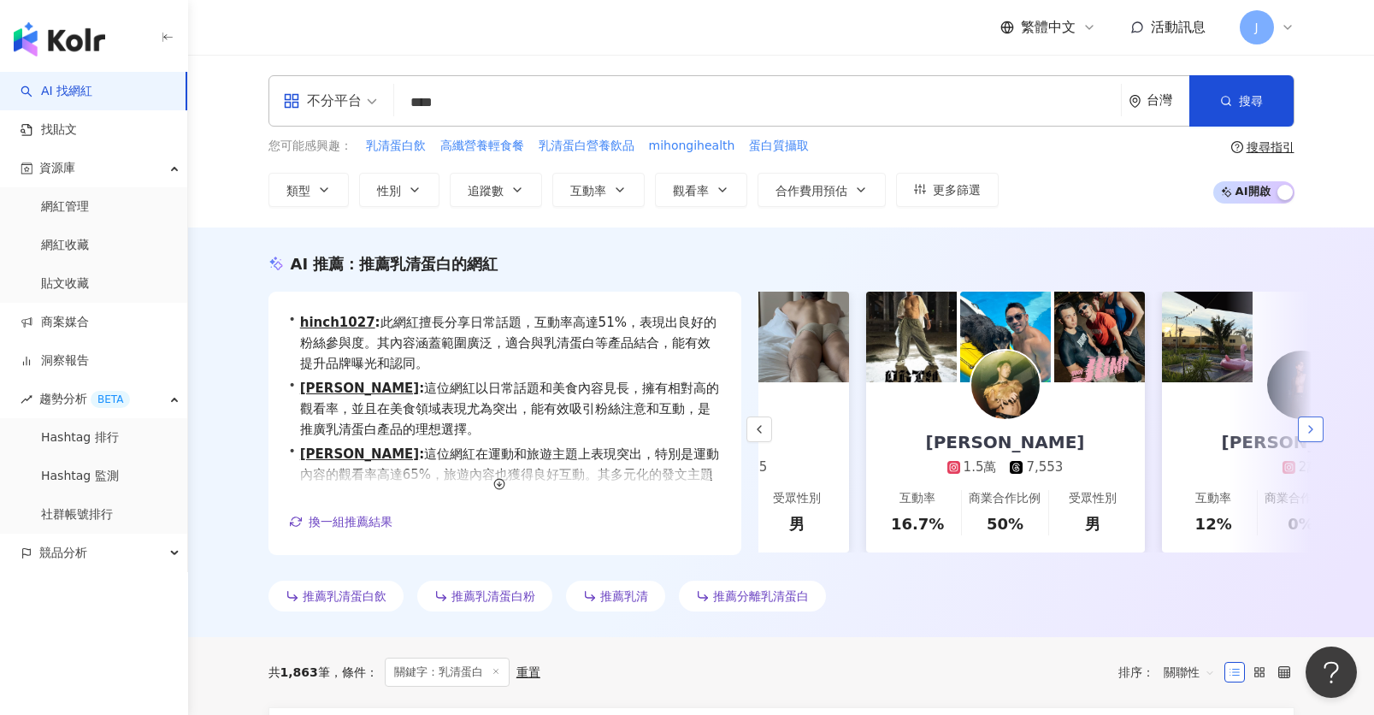
scroll to position [0, 296]
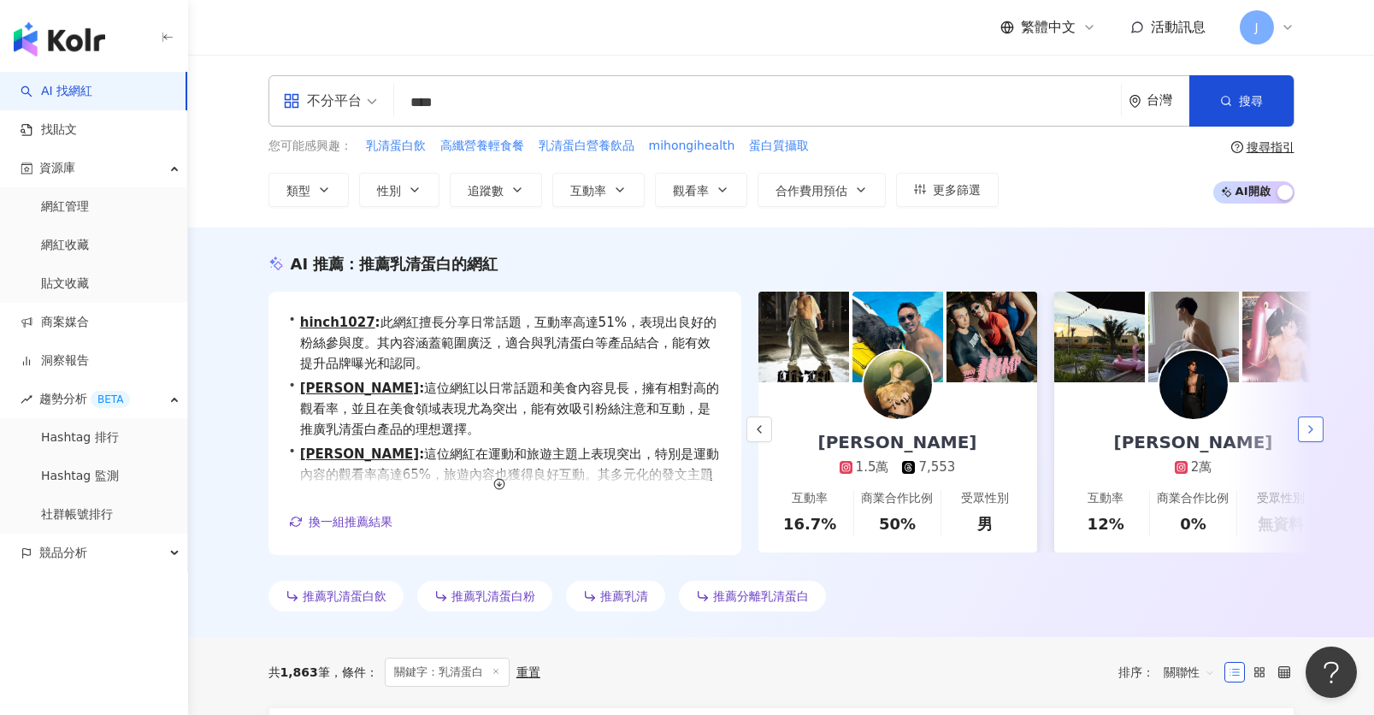
click at [1231, 441] on button "button" at bounding box center [1311, 429] width 26 height 26
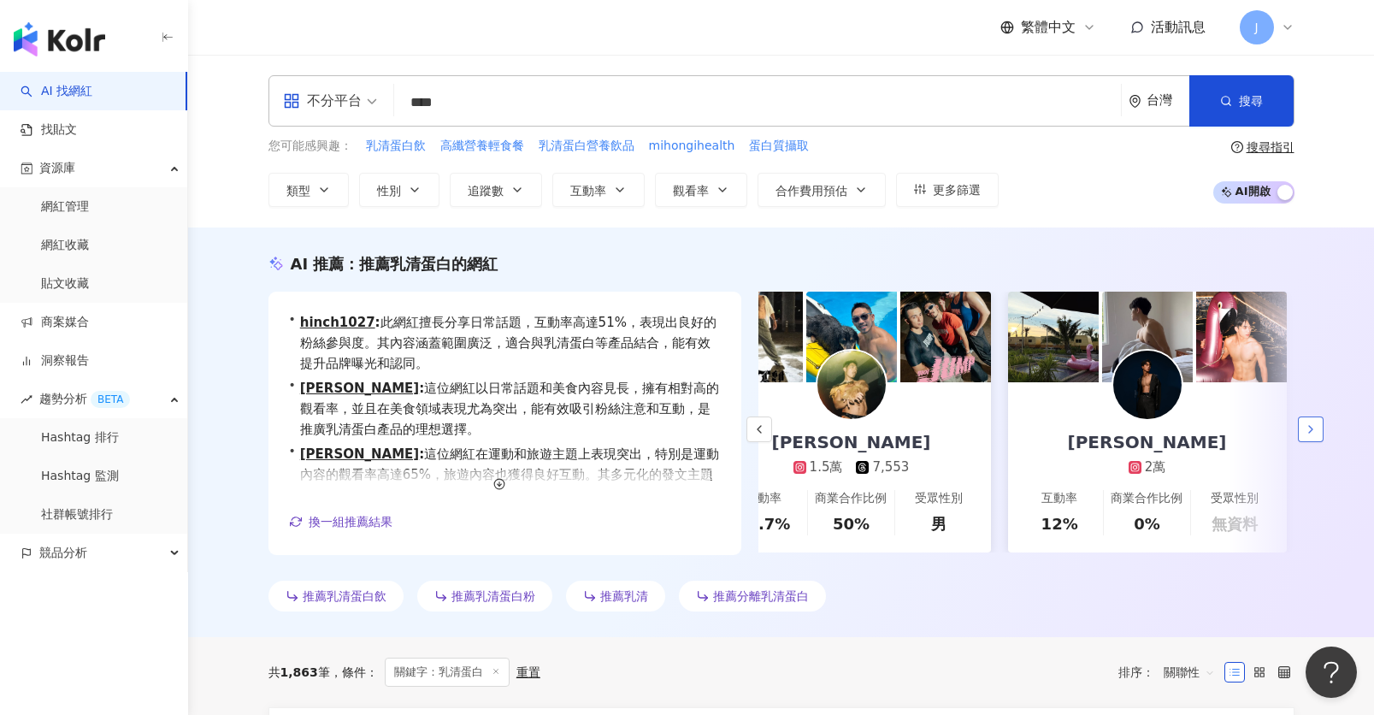
scroll to position [0, 369]
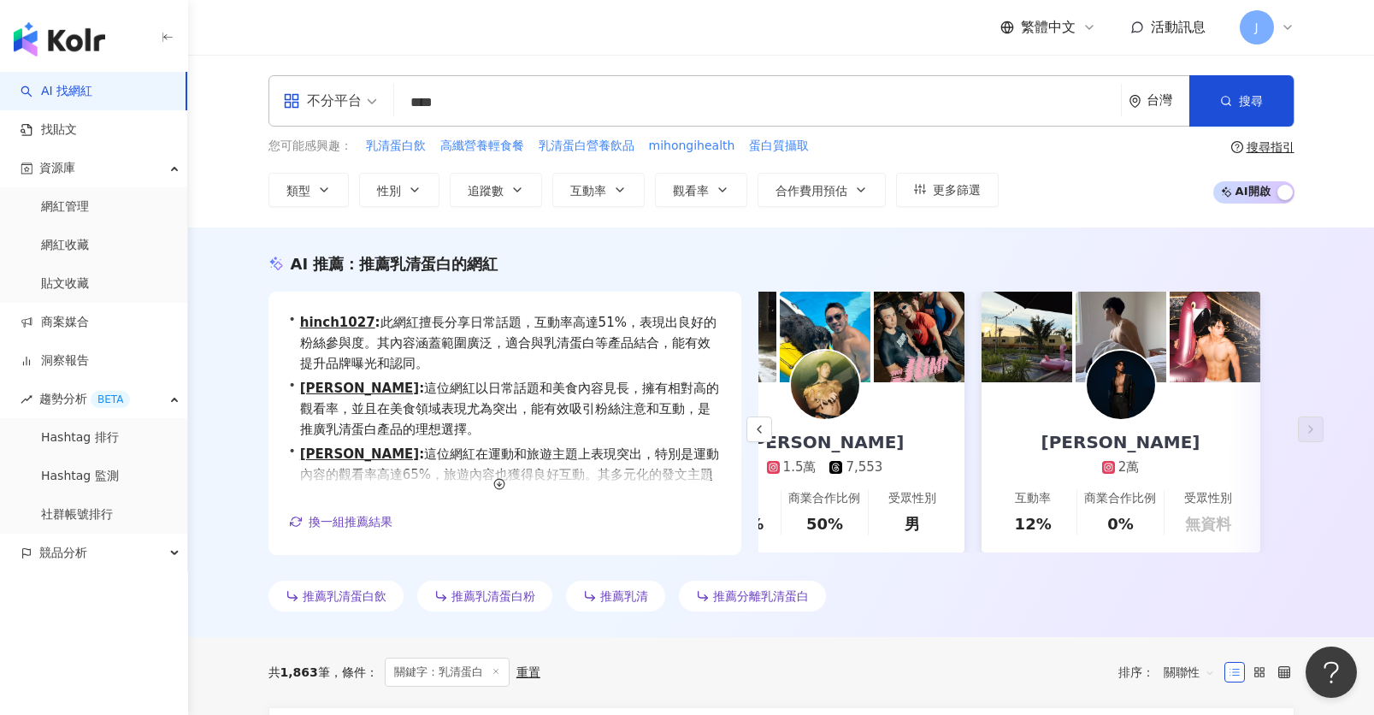
click at [1166, 430] on link "許貴一 2萬 互動率 12% 商業合作比例 0% 受眾性別 無資料" at bounding box center [1121, 467] width 279 height 170
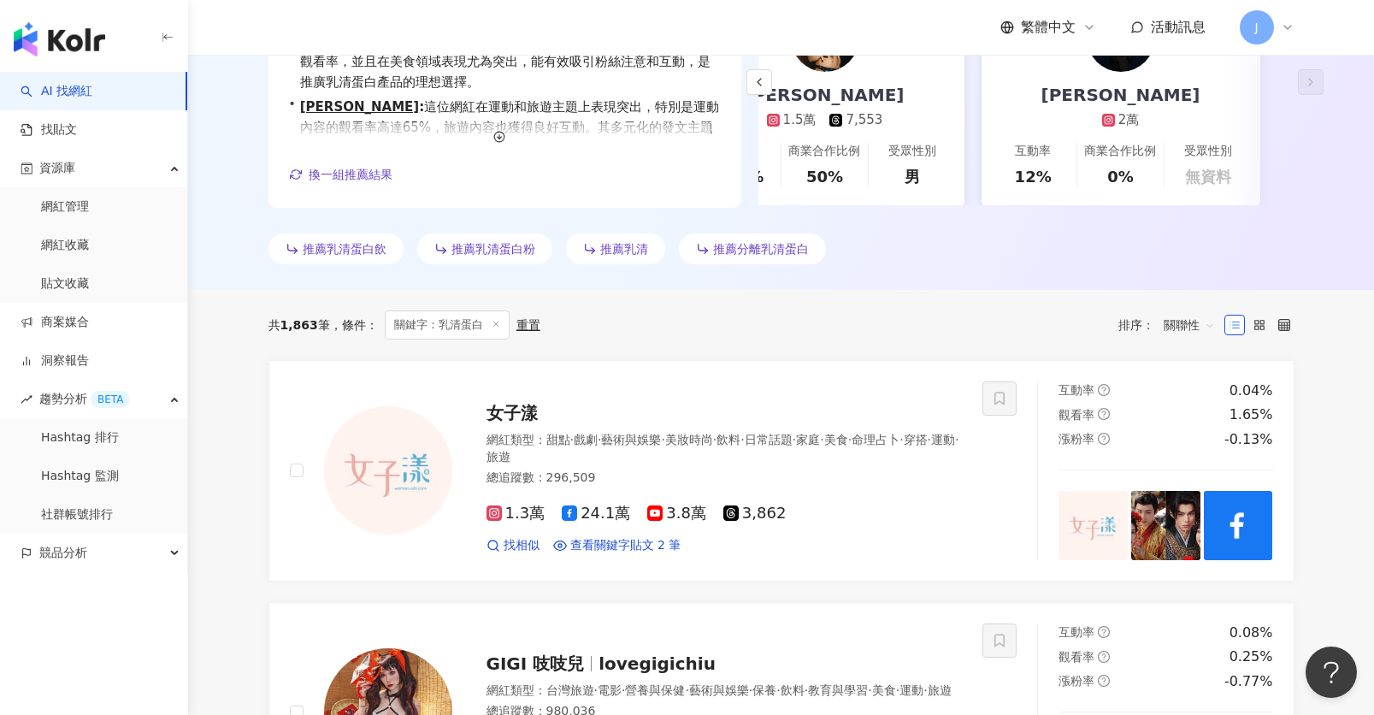
scroll to position [402, 0]
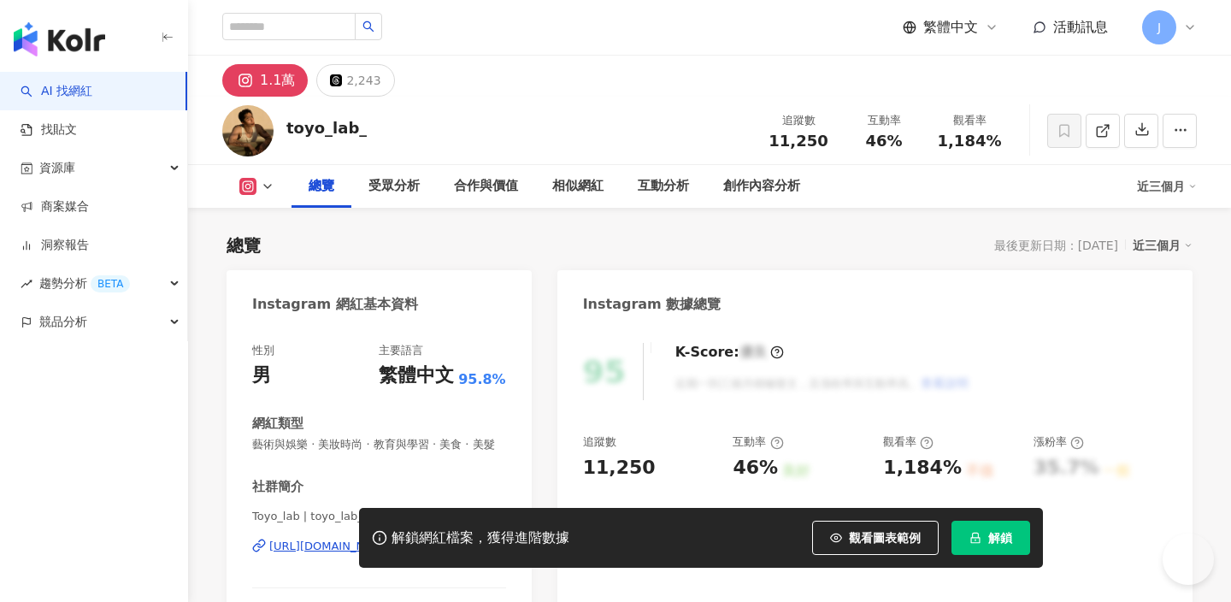
scroll to position [267, 0]
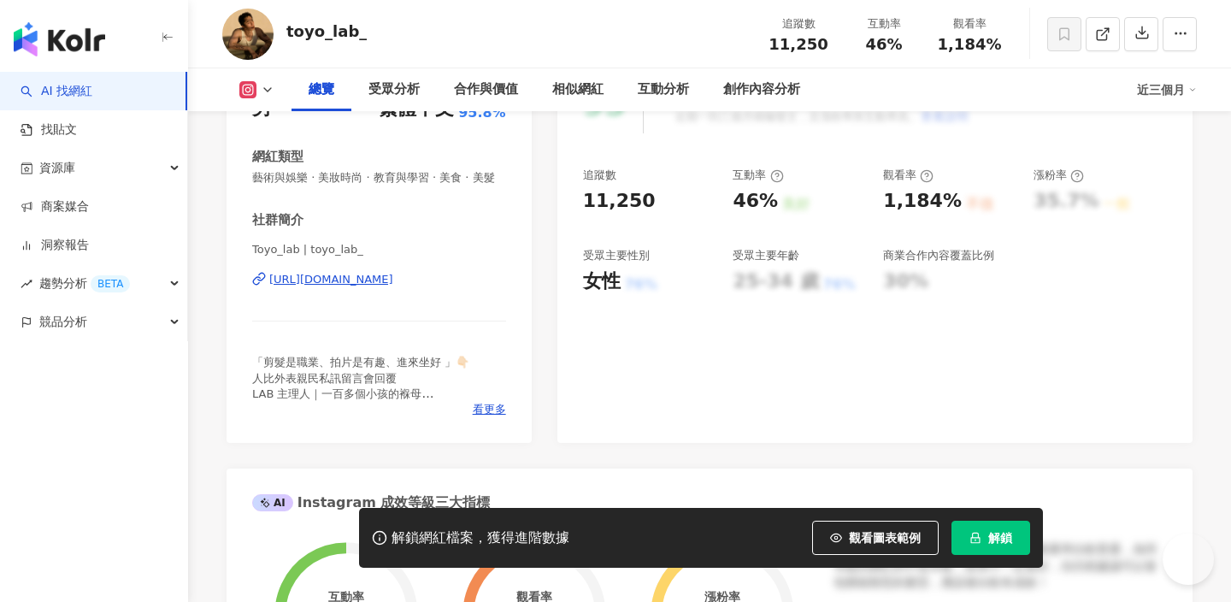
click at [419, 263] on div "Toyo_lab | toyo_lab_ [URL][DOMAIN_NAME]" at bounding box center [379, 292] width 254 height 100
click at [393, 280] on div "[URL][DOMAIN_NAME]" at bounding box center [331, 279] width 124 height 15
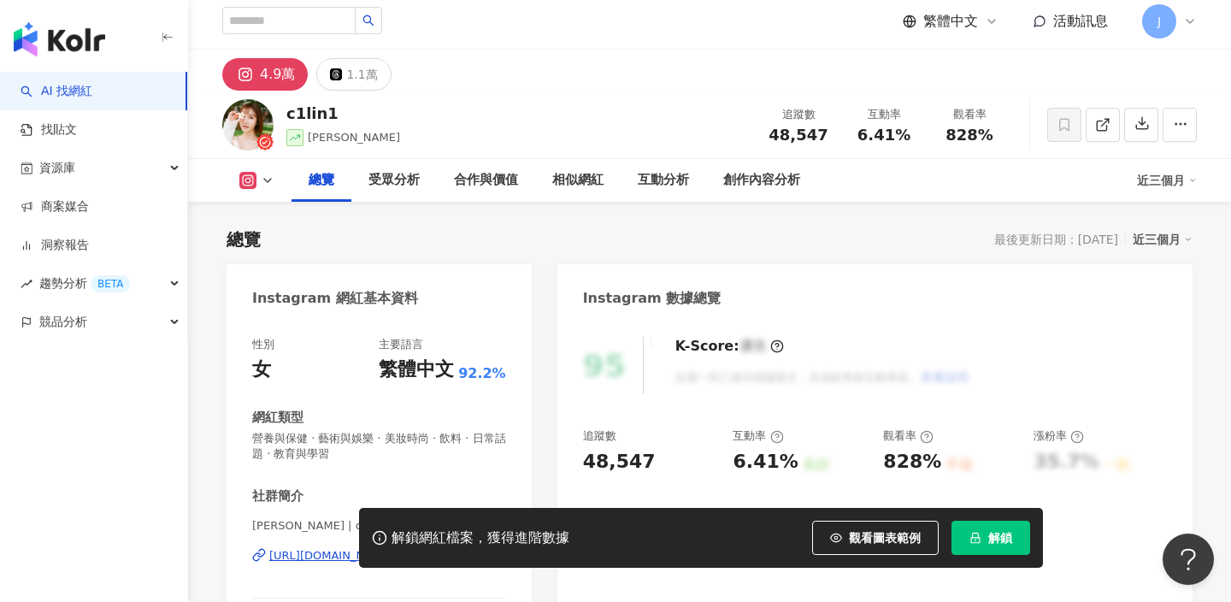
scroll to position [158, 0]
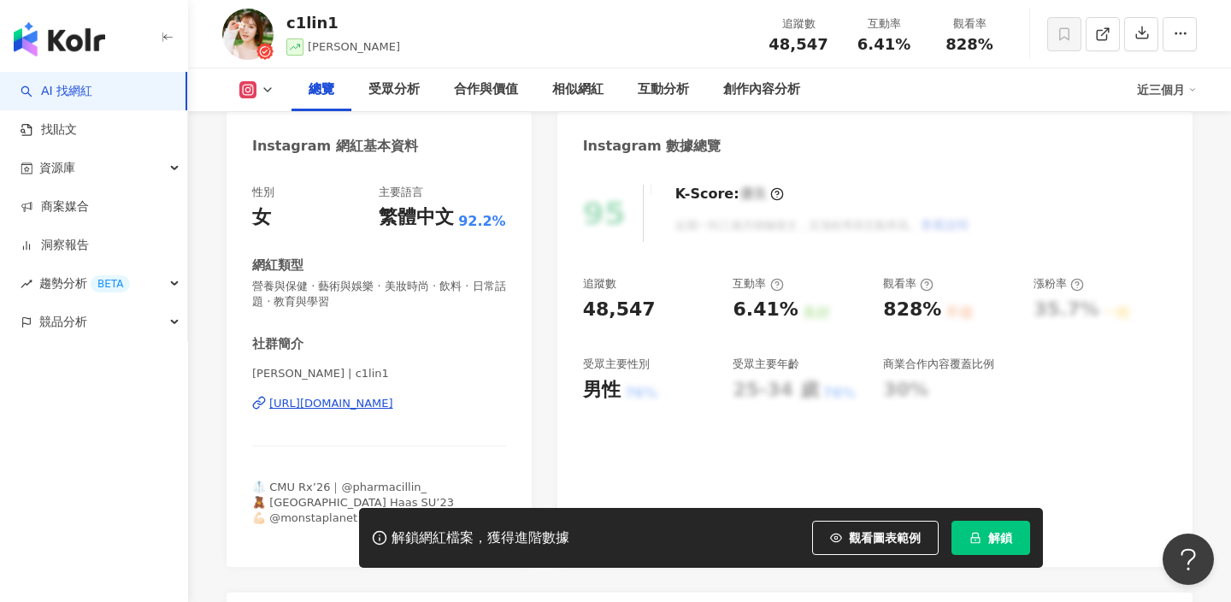
click at [381, 392] on div "[PERSON_NAME] | c1lin1 [URL][DOMAIN_NAME]" at bounding box center [379, 416] width 254 height 100
click at [381, 398] on div "https://www.instagram.com/c1lin1/" at bounding box center [331, 403] width 124 height 15
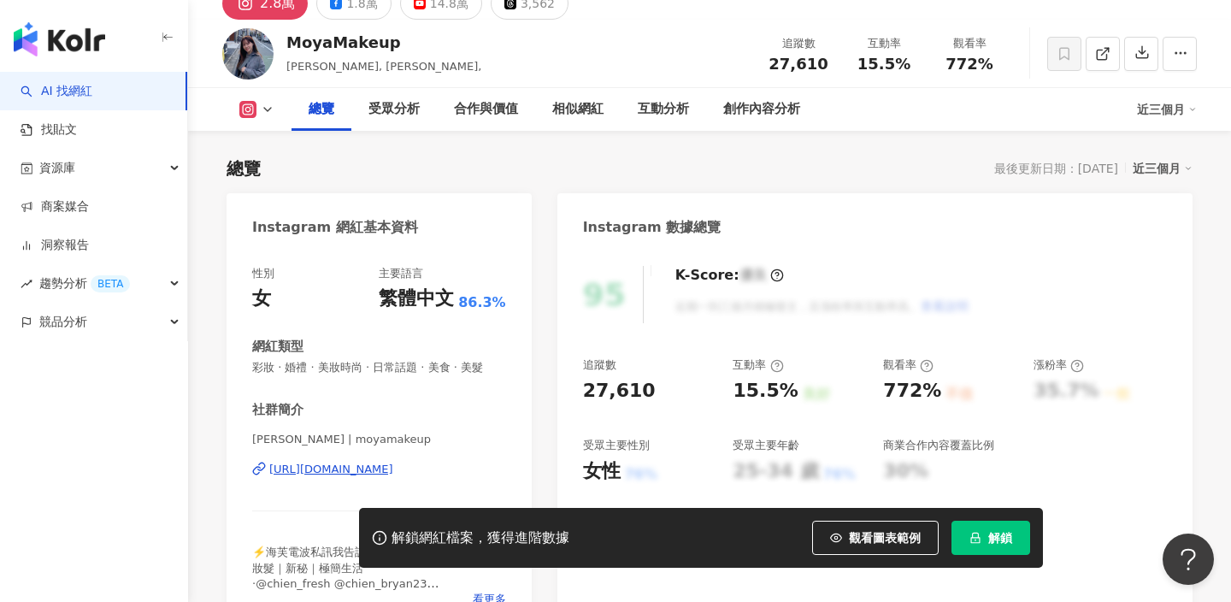
scroll to position [229, 0]
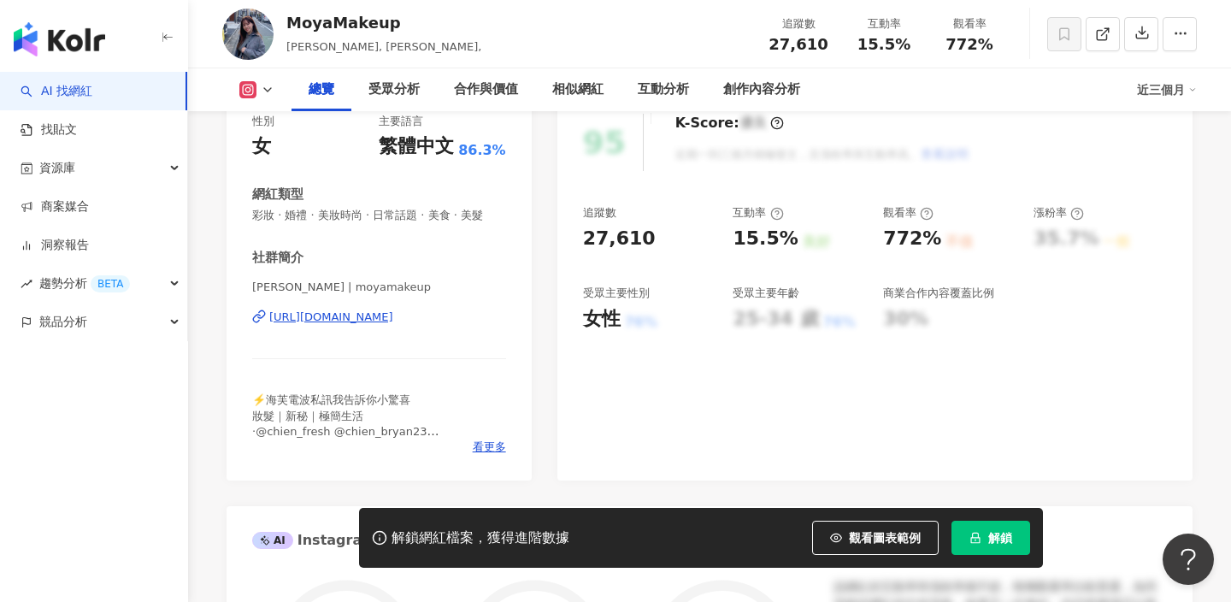
click at [393, 321] on div "https://www.instagram.com/moyamakeup/" at bounding box center [331, 317] width 124 height 15
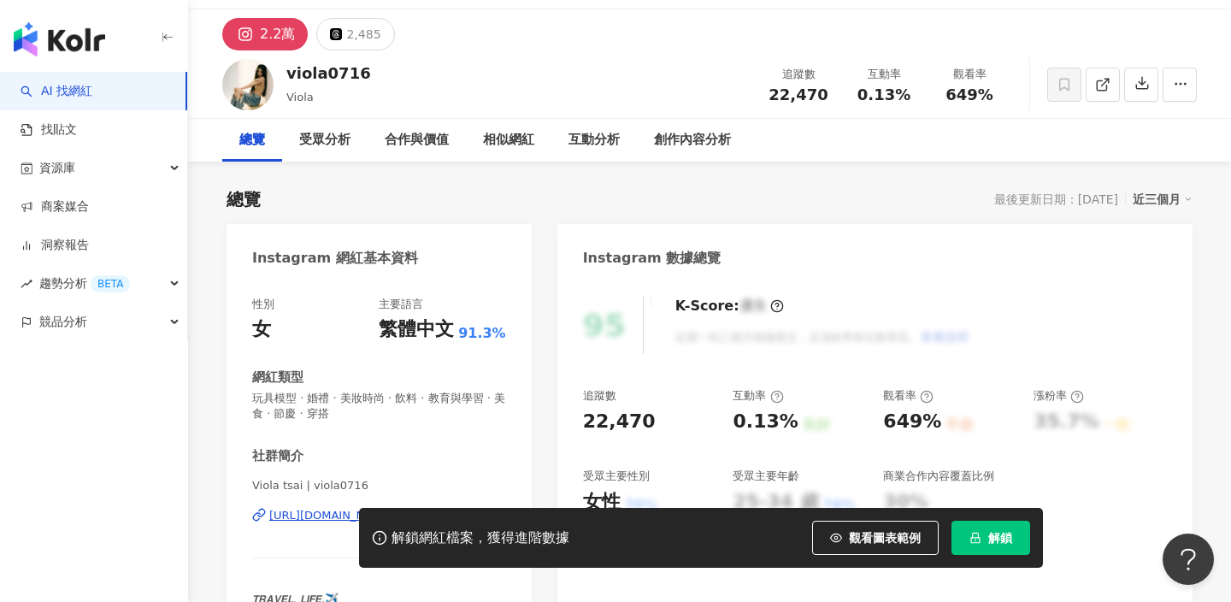
scroll to position [67, 0]
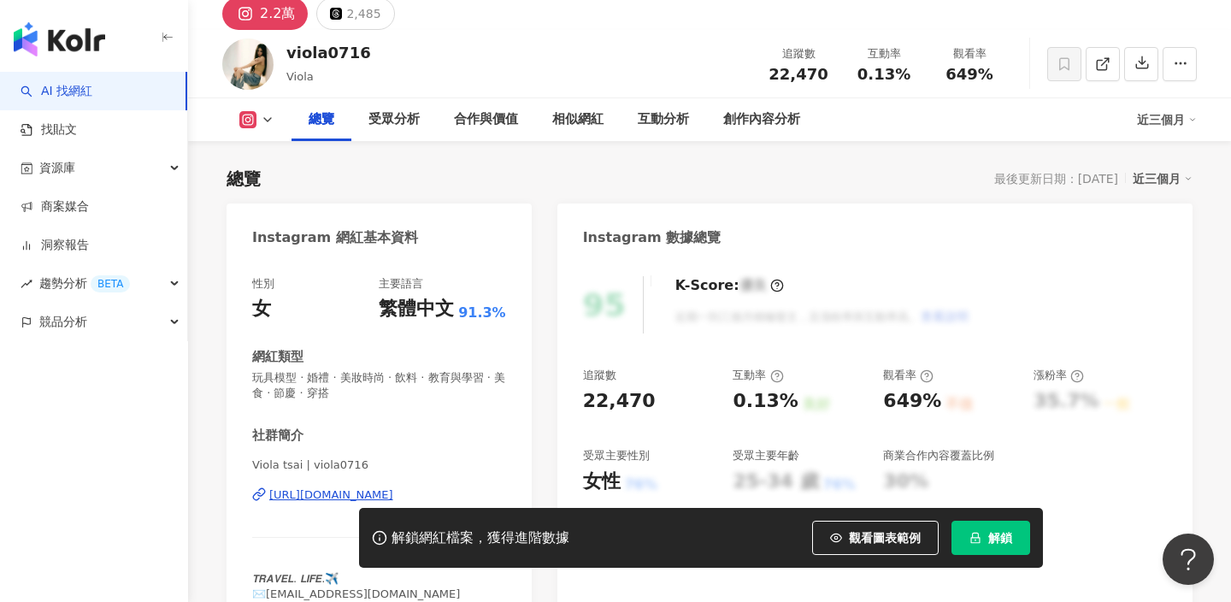
click at [357, 490] on div "[URL][DOMAIN_NAME]" at bounding box center [331, 494] width 124 height 15
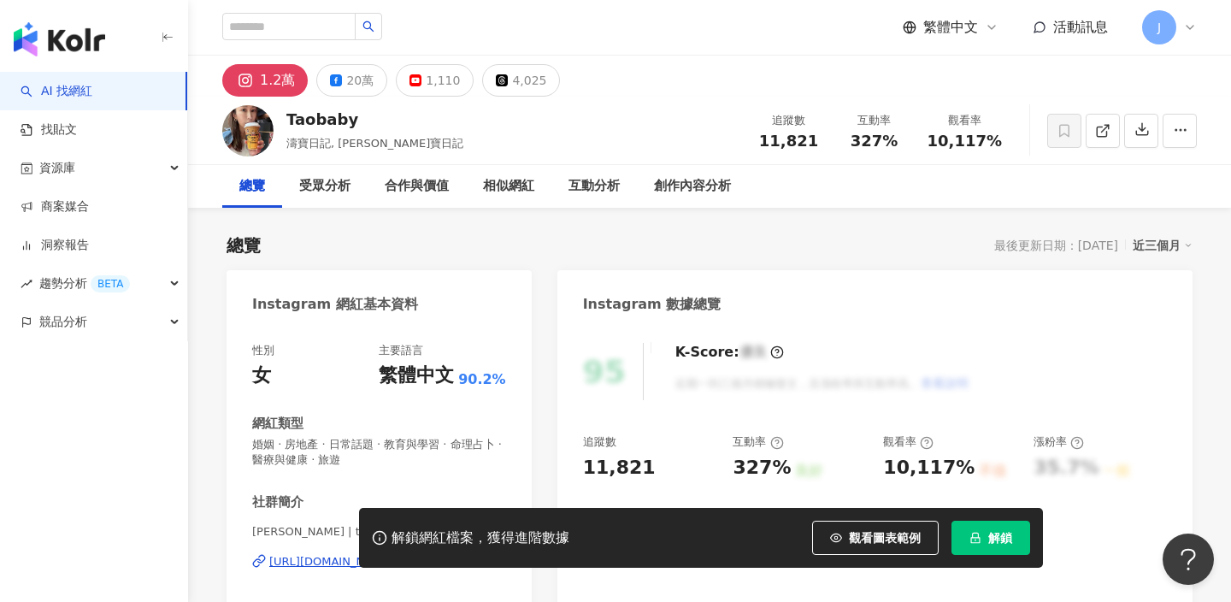
scroll to position [102, 0]
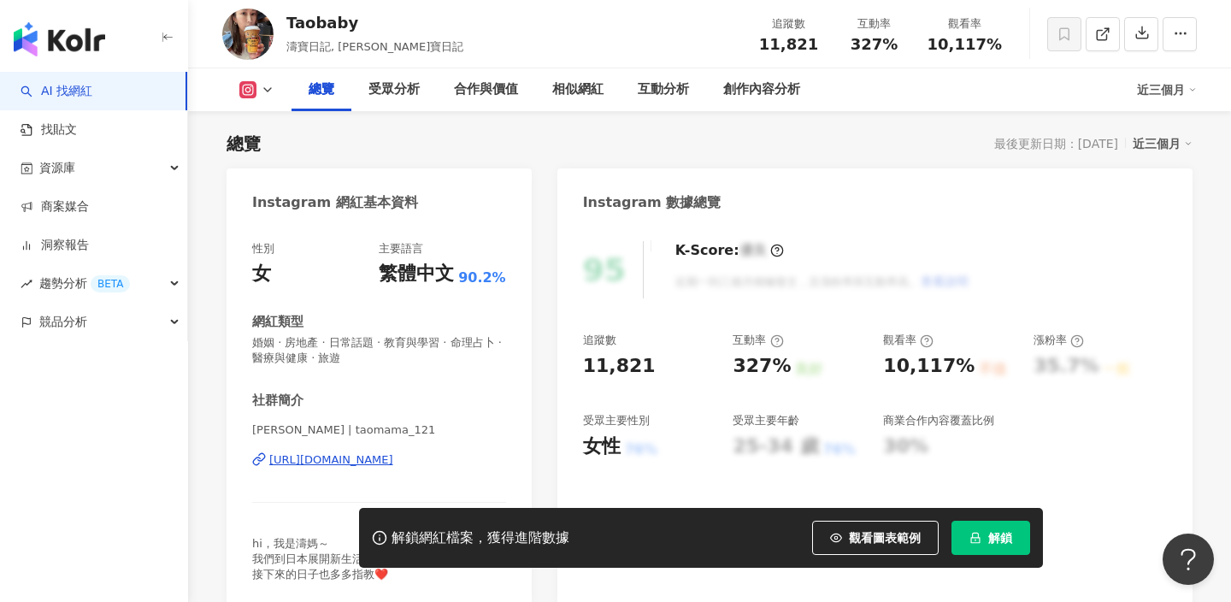
click at [353, 450] on div "[PERSON_NAME] | taomama_121 [URL][DOMAIN_NAME]" at bounding box center [379, 472] width 254 height 100
click at [357, 464] on div "https://www.instagram.com/taomama_121/" at bounding box center [331, 459] width 124 height 15
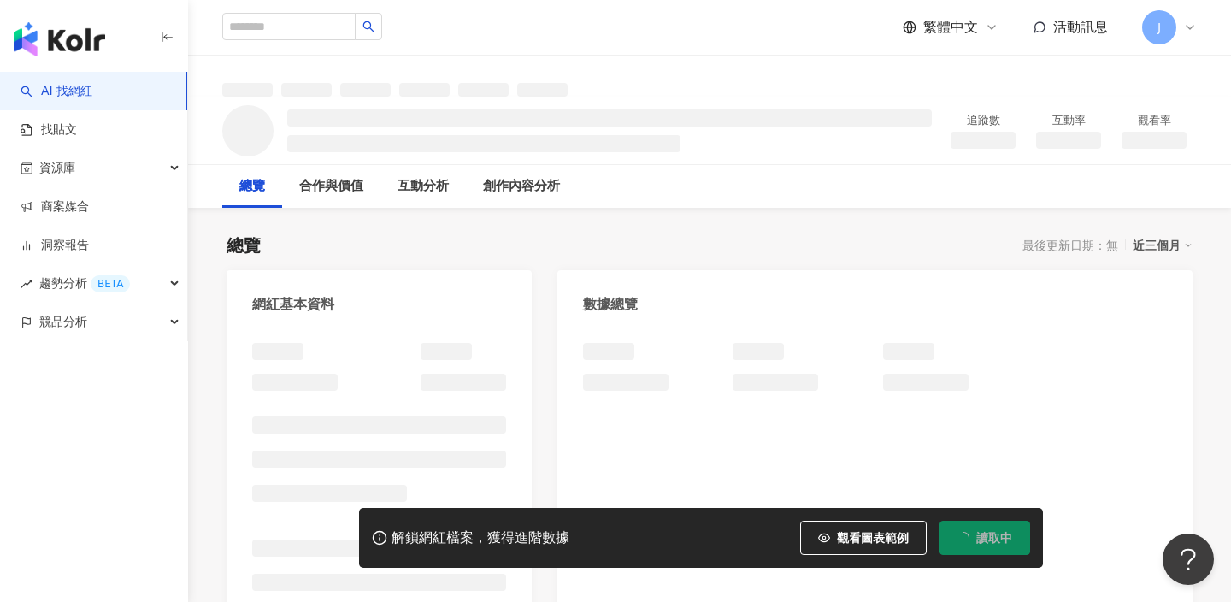
scroll to position [192, 0]
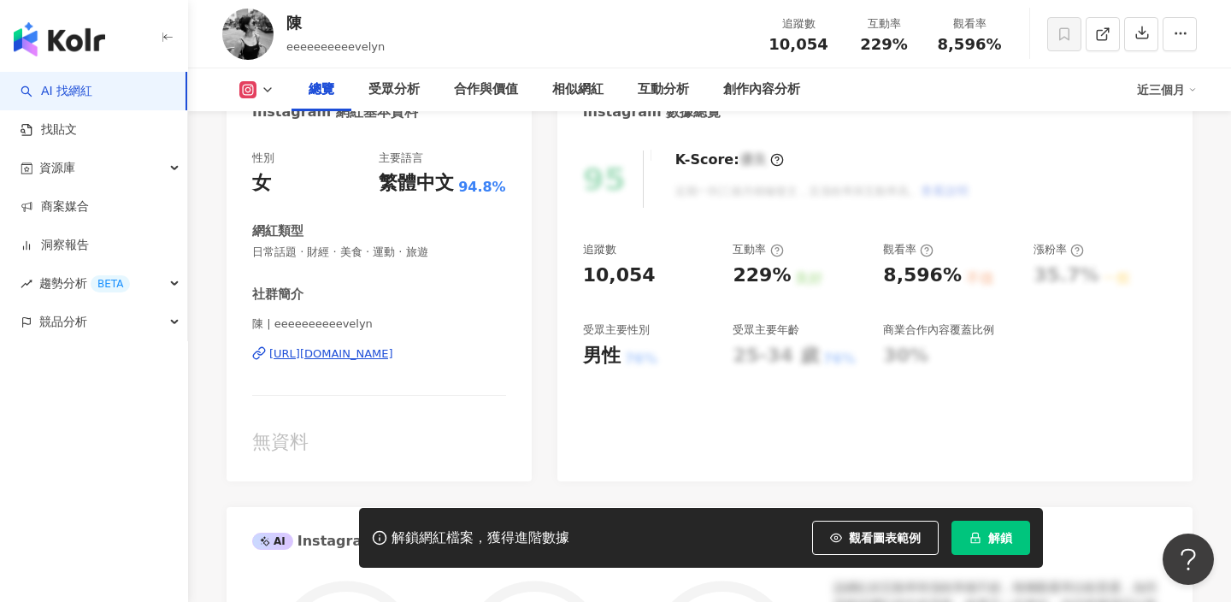
click at [393, 352] on div "https://www.instagram.com/eeeeeeeeeevelyn/" at bounding box center [331, 353] width 124 height 15
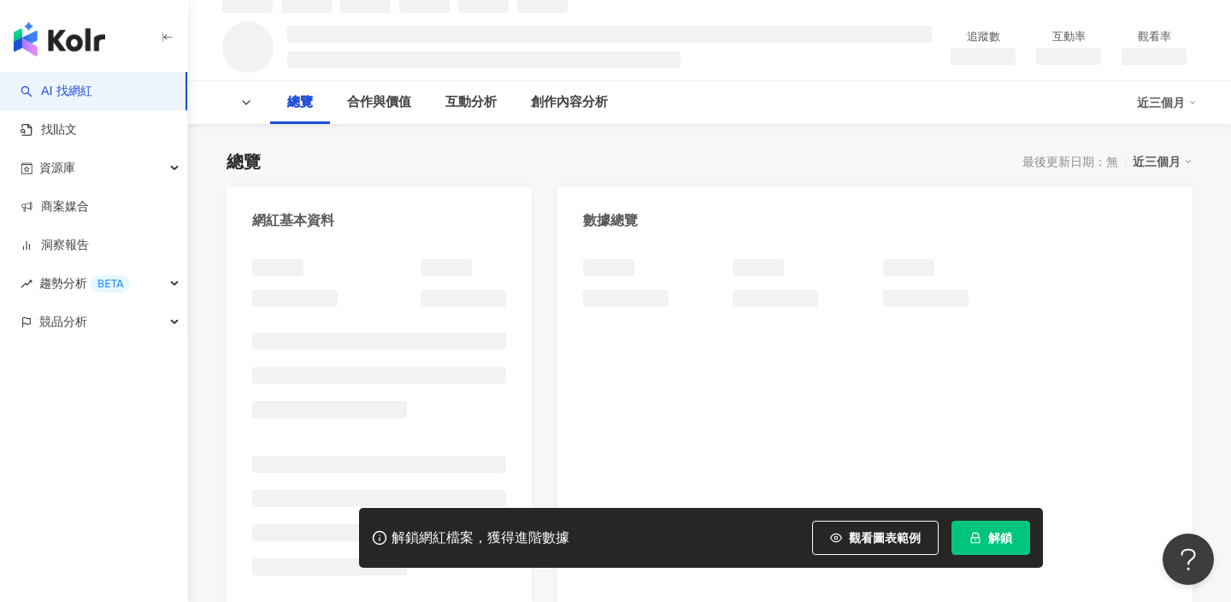
scroll to position [198, 0]
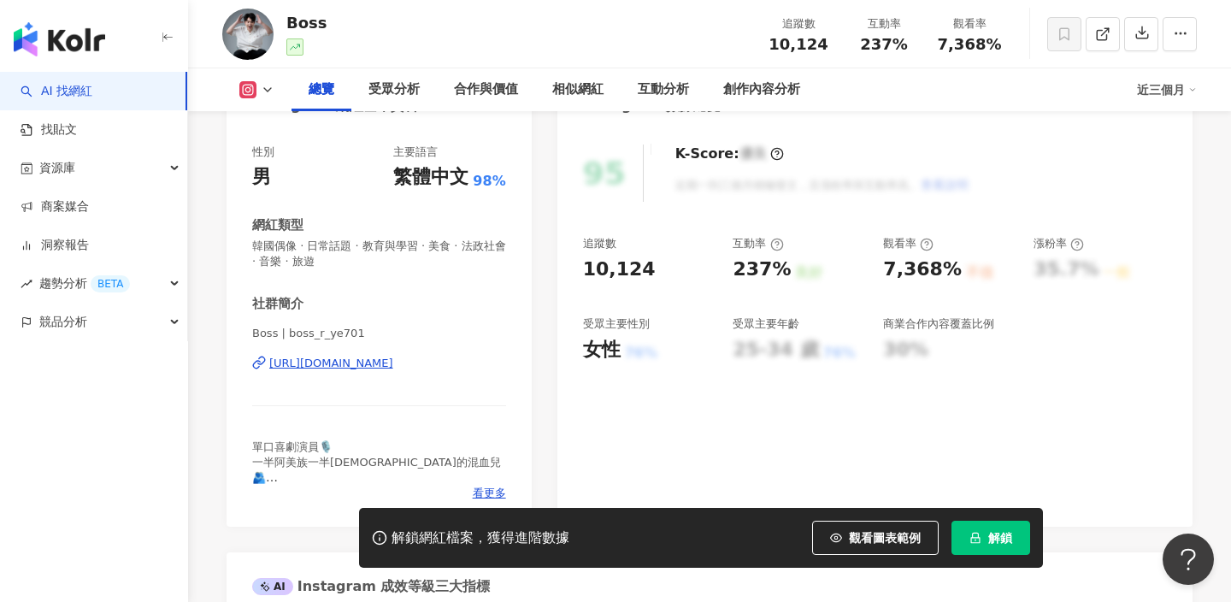
click at [379, 369] on div "[URL][DOMAIN_NAME]" at bounding box center [331, 363] width 124 height 15
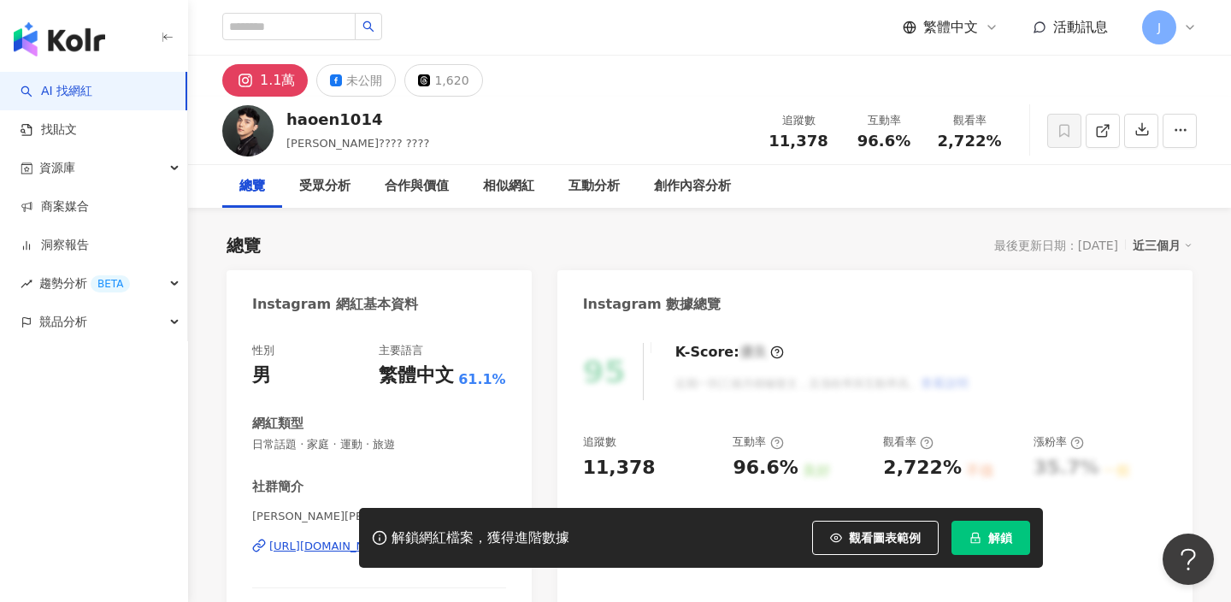
click at [388, 539] on div "[URL][DOMAIN_NAME]" at bounding box center [331, 546] width 124 height 15
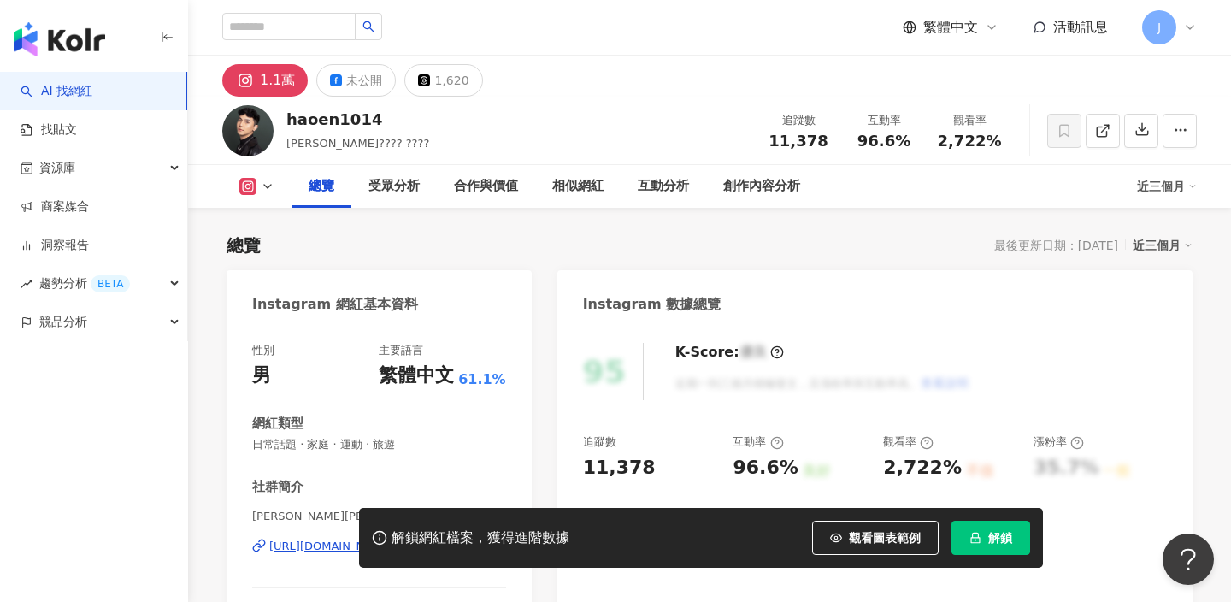
scroll to position [124, 0]
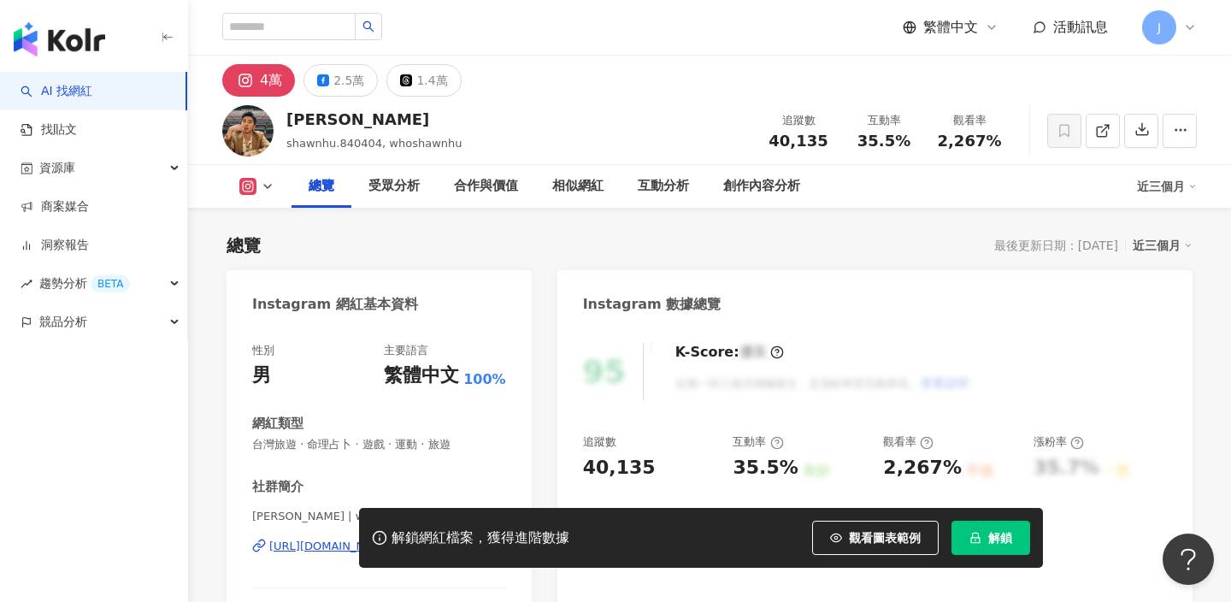
scroll to position [304, 0]
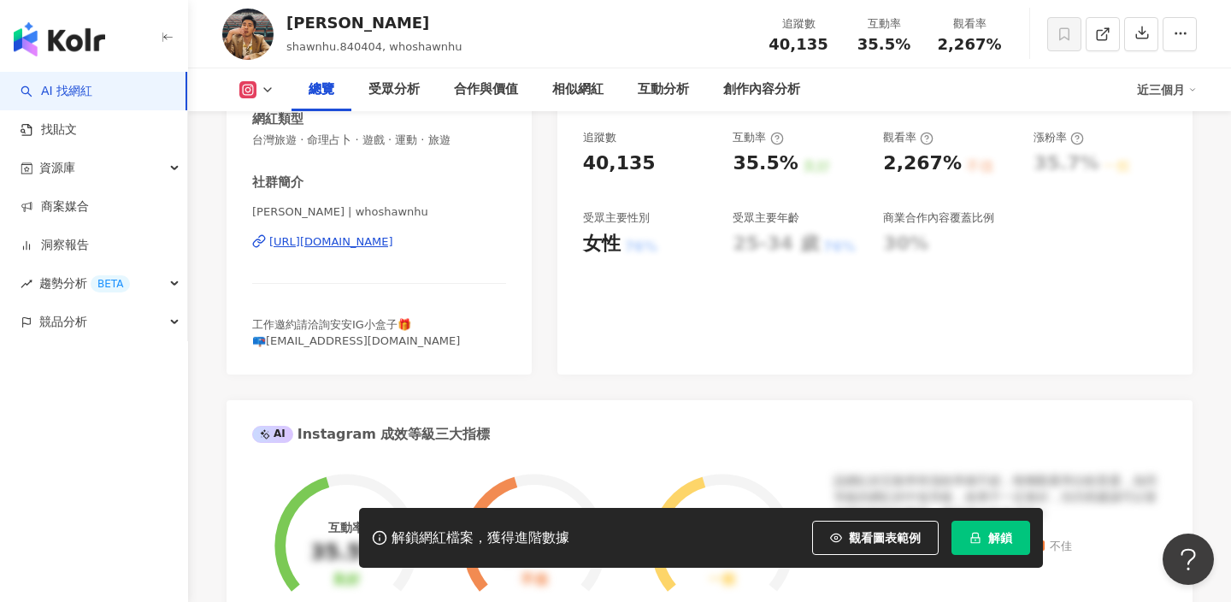
click at [391, 241] on div "https://www.instagram.com/whoshawnhu/" at bounding box center [331, 241] width 124 height 15
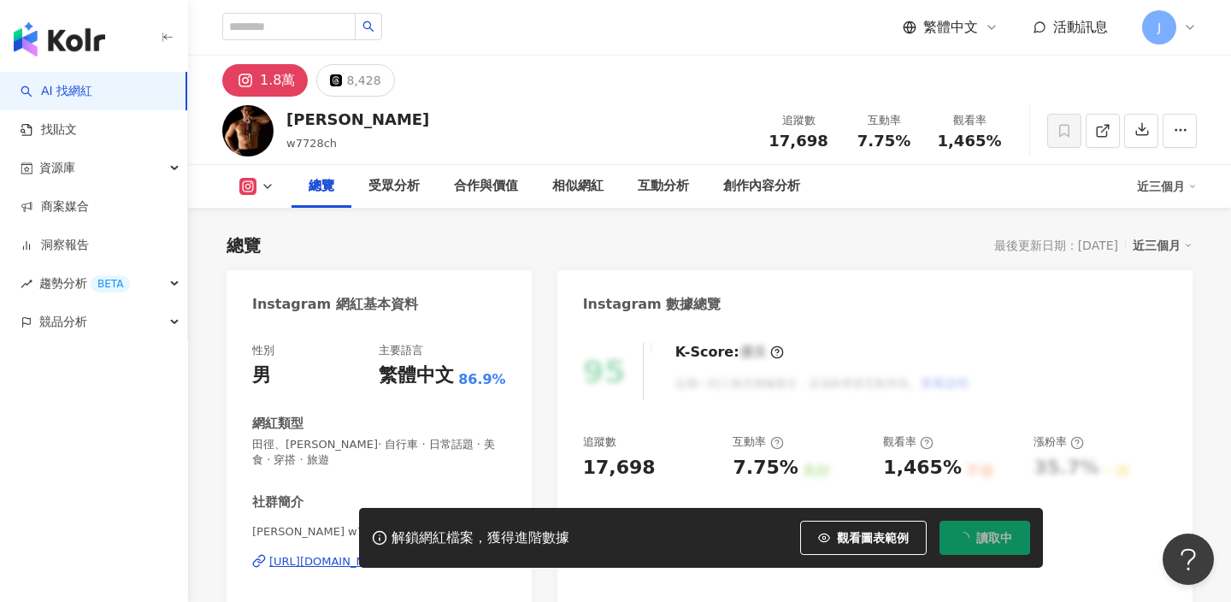
scroll to position [246, 0]
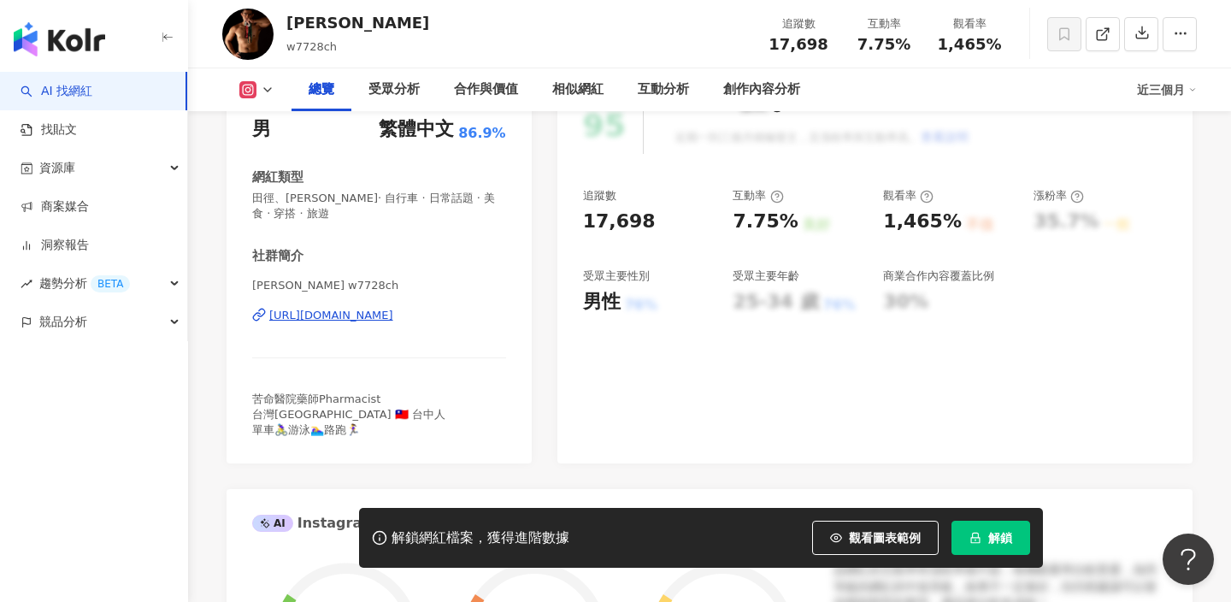
click at [364, 317] on div "https://www.instagram.com/w7728ch/" at bounding box center [331, 315] width 124 height 15
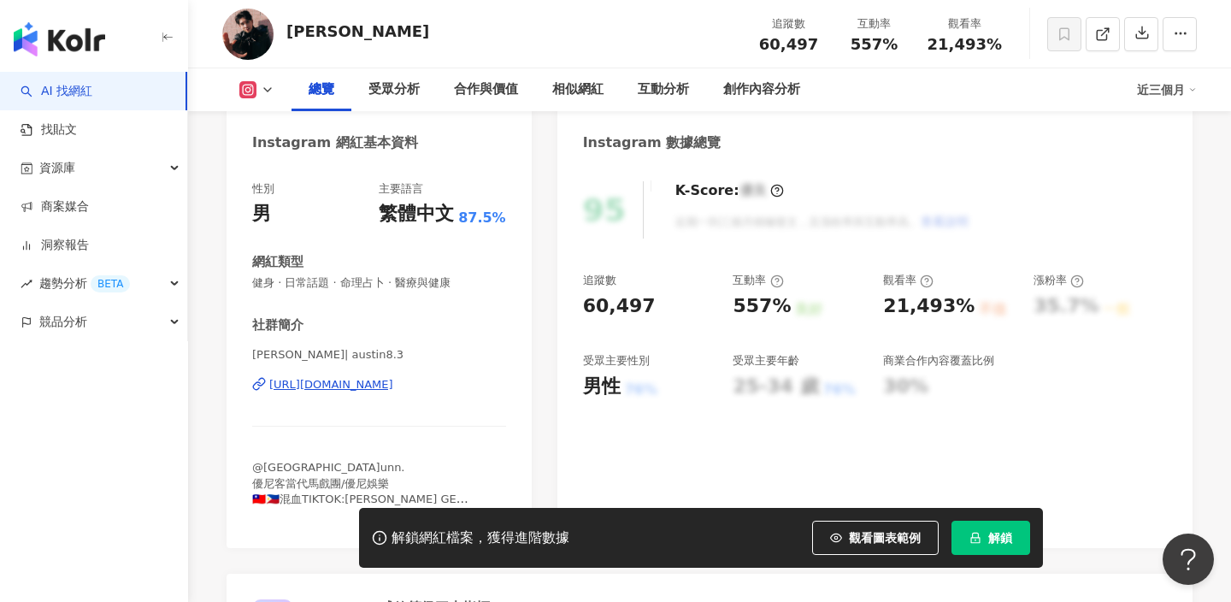
click at [393, 383] on div "[URL][DOMAIN_NAME]" at bounding box center [331, 384] width 124 height 15
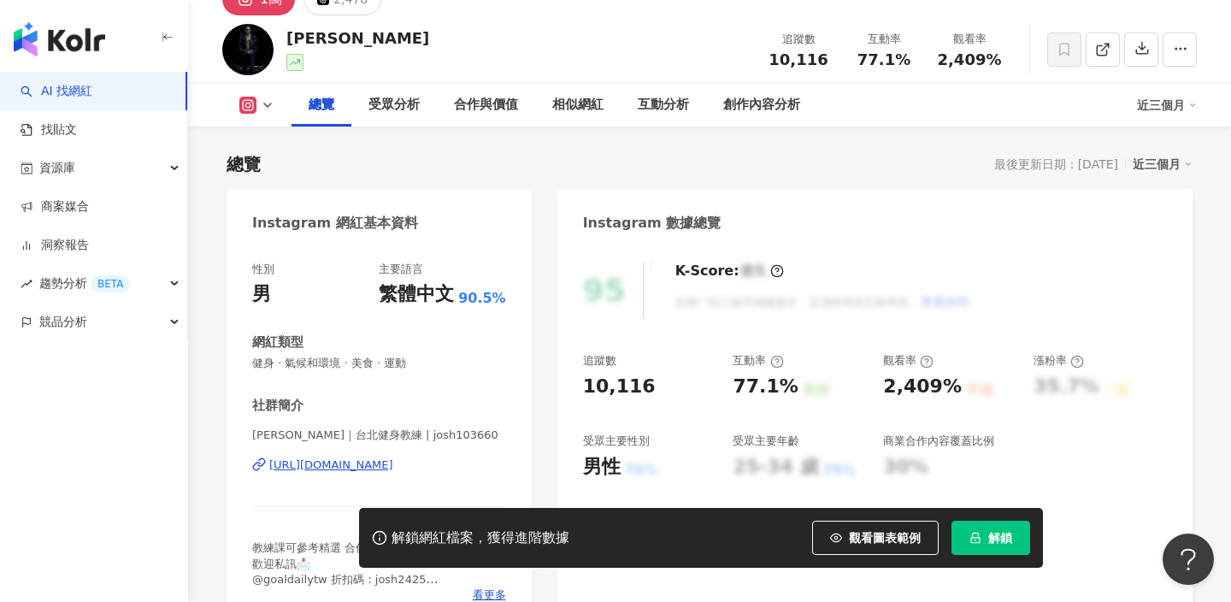
scroll to position [345, 0]
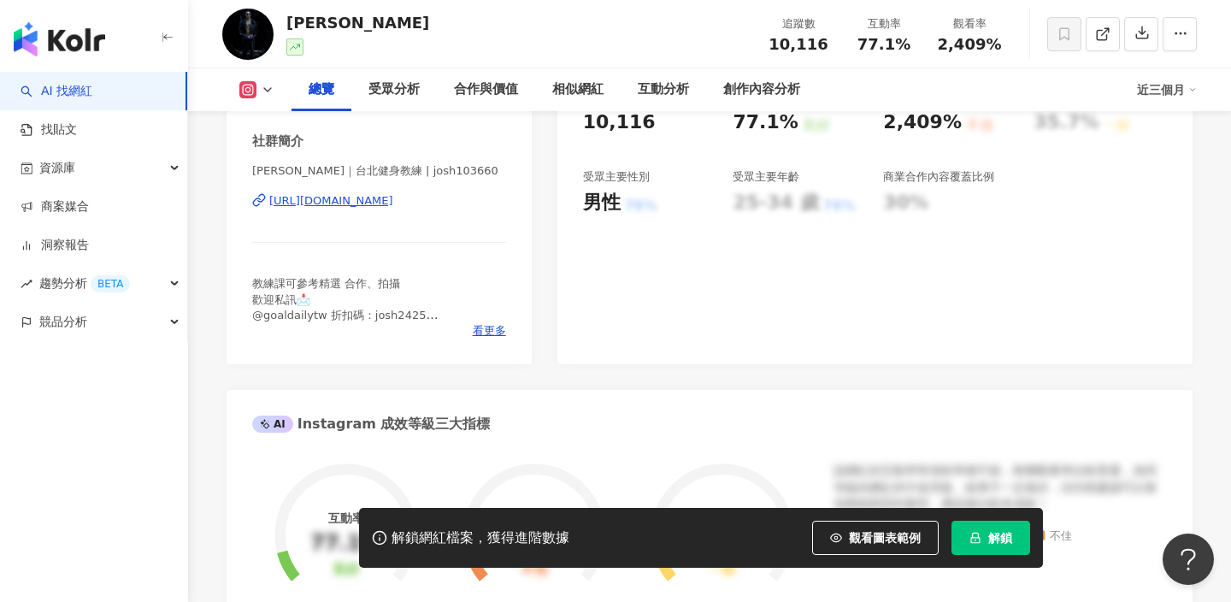
click at [393, 202] on div "https://www.instagram.com/josh103660/" at bounding box center [331, 200] width 124 height 15
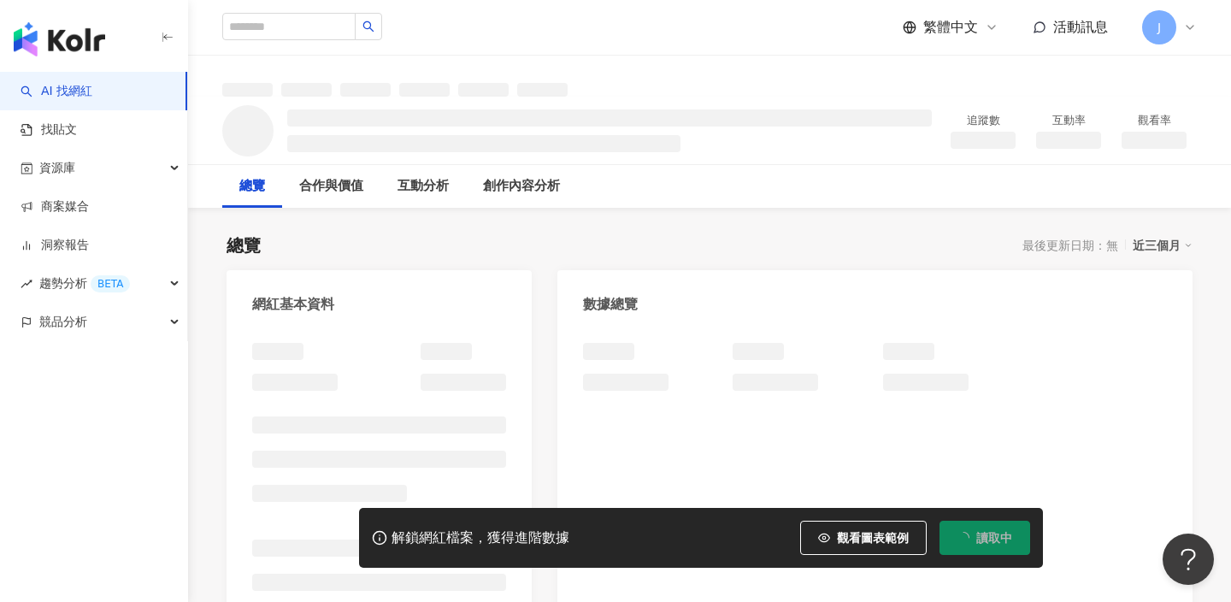
scroll to position [58, 0]
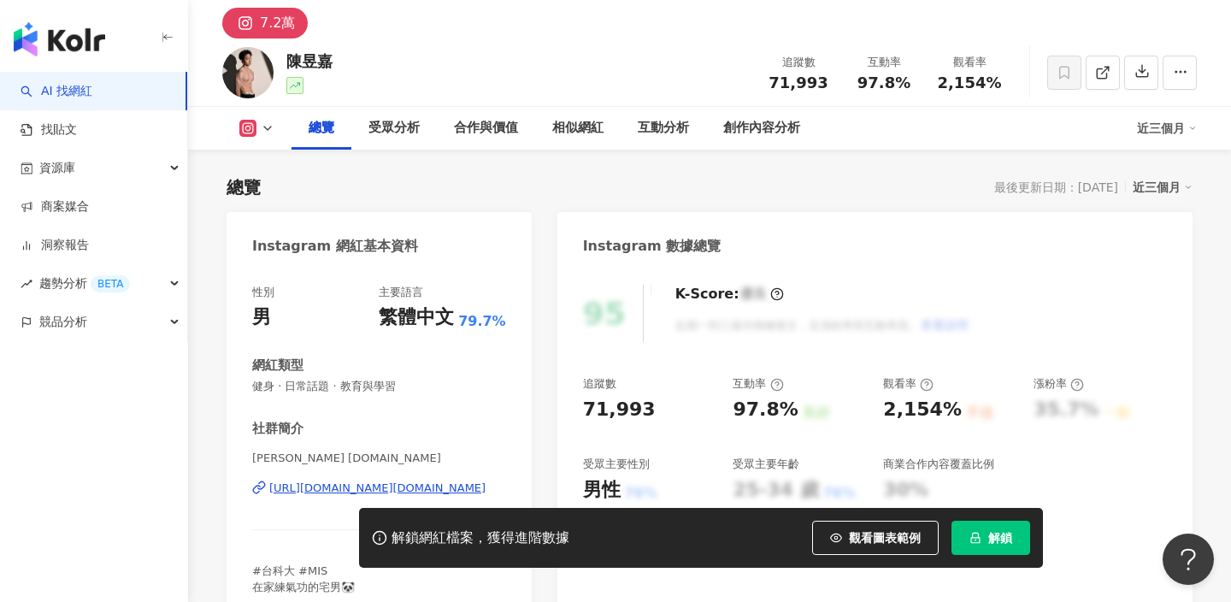
click at [431, 481] on div "https://www.instagram.com/2001.cy/" at bounding box center [377, 488] width 216 height 15
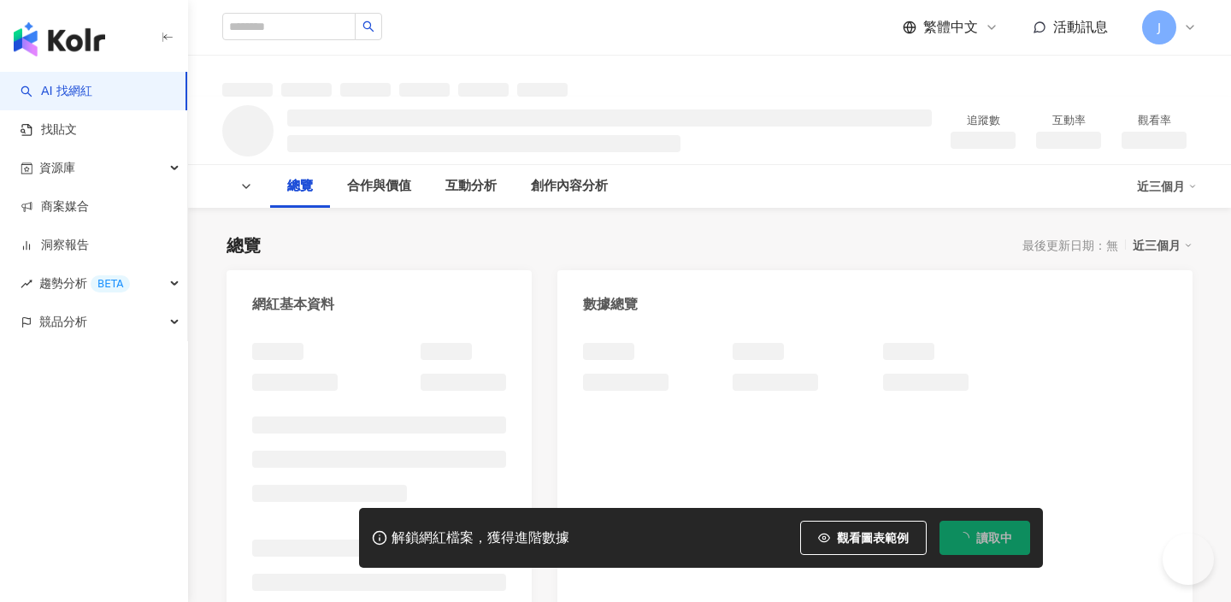
scroll to position [98, 0]
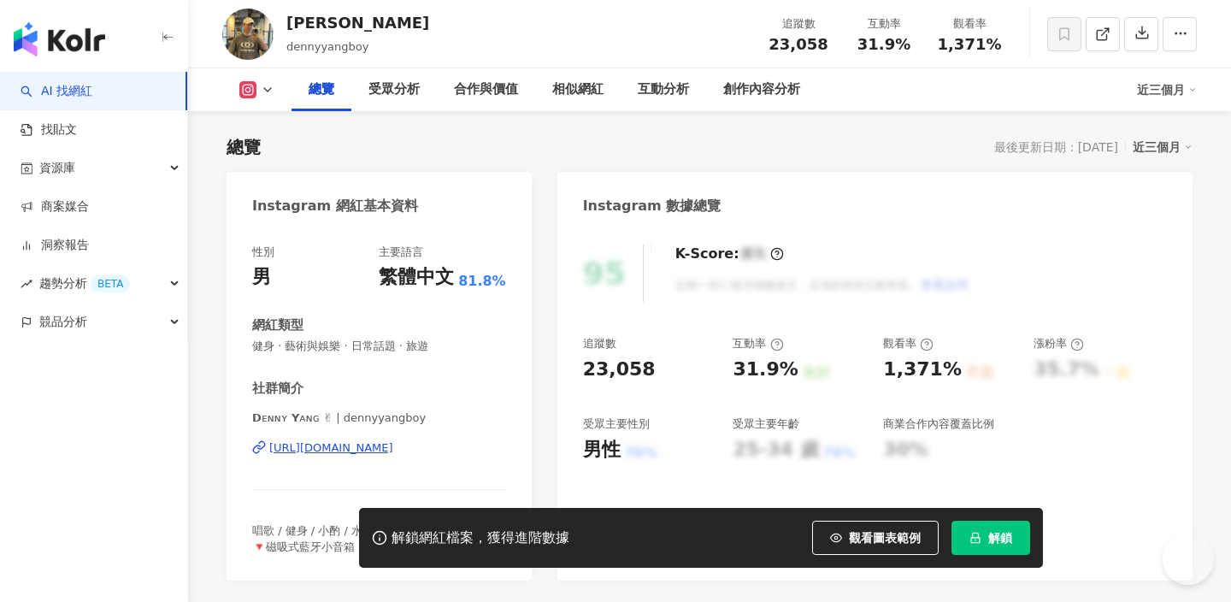
scroll to position [276, 0]
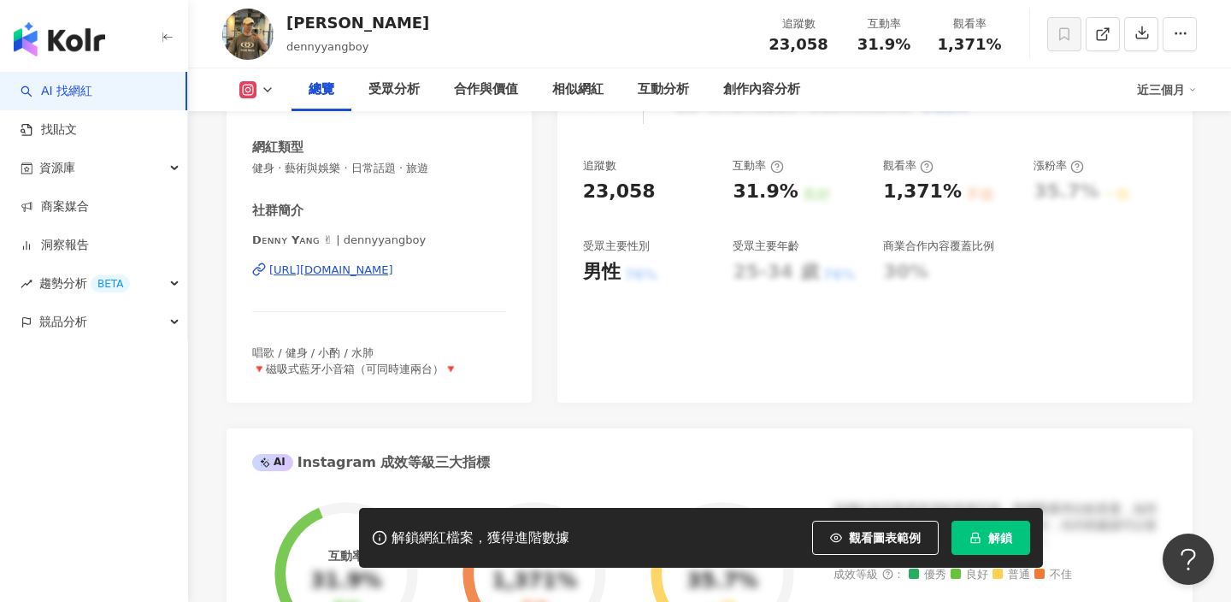
click at [393, 274] on div "[URL][DOMAIN_NAME]" at bounding box center [331, 270] width 124 height 15
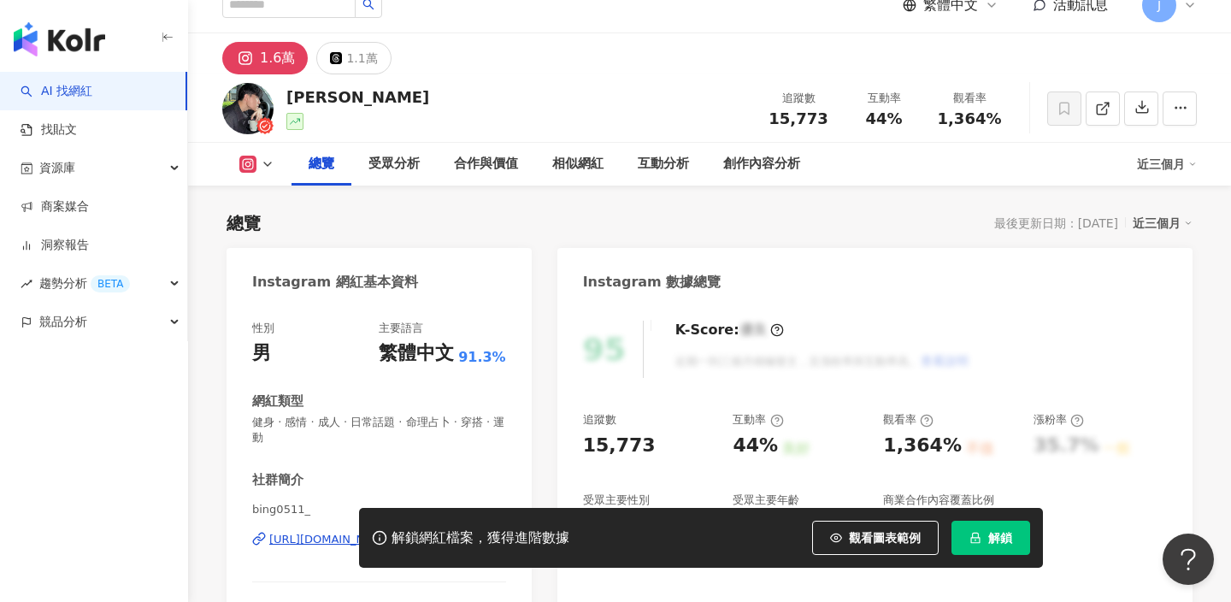
scroll to position [86, 0]
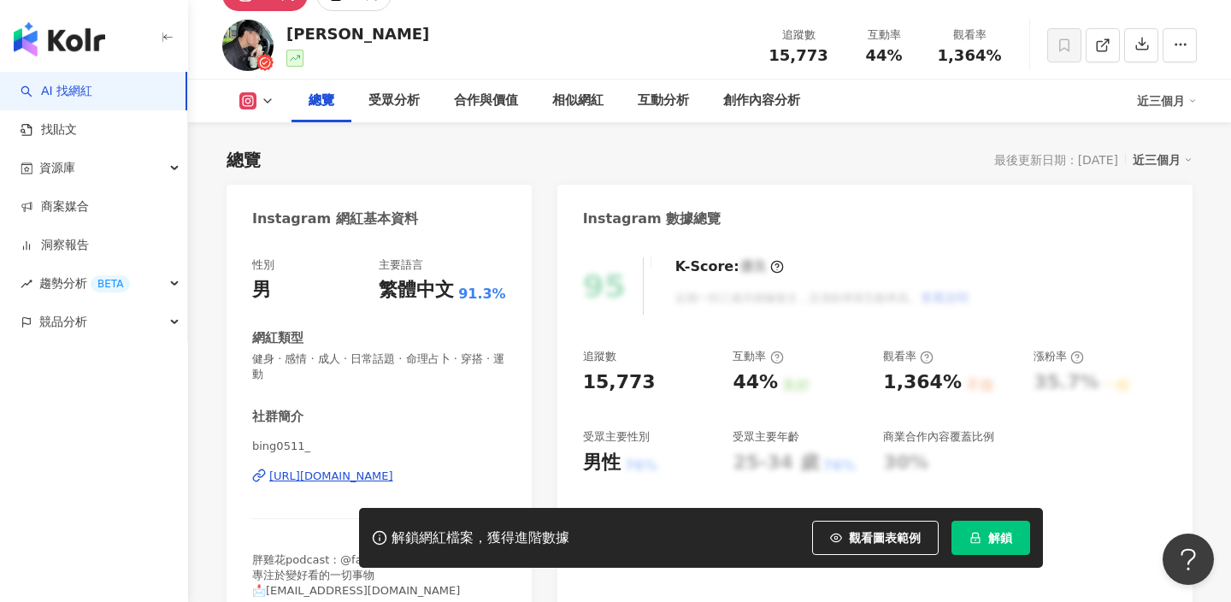
click at [345, 476] on div "https://www.instagram.com/bing0511_/" at bounding box center [331, 476] width 124 height 15
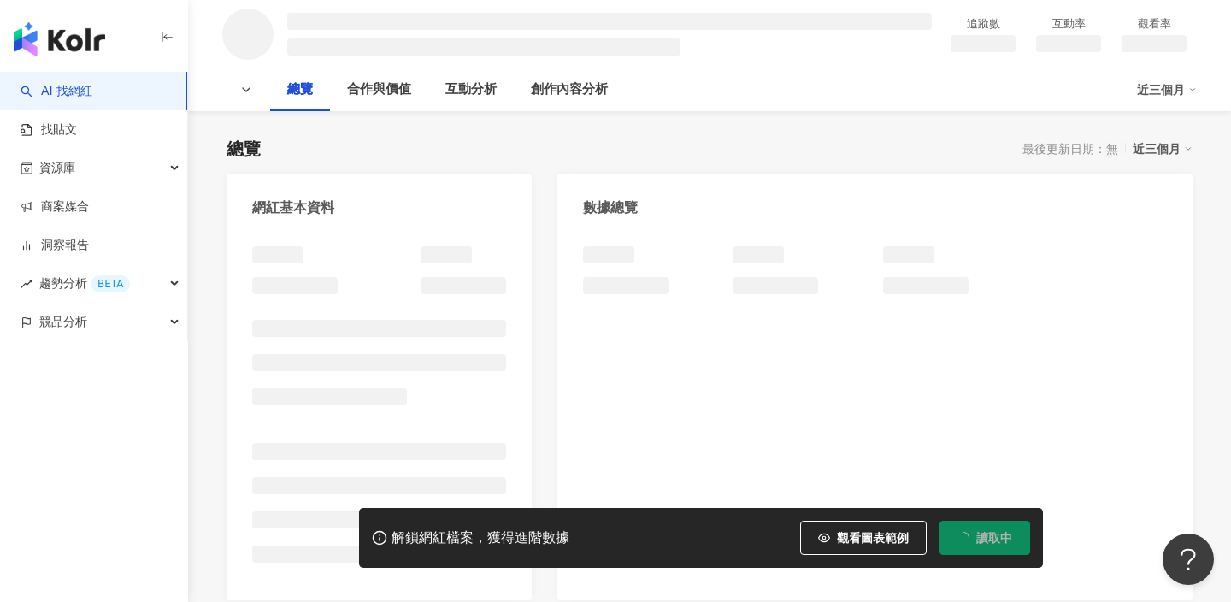
scroll to position [364, 0]
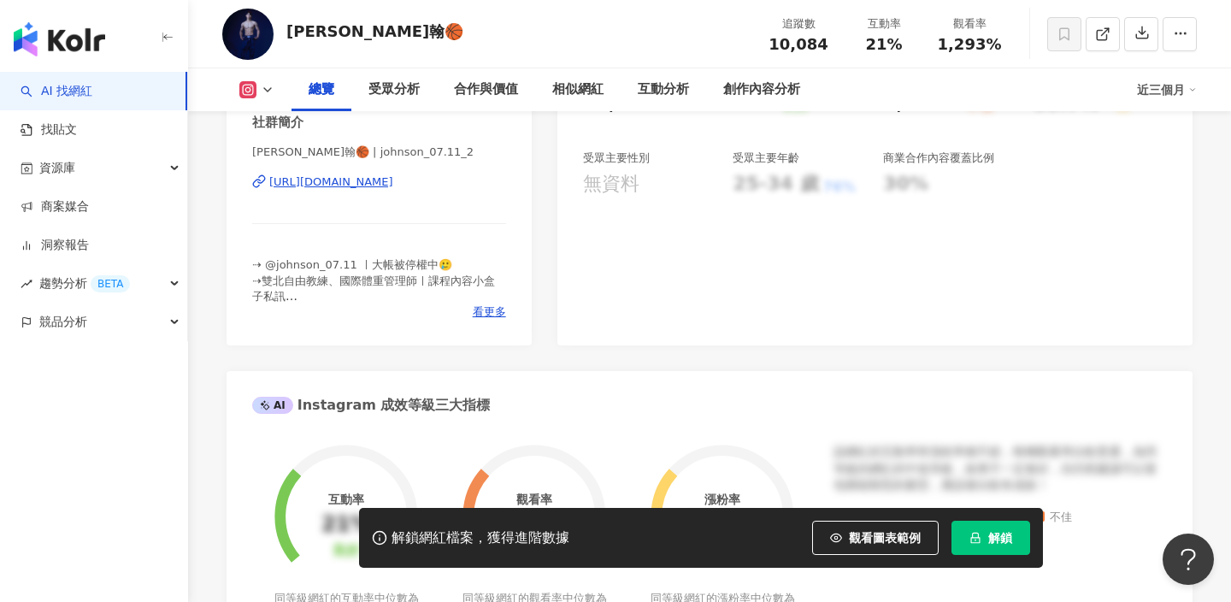
click at [428, 245] on div "[PERSON_NAME]翰🏀 | johnson_07.11_2 [URL][DOMAIN_NAME]" at bounding box center [379, 195] width 254 height 100
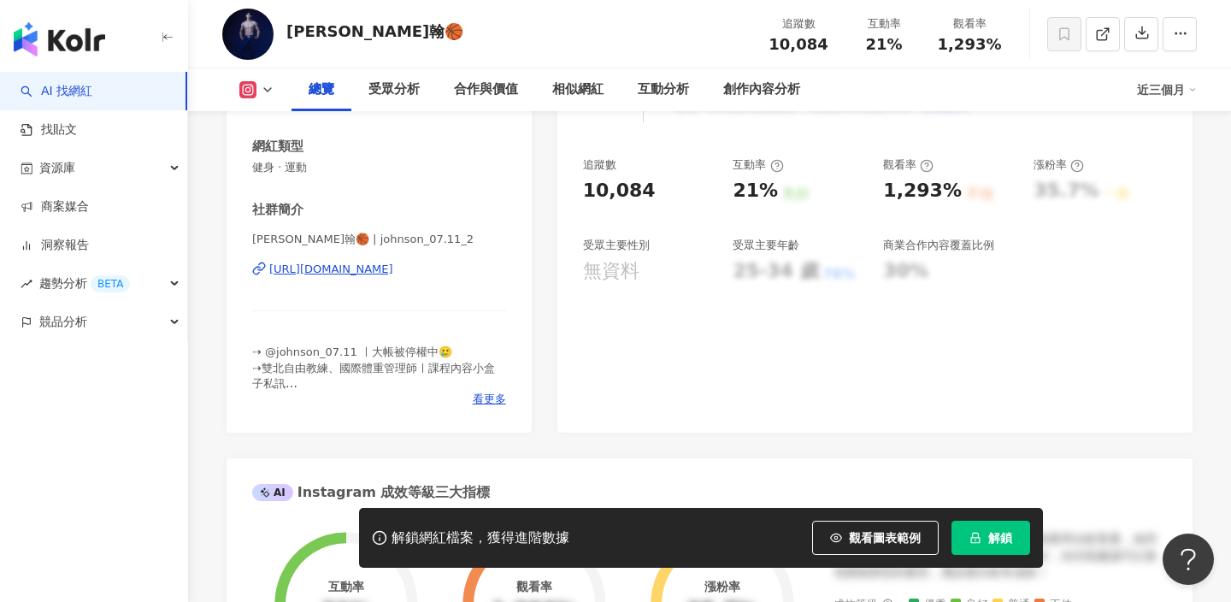
click at [393, 269] on div "[URL][DOMAIN_NAME]" at bounding box center [331, 269] width 124 height 15
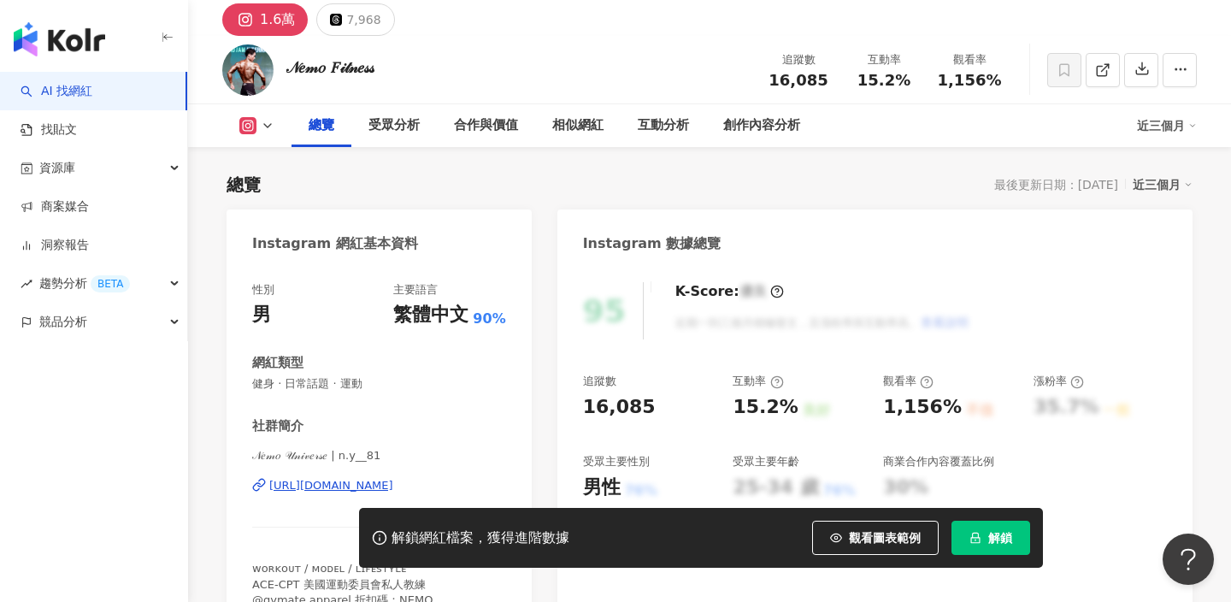
scroll to position [190, 0]
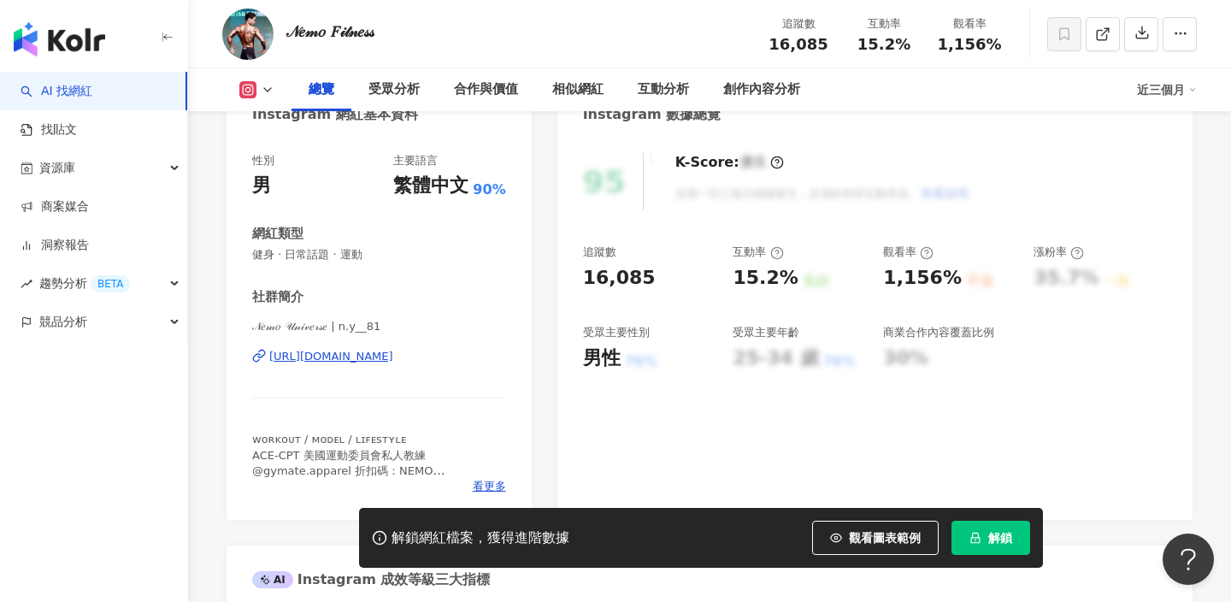
click at [380, 370] on div "𝒩𝑒𝓂𝑜 𝒰𝓃𝒾𝓋𝑒𝓇𝓈𝑒 | n.y__81 https://www.instagram.com/n.y__81/" at bounding box center [379, 369] width 254 height 100
click at [380, 361] on div "https://www.instagram.com/n.y__81/" at bounding box center [331, 356] width 124 height 15
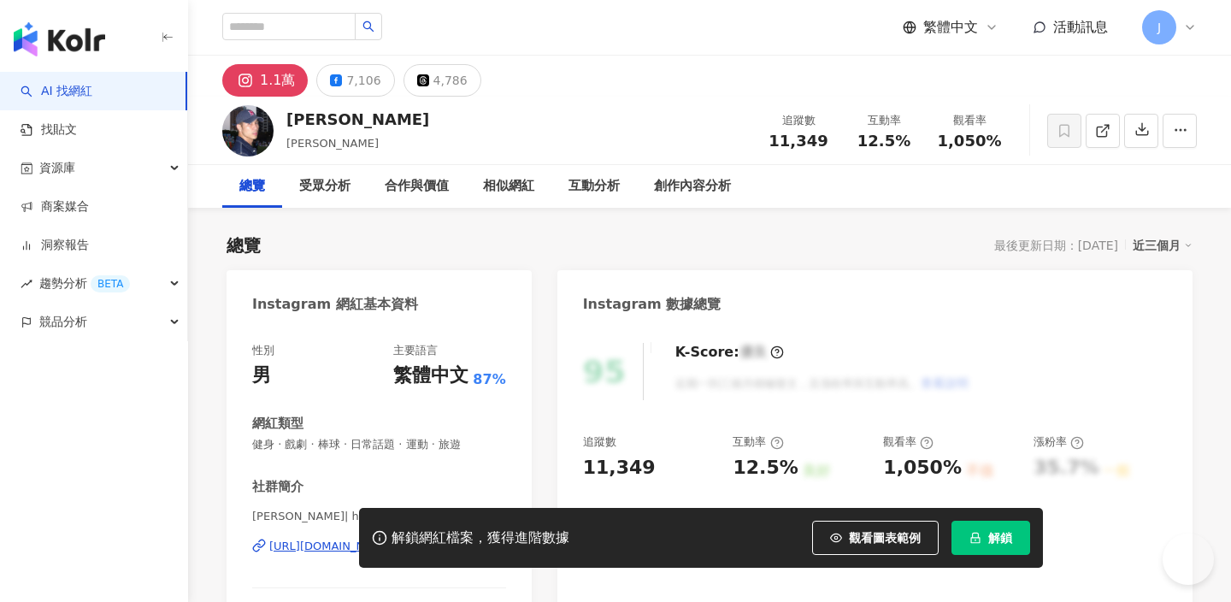
click at [393, 539] on div "https://www.instagram.com/homie0325/" at bounding box center [331, 546] width 124 height 15
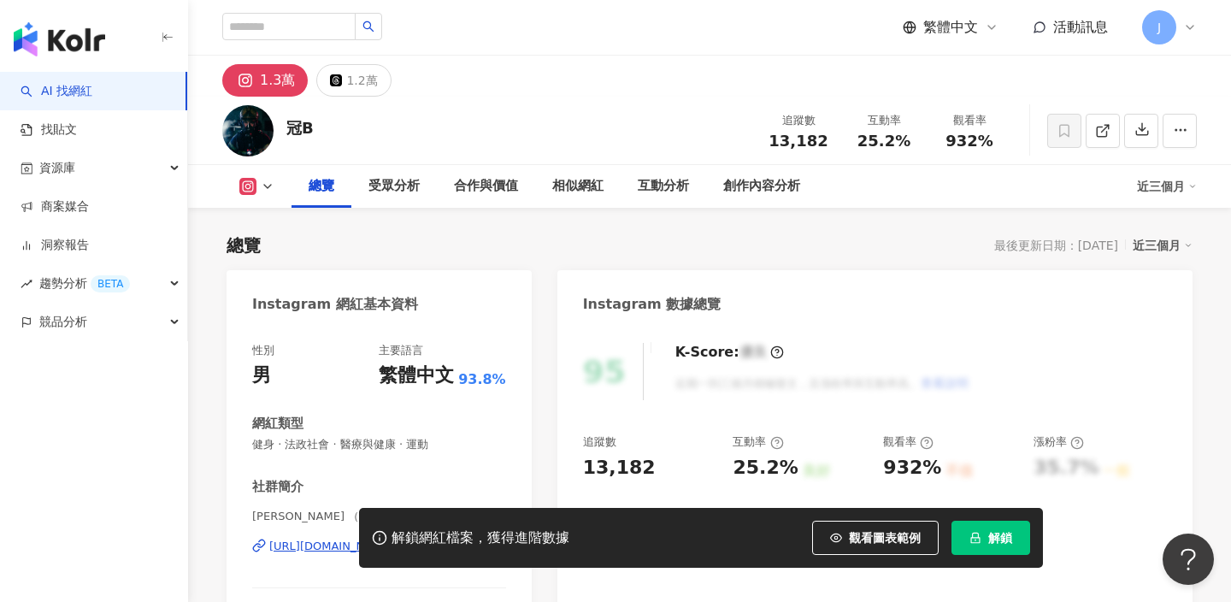
scroll to position [96, 0]
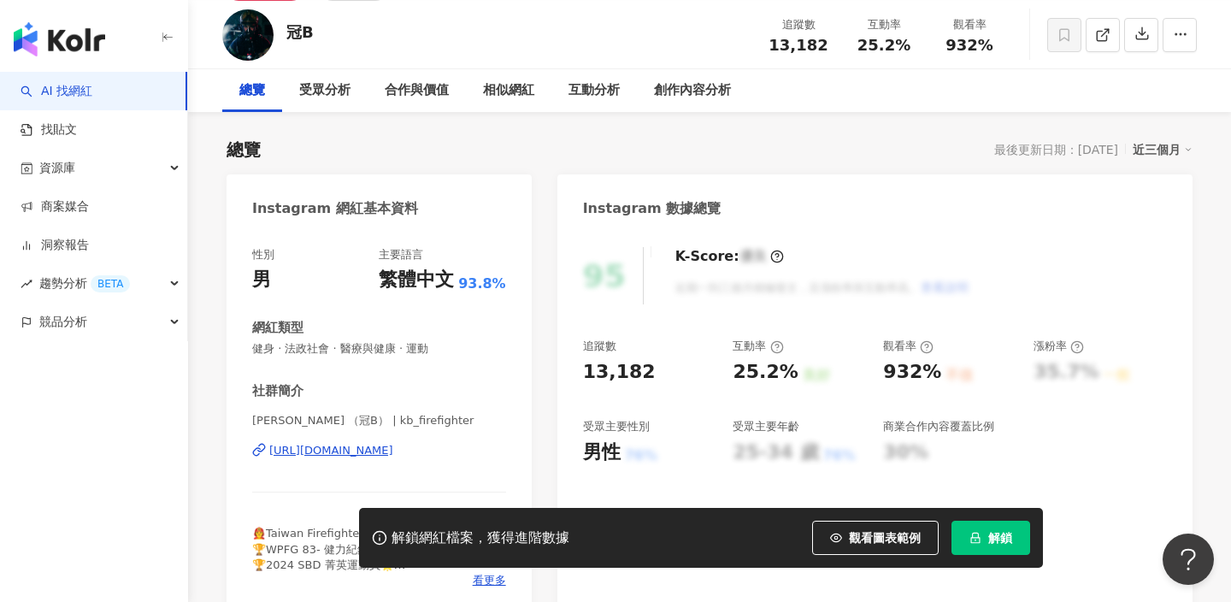
click at [393, 443] on div "https://www.instagram.com/kb_firefighter/" at bounding box center [331, 450] width 124 height 15
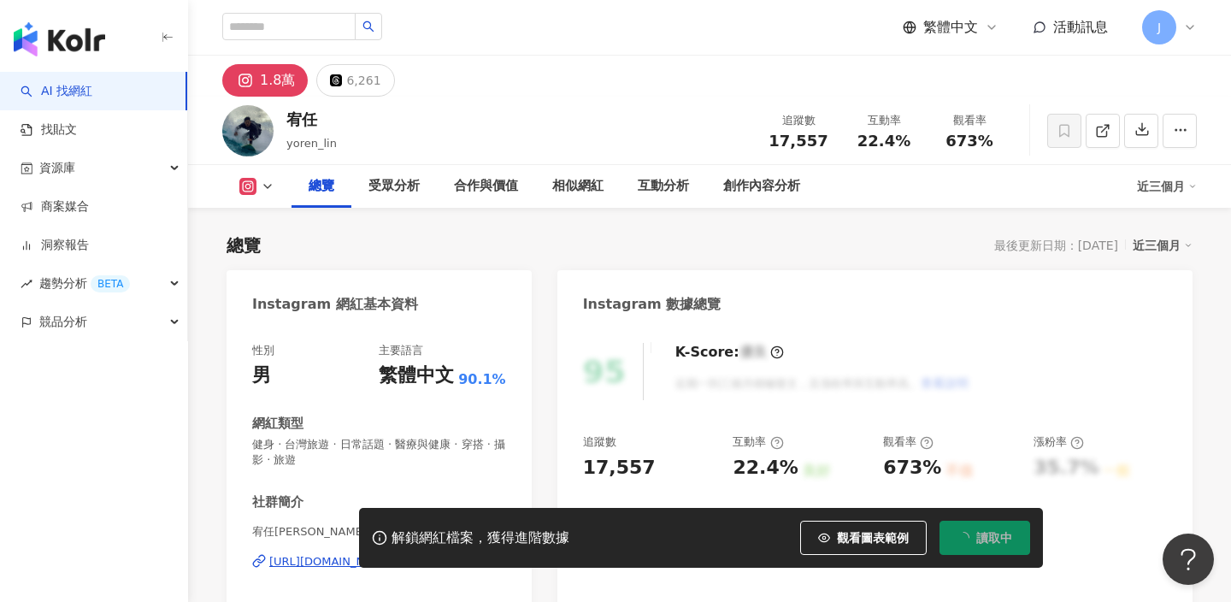
scroll to position [241, 0]
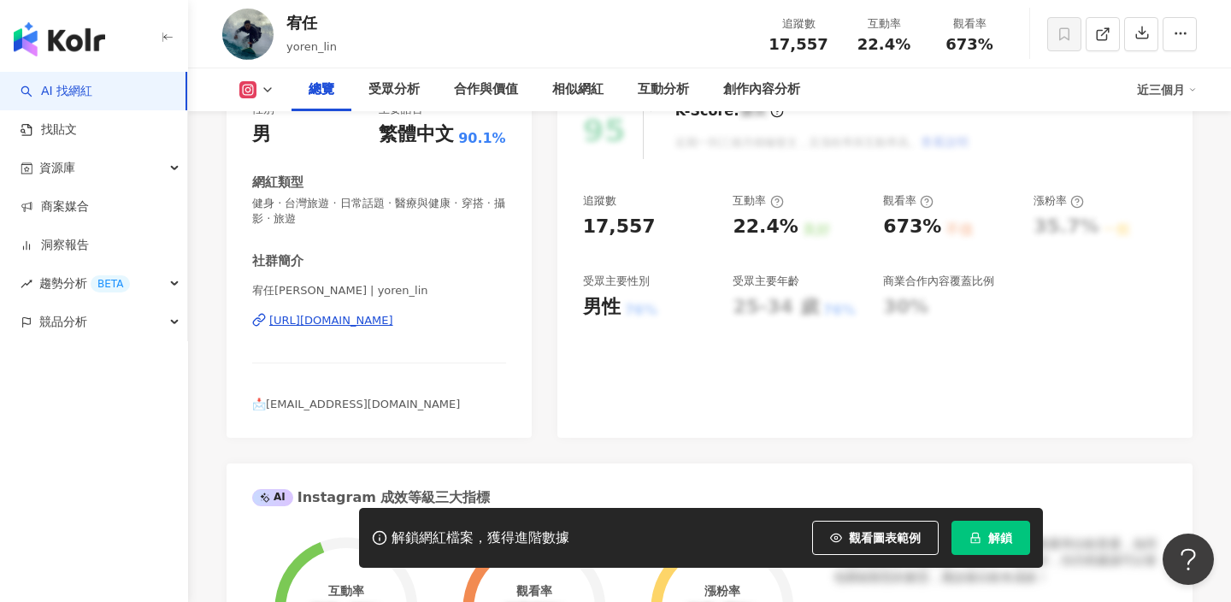
click at [393, 316] on div "https://www.instagram.com/yoren_lin/" at bounding box center [331, 320] width 124 height 15
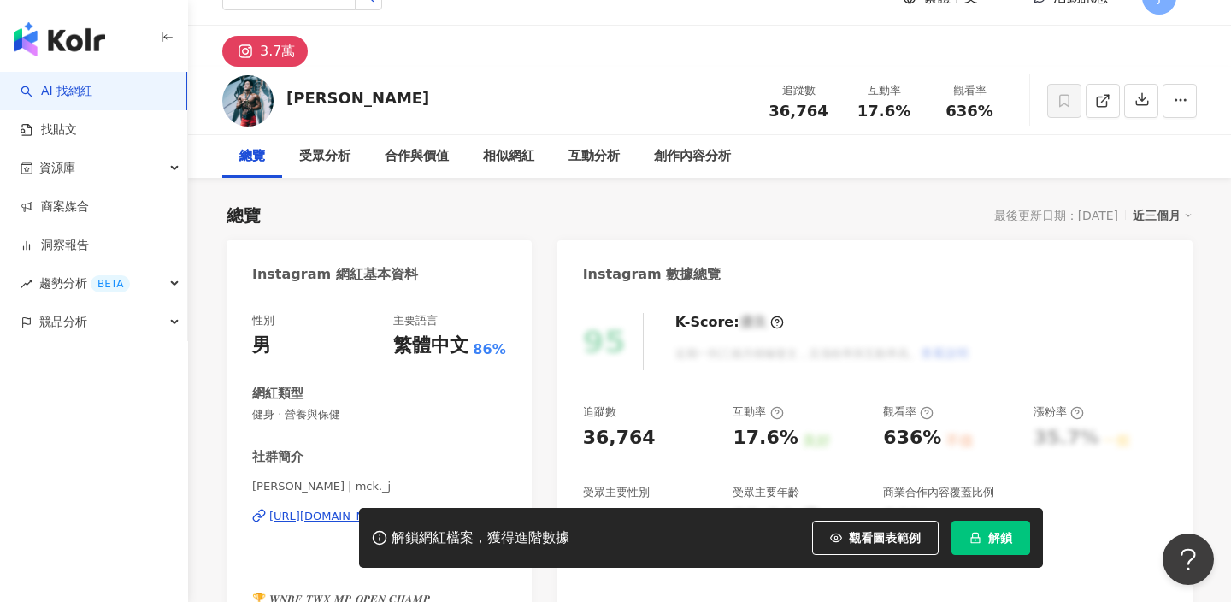
scroll to position [198, 0]
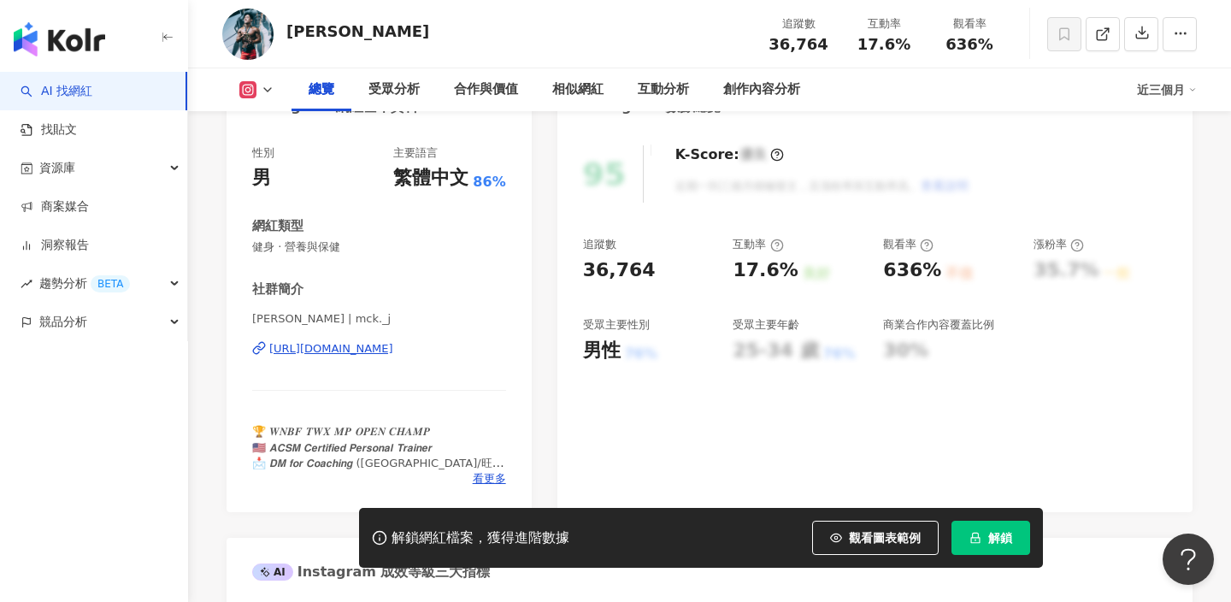
click at [393, 345] on div "https://www.instagram.com/mck._j/" at bounding box center [331, 348] width 124 height 15
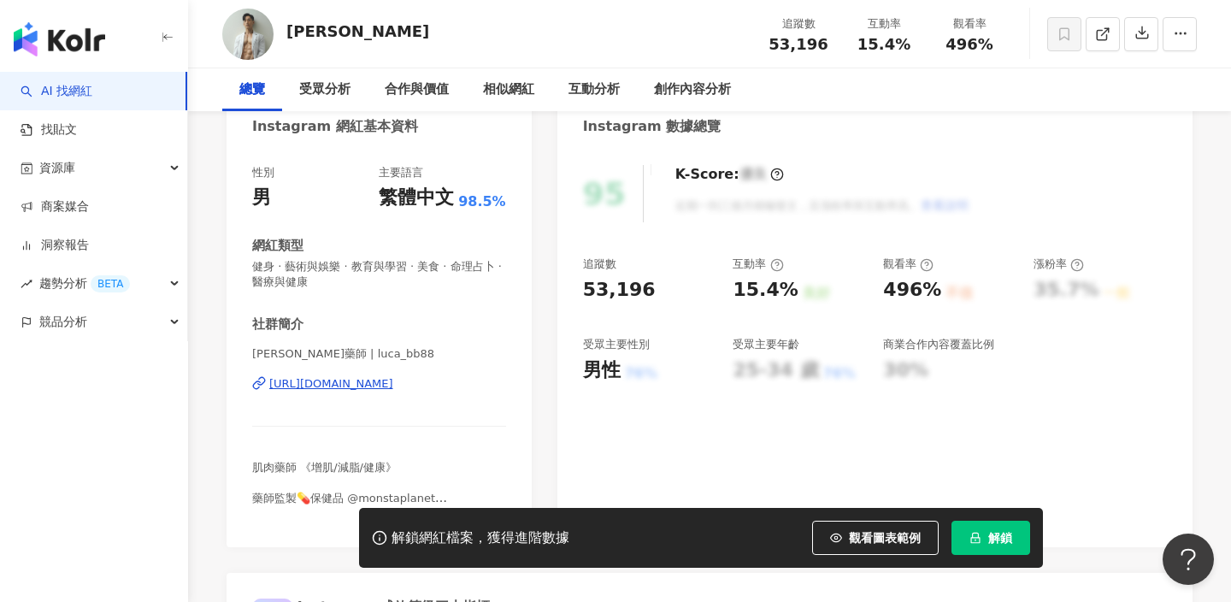
scroll to position [235, 0]
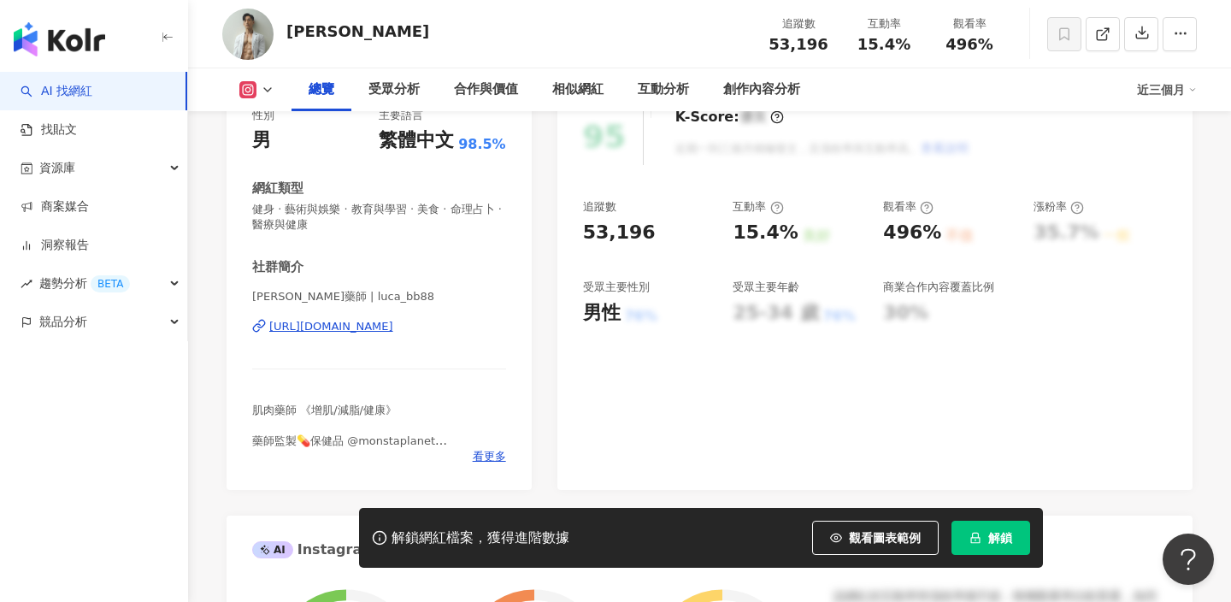
click at [393, 320] on div "https://www.instagram.com/luca_bb88/" at bounding box center [331, 326] width 124 height 15
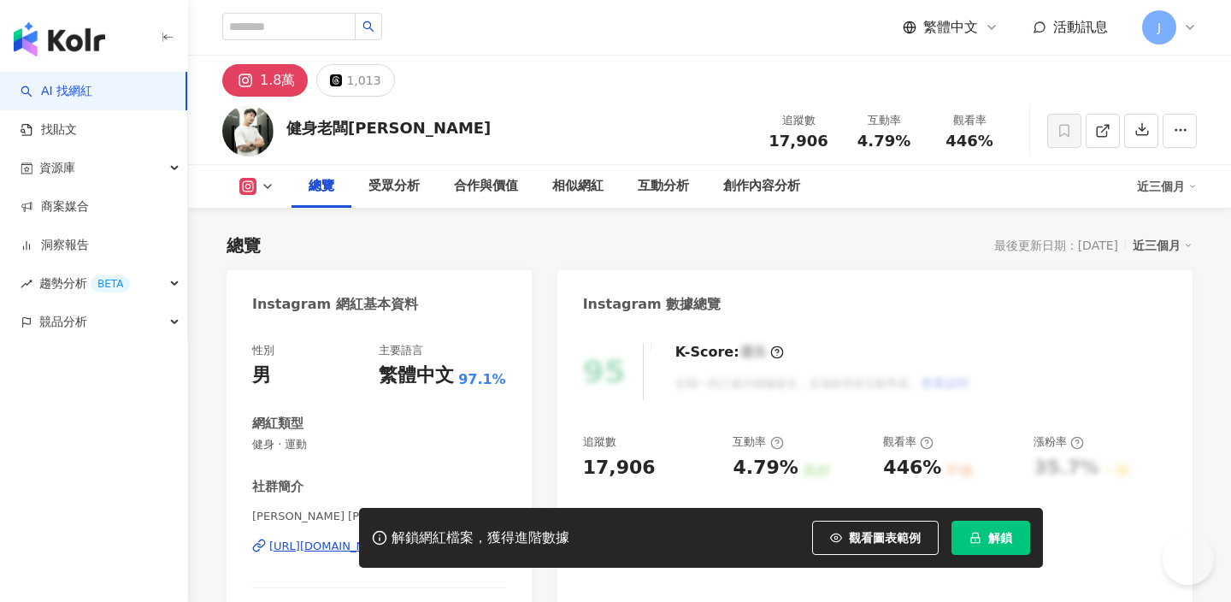
scroll to position [154, 0]
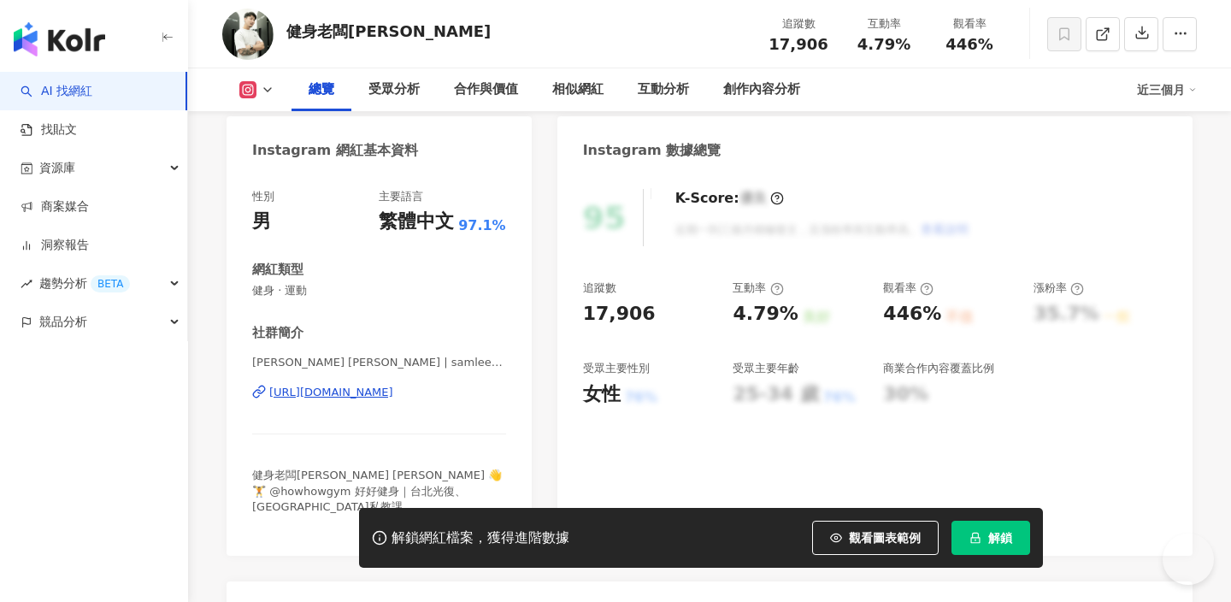
click at [393, 399] on div "https://www.instagram.com/samlee_110/" at bounding box center [331, 392] width 124 height 15
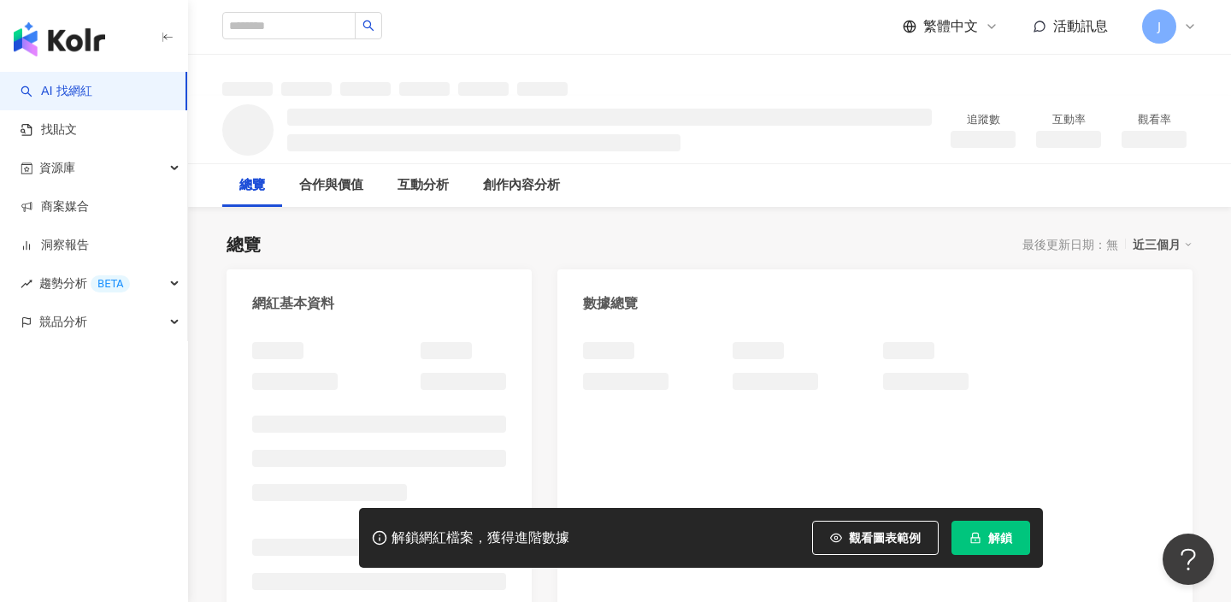
scroll to position [55, 0]
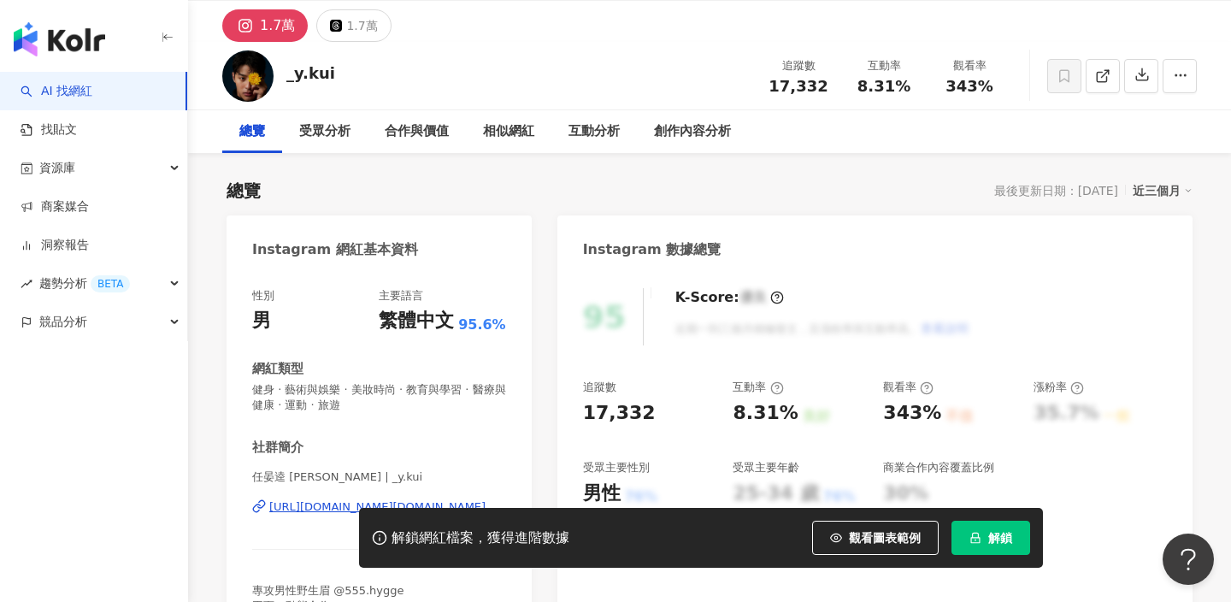
click at [390, 499] on div "[URL][DOMAIN_NAME][DOMAIN_NAME]" at bounding box center [377, 506] width 216 height 15
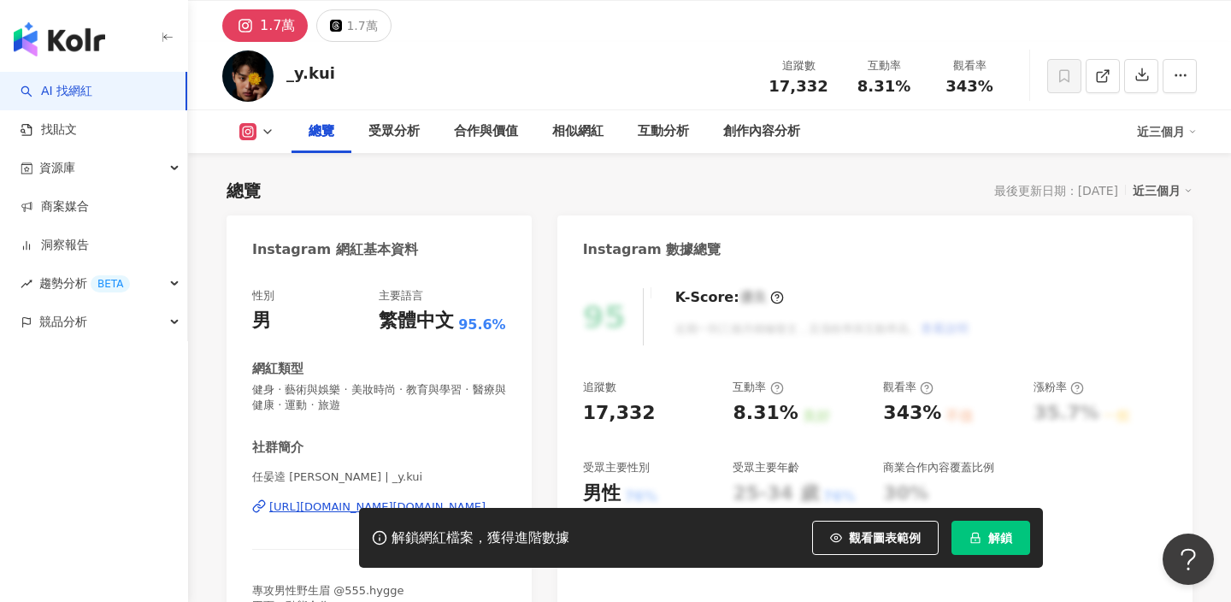
scroll to position [263, 0]
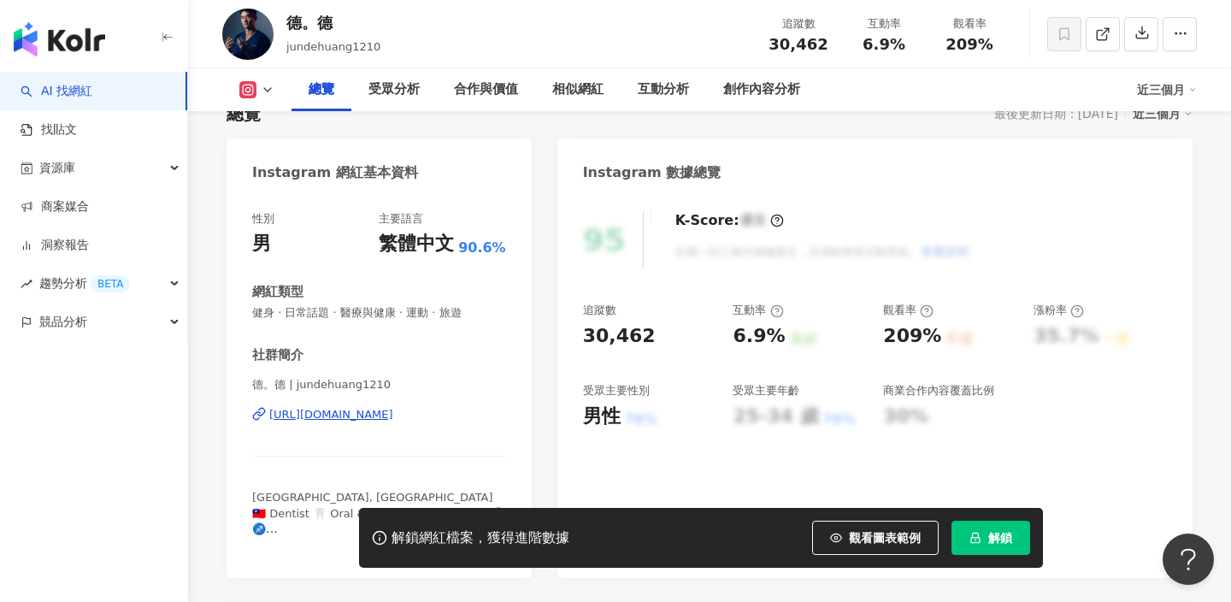
click at [369, 403] on div "德。德 | jundehuang1210 [URL][DOMAIN_NAME]" at bounding box center [379, 427] width 254 height 100
click at [372, 412] on div "[URL][DOMAIN_NAME]" at bounding box center [331, 414] width 124 height 15
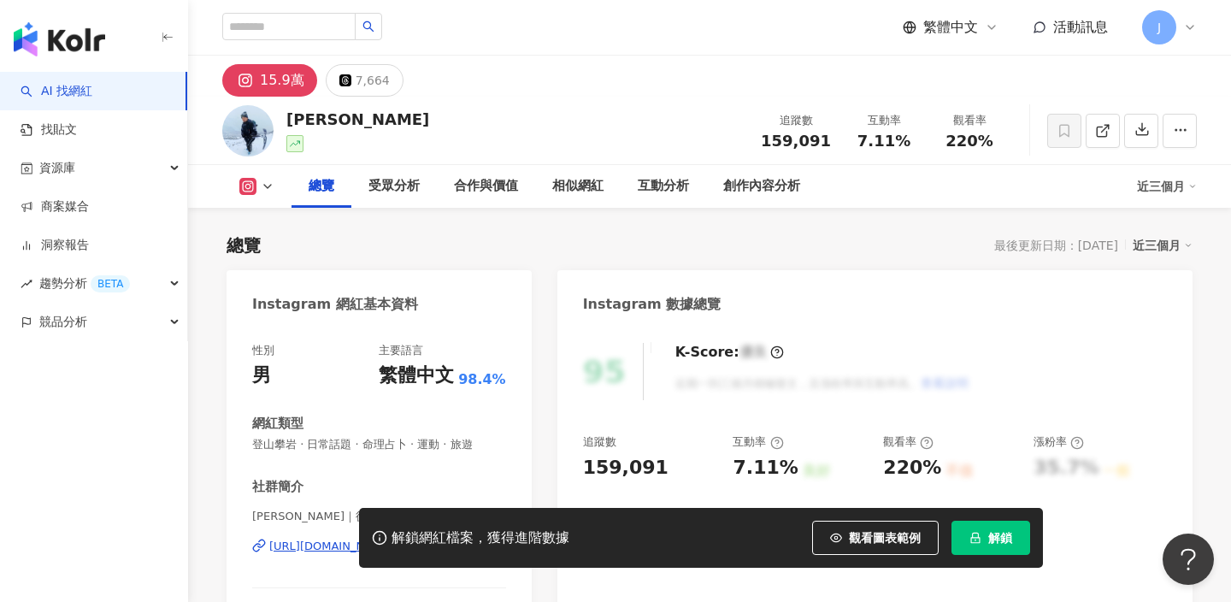
scroll to position [107, 0]
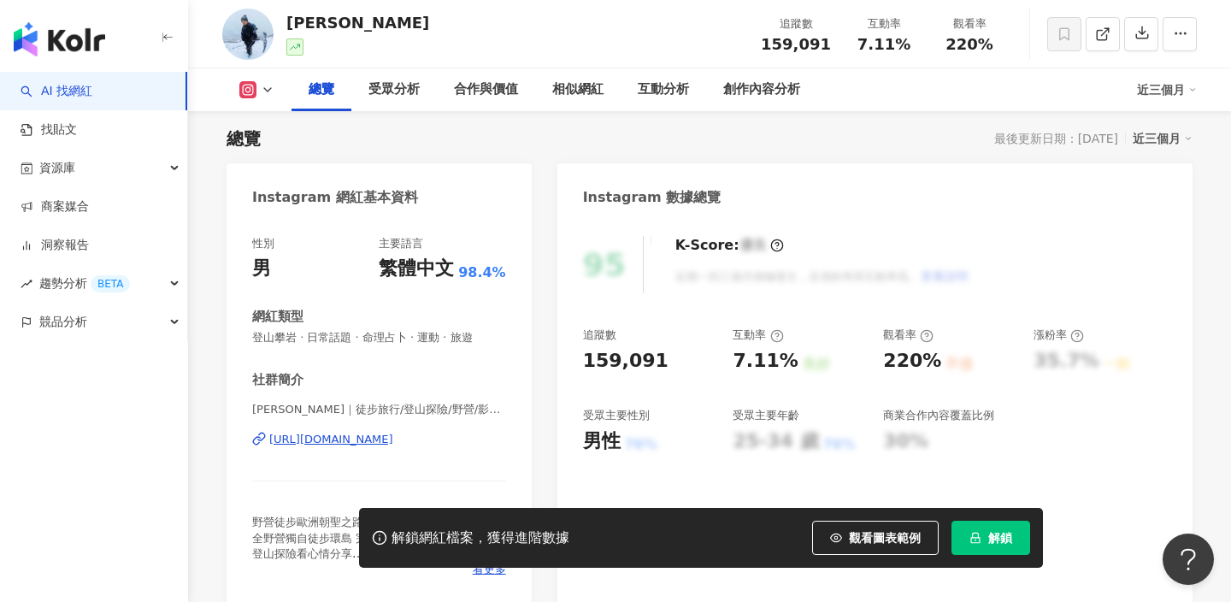
click at [366, 443] on div "https://www.instagram.com/jumbo.813/" at bounding box center [331, 439] width 124 height 15
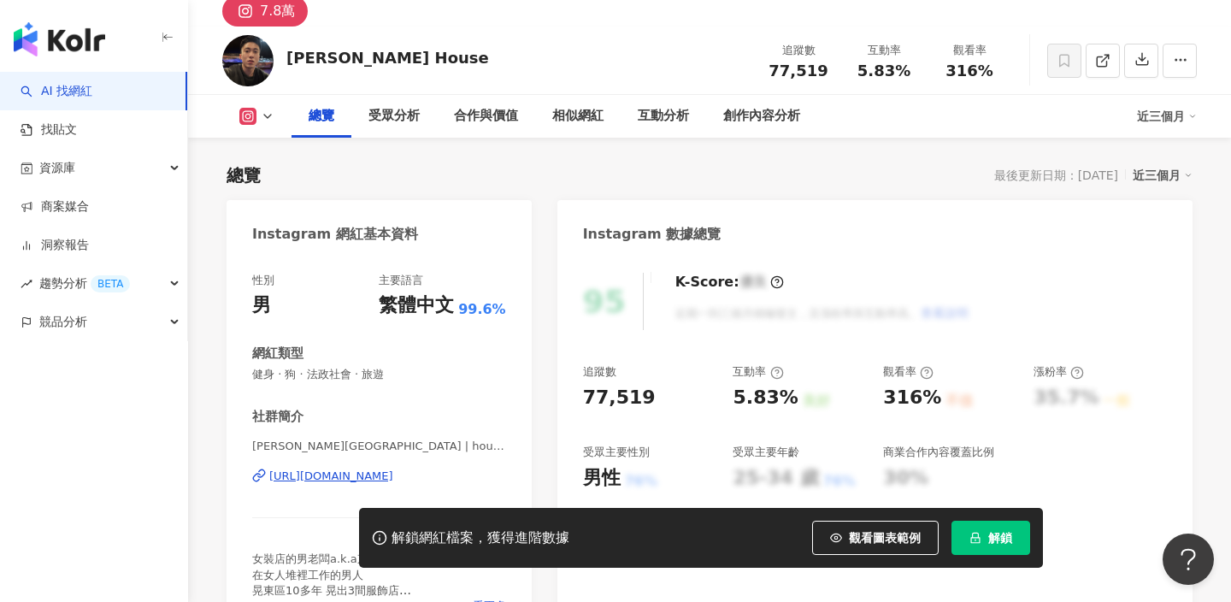
click at [356, 469] on div "https://www.instagram.com/house.7934/" at bounding box center [331, 476] width 124 height 15
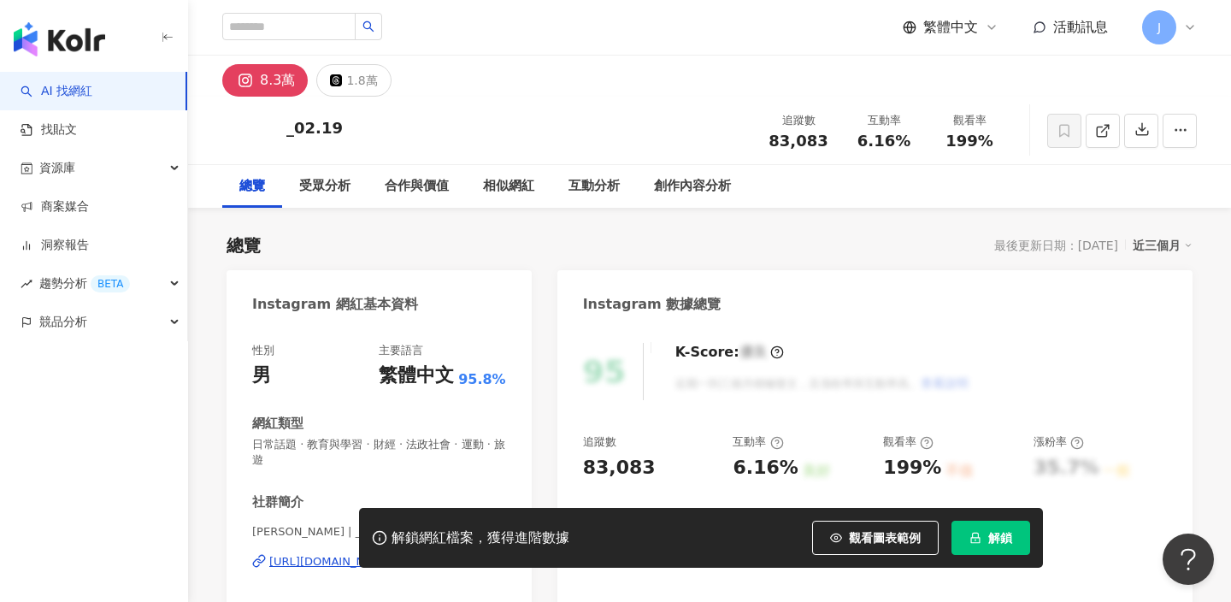
scroll to position [25, 0]
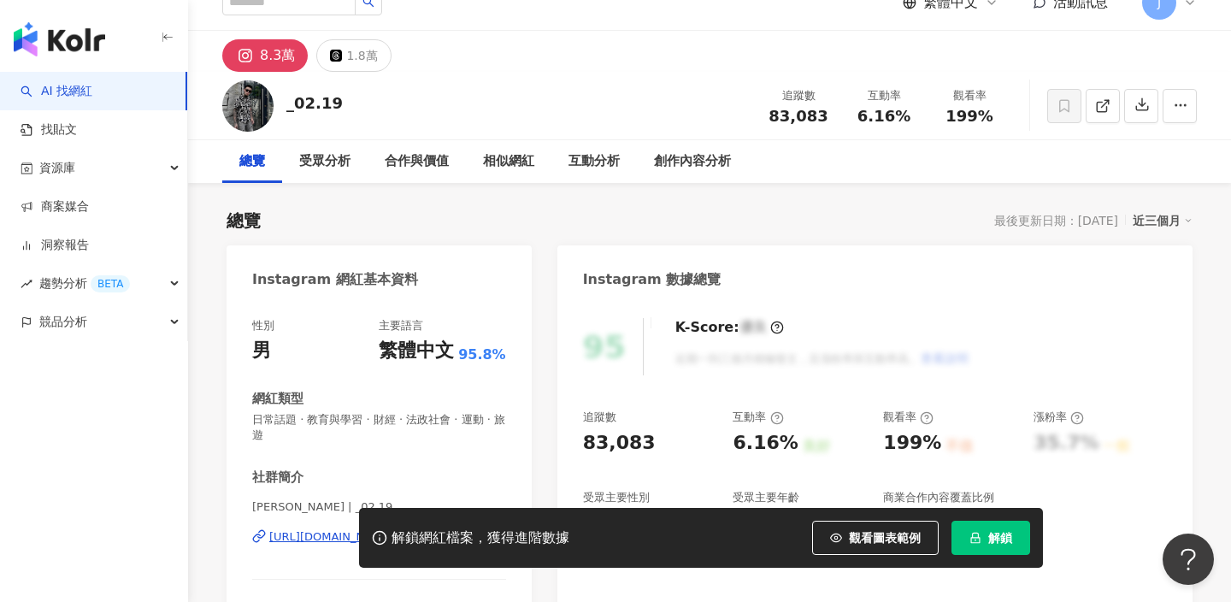
click at [323, 529] on div "解鎖網紅檔案，獲得進階數據 觀看圖表範例 解鎖" at bounding box center [615, 538] width 1231 height 60
click at [326, 539] on div "解鎖網紅檔案，獲得進階數據 觀看圖表範例 解鎖" at bounding box center [615, 538] width 1231 height 60
click at [330, 540] on div "解鎖網紅檔案，獲得進階數據 觀看圖表範例 解鎖" at bounding box center [615, 538] width 1231 height 60
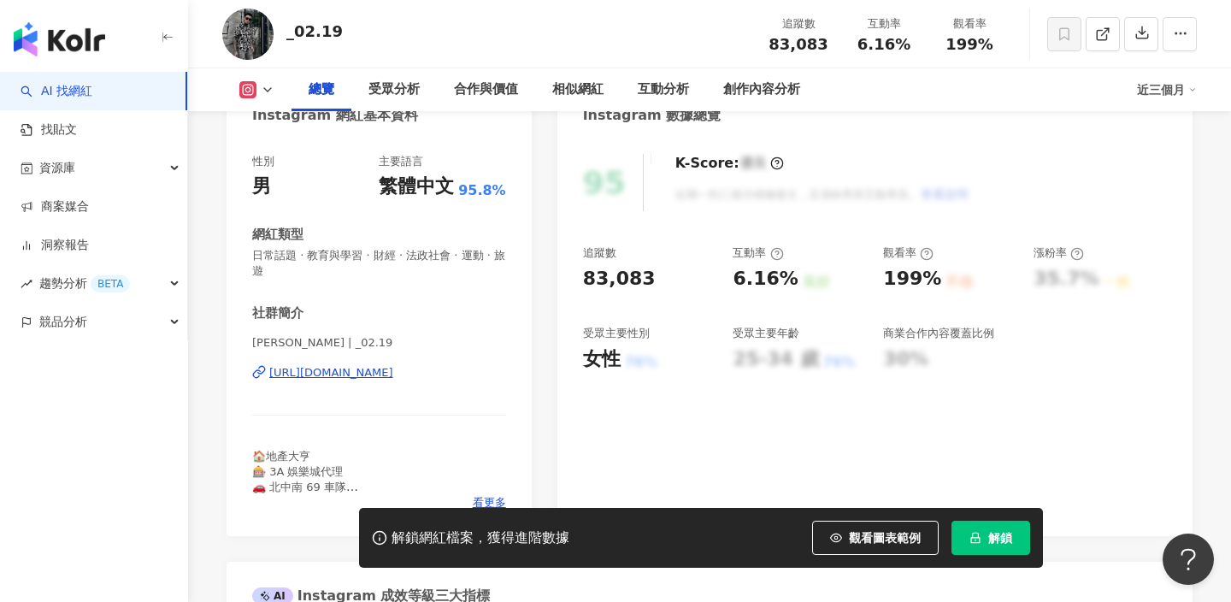
scroll to position [200, 0]
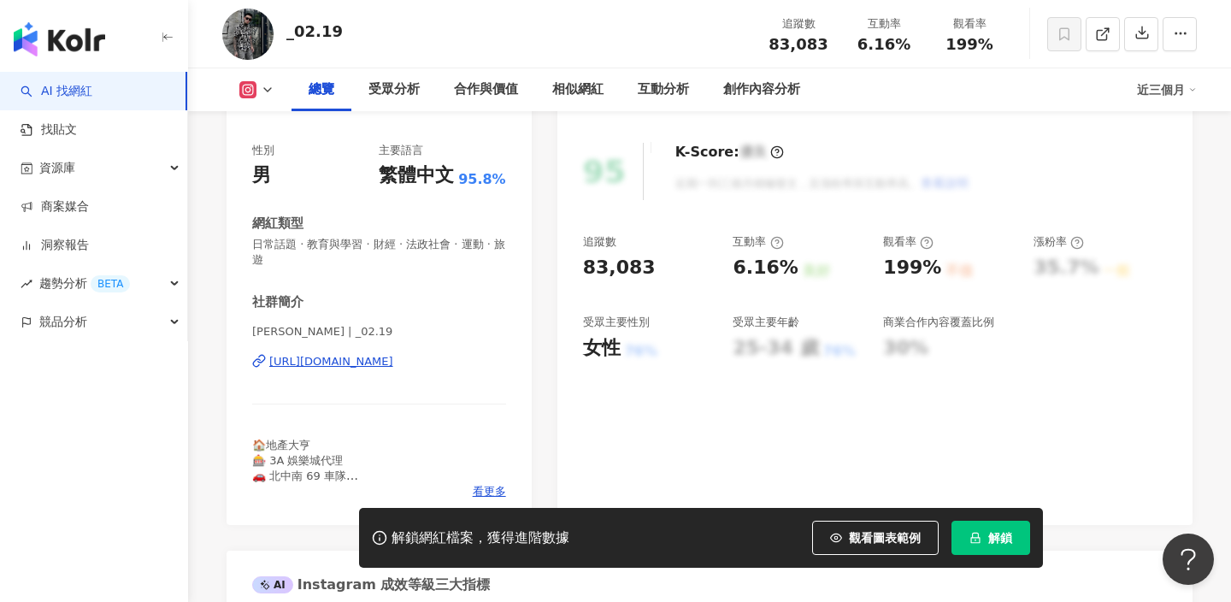
click at [393, 362] on div "https://www.instagram.com/_02.19/" at bounding box center [331, 361] width 124 height 15
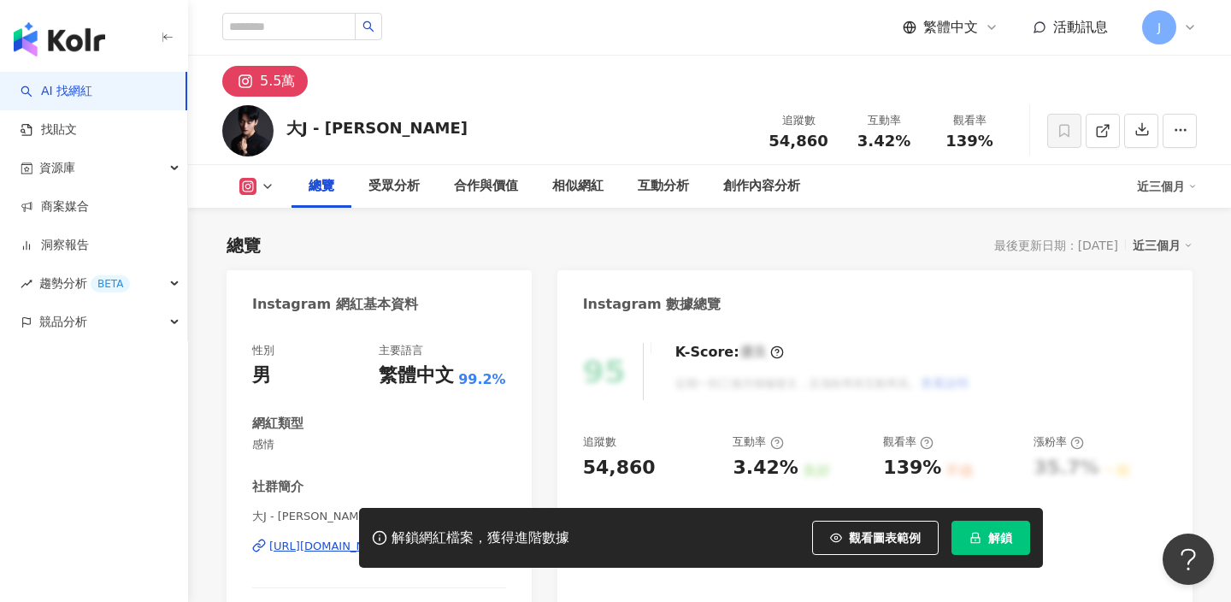
scroll to position [174, 0]
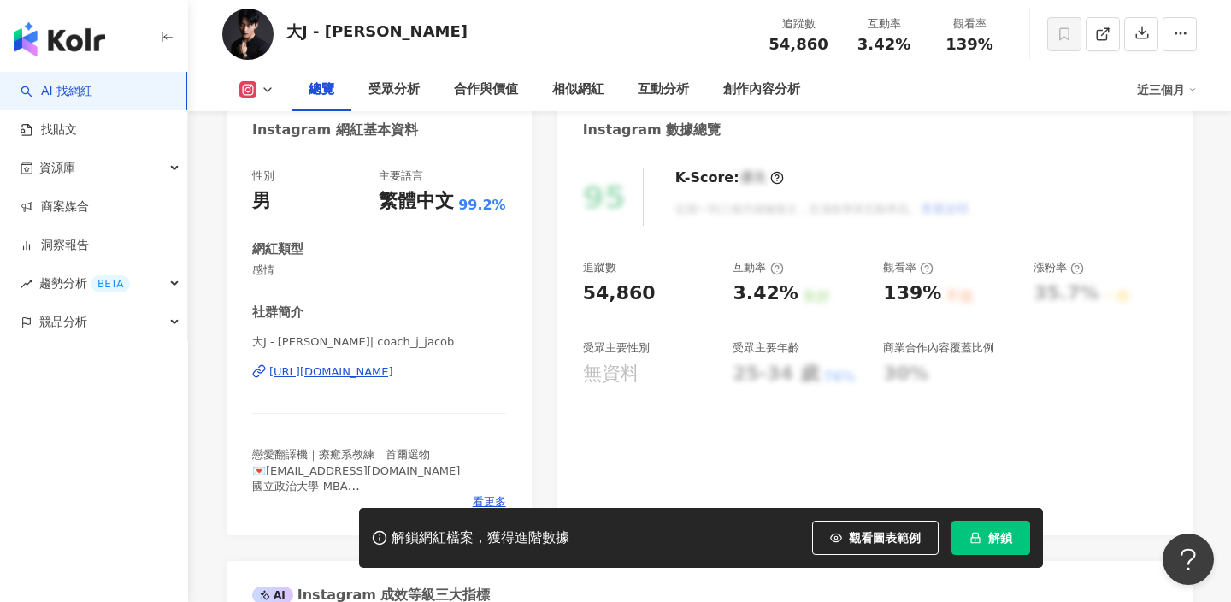
click at [412, 381] on div "[PERSON_NAME]| coach_j_jacob [URL][DOMAIN_NAME]" at bounding box center [379, 384] width 254 height 100
click at [393, 372] on div "[URL][DOMAIN_NAME]" at bounding box center [331, 371] width 124 height 15
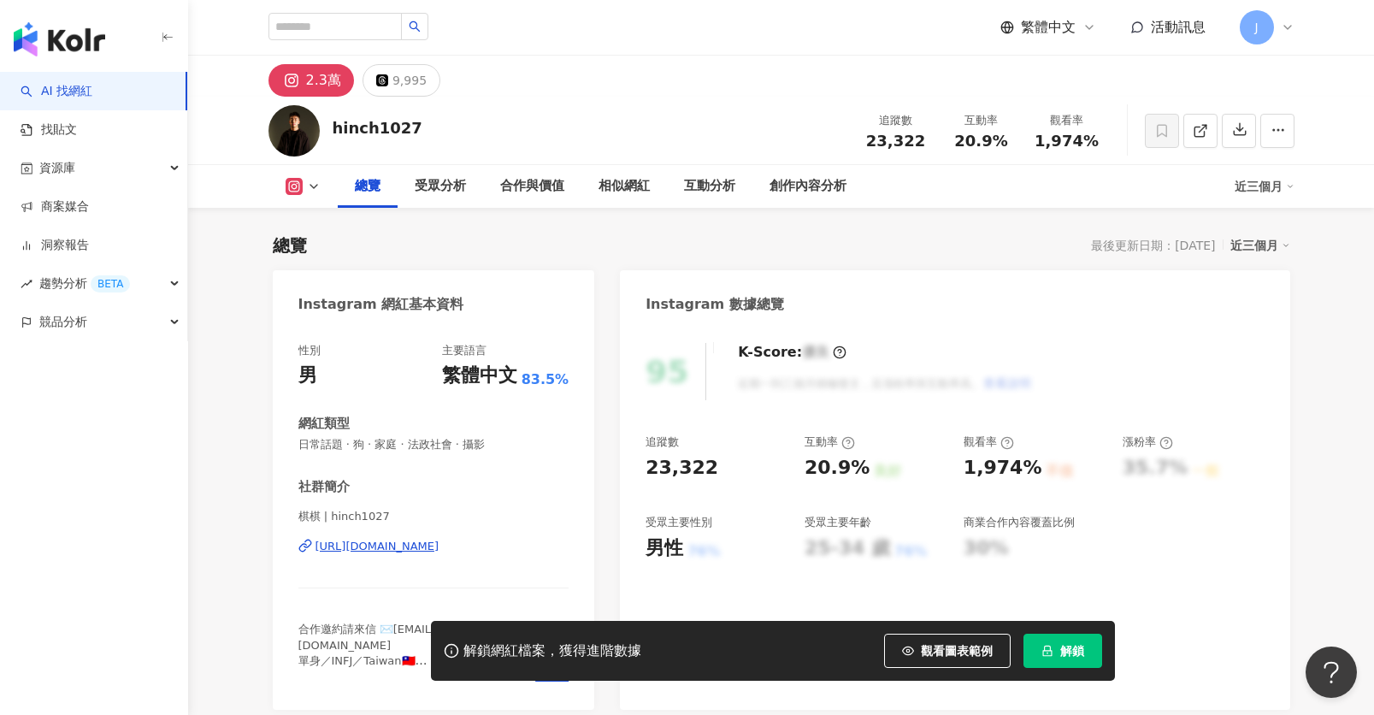
click at [440, 544] on div "https://www.instagram.com/hinch1027/" at bounding box center [378, 546] width 124 height 15
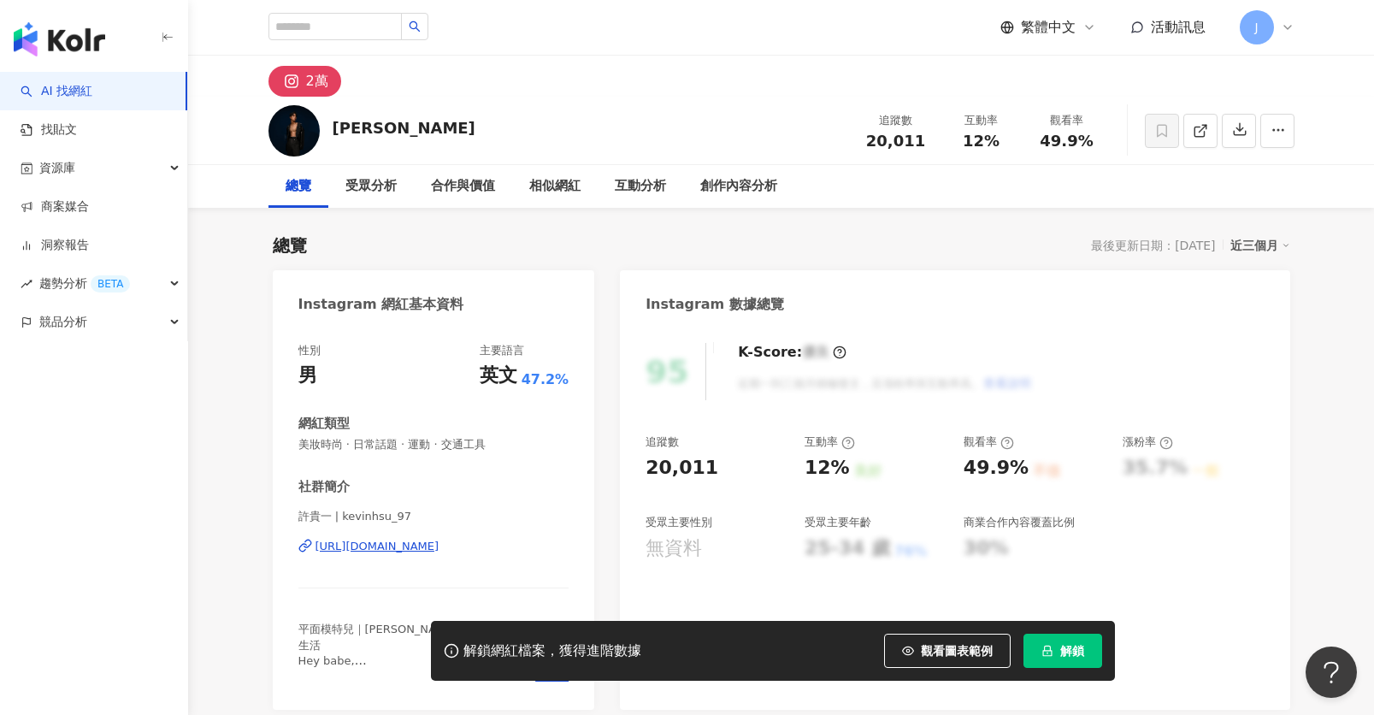
click at [435, 539] on div "[URL][DOMAIN_NAME]" at bounding box center [378, 546] width 124 height 15
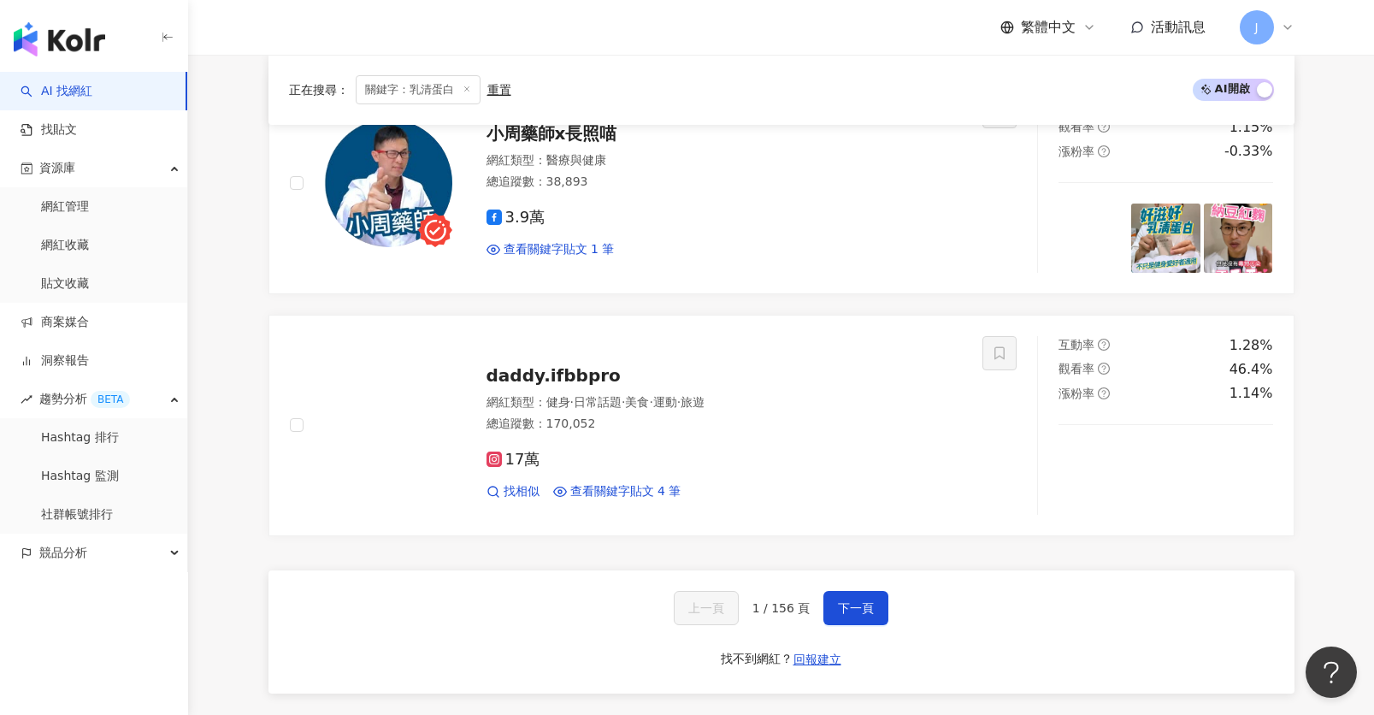
scroll to position [3081, 0]
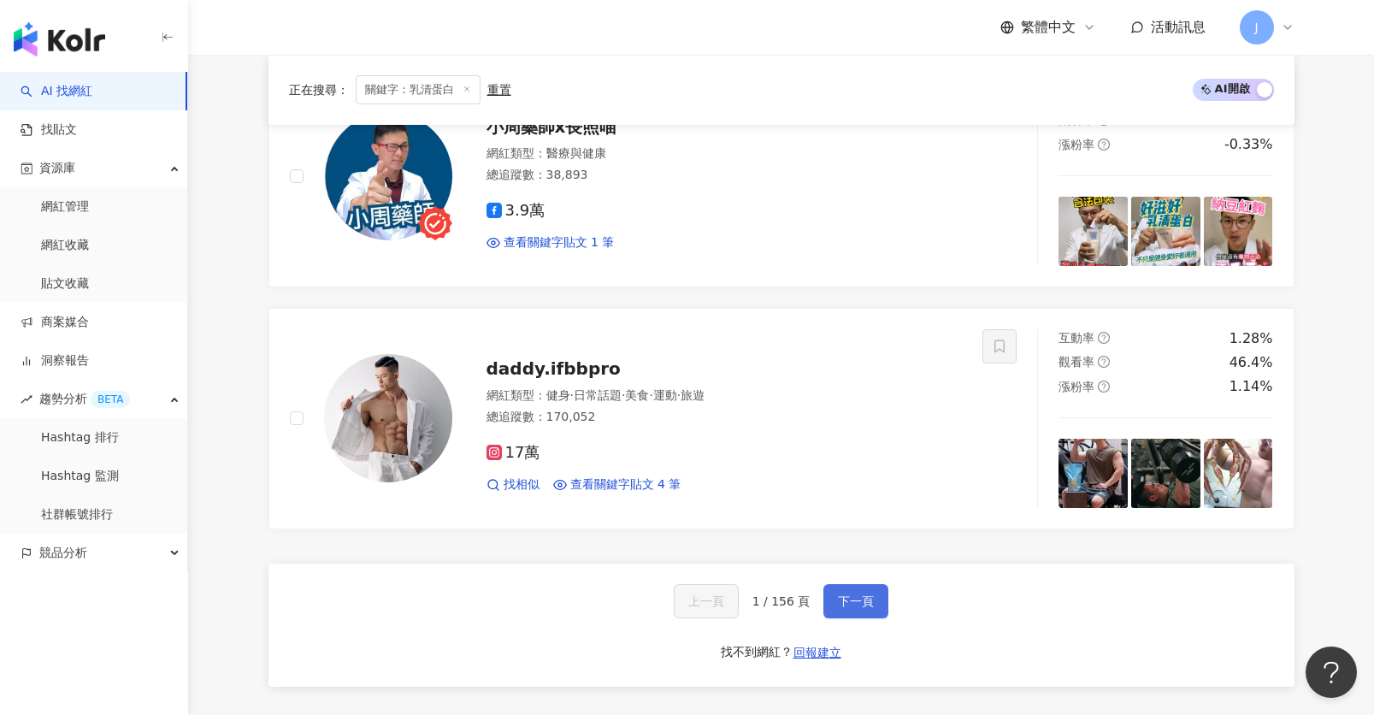
click at [843, 594] on span "下一頁" at bounding box center [856, 601] width 36 height 14
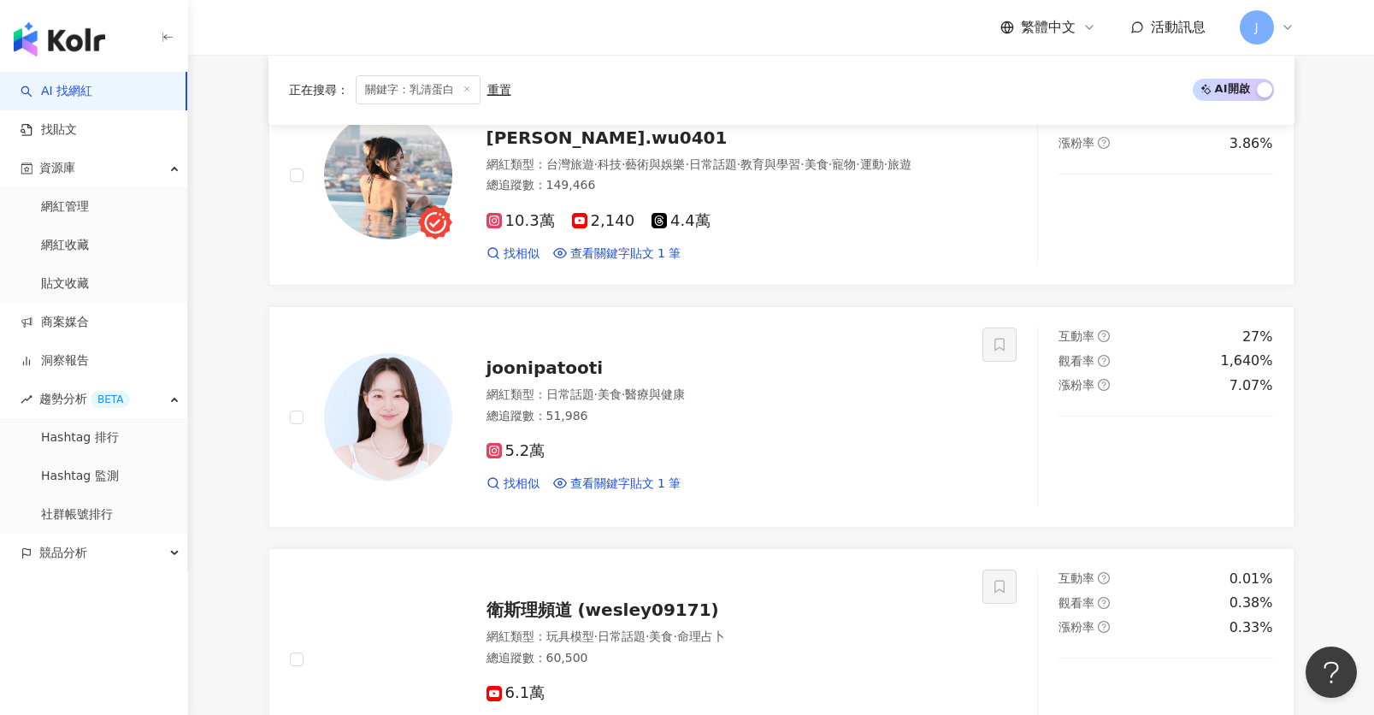
scroll to position [1135, 0]
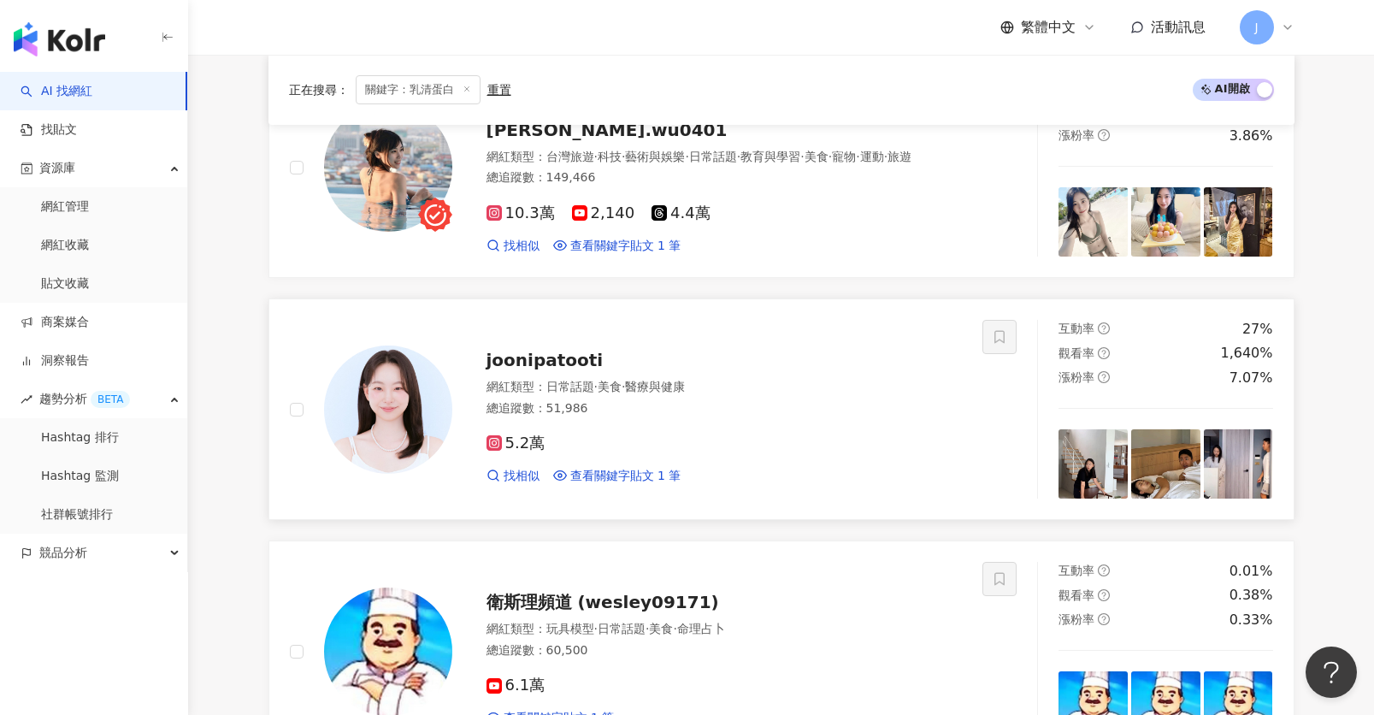
click at [706, 350] on div "joonipatooti" at bounding box center [725, 360] width 476 height 24
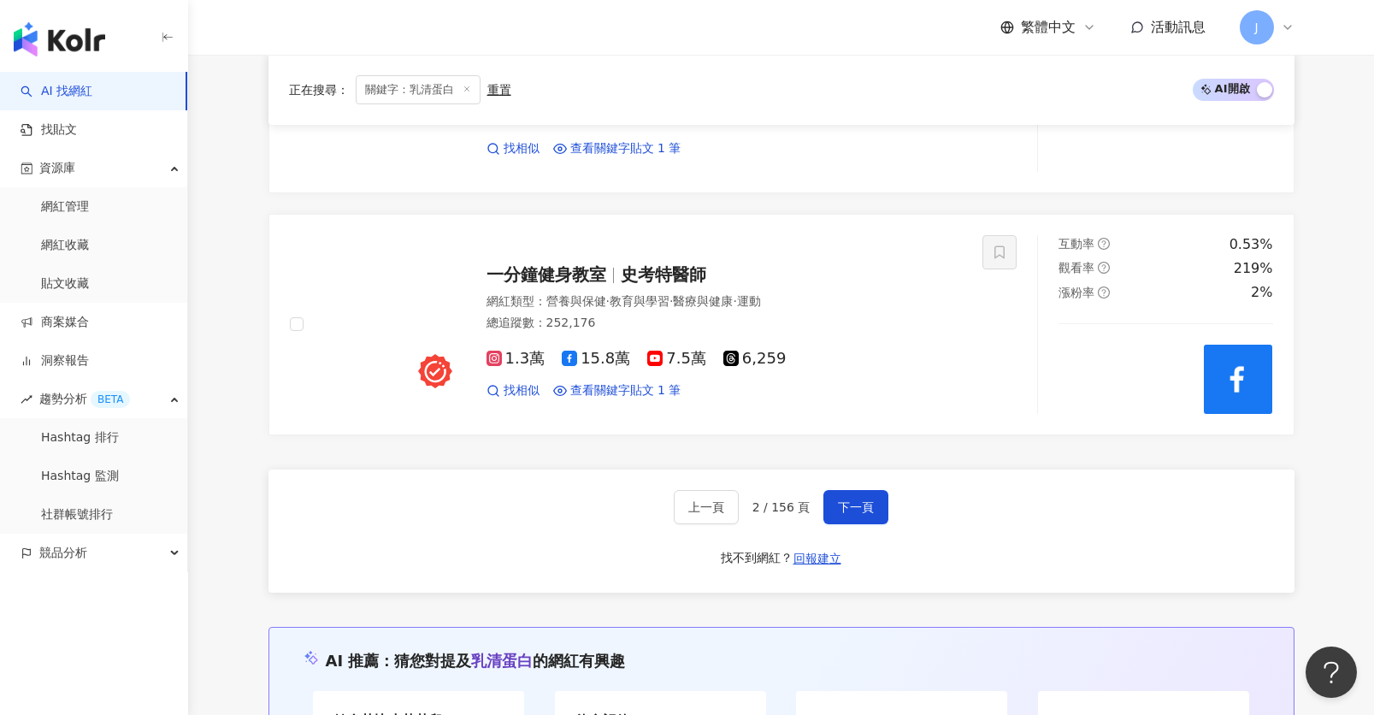
scroll to position [3222, 0]
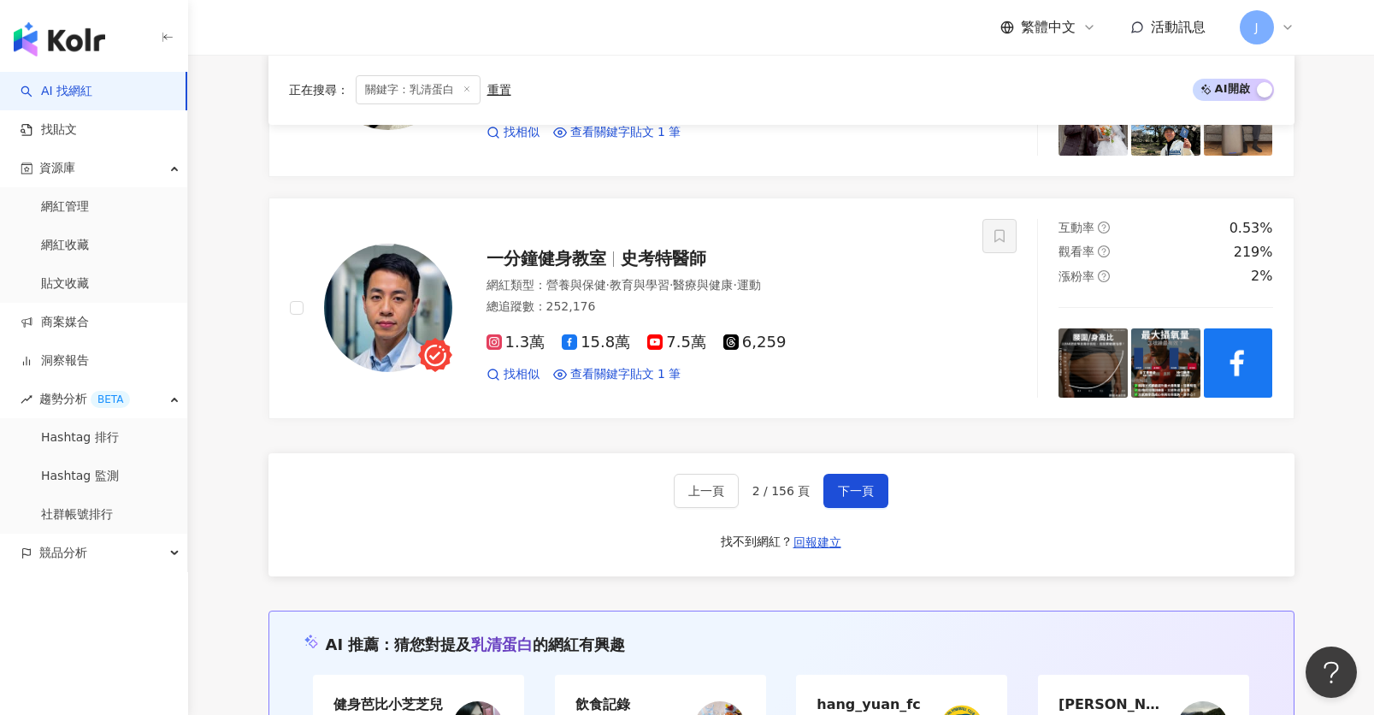
click at [856, 514] on div "上一頁 2 / 156 頁 下一頁 找不到網紅？ 回報建立" at bounding box center [782, 514] width 1026 height 123
click at [852, 493] on span "下一頁" at bounding box center [856, 491] width 36 height 14
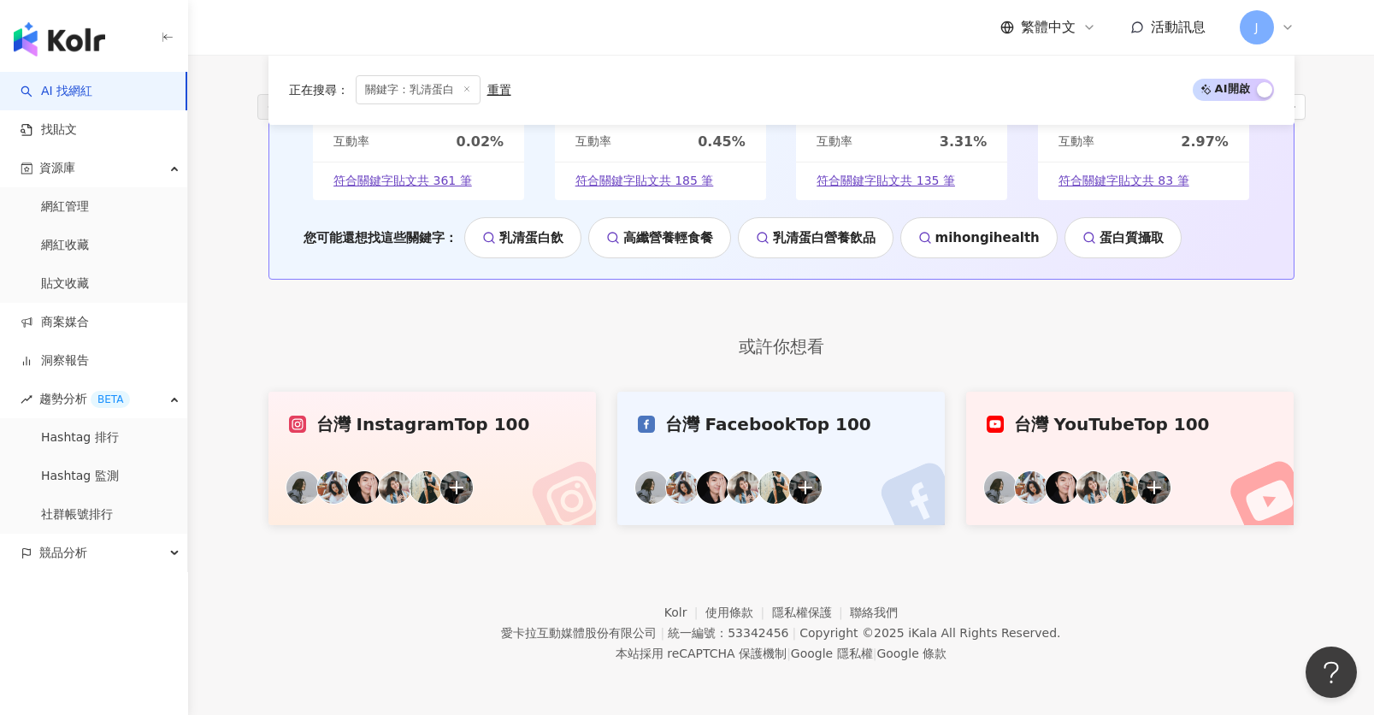
scroll to position [3433, 0]
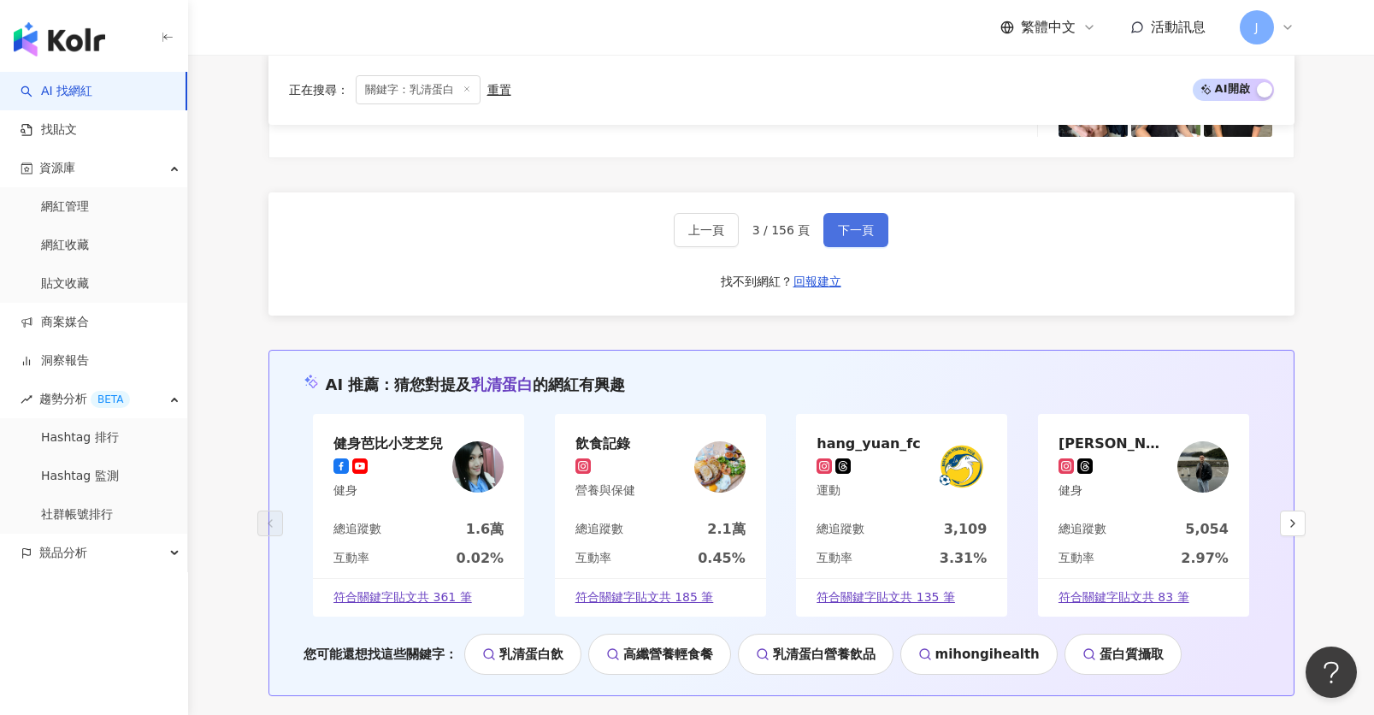
click at [832, 227] on button "下一頁" at bounding box center [856, 230] width 65 height 34
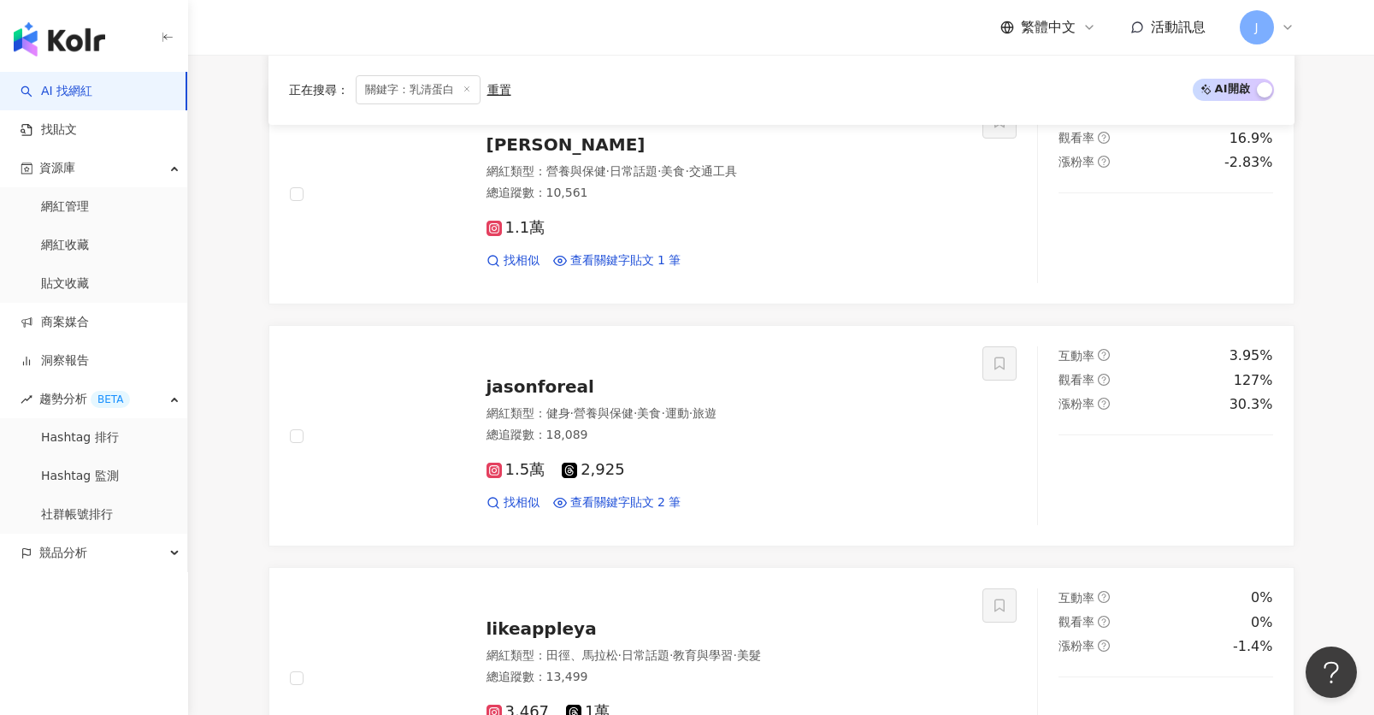
scroll to position [2099, 0]
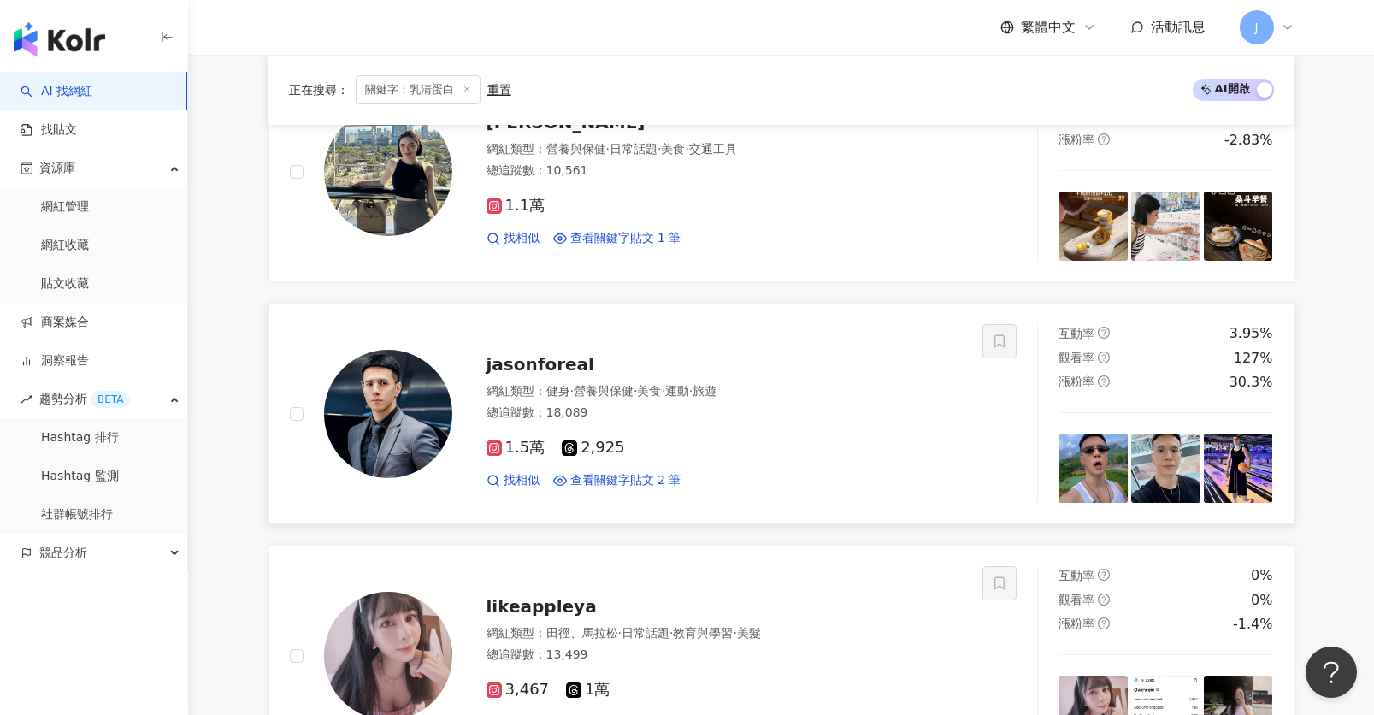
click at [720, 373] on div "jasonforeal" at bounding box center [725, 364] width 476 height 24
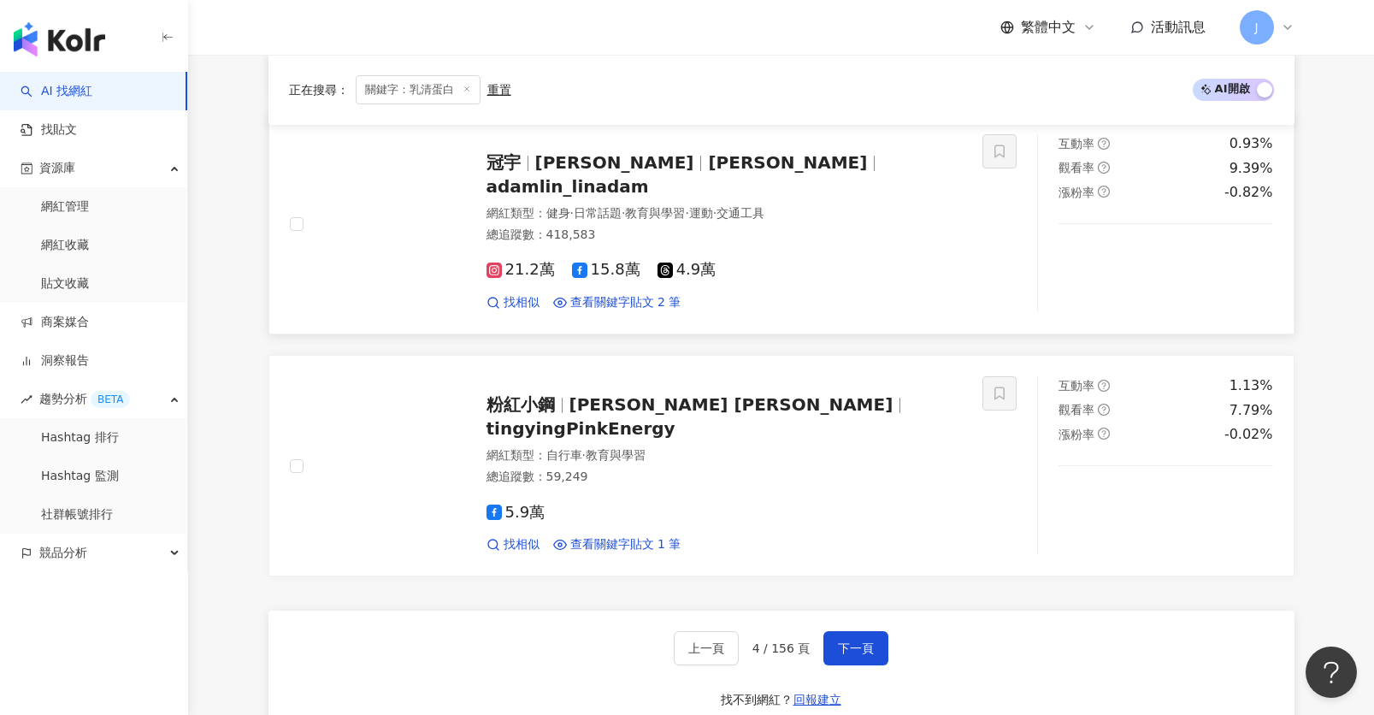
scroll to position [2966, 0]
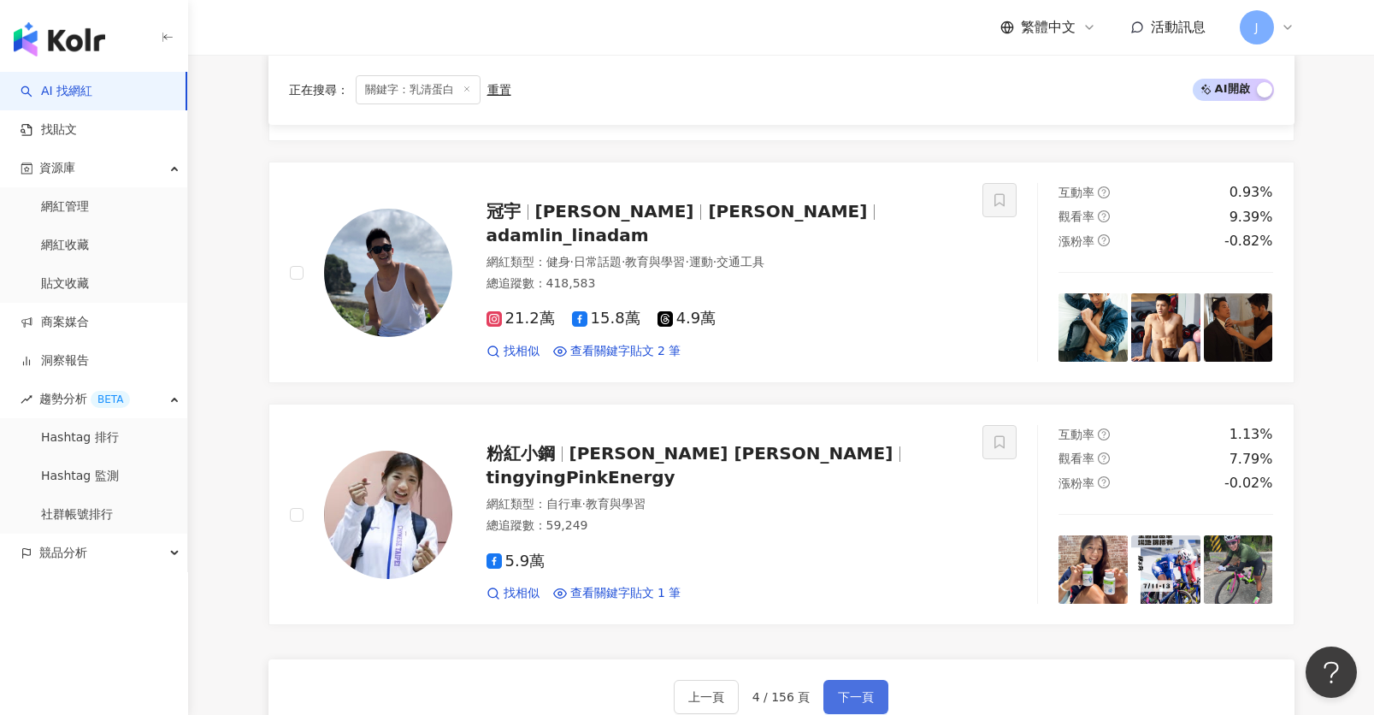
click at [855, 686] on button "下一頁" at bounding box center [856, 697] width 65 height 34
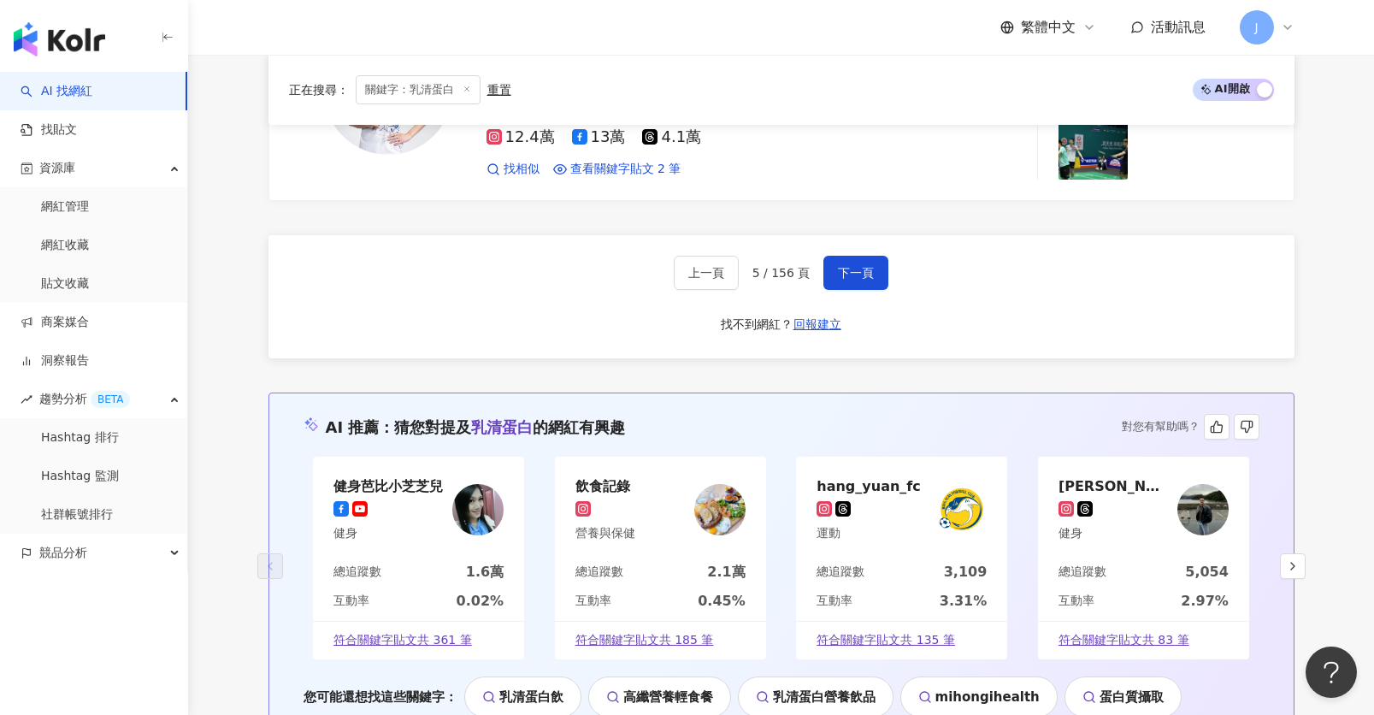
scroll to position [3236, 0]
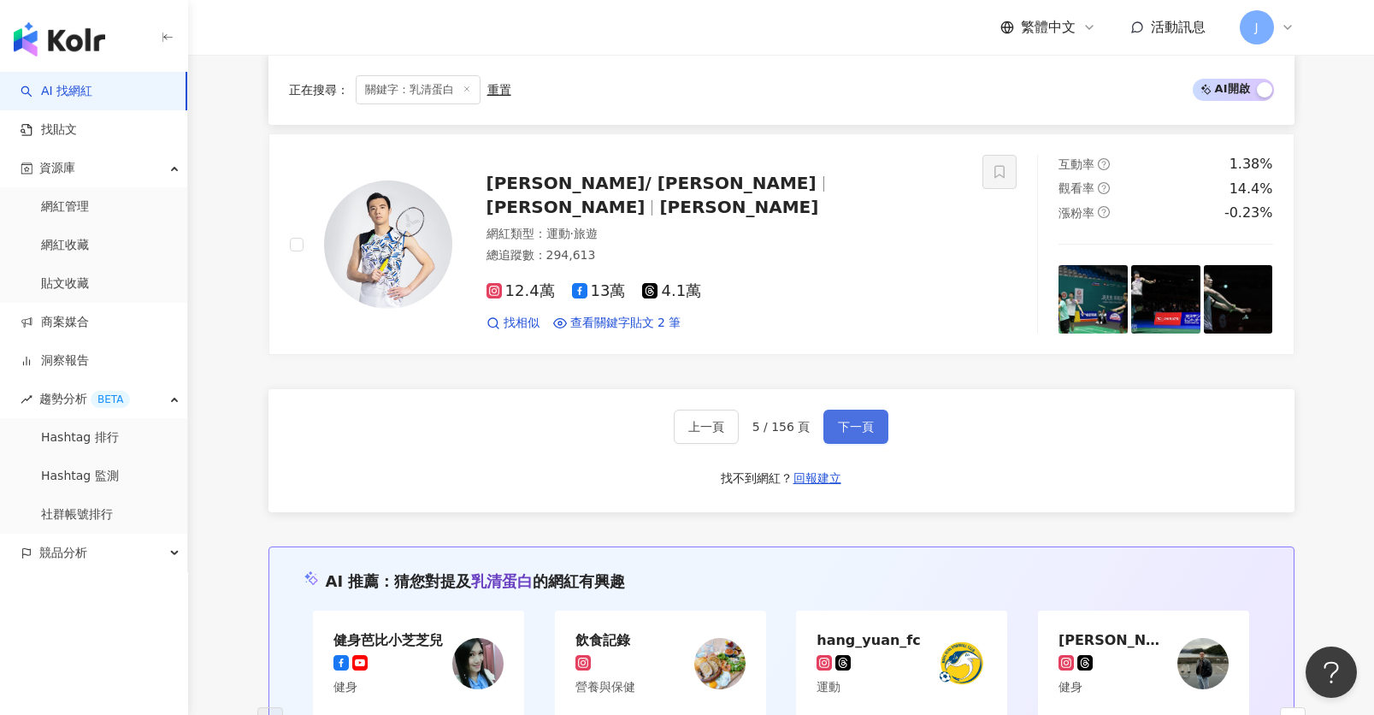
click at [843, 420] on span "下一頁" at bounding box center [856, 427] width 36 height 14
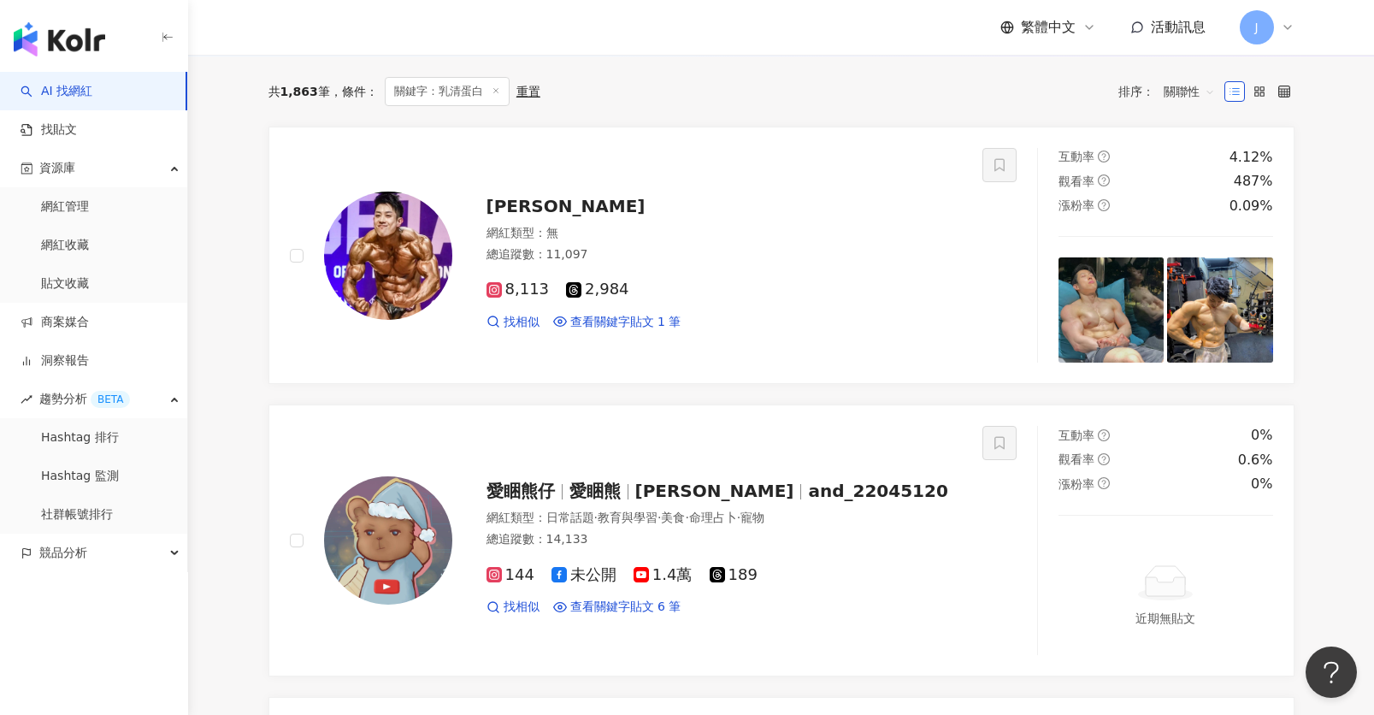
scroll to position [305, 0]
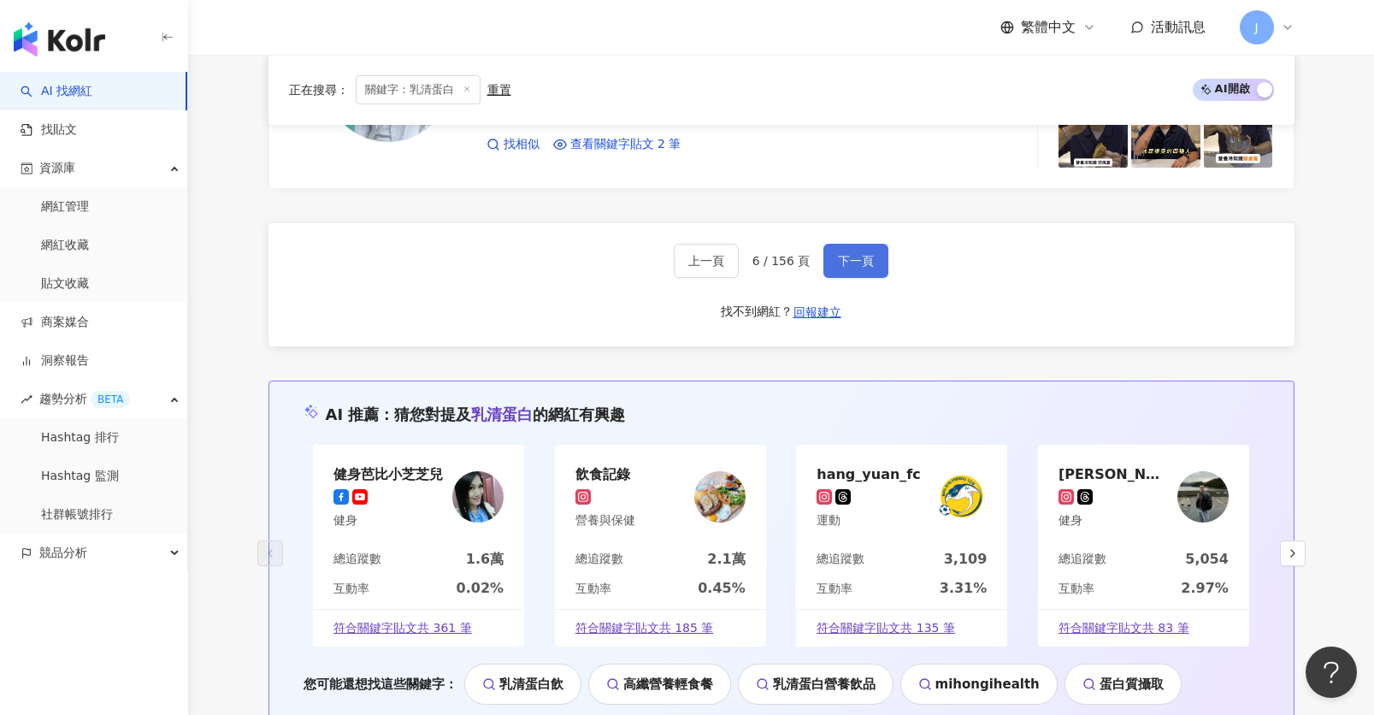
click at [840, 261] on span "下一頁" at bounding box center [856, 261] width 36 height 14
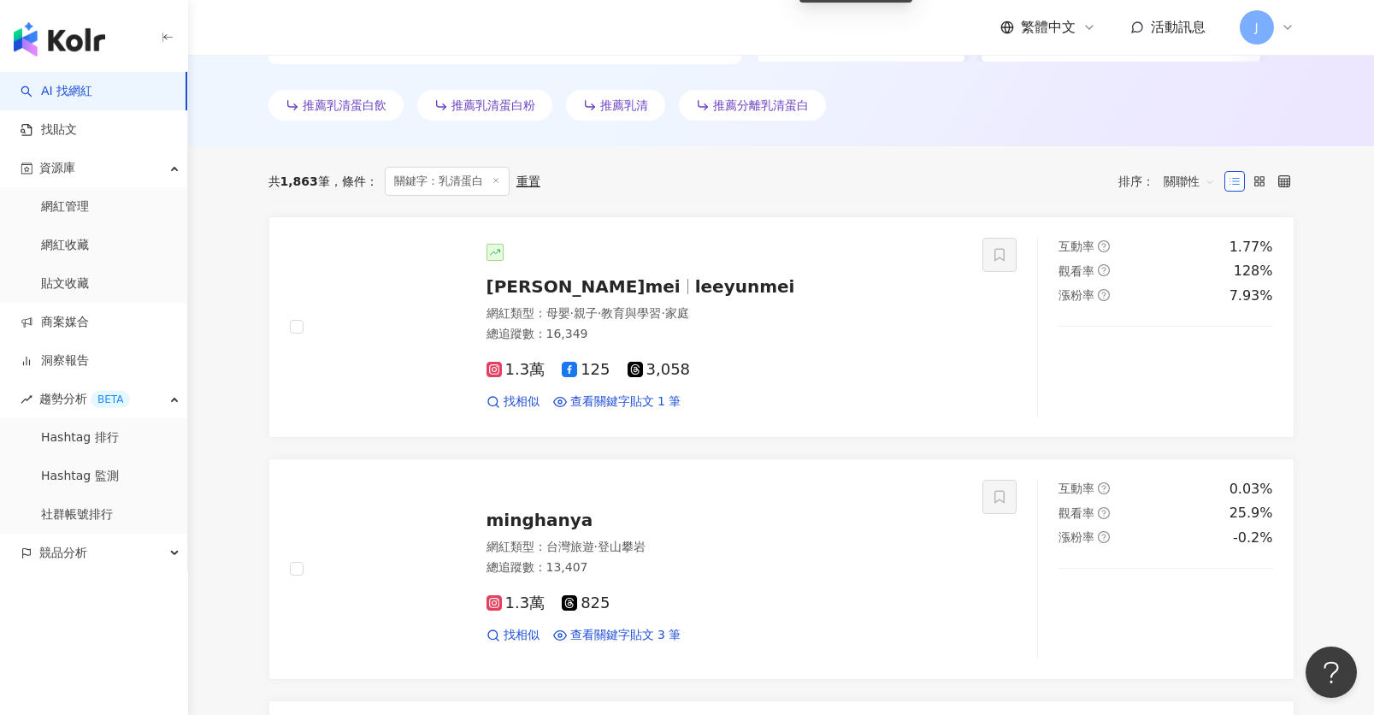
scroll to position [598, 0]
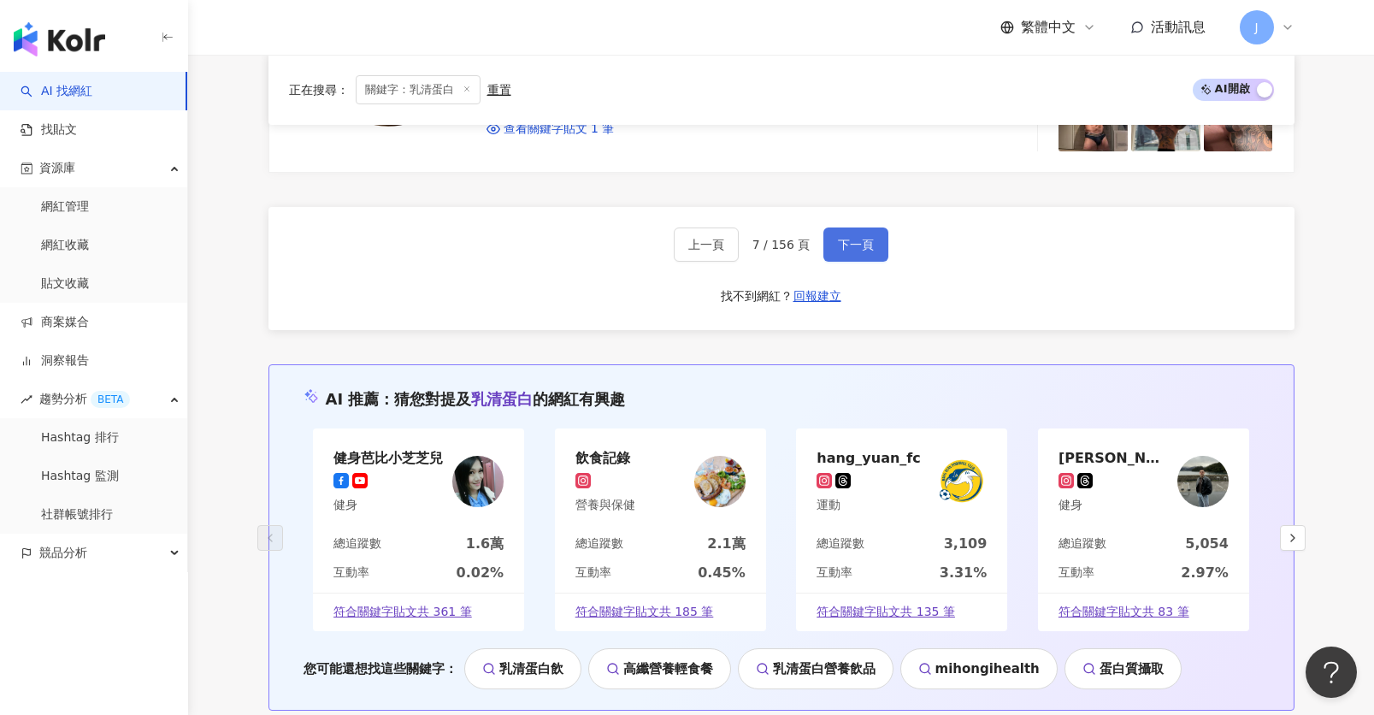
click at [838, 243] on span "下一頁" at bounding box center [856, 245] width 36 height 14
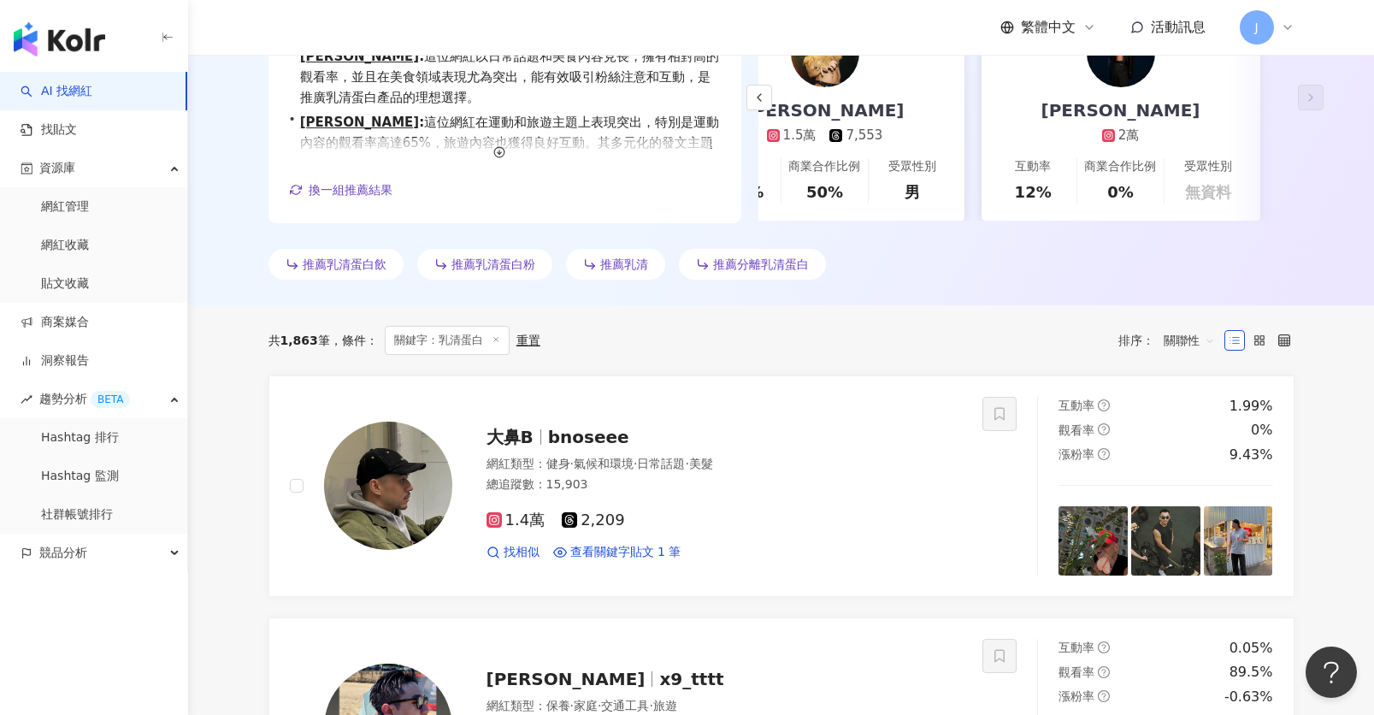
scroll to position [389, 0]
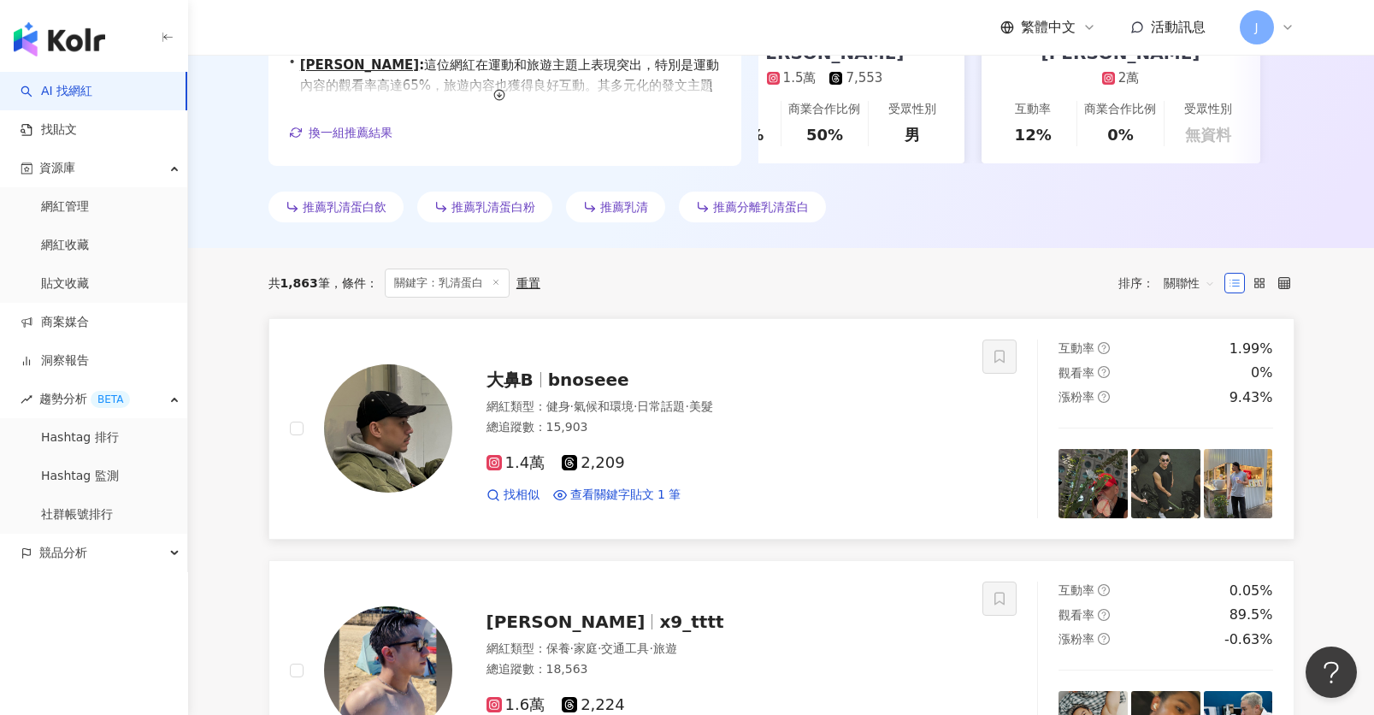
click at [839, 416] on div "網紅類型 ： 健身 · 氣候和環境 · 日常話題 · 美髮 總追蹤數 ： 15,903" at bounding box center [725, 420] width 476 height 42
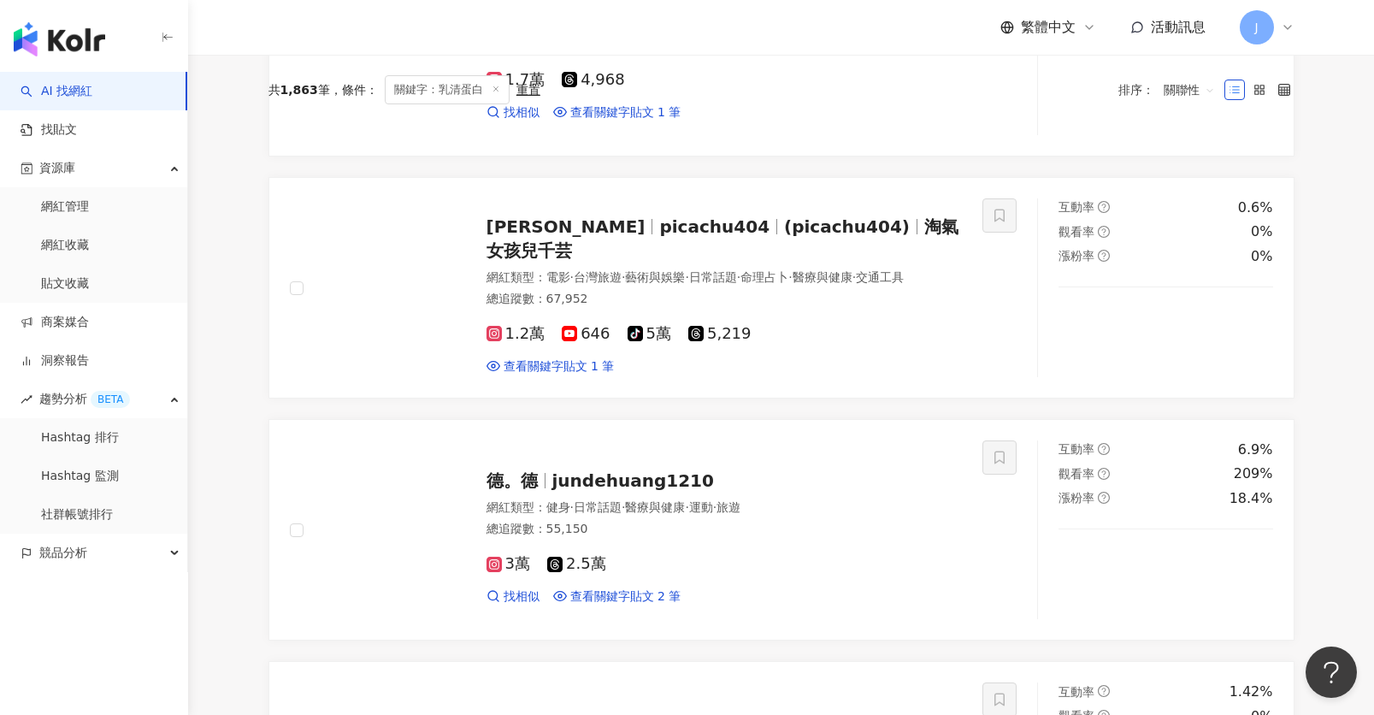
scroll to position [1402, 0]
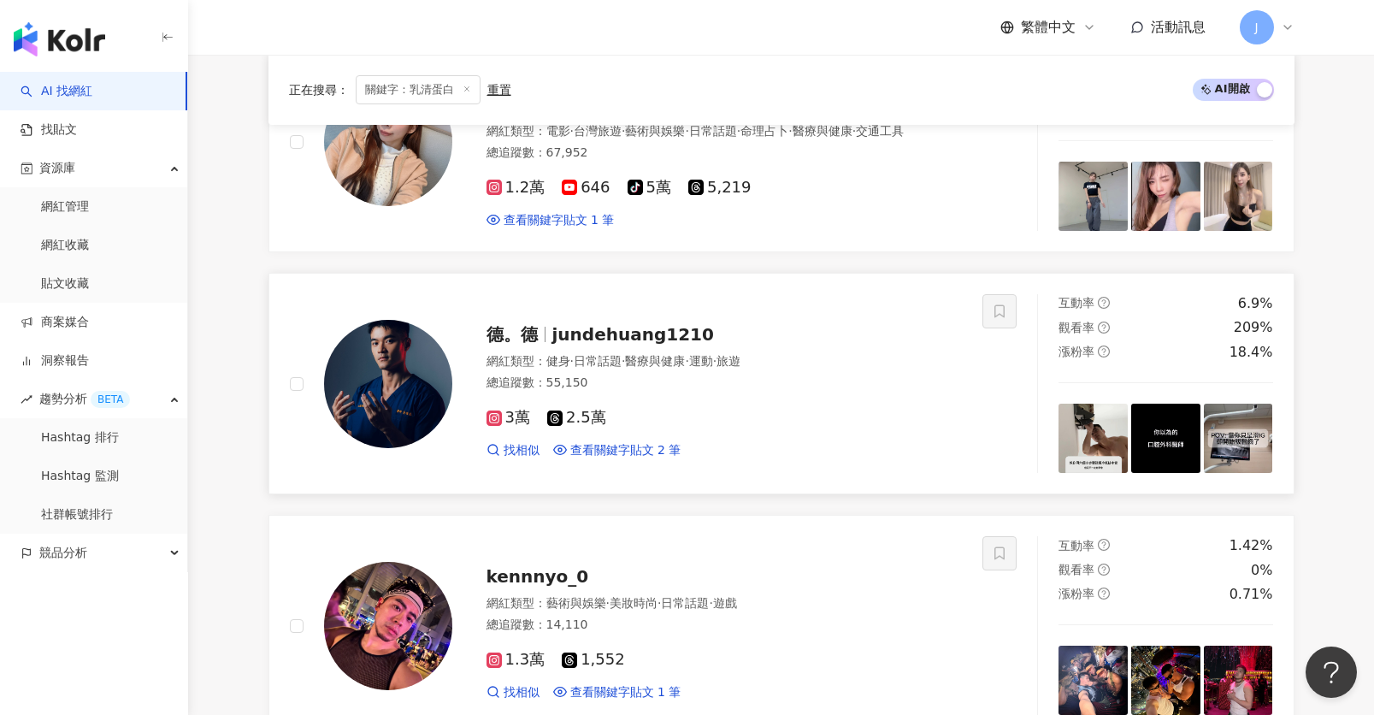
click at [775, 314] on div "德。德 jundehuang1210 網紅類型 ： 健身 · 日常話題 · 醫療與健康 · 運動 · 旅遊 總追蹤數 ： 55,150 3萬 2.5萬 找相似…" at bounding box center [707, 384] width 511 height 150
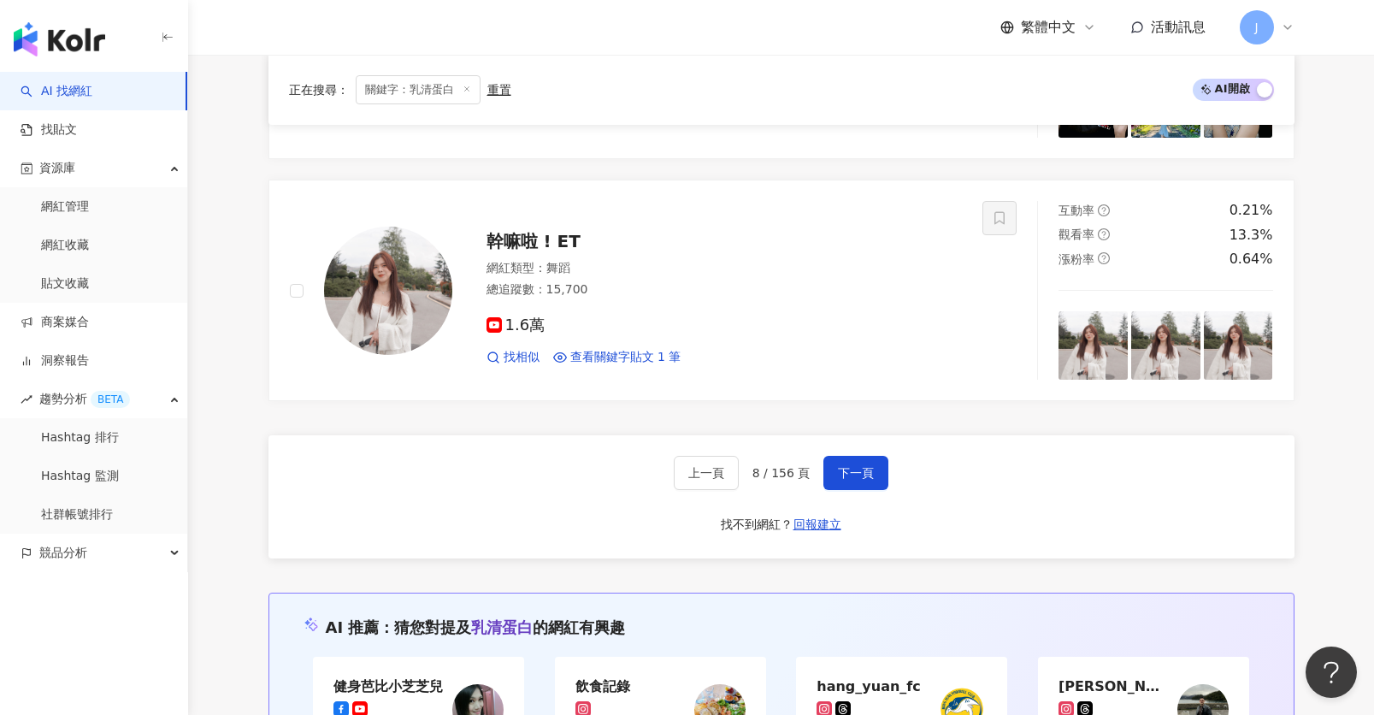
scroll to position [3197, 0]
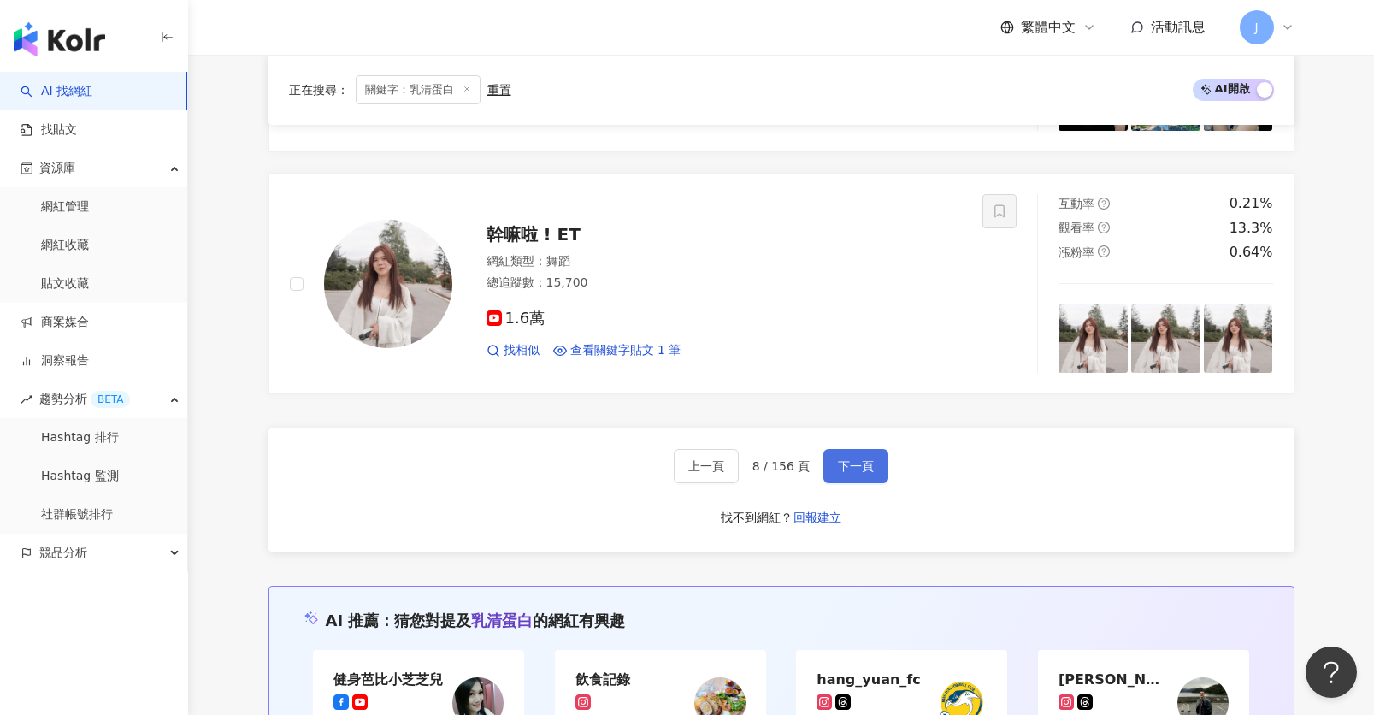
click at [841, 459] on span "下一頁" at bounding box center [856, 466] width 36 height 14
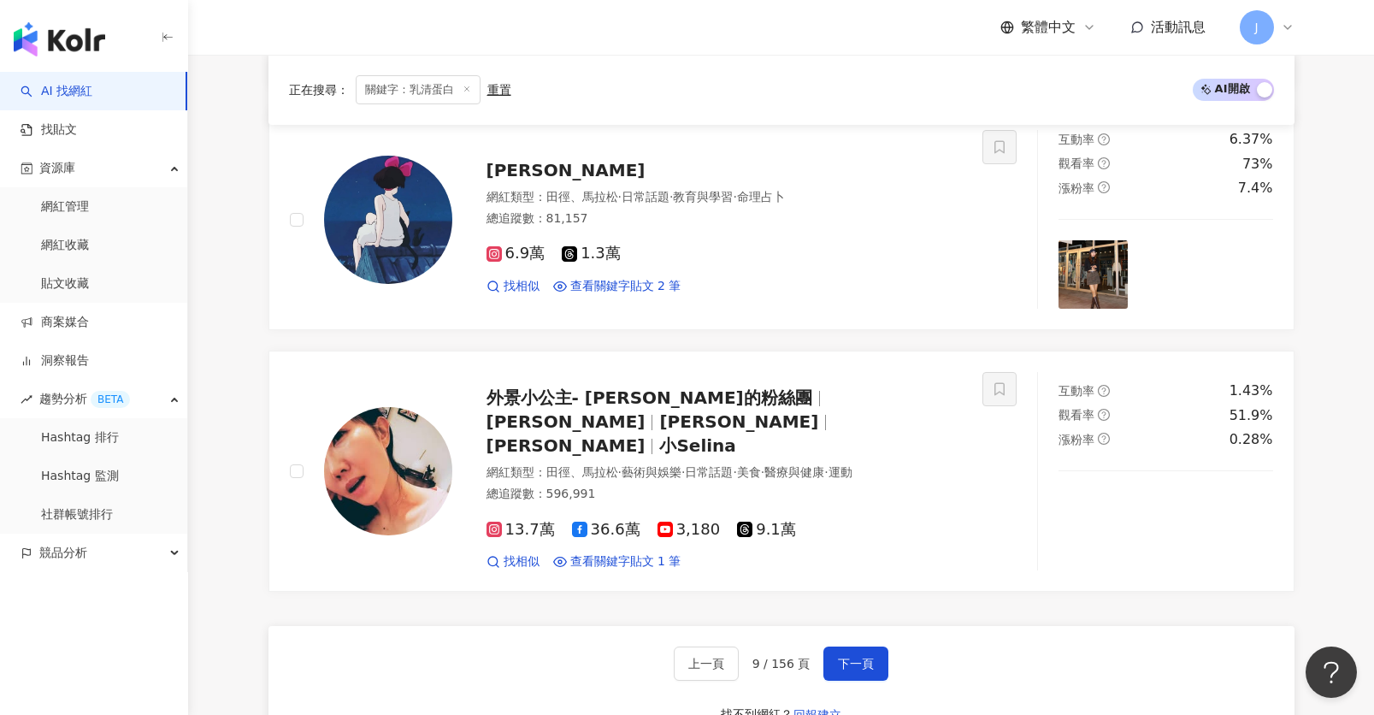
scroll to position [3309, 0]
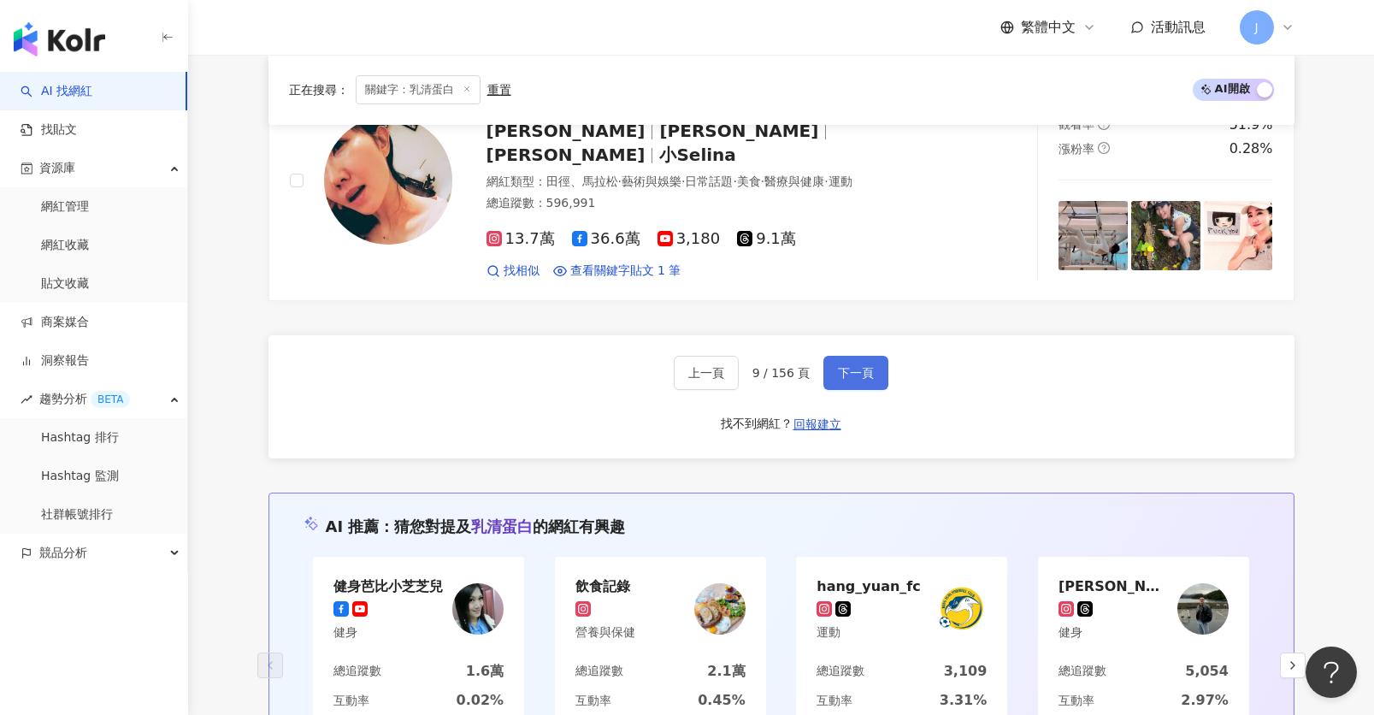
click at [868, 366] on span "下一頁" at bounding box center [856, 373] width 36 height 14
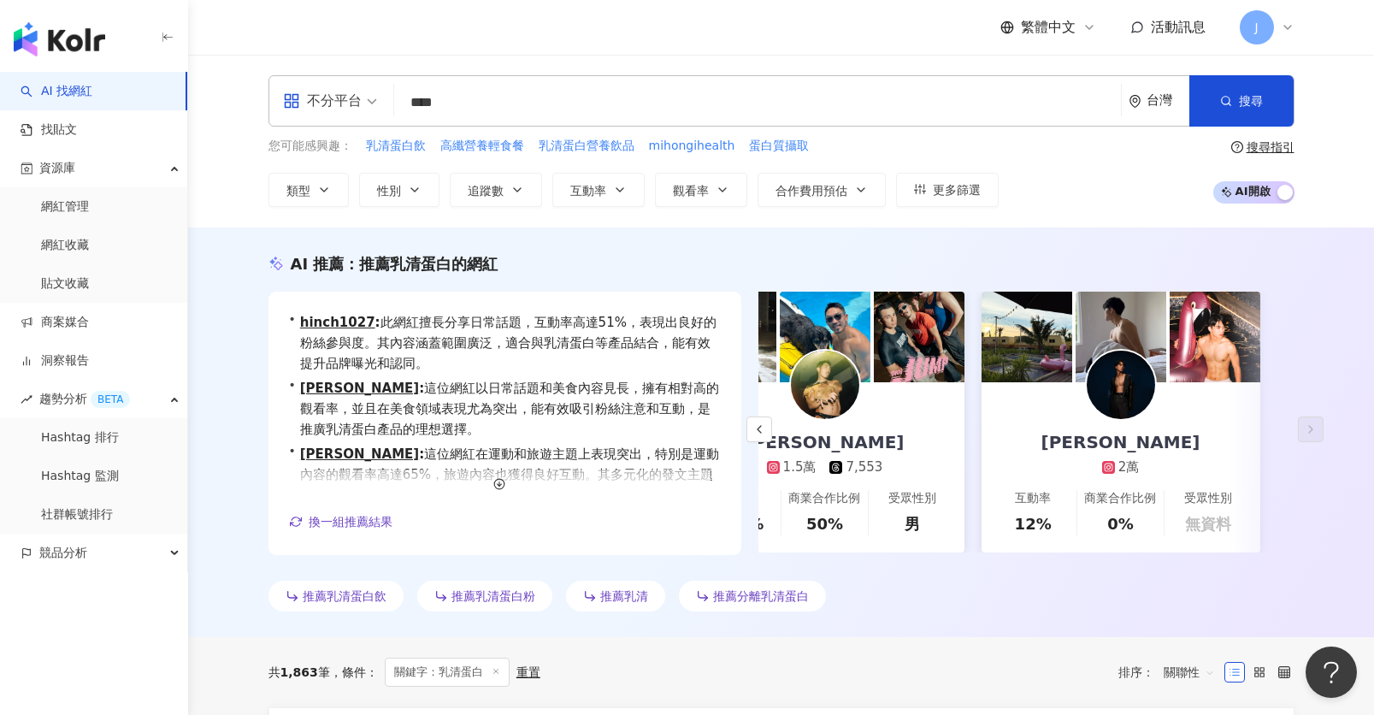
scroll to position [2, 0]
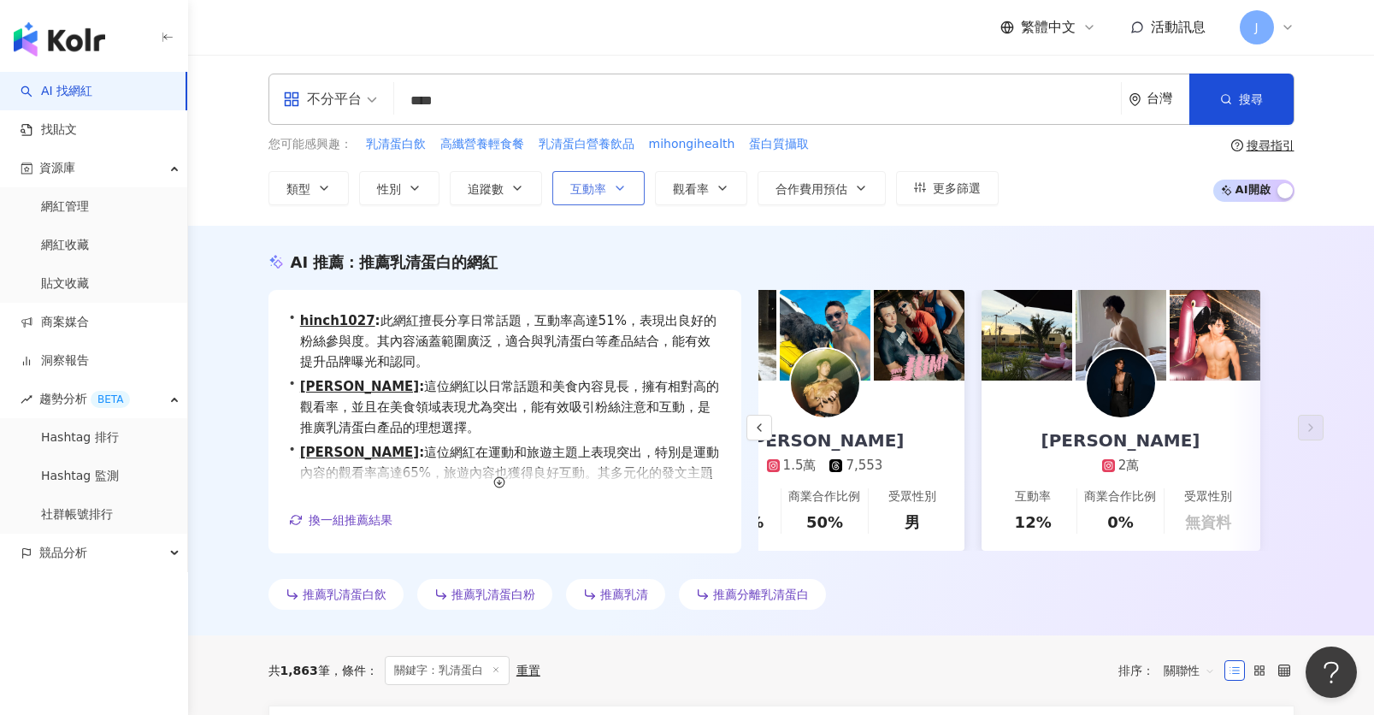
click at [613, 193] on icon "button" at bounding box center [620, 188] width 14 height 14
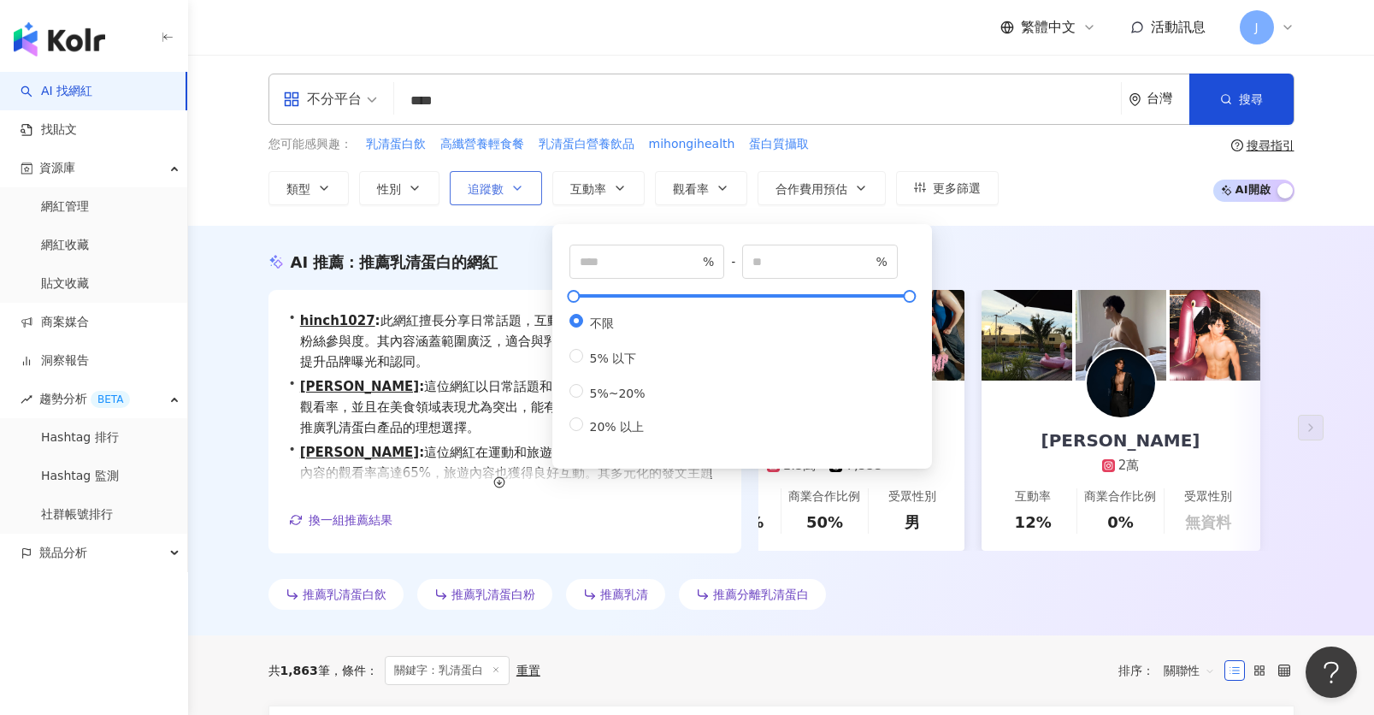
click at [515, 179] on button "追蹤數" at bounding box center [496, 188] width 92 height 34
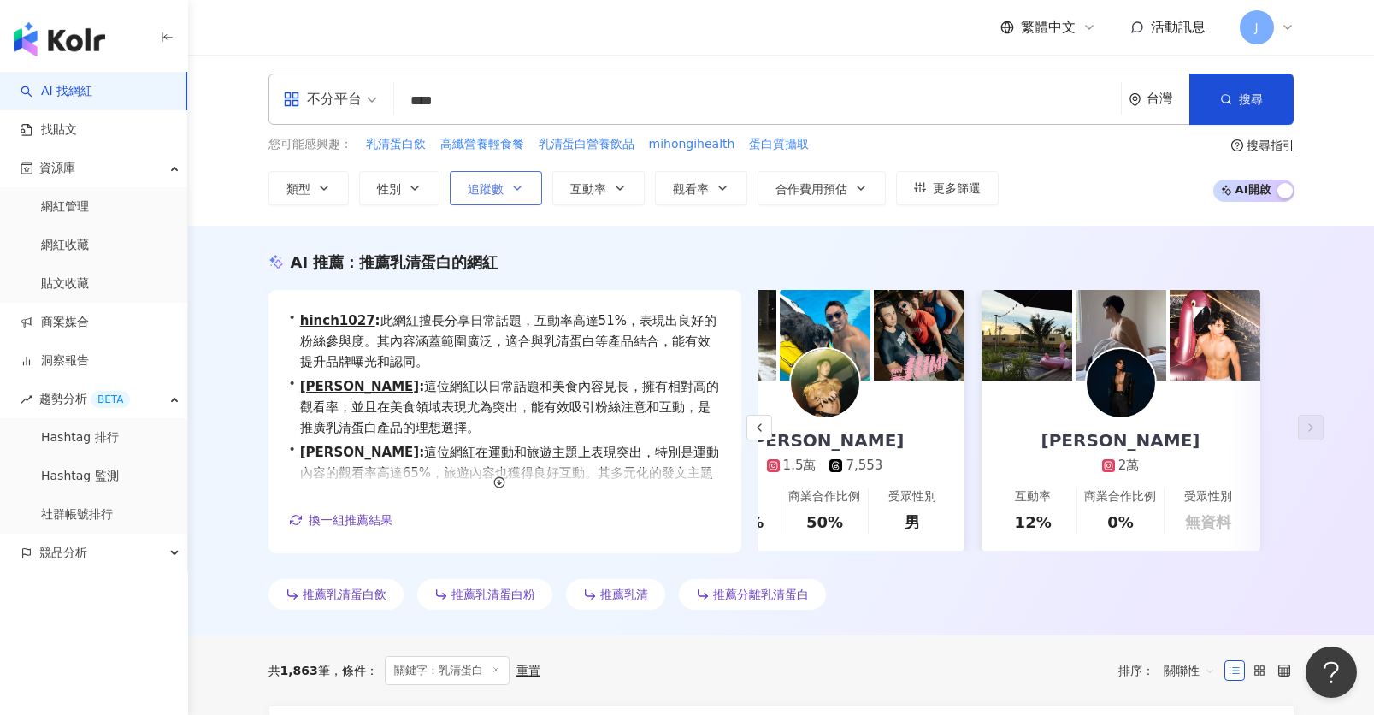
scroll to position [0, 0]
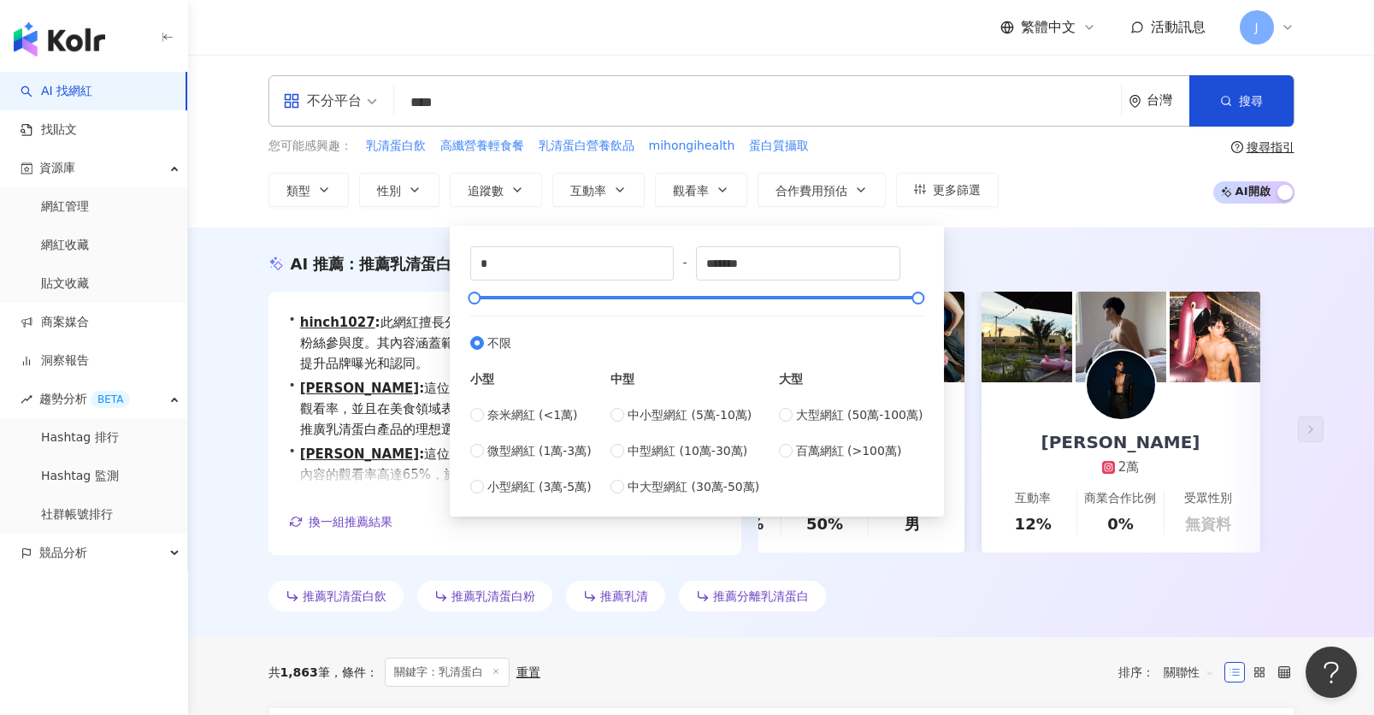
click at [660, 424] on div "中小型網紅 (5萬-10萬) 中型網紅 (10萬-30萬) 中大型網紅 (30萬-50萬)" at bounding box center [685, 450] width 149 height 91
click at [662, 421] on span "中小型網紅 (5萬-10萬)" at bounding box center [690, 414] width 124 height 19
type input "*****"
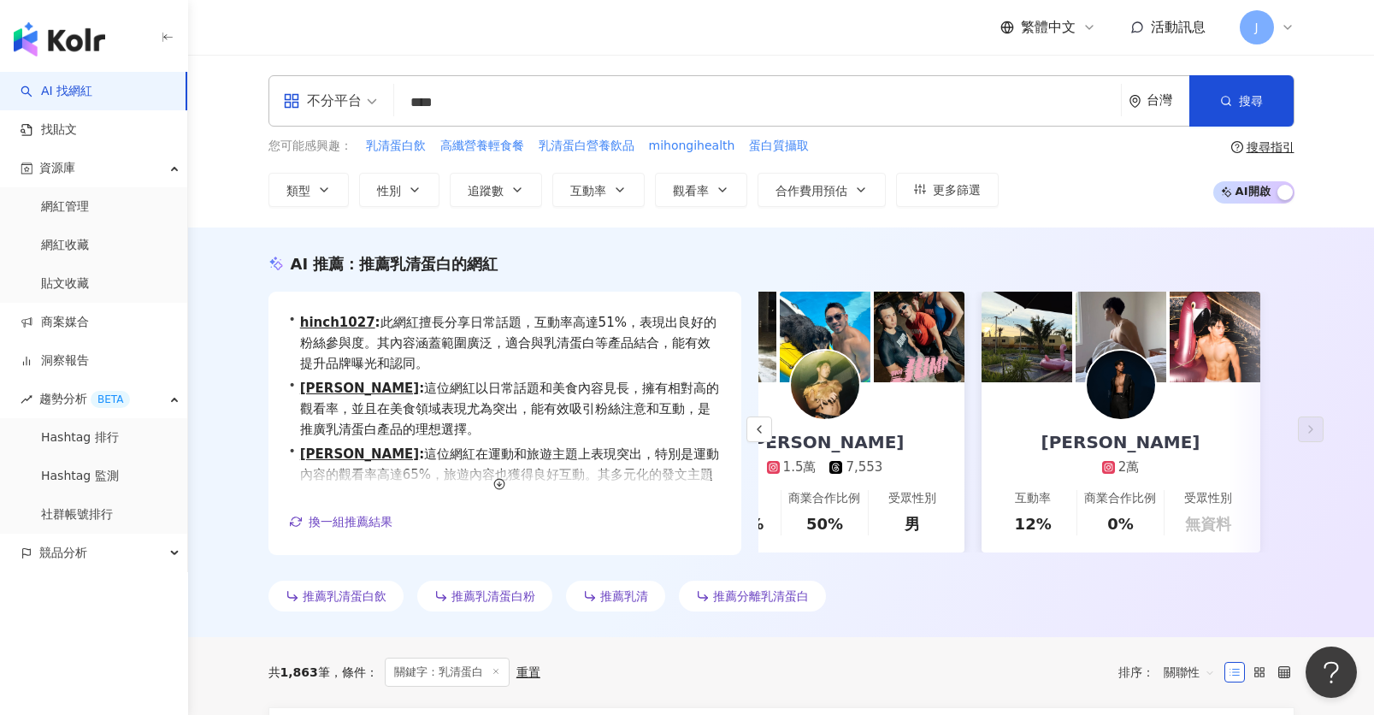
click at [1053, 186] on div "您可能感興趣： 乳清蛋白飲 高纖營養輕食餐 乳清蛋白營養飲品 mihongihealth 蛋白質攝取 類型 性別 追蹤數 互動率 觀看率 合作費用預估 更多篩…" at bounding box center [782, 172] width 1026 height 70
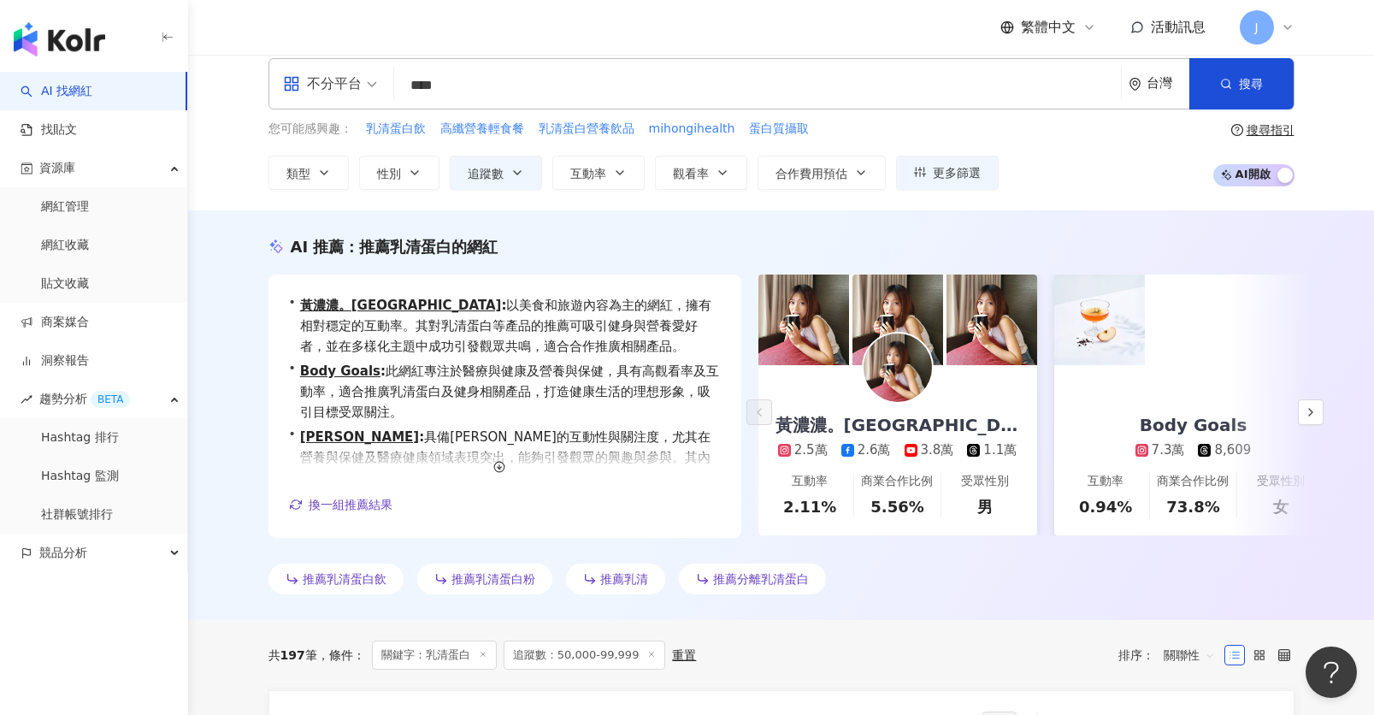
scroll to position [23, 0]
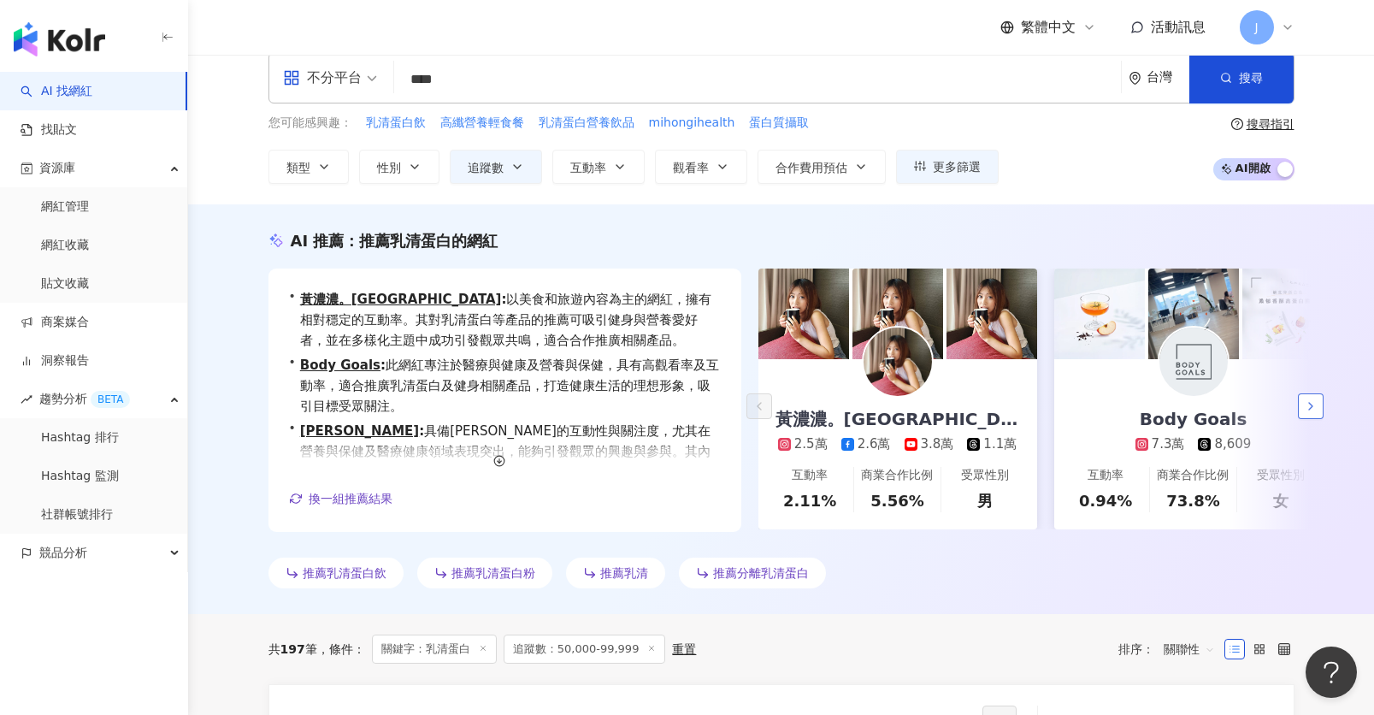
click at [1307, 409] on icon "button" at bounding box center [1311, 406] width 14 height 14
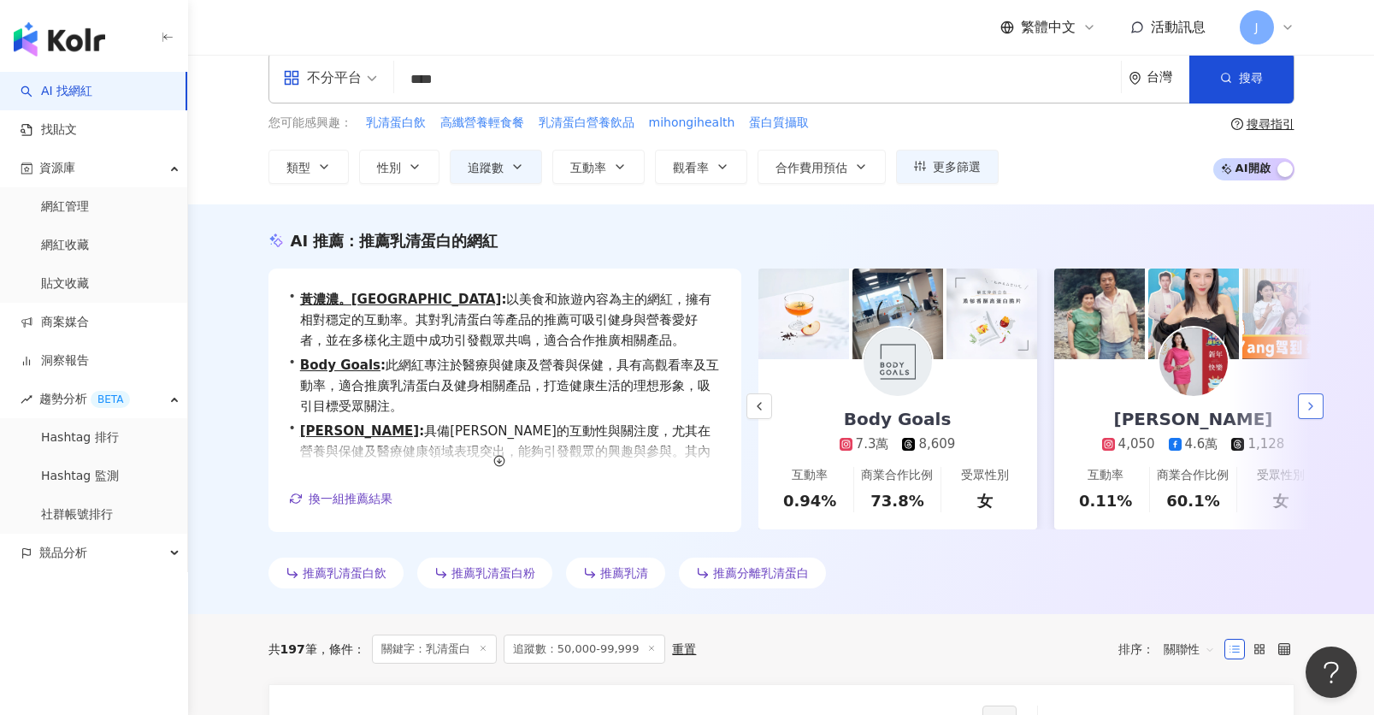
click at [1309, 409] on polyline "button" at bounding box center [1310, 406] width 3 height 7
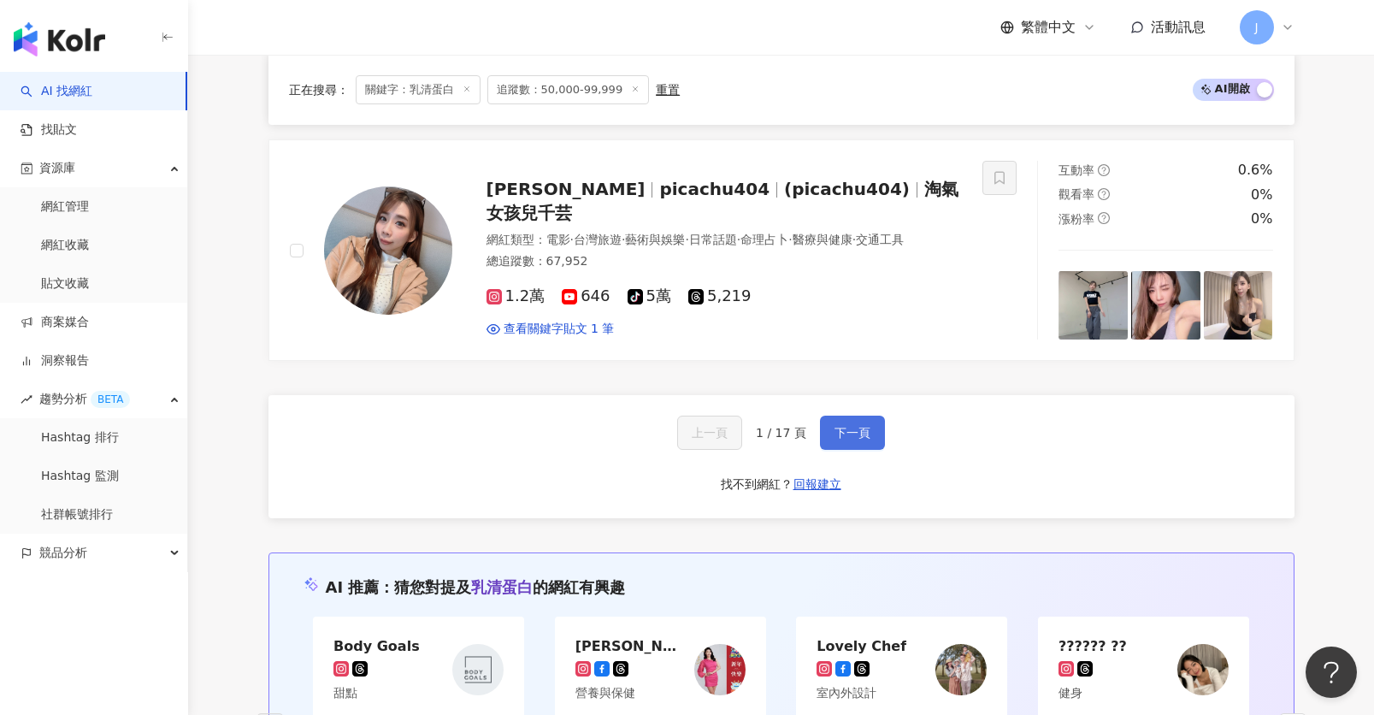
click at [865, 426] on span "下一頁" at bounding box center [853, 433] width 36 height 14
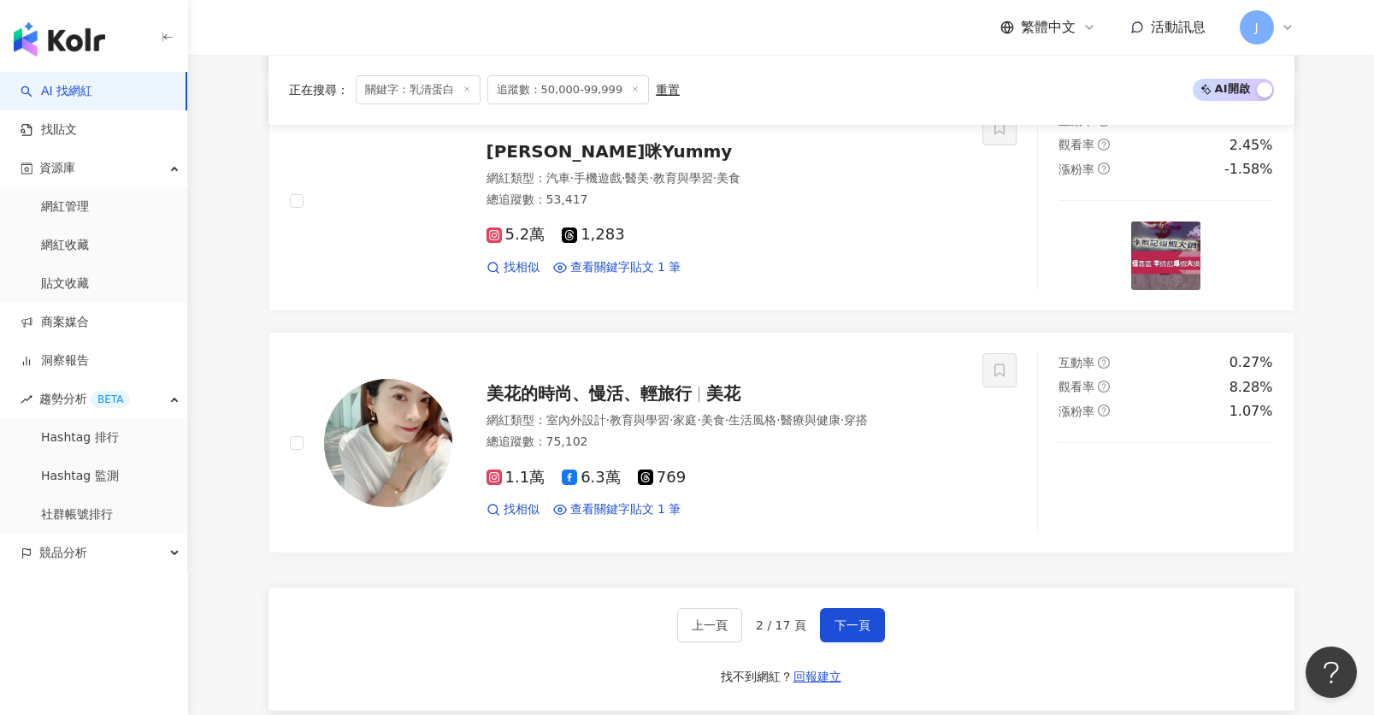
scroll to position [3427, 0]
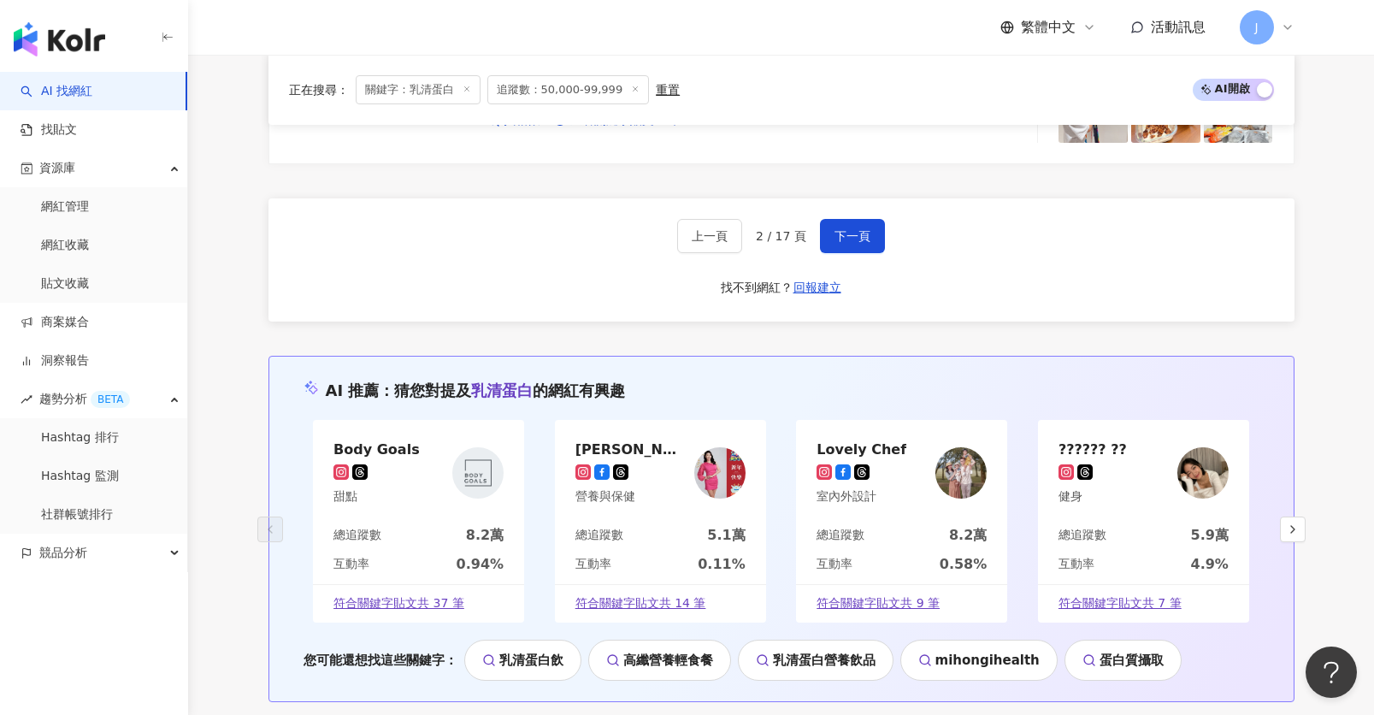
click at [847, 256] on div "上一頁 2 / 17 頁 下一頁 找不到網紅？ 回報建立" at bounding box center [782, 259] width 1026 height 123
click at [847, 233] on span "下一頁" at bounding box center [853, 236] width 36 height 14
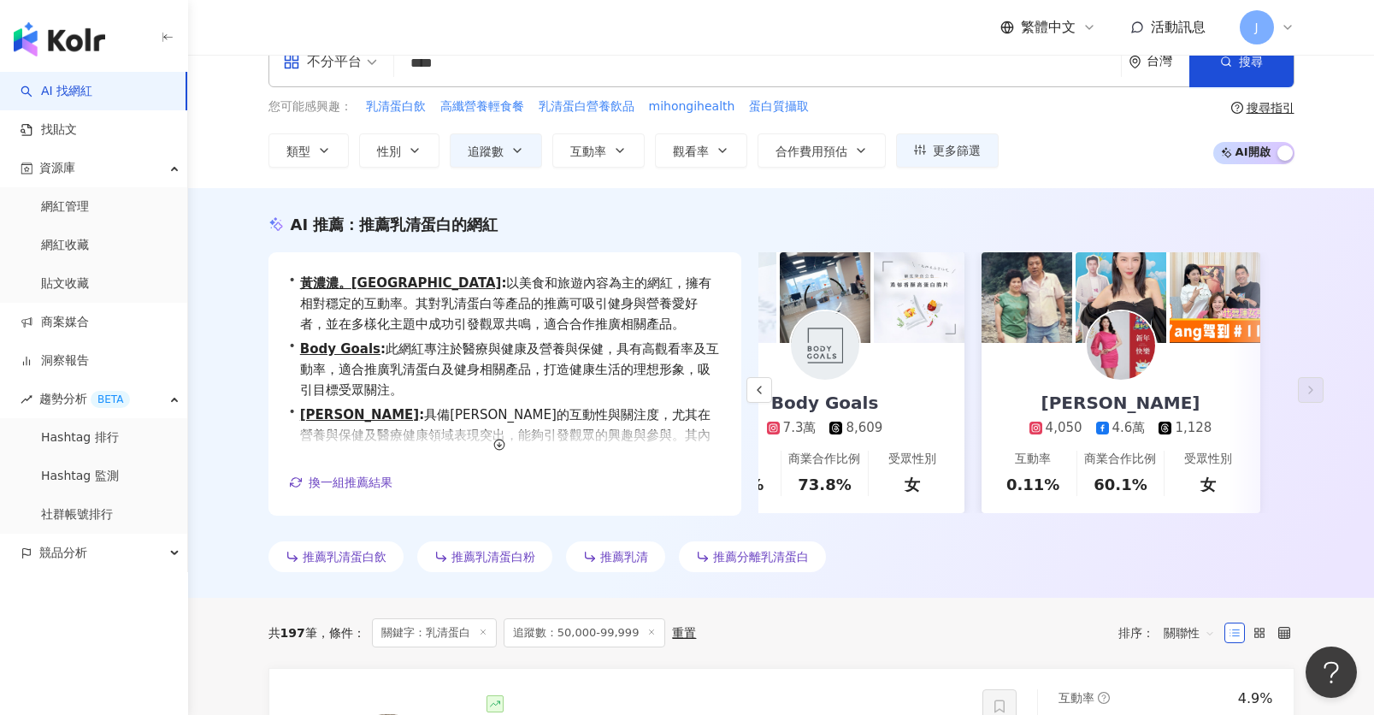
scroll to position [27, 0]
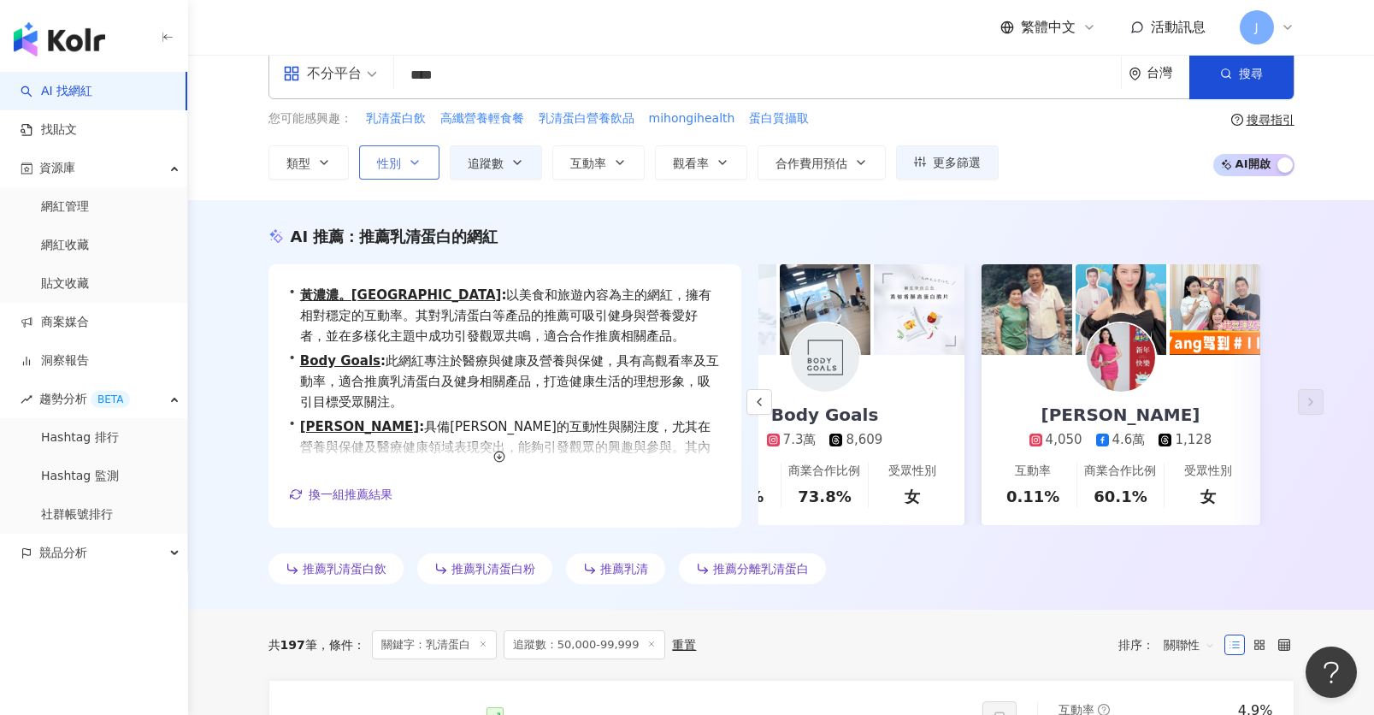
click at [420, 156] on icon "button" at bounding box center [415, 163] width 14 height 14
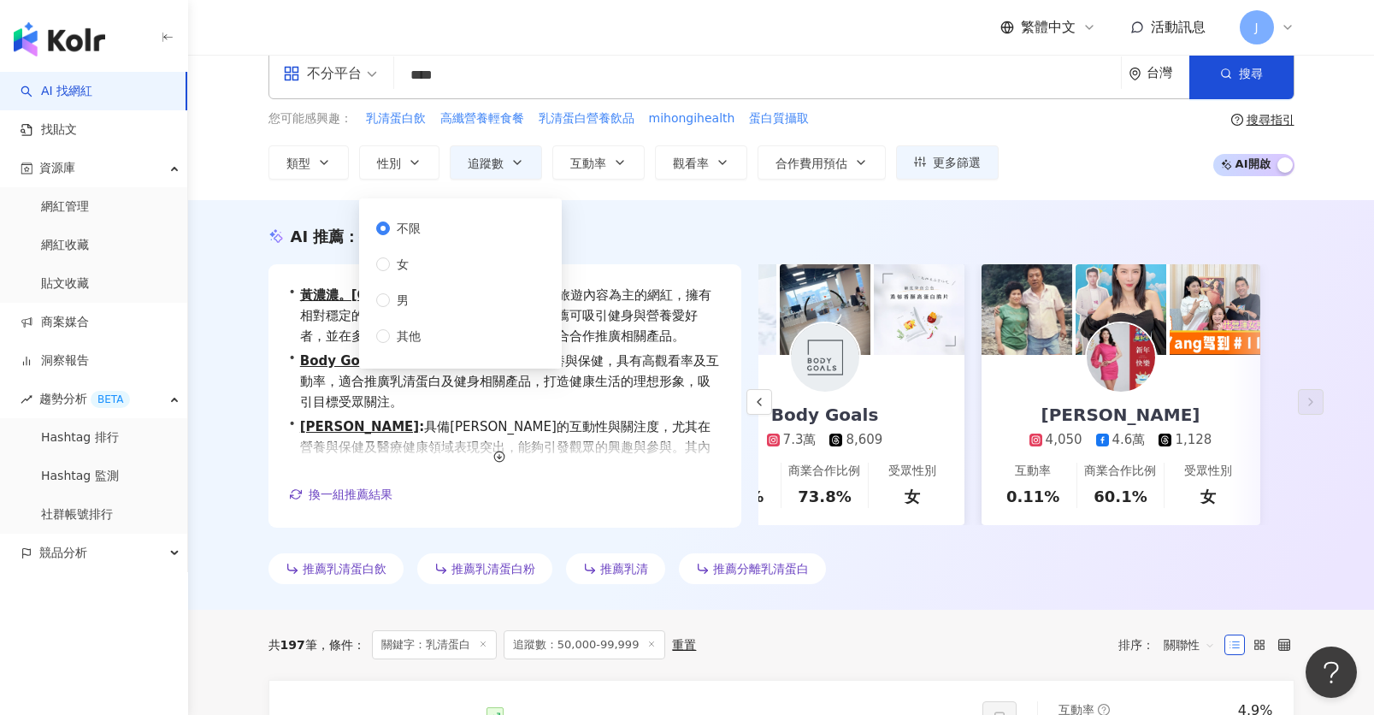
click at [434, 294] on div "不限 女 男 其他" at bounding box center [460, 284] width 182 height 150
click at [405, 302] on span "男" at bounding box center [403, 300] width 26 height 19
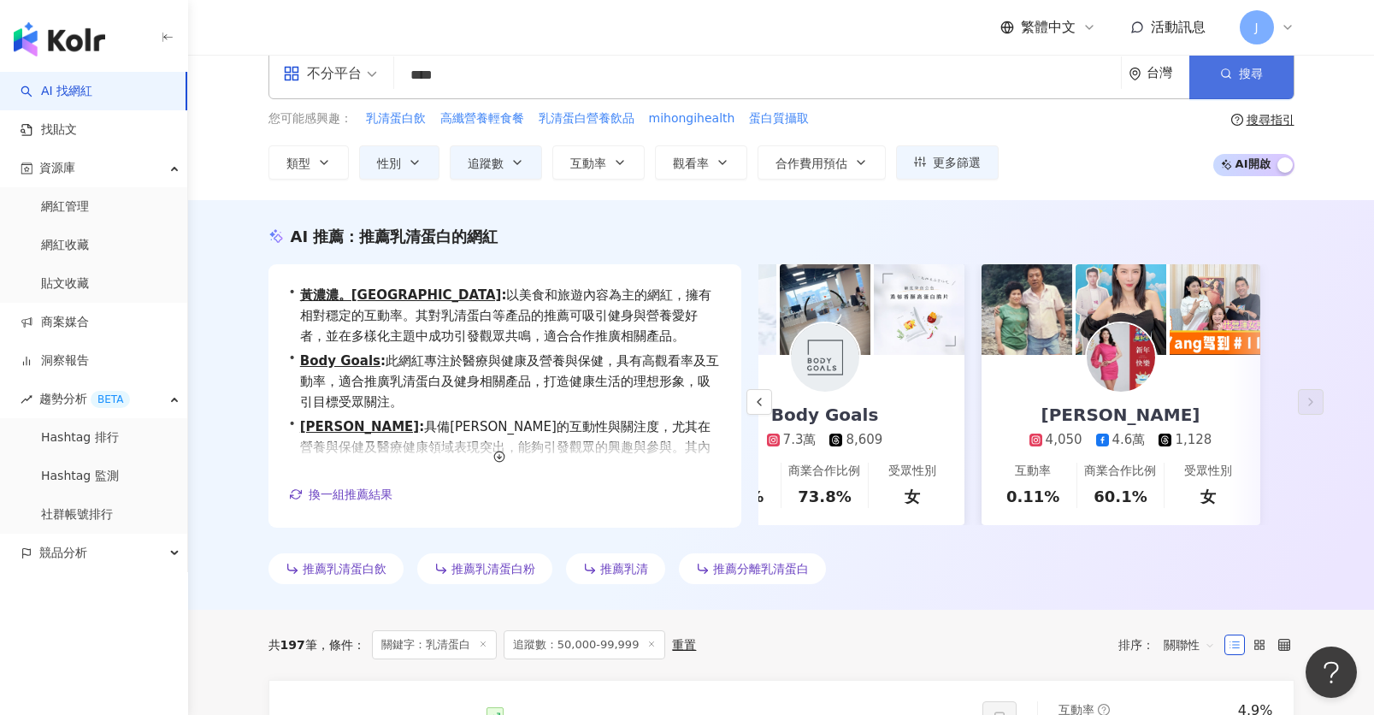
click at [1217, 81] on button "搜尋" at bounding box center [1242, 73] width 104 height 51
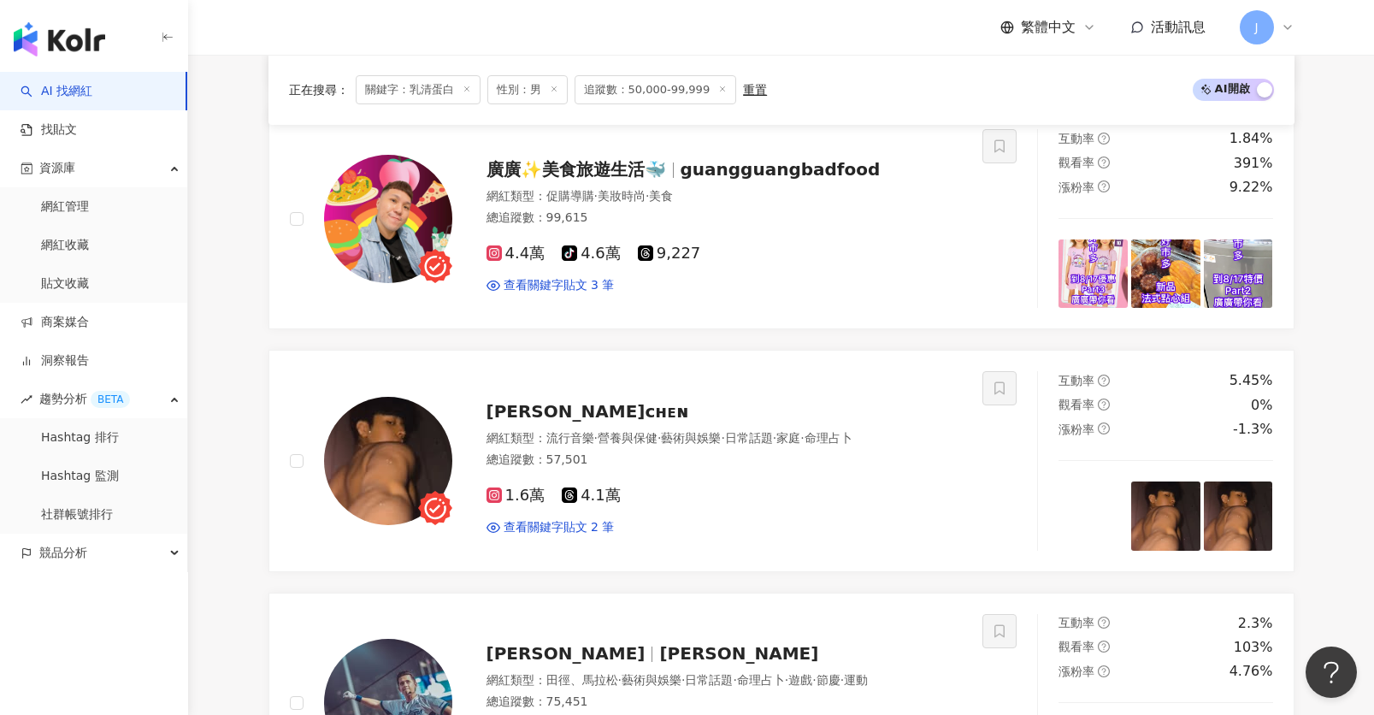
scroll to position [2716, 0]
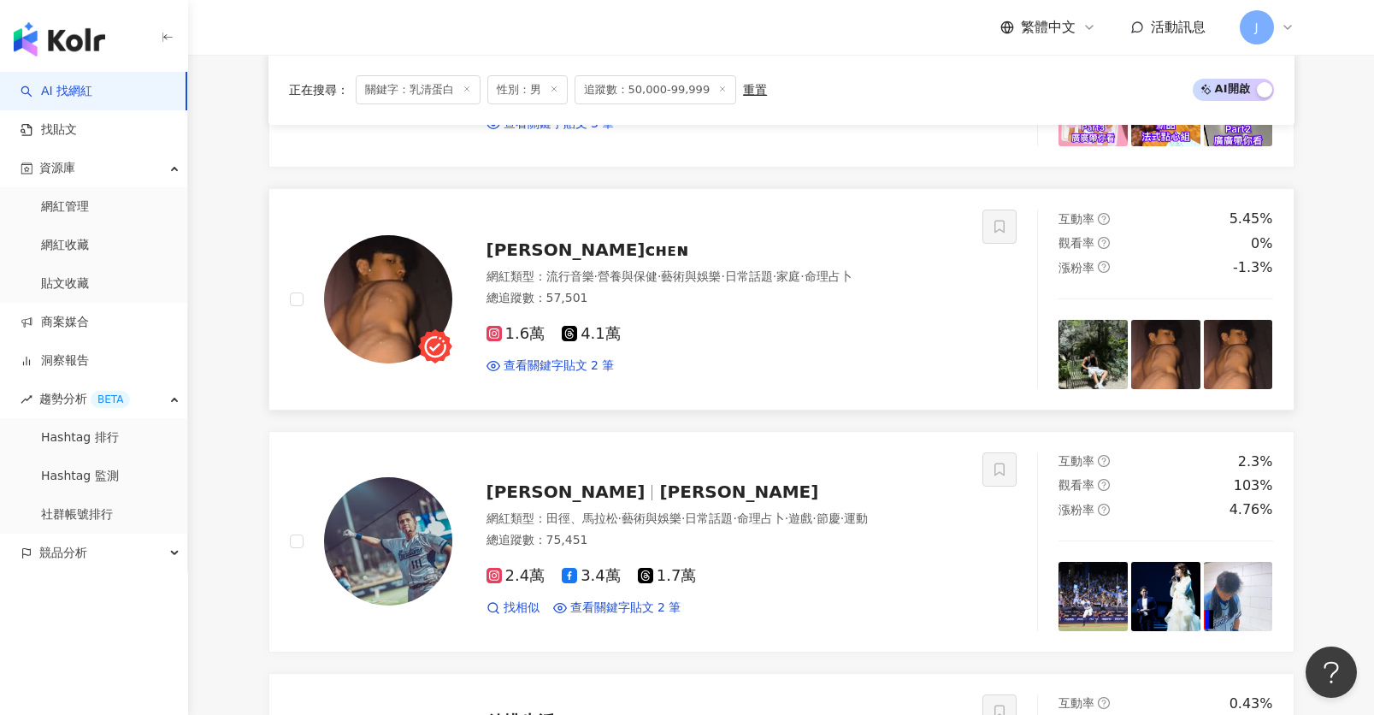
click at [800, 325] on div "1.6萬 4.1萬" at bounding box center [725, 334] width 476 height 19
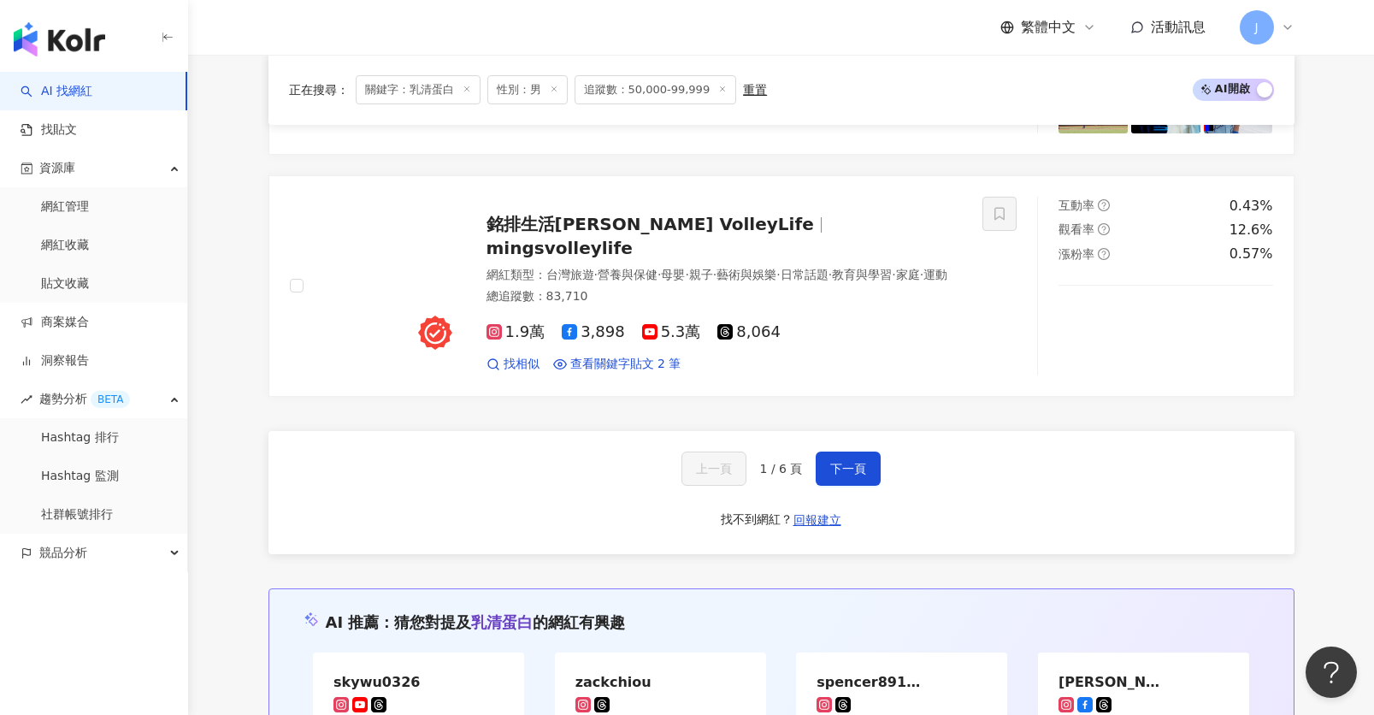
scroll to position [3232, 0]
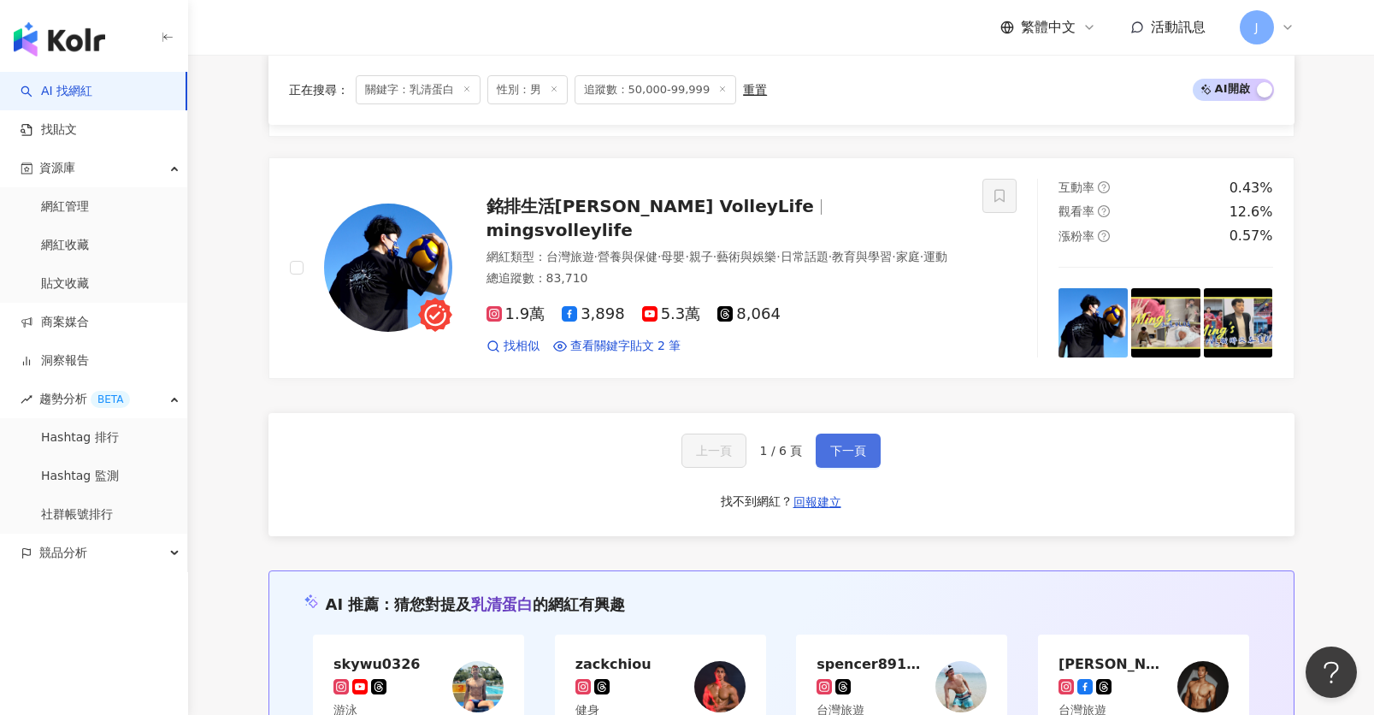
click at [857, 440] on button "下一頁" at bounding box center [848, 451] width 65 height 34
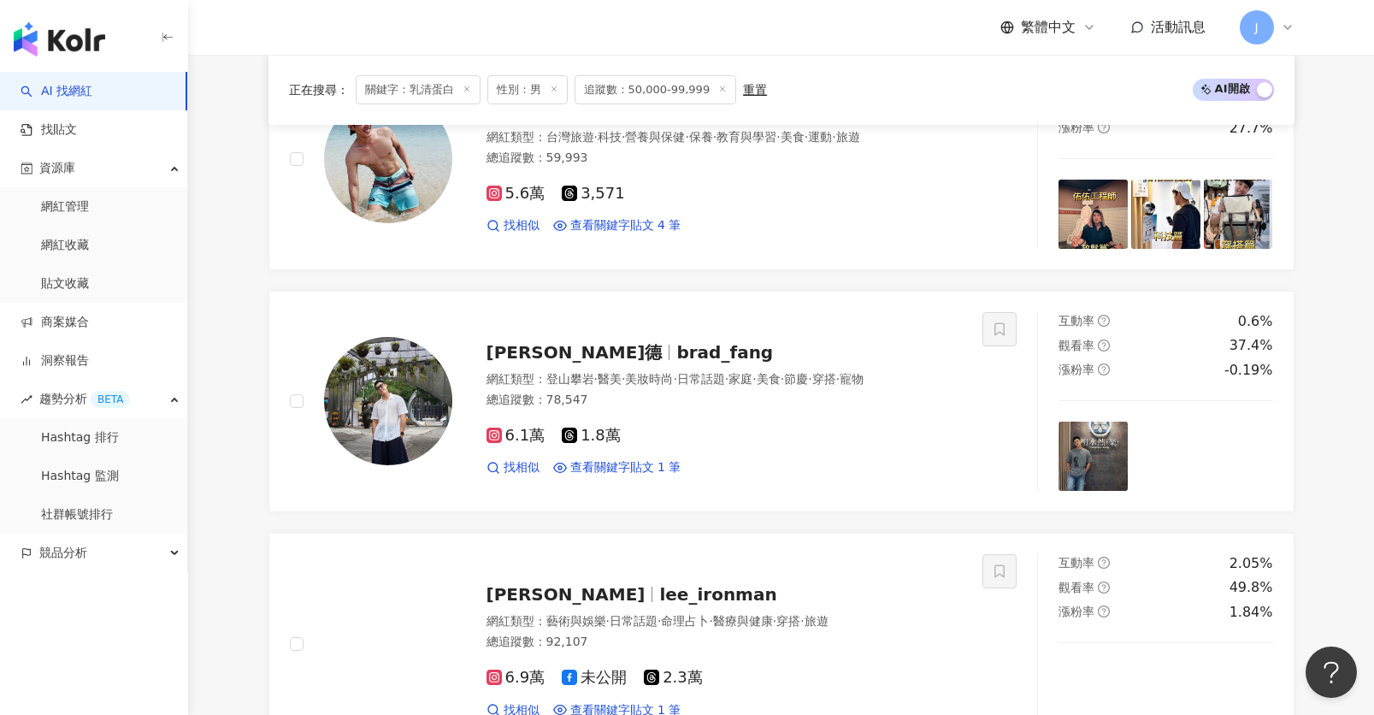
scroll to position [499, 0]
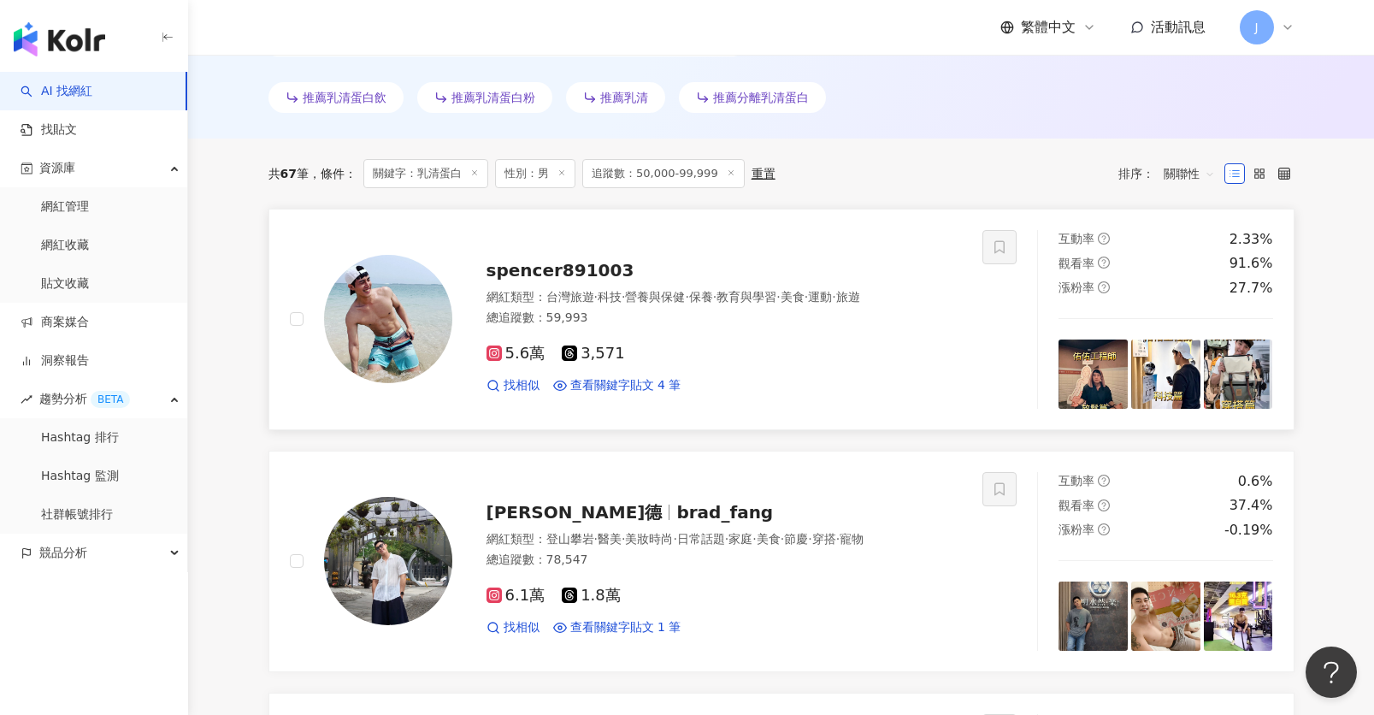
click at [696, 272] on div "spencer891003" at bounding box center [725, 270] width 476 height 24
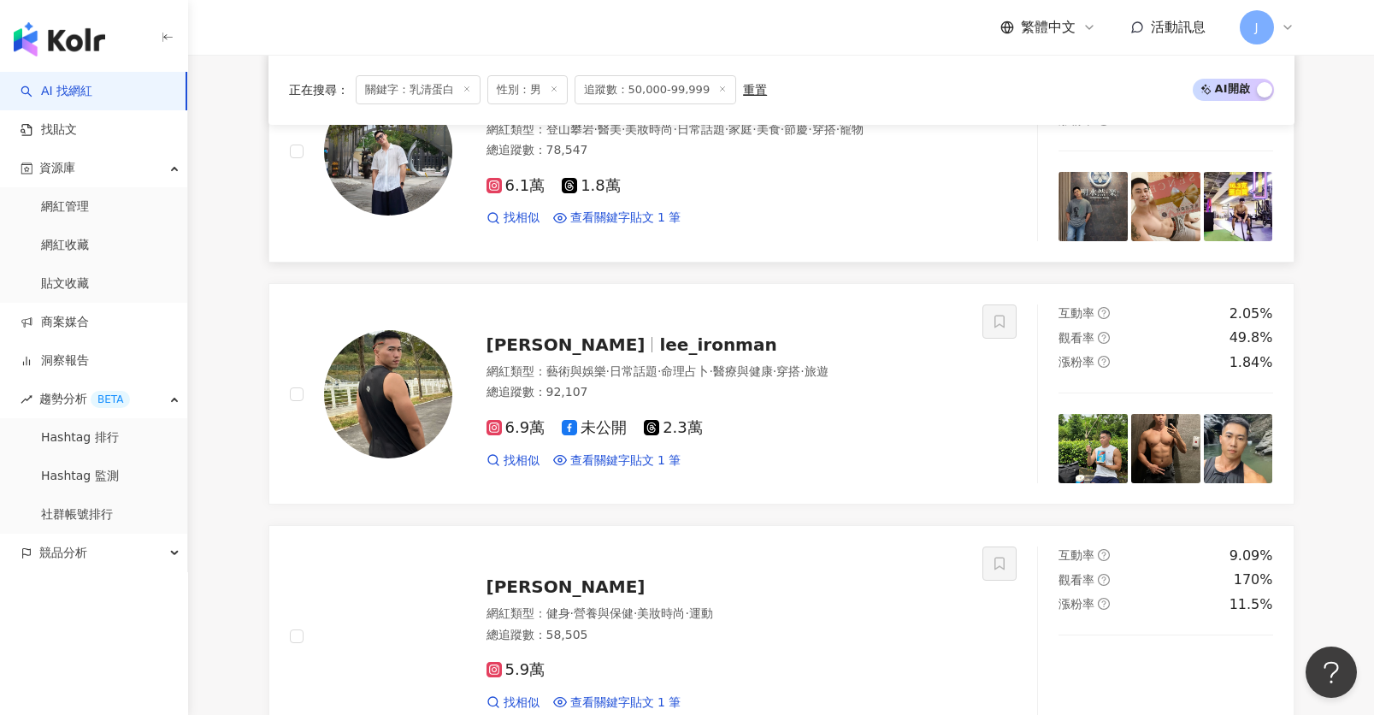
scroll to position [1133, 0]
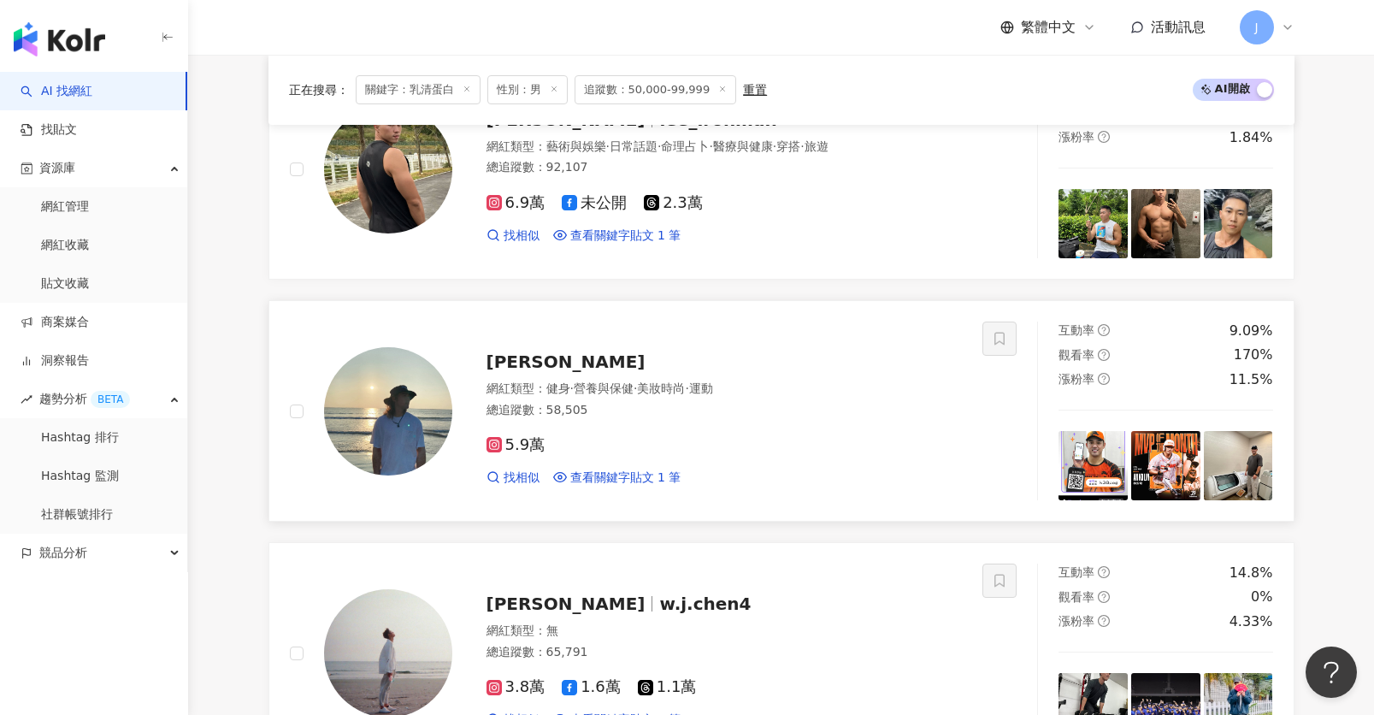
click at [534, 355] on span "An Ko Lin" at bounding box center [566, 361] width 159 height 21
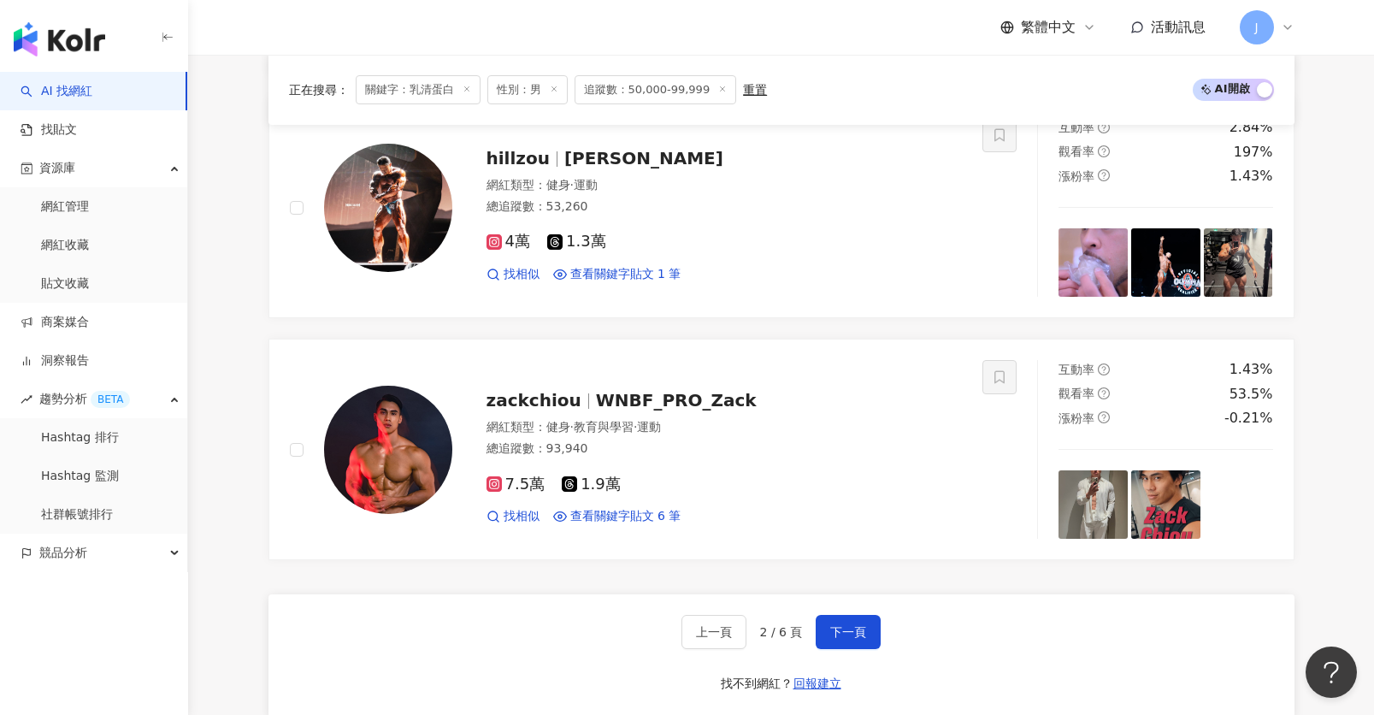
scroll to position [3035, 0]
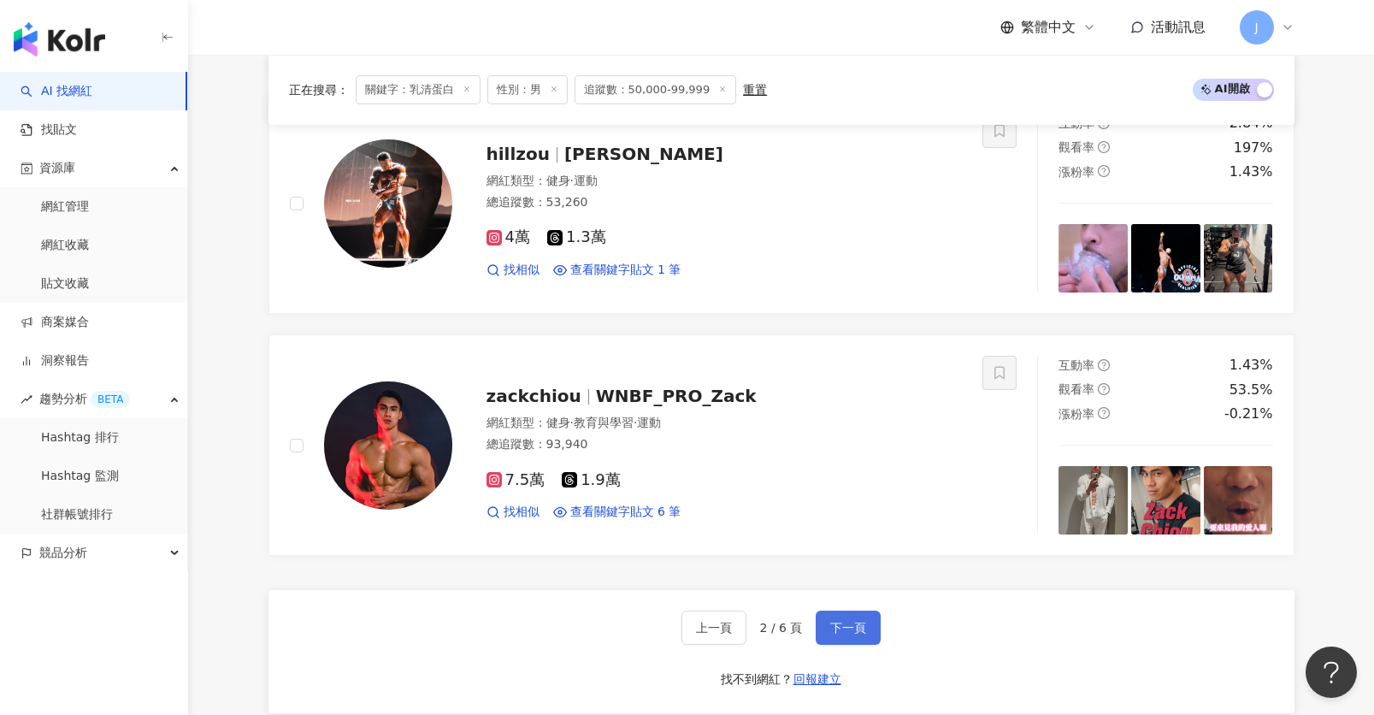
click at [873, 632] on button "下一頁" at bounding box center [848, 628] width 65 height 34
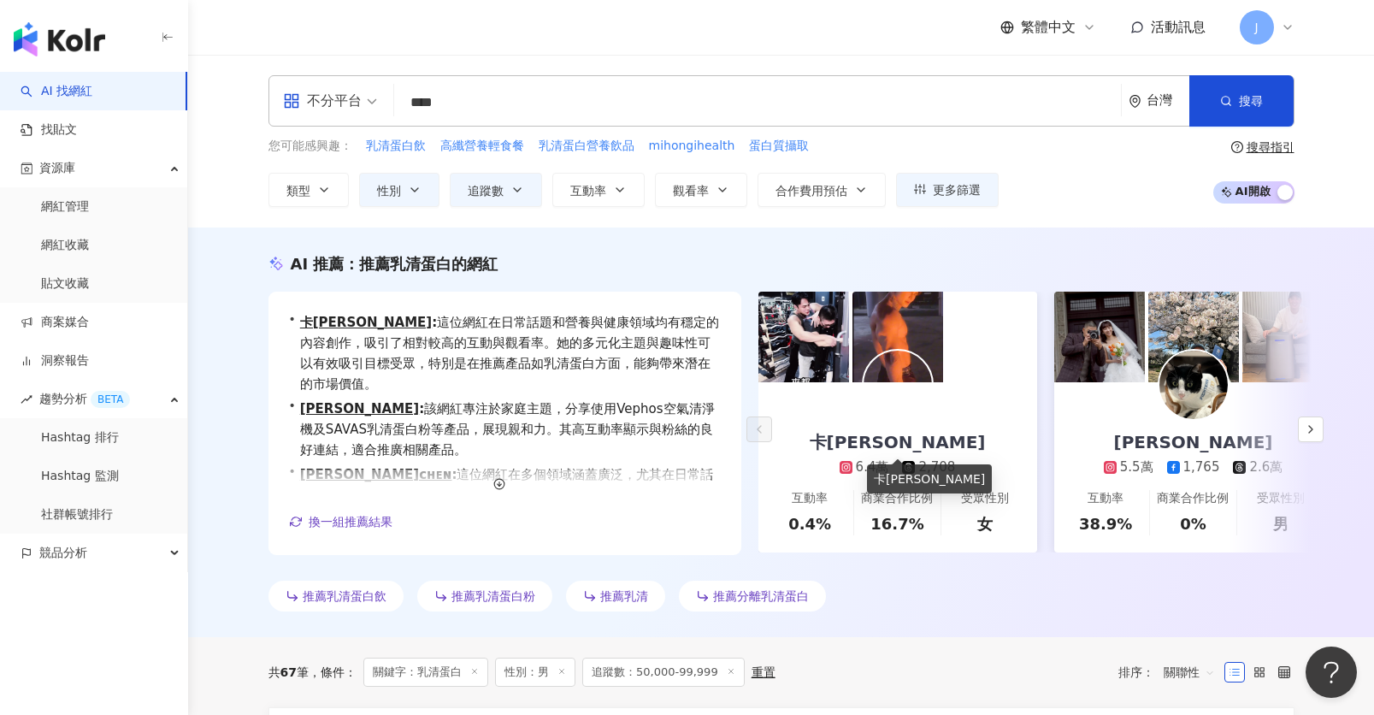
scroll to position [520, 0]
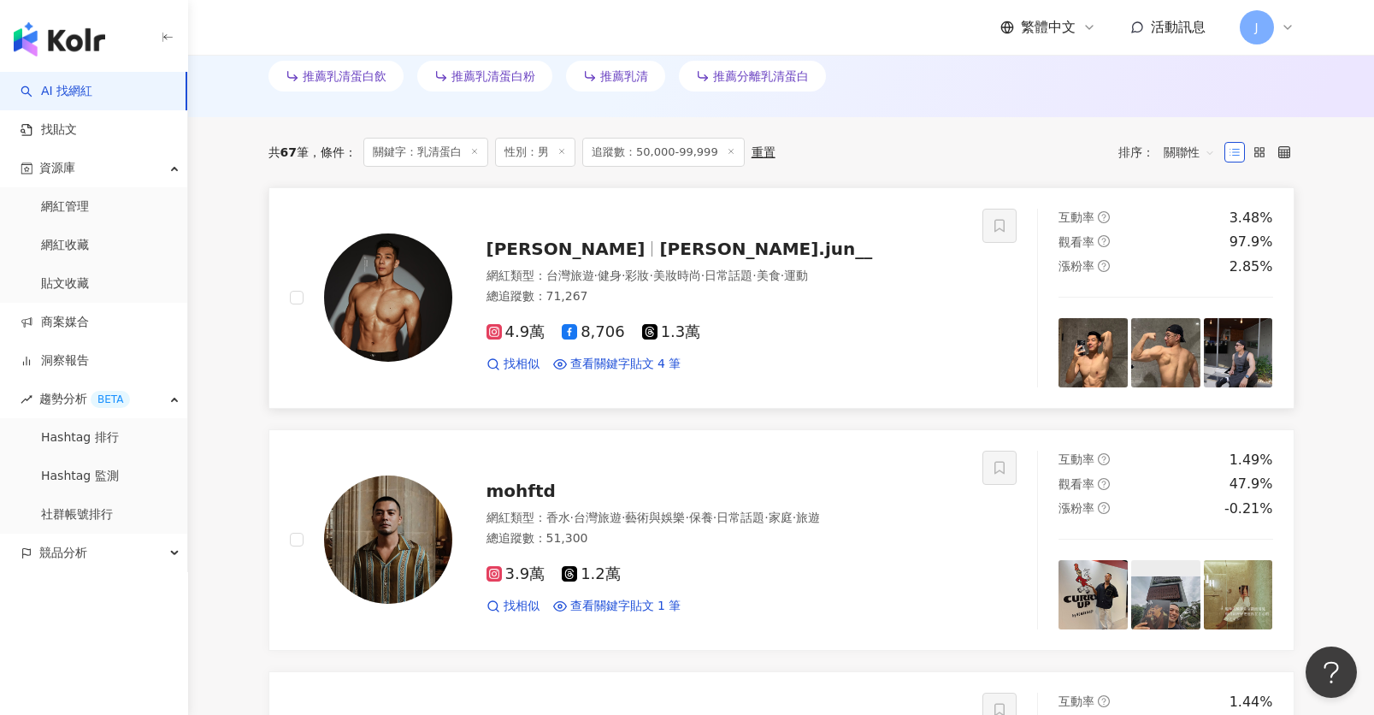
click at [727, 322] on div "4.9萬 8,706 1.3萬 找相似 查看關鍵字貼文 4 筆" at bounding box center [725, 341] width 476 height 63
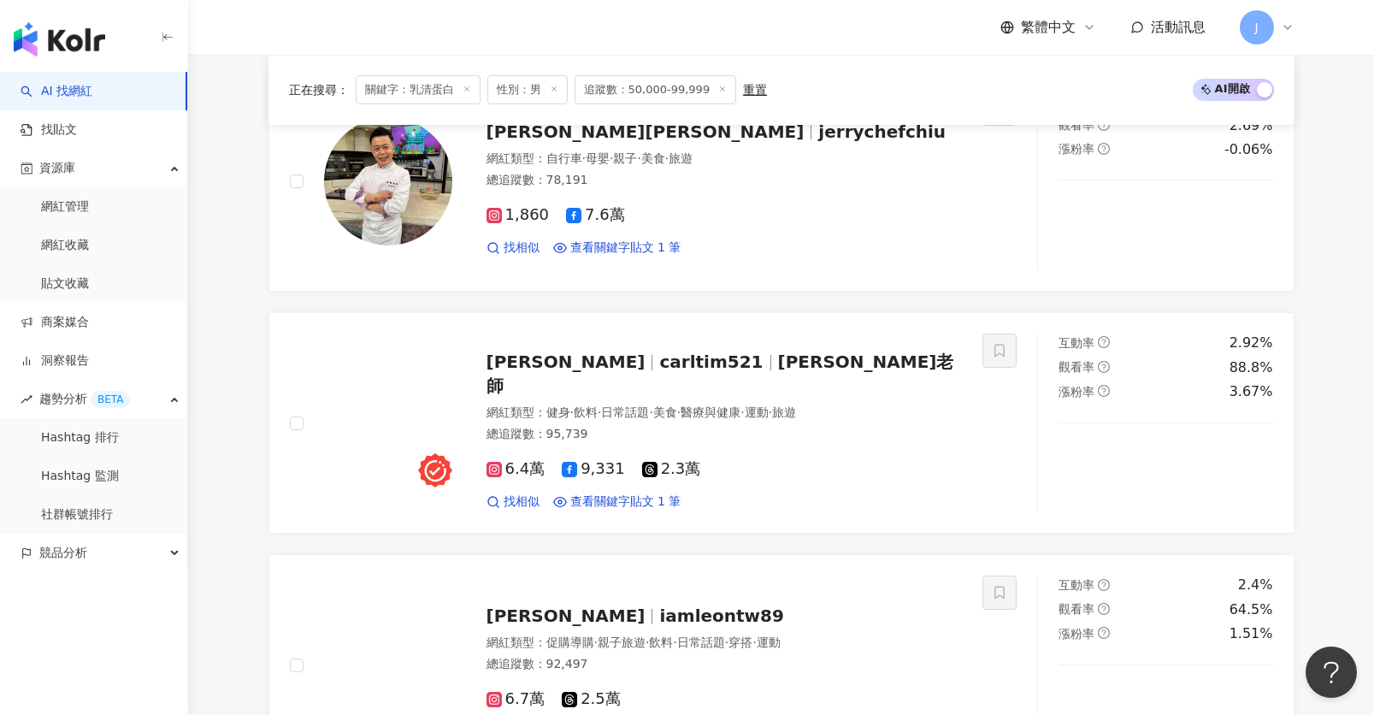
scroll to position [2738, 0]
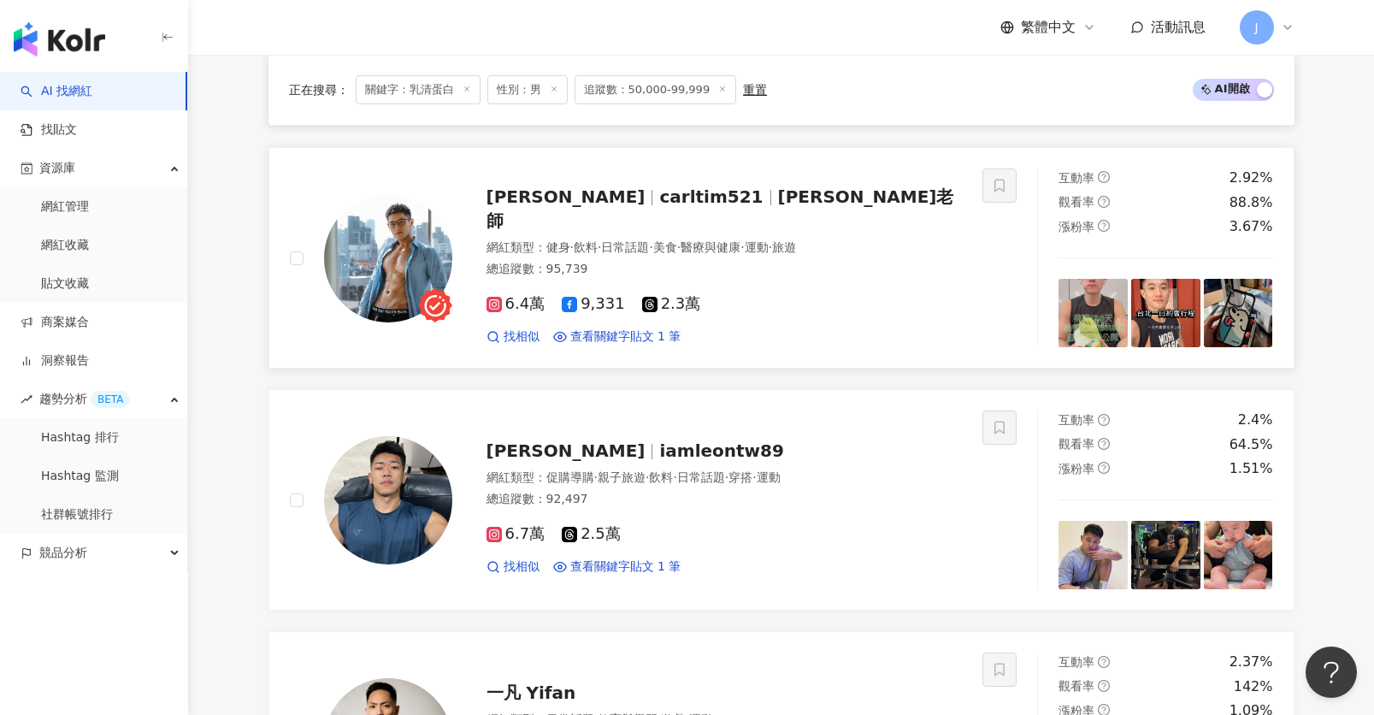
click at [753, 245] on div "網紅類型 ： 健身 · 飲料 · 日常話題 · 美食 · 醫療與健康 · 運動 · 旅遊 總追蹤數 ： 95,739" at bounding box center [725, 260] width 476 height 42
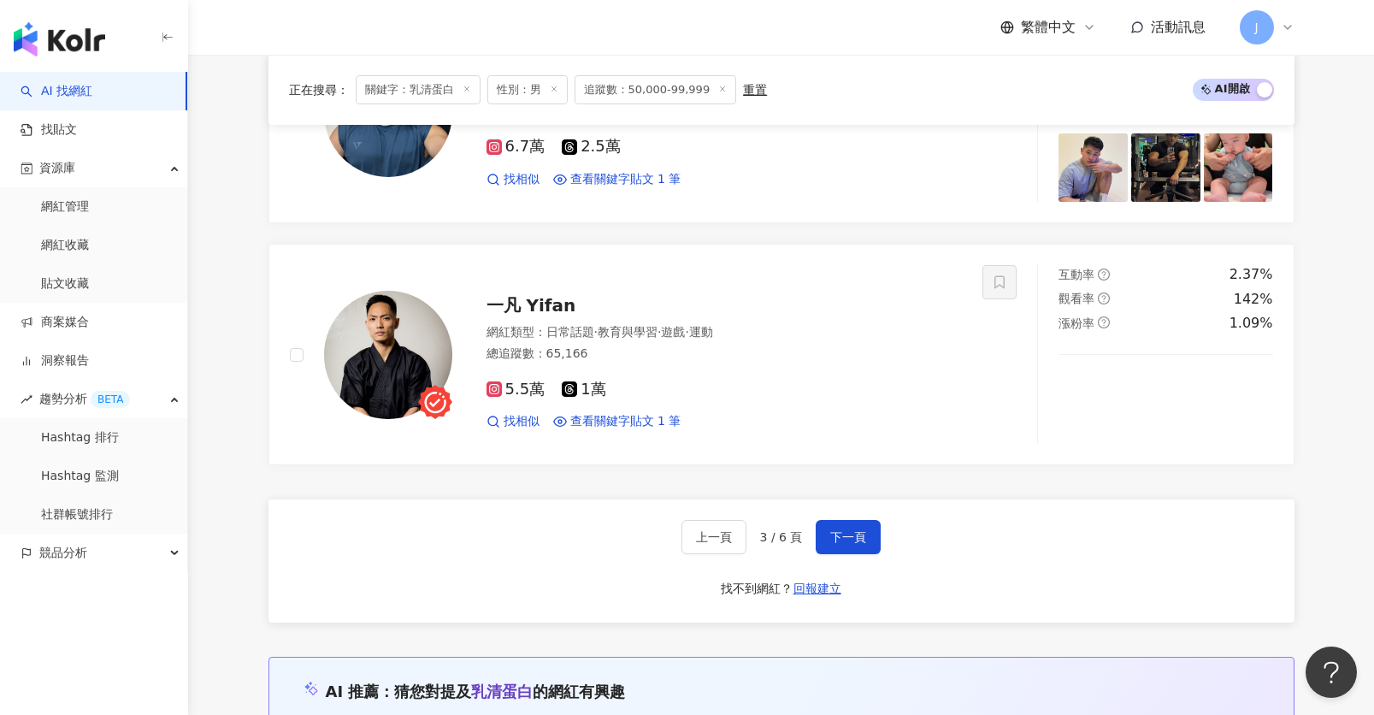
scroll to position [3128, 0]
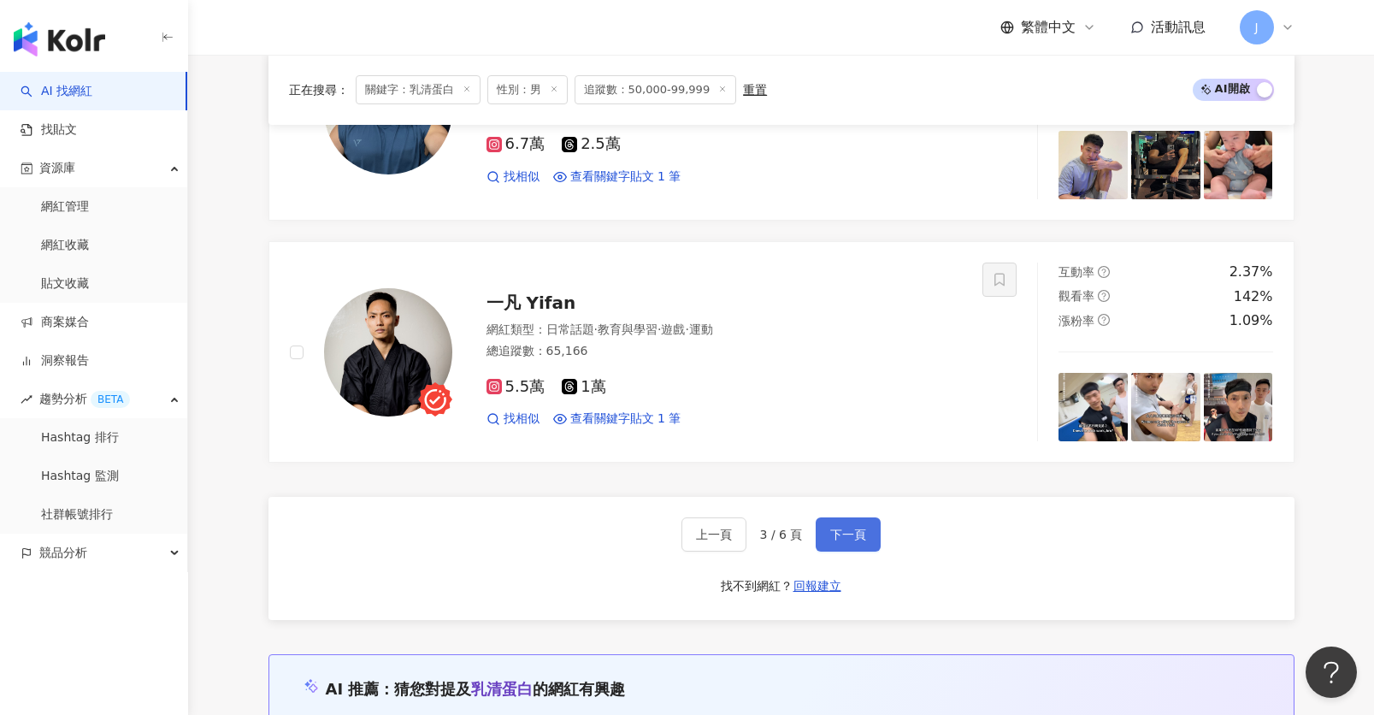
click at [854, 540] on span "下一頁" at bounding box center [848, 535] width 36 height 14
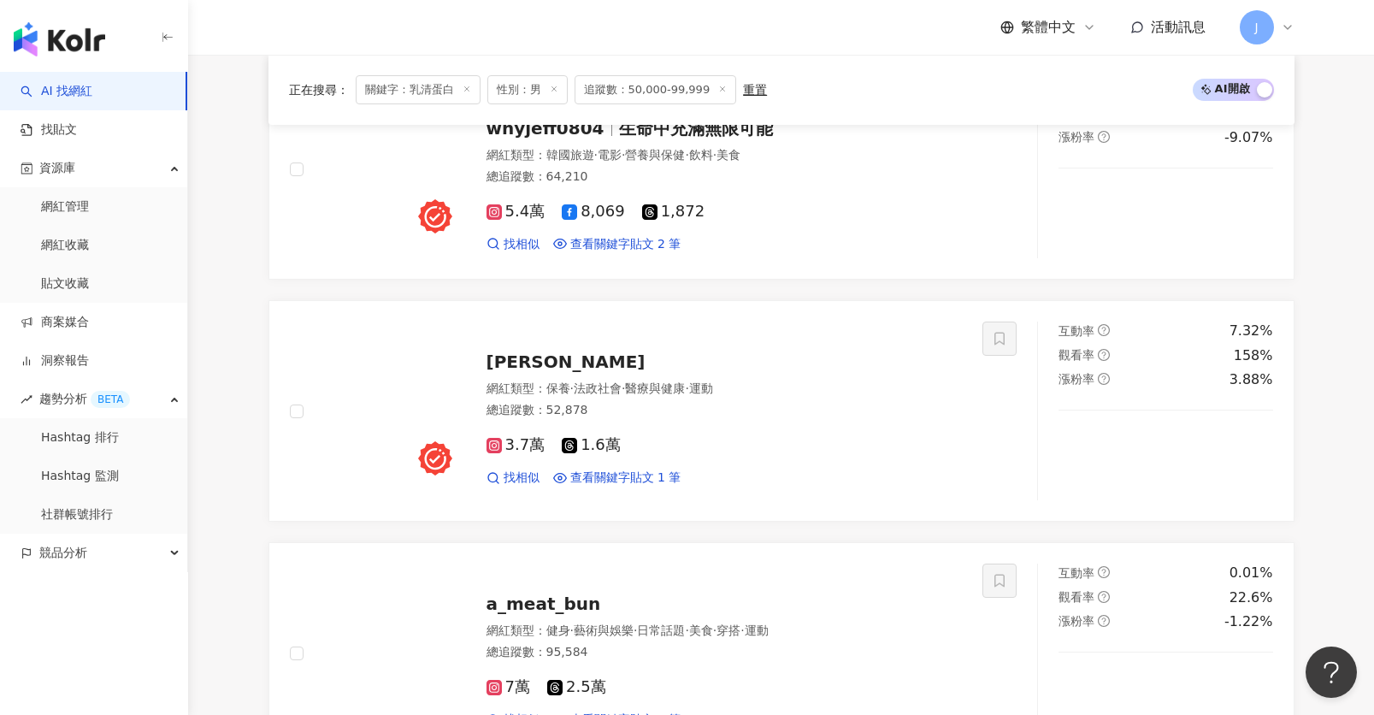
scroll to position [1874, 0]
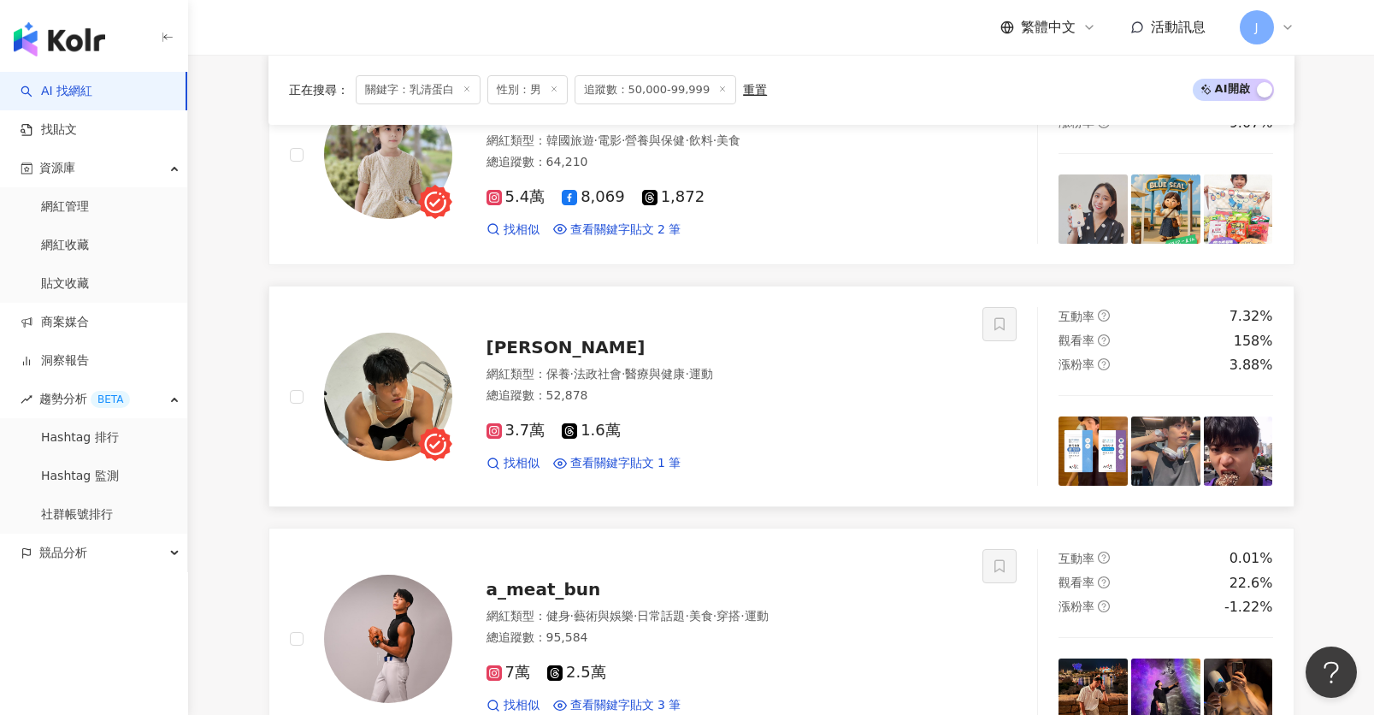
click at [738, 399] on div "總追蹤數 ： 52,878" at bounding box center [725, 395] width 476 height 17
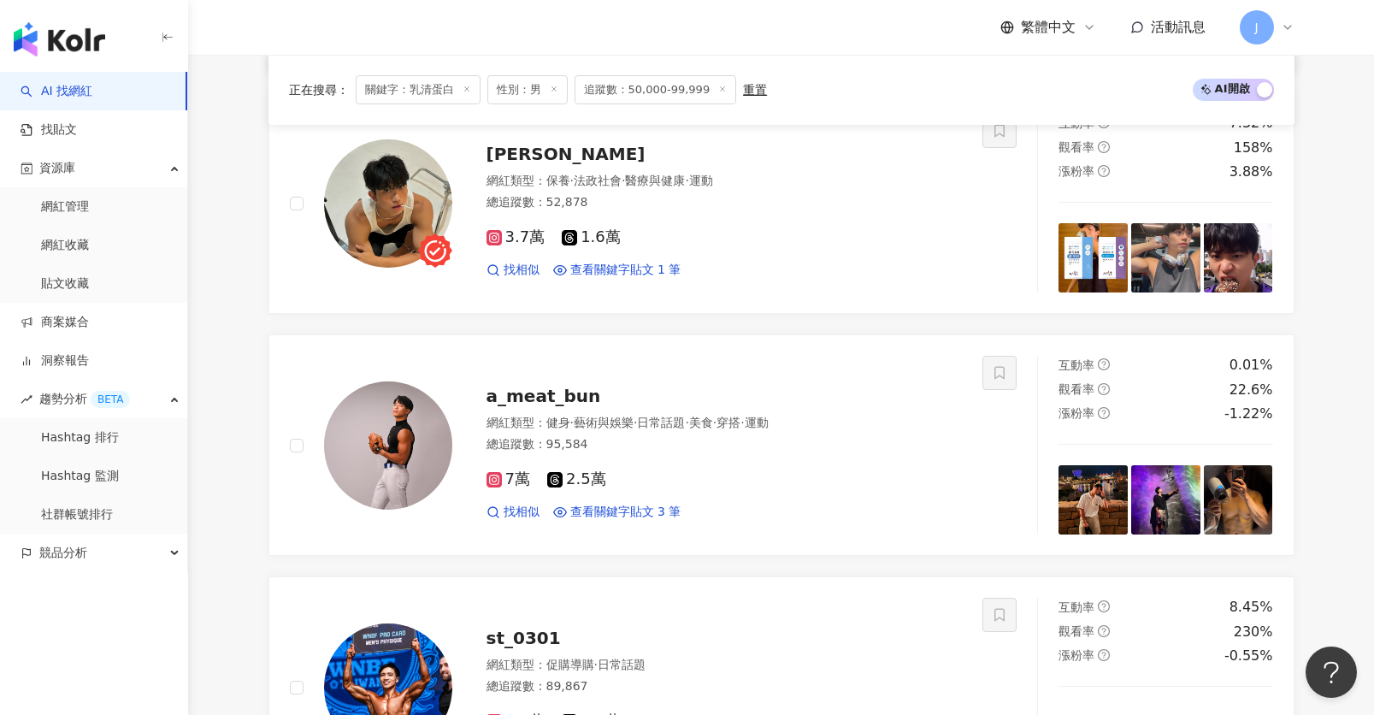
scroll to position [2408, 0]
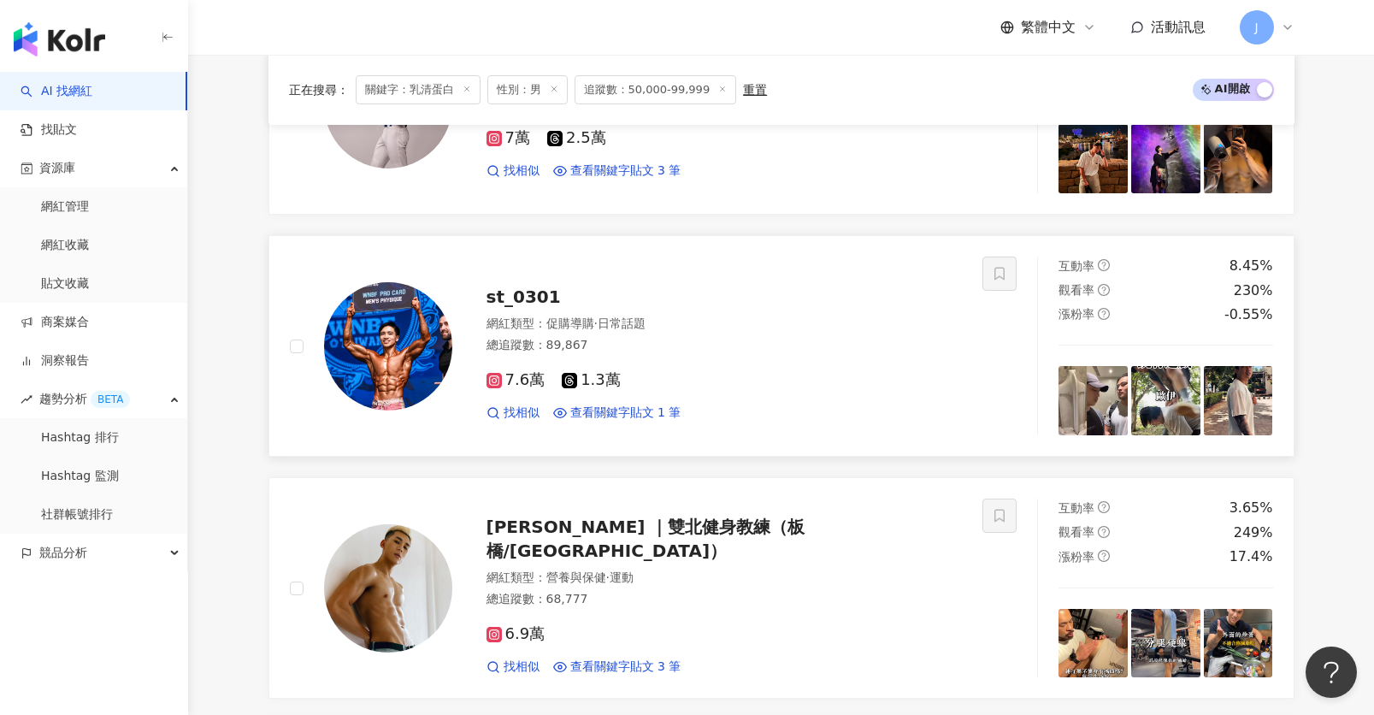
click at [671, 303] on div "st_0301" at bounding box center [725, 297] width 476 height 24
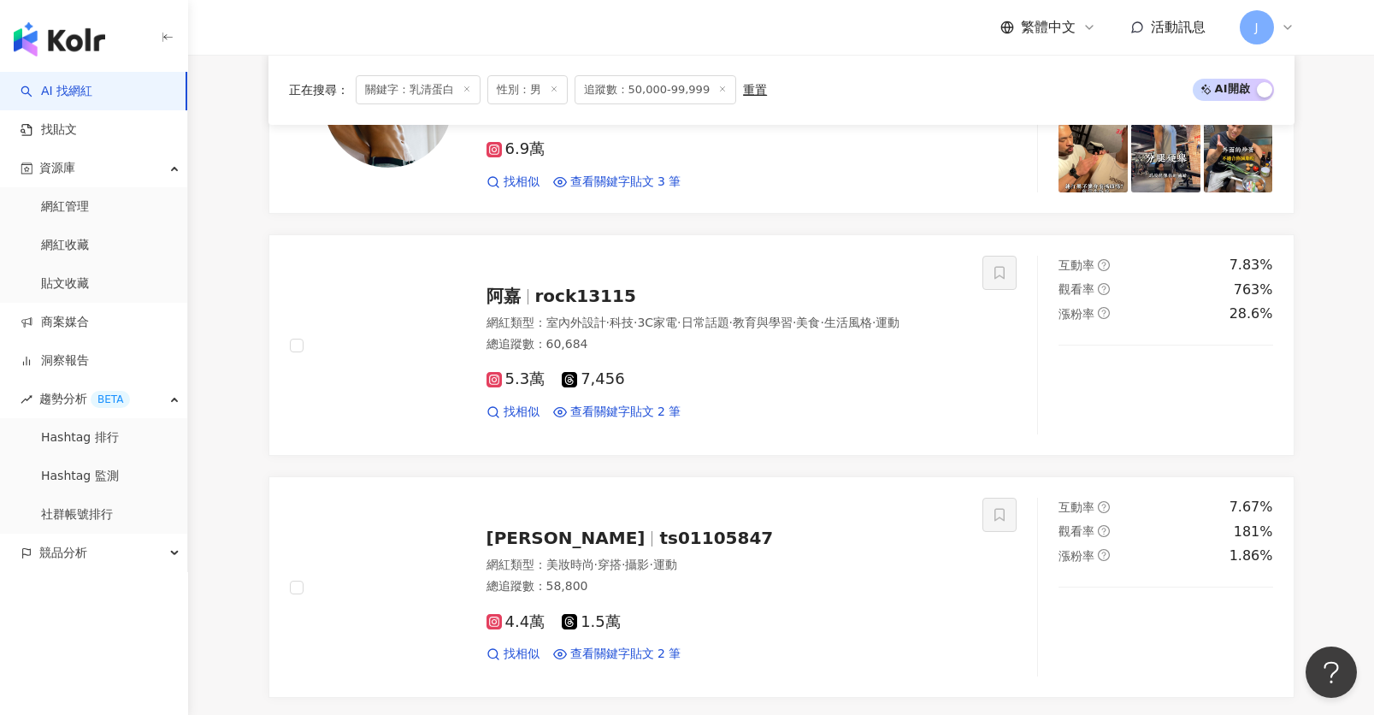
scroll to position [2900, 0]
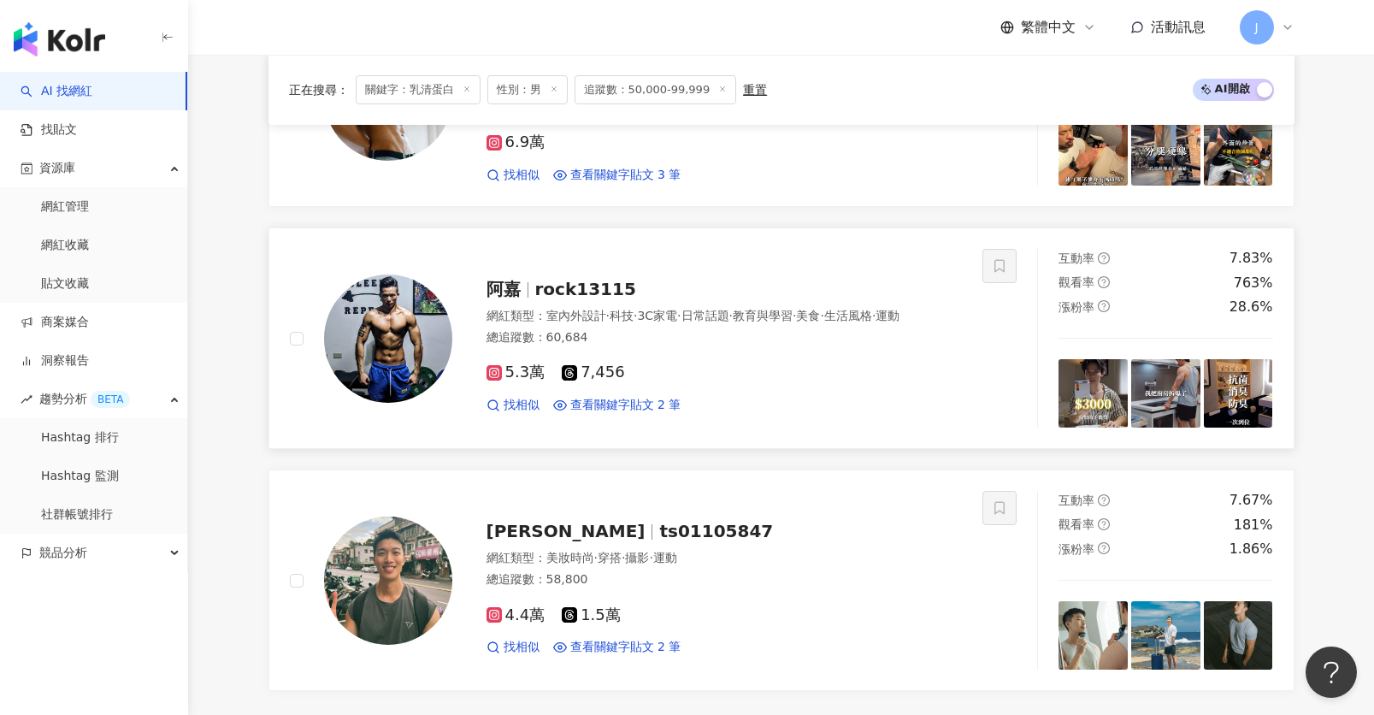
click at [1060, 395] on img at bounding box center [1093, 393] width 69 height 69
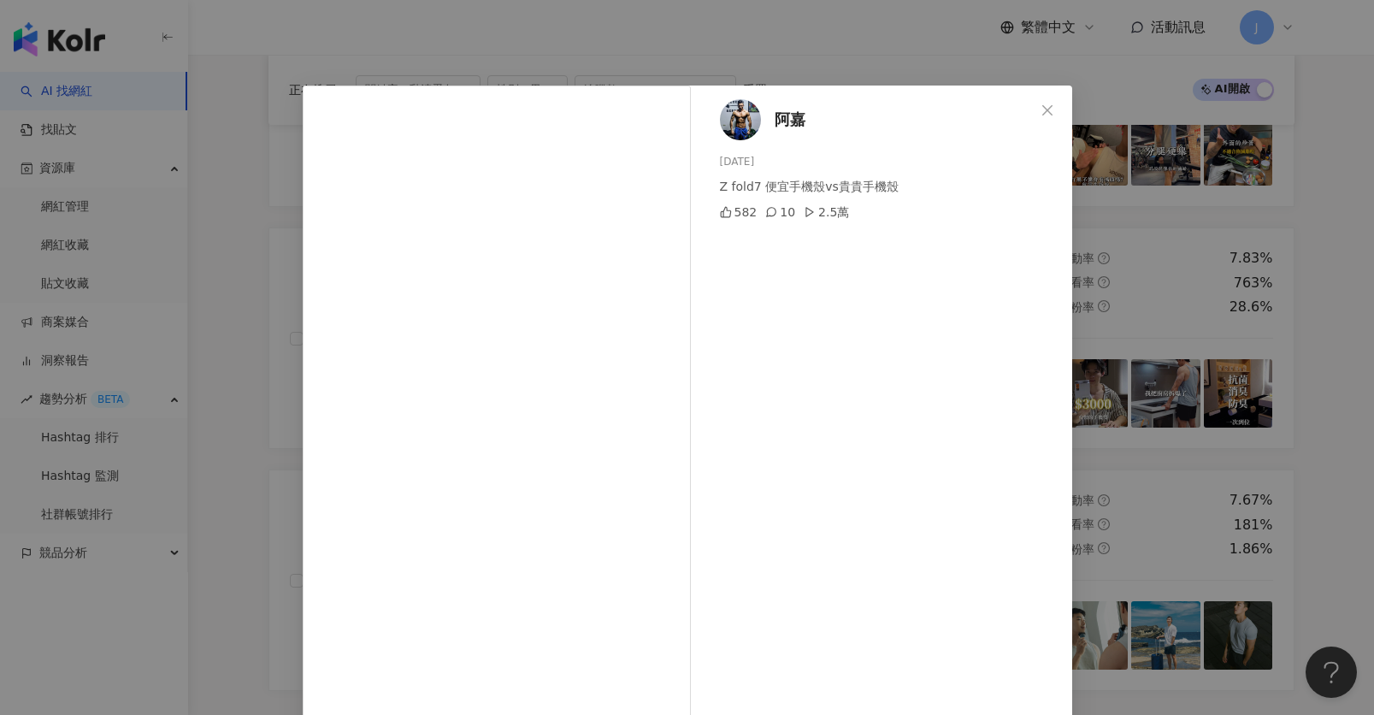
click at [1145, 310] on div "阿嘉 2025/8/8 Z fold7 便宜手機殼vs貴貴手機殼 582 10 2.5萬 查看原始貼文" at bounding box center [687, 357] width 1374 height 715
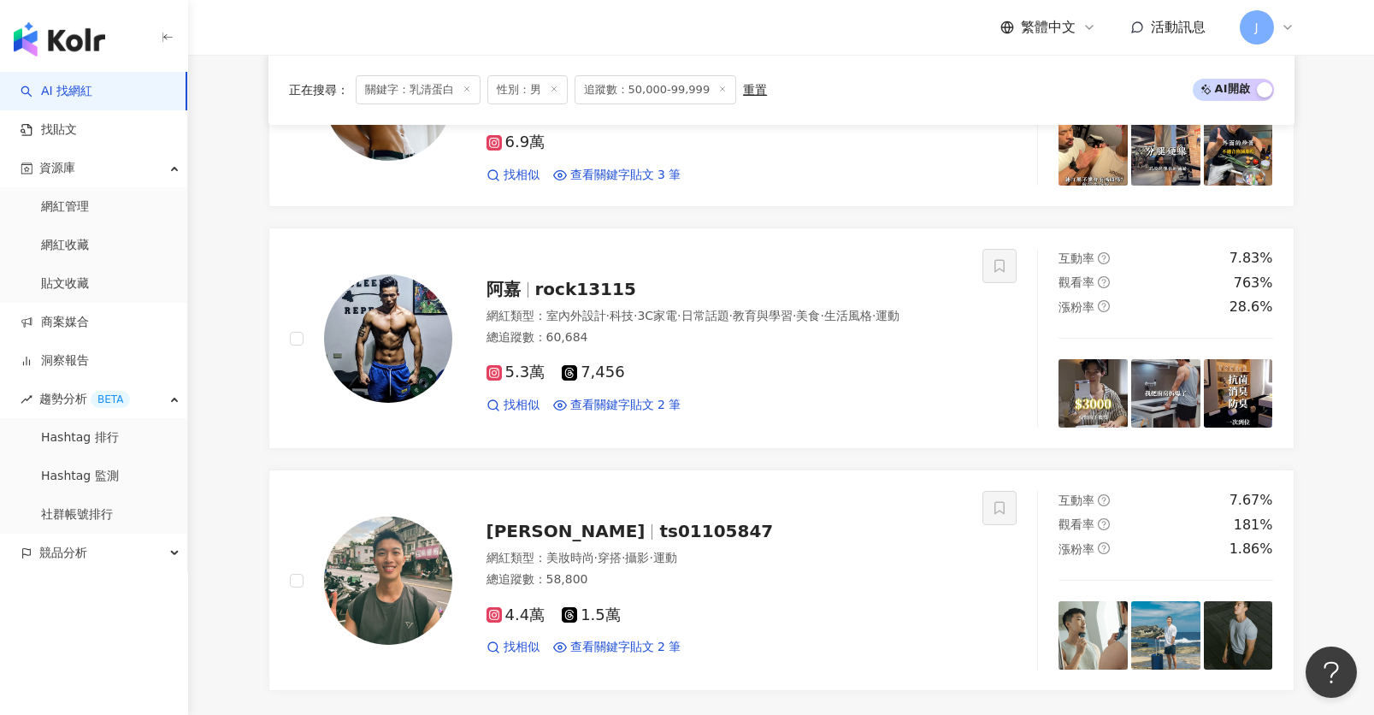
scroll to position [3142, 0]
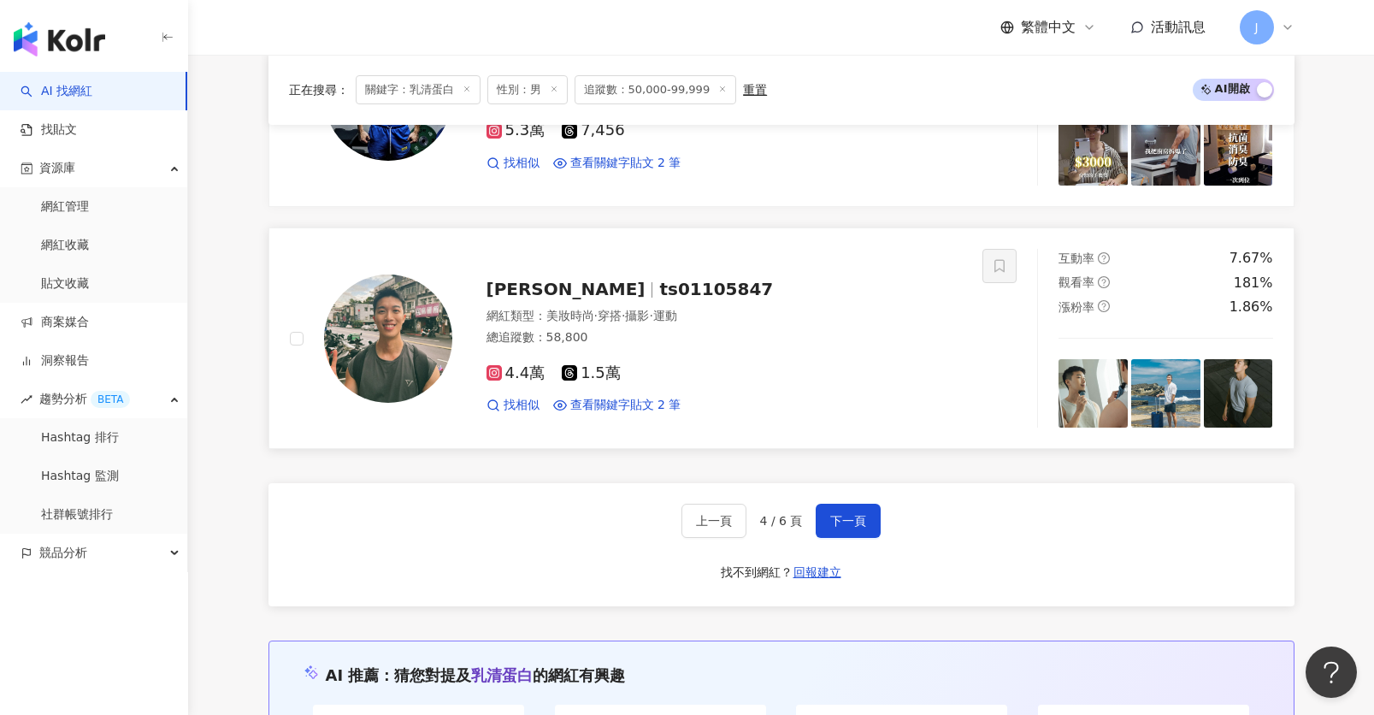
click at [676, 345] on div "網紅類型 ： 美妝時尚 · 穿搭 · 攝影 · 運動 總追蹤數 ： 58,800" at bounding box center [725, 329] width 476 height 42
click at [851, 514] on span "下一頁" at bounding box center [848, 521] width 36 height 14
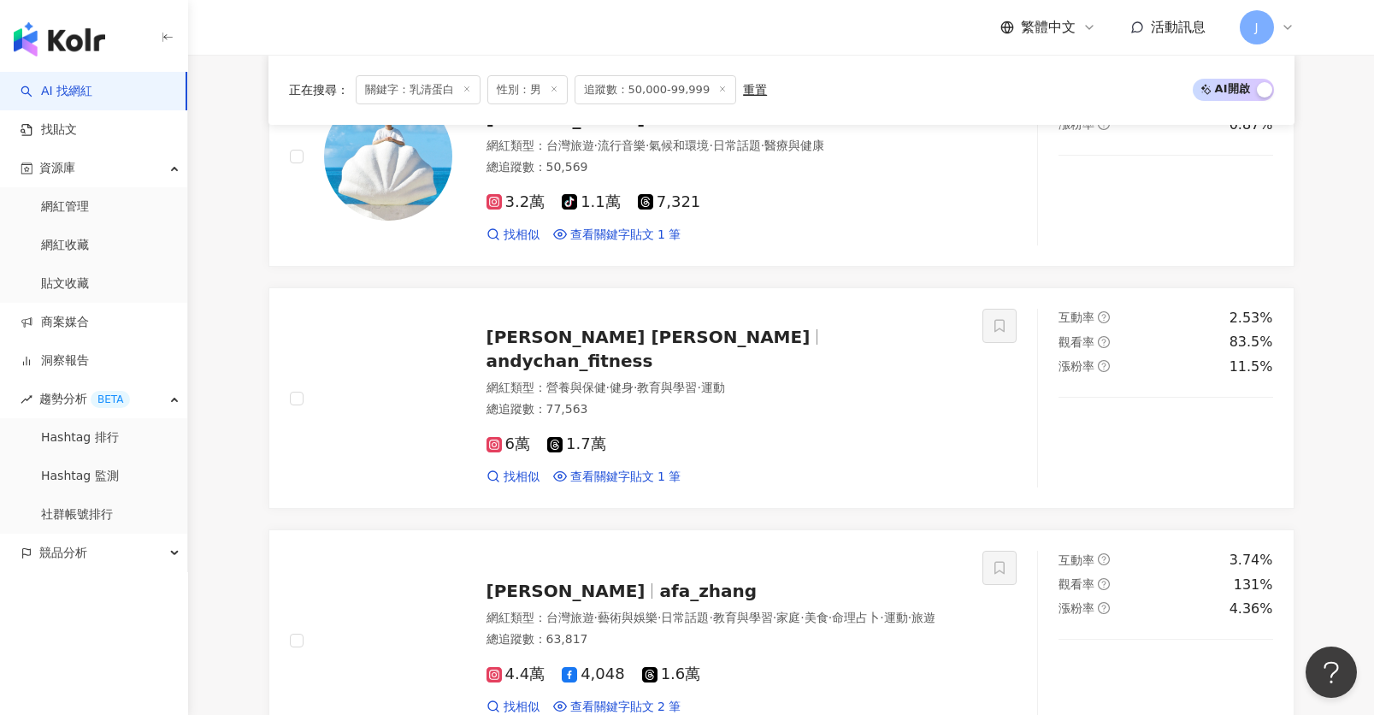
scroll to position [1383, 0]
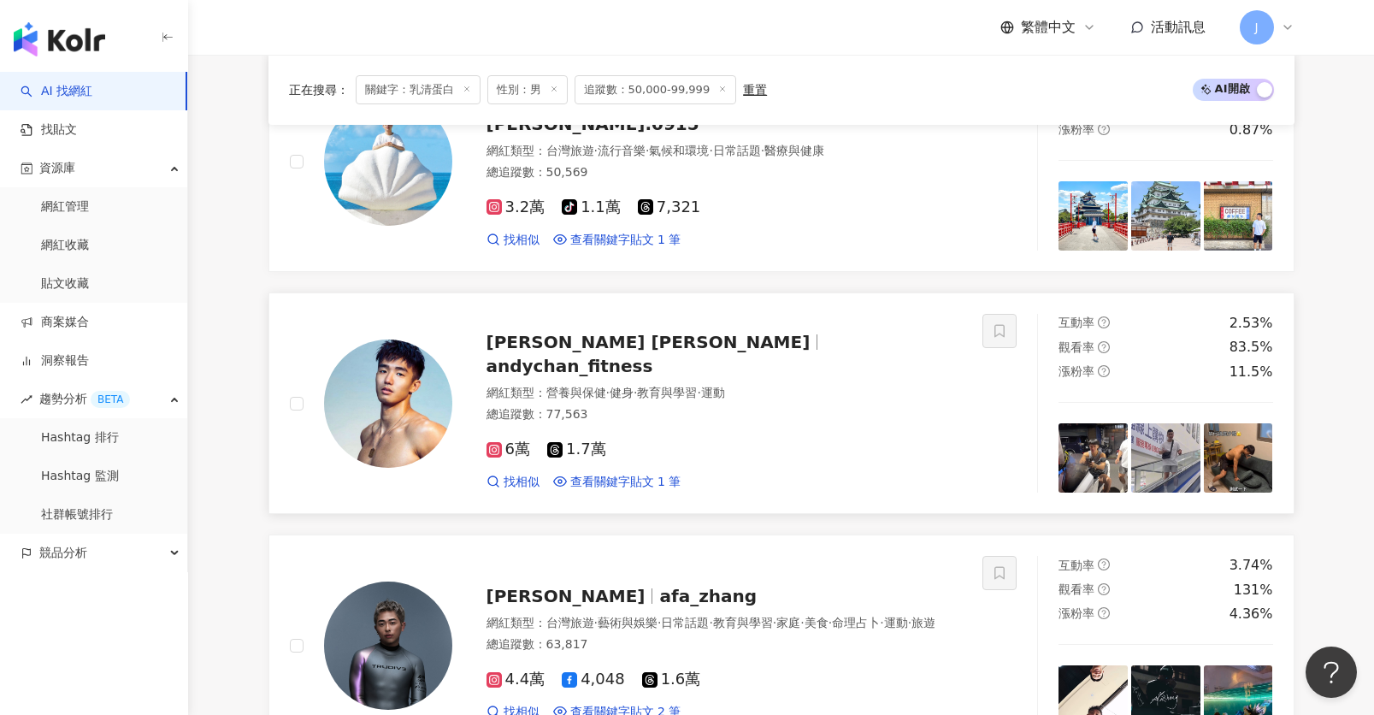
click at [829, 440] on div "6萬 1.7萬" at bounding box center [725, 449] width 476 height 19
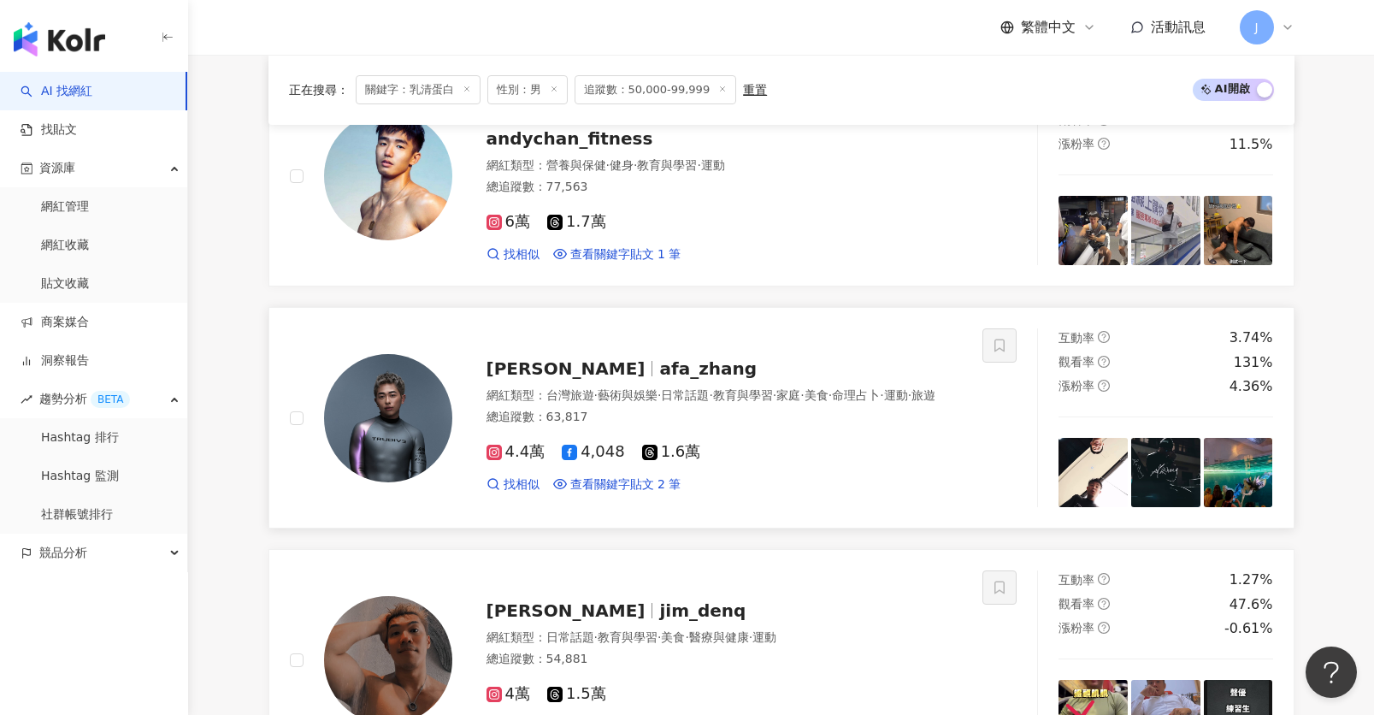
click at [776, 388] on span "·" at bounding box center [774, 395] width 3 height 14
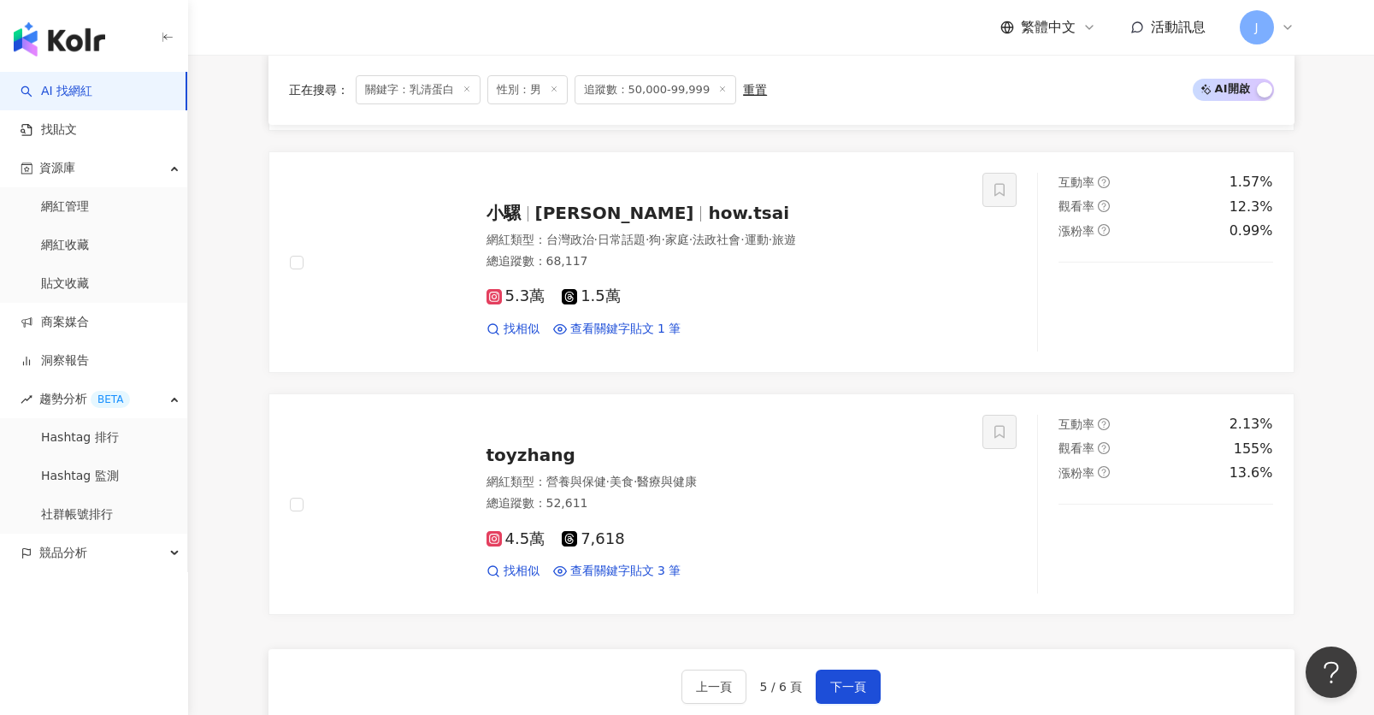
scroll to position [3014, 0]
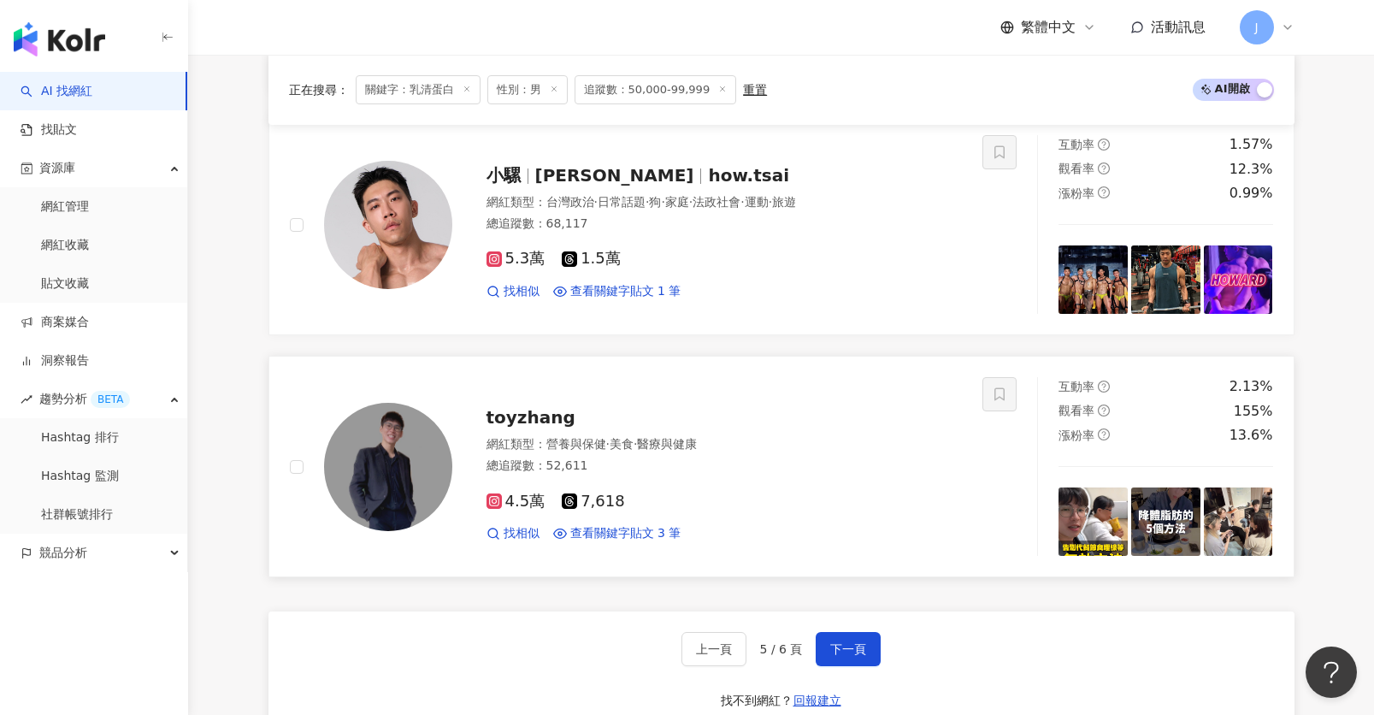
click at [797, 414] on div "toyzhang" at bounding box center [725, 417] width 476 height 24
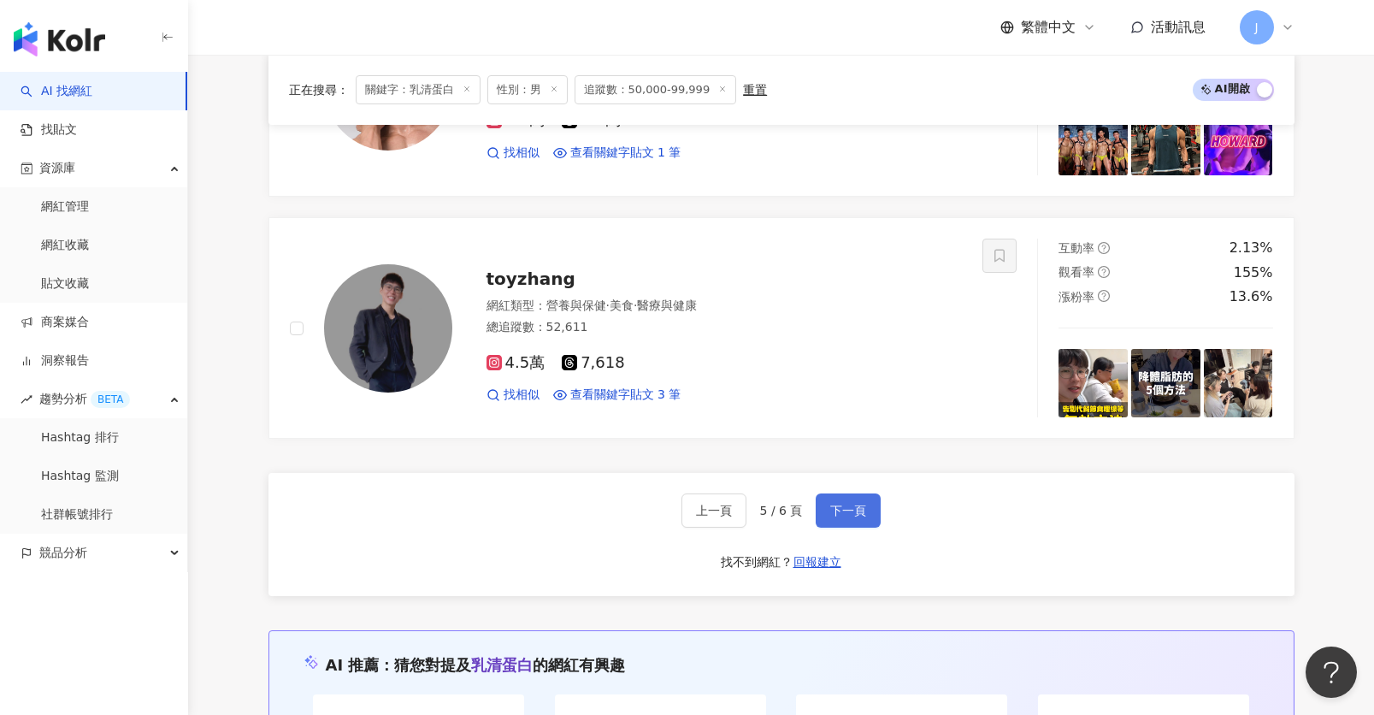
click at [838, 506] on span "下一頁" at bounding box center [848, 511] width 36 height 14
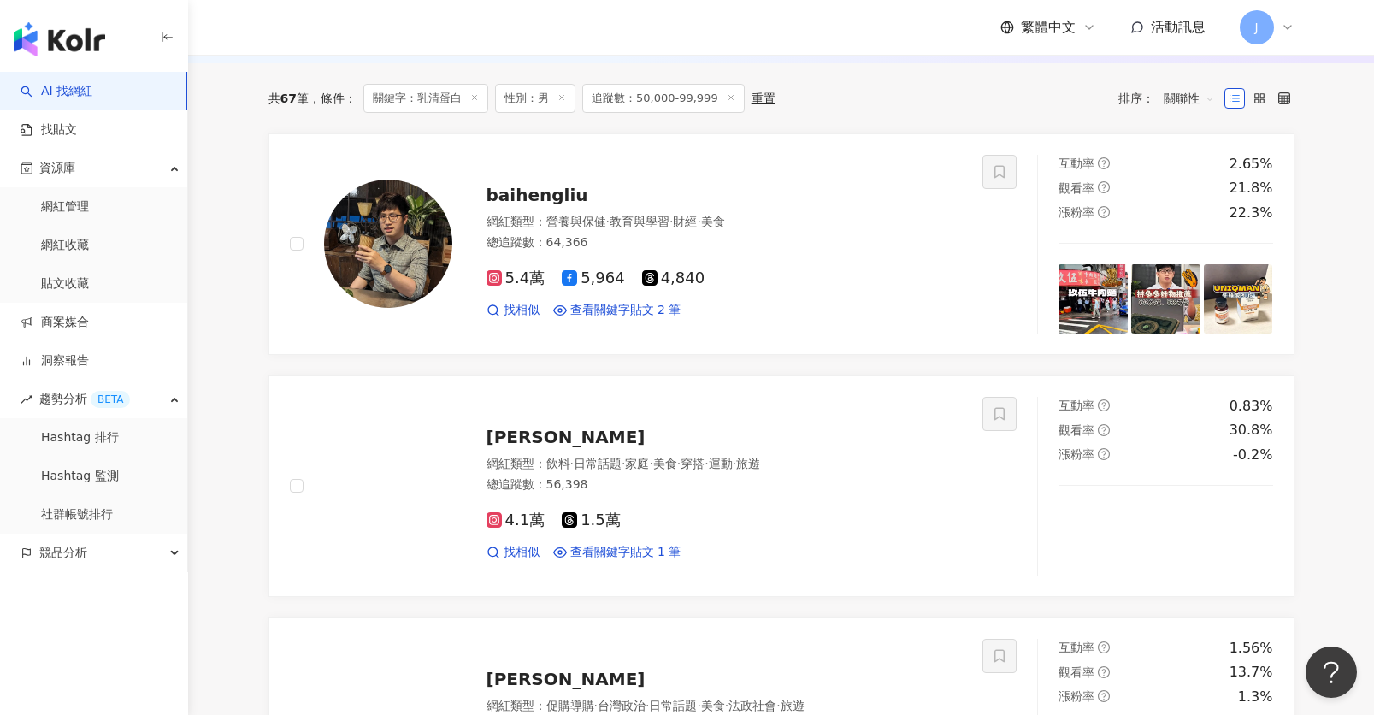
scroll to position [586, 0]
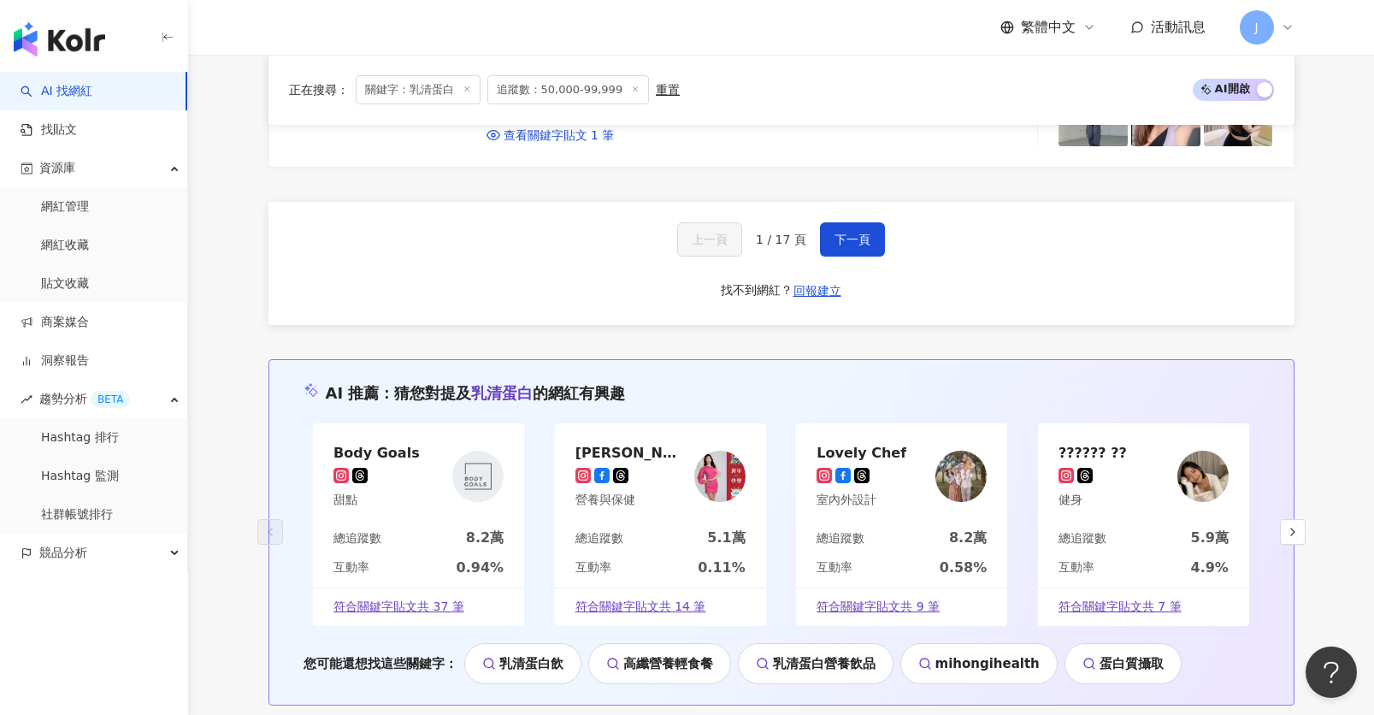
scroll to position [3278, 0]
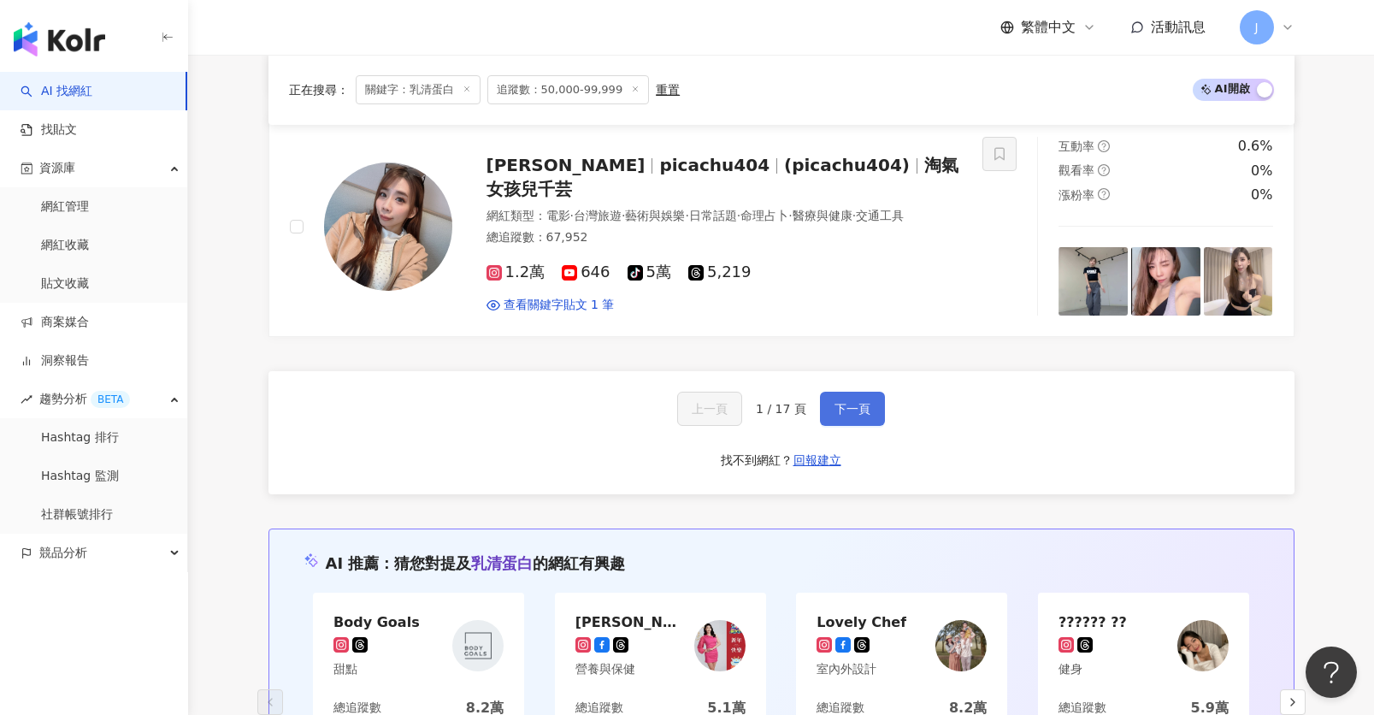
click at [841, 402] on span "下一頁" at bounding box center [853, 409] width 36 height 14
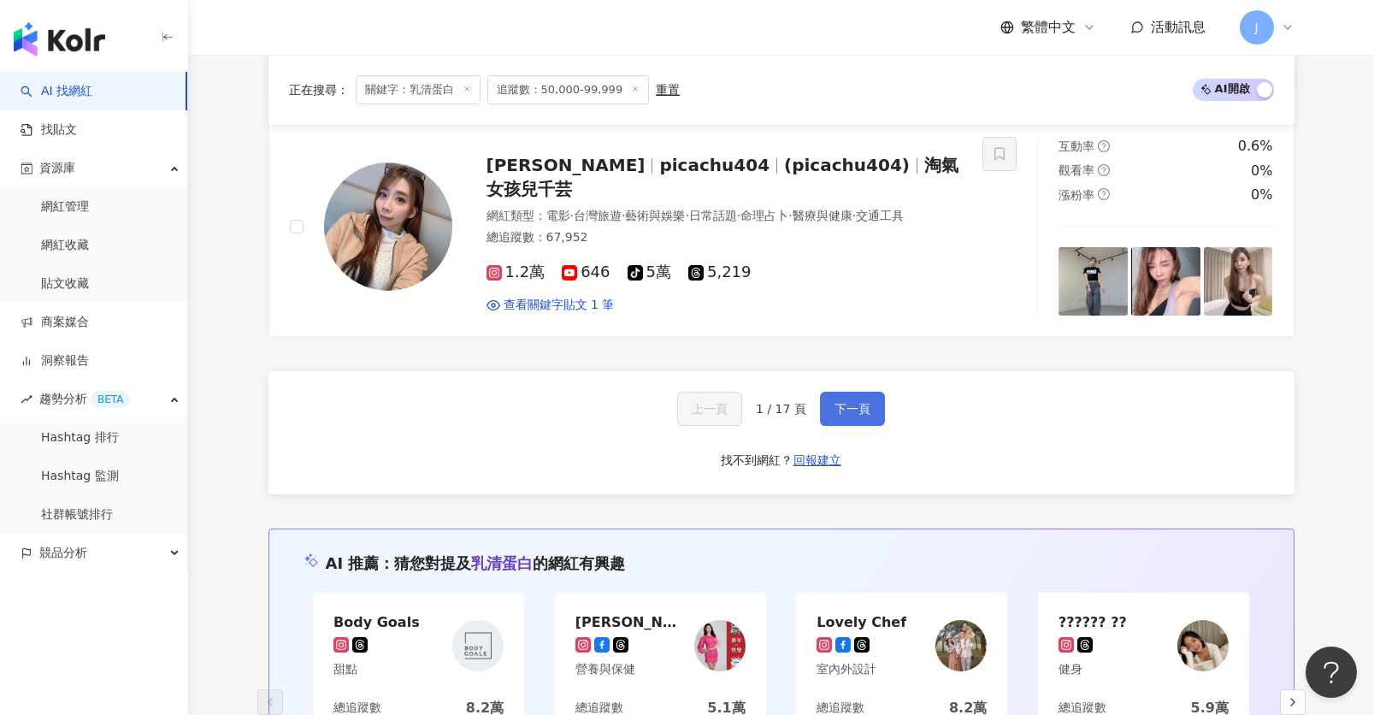
click at [841, 402] on span "下一頁" at bounding box center [853, 409] width 36 height 14
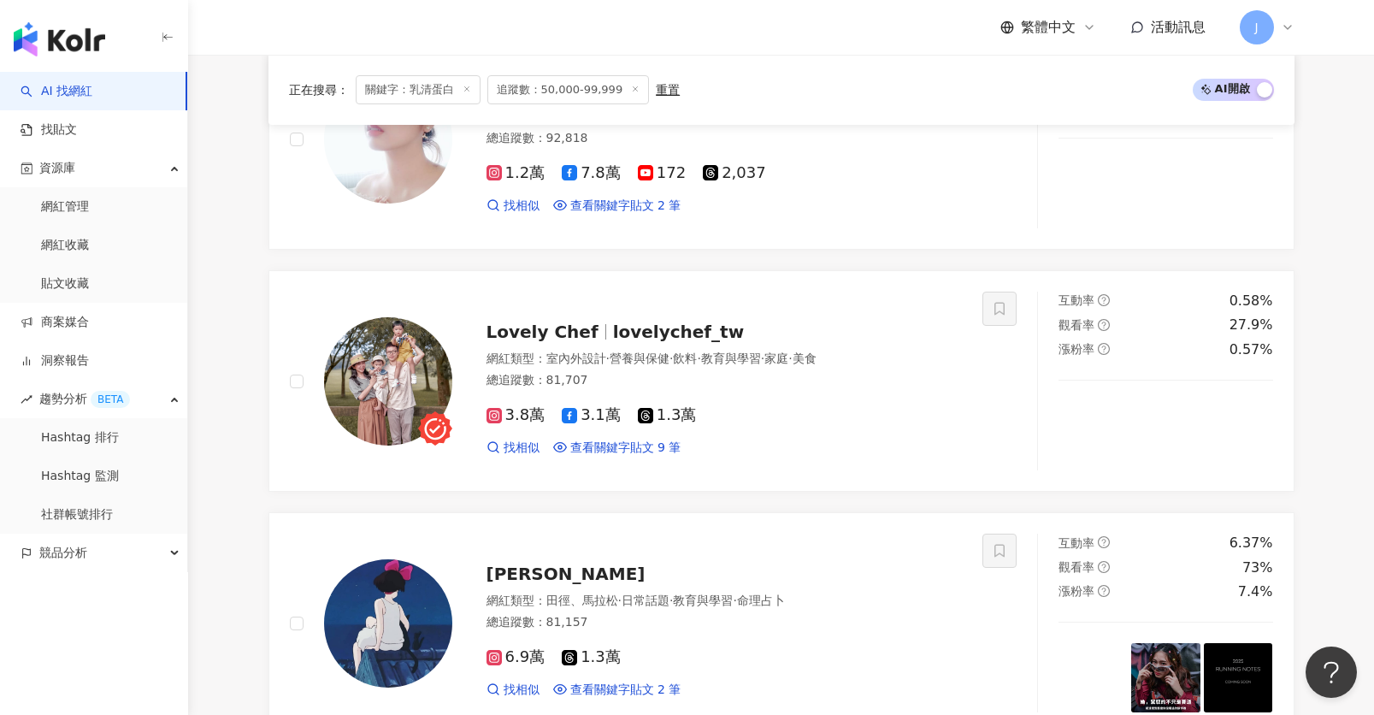
scroll to position [3273, 0]
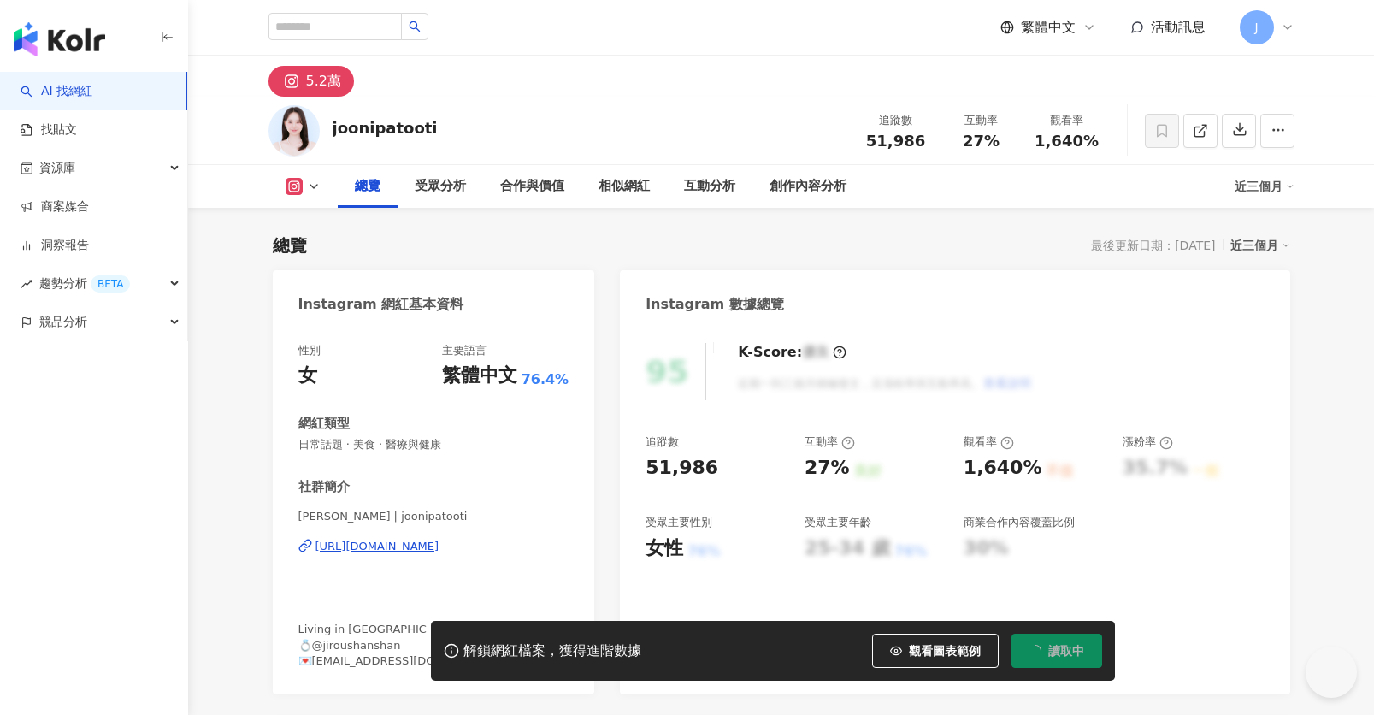
scroll to position [246, 0]
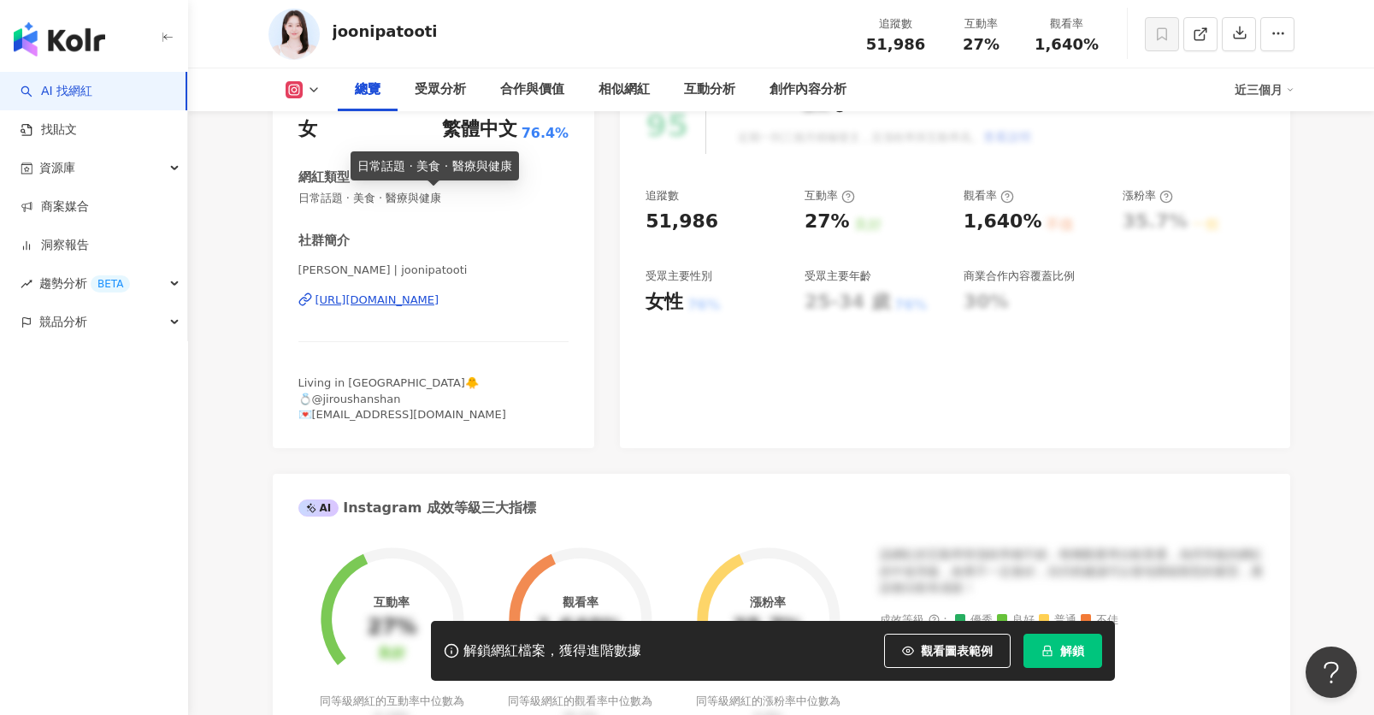
click at [461, 290] on div "Jooni 주니 | joonipatooti https://www.instagram.com/joonipatooti/" at bounding box center [433, 313] width 271 height 100
click at [440, 299] on div "https://www.instagram.com/joonipatooti/" at bounding box center [378, 299] width 124 height 15
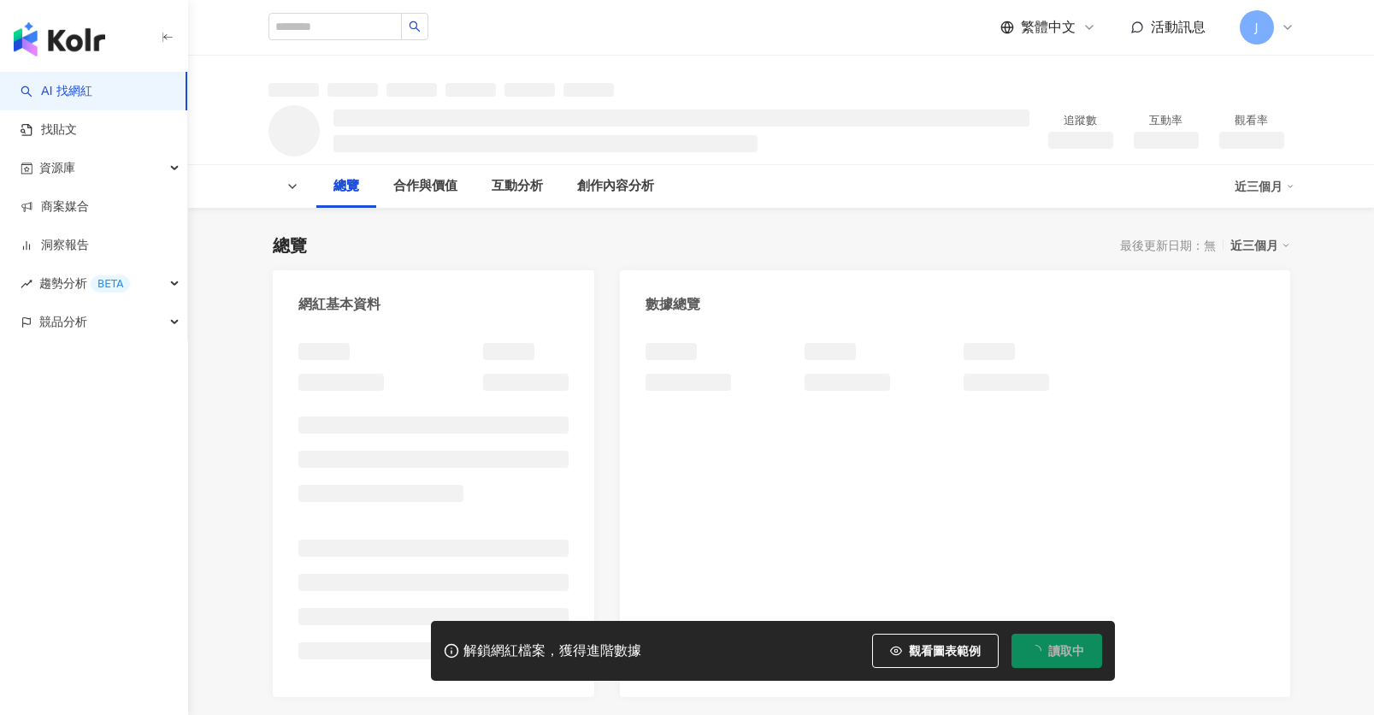
scroll to position [33, 0]
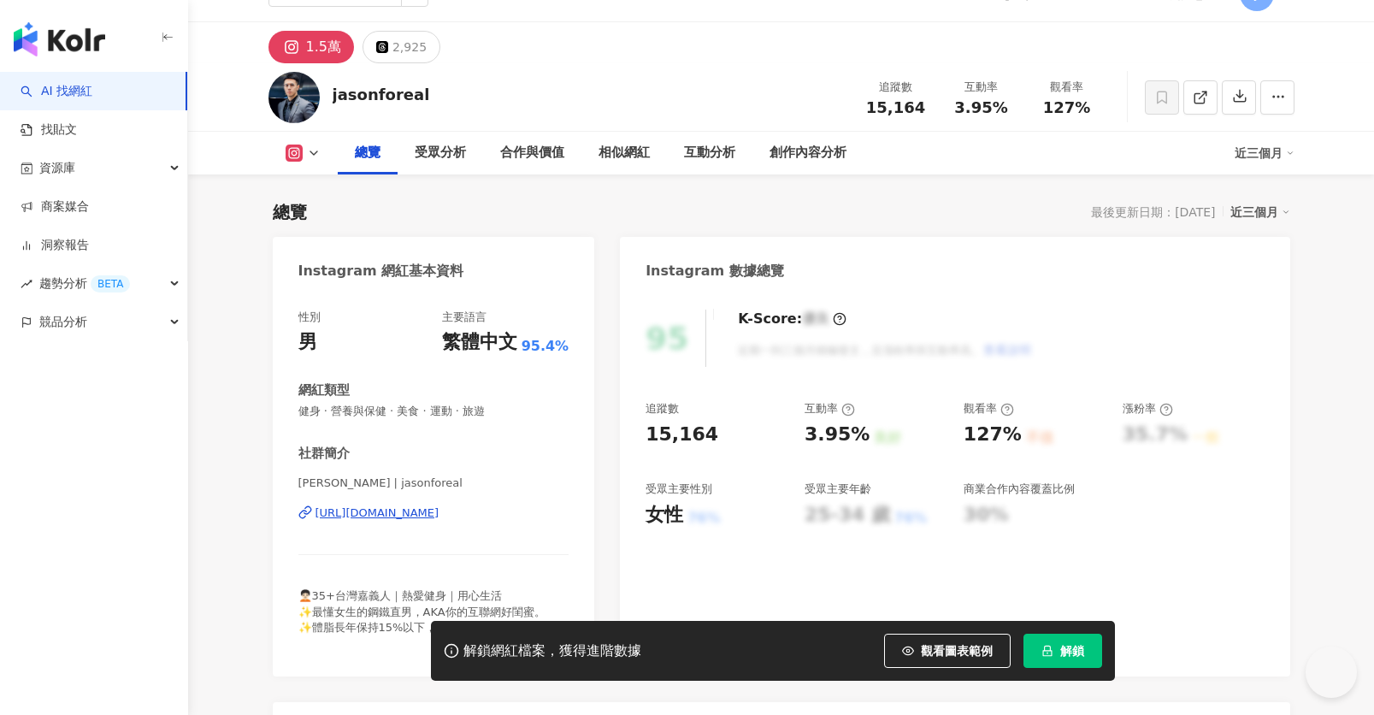
scroll to position [259, 0]
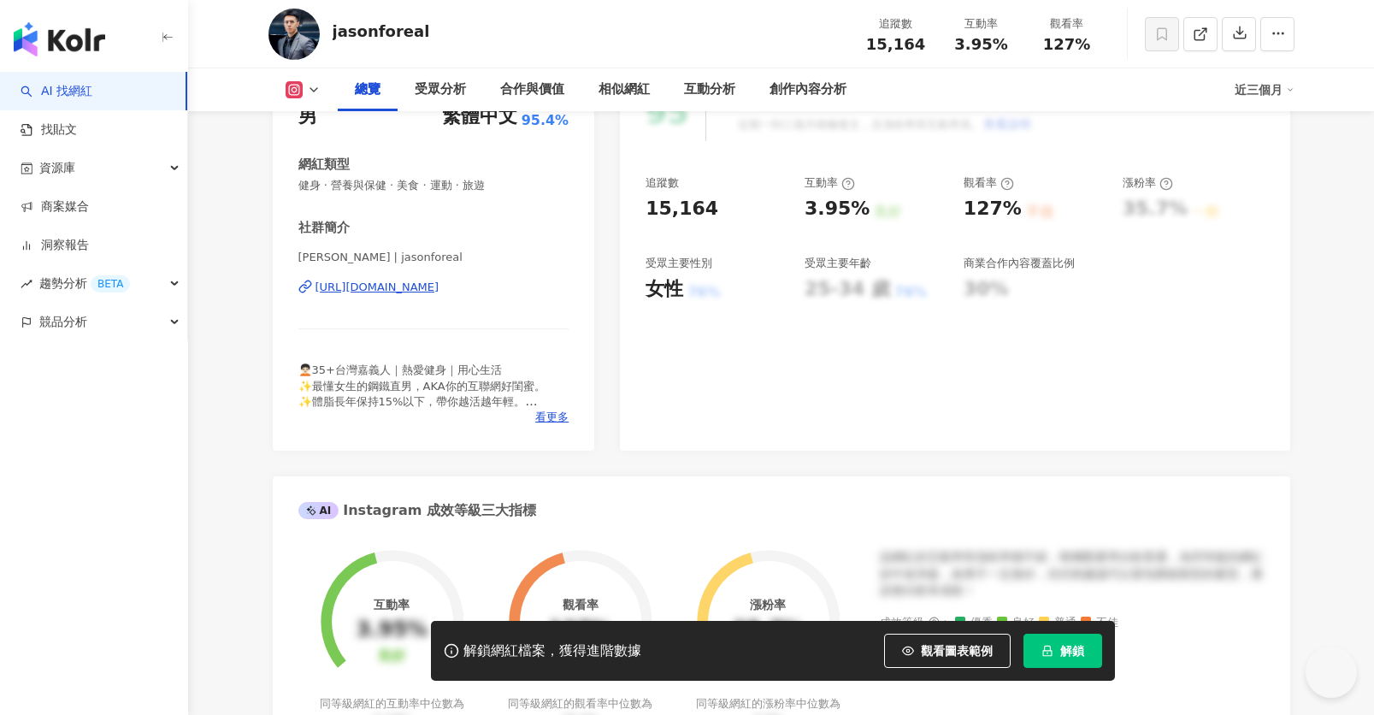
click at [440, 288] on div "[URL][DOMAIN_NAME]" at bounding box center [378, 287] width 124 height 15
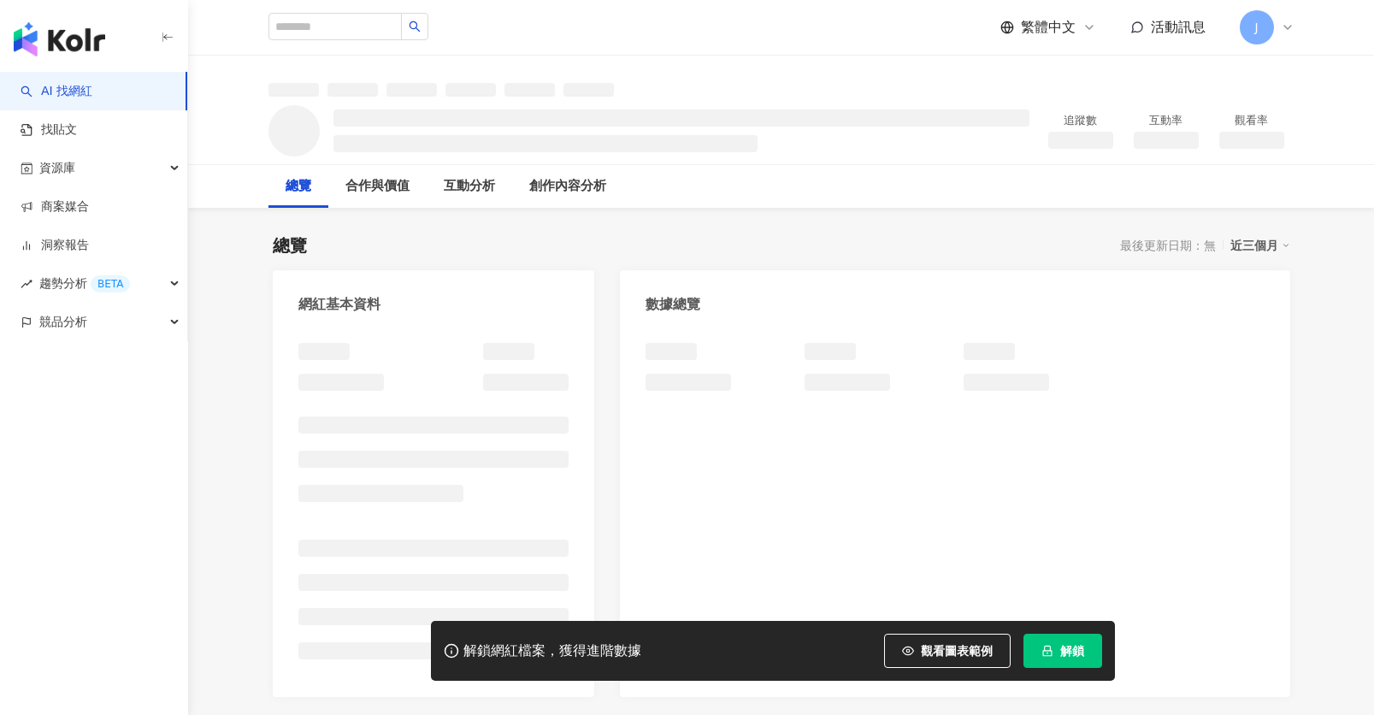
scroll to position [246, 0]
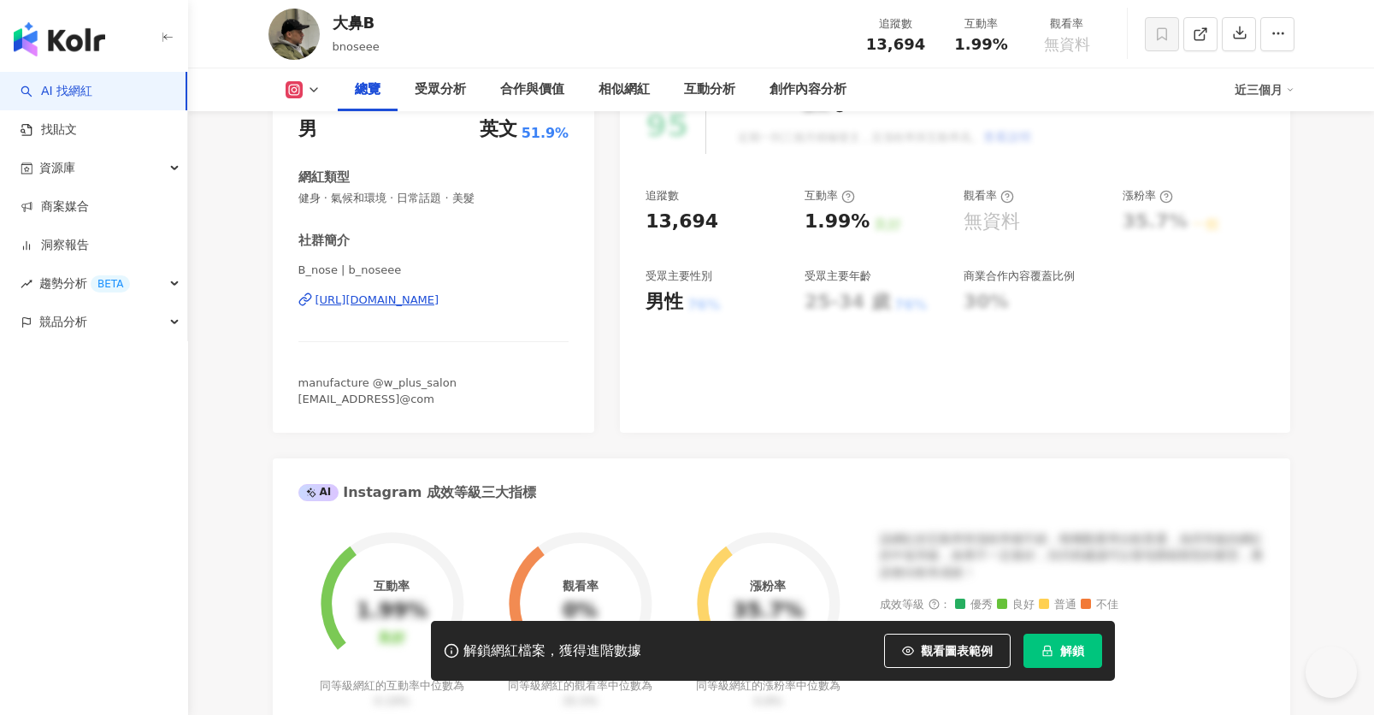
click at [440, 292] on div "https://www.instagram.com/b_noseee/" at bounding box center [378, 299] width 124 height 15
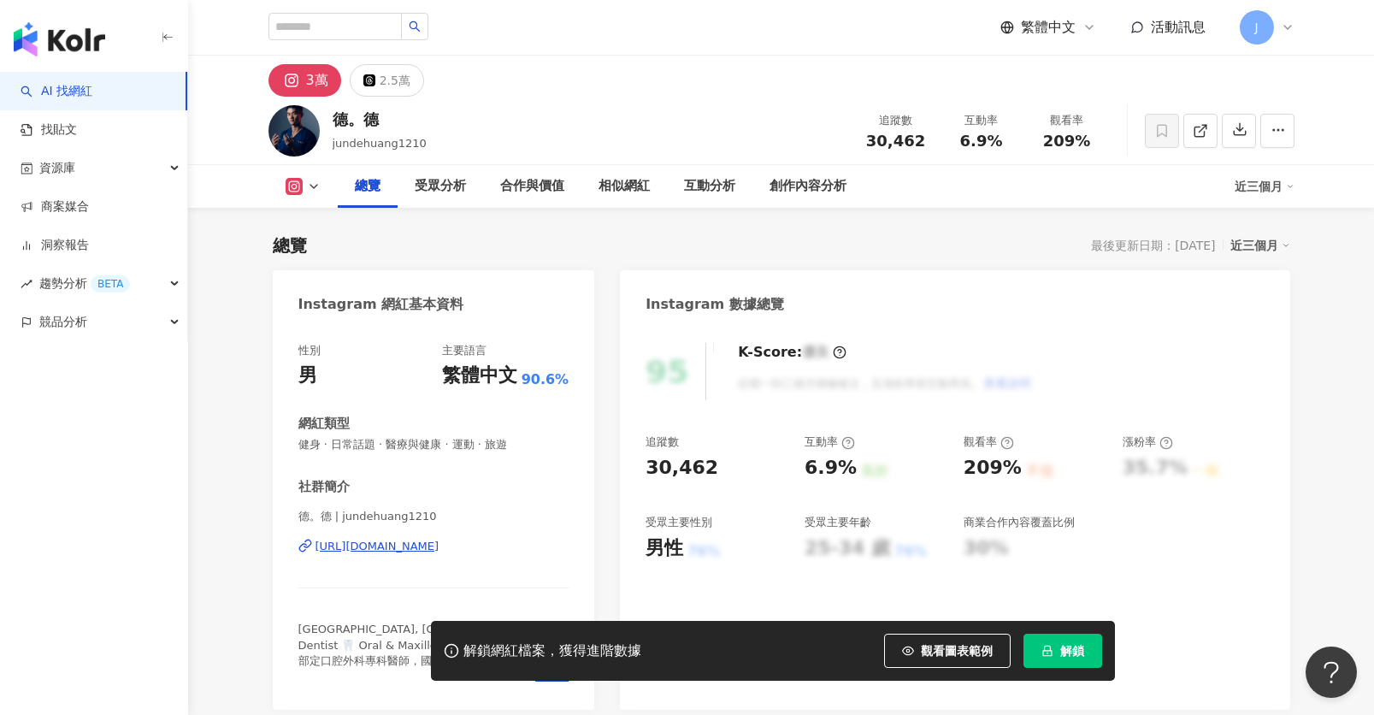
scroll to position [233, 0]
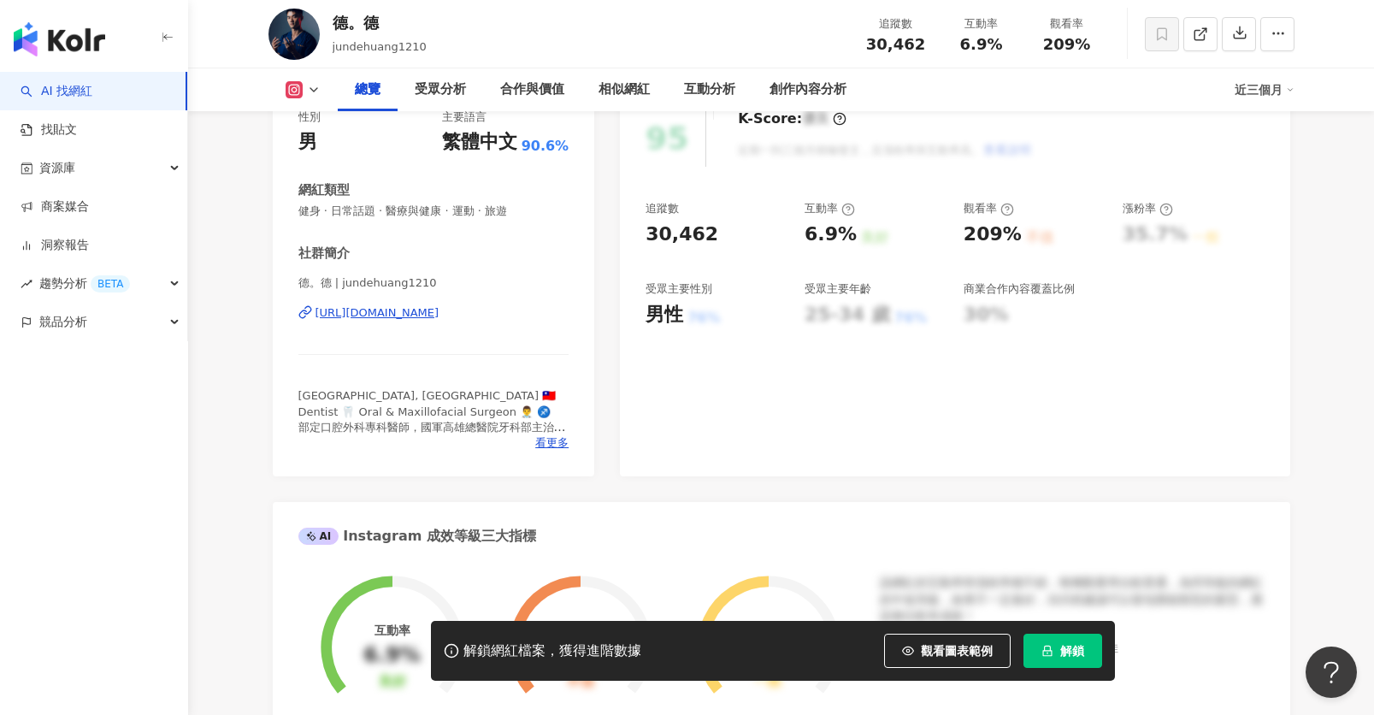
click at [407, 292] on div "德。德 | jundehuang1210 [URL][DOMAIN_NAME]" at bounding box center [433, 325] width 271 height 100
click at [407, 315] on div "[URL][DOMAIN_NAME]" at bounding box center [378, 312] width 124 height 15
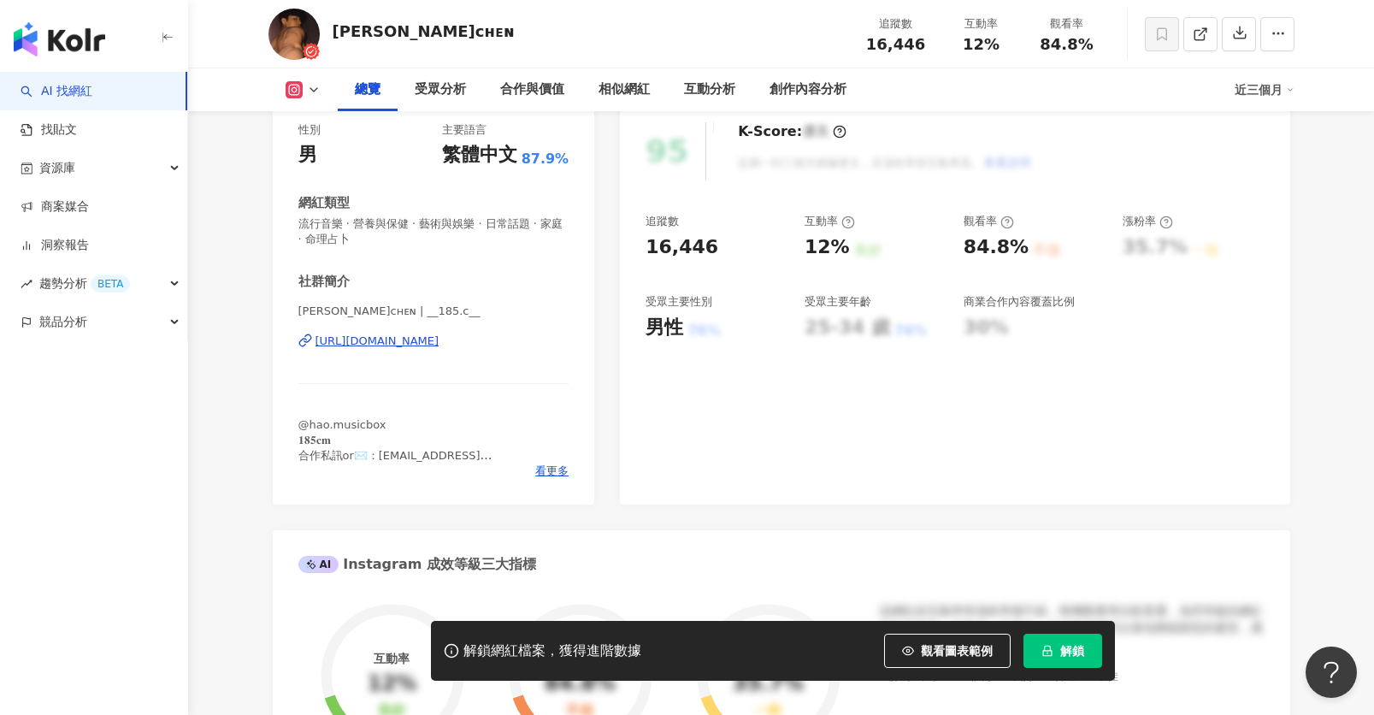
click at [440, 339] on div "[URL][DOMAIN_NAME]" at bounding box center [378, 341] width 124 height 15
drag, startPoint x: 299, startPoint y: 310, endPoint x: 348, endPoint y: 311, distance: 48.8
click at [348, 311] on span "陳浩ᴄʜᴇɴ | __185.c__" at bounding box center [433, 311] width 271 height 15
copy span "陳浩ᴄʜᴇɴ"
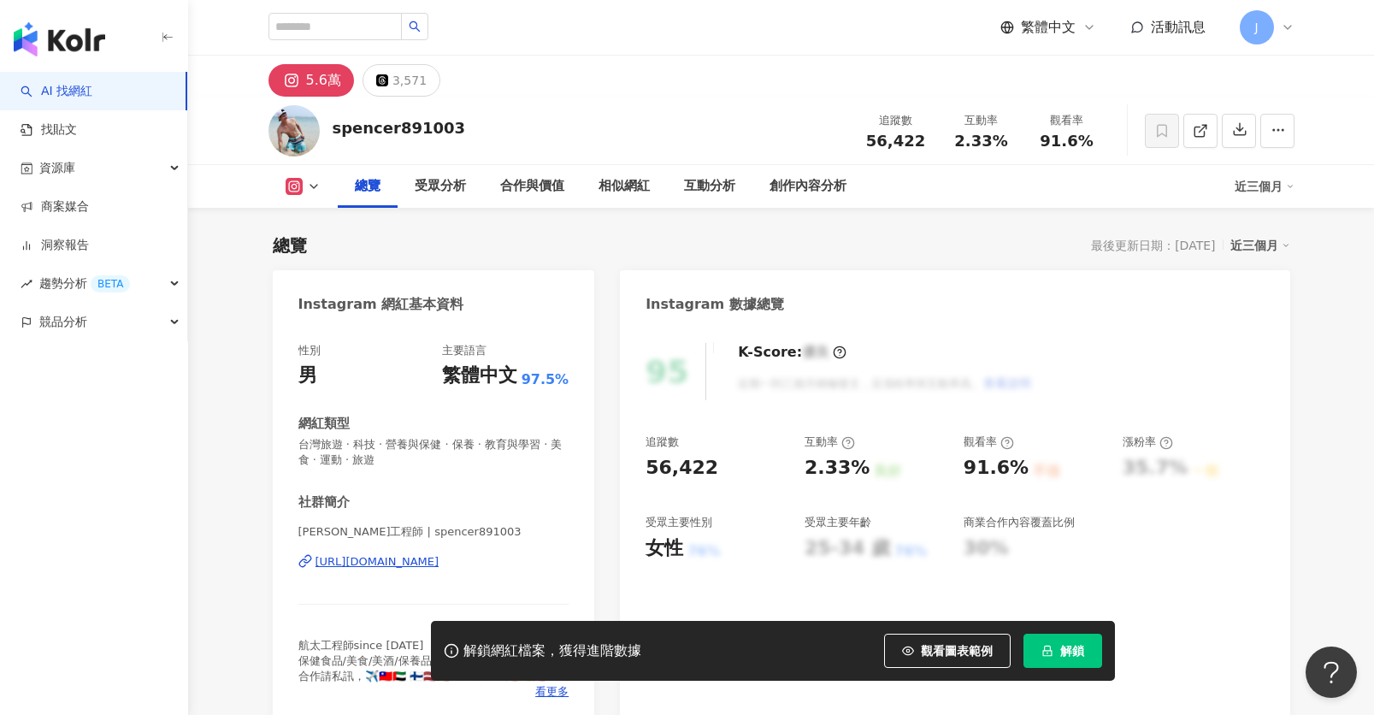
click at [467, 524] on div "[PERSON_NAME]工程師 | spencer891003 [URL][DOMAIN_NAME]" at bounding box center [433, 574] width 271 height 100
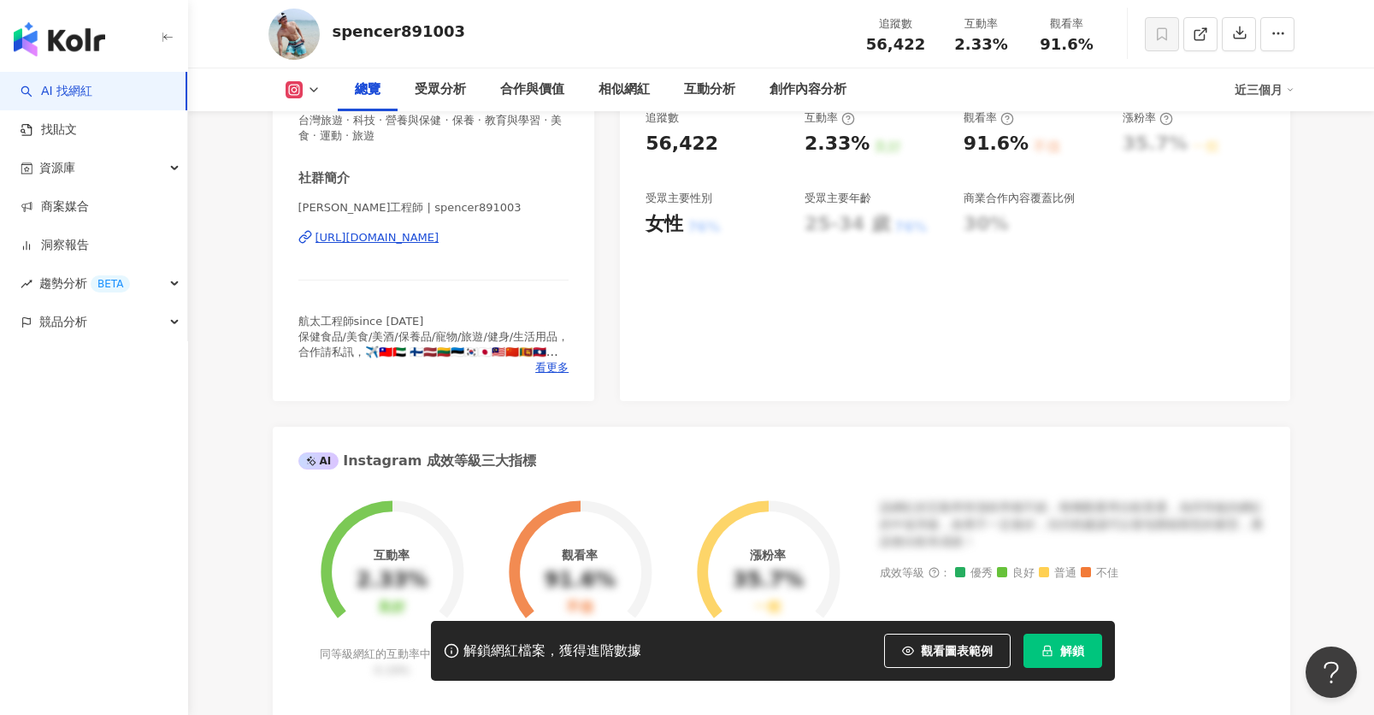
click at [440, 244] on div "[URL][DOMAIN_NAME]" at bounding box center [378, 237] width 124 height 15
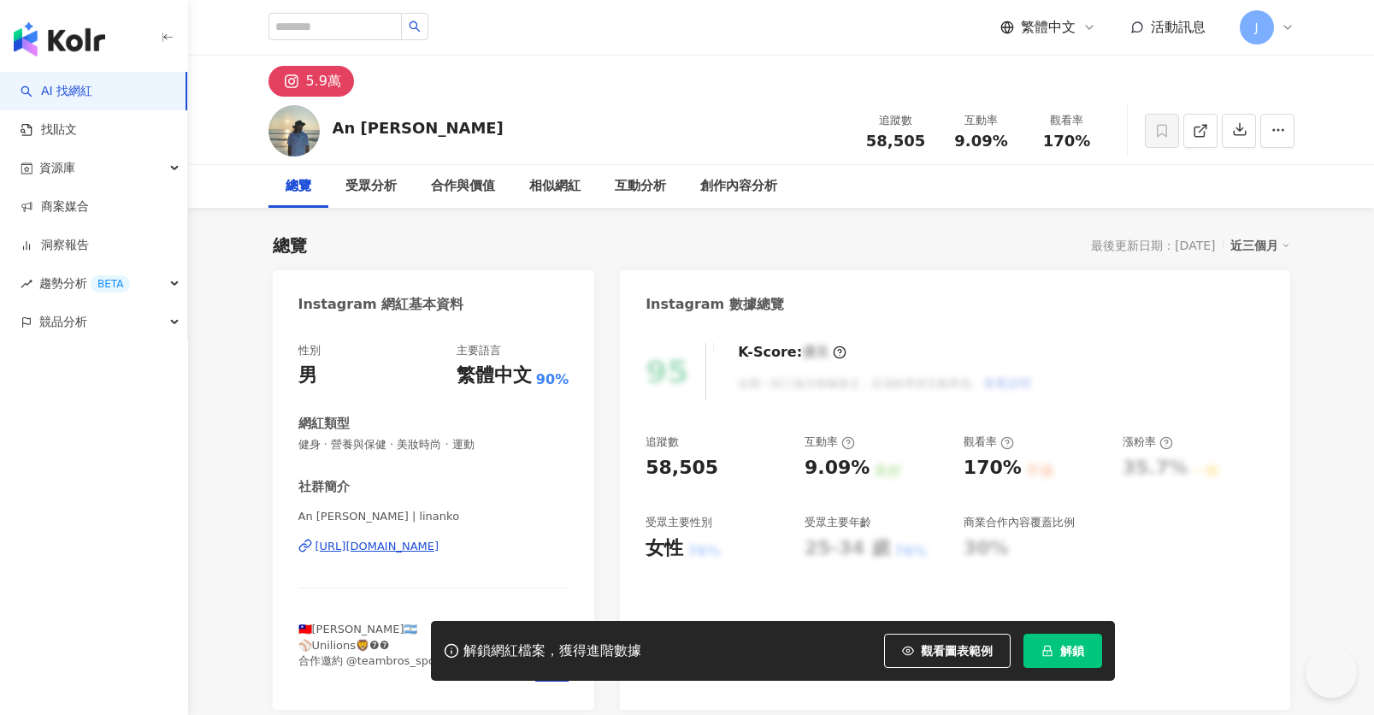
click at [438, 539] on div "https://www.instagram.com/linanko/" at bounding box center [378, 546] width 124 height 15
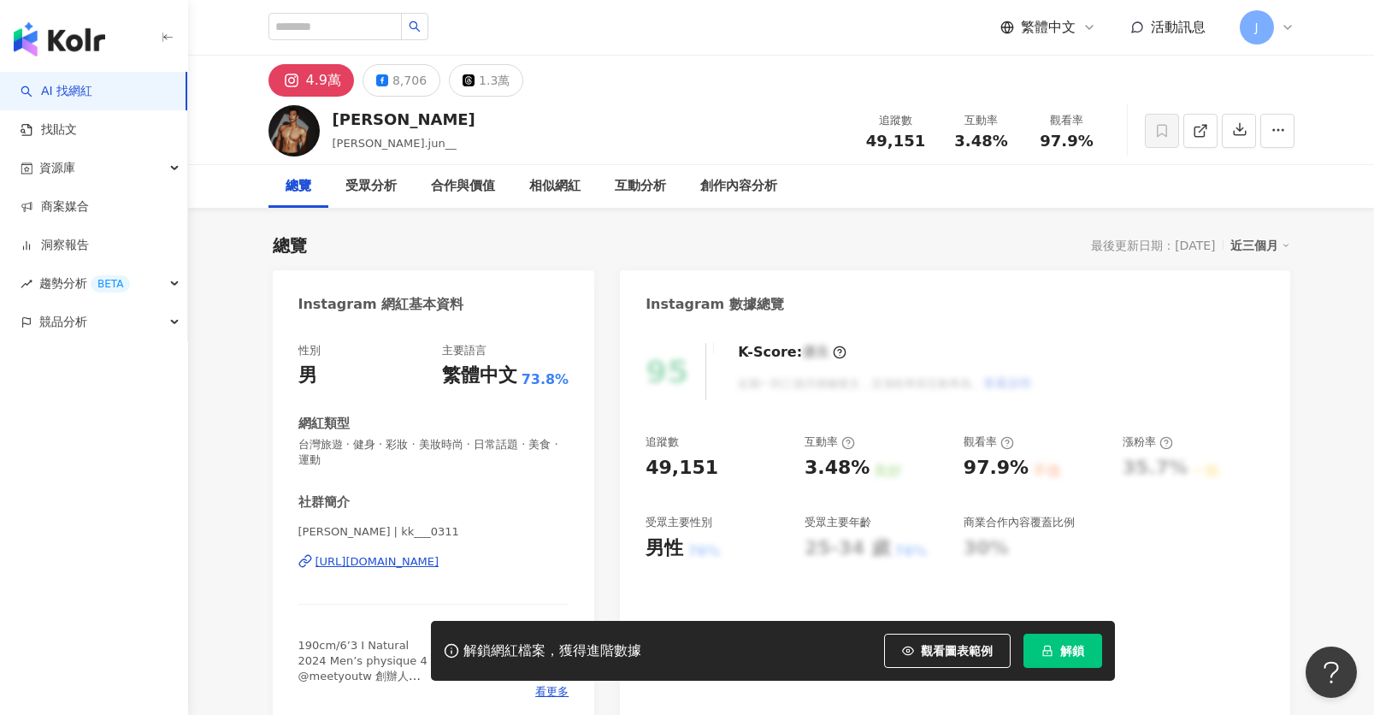
click at [422, 493] on div "社群簡介 謝臣鈞 KK | kk___0311 https://www.instagram.com/kk___0311/ 190cm/6’3 Ⅰ Natura…" at bounding box center [433, 596] width 271 height 206
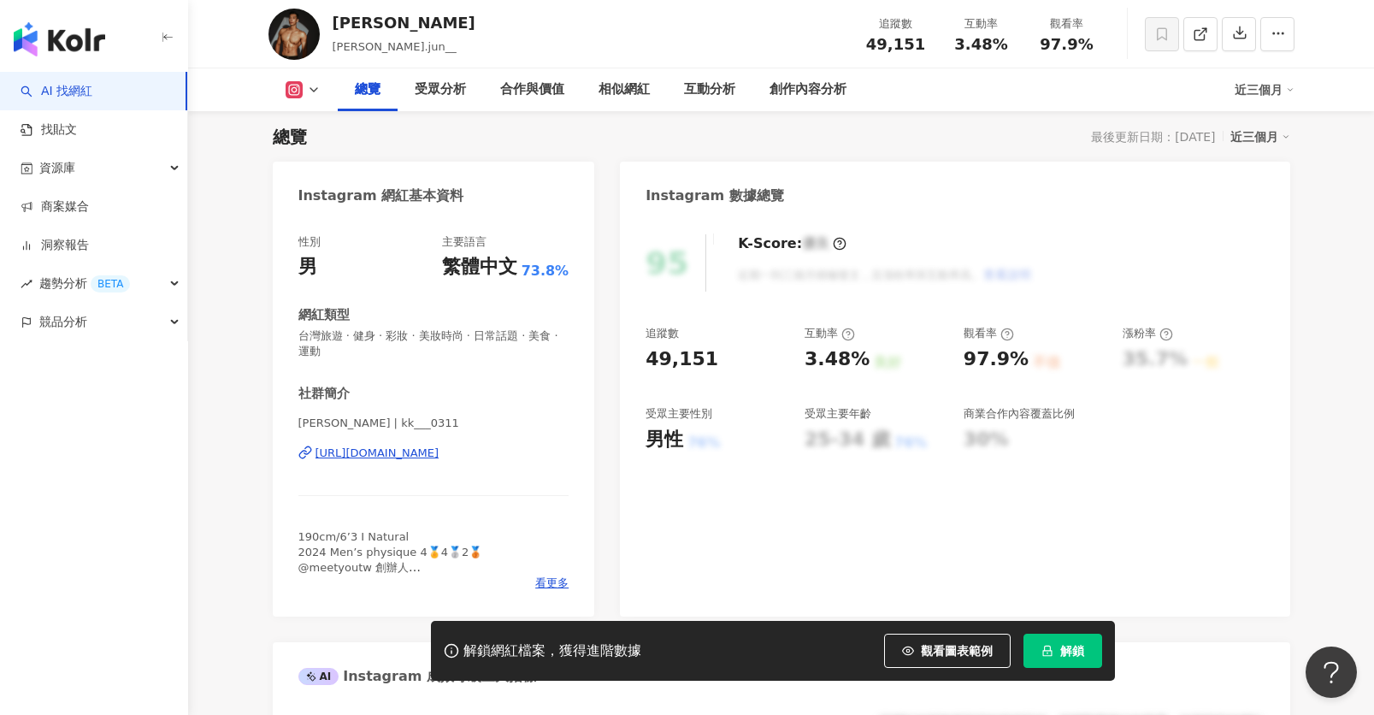
click at [430, 452] on div "https://www.instagram.com/kk___0311/" at bounding box center [378, 453] width 124 height 15
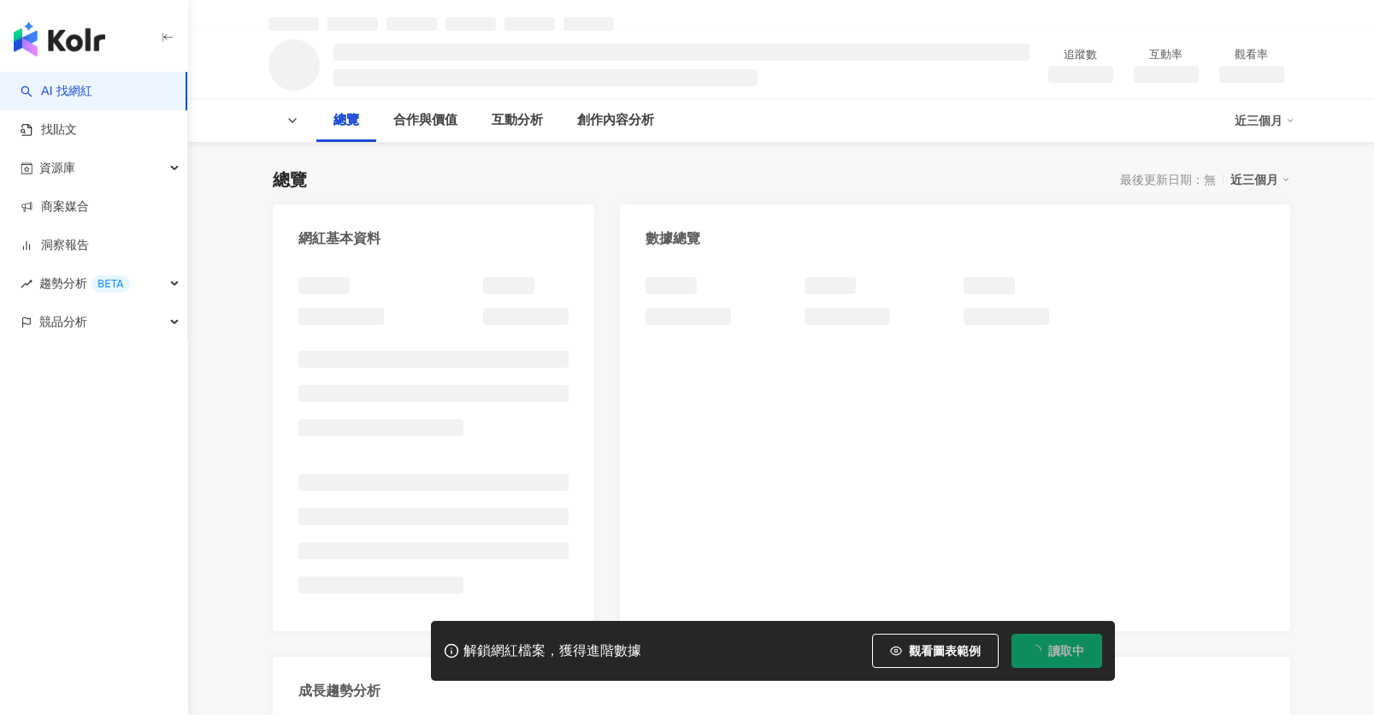
scroll to position [189, 0]
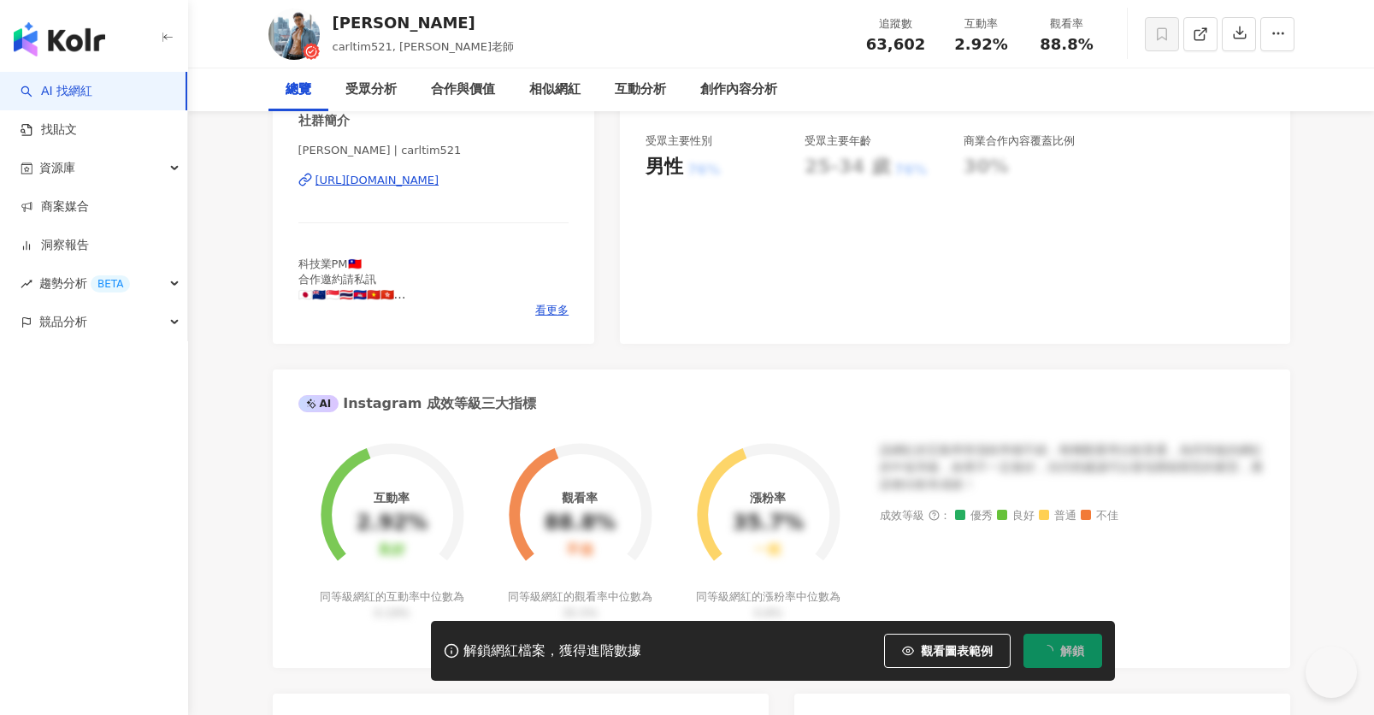
scroll to position [45, 0]
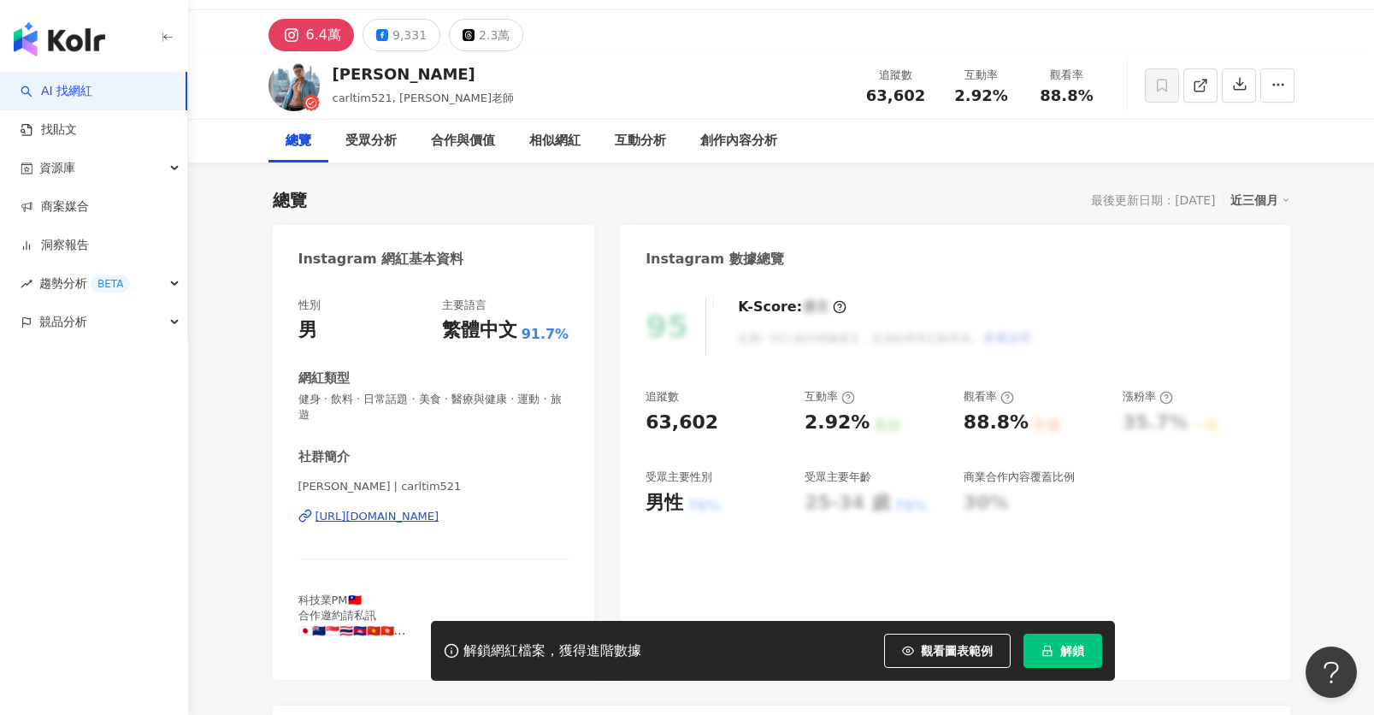
click at [434, 509] on div "[URL][DOMAIN_NAME]" at bounding box center [378, 516] width 124 height 15
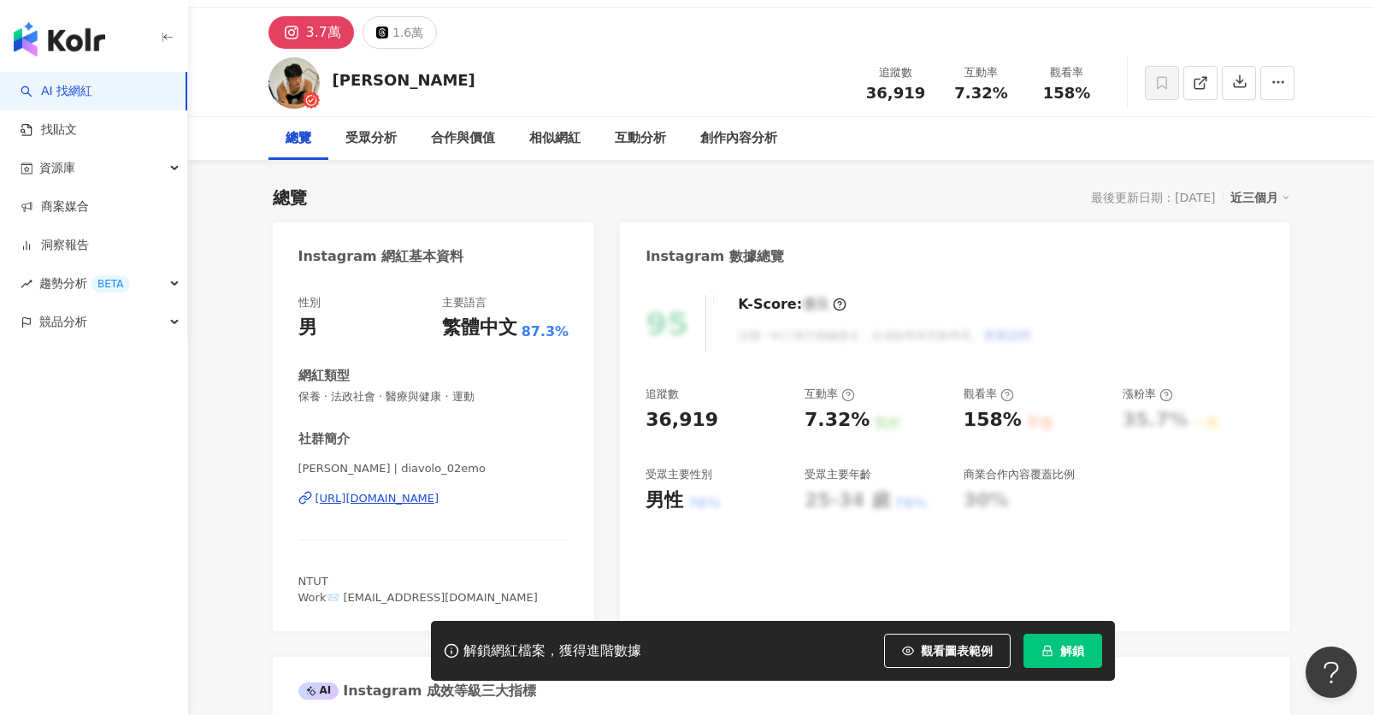
scroll to position [63, 0]
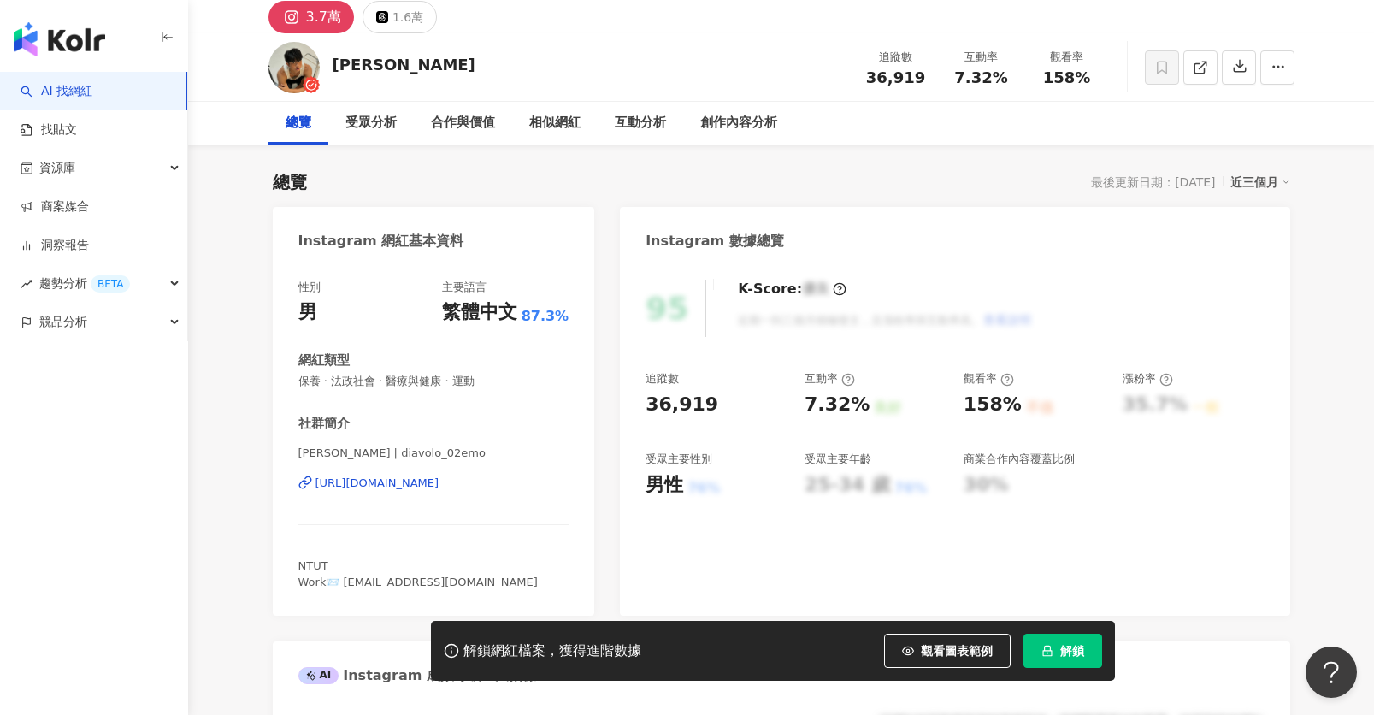
click at [440, 482] on div "https://www.instagram.com/diavolo_02emo/" at bounding box center [378, 482] width 124 height 15
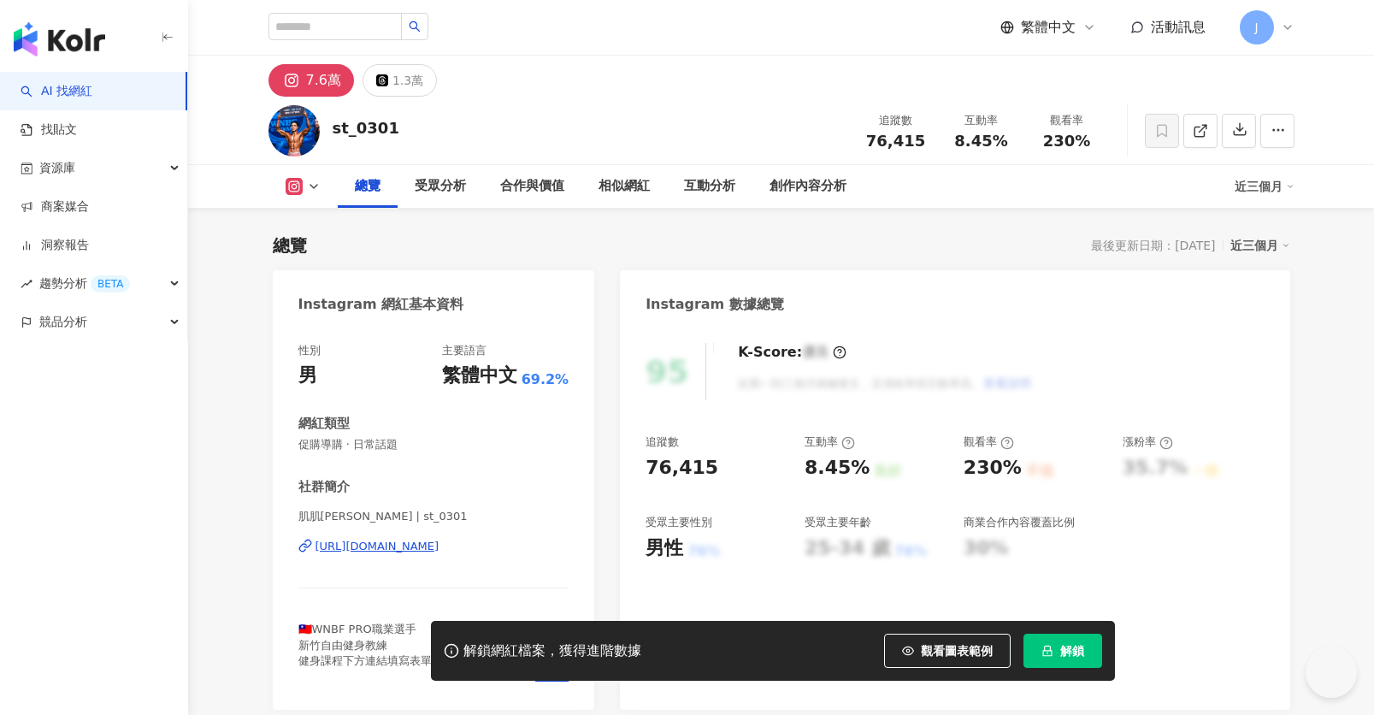
scroll to position [137, 0]
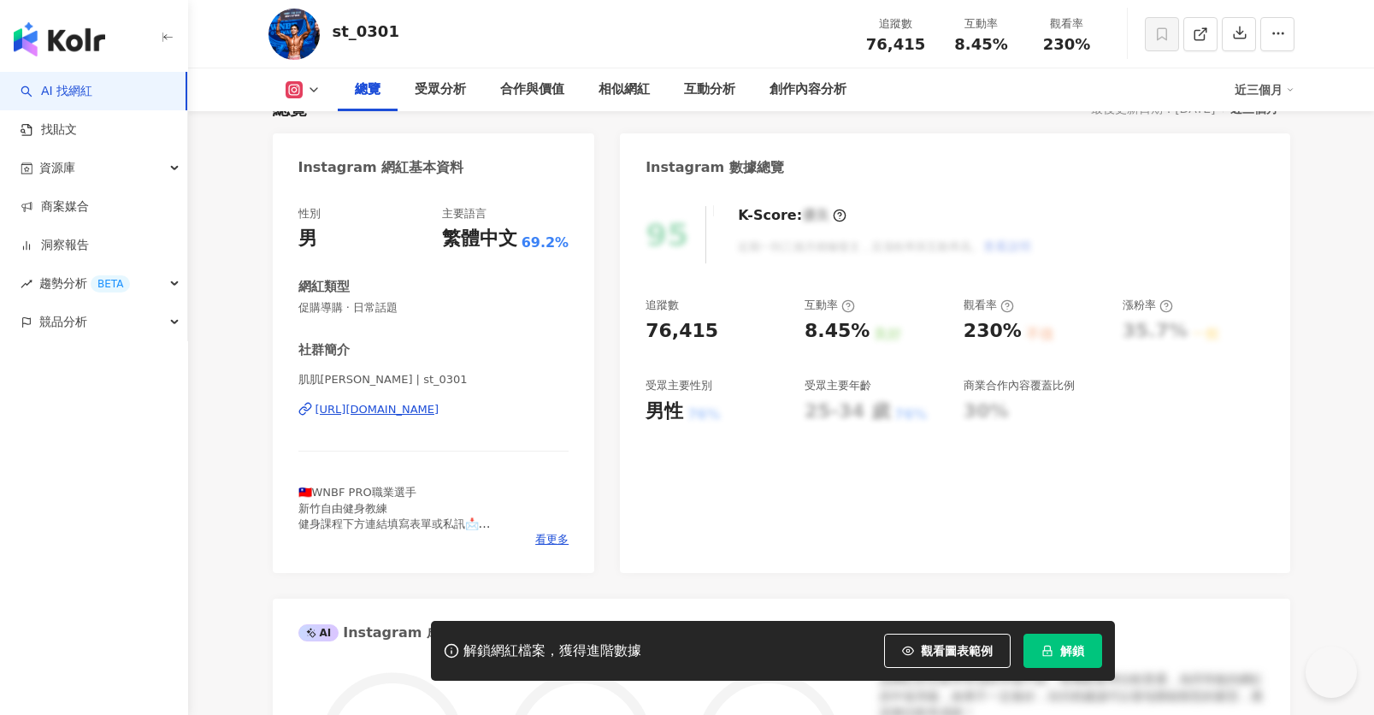
click at [440, 406] on div "[URL][DOMAIN_NAME]" at bounding box center [378, 409] width 124 height 15
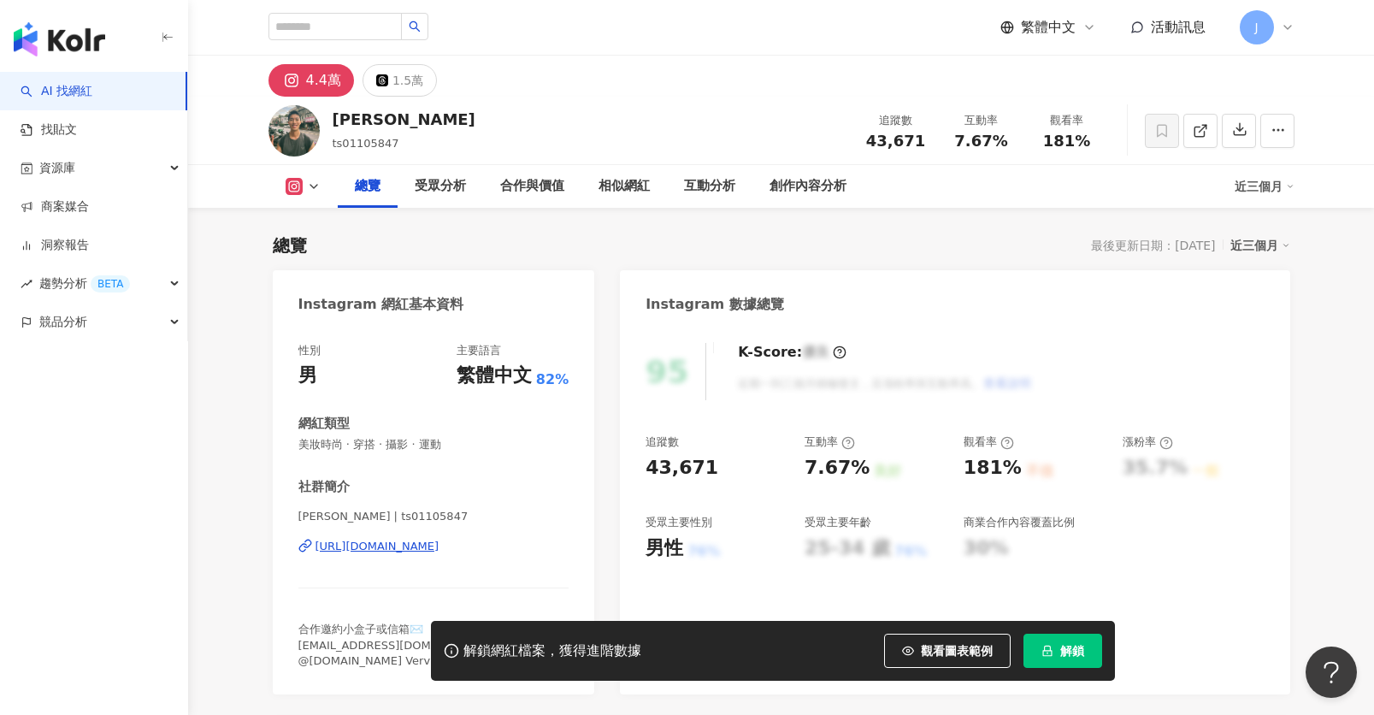
click at [440, 539] on div "[URL][DOMAIN_NAME]" at bounding box center [378, 546] width 124 height 15
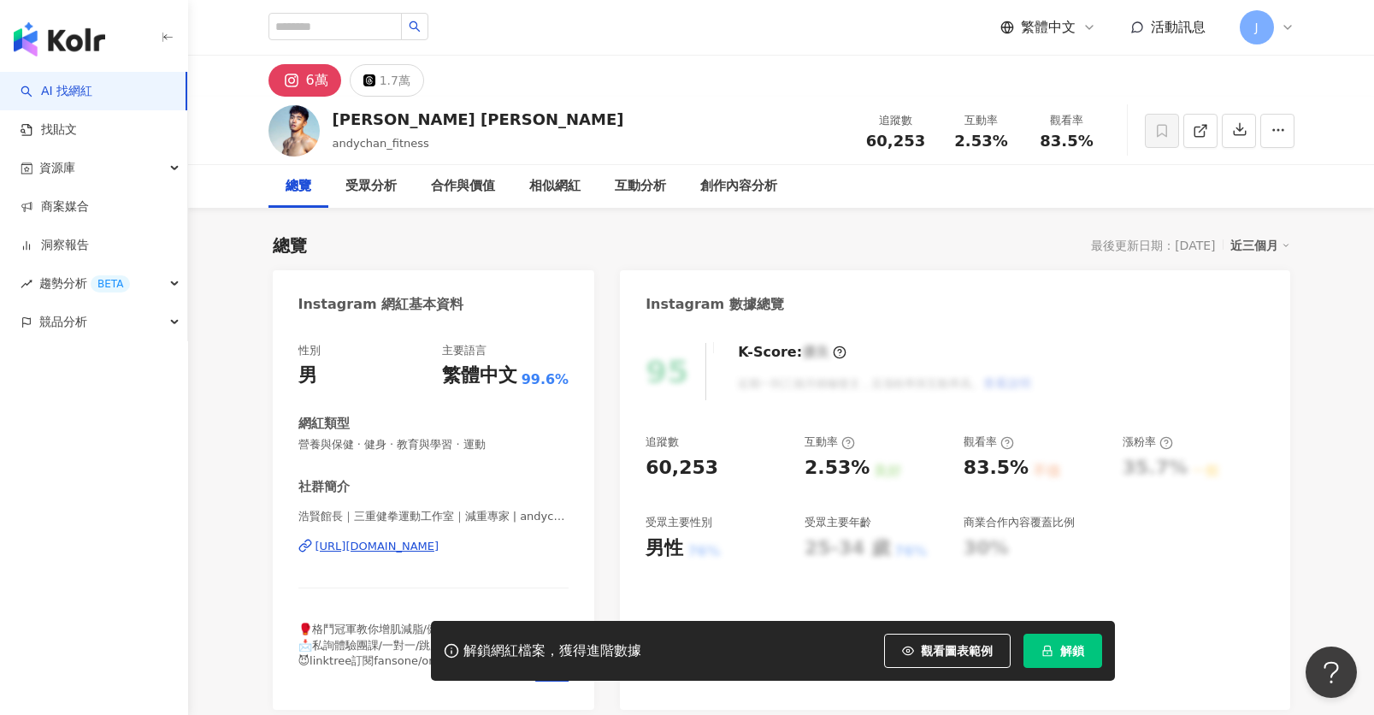
click at [440, 549] on div "[URL][DOMAIN_NAME]" at bounding box center [378, 546] width 124 height 15
click at [378, 112] on div "[PERSON_NAME] [PERSON_NAME]" at bounding box center [479, 119] width 292 height 21
click at [328, 83] on button "6萬" at bounding box center [305, 80] width 73 height 32
click at [309, 83] on div "6萬" at bounding box center [317, 80] width 22 height 24
click at [328, 115] on div "[PERSON_NAME] [PERSON_NAME] andychan_fitness 追蹤數 60,253 互動率 2.53% 觀看率 83.5%" at bounding box center [781, 131] width 1095 height 68
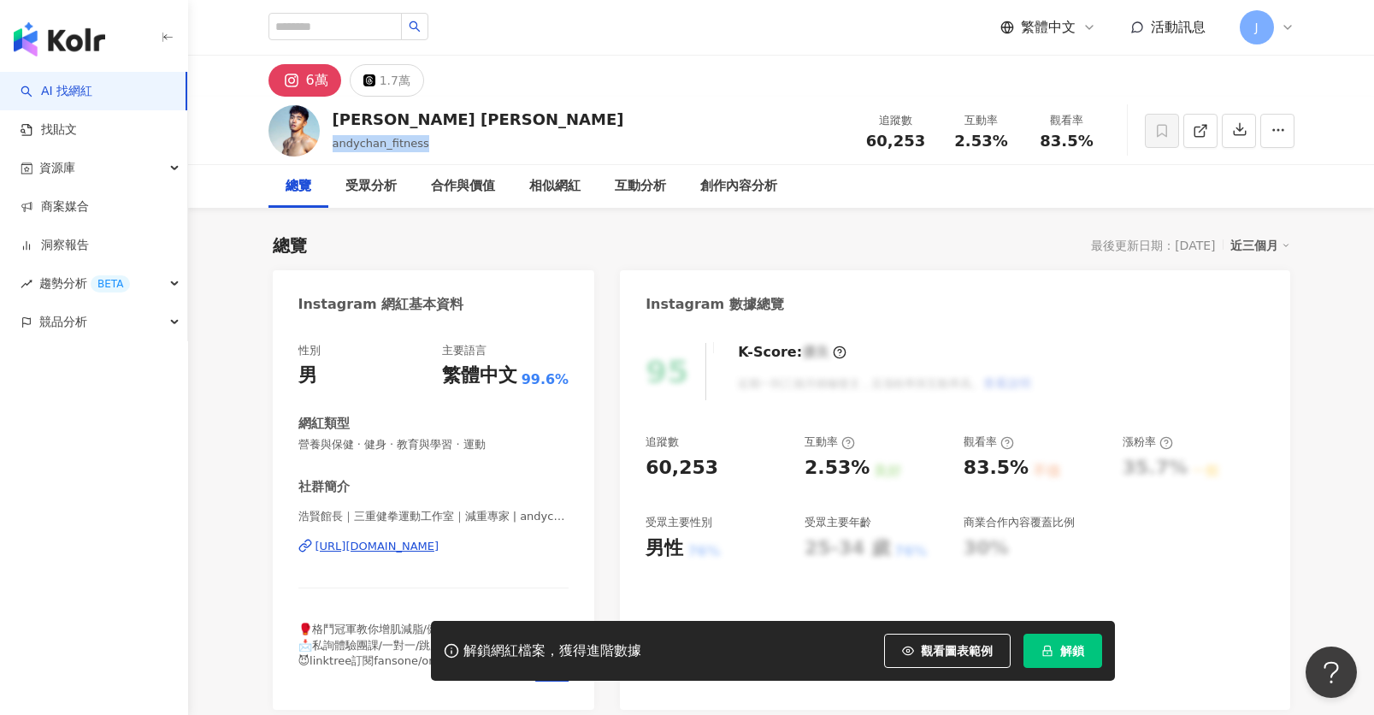
drag, startPoint x: 334, startPoint y: 138, endPoint x: 432, endPoint y: 141, distance: 98.4
click at [432, 141] on div "Andy Chan andychan_fitness 追蹤數 60,253 互動率 2.53% 觀看率 83.5%" at bounding box center [781, 131] width 1095 height 68
copy span "andychan_fitness"
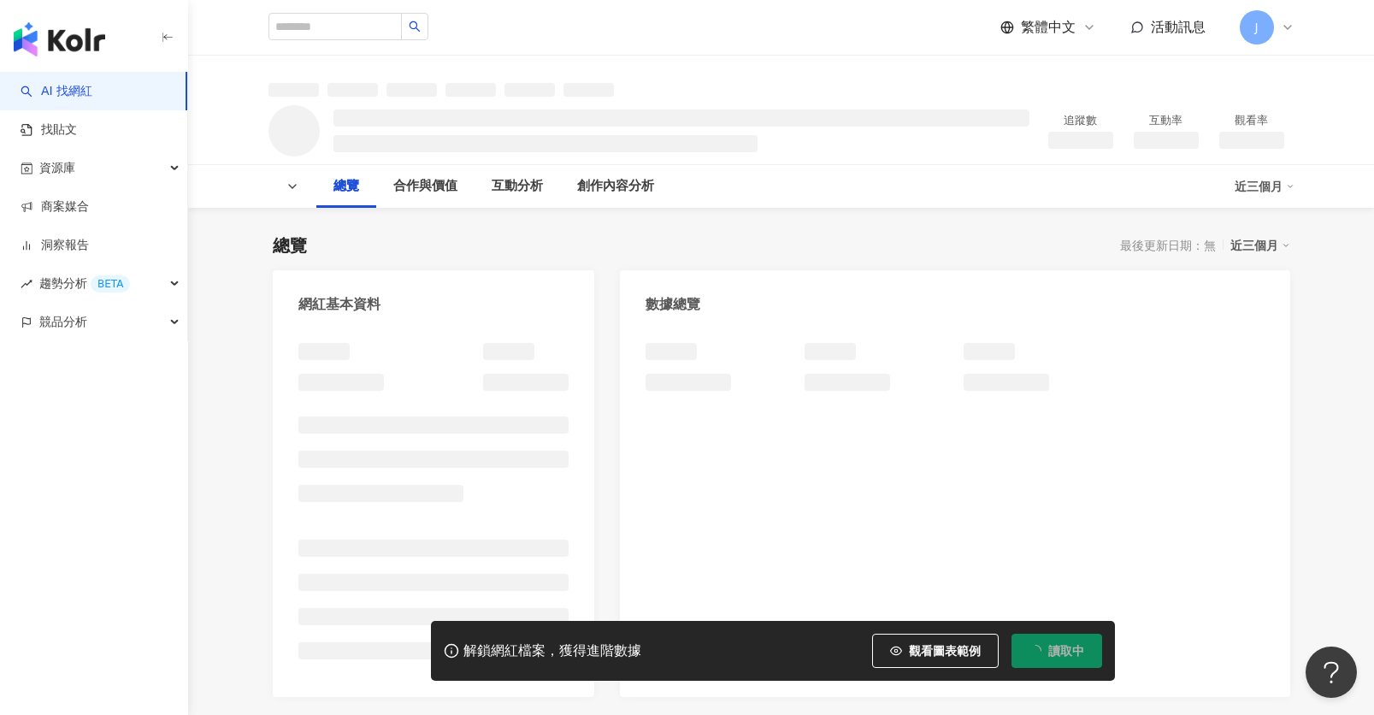
scroll to position [325, 0]
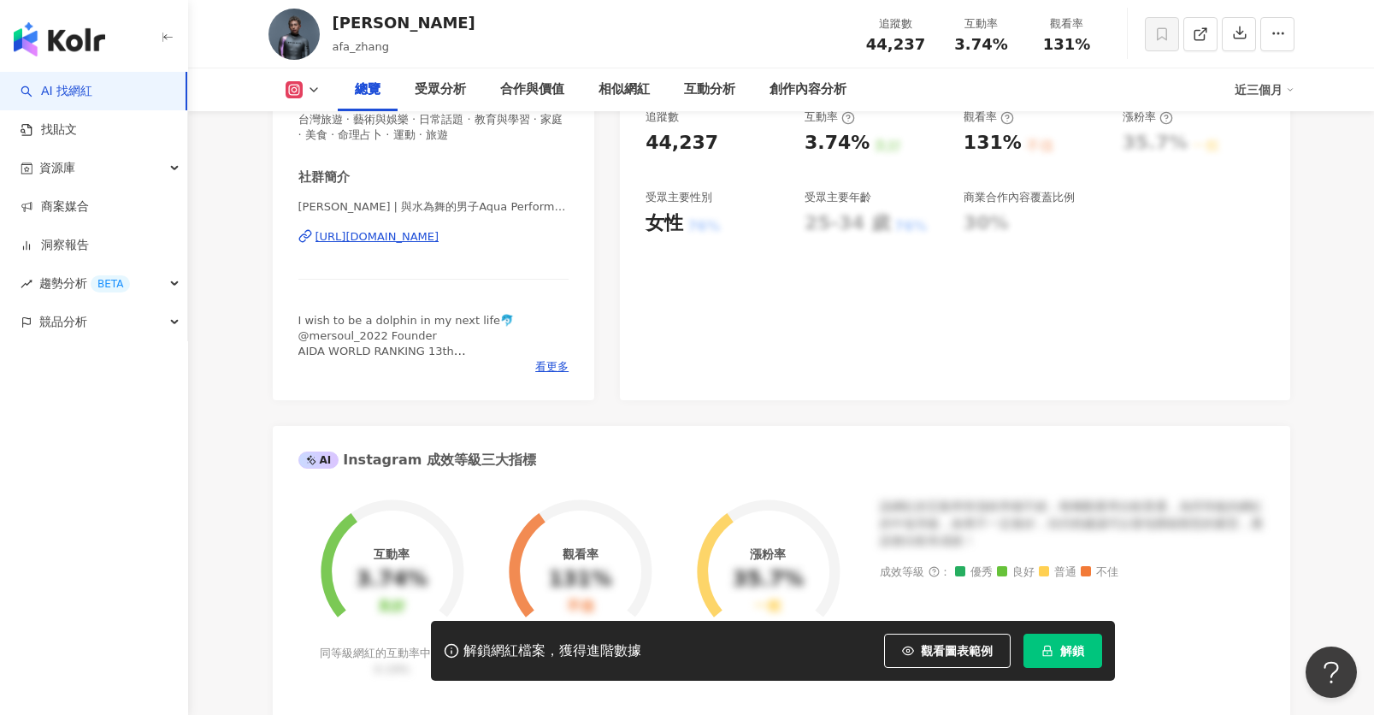
click at [434, 245] on div "https://www.instagram.com/afa_zhang/" at bounding box center [378, 236] width 124 height 15
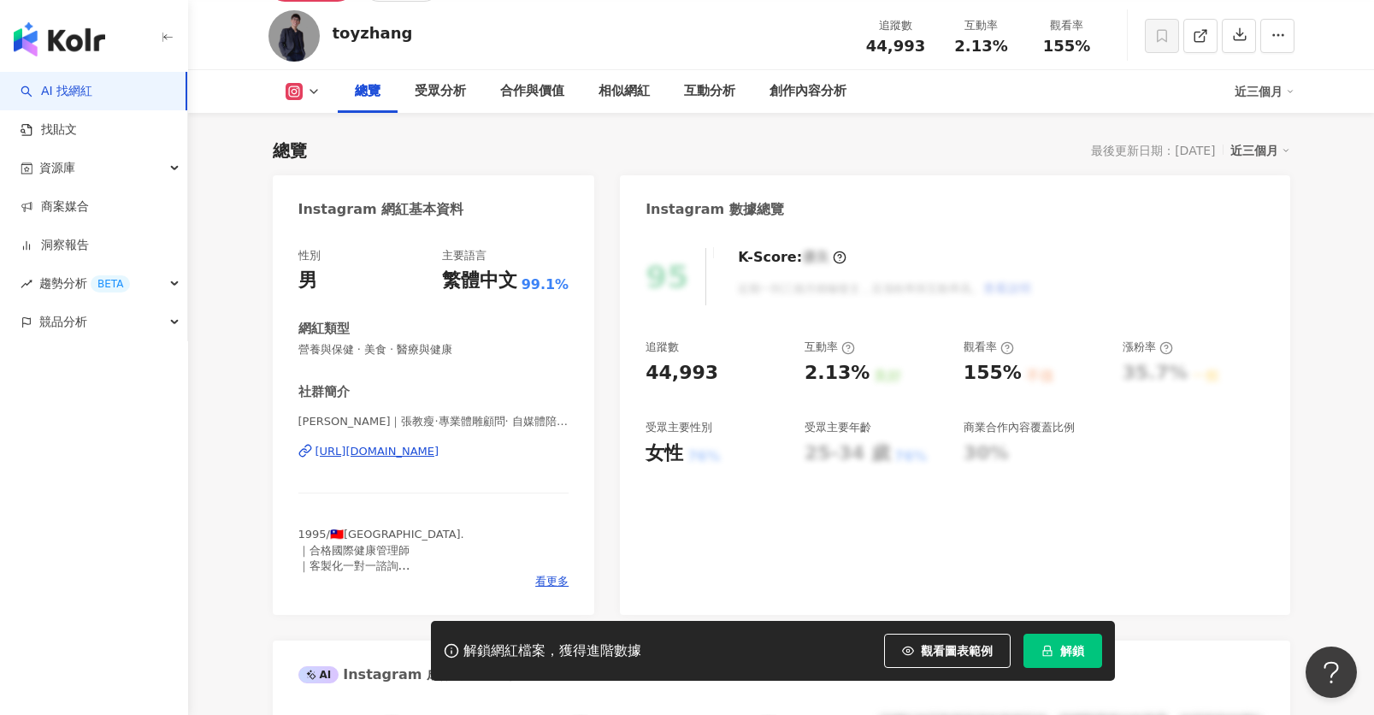
click at [440, 453] on div "[URL][DOMAIN_NAME]" at bounding box center [378, 451] width 124 height 15
